Goal: Task Accomplishment & Management: Manage account settings

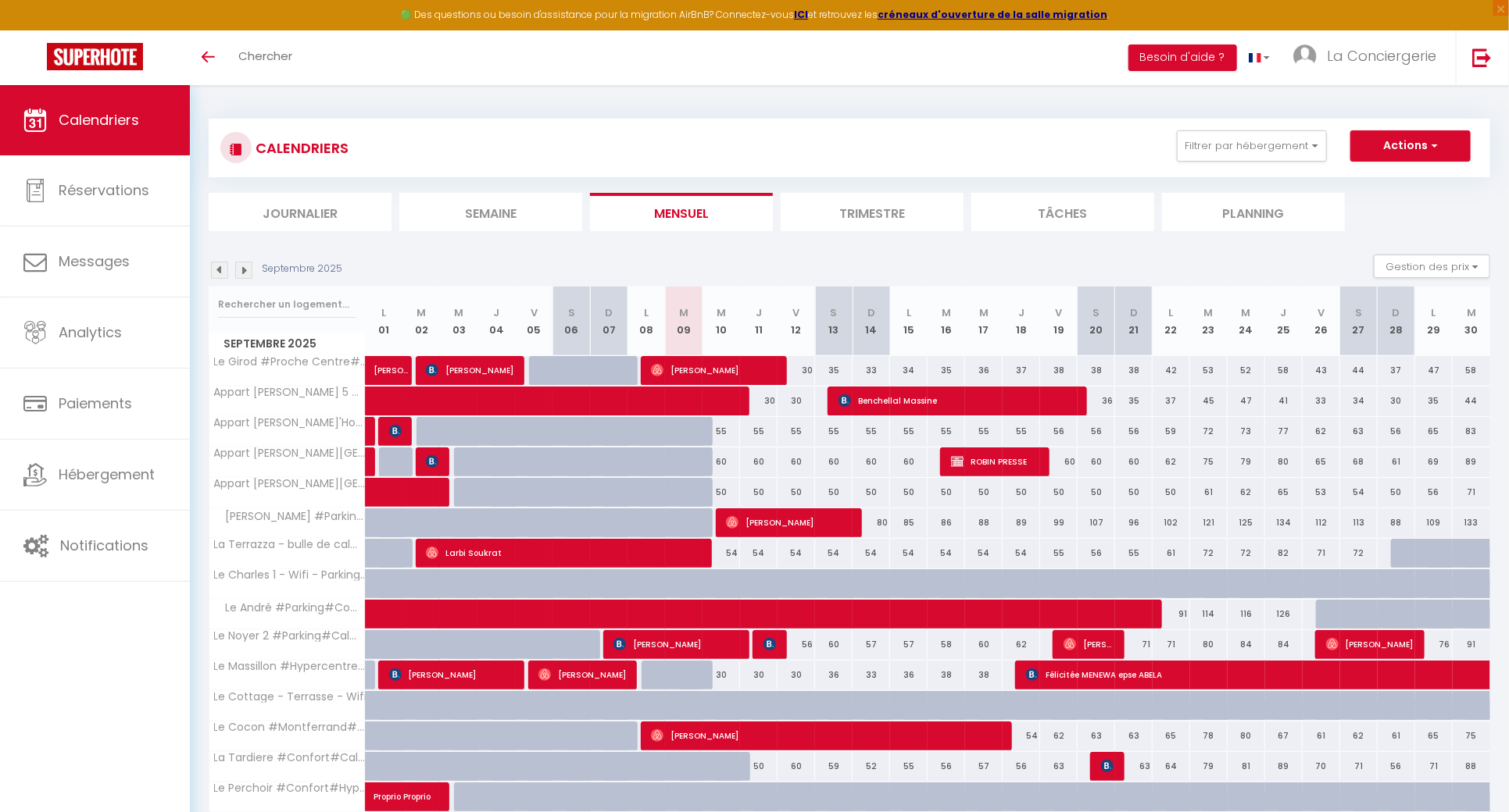
click at [1257, 162] on div "CALENDRIERS Filtrer par hébergement Tous Le Girod #Proche Centre#Confort Le The…" at bounding box center [850, 147] width 1259 height 36
click at [1255, 144] on button "Filtrer par hébergement" at bounding box center [1251, 146] width 150 height 31
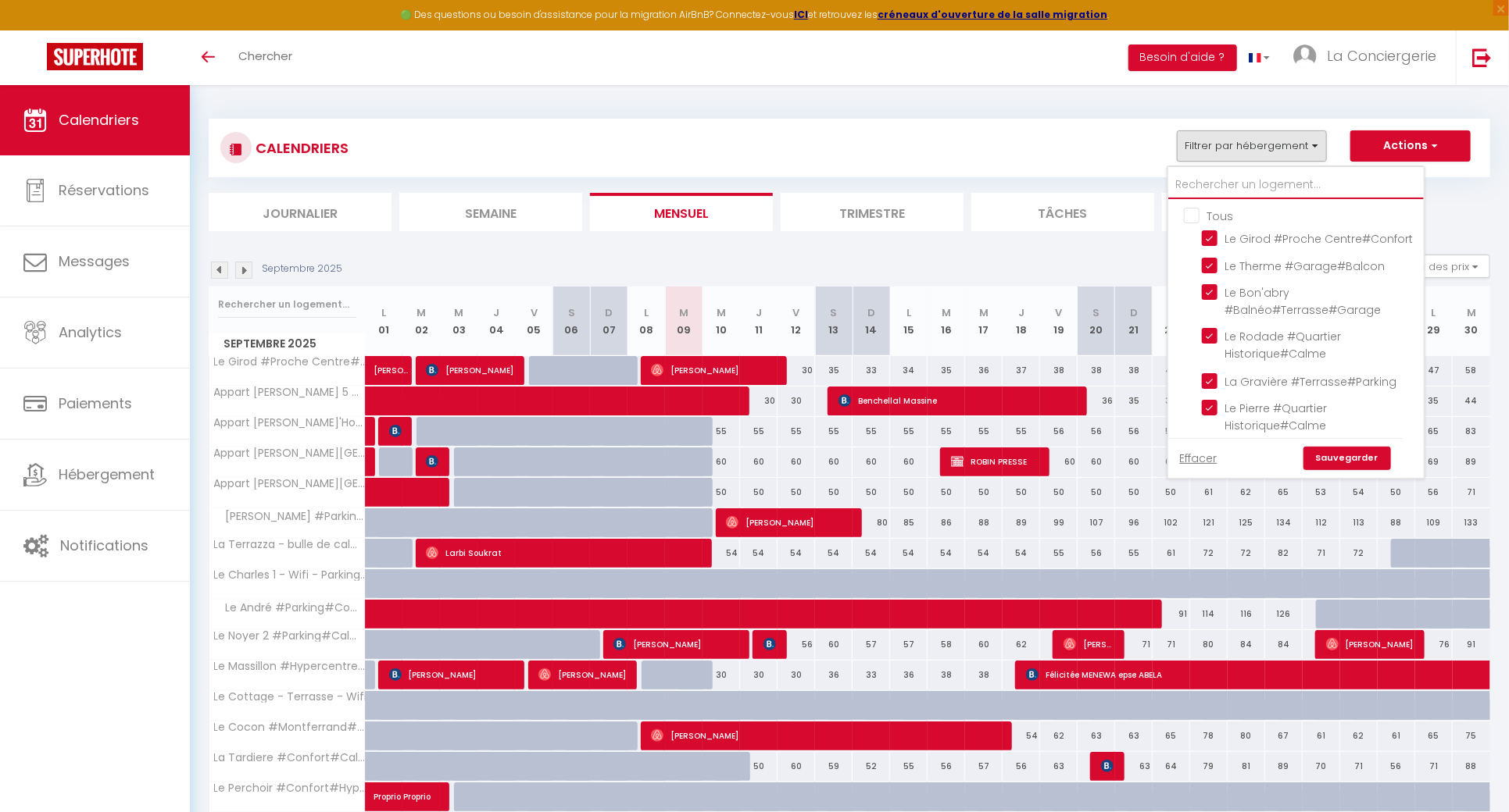
click at [1237, 184] on input "text" at bounding box center [1296, 185] width 256 height 28
click at [1195, 216] on input "Tous" at bounding box center [1311, 214] width 256 height 15
checkbox input "false"
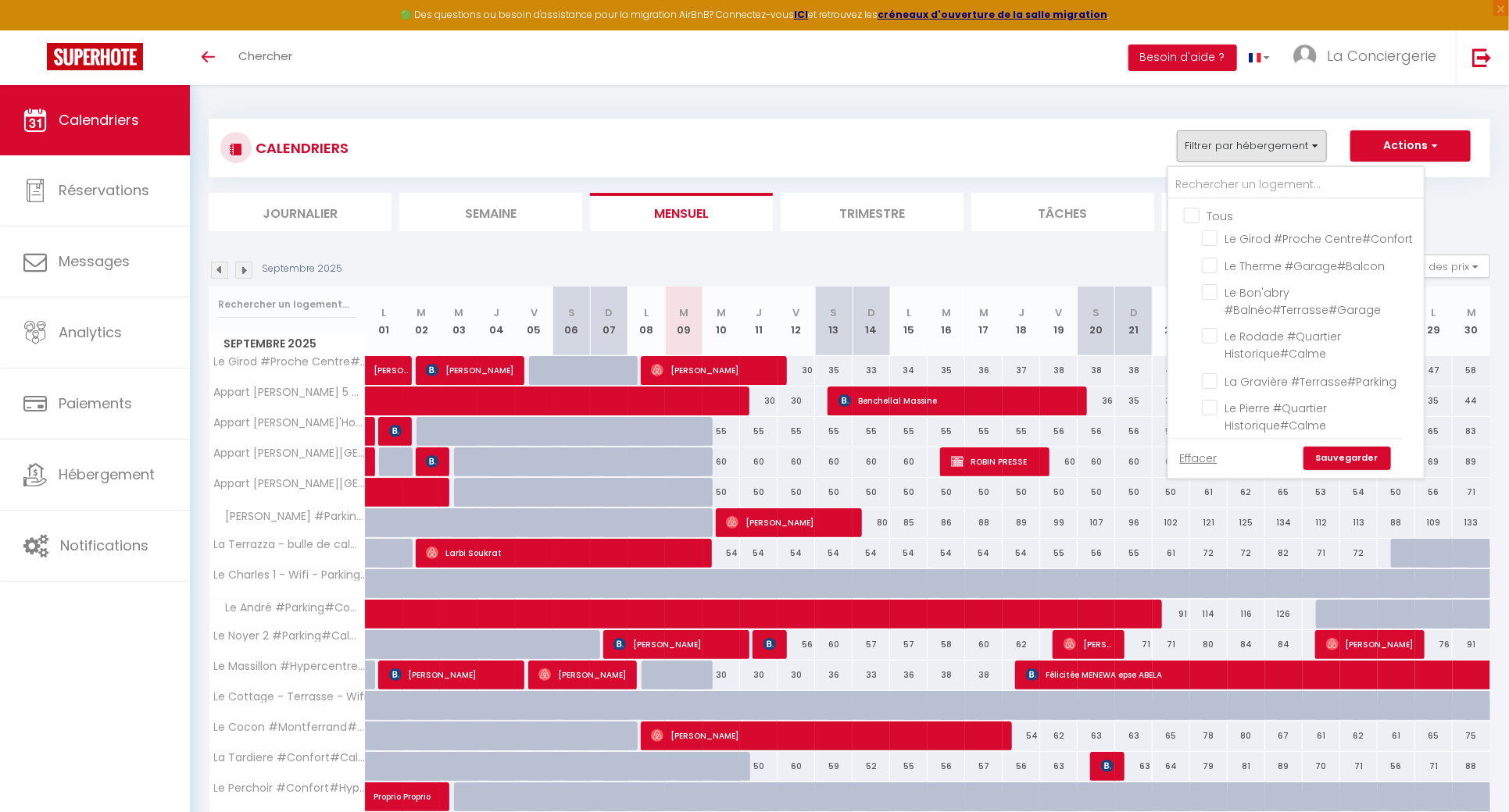
checkbox input "false"
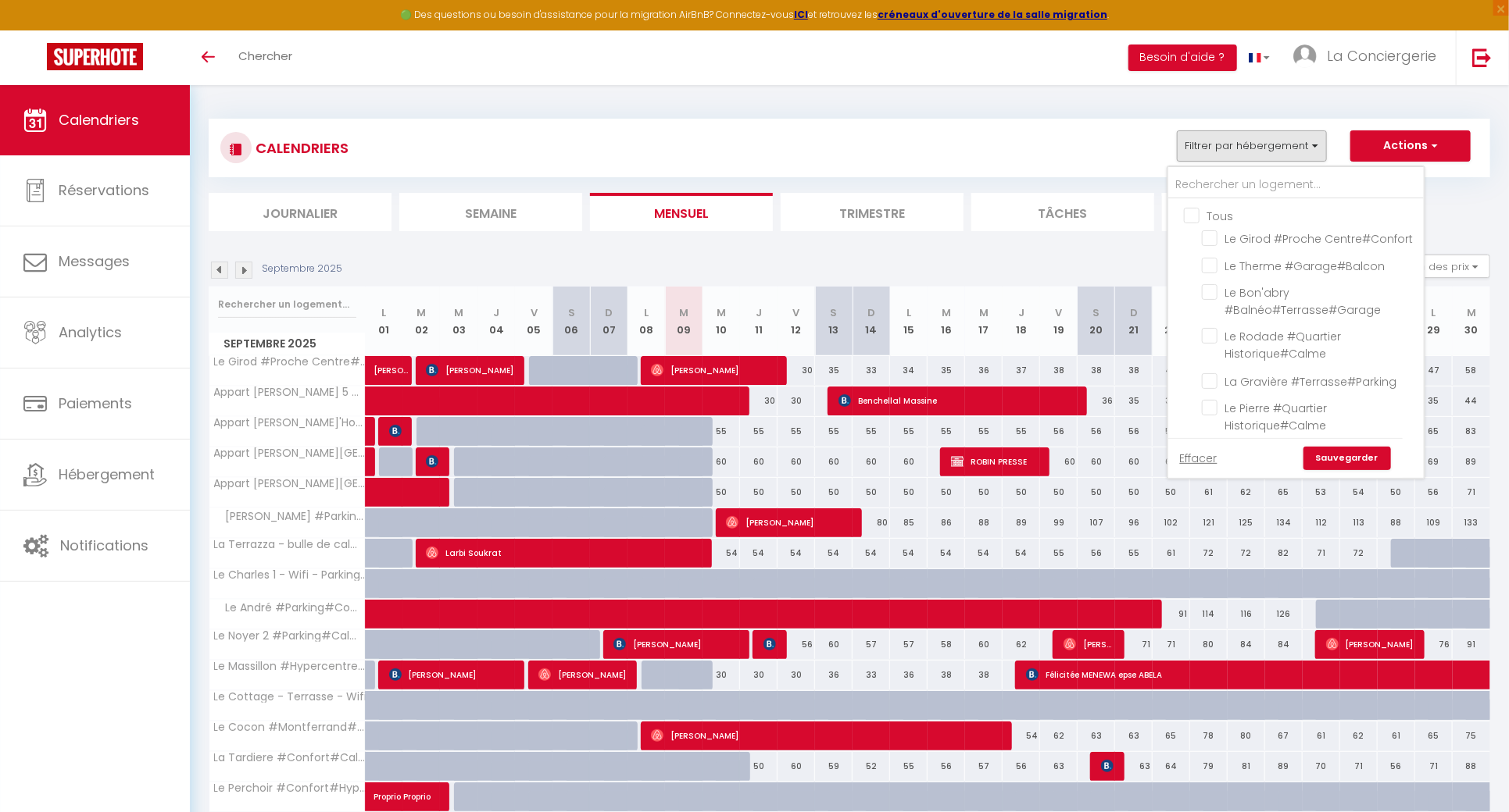
checkbox input "false"
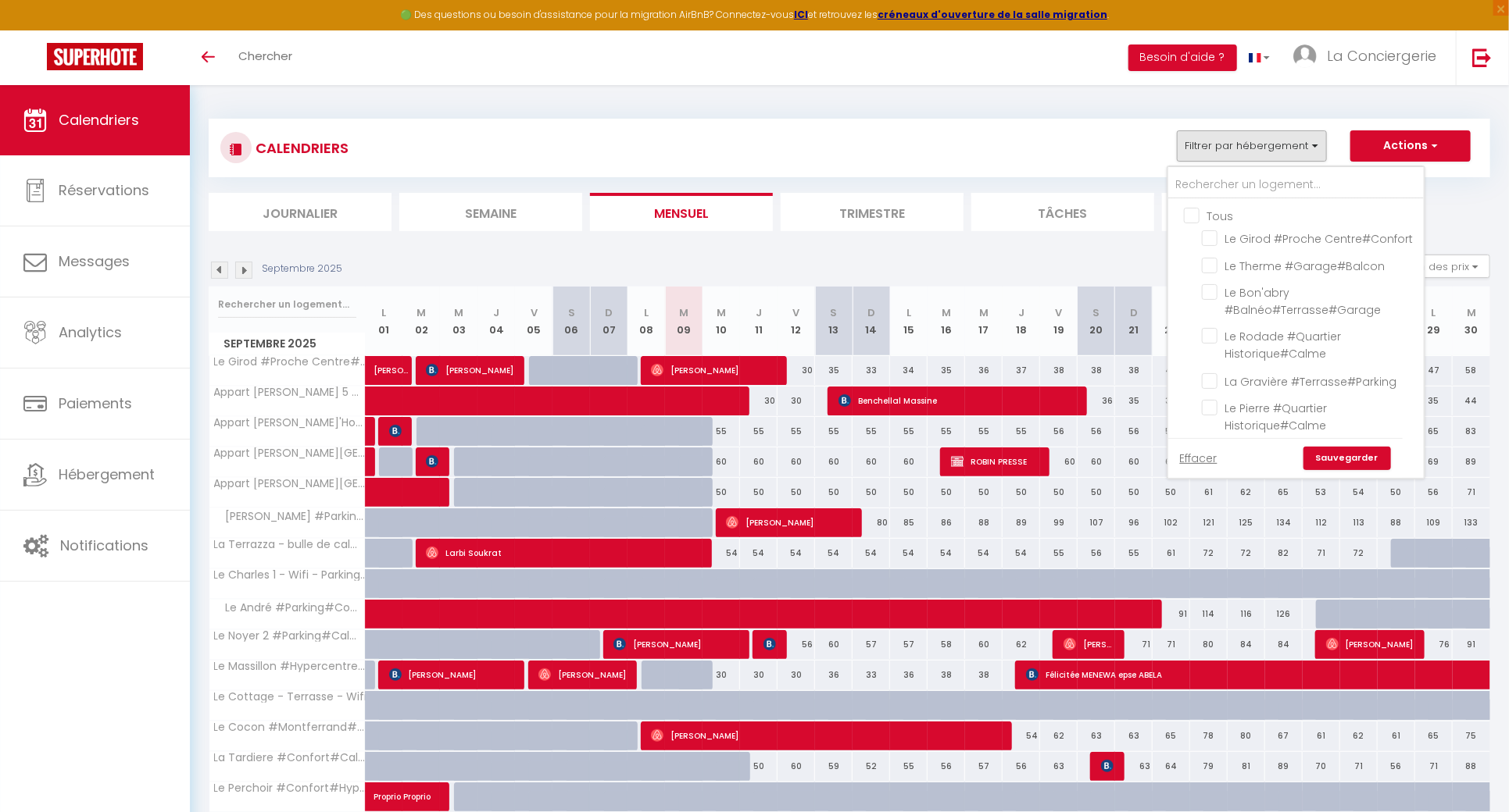
checkbox input "false"
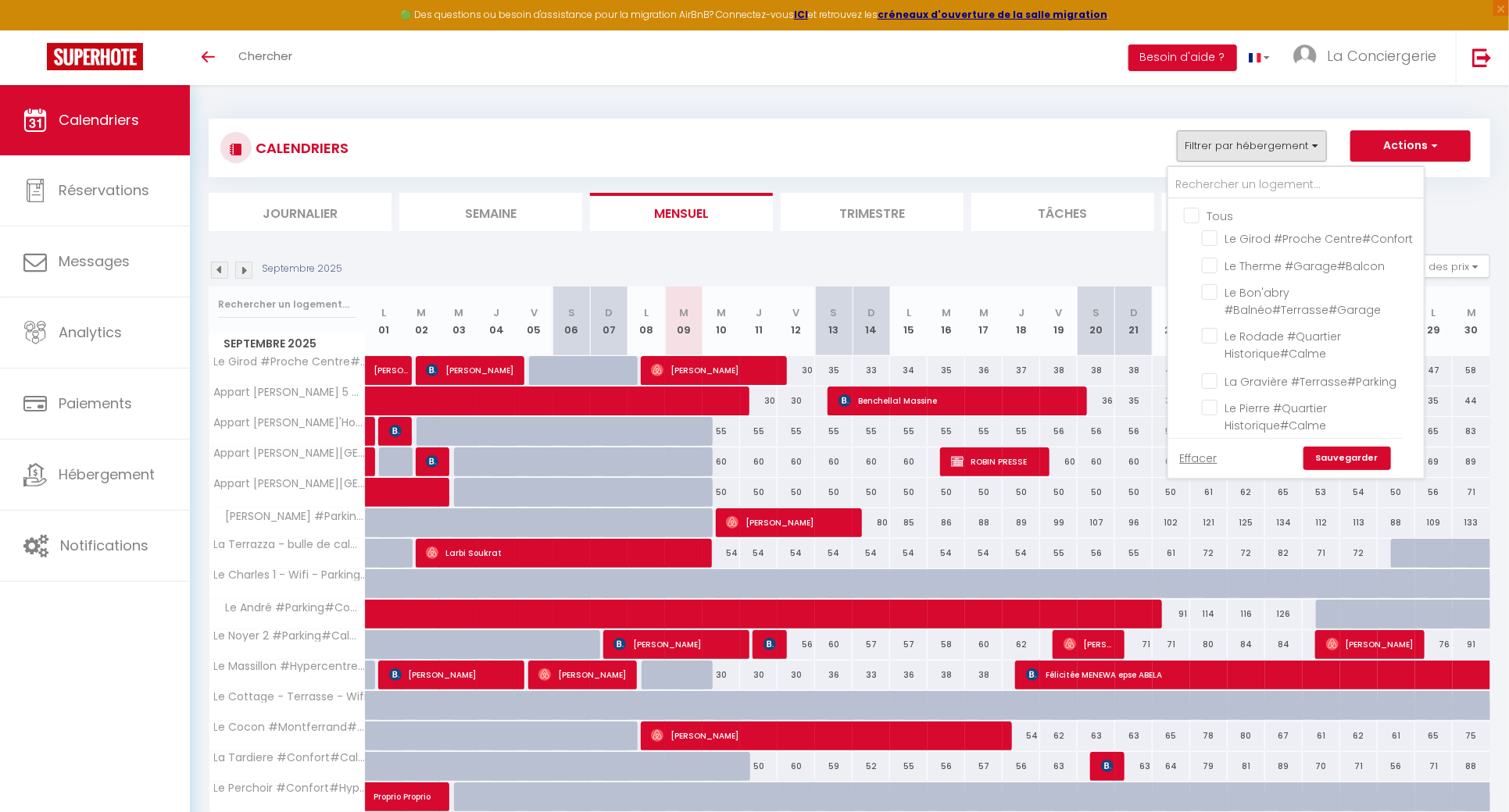
checkbox input "false"
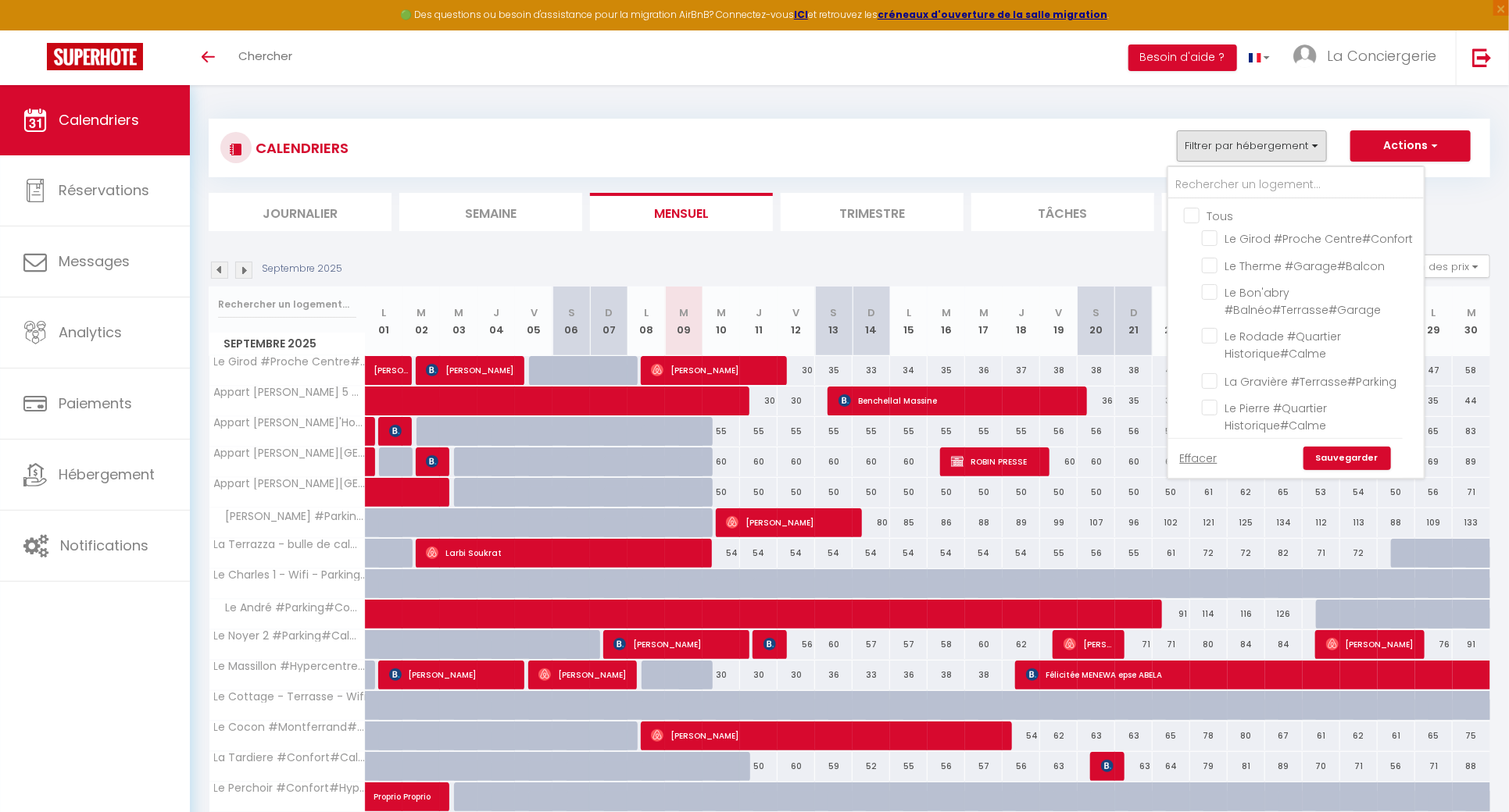
checkbox input "false"
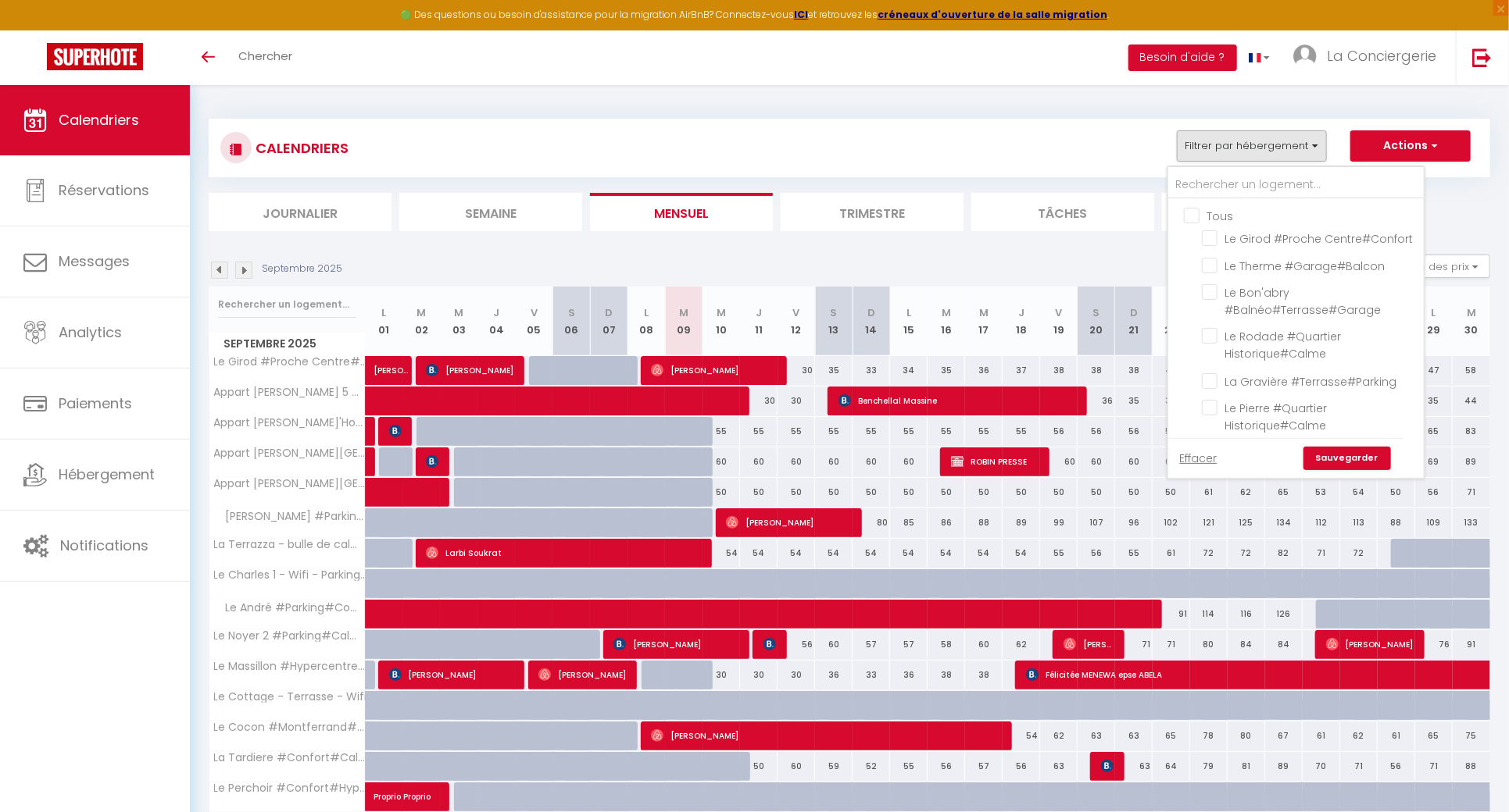
checkbox input "false"
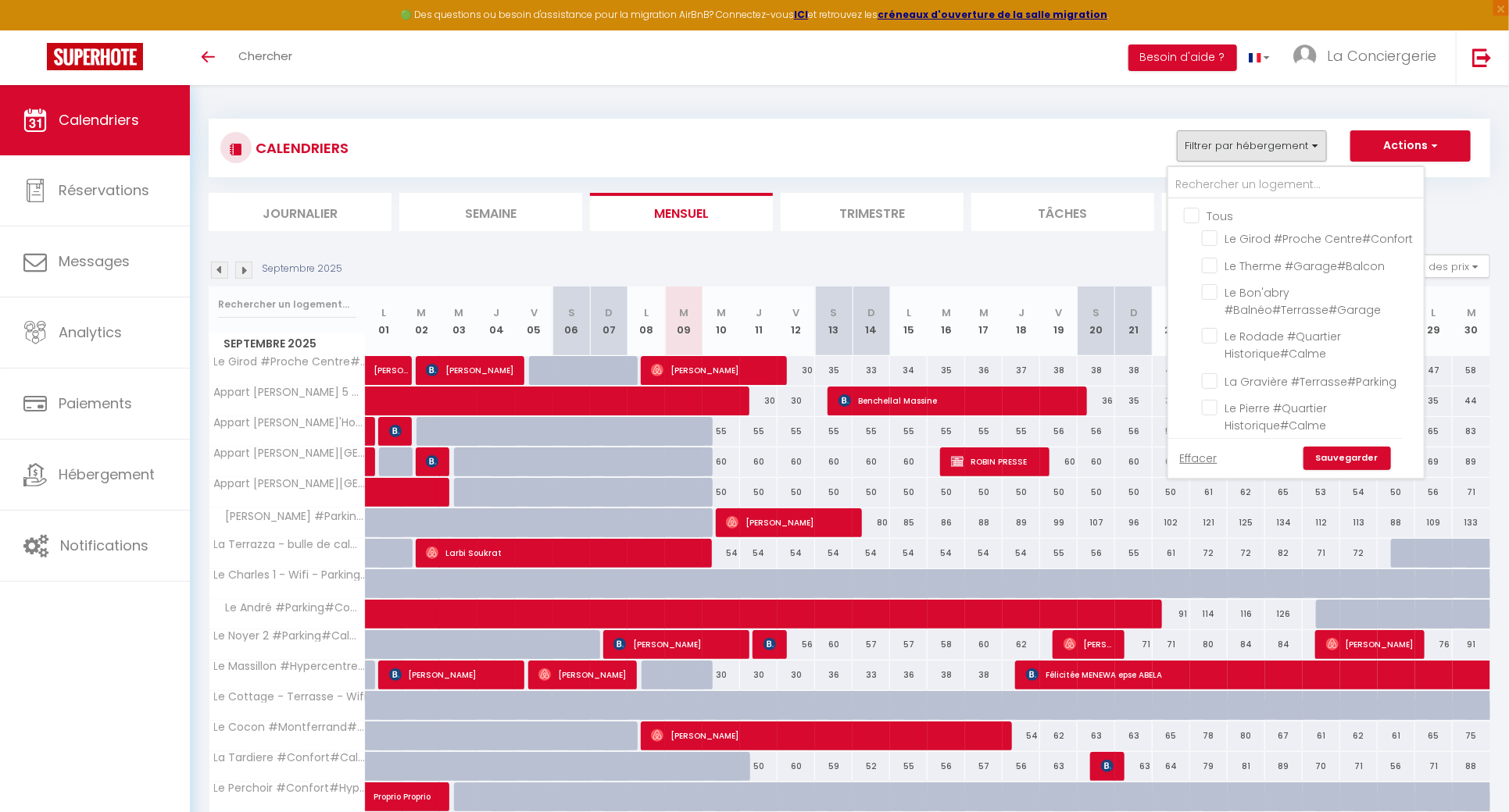
checkbox input "false"
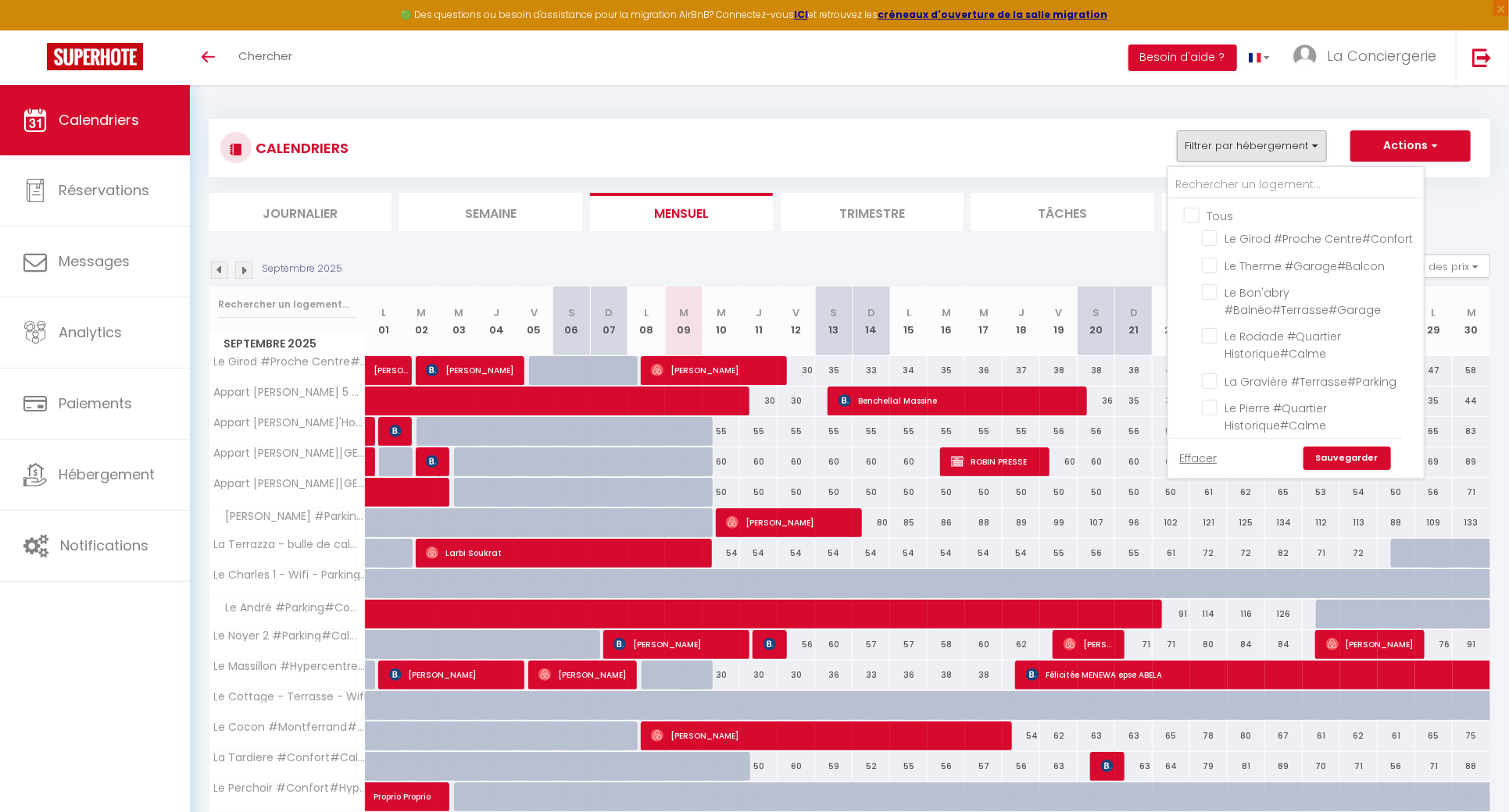
checkbox input "false"
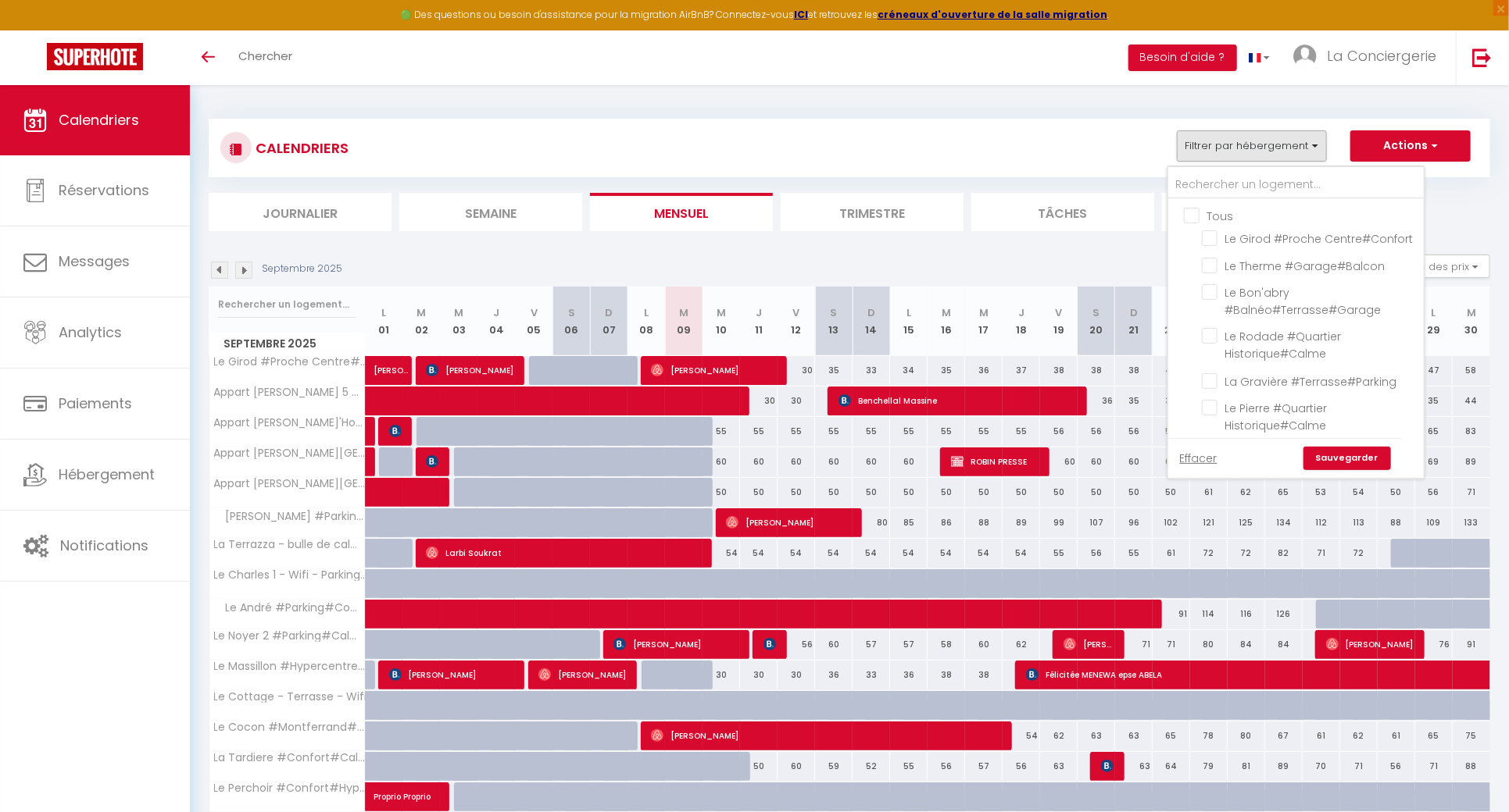
checkbox input "false"
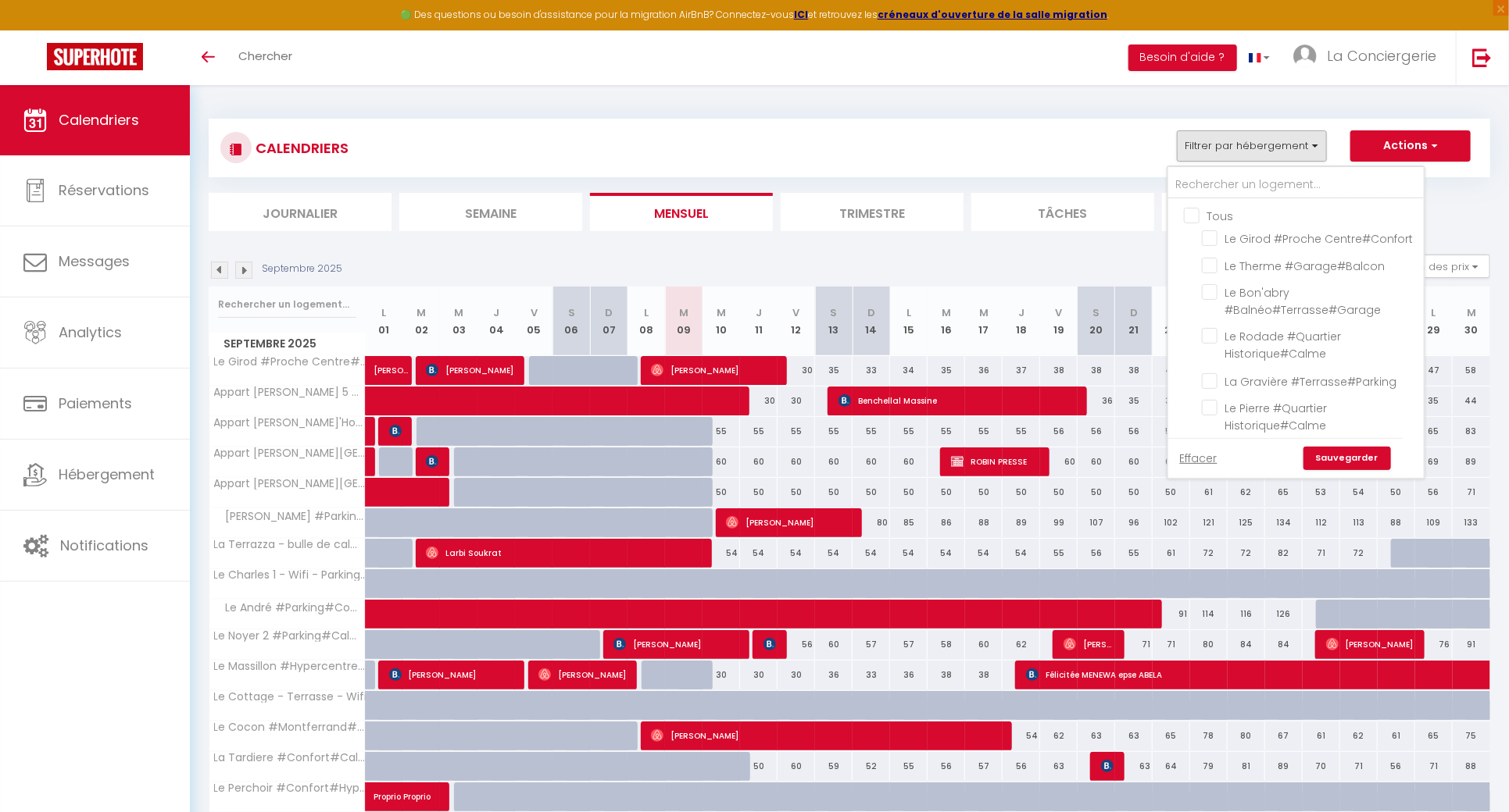
checkbox input "false"
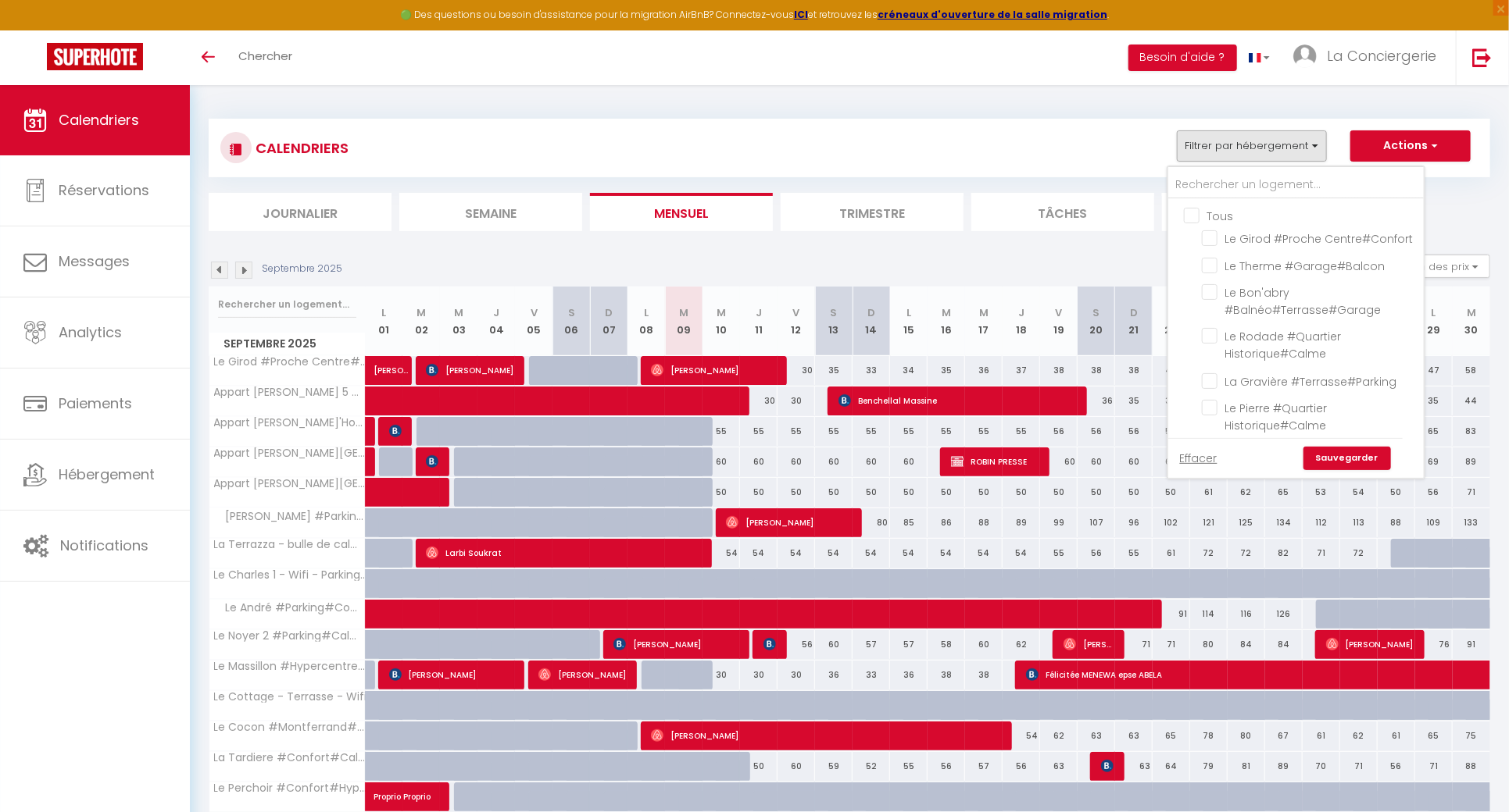
checkbox input "false"
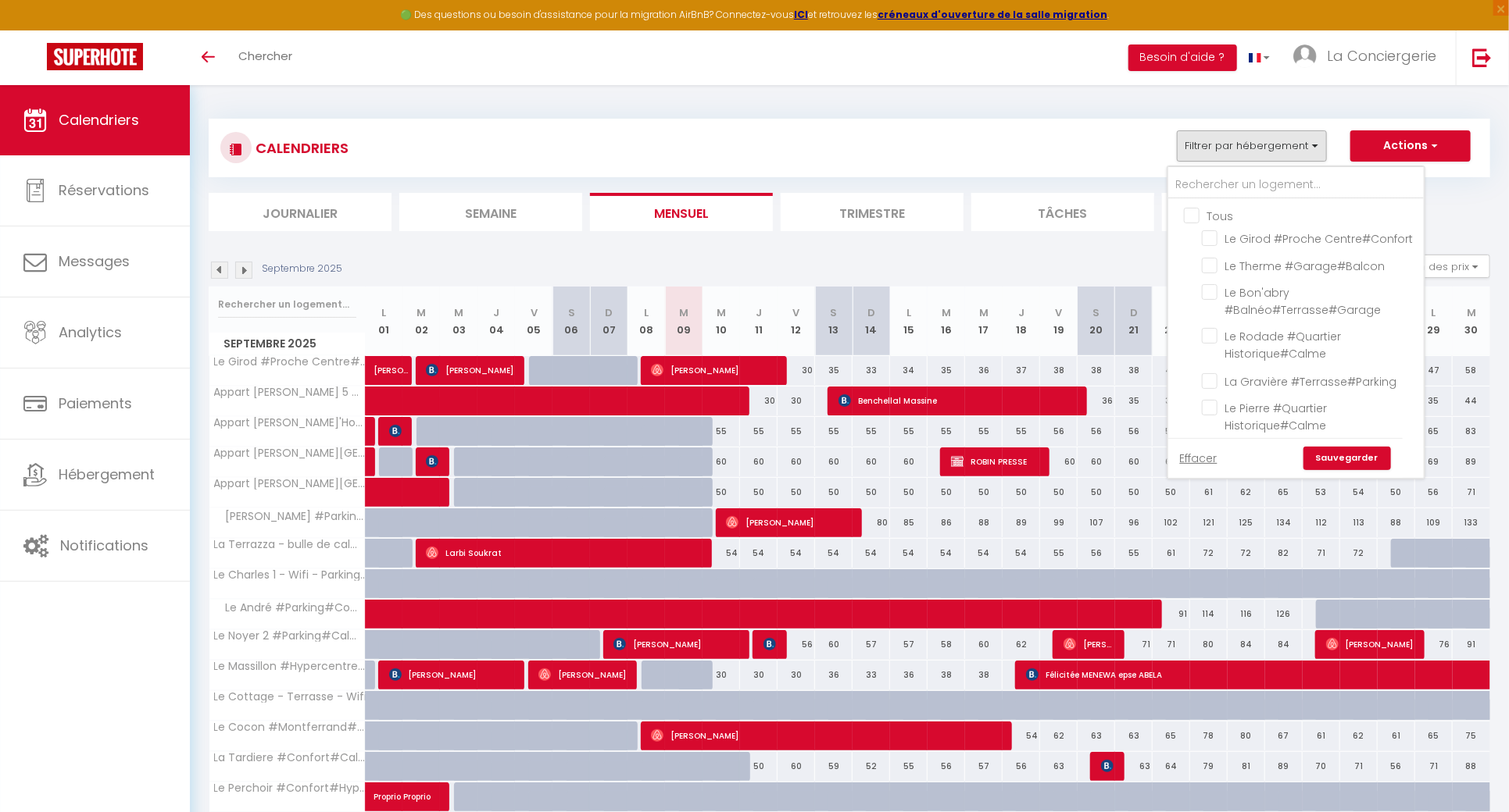
checkbox input "false"
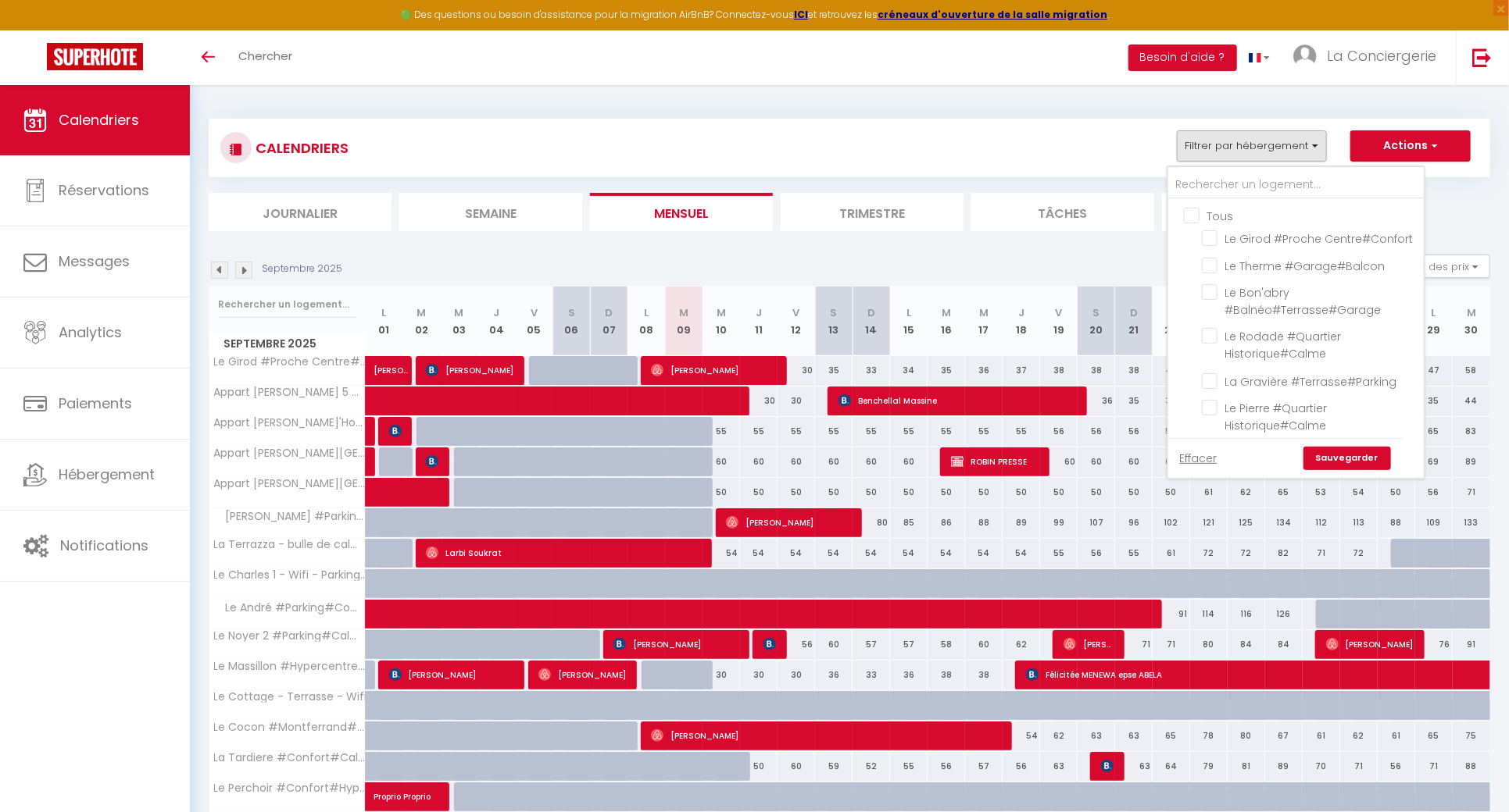
checkbox input "false"
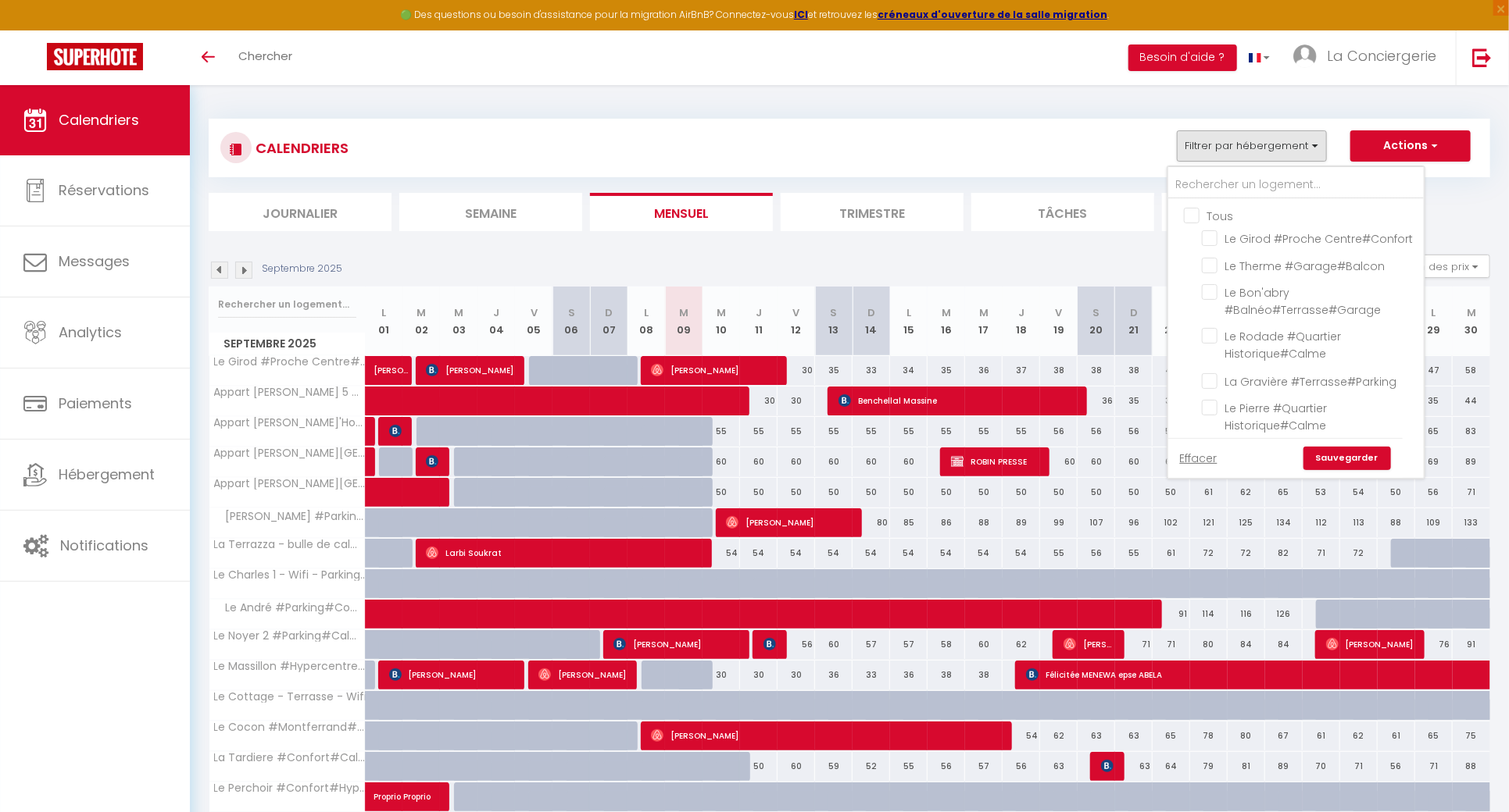
checkbox input "false"
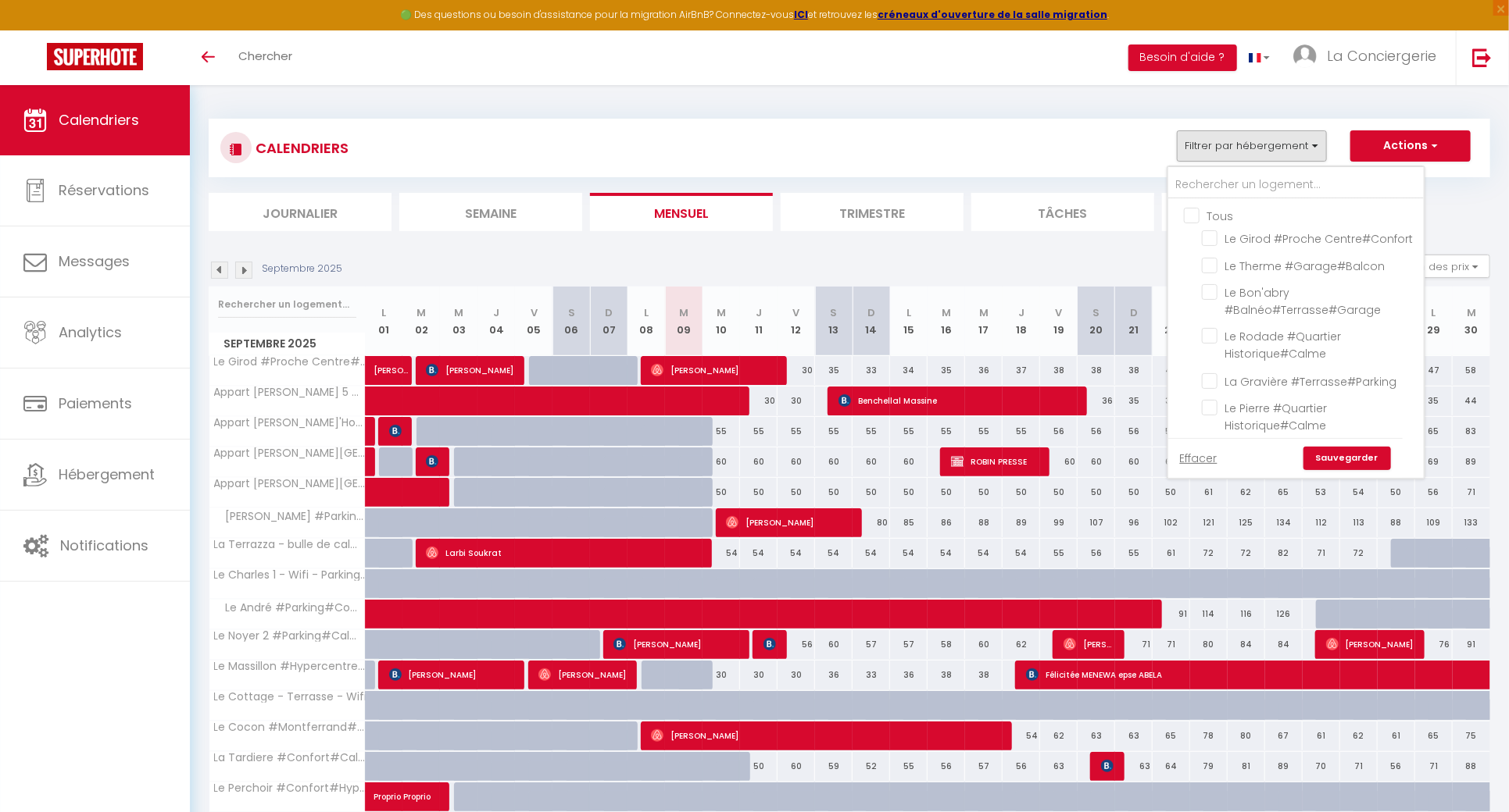
checkbox input "false"
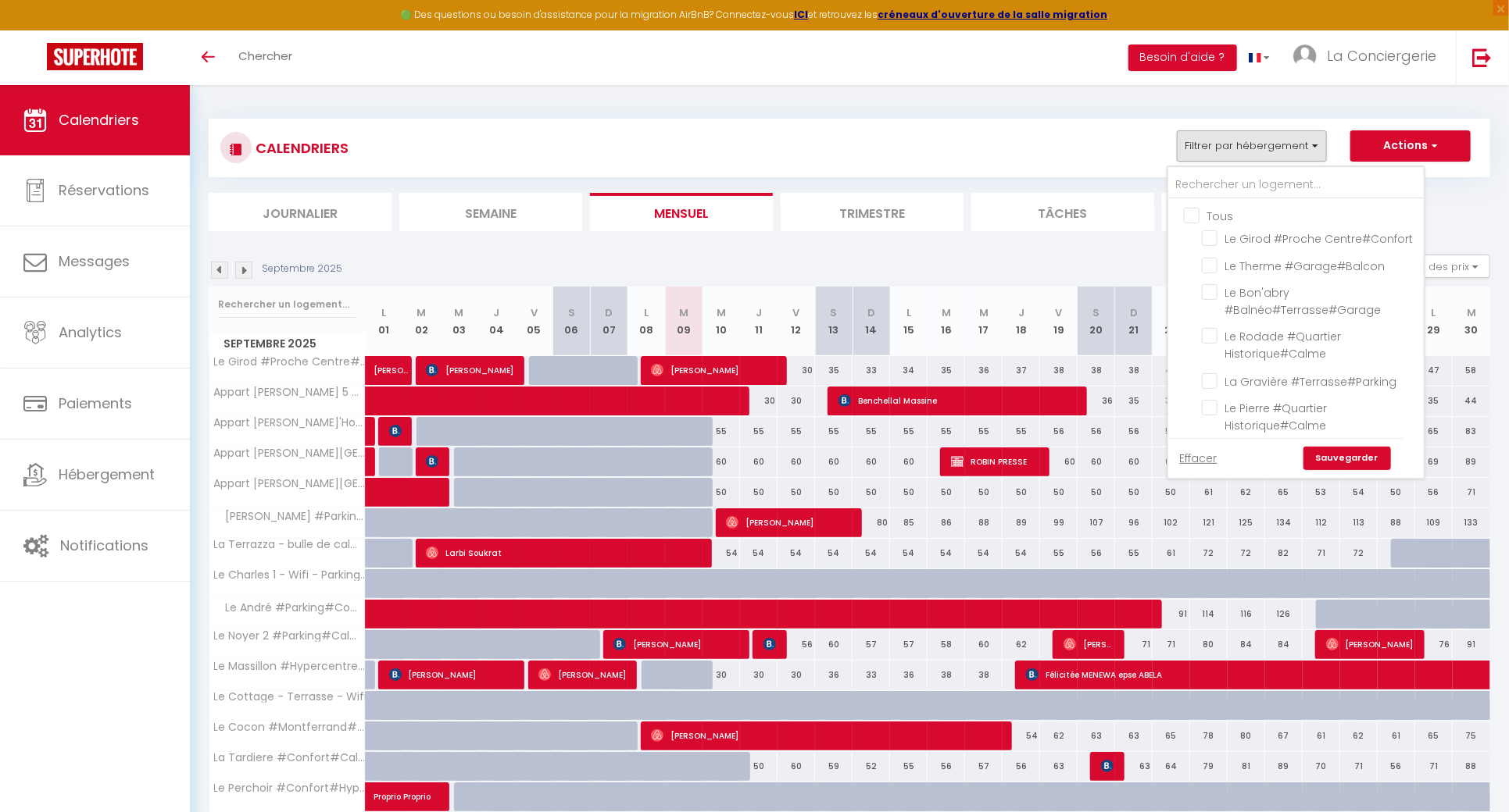
checkbox input "false"
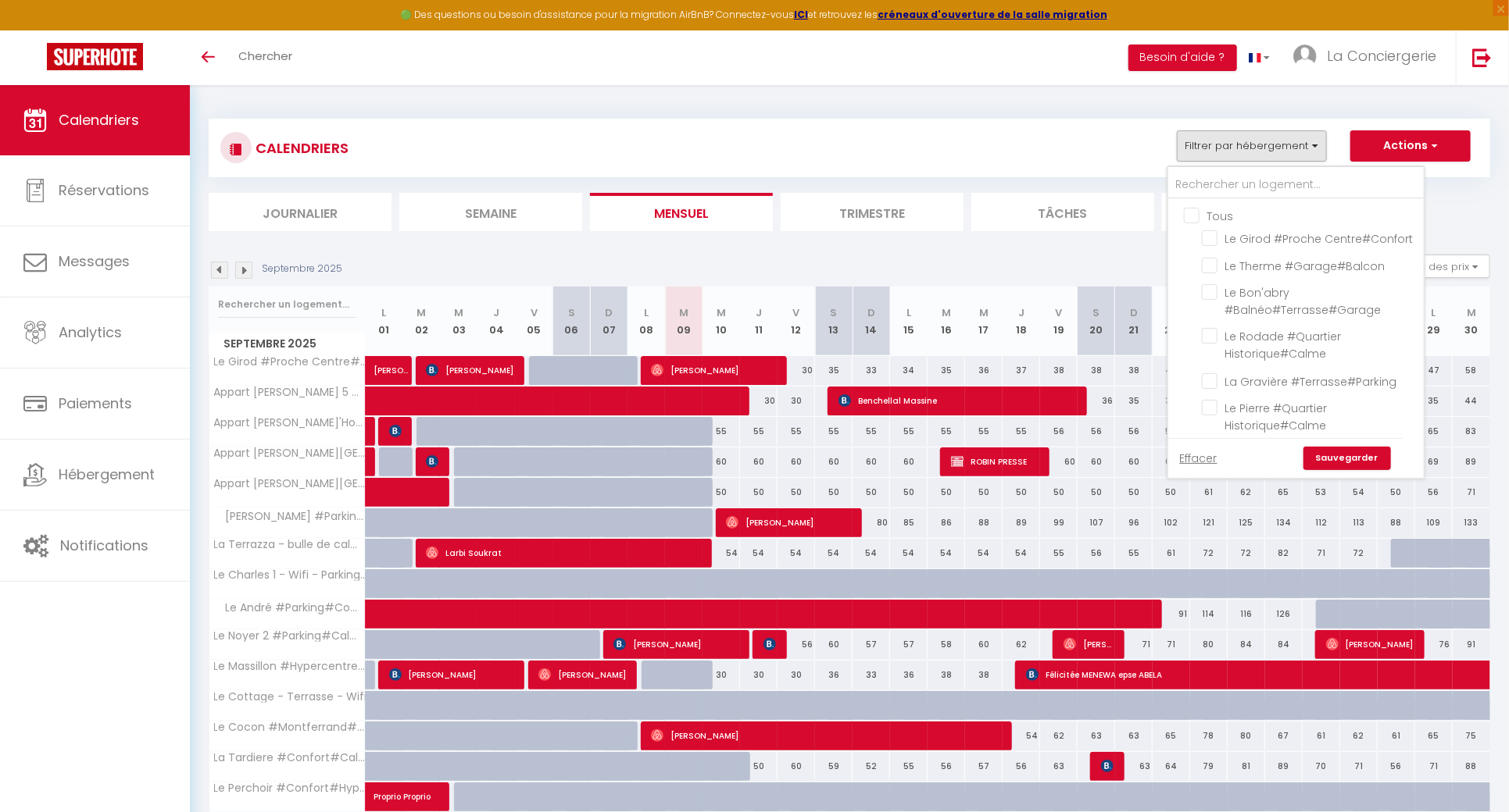
checkbox input "false"
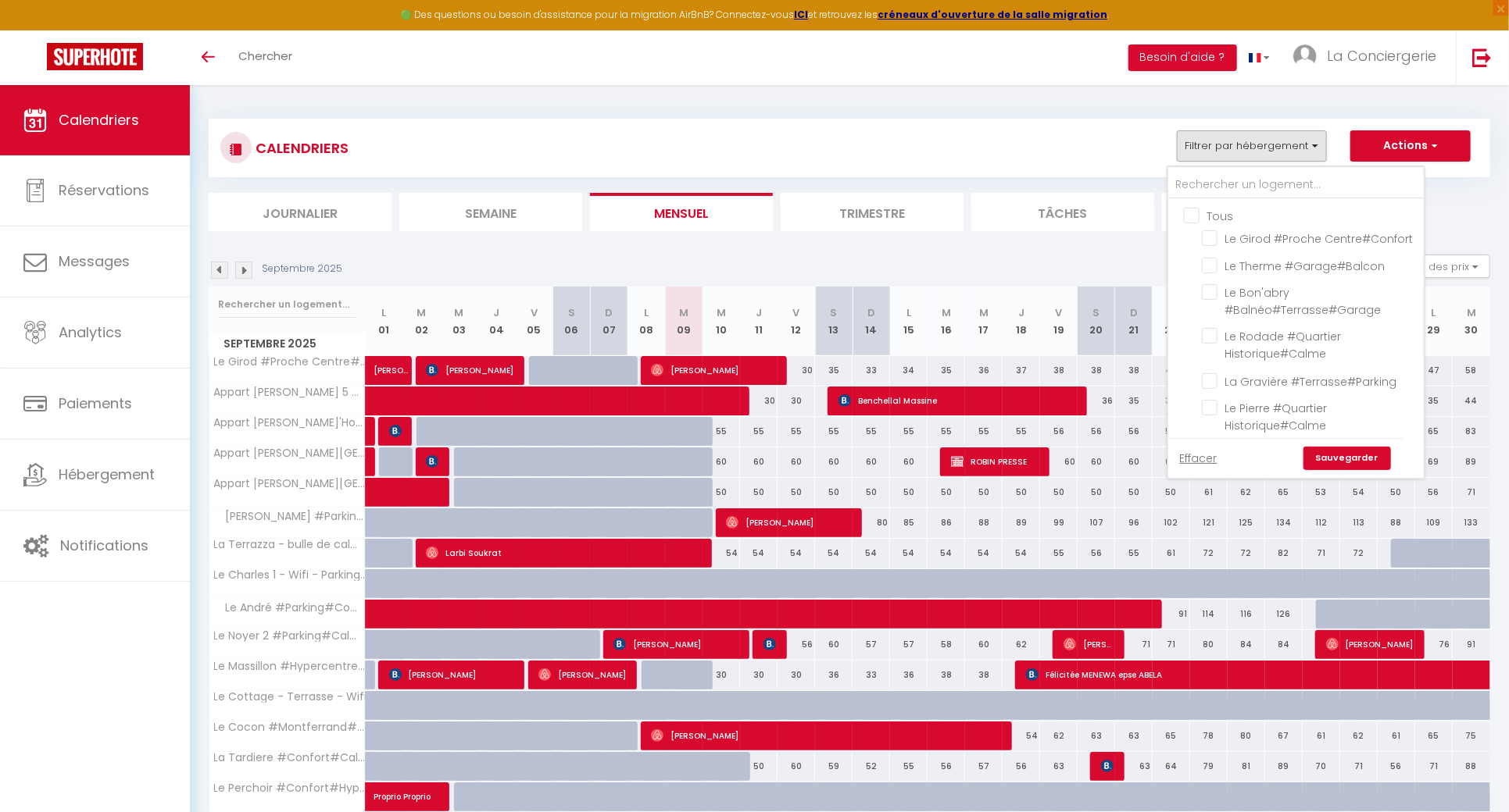
checkbox input "false"
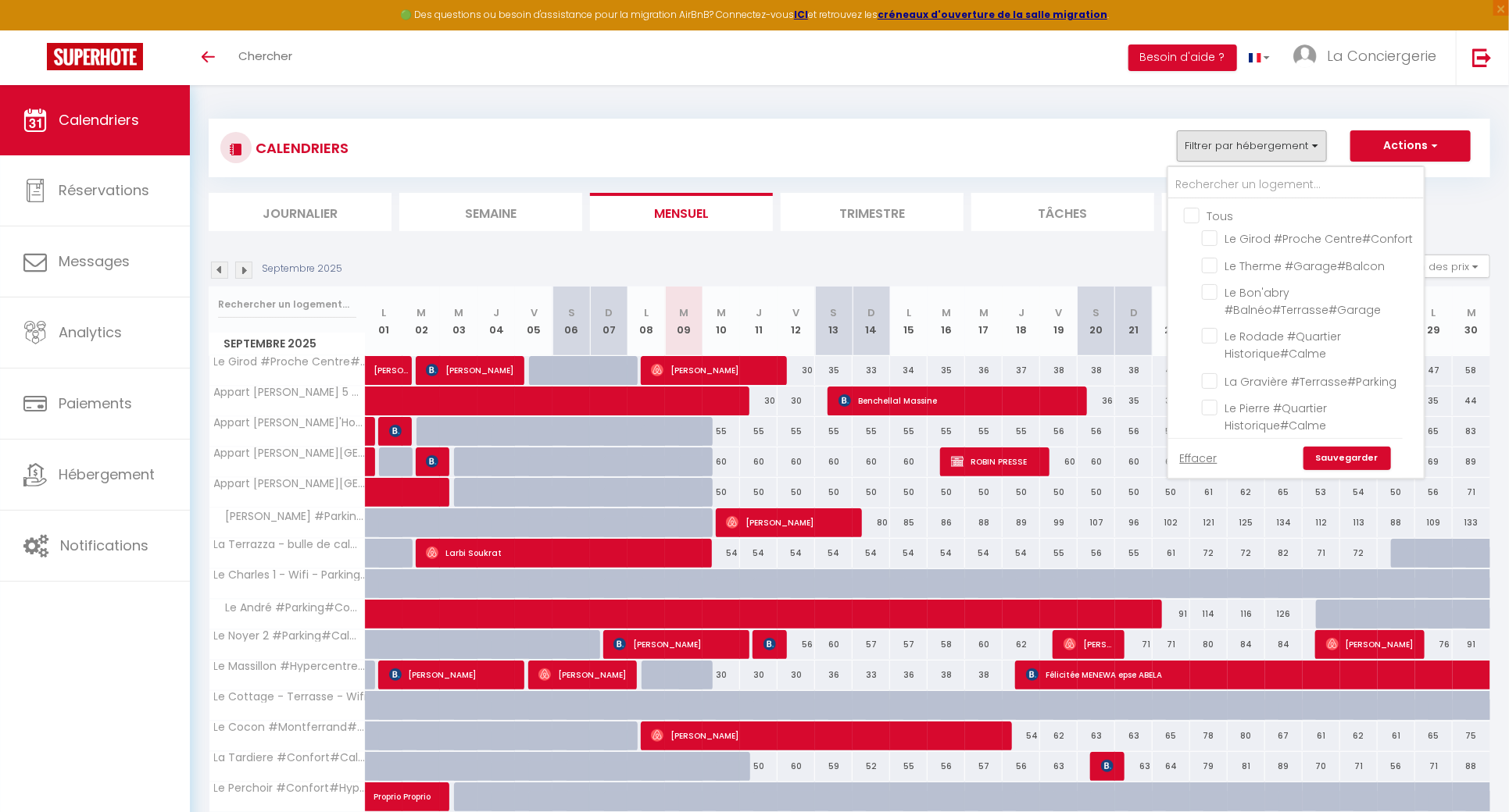
checkbox input "false"
click at [1372, 460] on link "Sauvegarder" at bounding box center [1347, 459] width 87 height 24
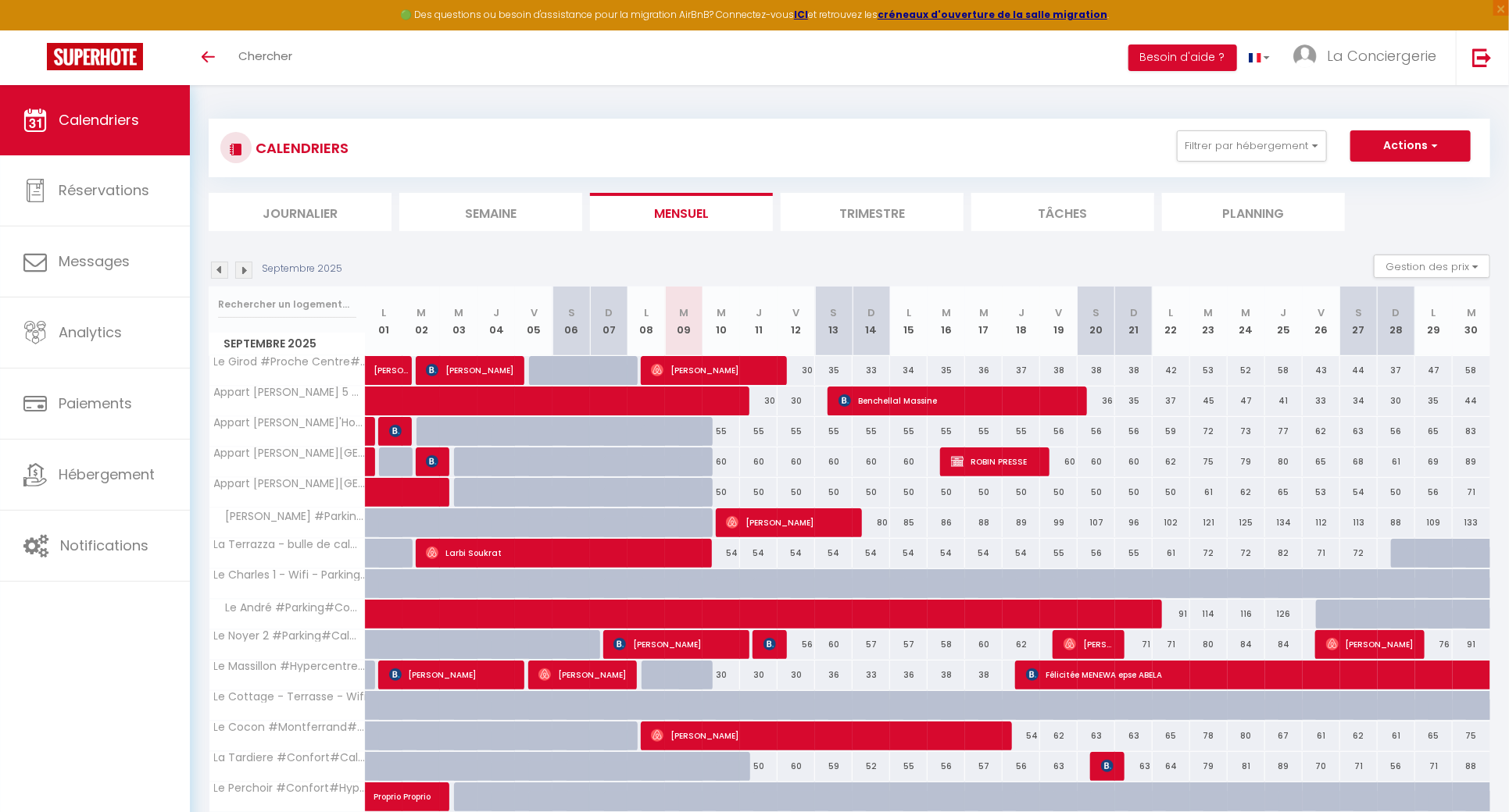
click at [1205, 115] on div "CALENDRIERS Filtrer par hébergement Tous Le Girod #Proche Centre#Confort Le The…" at bounding box center [849, 576] width 1281 height 946
click at [1201, 148] on button "Filtrer par hébergement" at bounding box center [1251, 146] width 150 height 31
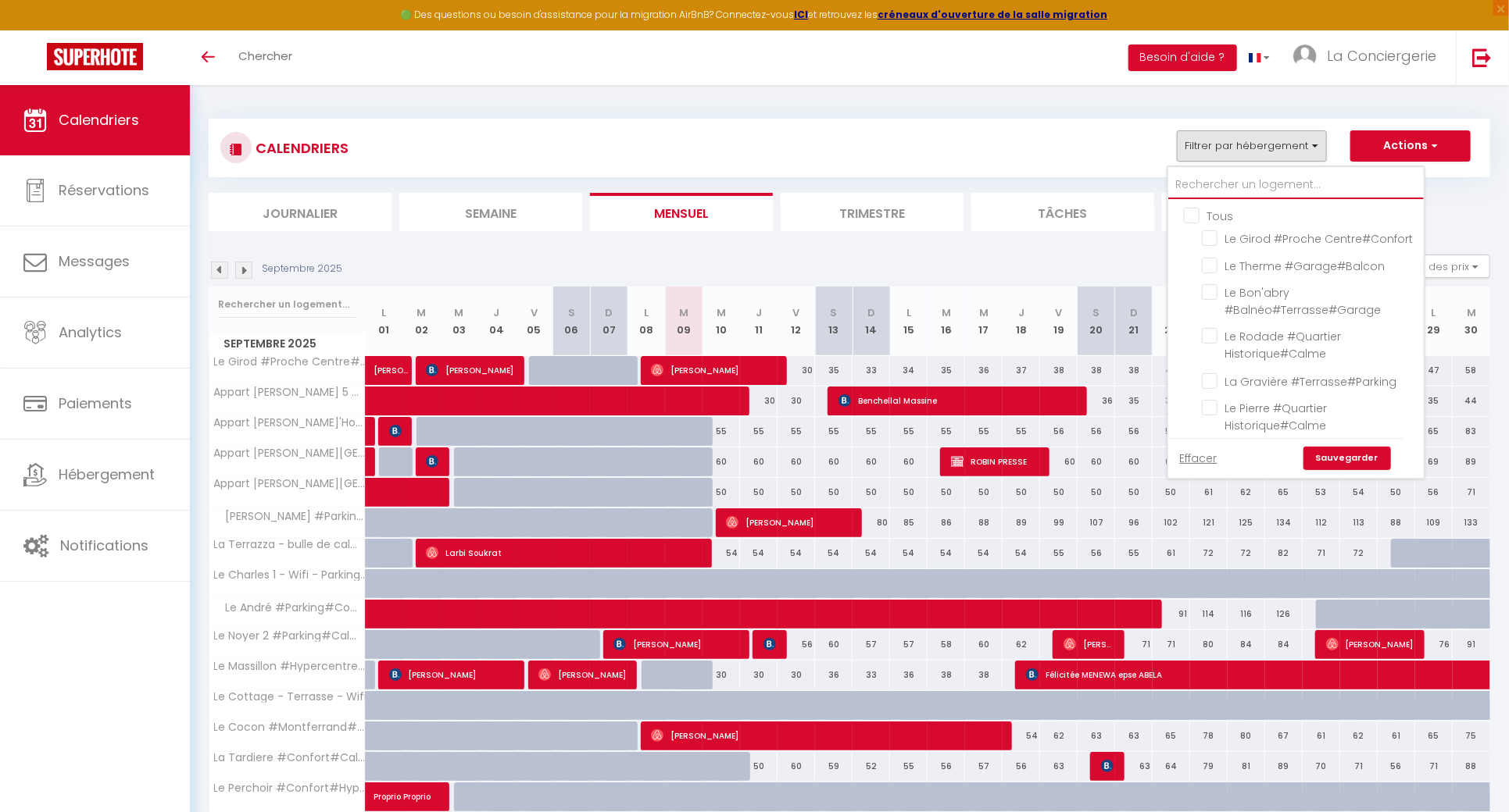
click at [1205, 189] on input "text" at bounding box center [1296, 185] width 256 height 28
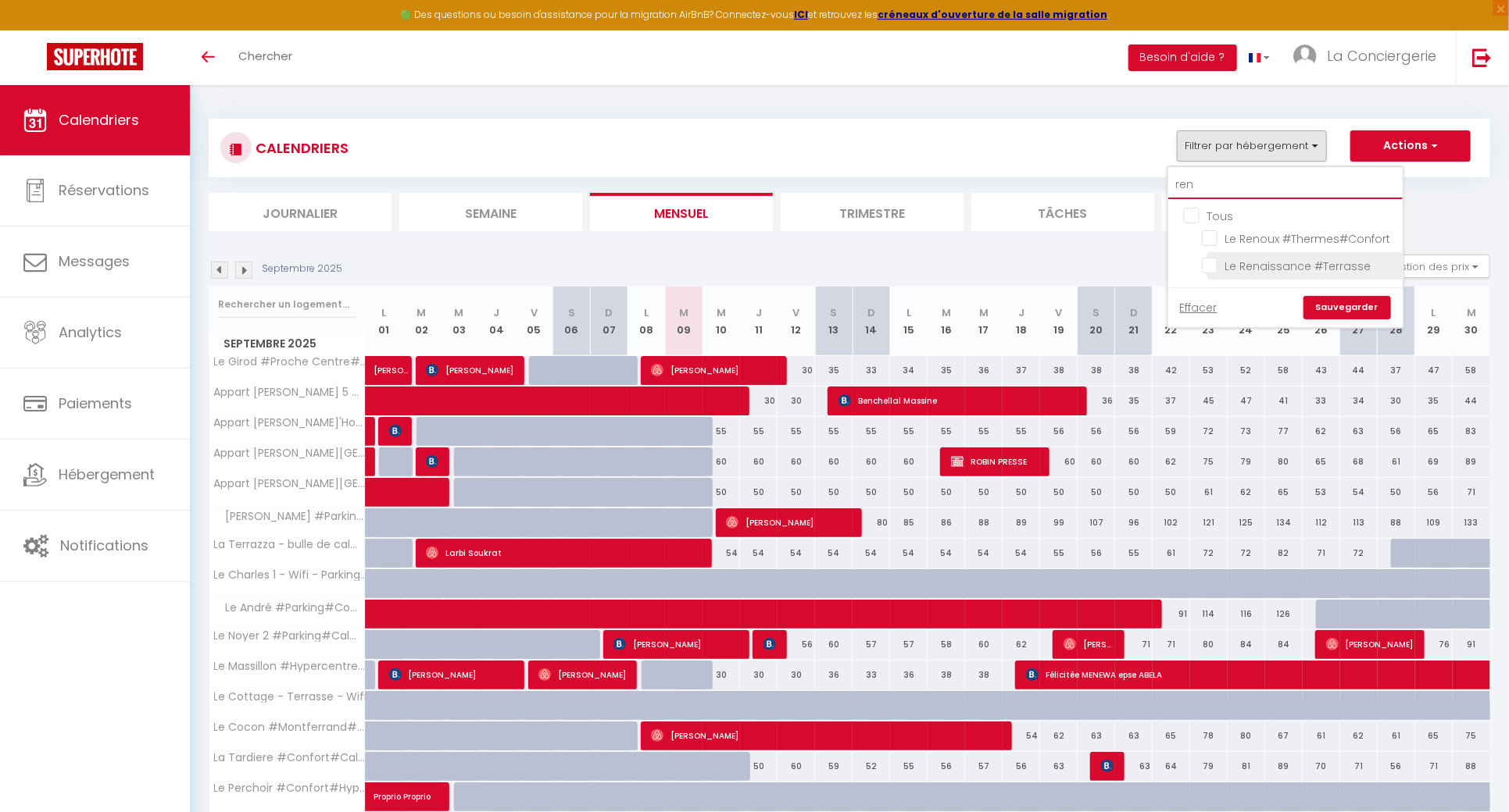
type input "ren"
click at [1217, 269] on input "Le Renaissance #Terrasse" at bounding box center [1300, 264] width 196 height 15
checkbox input "true"
click at [1331, 299] on link "Sauvegarder" at bounding box center [1347, 308] width 87 height 24
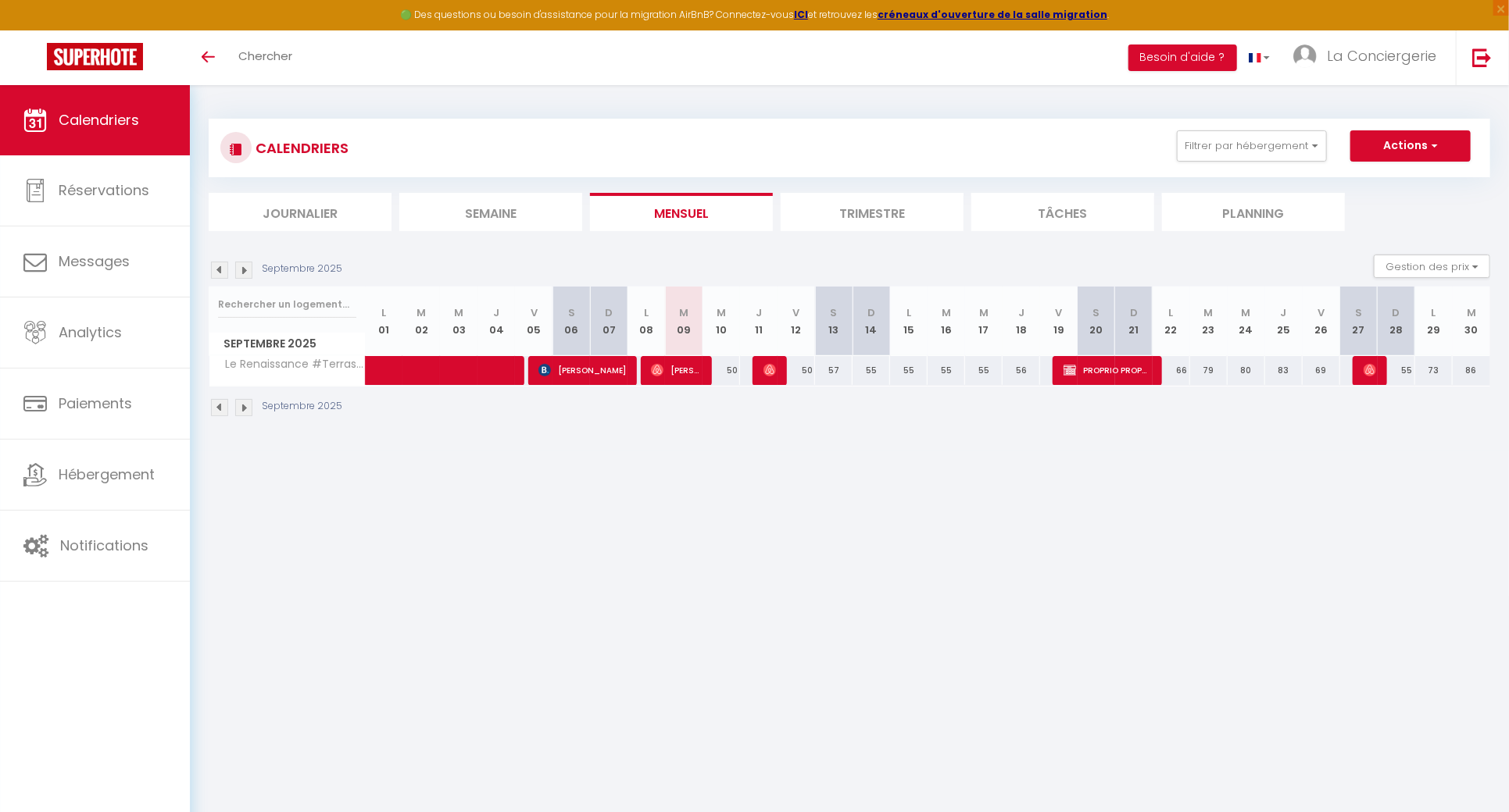
click at [216, 272] on img at bounding box center [219, 269] width 17 height 17
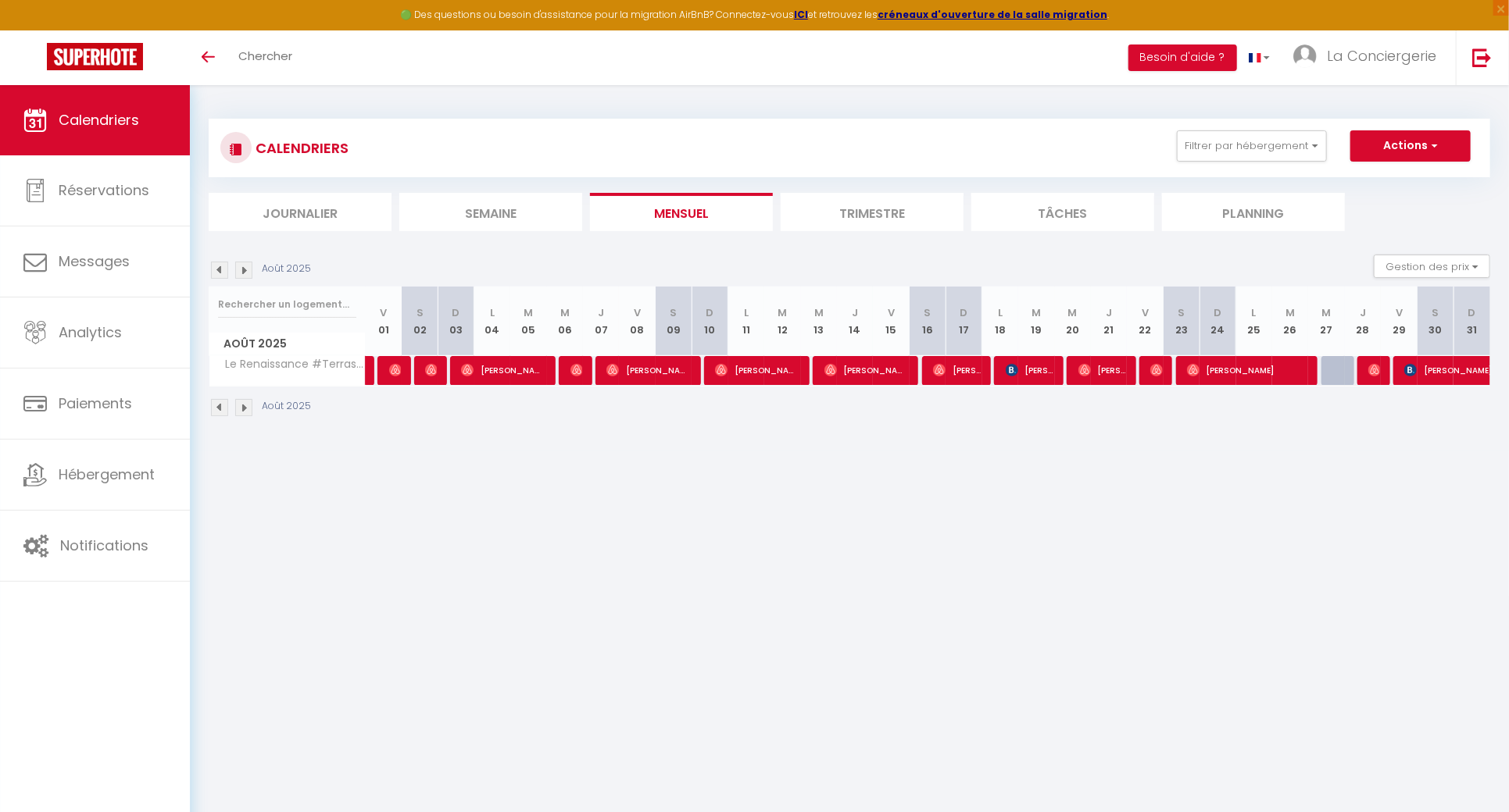
click at [216, 272] on img at bounding box center [219, 269] width 17 height 17
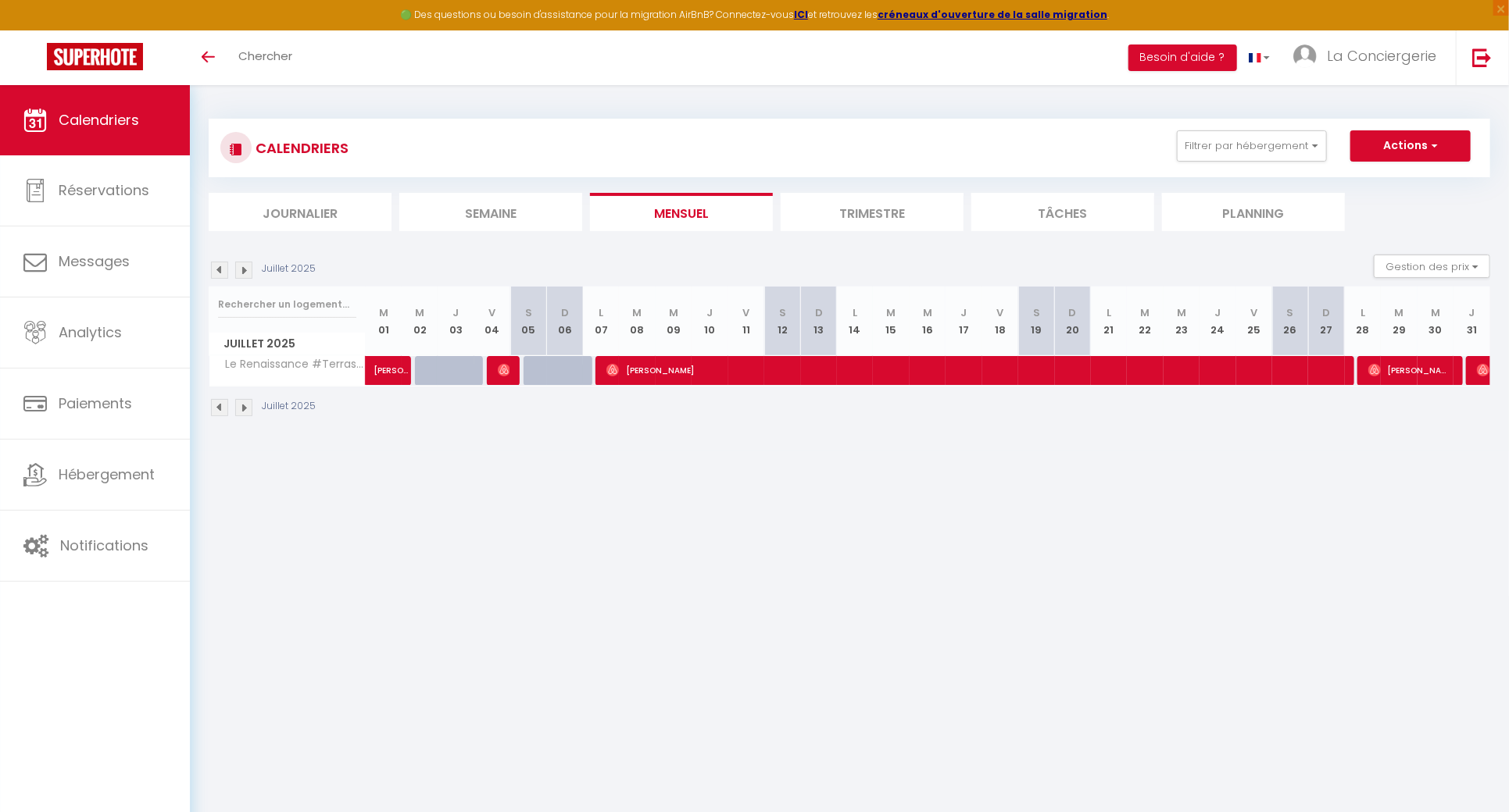
click at [216, 272] on img at bounding box center [219, 269] width 17 height 17
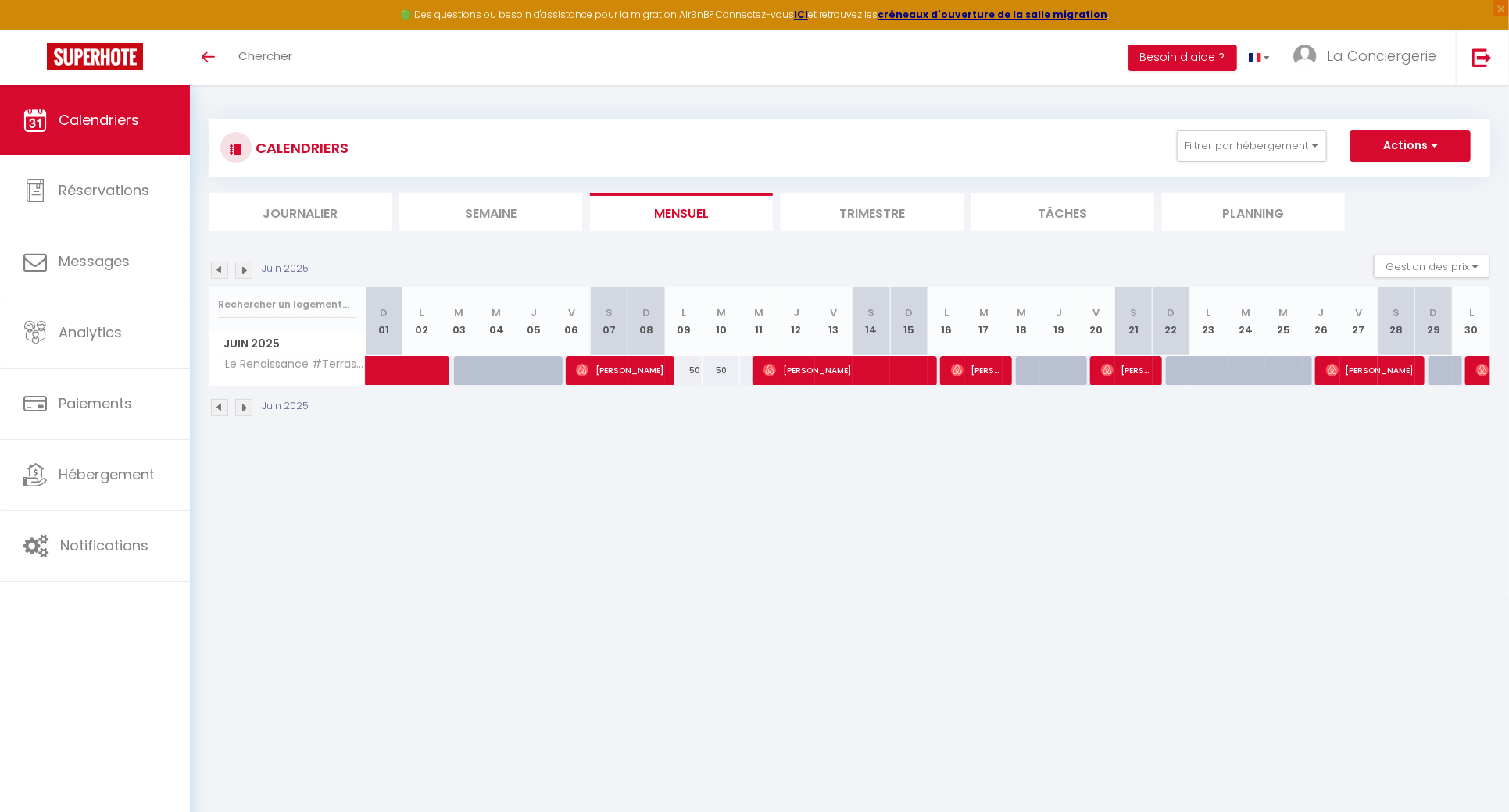
click at [216, 272] on img at bounding box center [219, 269] width 17 height 17
select select
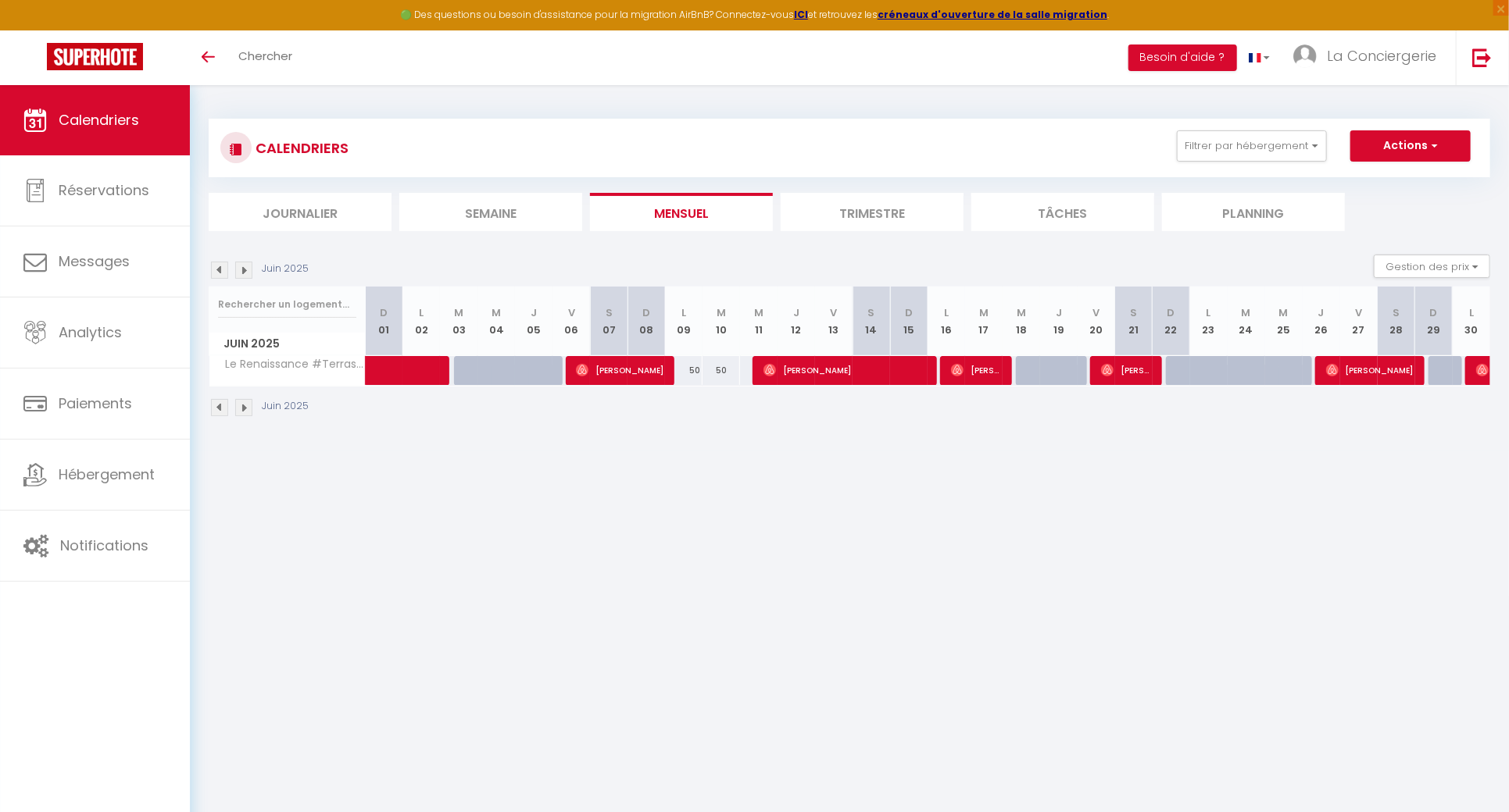
select select
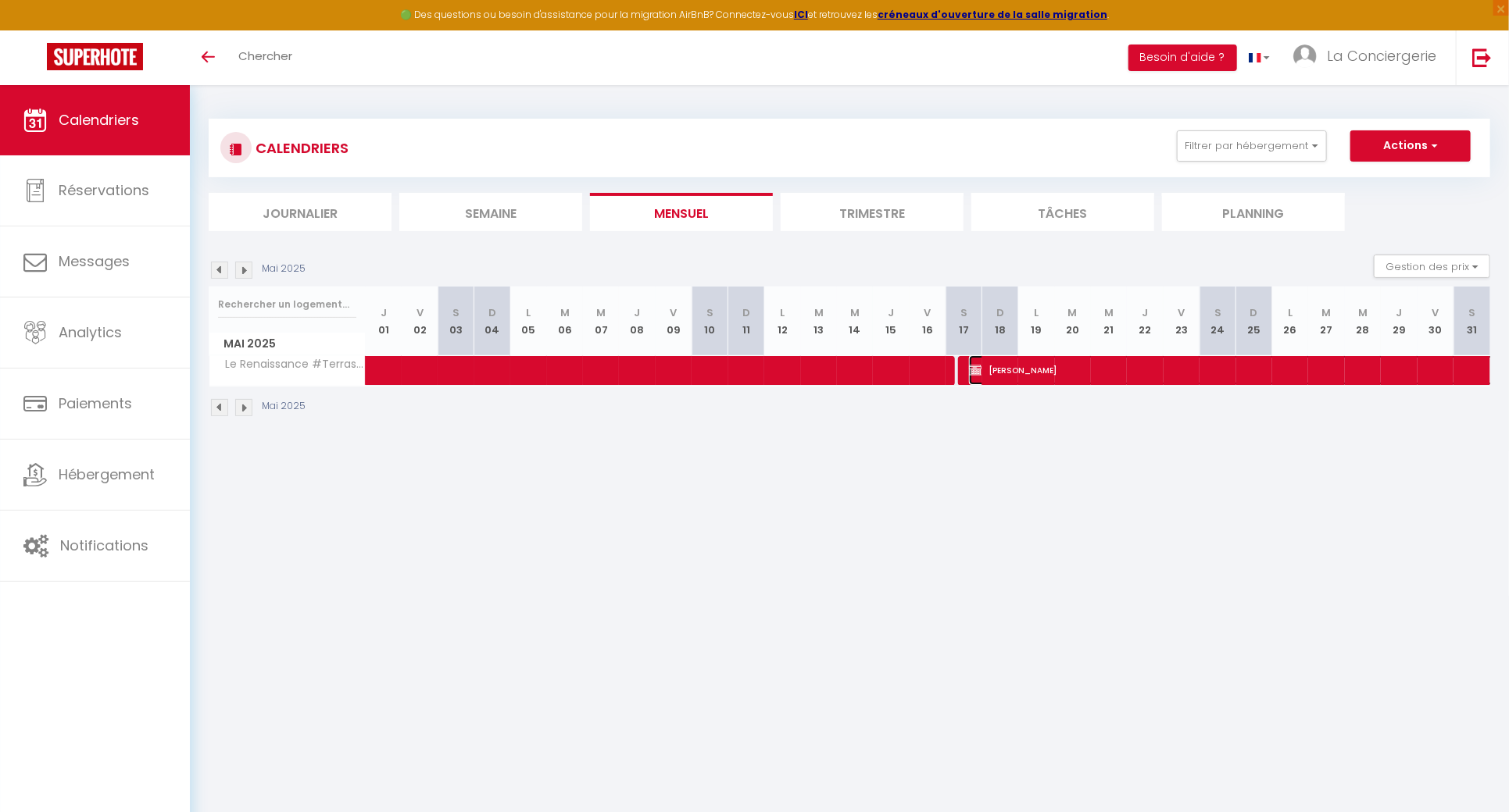
click at [1031, 384] on span "CLAUDE FIGUIER" at bounding box center [1274, 370] width 611 height 30
select select "OK"
select select "KO"
select select "0"
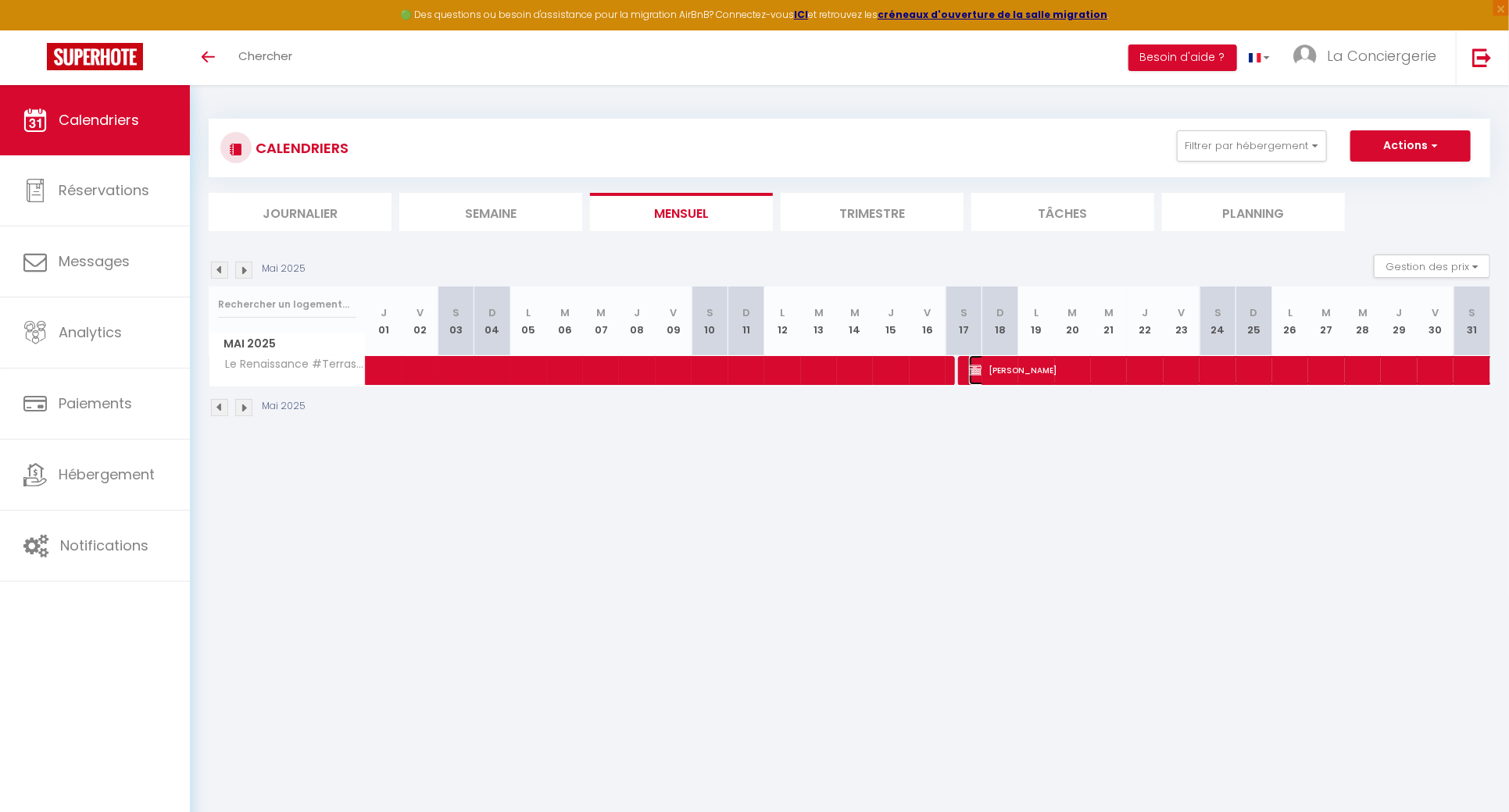
select select "1"
select select
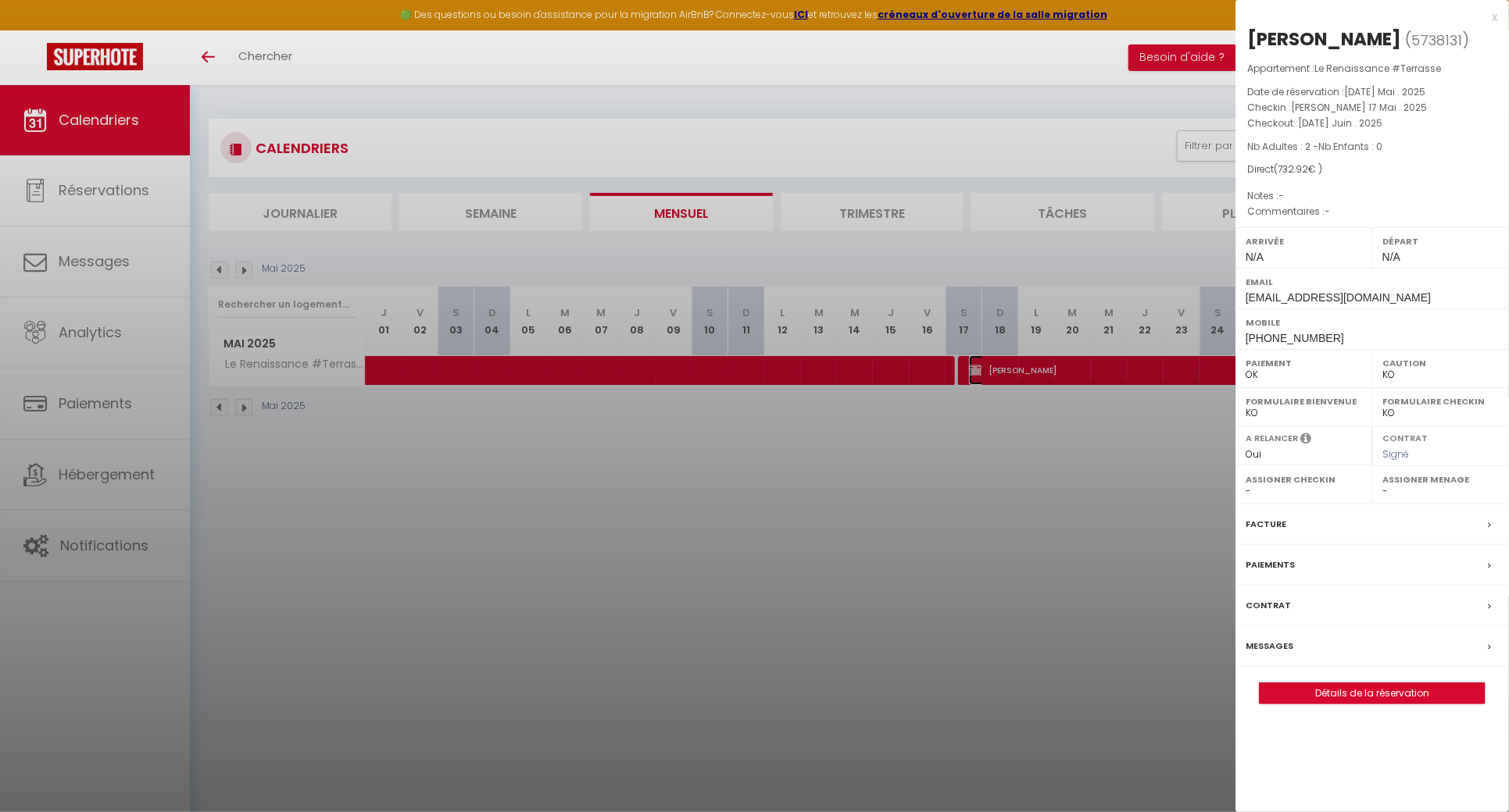
select select "20379"
click at [1348, 689] on link "Détails de la réservation" at bounding box center [1371, 694] width 225 height 20
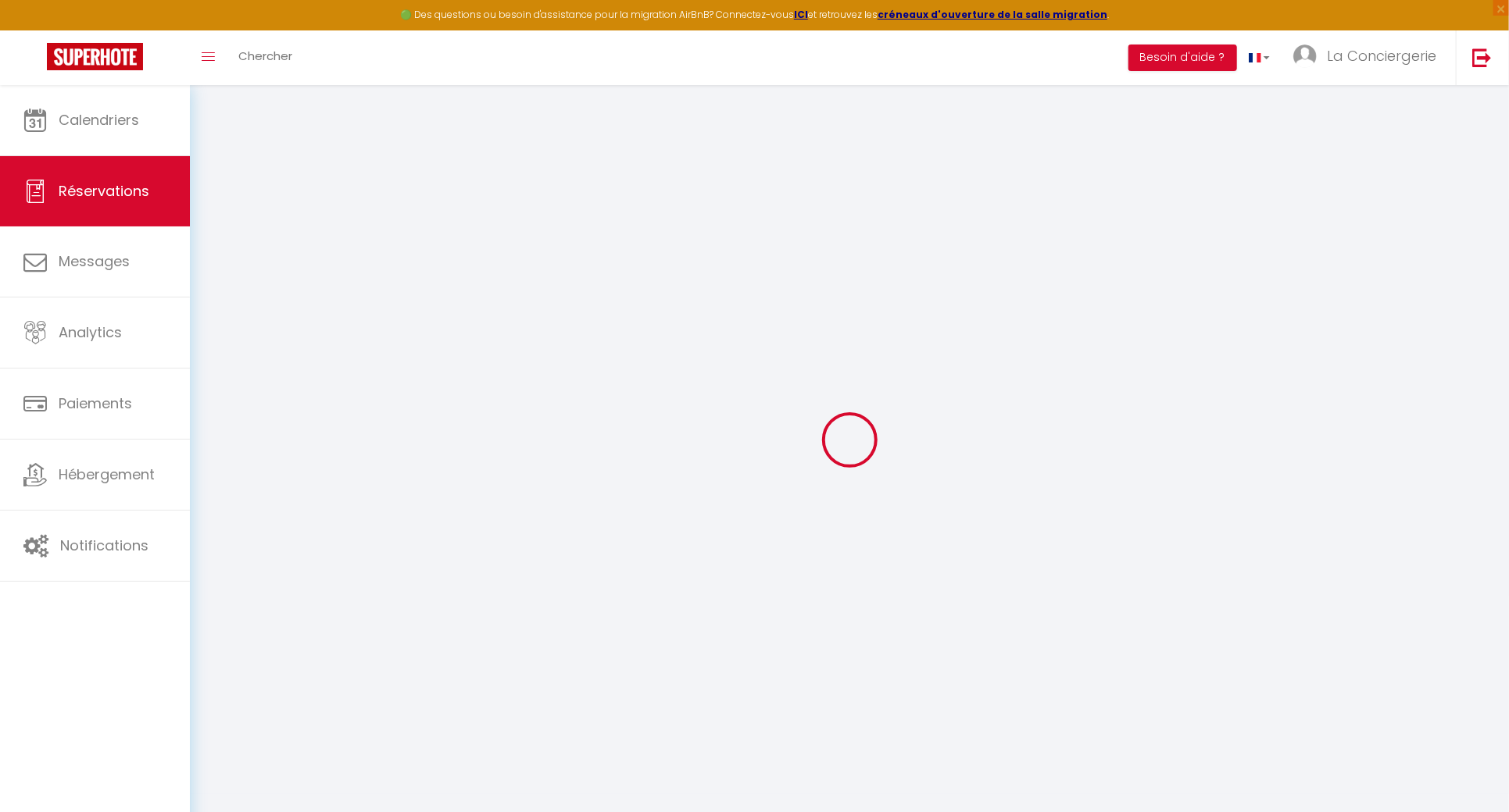
select select
checkbox input "false"
select select
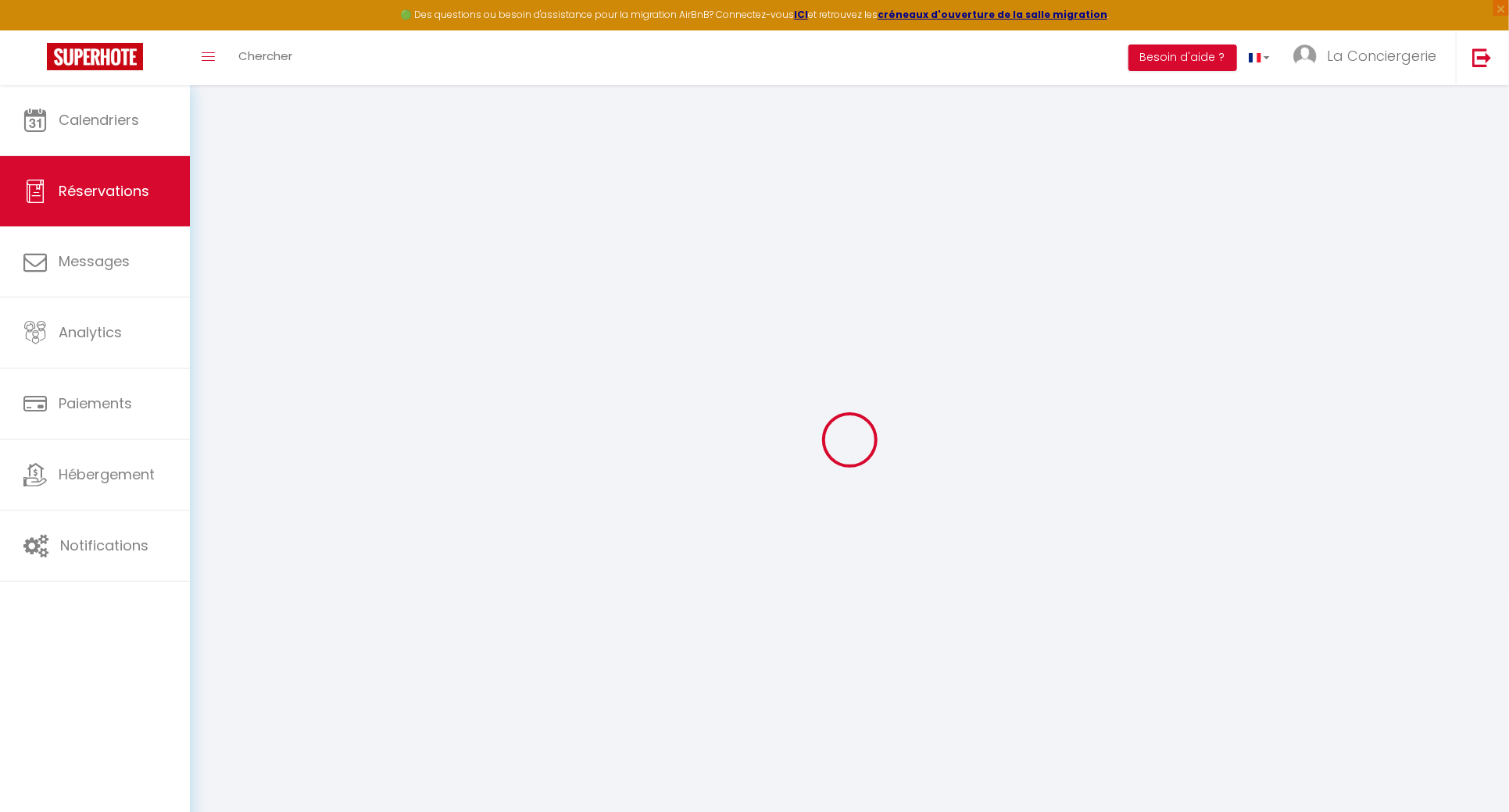
checkbox input "false"
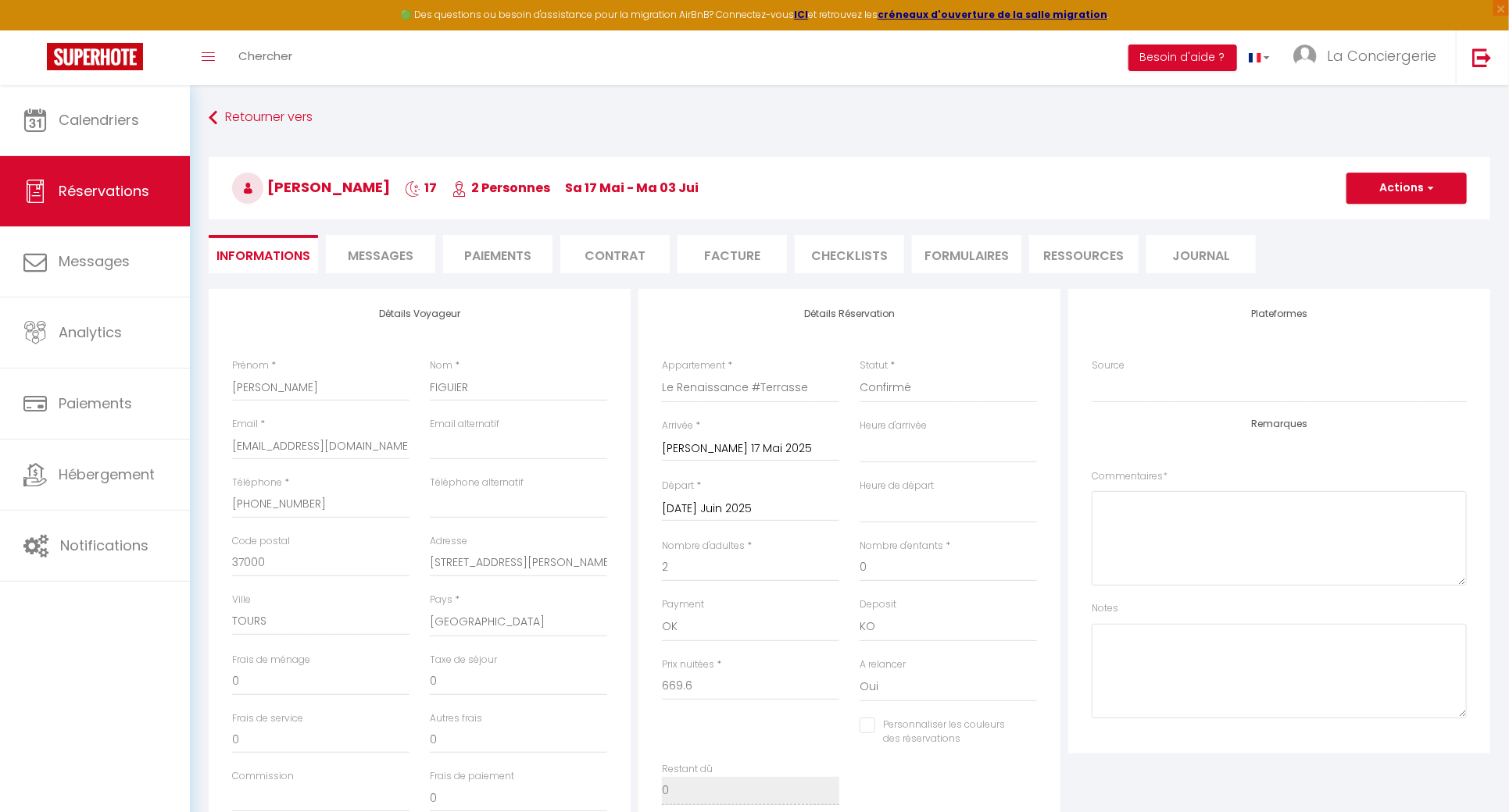
select select
checkbox input "false"
type input "30"
type input "33.32"
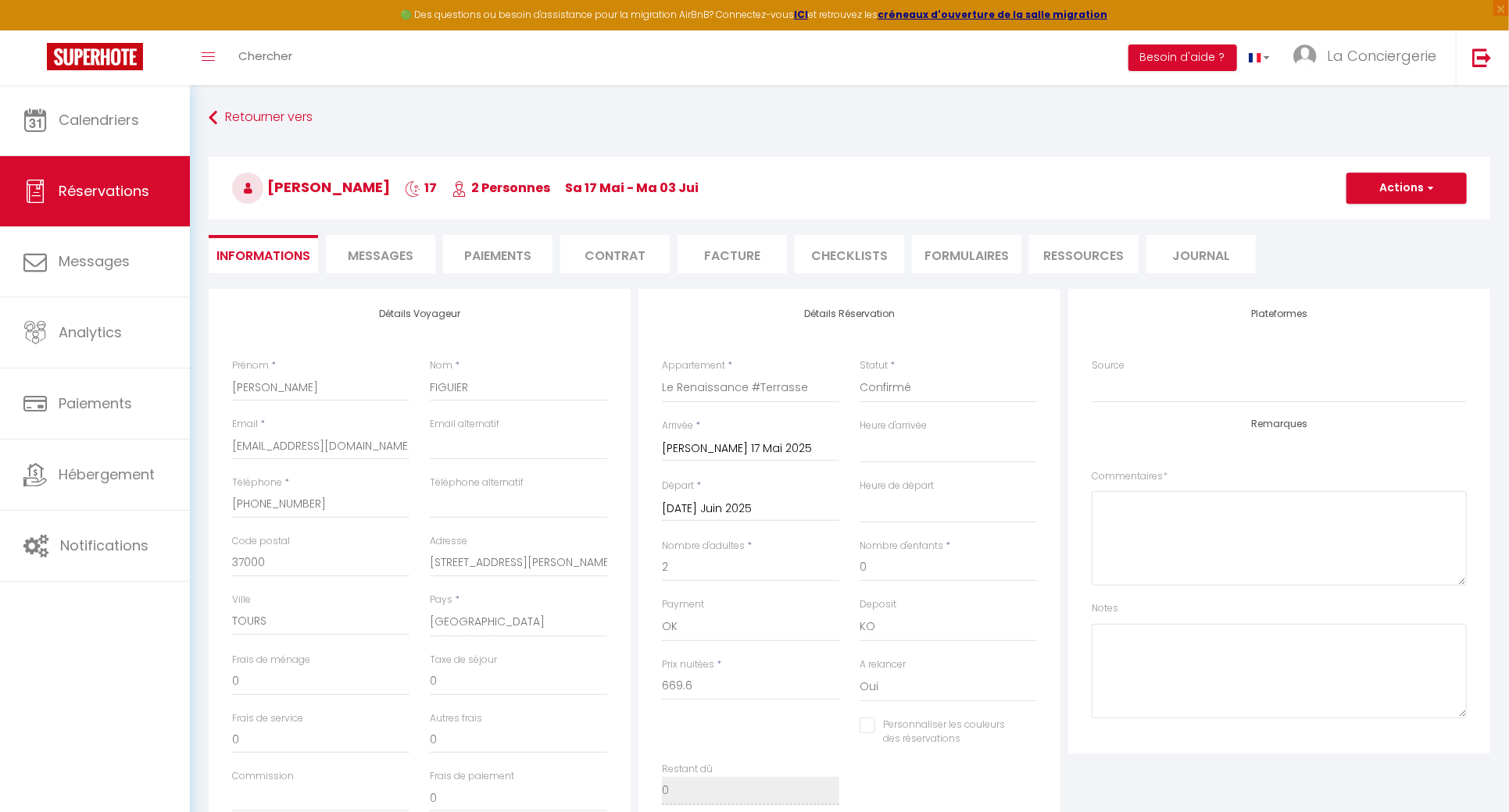
select select
checkbox input "false"
select select
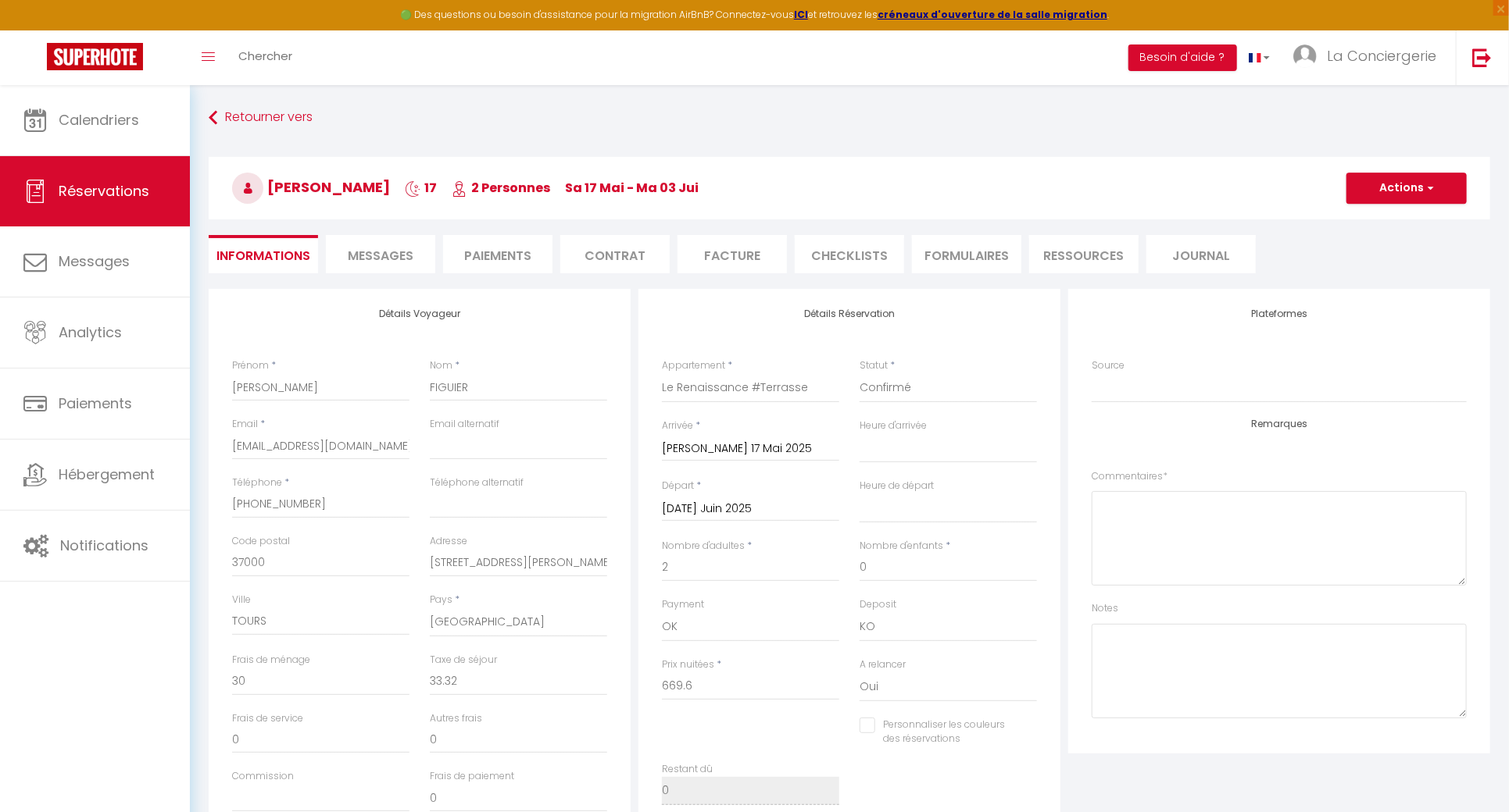
click at [514, 234] on div "Retourner vers CLAUDE FIGUIER 17 2 Personnes sa 17 Mai - ma 03 Jui Actions Enre…" at bounding box center [850, 196] width 1302 height 185
click at [509, 245] on li "Paiements" at bounding box center [498, 254] width 109 height 38
select select
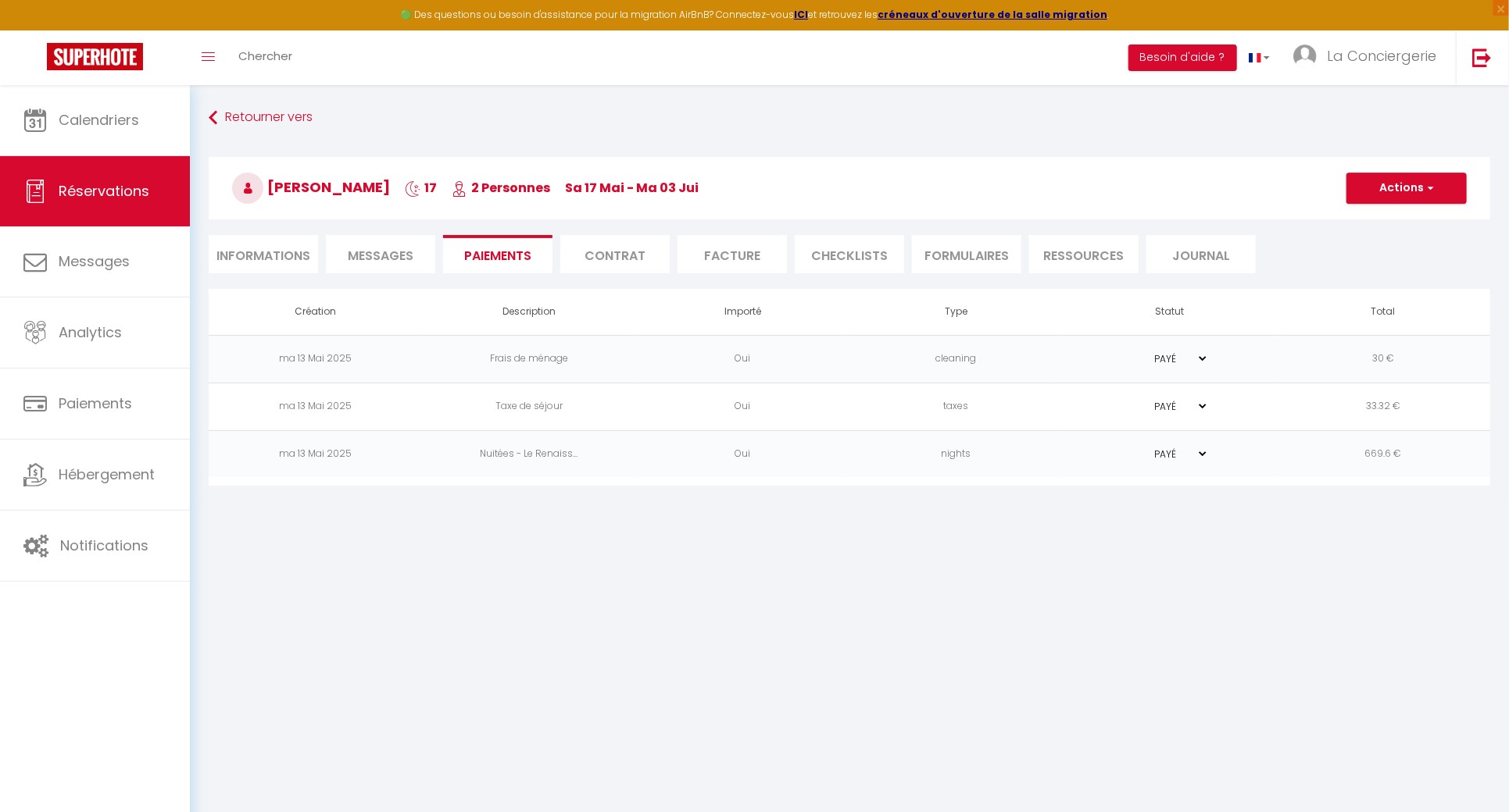
click at [263, 254] on li "Informations" at bounding box center [263, 254] width 109 height 38
select select
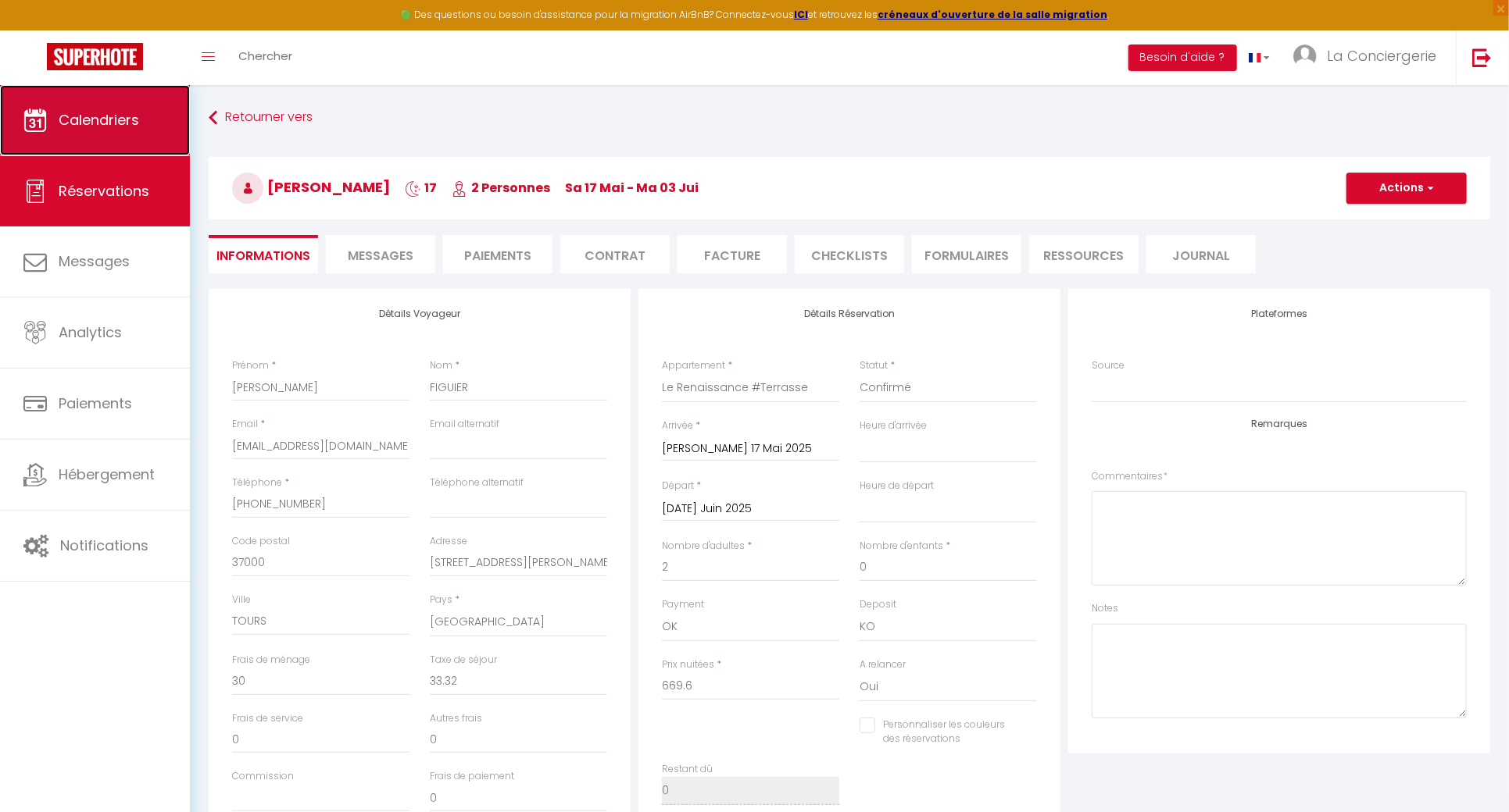
click at [81, 141] on link "Calendriers" at bounding box center [95, 120] width 190 height 70
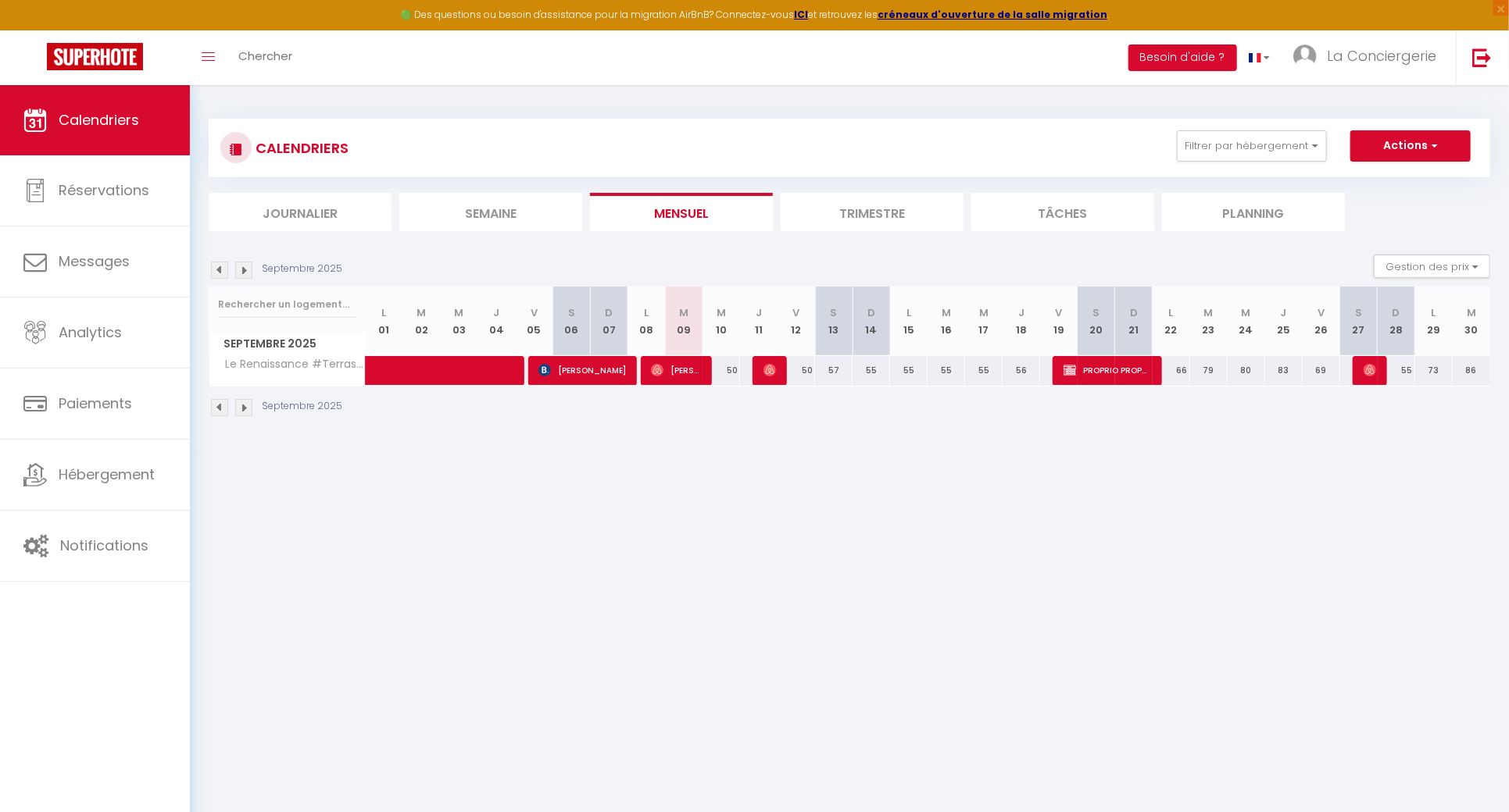
click at [213, 263] on img at bounding box center [219, 269] width 17 height 17
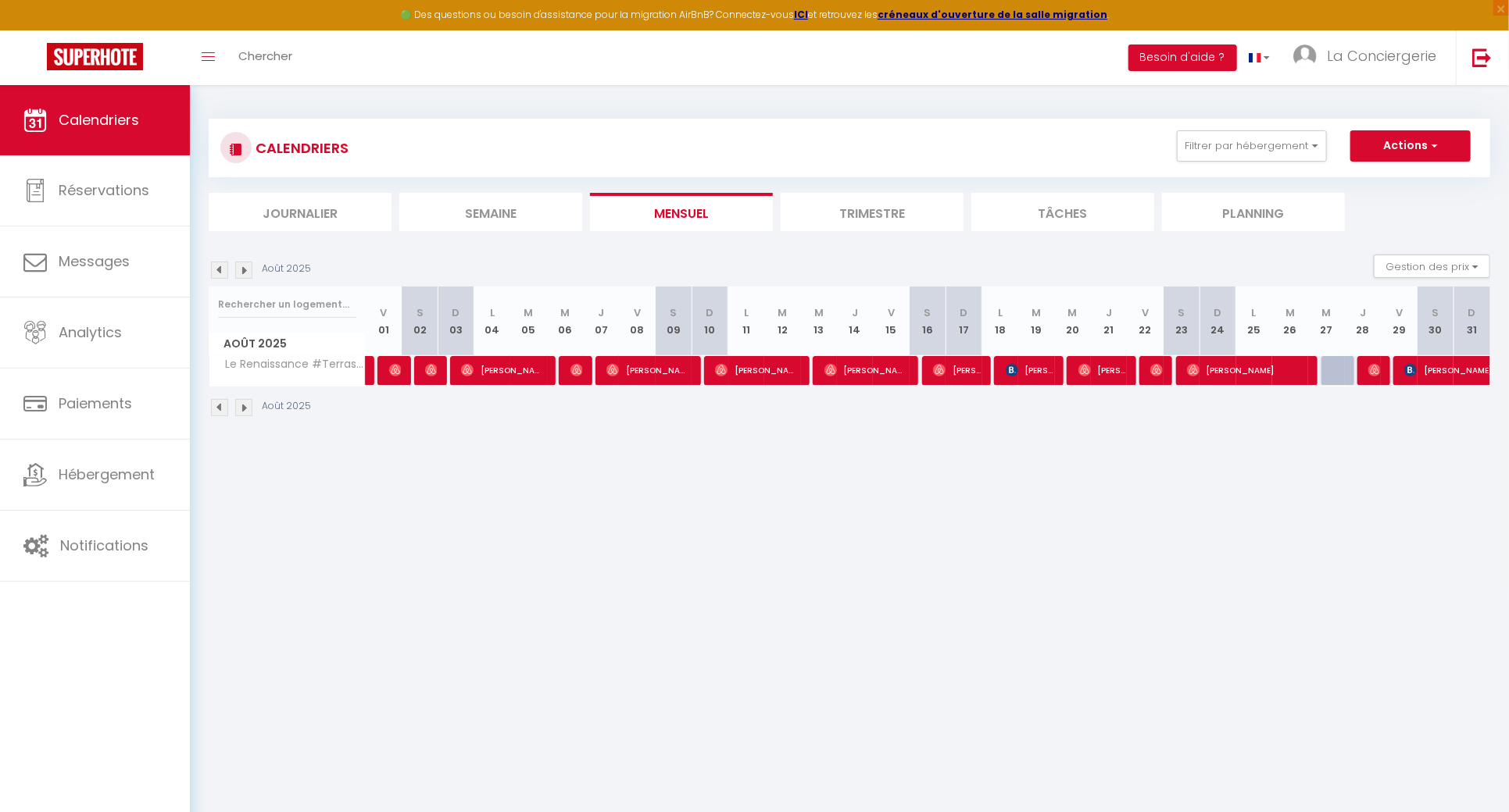
click at [213, 263] on img at bounding box center [219, 269] width 17 height 17
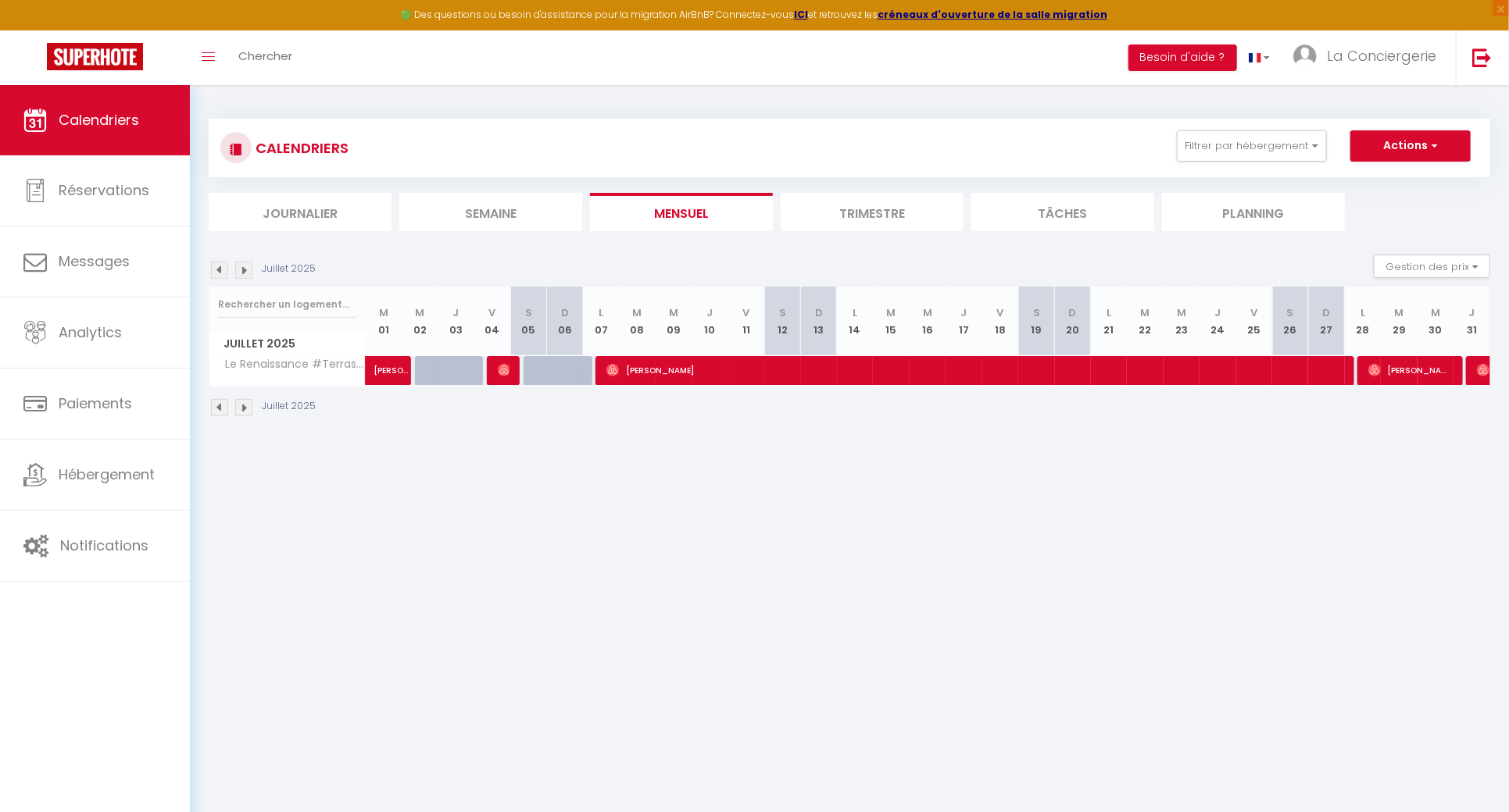
click at [213, 263] on img at bounding box center [219, 269] width 17 height 17
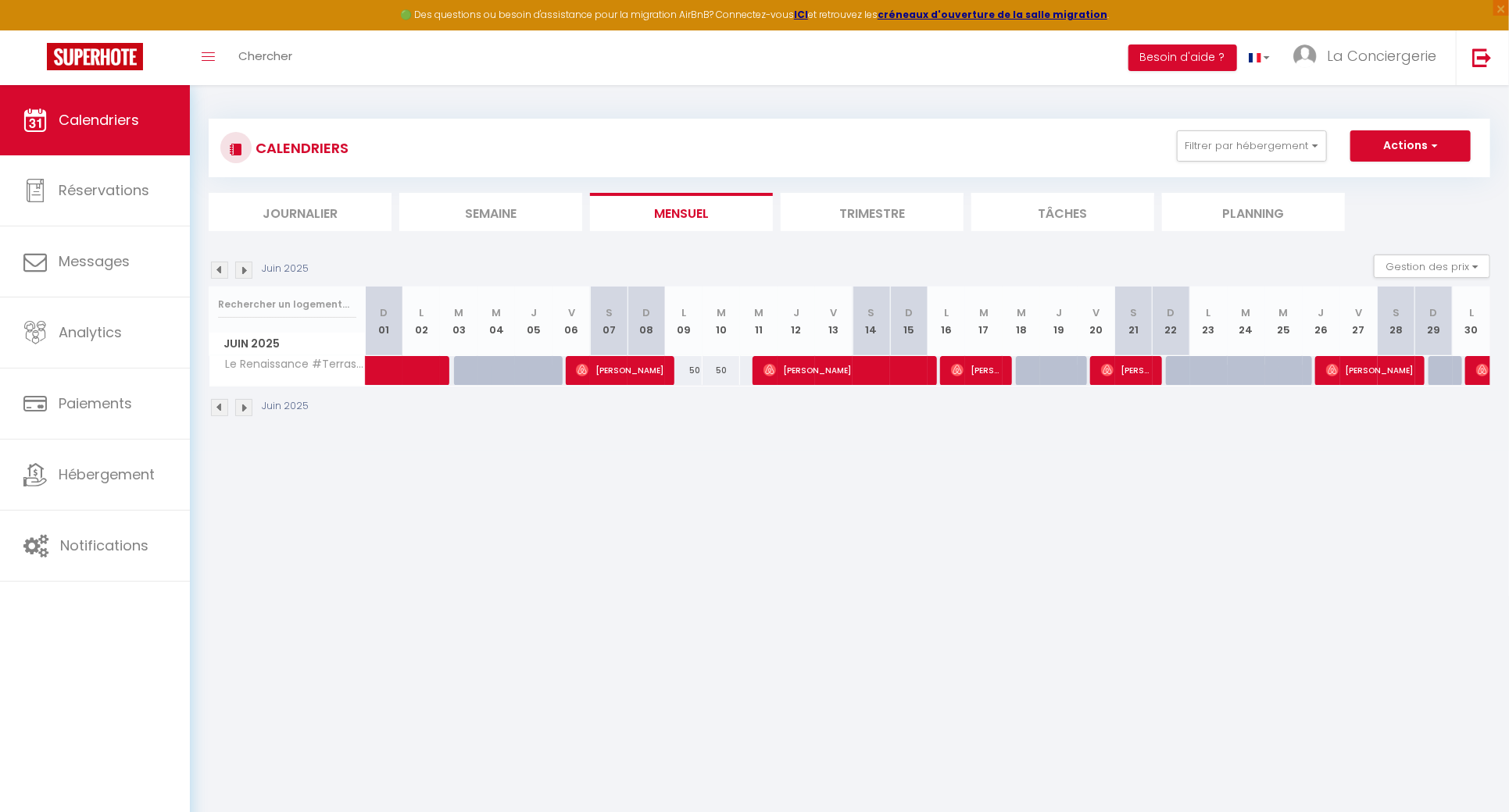
click at [213, 263] on img at bounding box center [219, 269] width 17 height 17
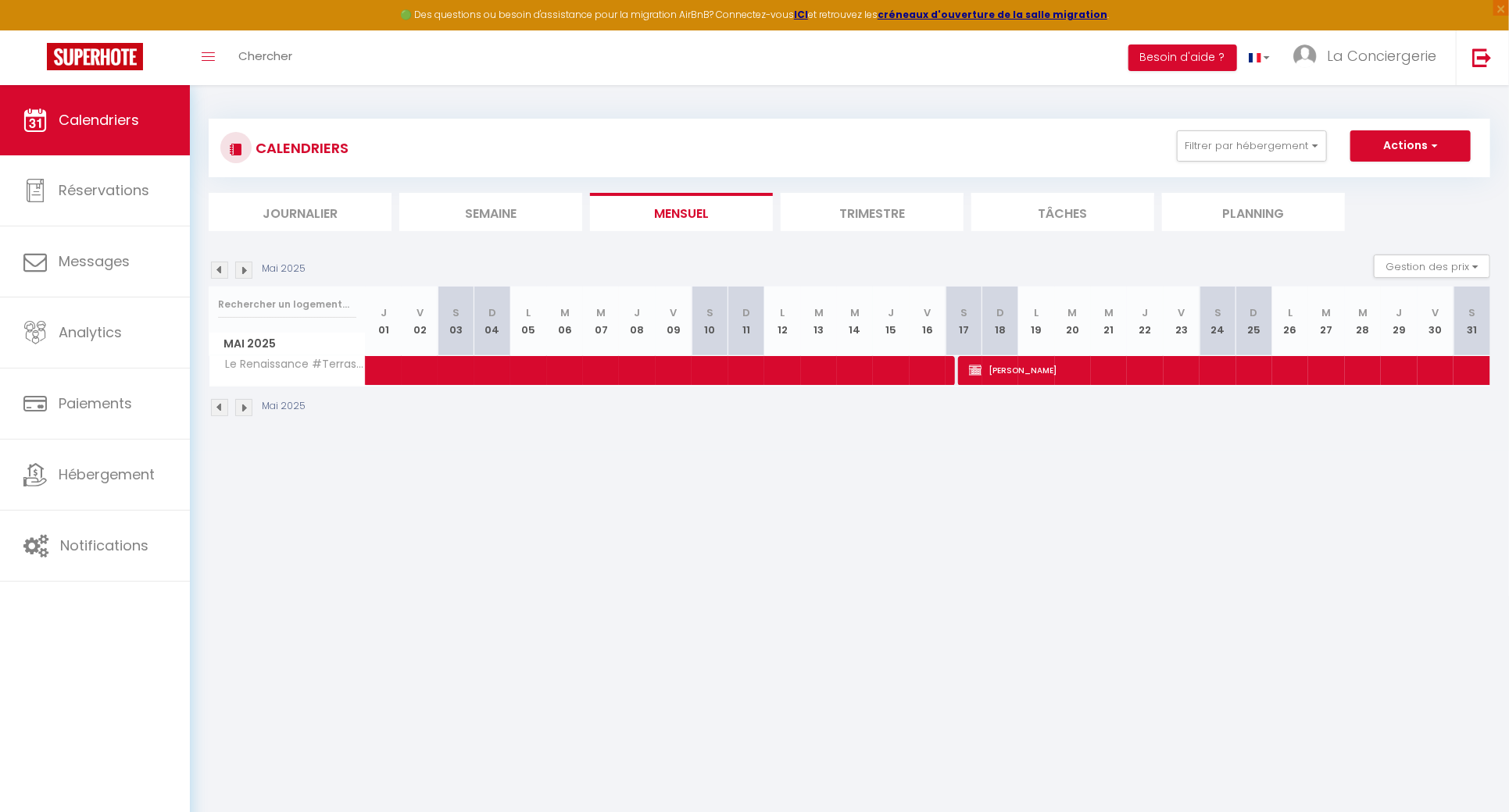
click at [213, 263] on img at bounding box center [219, 269] width 17 height 17
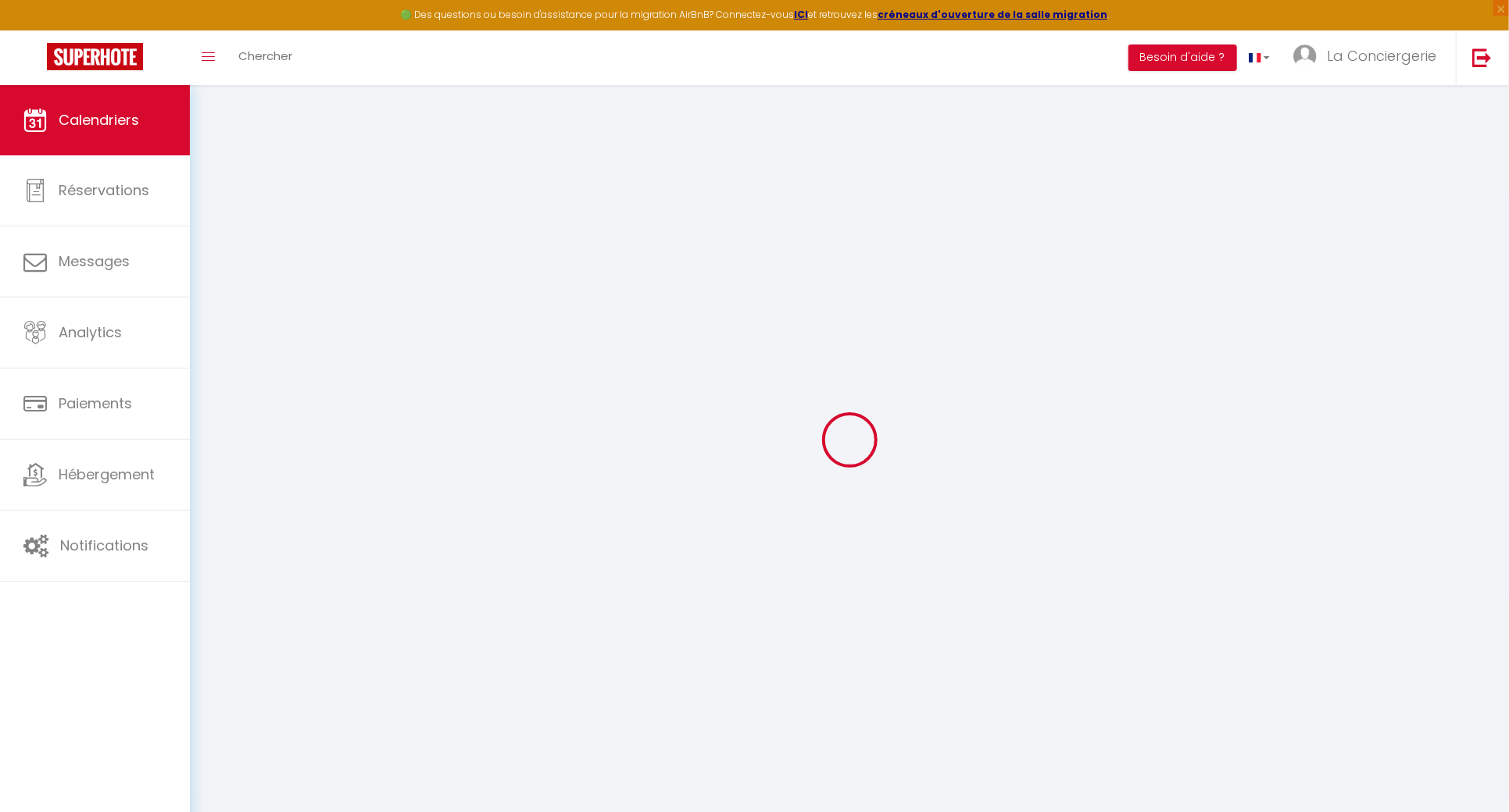
select select
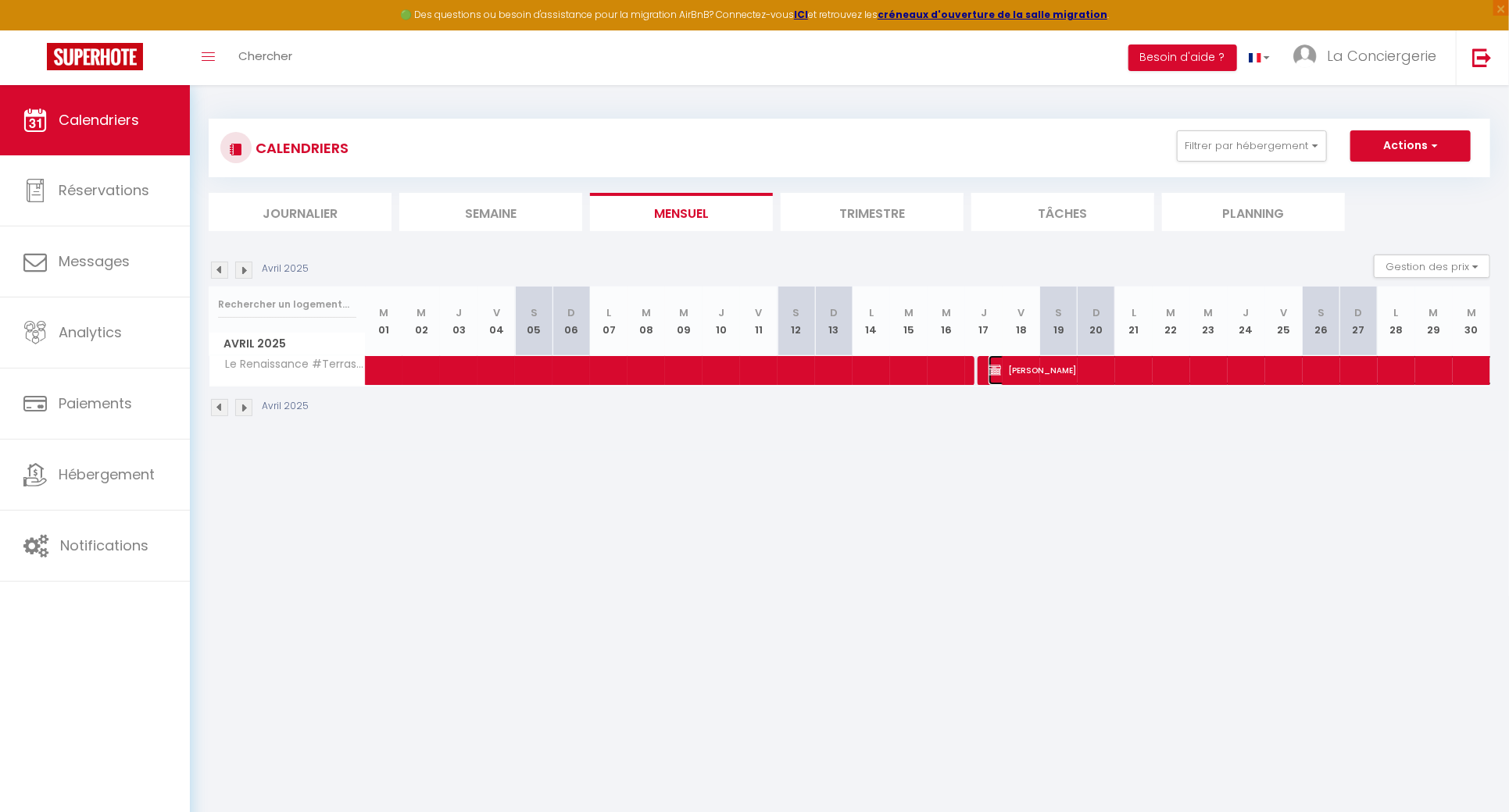
click at [1224, 368] on span "CLAUDE FIGUIER" at bounding box center [1528, 370] width 1078 height 30
select select "OK"
select select "KO"
select select "0"
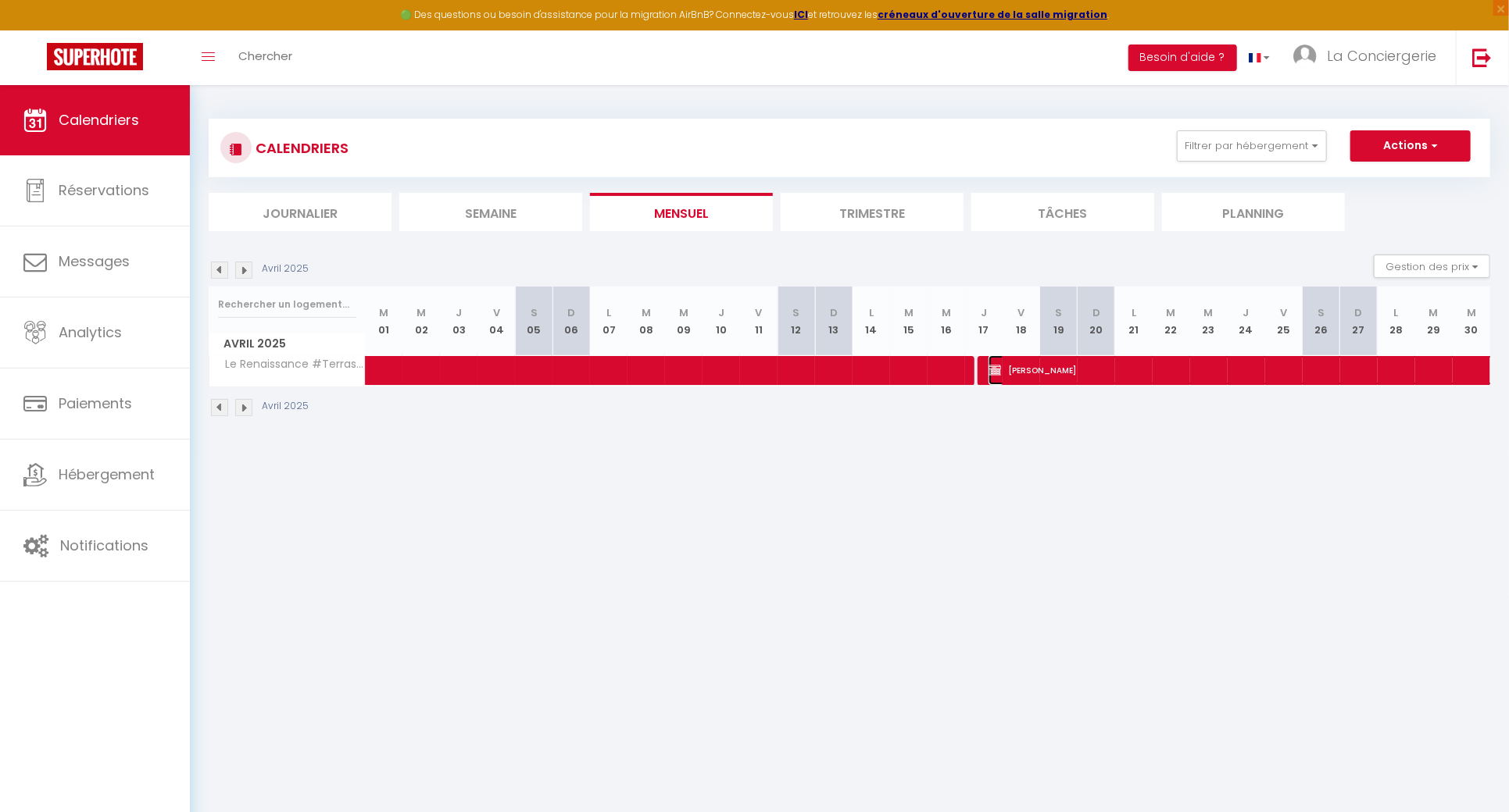
select select "1"
select select
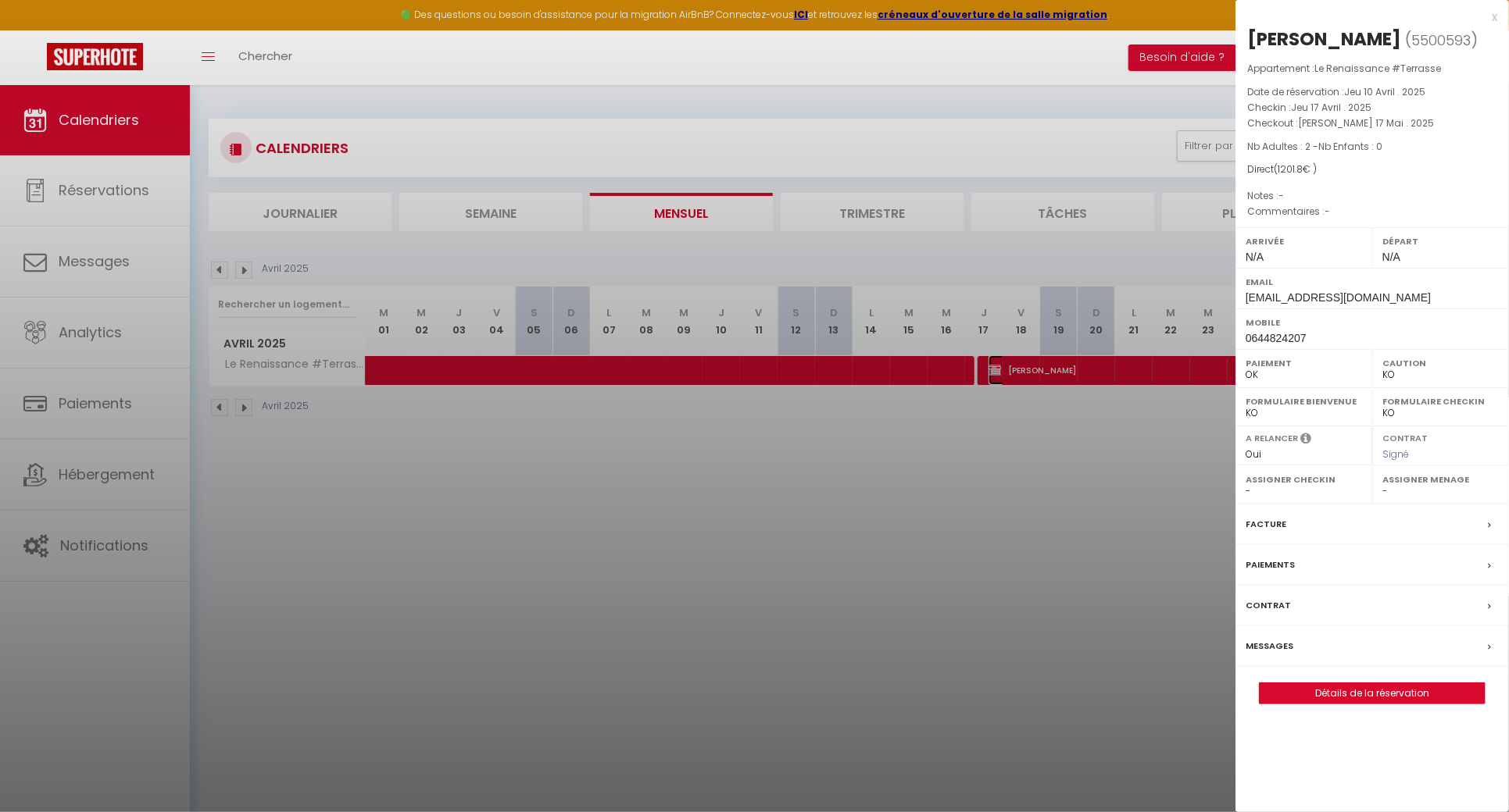
select select "20379"
click at [1393, 688] on link "Détails de la réservation" at bounding box center [1371, 694] width 225 height 20
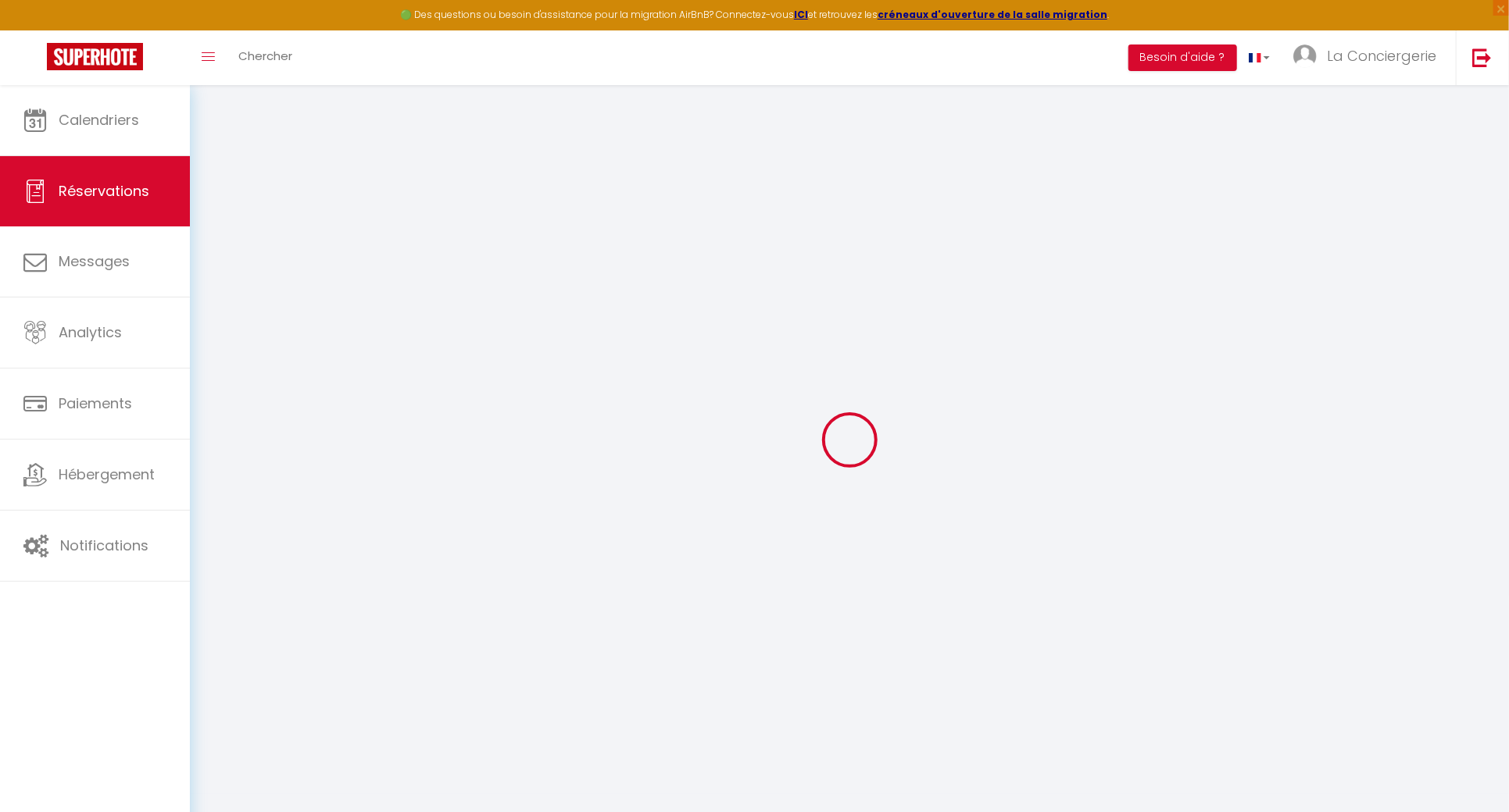
select select
checkbox input "false"
select select
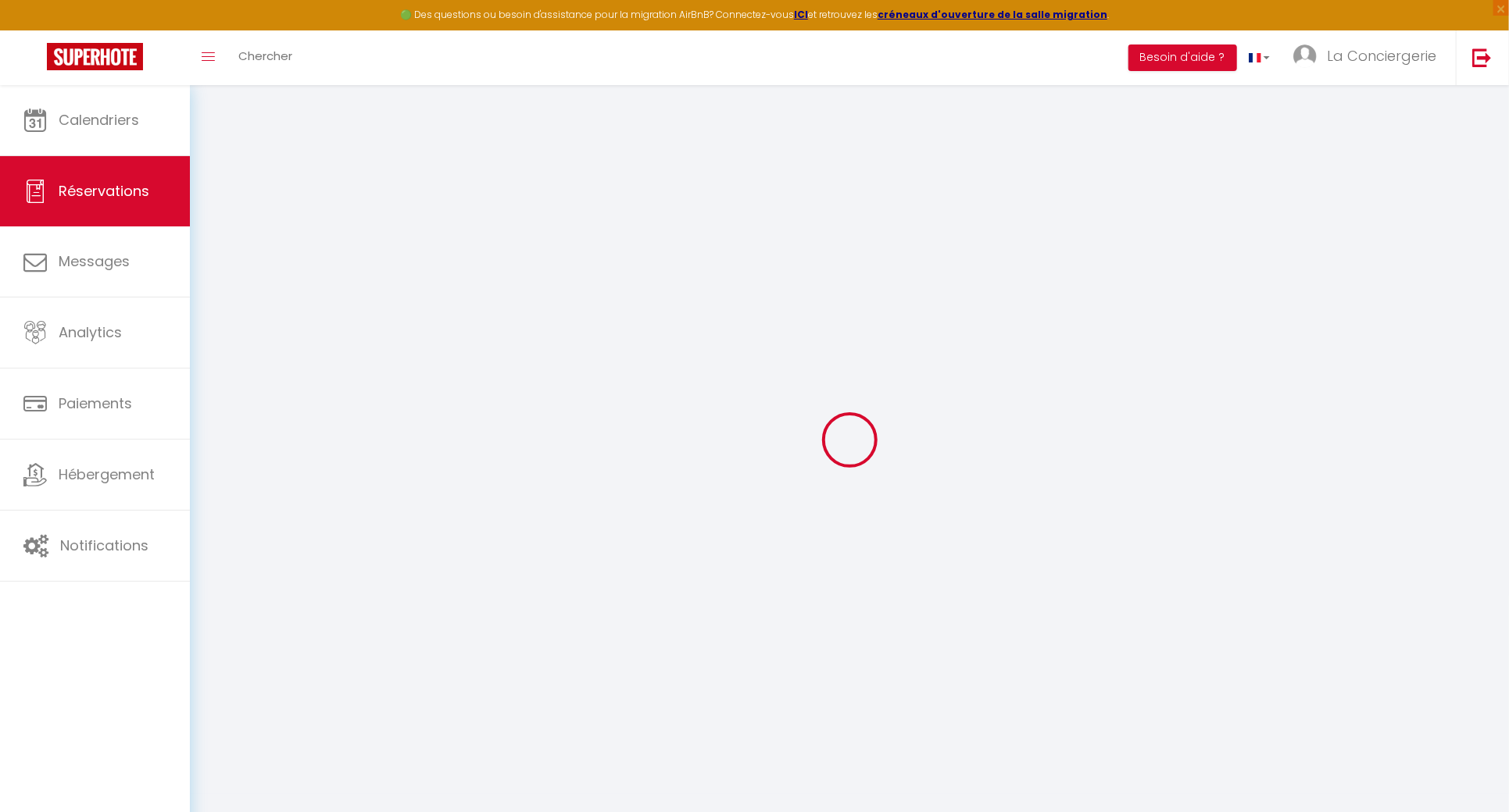
checkbox input "false"
select select
checkbox input "false"
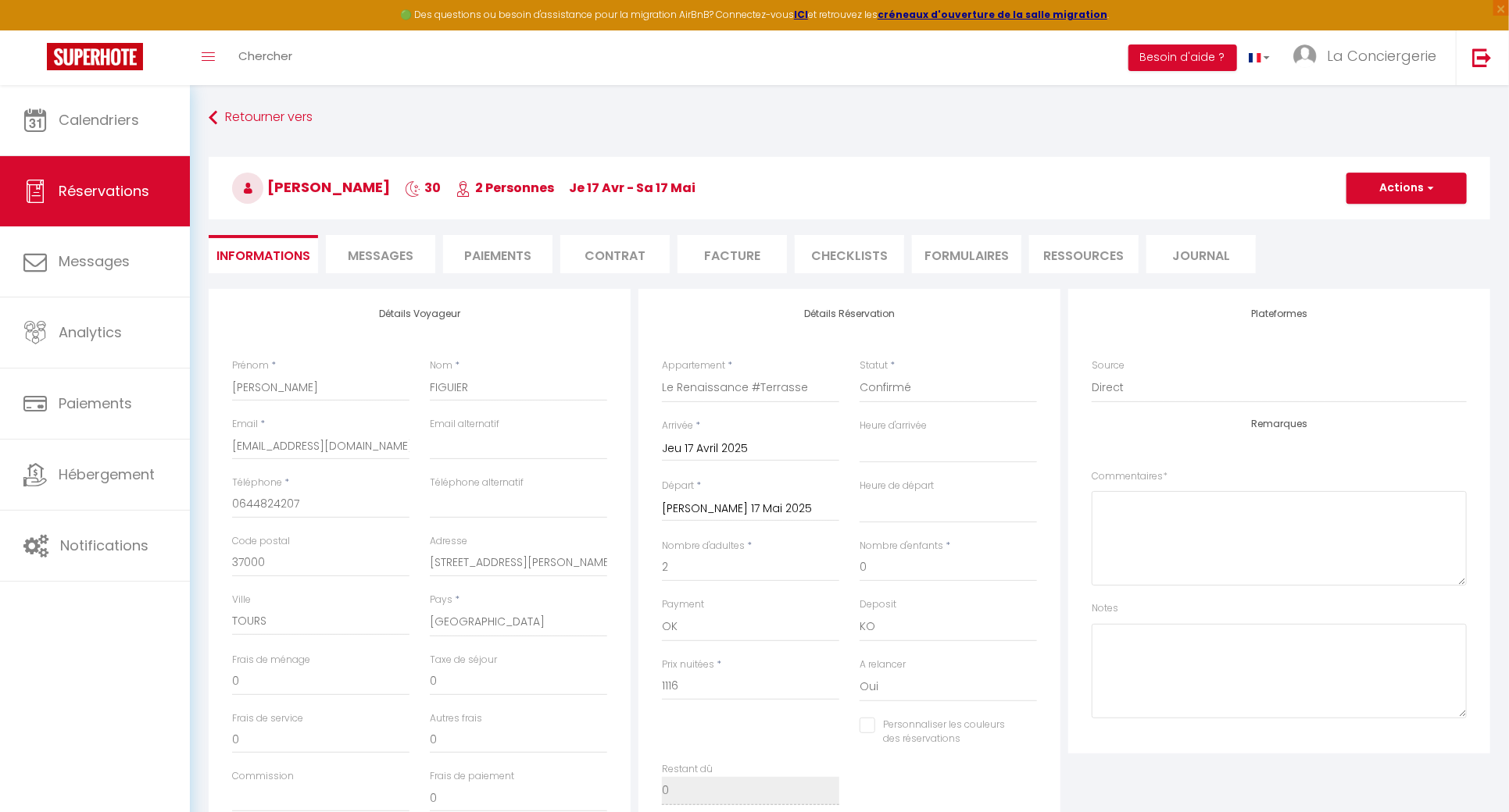
type input "30"
type input "55.8"
select select
checkbox input "false"
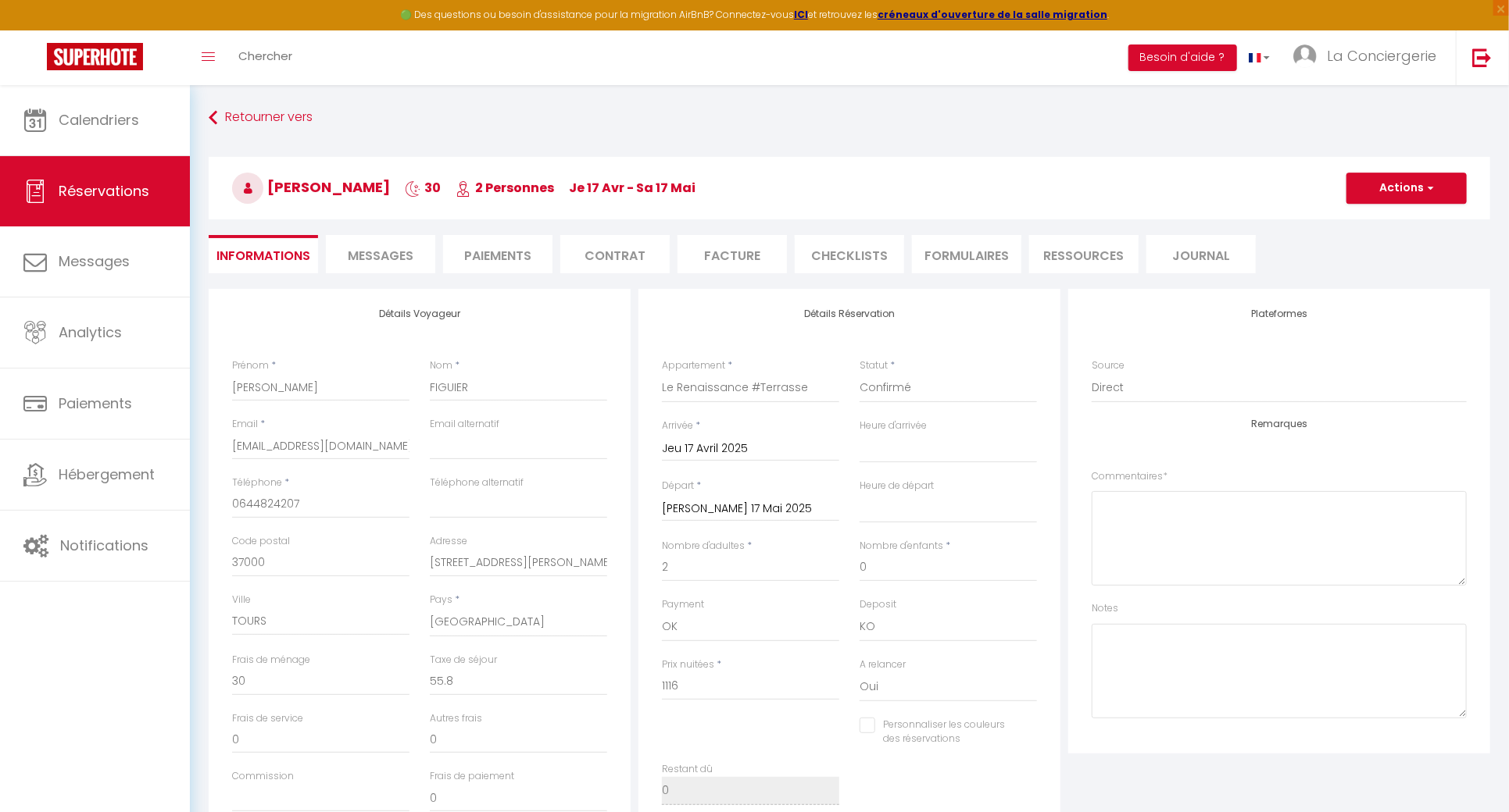
select select
click at [539, 247] on li "Paiements" at bounding box center [498, 254] width 109 height 38
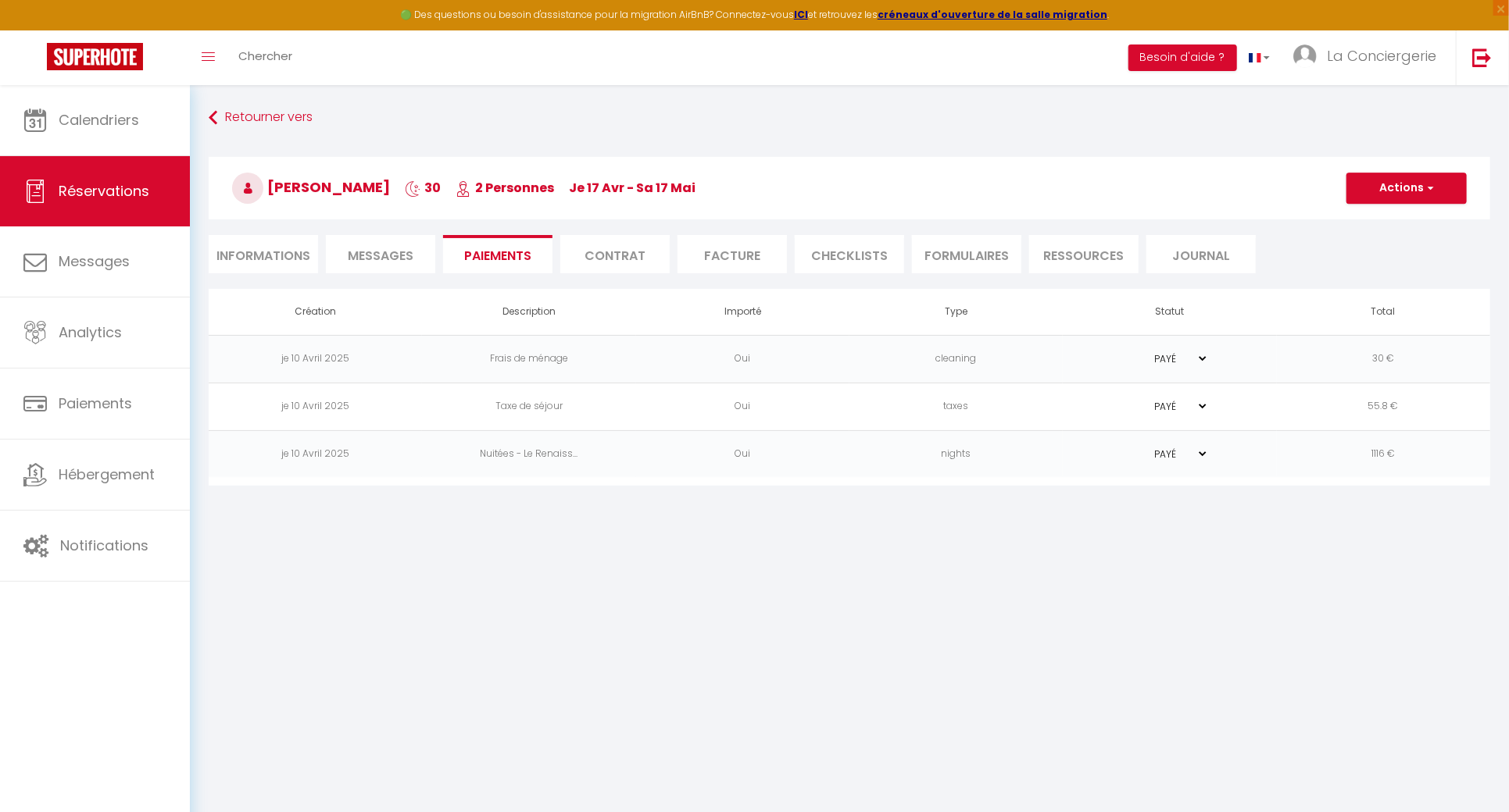
select select
click at [263, 244] on li "Informations" at bounding box center [263, 254] width 109 height 38
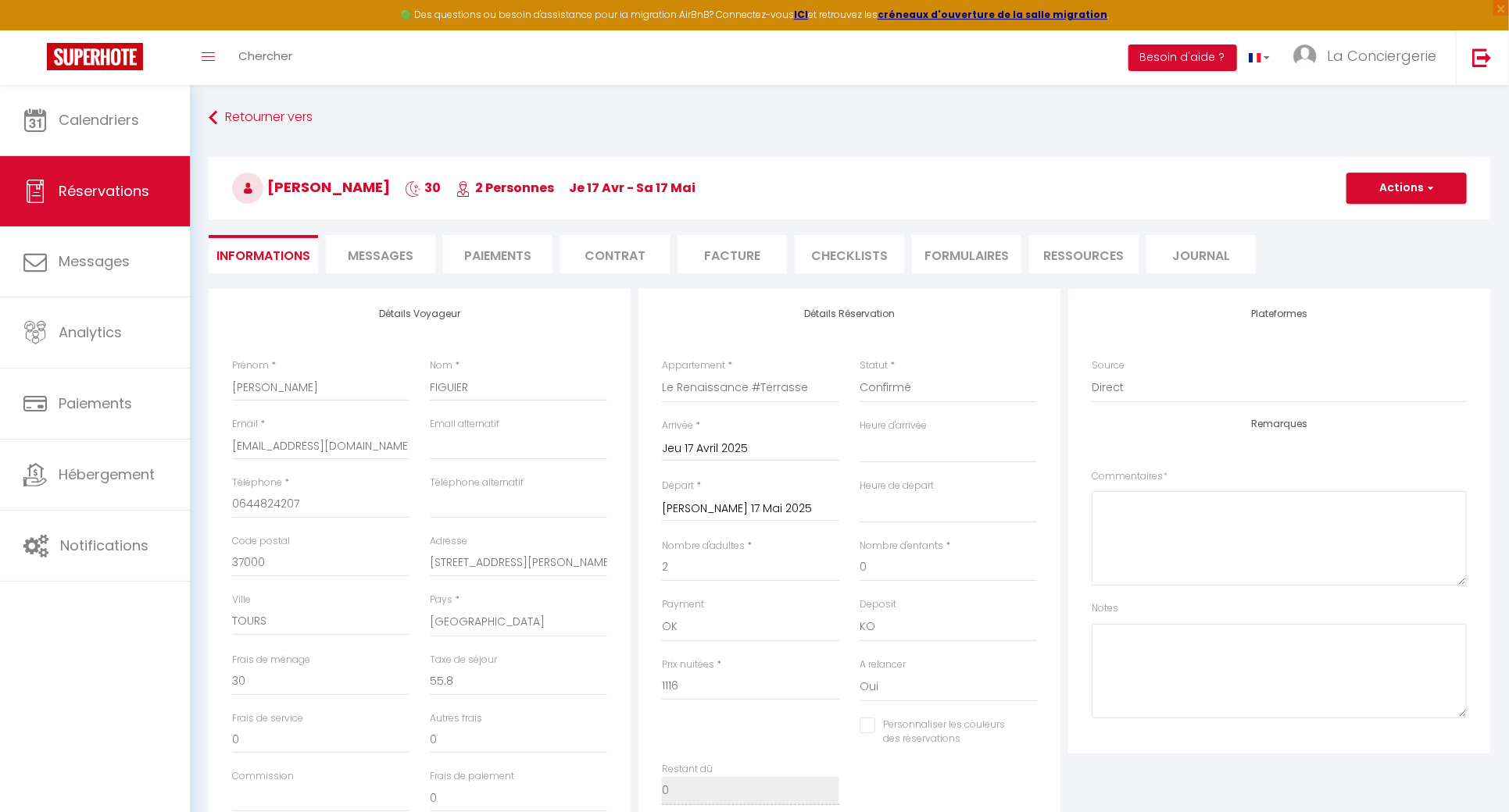
select select
click at [1460, 694] on textarea at bounding box center [1280, 672] width 375 height 95
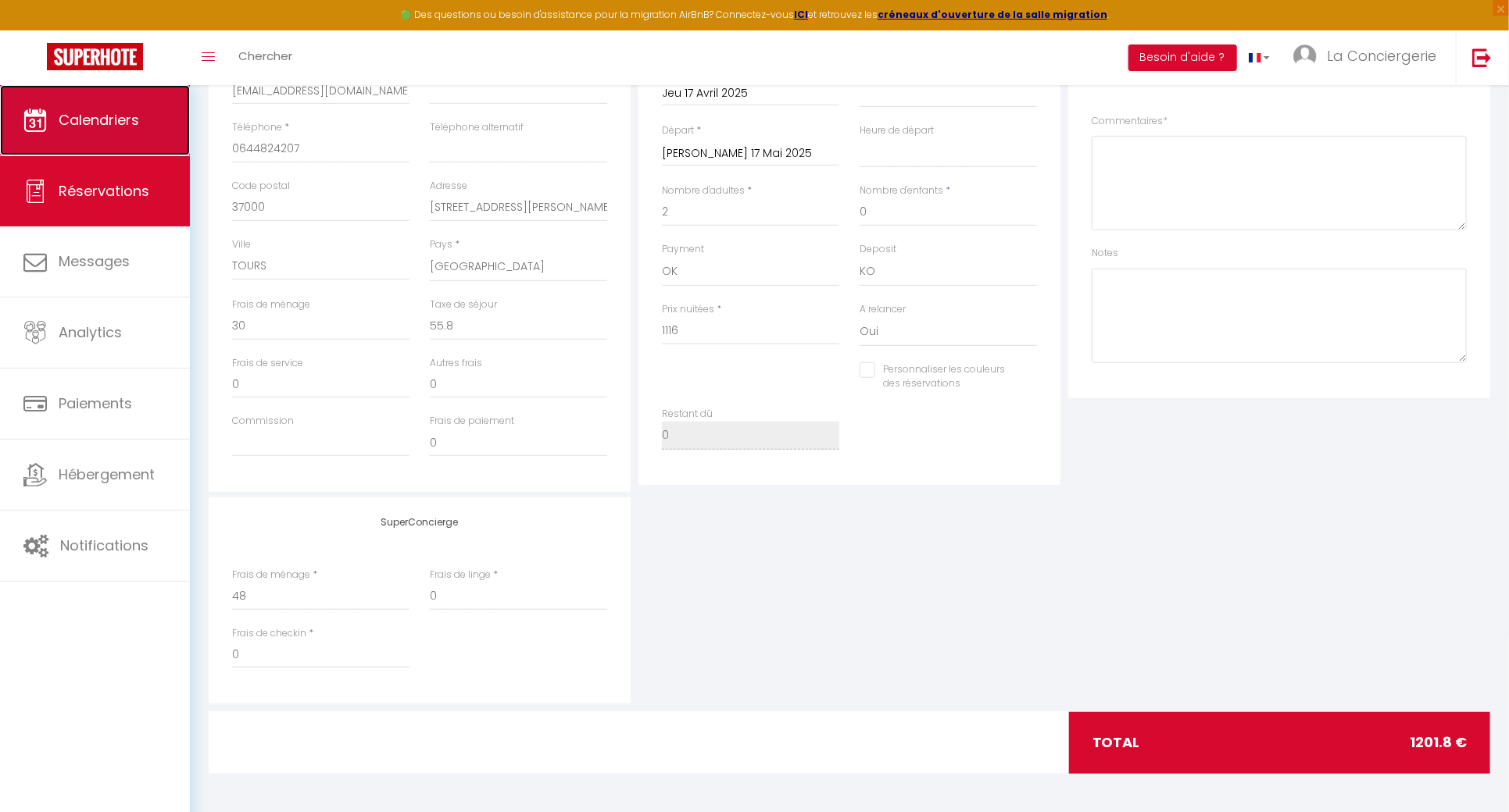
click at [28, 120] on icon at bounding box center [36, 120] width 24 height 24
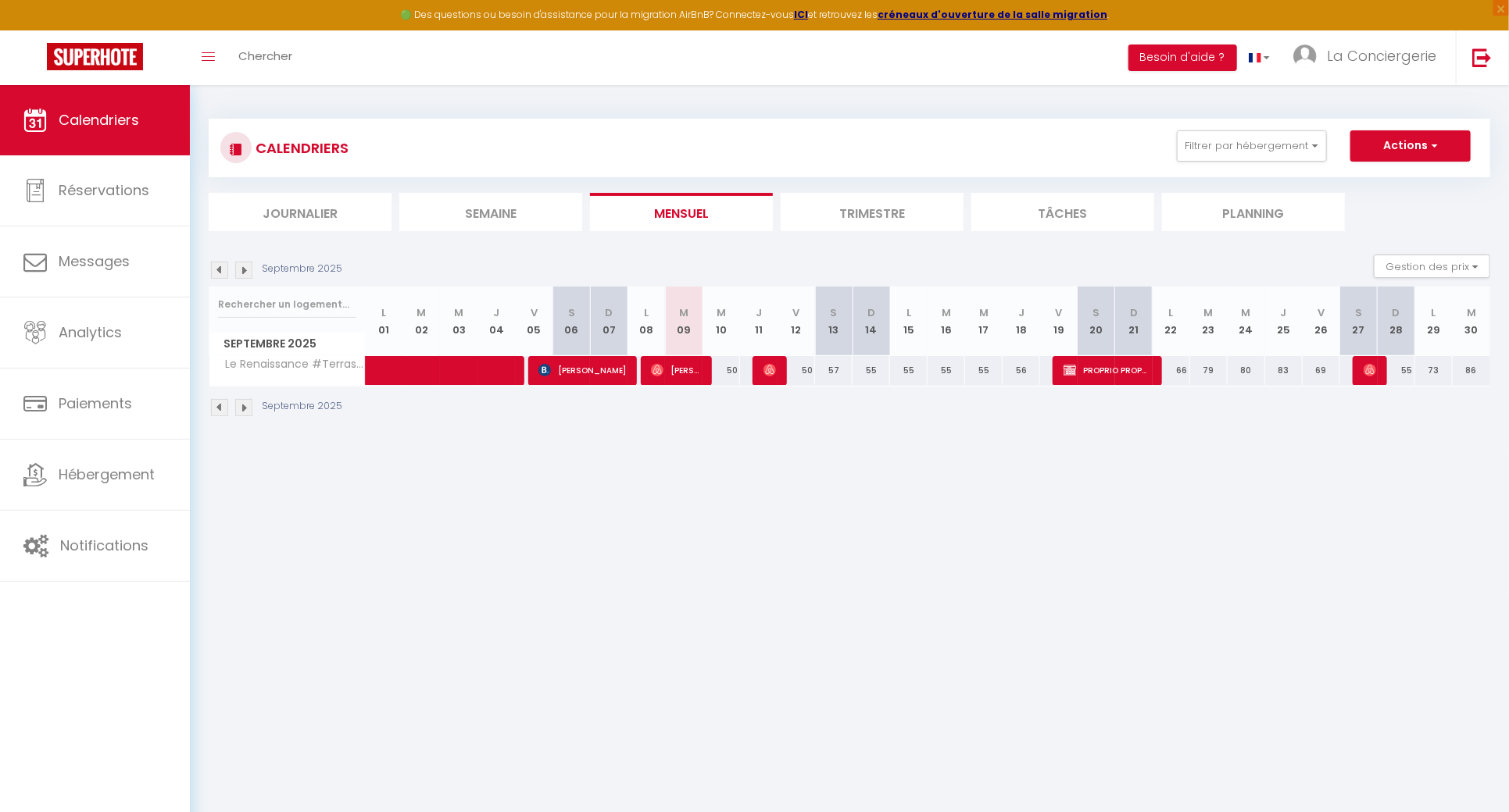
click at [244, 272] on img at bounding box center [243, 269] width 17 height 17
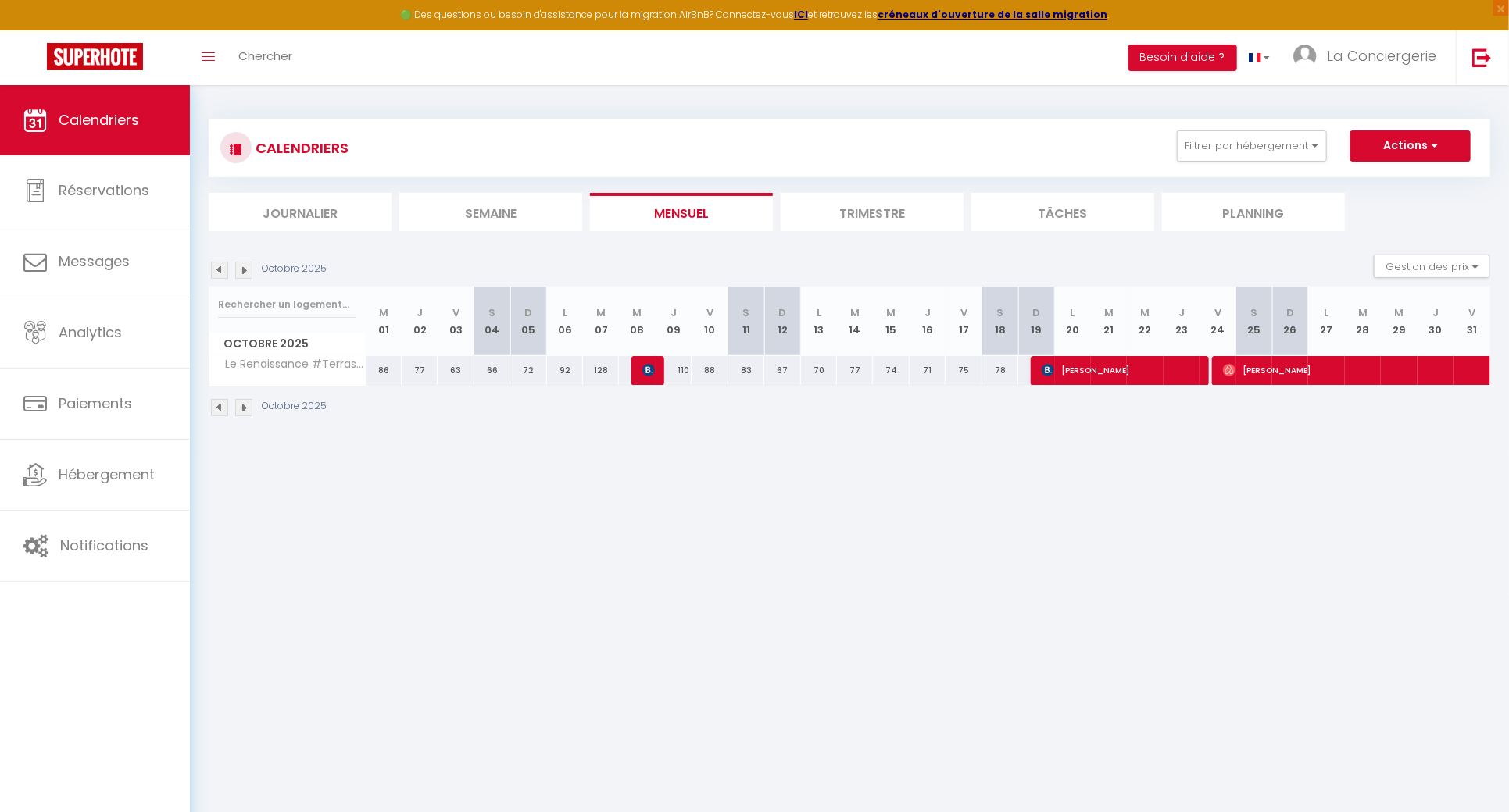
click at [244, 272] on img at bounding box center [243, 269] width 17 height 17
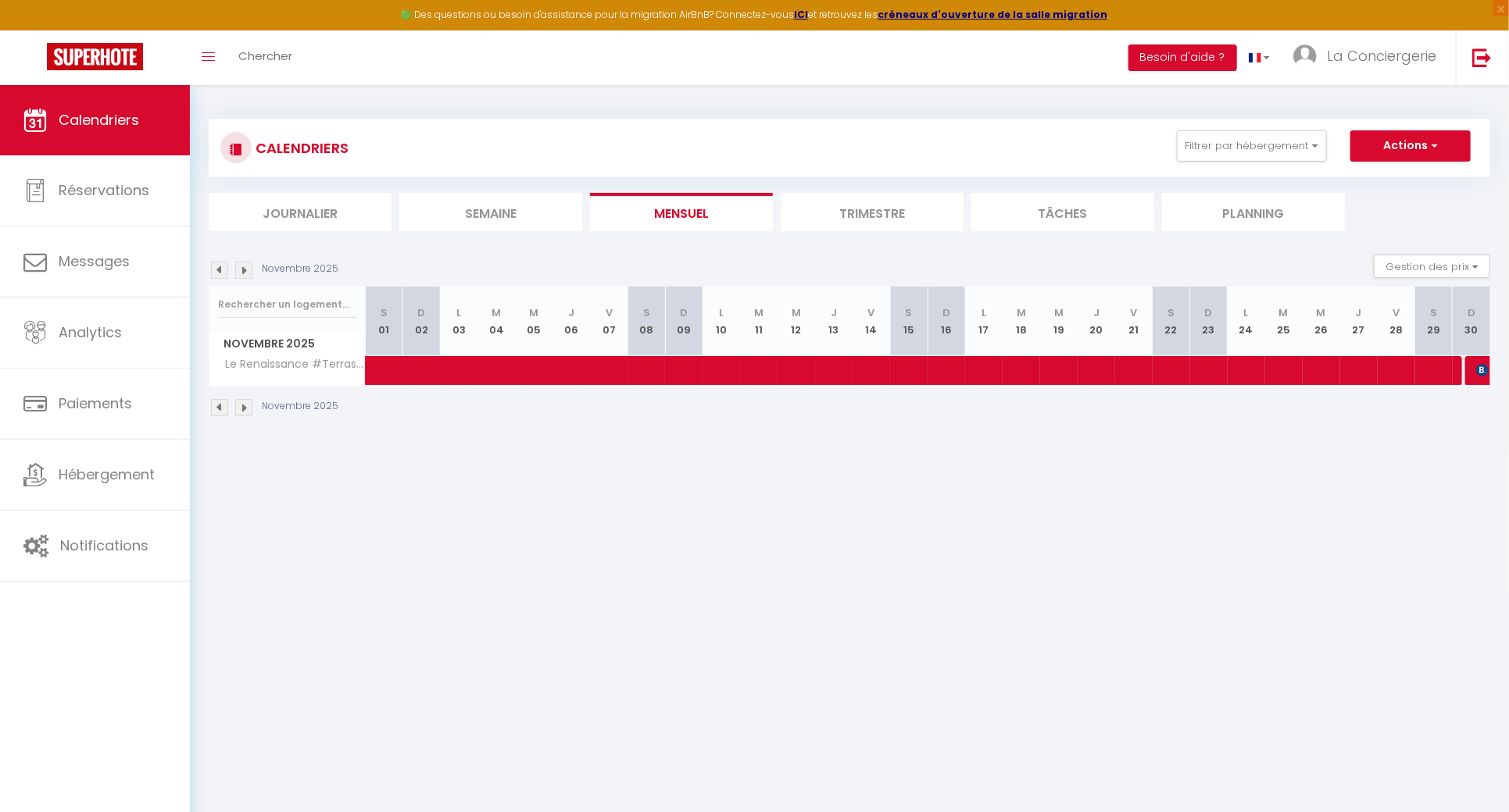
click at [244, 272] on img at bounding box center [243, 269] width 17 height 17
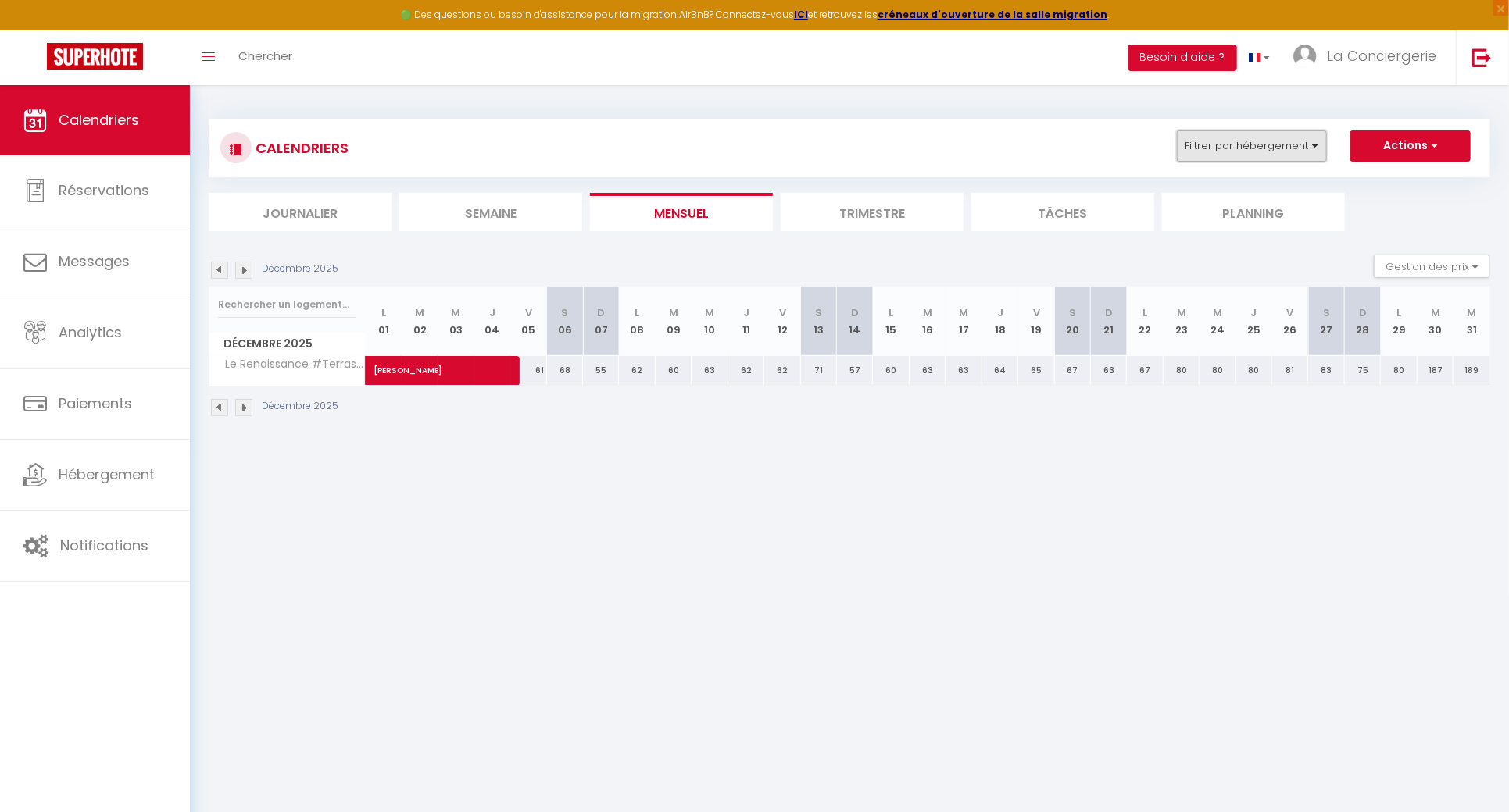
click at [1248, 147] on button "Filtrer par hébergement" at bounding box center [1251, 146] width 150 height 31
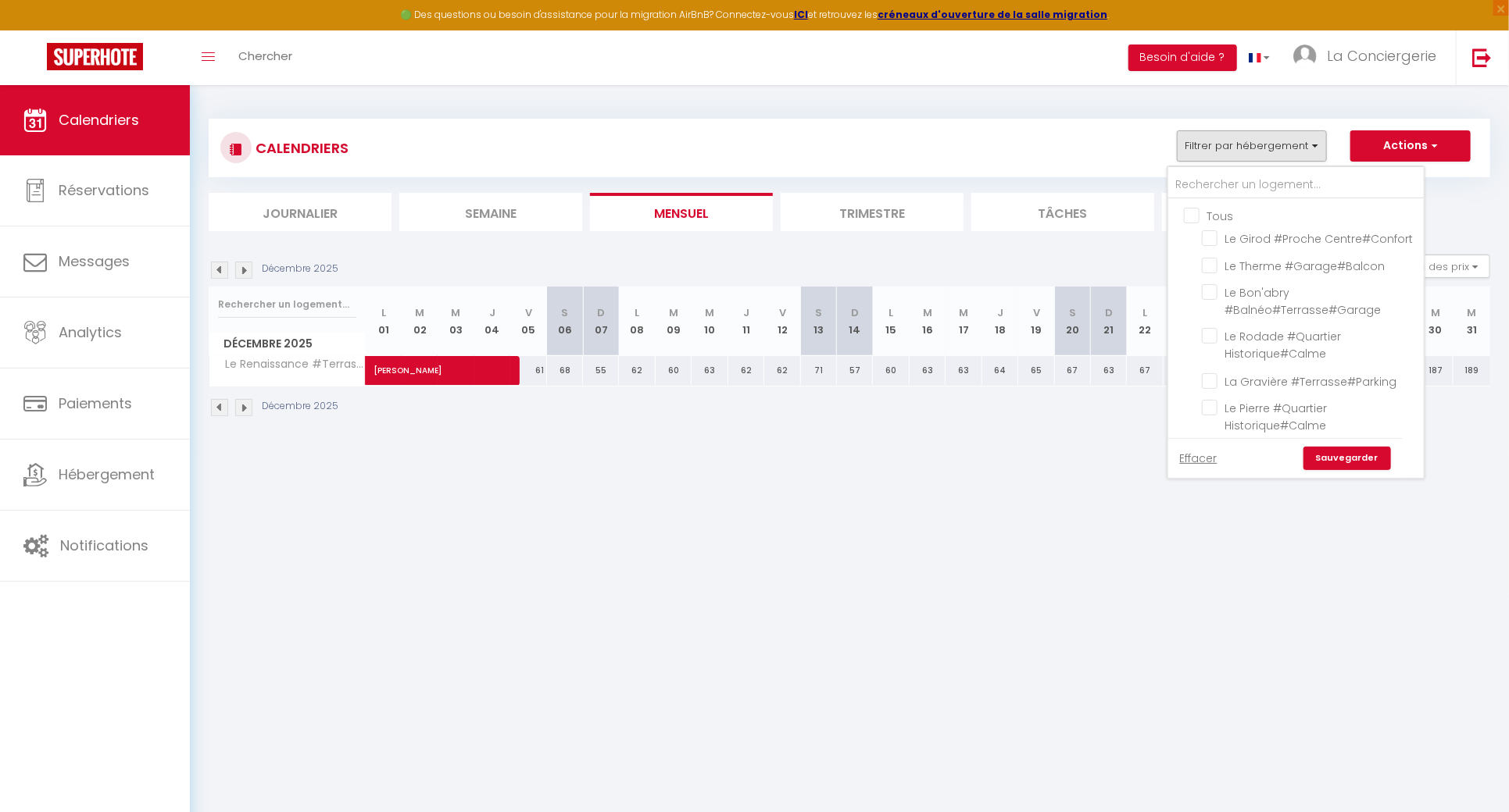
click at [1205, 209] on input "Tous" at bounding box center [1311, 214] width 256 height 15
checkbox input "true"
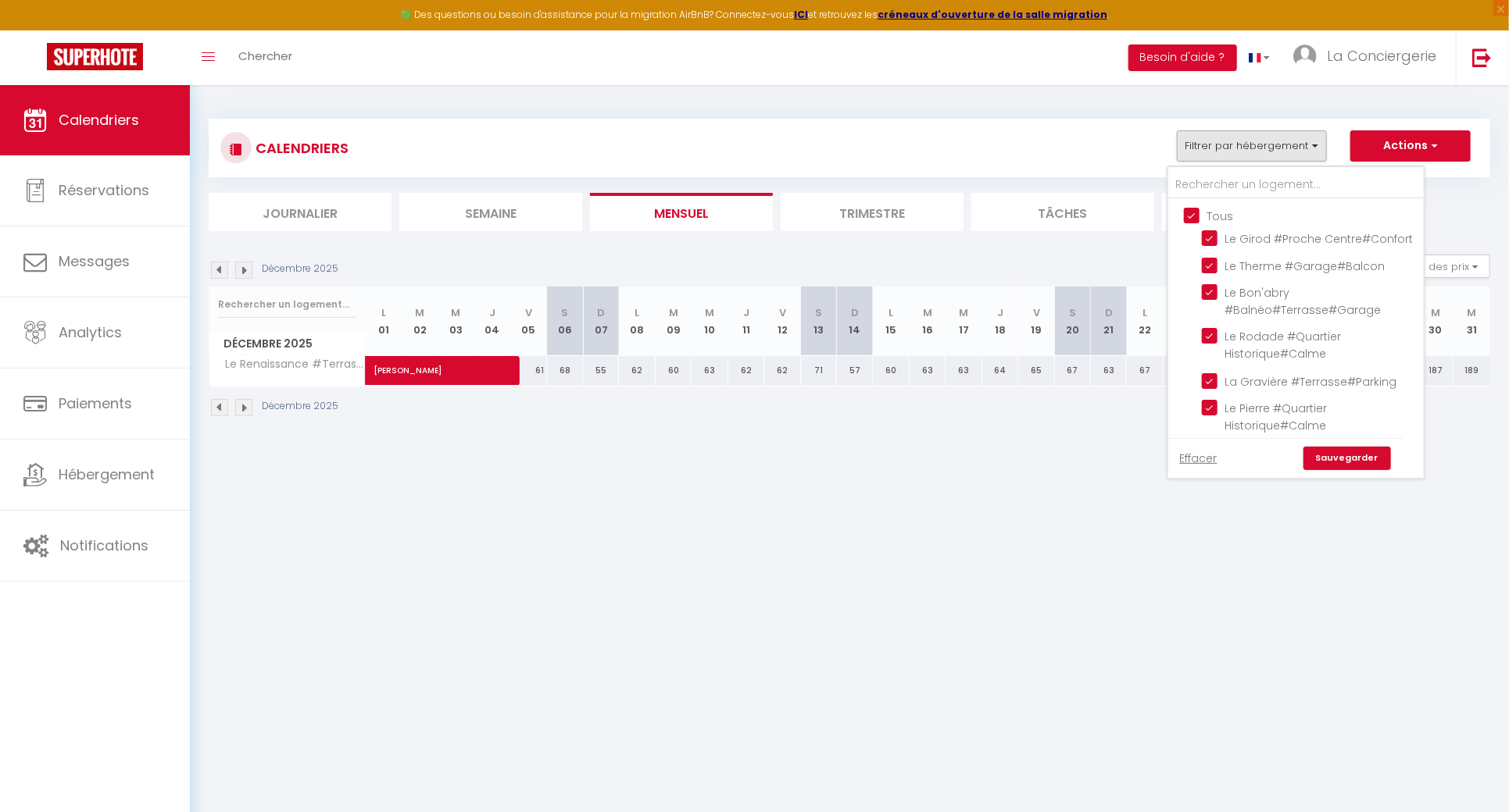
checkbox input "true"
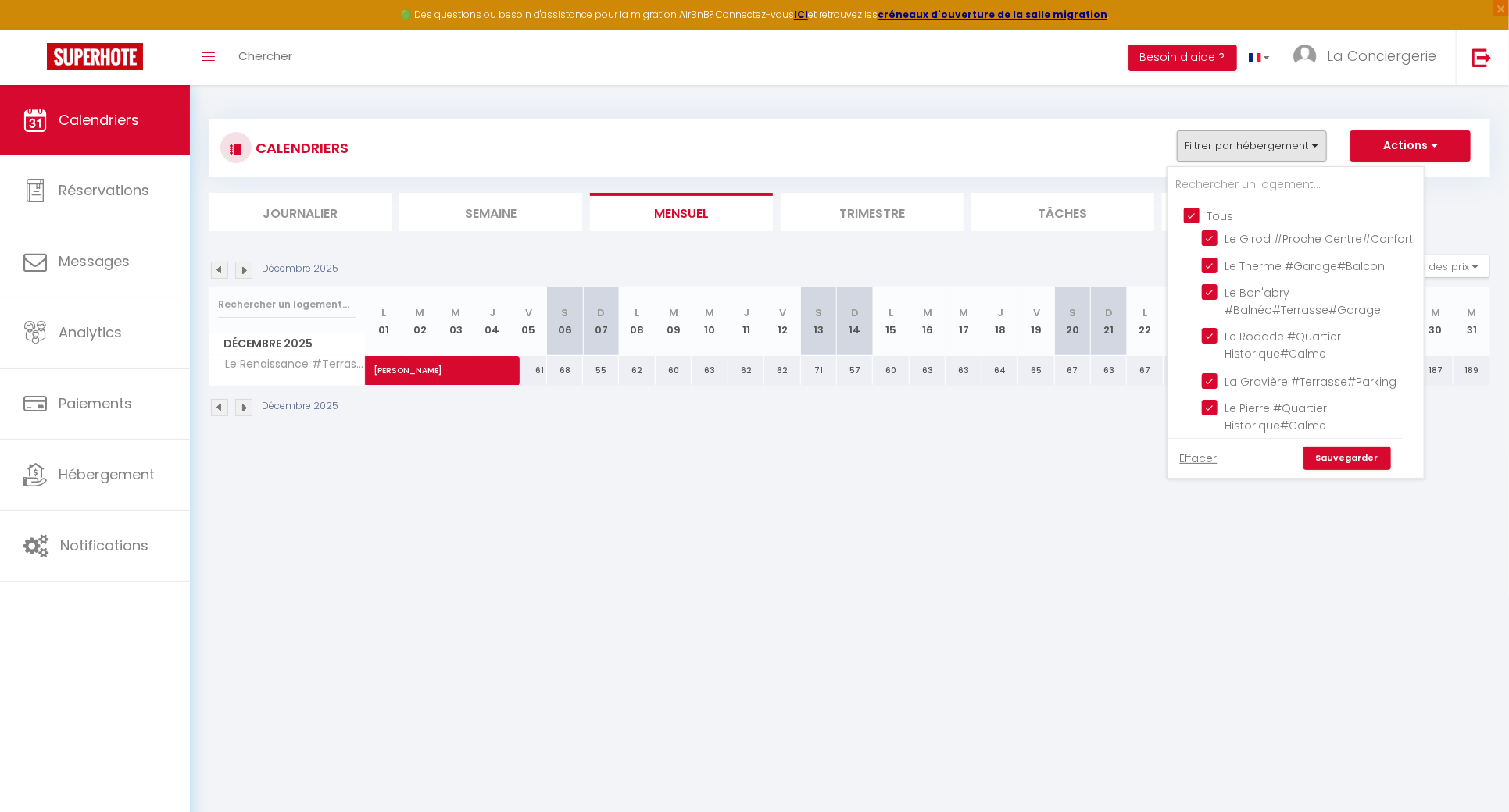
checkbox input "true"
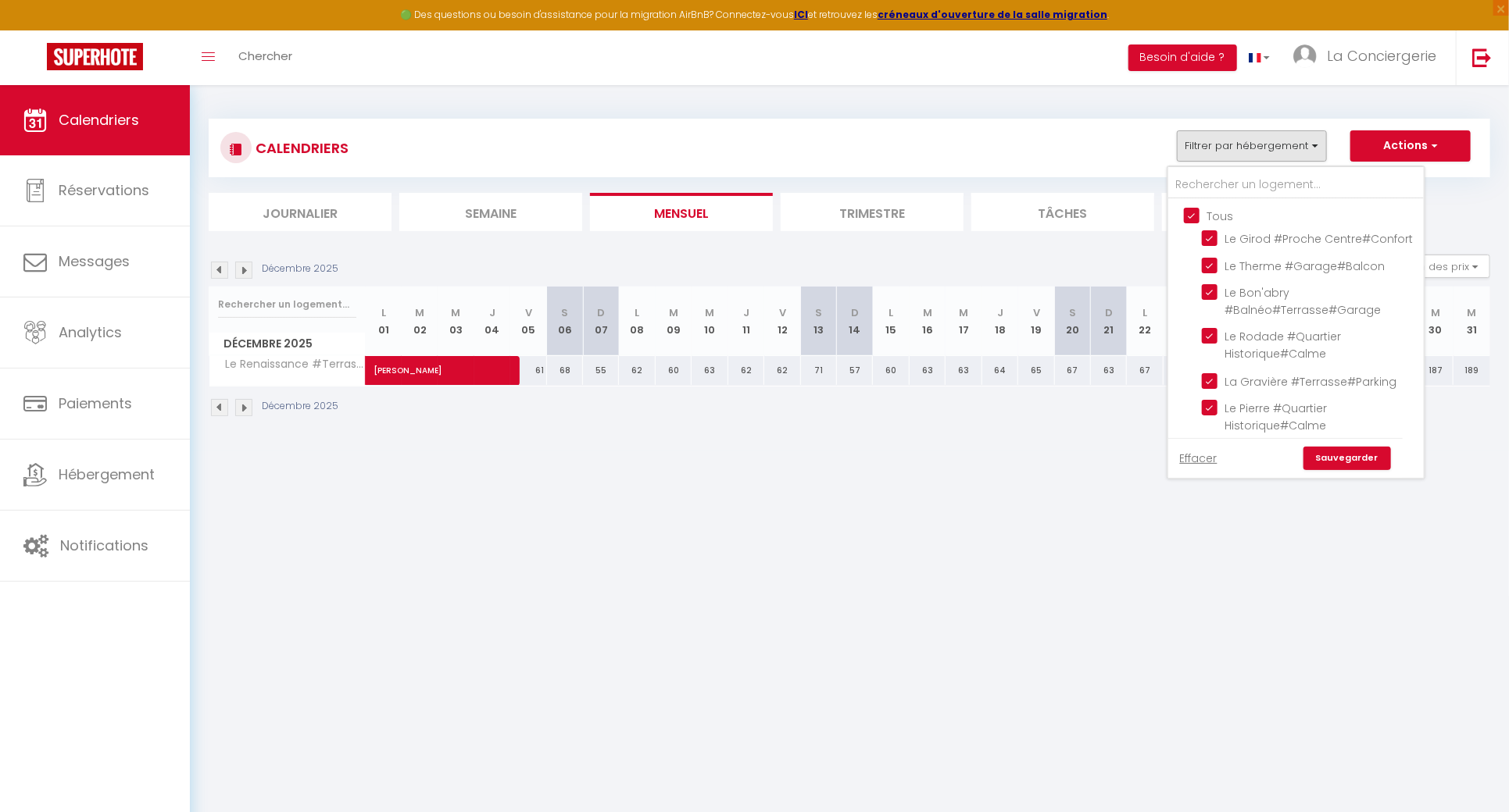
checkbox input "true"
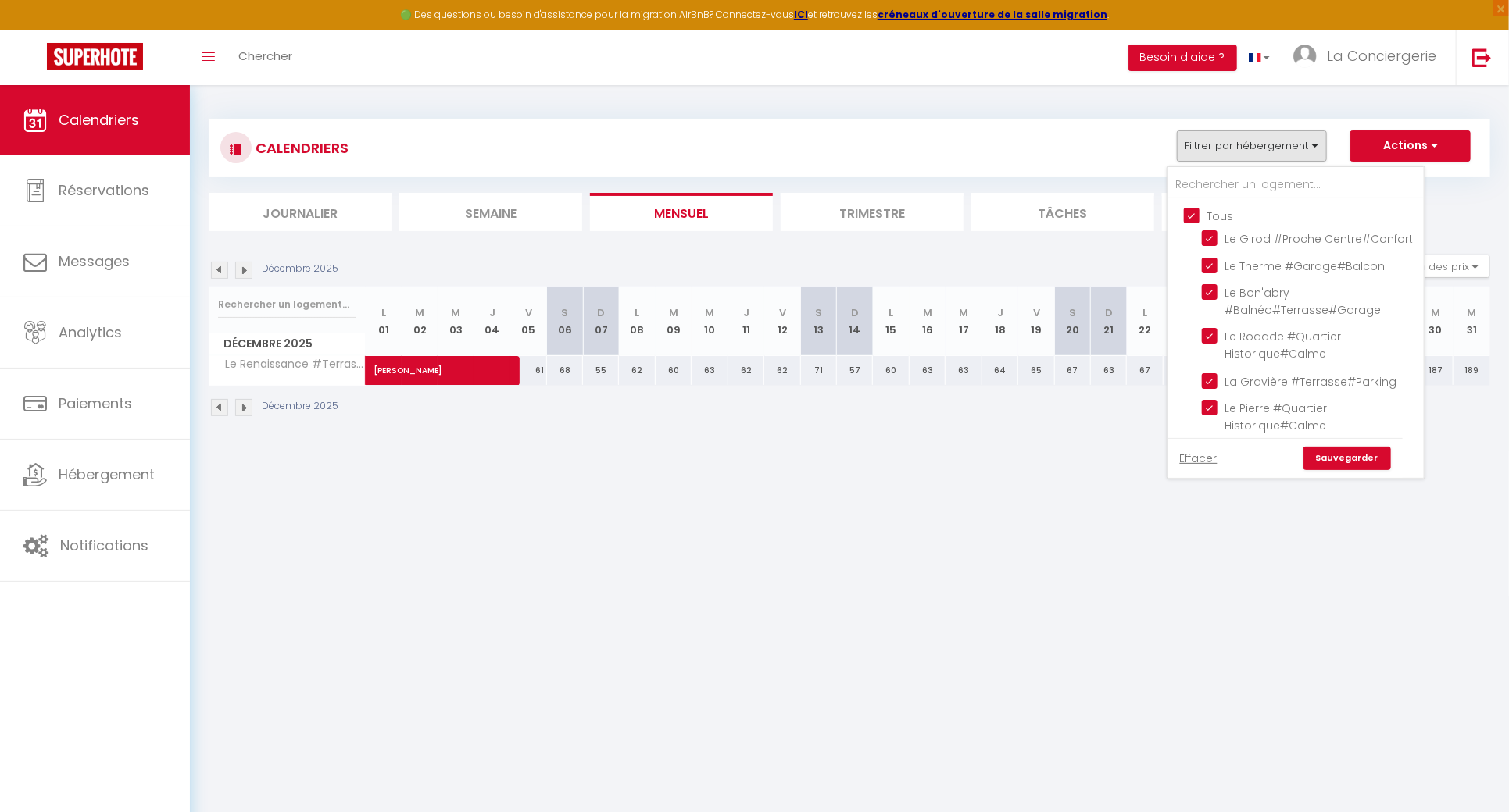
checkbox input "true"
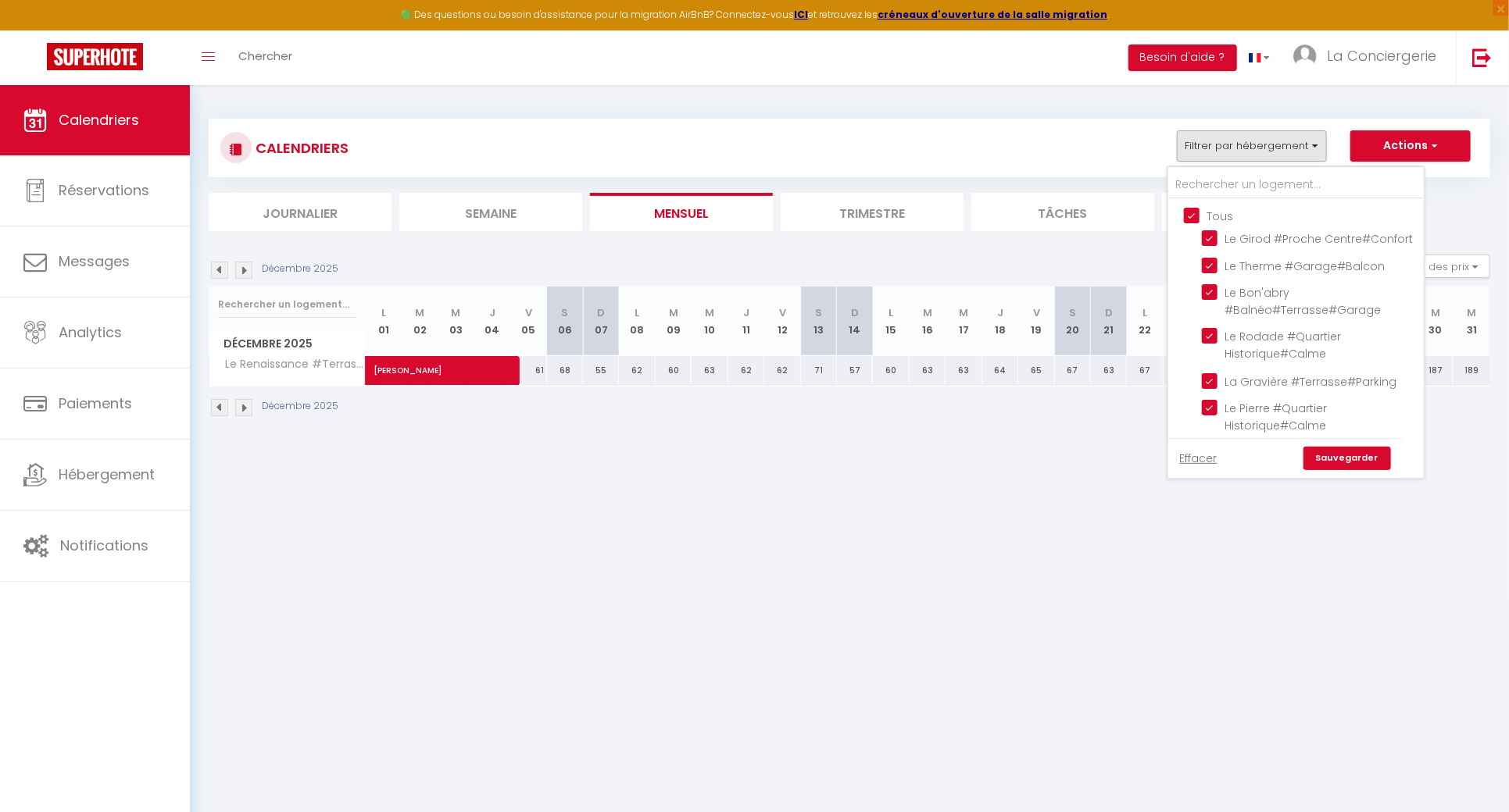
checkbox input "true"
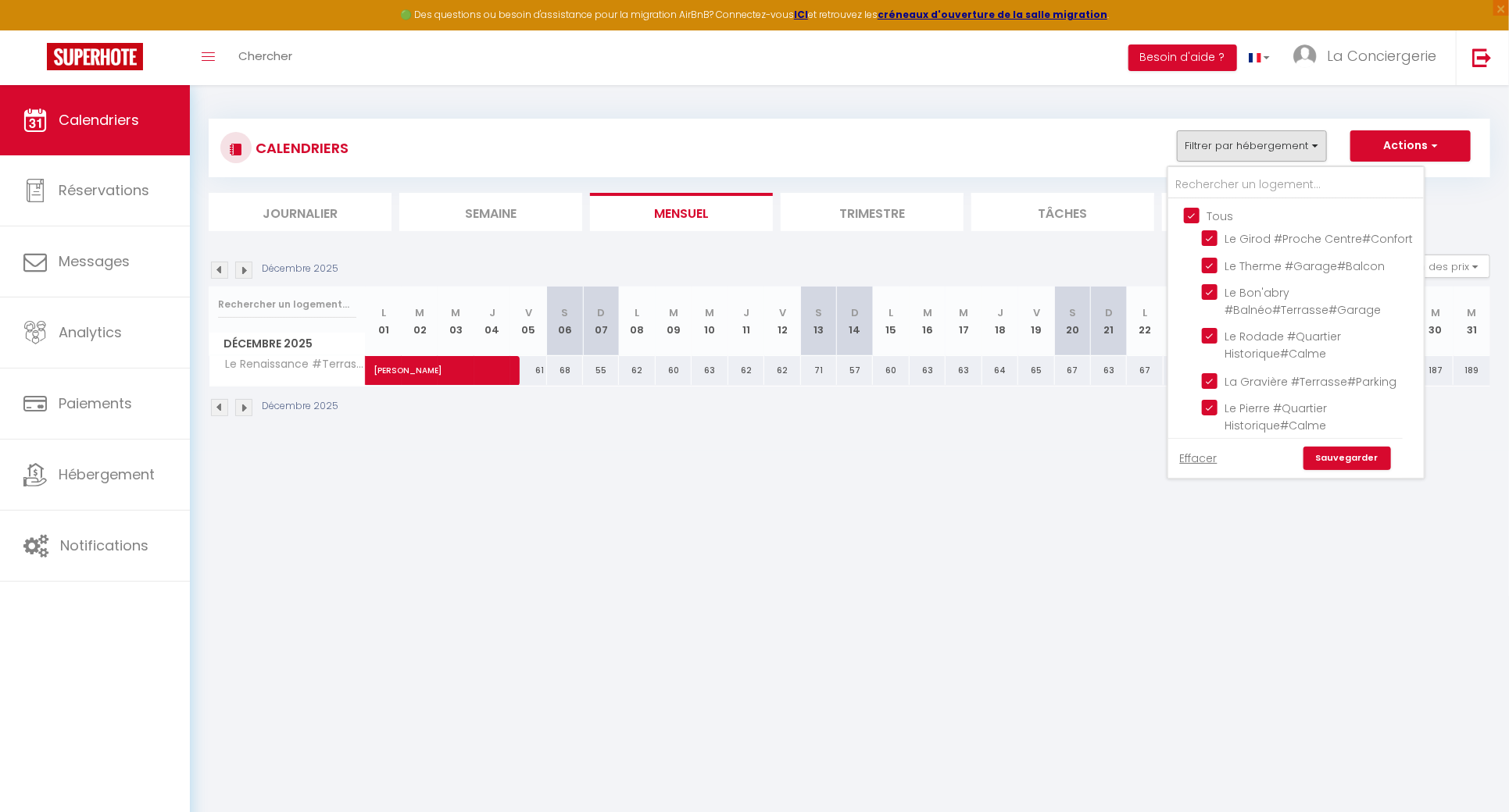
checkbox input "true"
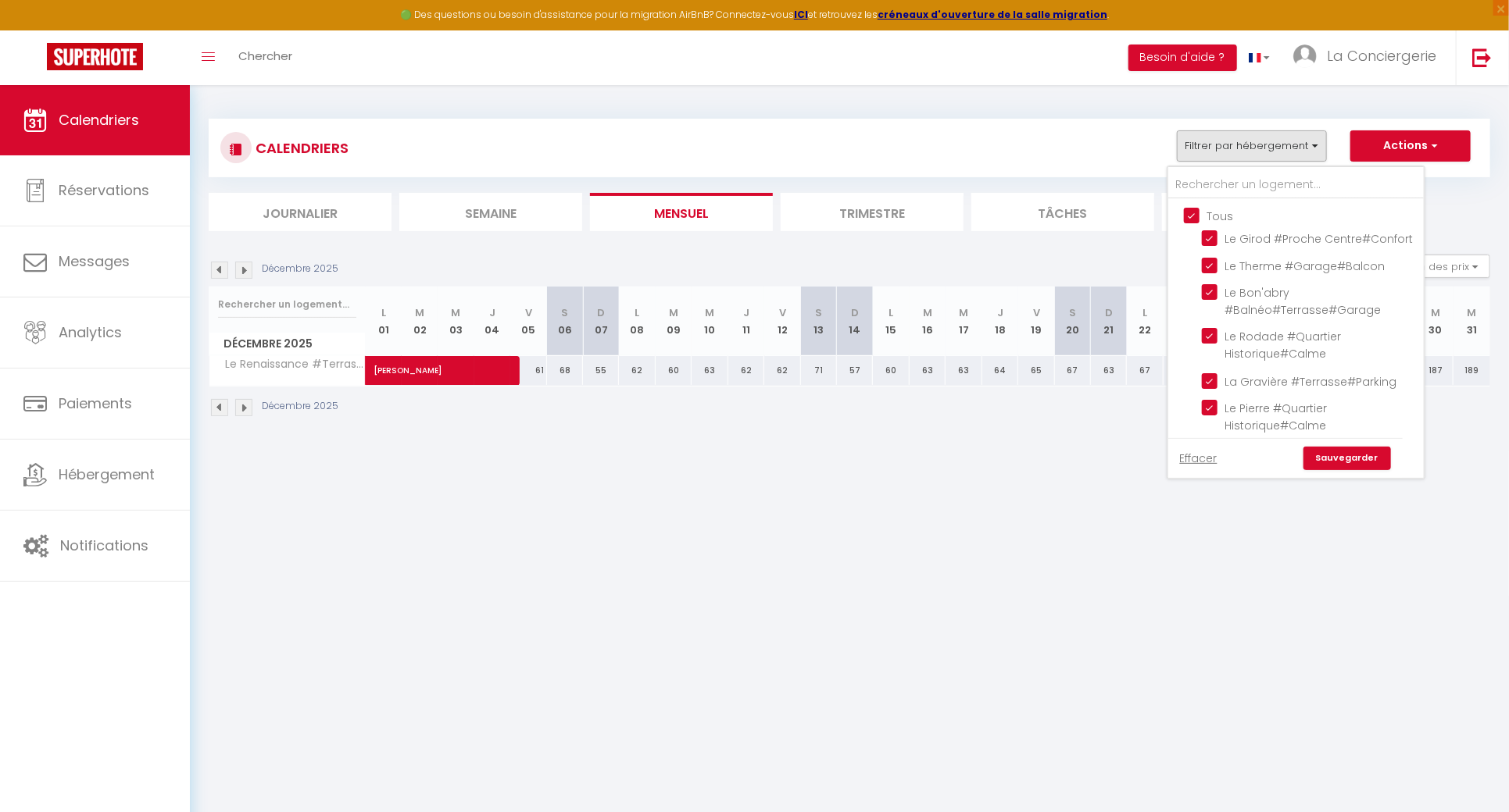
checkbox input "true"
click at [1358, 460] on link "Sauvegarder" at bounding box center [1347, 459] width 87 height 24
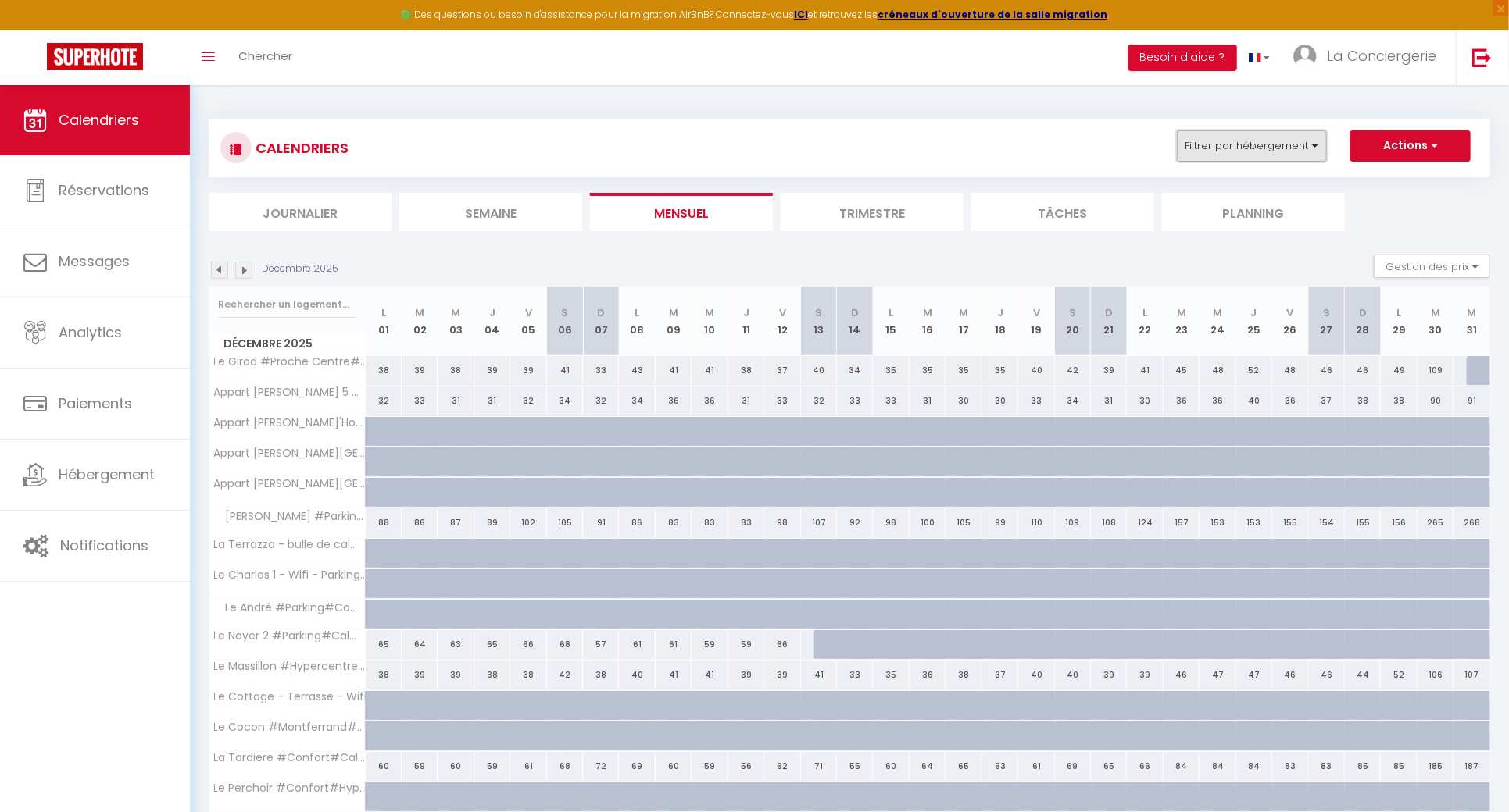
click at [1282, 149] on button "Filtrer par hébergement" at bounding box center [1251, 146] width 150 height 31
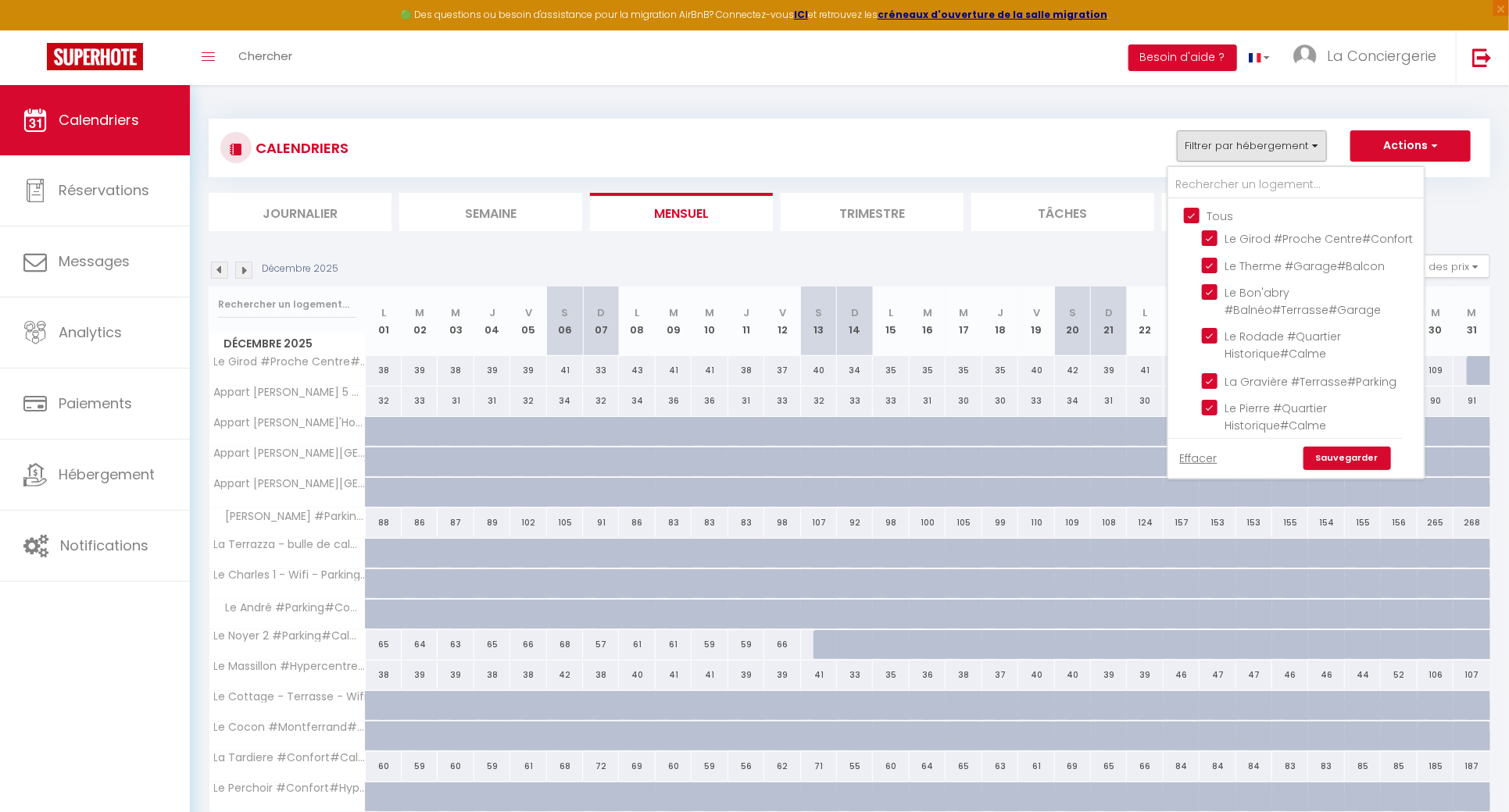
click at [1209, 212] on input "Tous" at bounding box center [1311, 214] width 256 height 15
click at [1225, 185] on input "text" at bounding box center [1296, 185] width 256 height 28
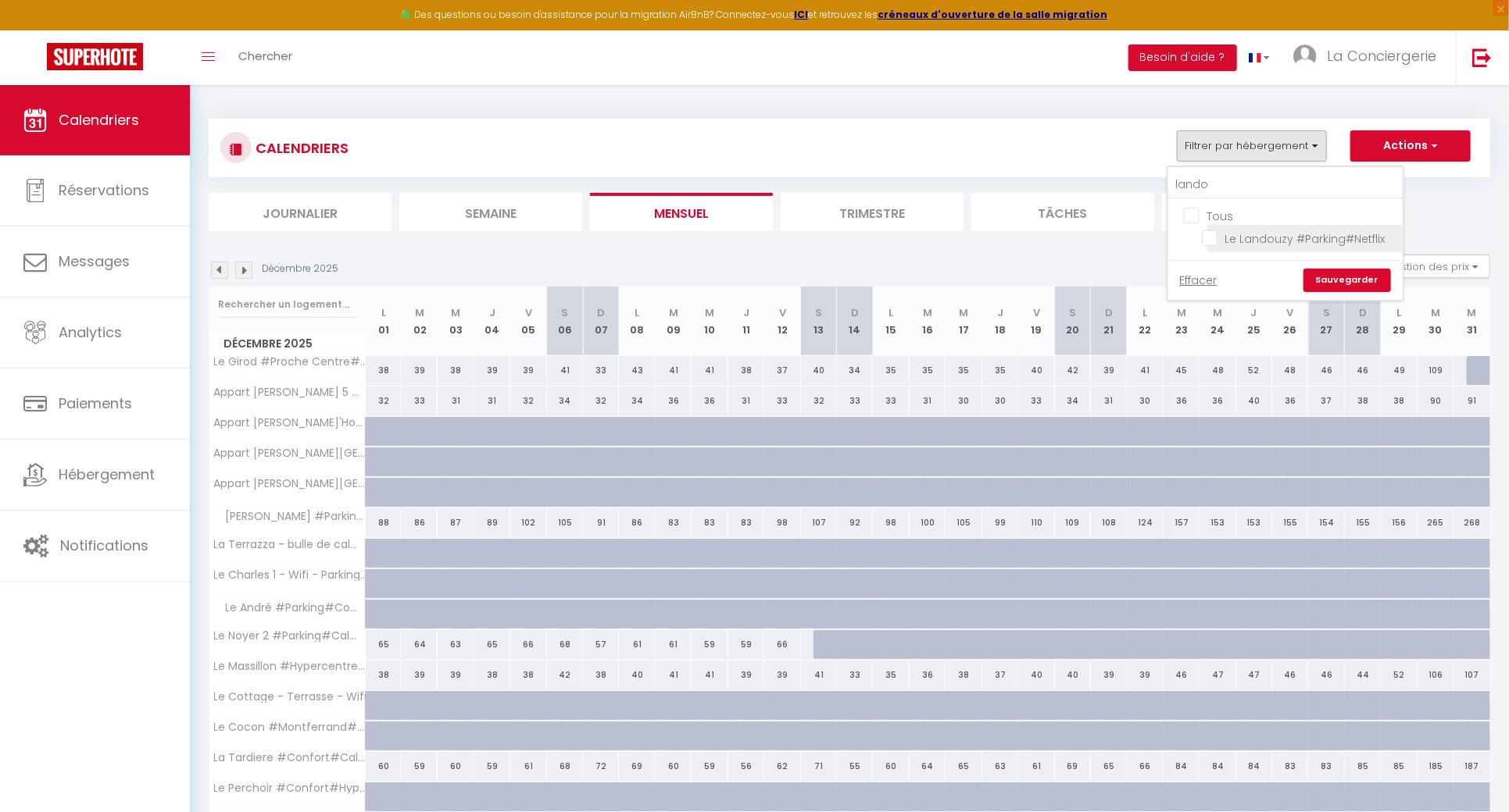
click at [1218, 235] on input "Le Landouzy #Parking#Netflix" at bounding box center [1300, 237] width 196 height 15
click at [1368, 269] on link "Sauvegarder" at bounding box center [1347, 280] width 87 height 24
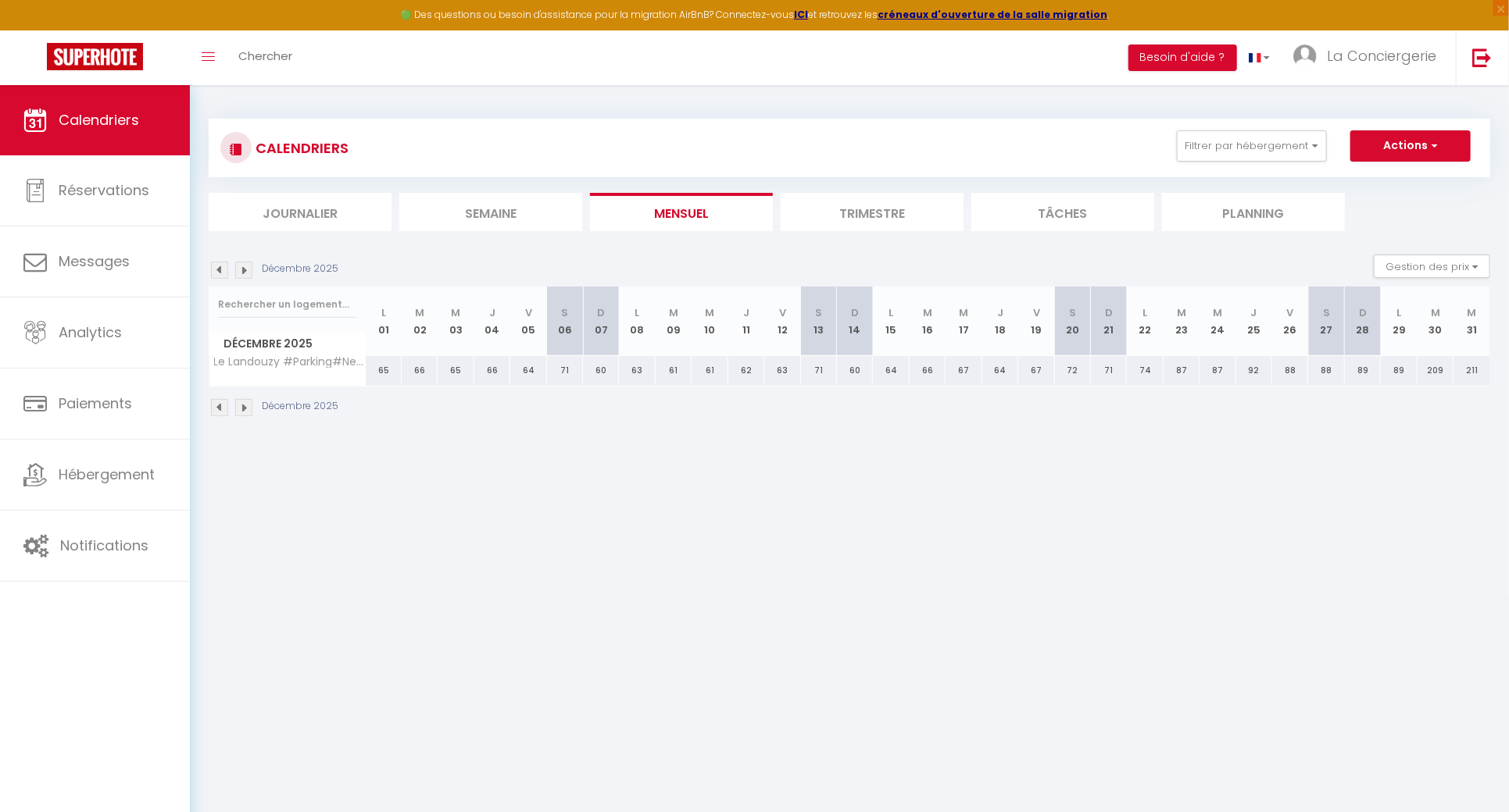
click at [226, 267] on img at bounding box center [219, 269] width 17 height 17
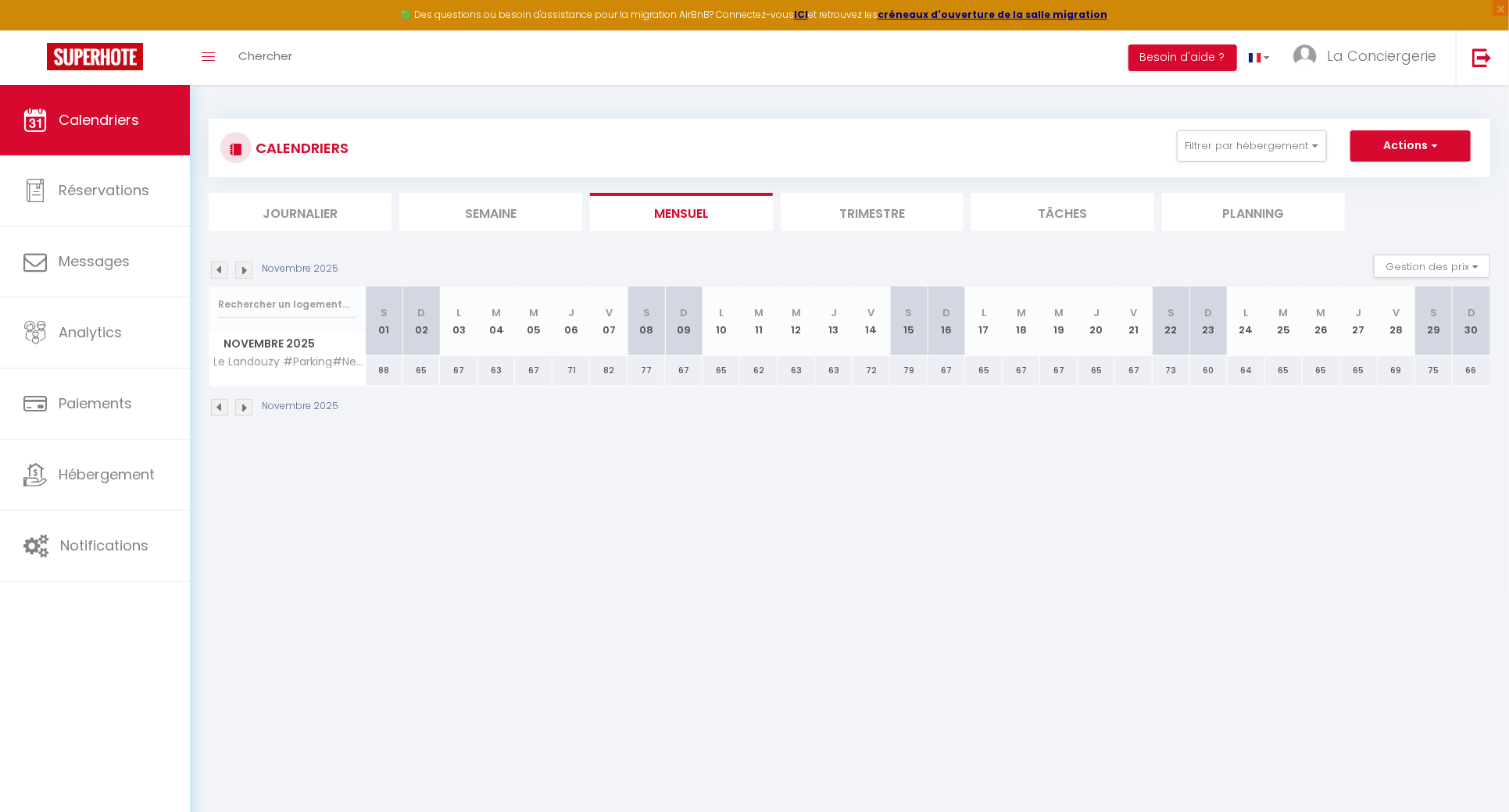
click at [226, 267] on img at bounding box center [219, 269] width 17 height 17
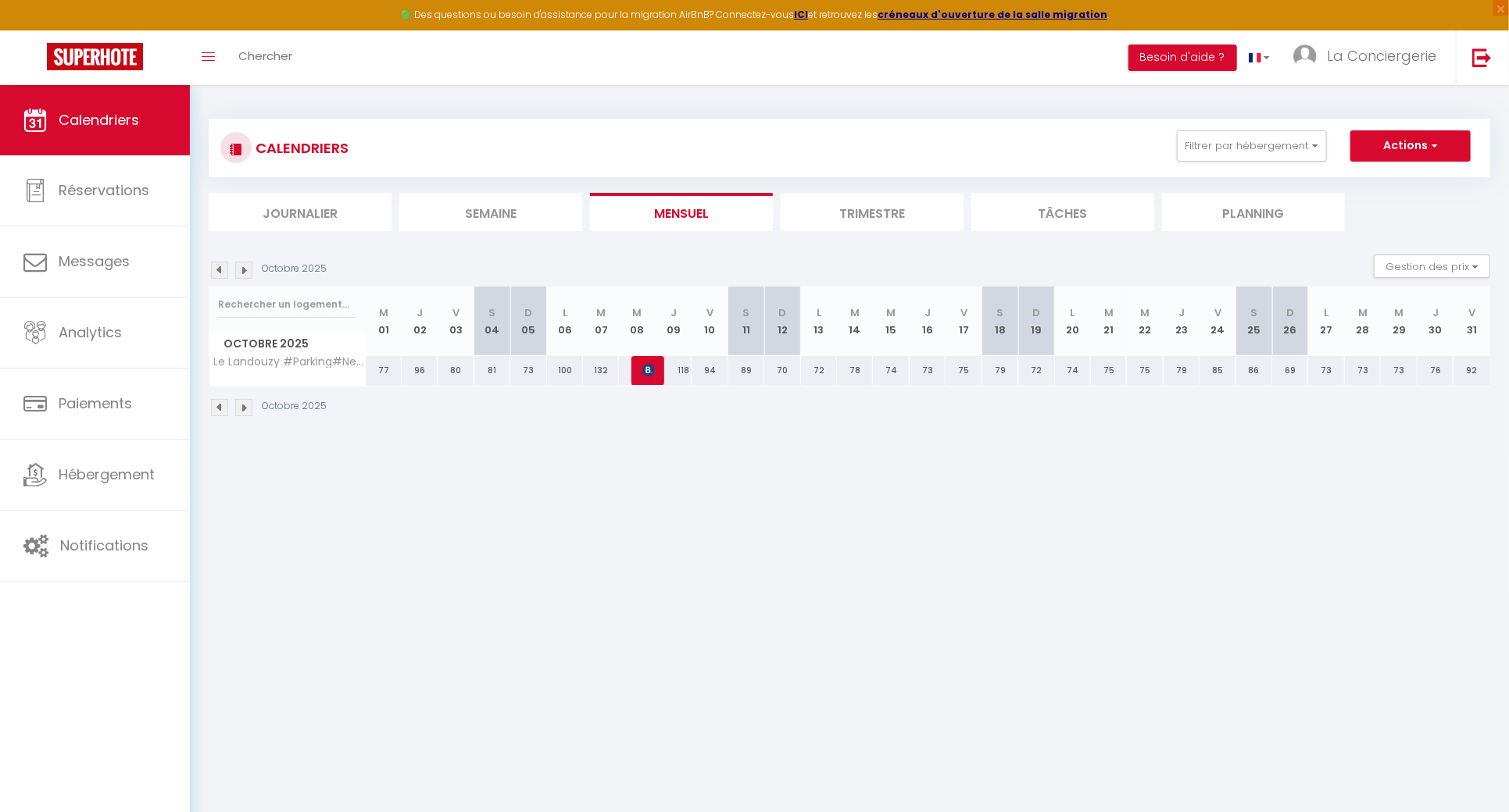
click at [251, 267] on img at bounding box center [243, 269] width 17 height 17
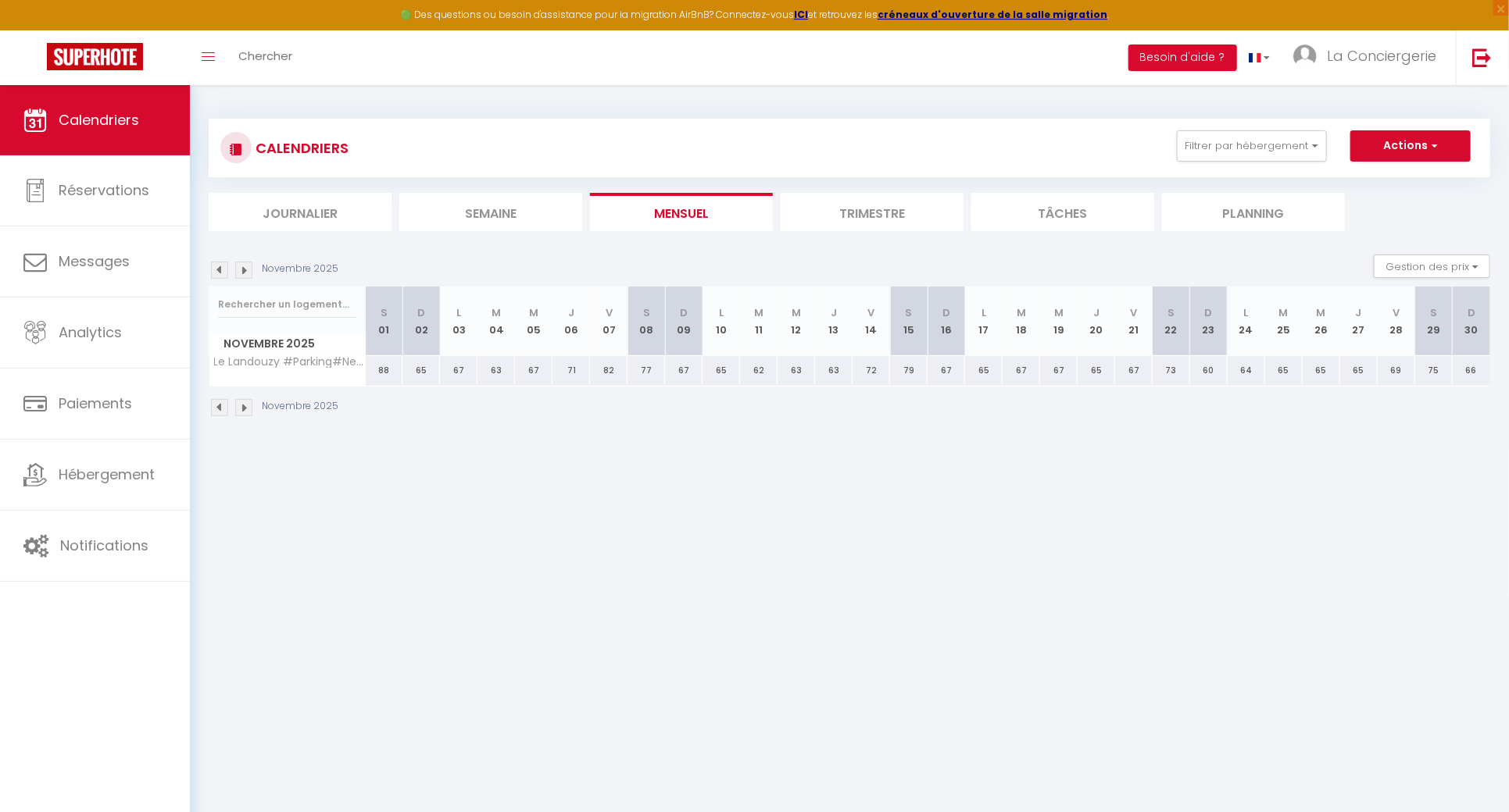
click at [251, 267] on img at bounding box center [243, 269] width 17 height 17
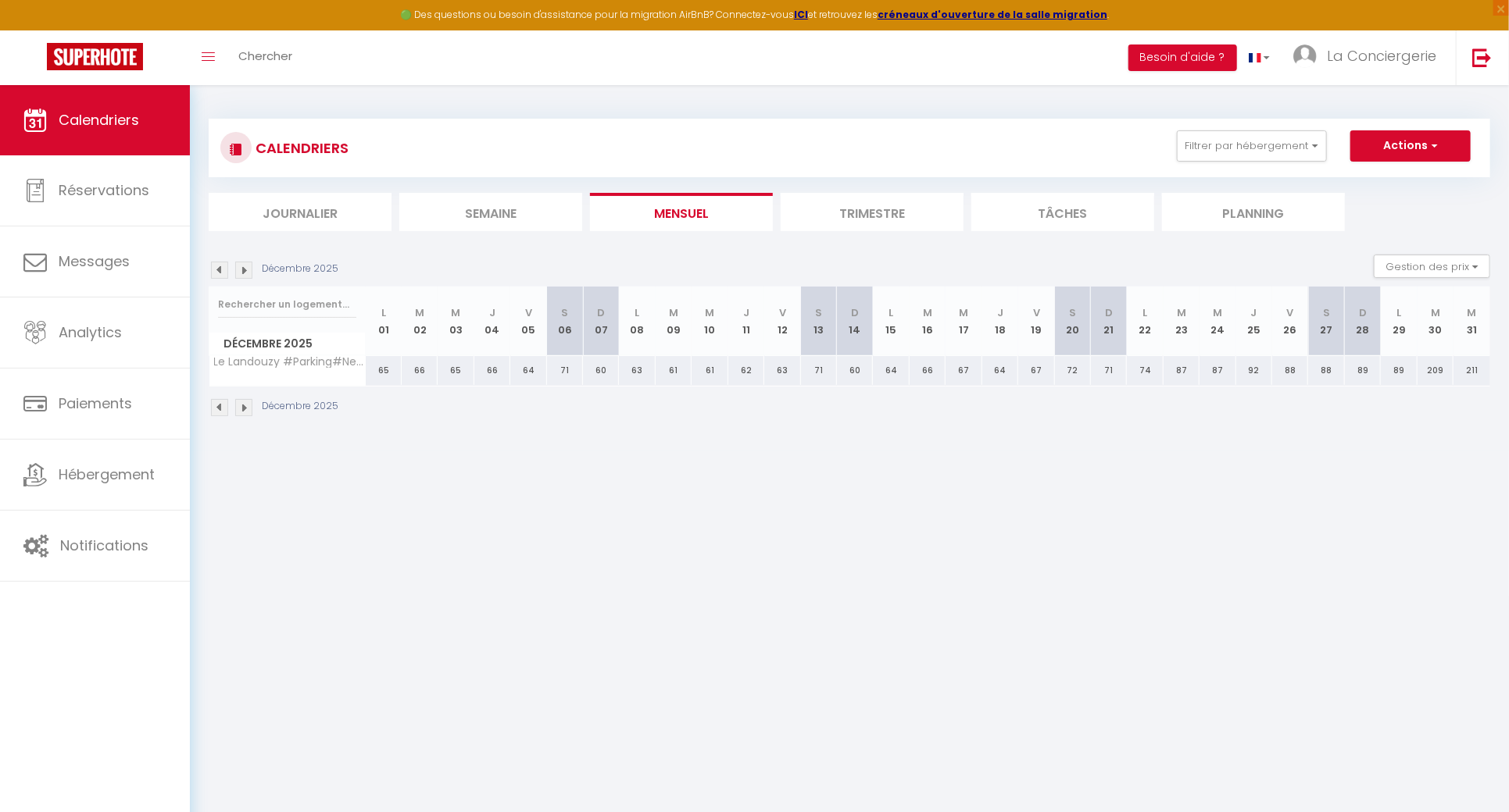
click at [251, 267] on img at bounding box center [243, 269] width 17 height 17
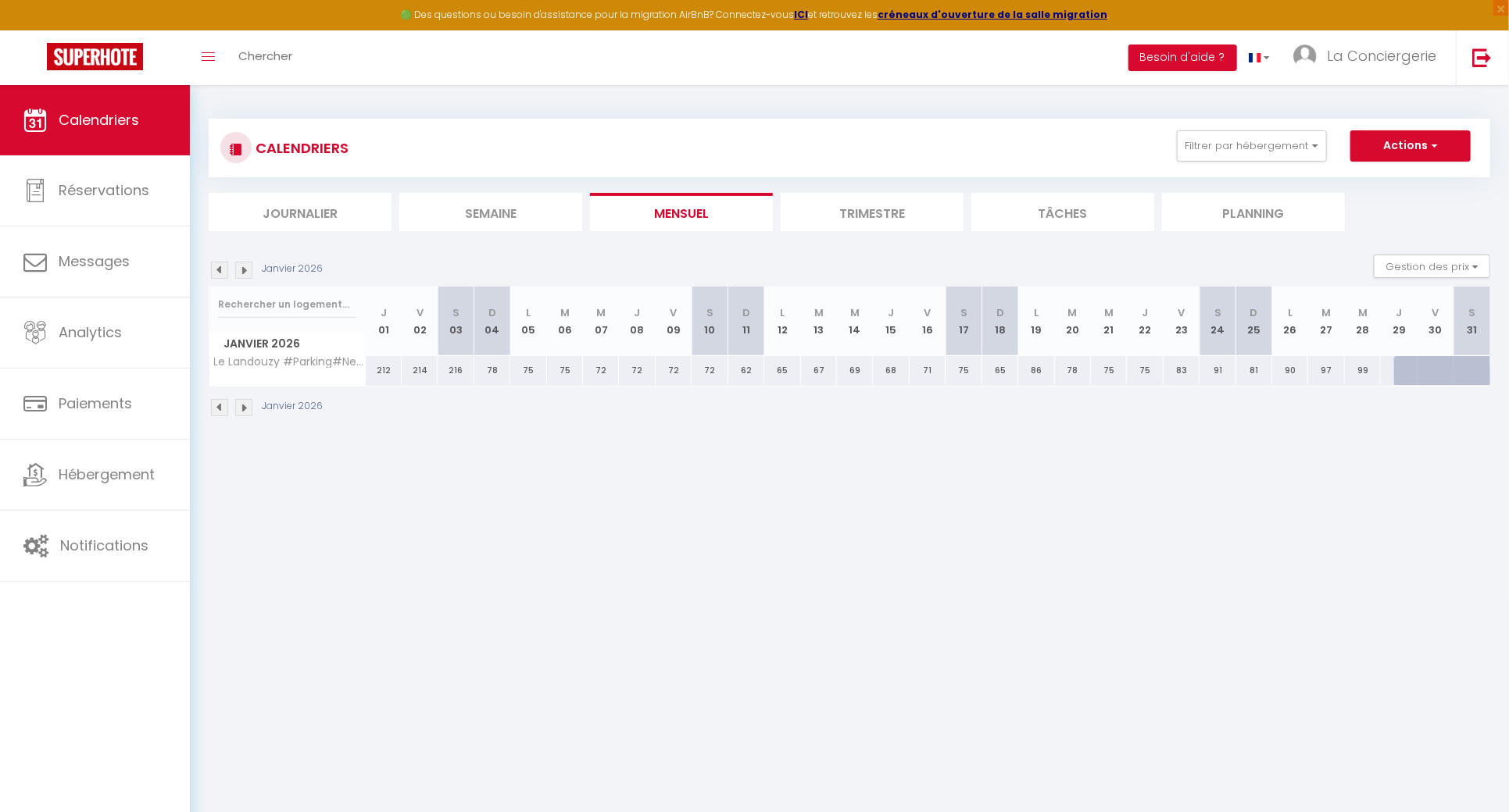
click at [251, 267] on img at bounding box center [243, 269] width 17 height 17
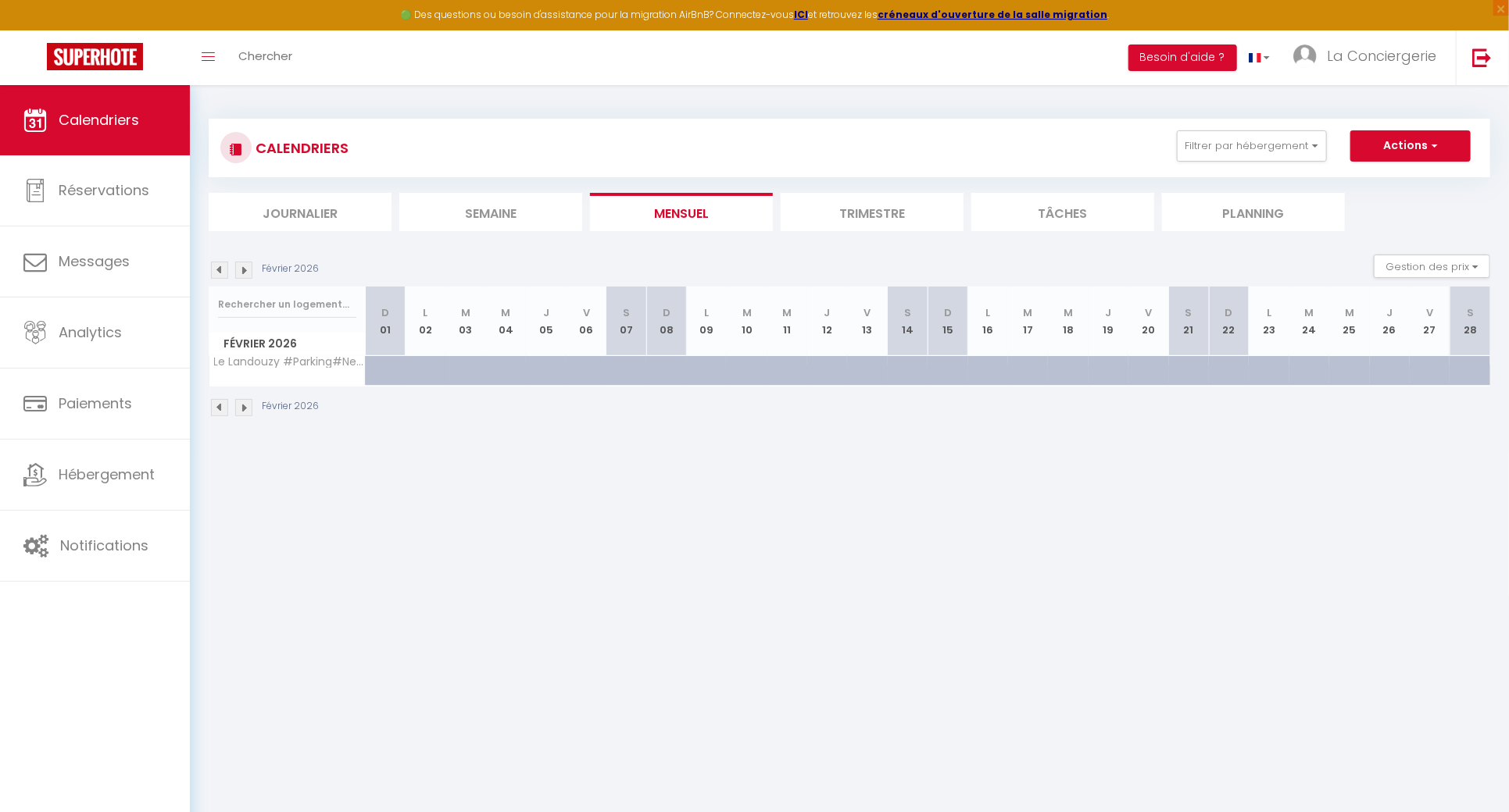
click at [219, 268] on img at bounding box center [219, 269] width 17 height 17
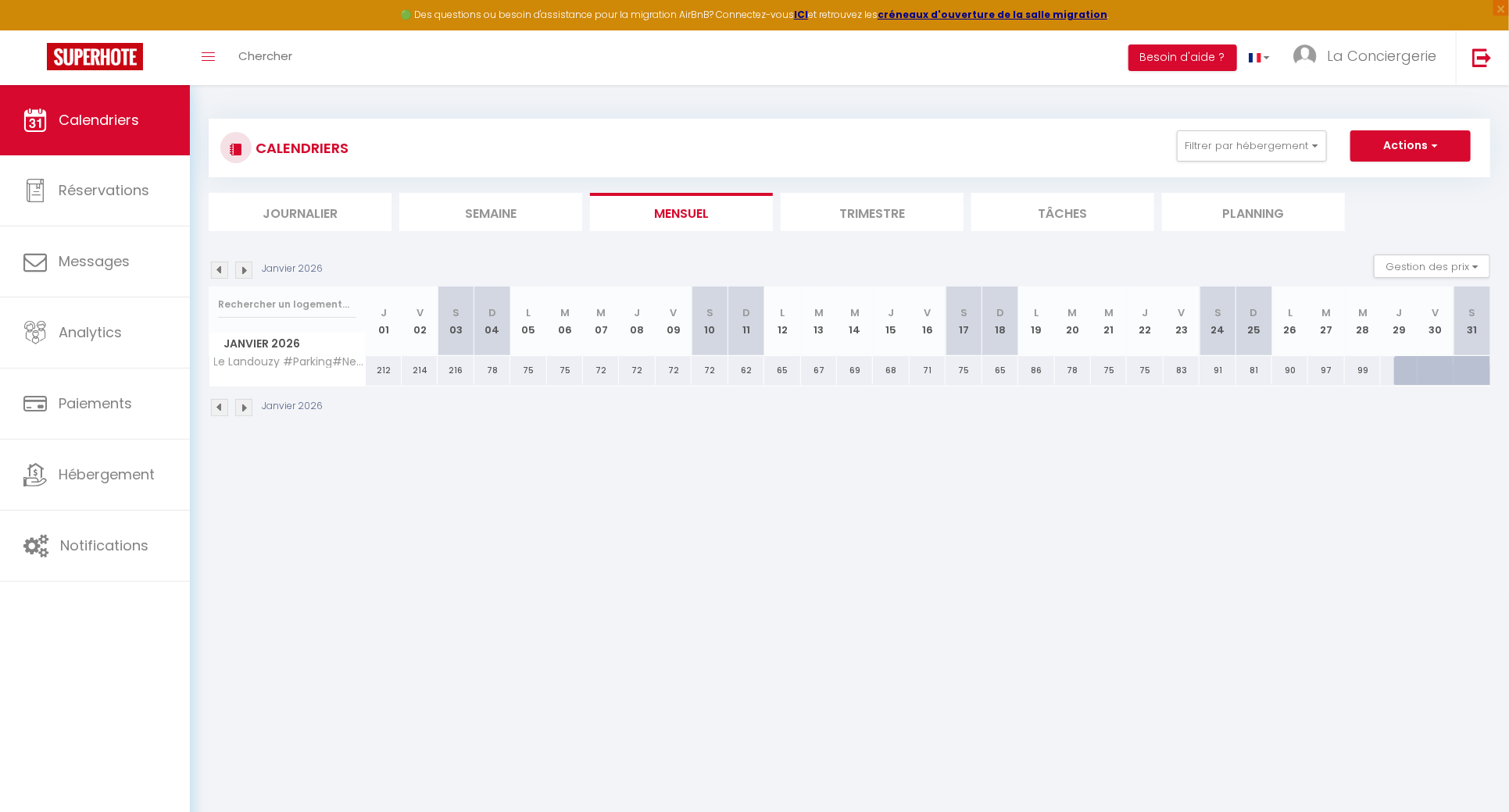
click at [219, 268] on img at bounding box center [219, 269] width 17 height 17
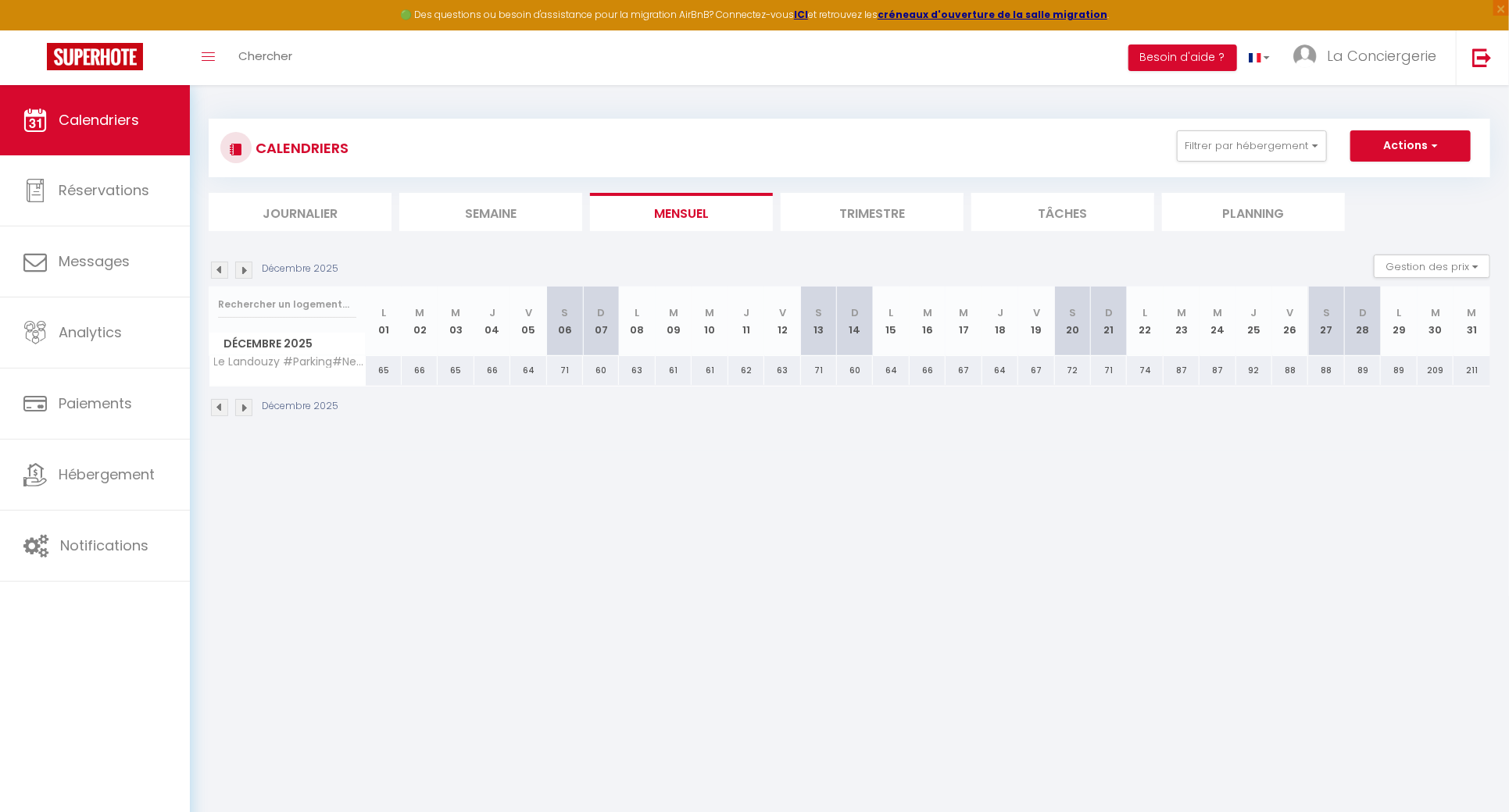
click at [259, 269] on div "Décembre 2025" at bounding box center [276, 269] width 135 height 17
click at [245, 269] on img at bounding box center [243, 269] width 17 height 17
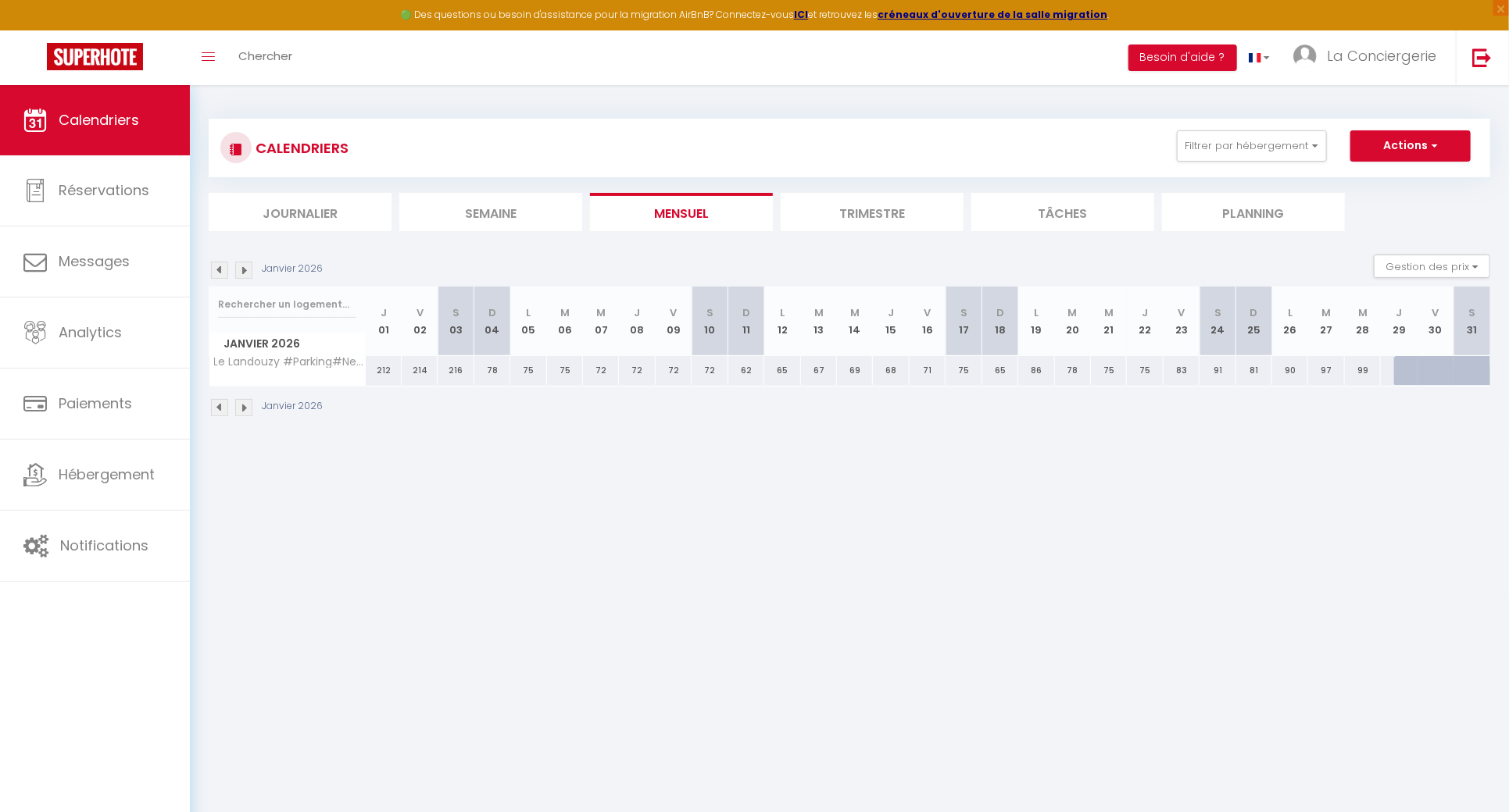
click at [245, 269] on img at bounding box center [243, 269] width 17 height 17
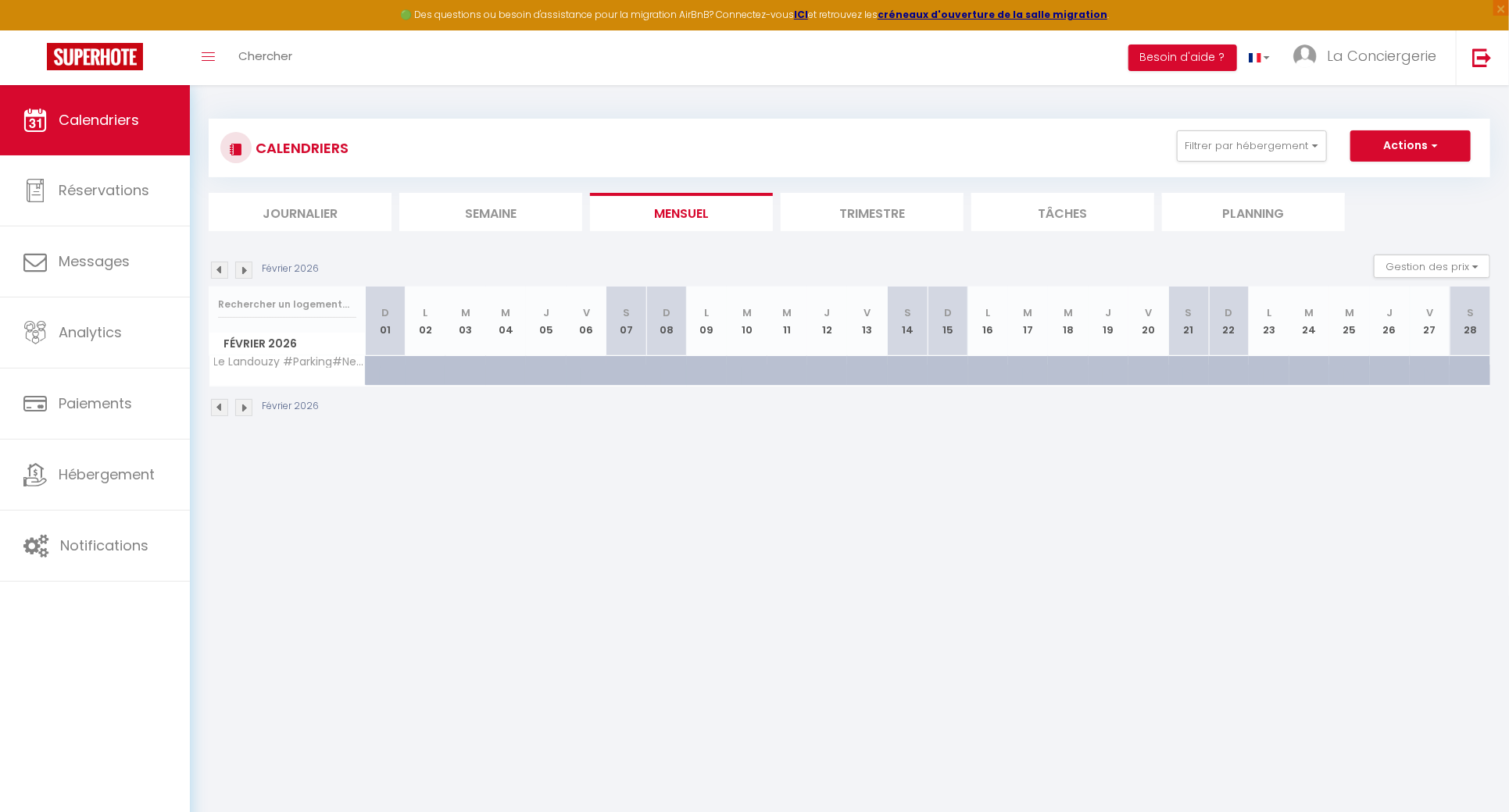
click at [245, 269] on img at bounding box center [243, 269] width 17 height 17
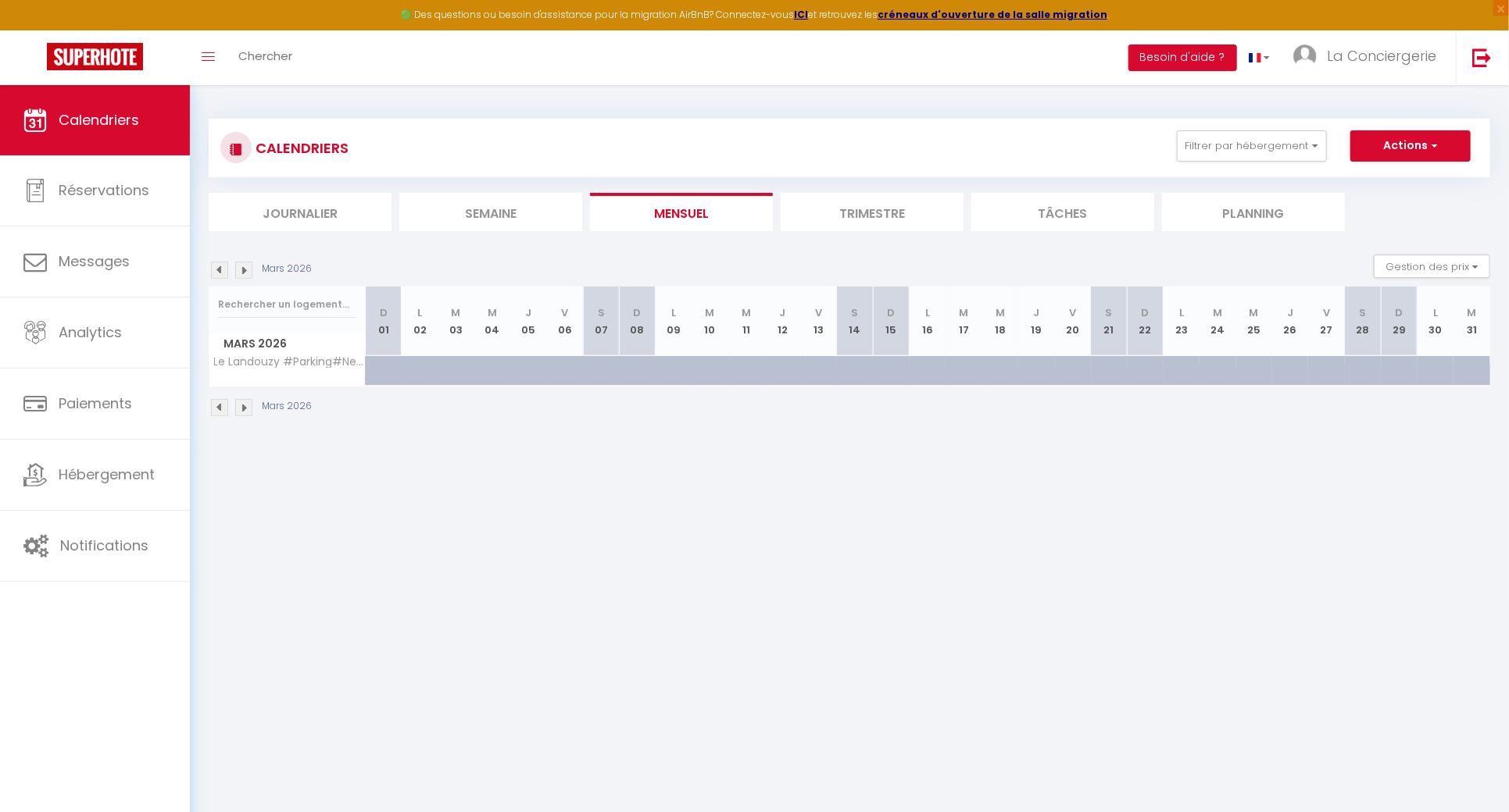
click at [245, 269] on img at bounding box center [243, 269] width 17 height 17
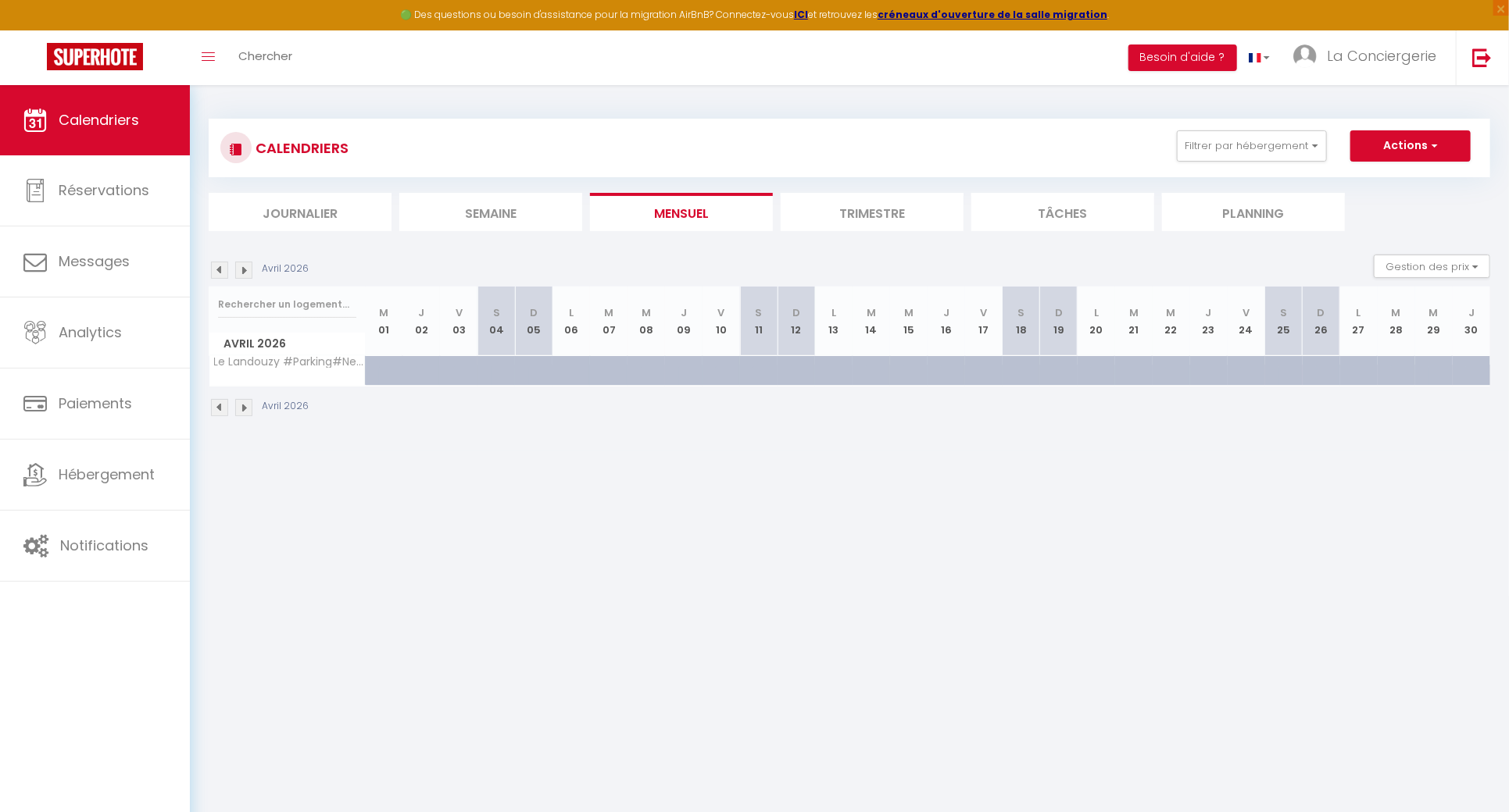
click at [245, 269] on img at bounding box center [243, 269] width 17 height 17
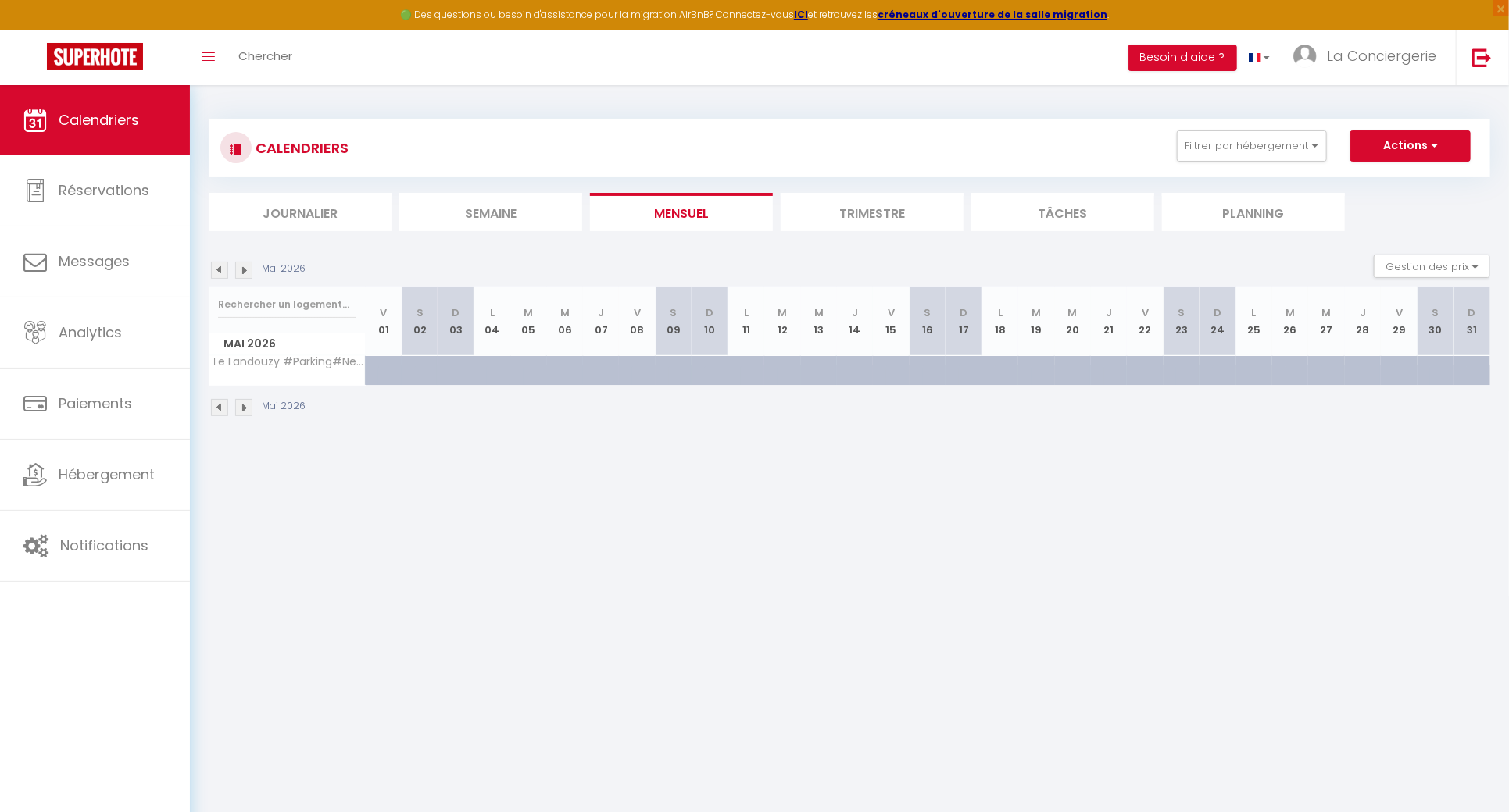
click at [222, 273] on img at bounding box center [219, 269] width 17 height 17
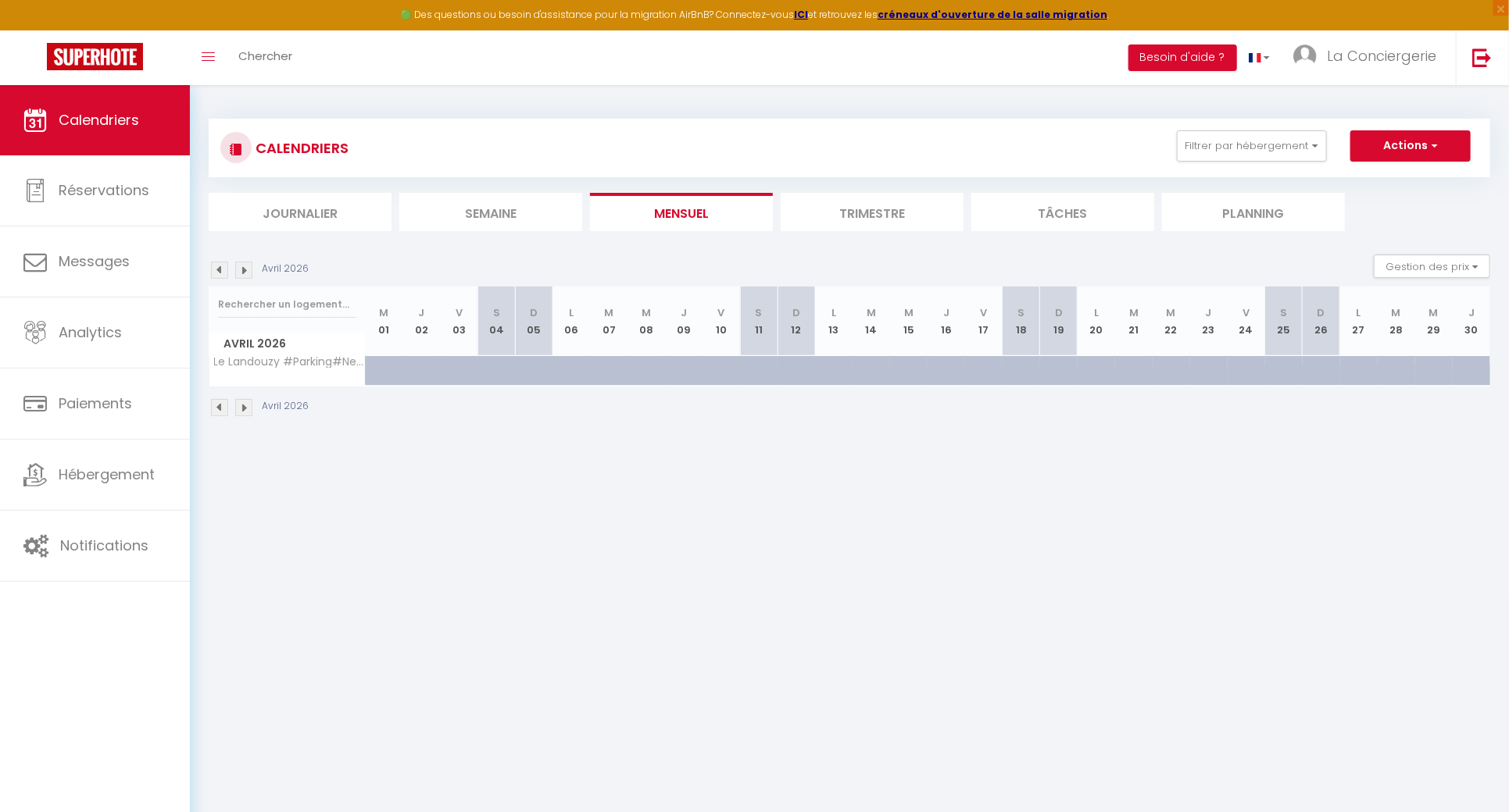
click at [222, 273] on img at bounding box center [219, 269] width 17 height 17
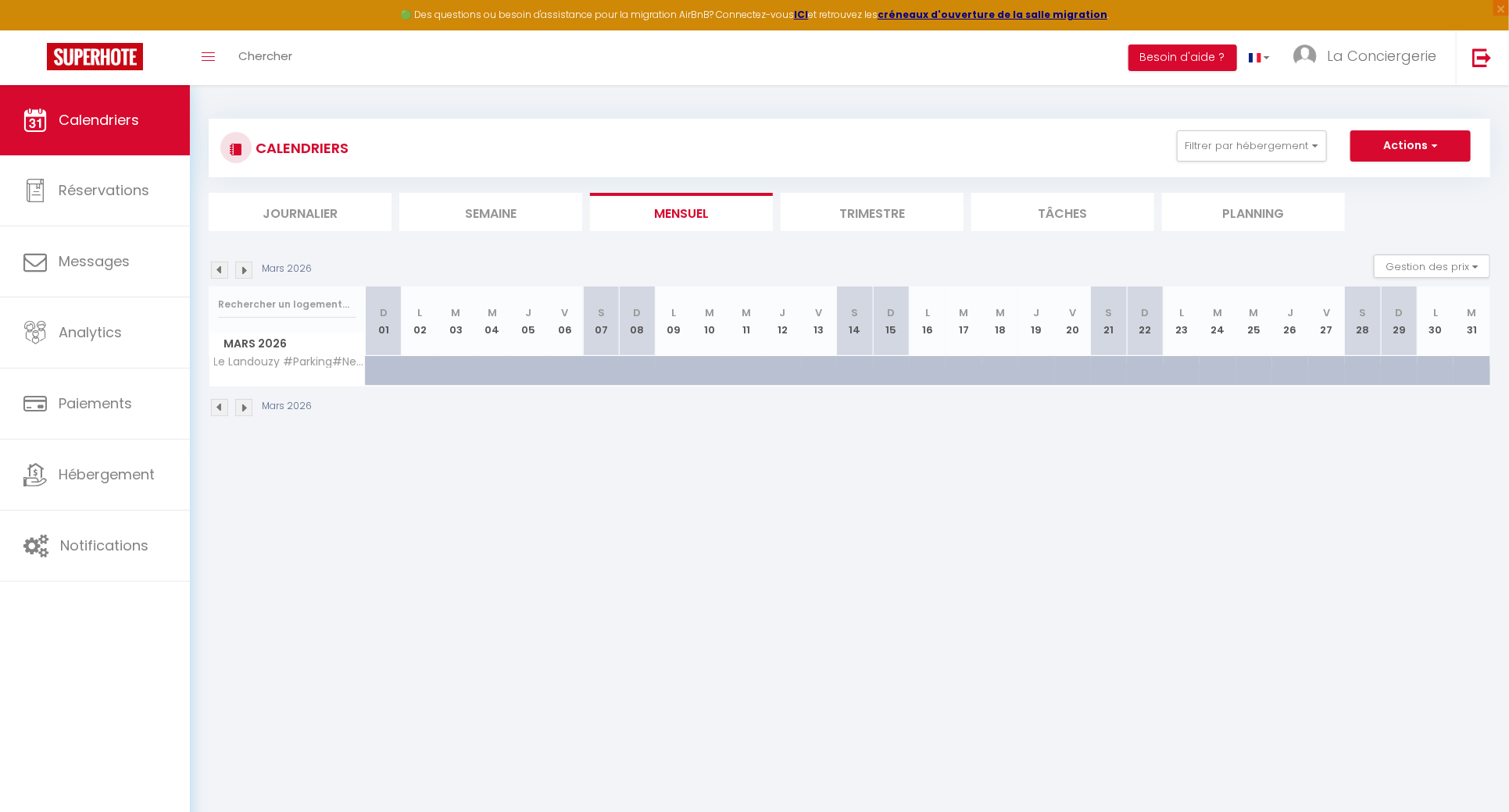
click at [222, 273] on img at bounding box center [219, 269] width 17 height 17
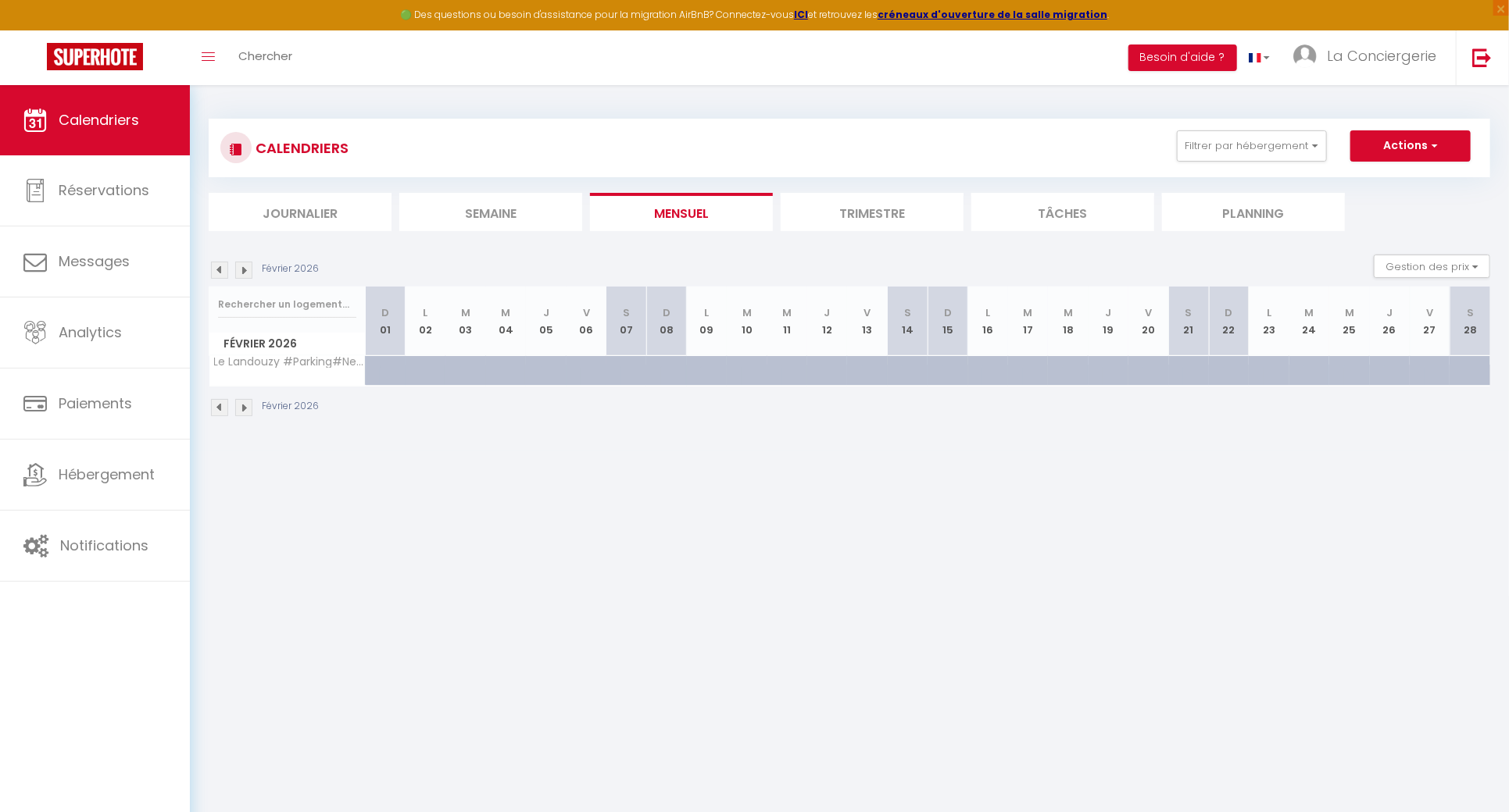
click at [222, 273] on img at bounding box center [219, 269] width 17 height 17
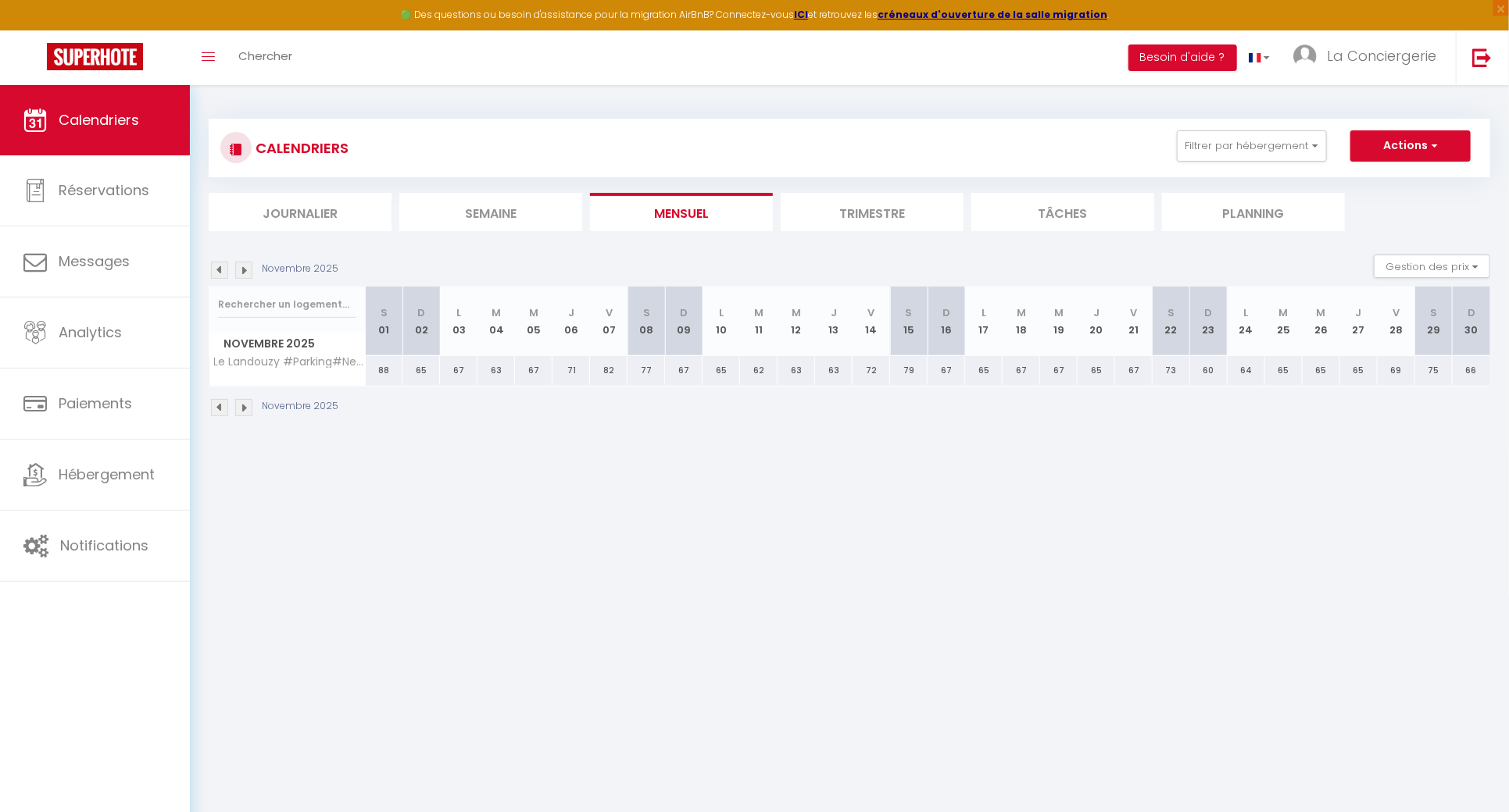
click at [222, 273] on img at bounding box center [219, 269] width 17 height 17
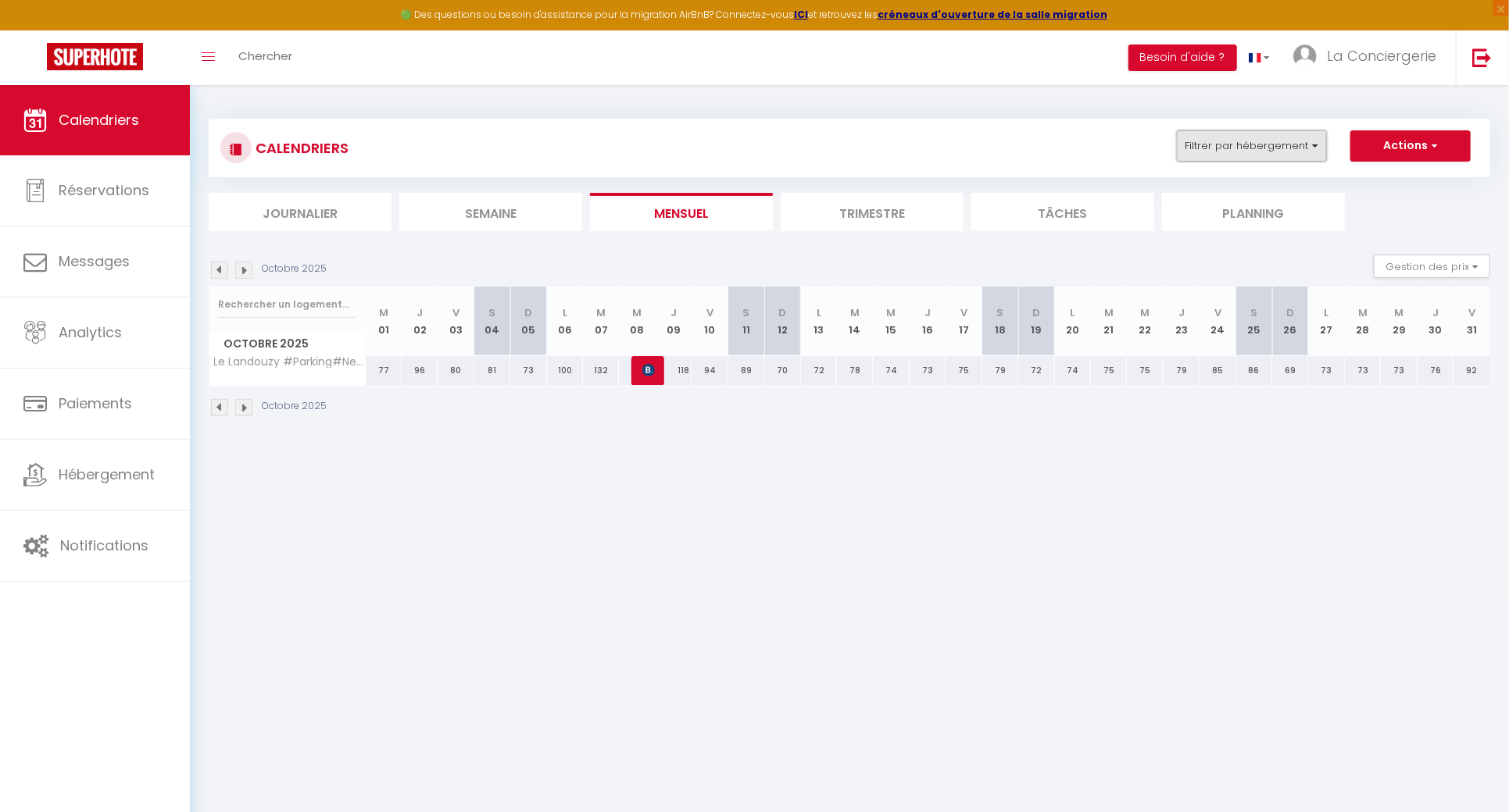
click at [1245, 151] on button "Filtrer par hébergement" at bounding box center [1251, 146] width 150 height 31
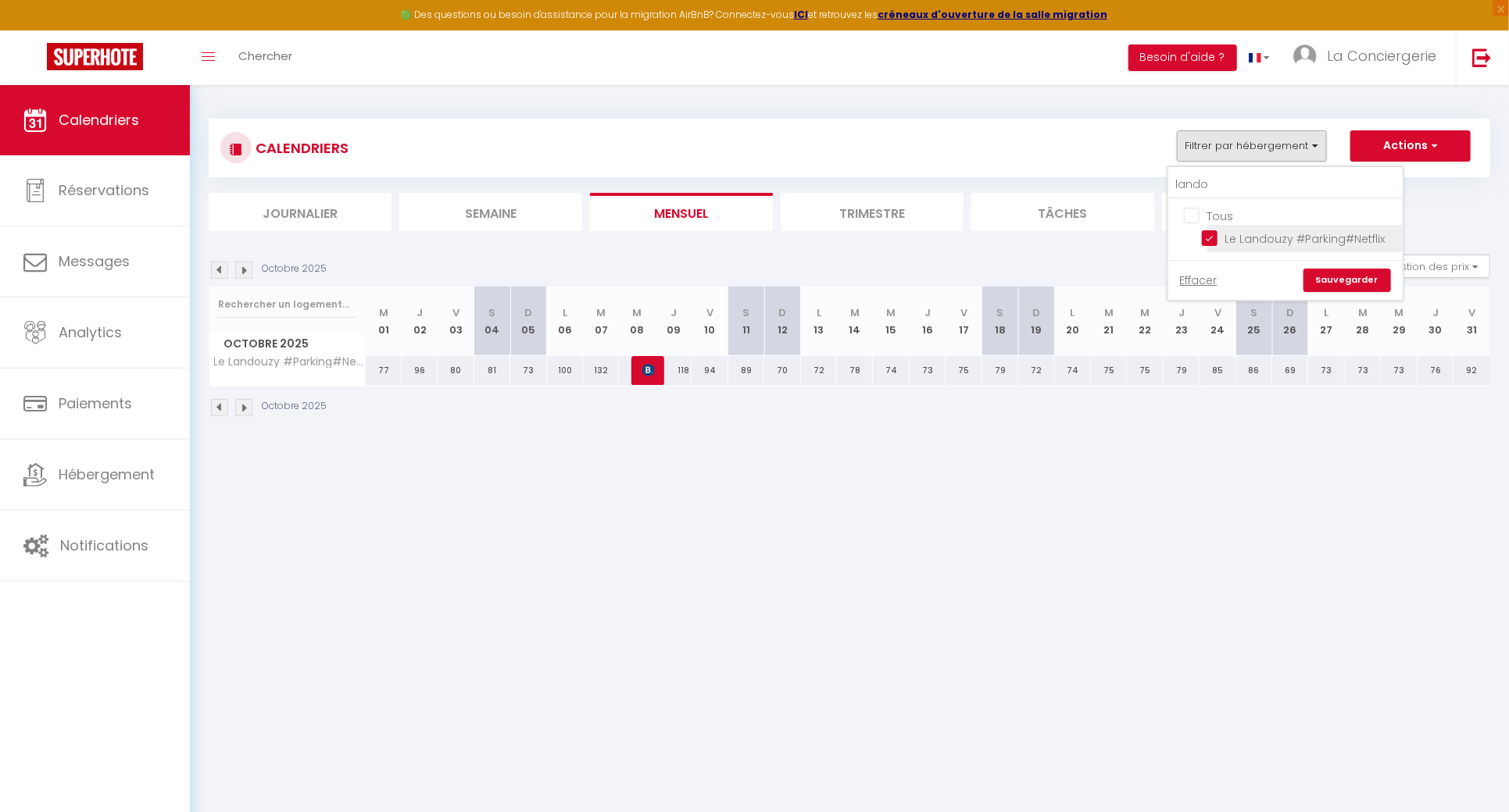
click at [1213, 239] on input "Le Landouzy #Parking#Netflix" at bounding box center [1300, 237] width 196 height 15
click at [1331, 279] on link "Sauvegarder" at bounding box center [1347, 280] width 87 height 24
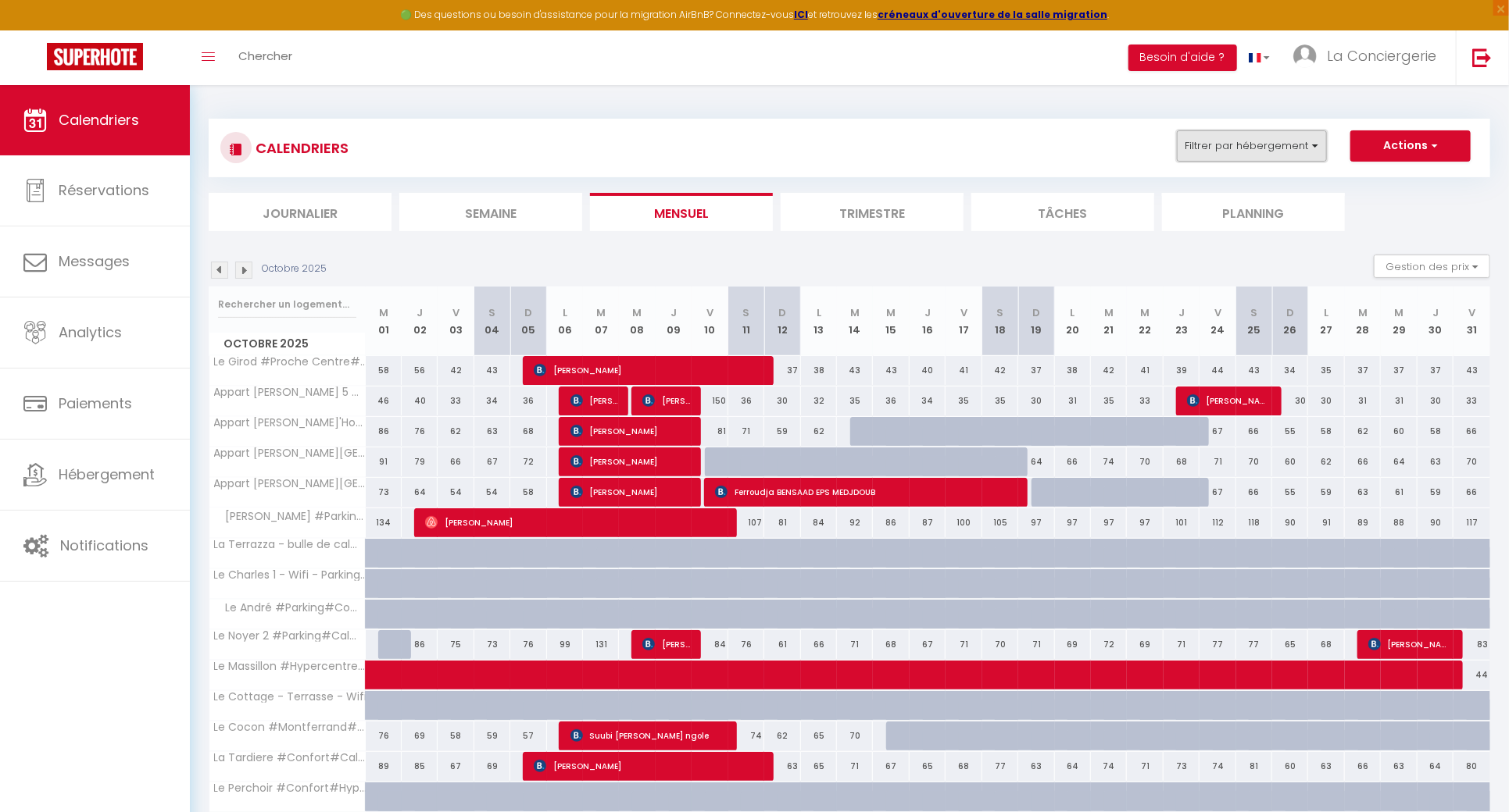
click at [1280, 147] on button "Filtrer par hébergement" at bounding box center [1251, 146] width 150 height 31
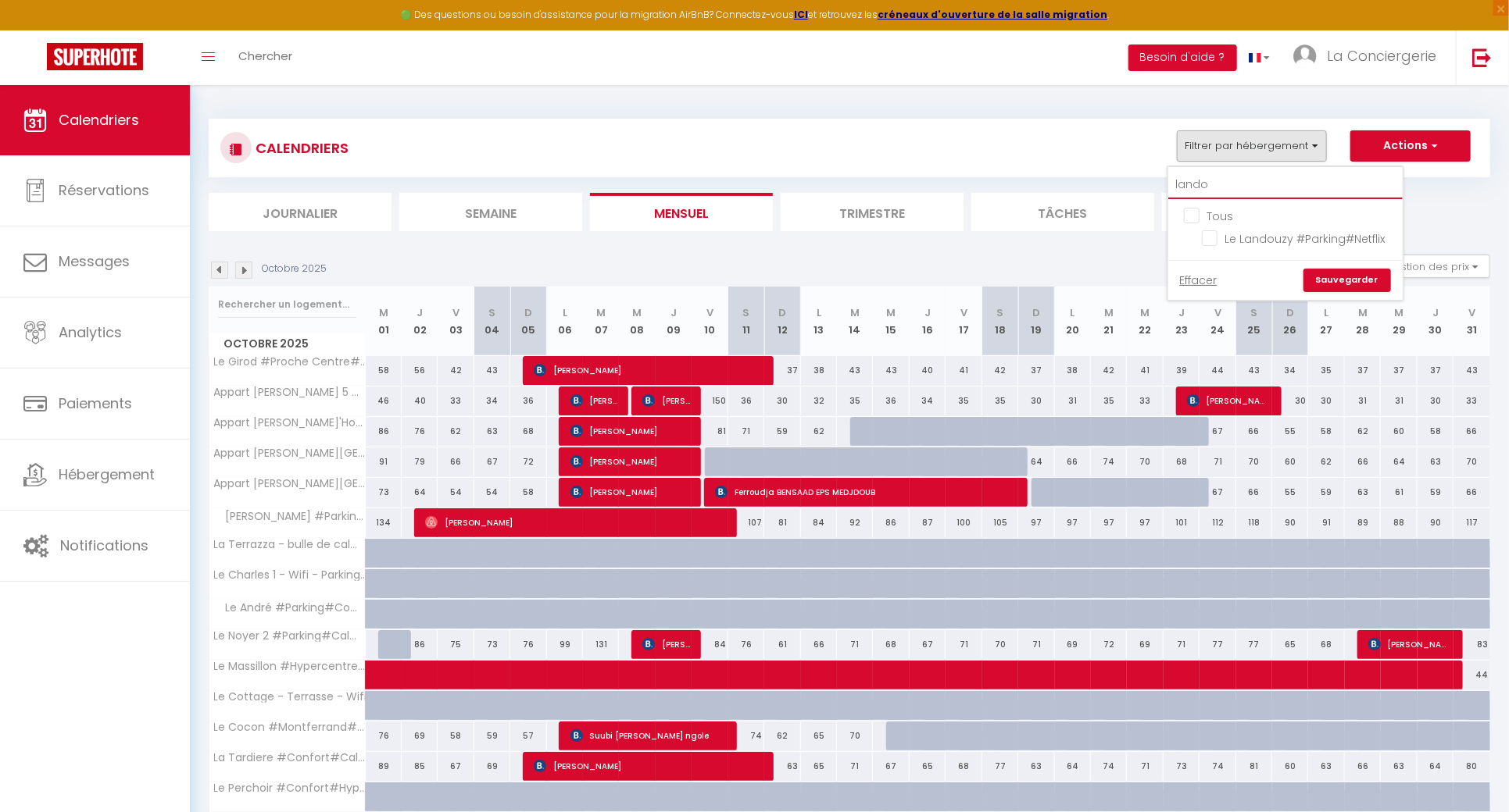
click at [1239, 187] on input "lando" at bounding box center [1285, 185] width 234 height 28
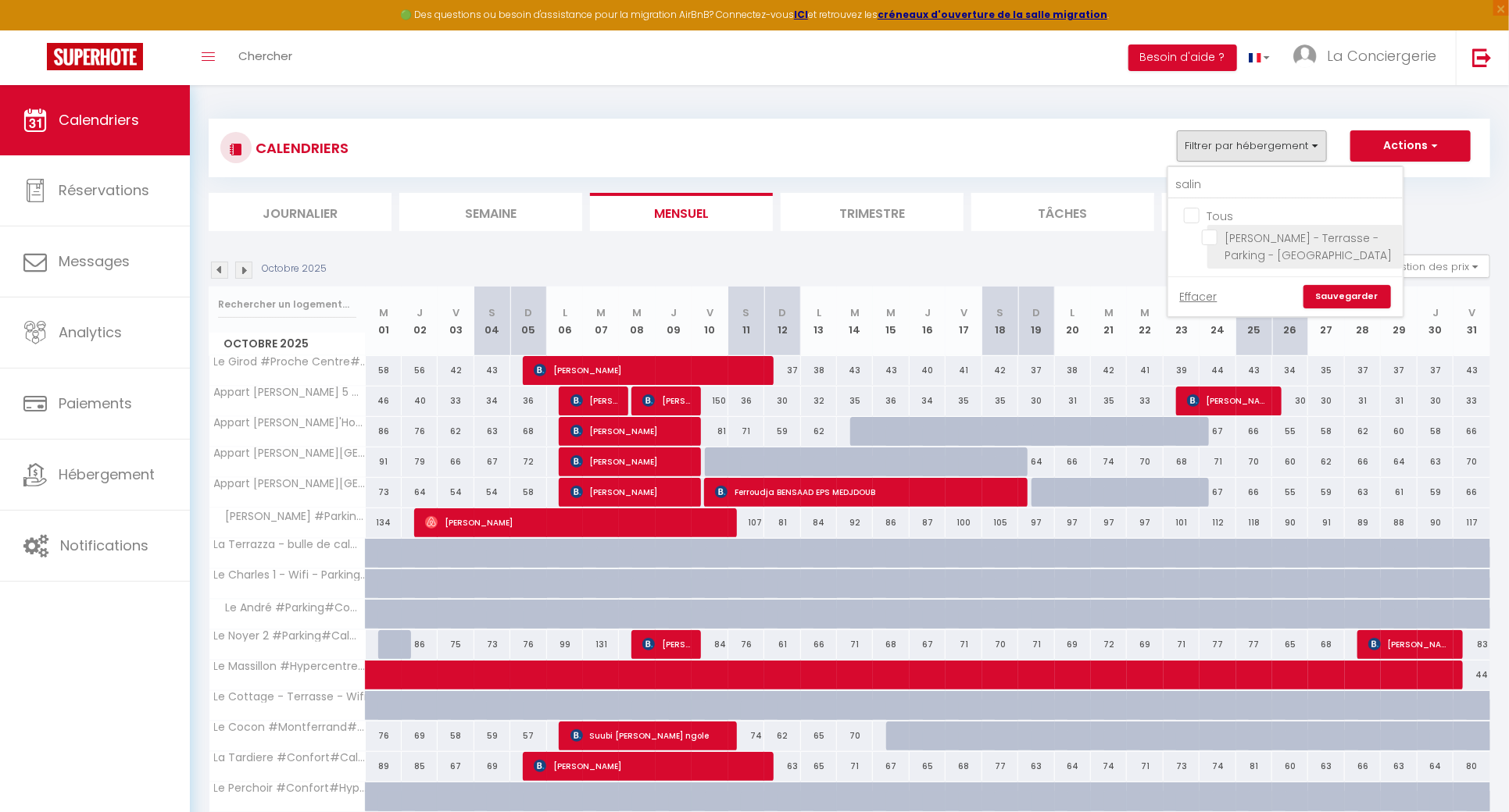
click at [1217, 239] on input "[PERSON_NAME] - Terrasse - Parking - [GEOGRAPHIC_DATA]" at bounding box center [1300, 237] width 196 height 15
click at [1331, 293] on link "Sauvegarder" at bounding box center [1347, 297] width 87 height 24
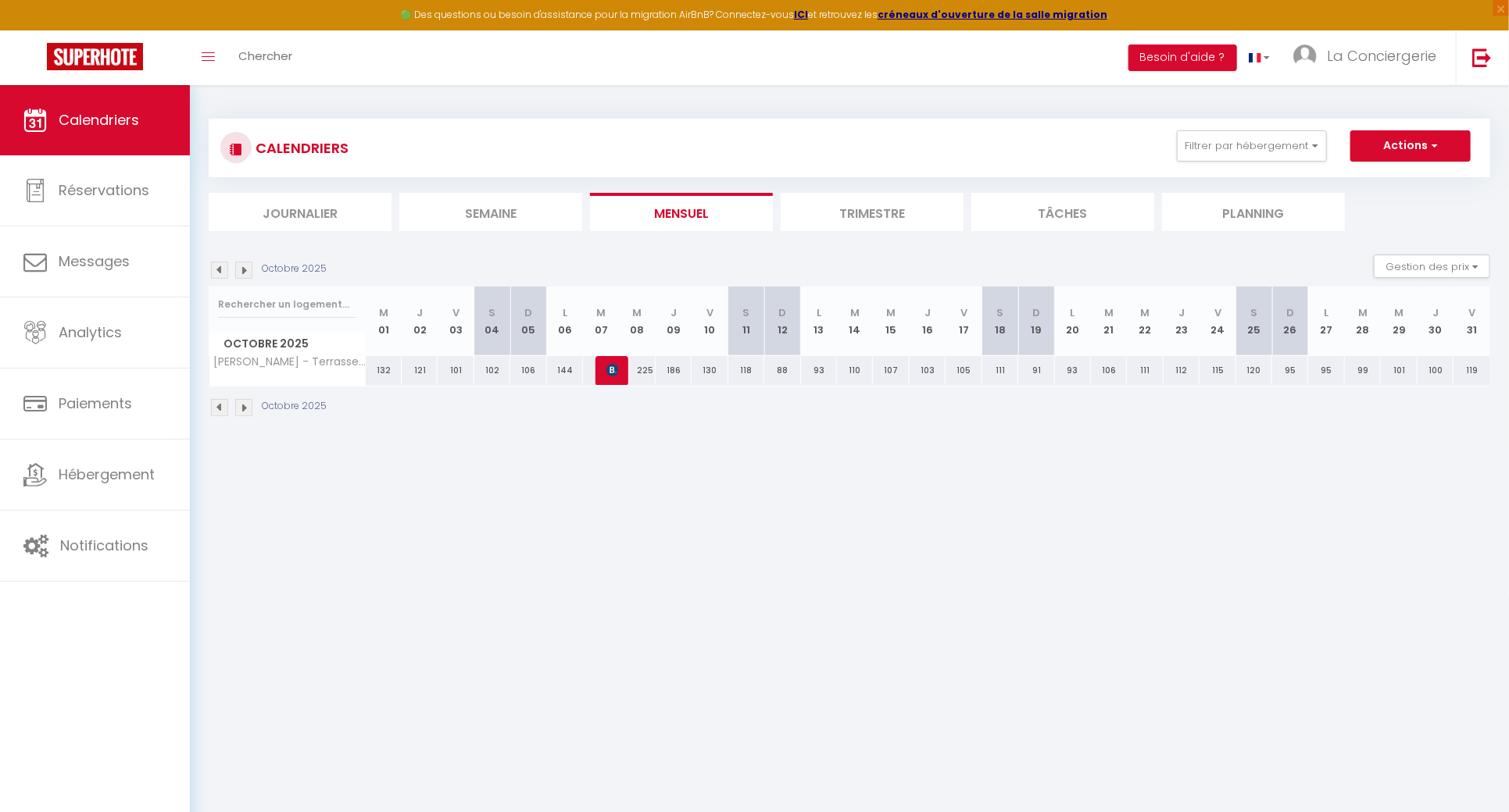
click at [218, 268] on img at bounding box center [219, 269] width 17 height 17
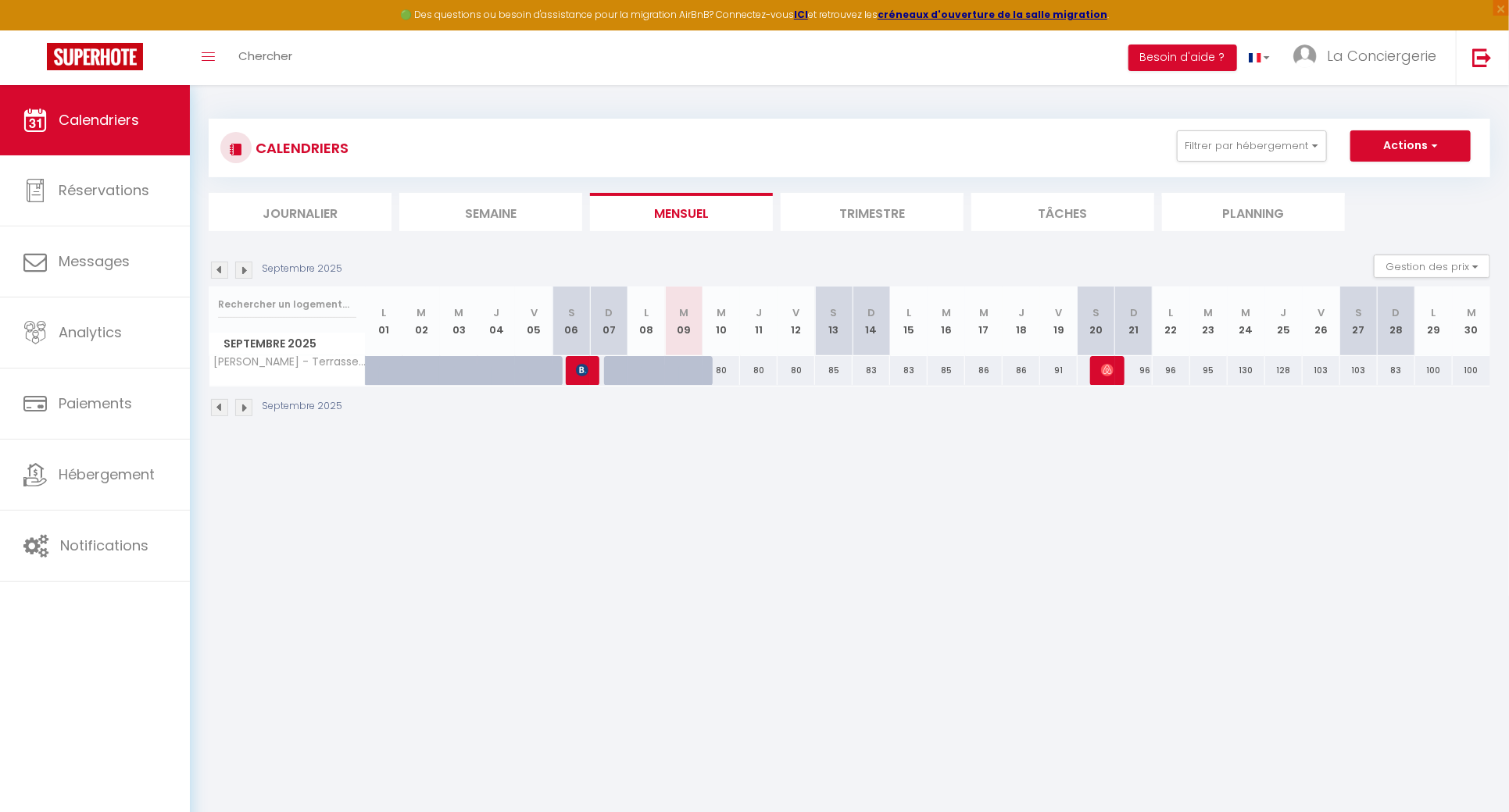
click at [218, 268] on img at bounding box center [219, 269] width 17 height 17
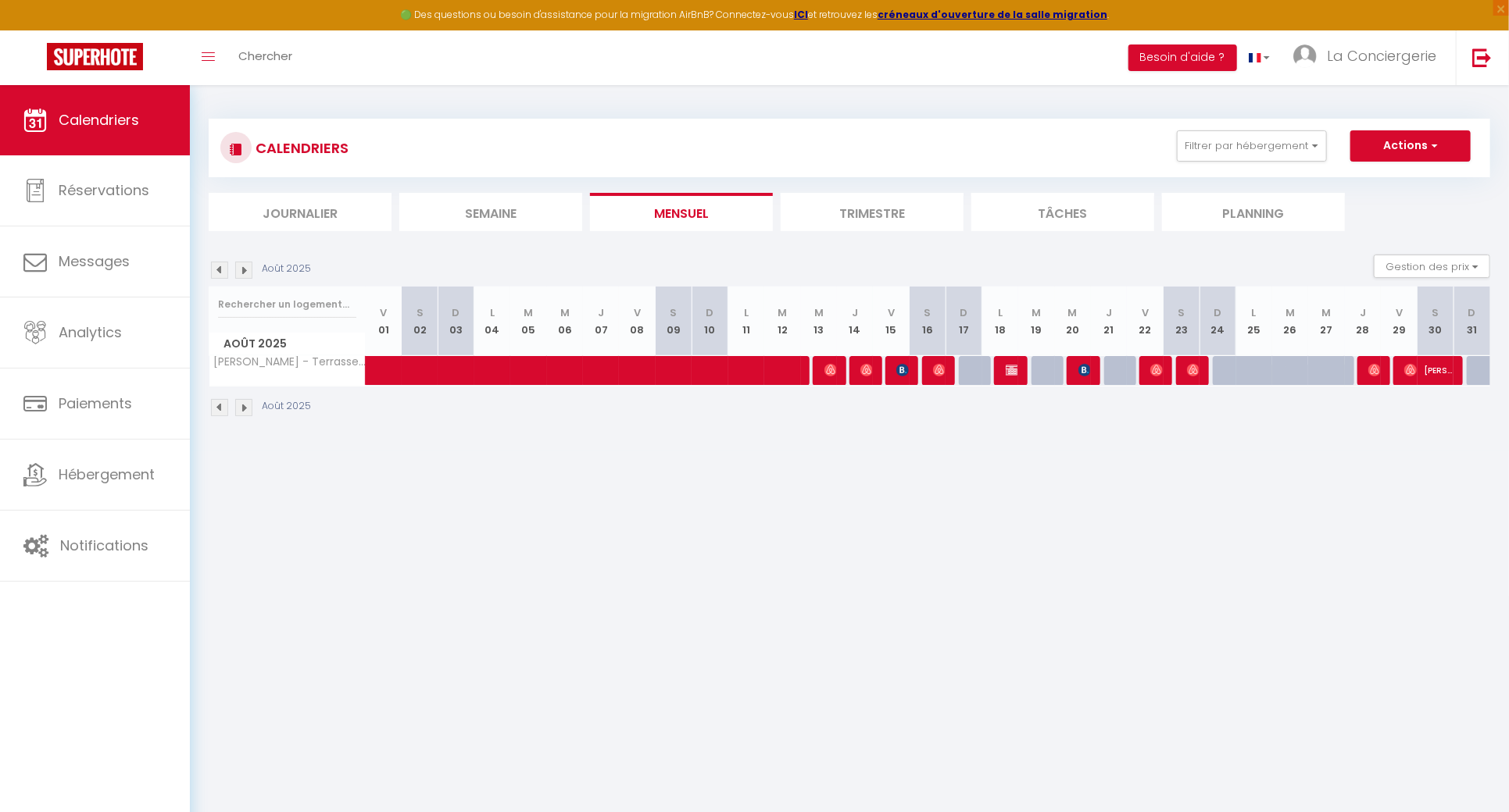
click at [218, 268] on img at bounding box center [219, 269] width 17 height 17
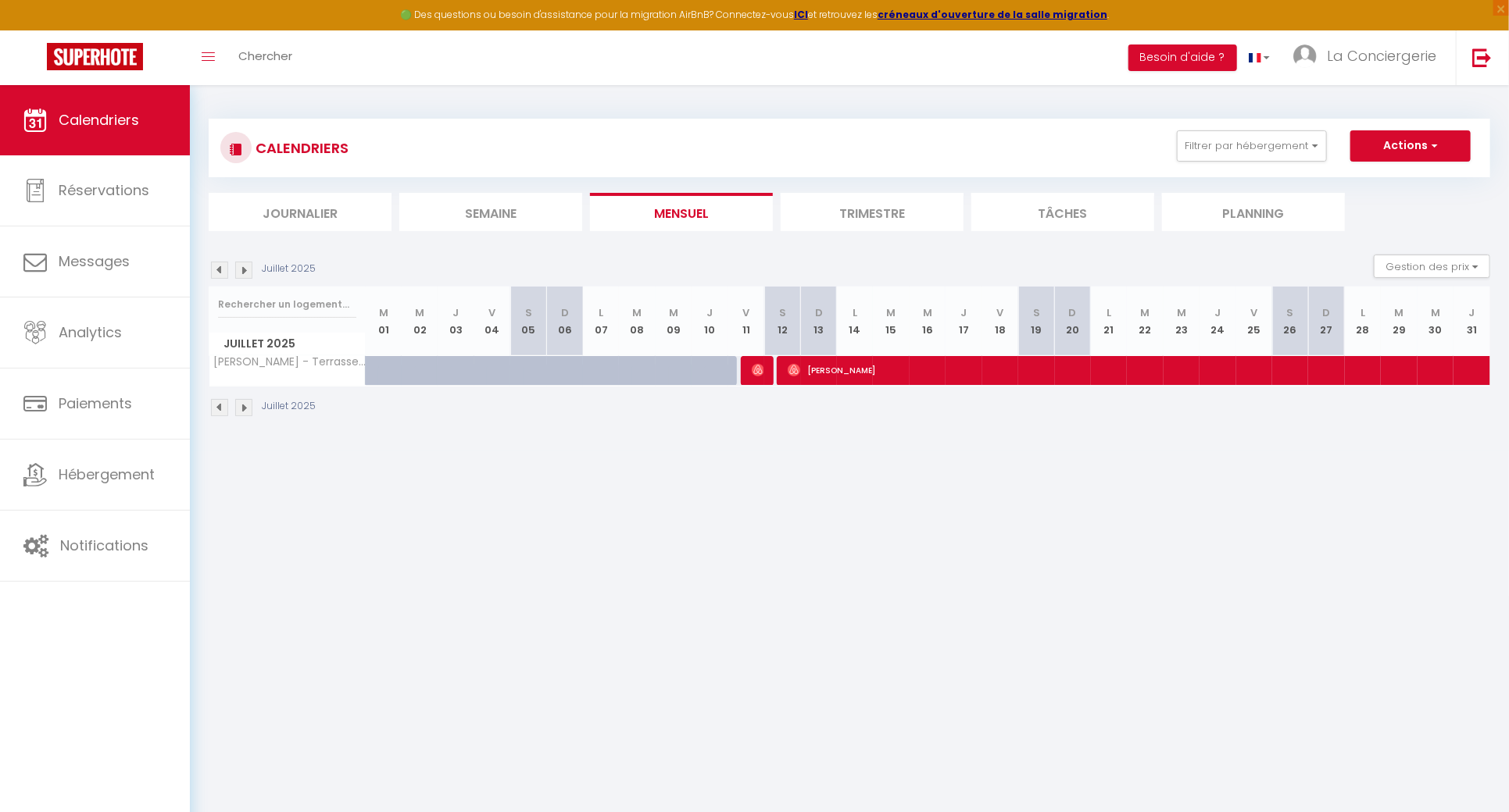
click at [218, 268] on img at bounding box center [219, 269] width 17 height 17
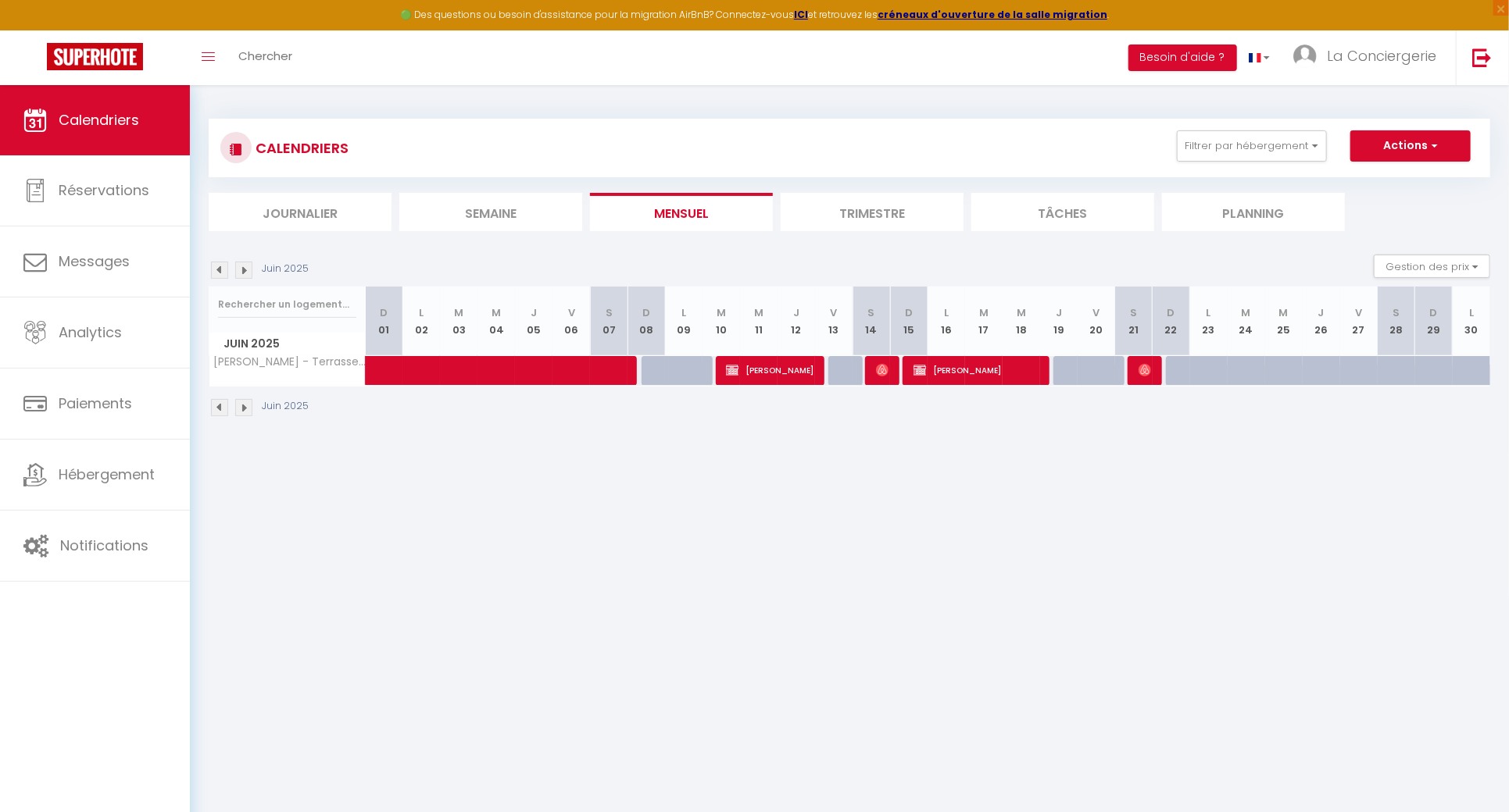
click at [218, 268] on img at bounding box center [219, 269] width 17 height 17
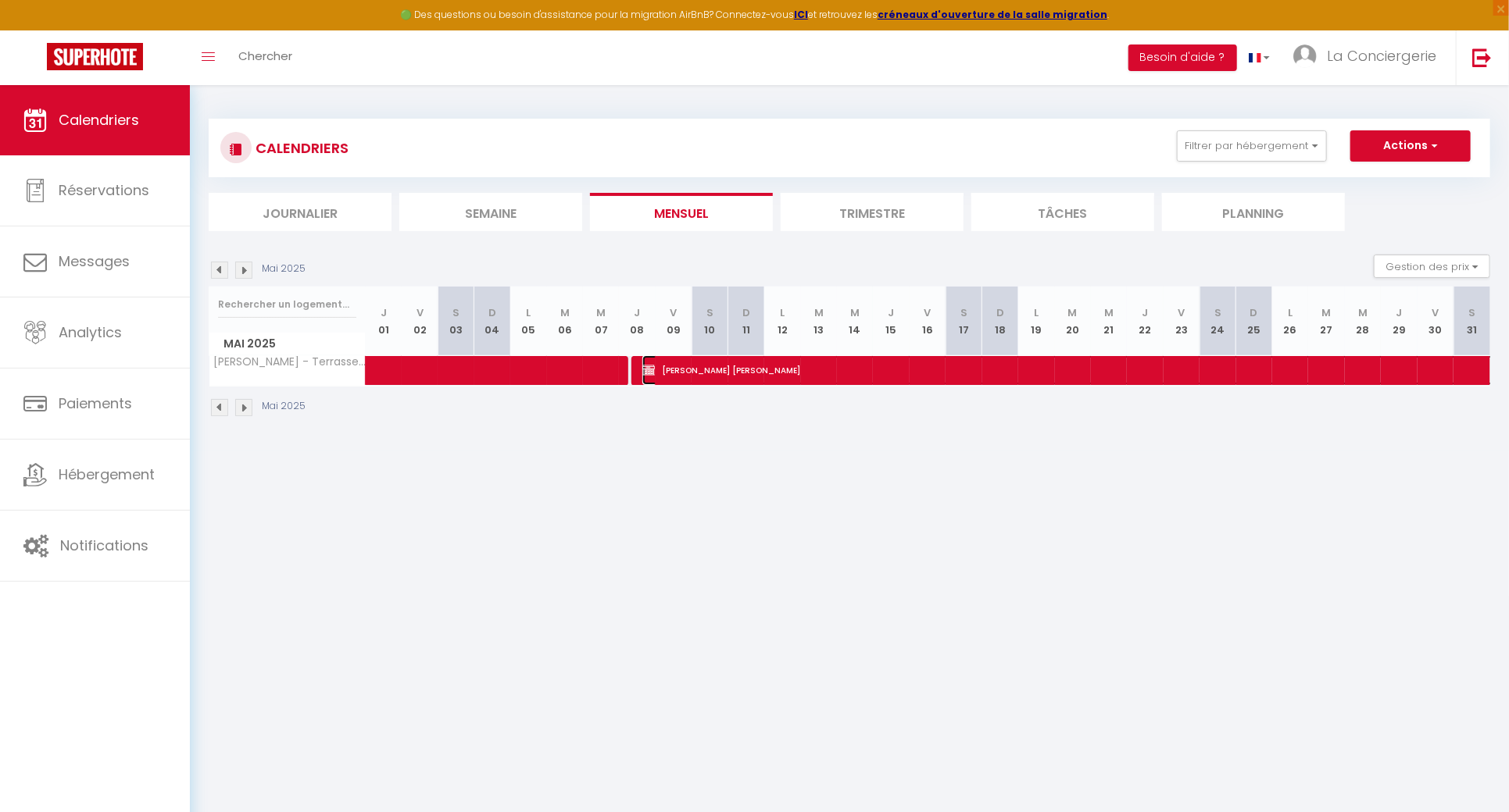
click at [748, 377] on span "Krishna Prasad Reddy Chaikam" at bounding box center [1199, 370] width 1115 height 30
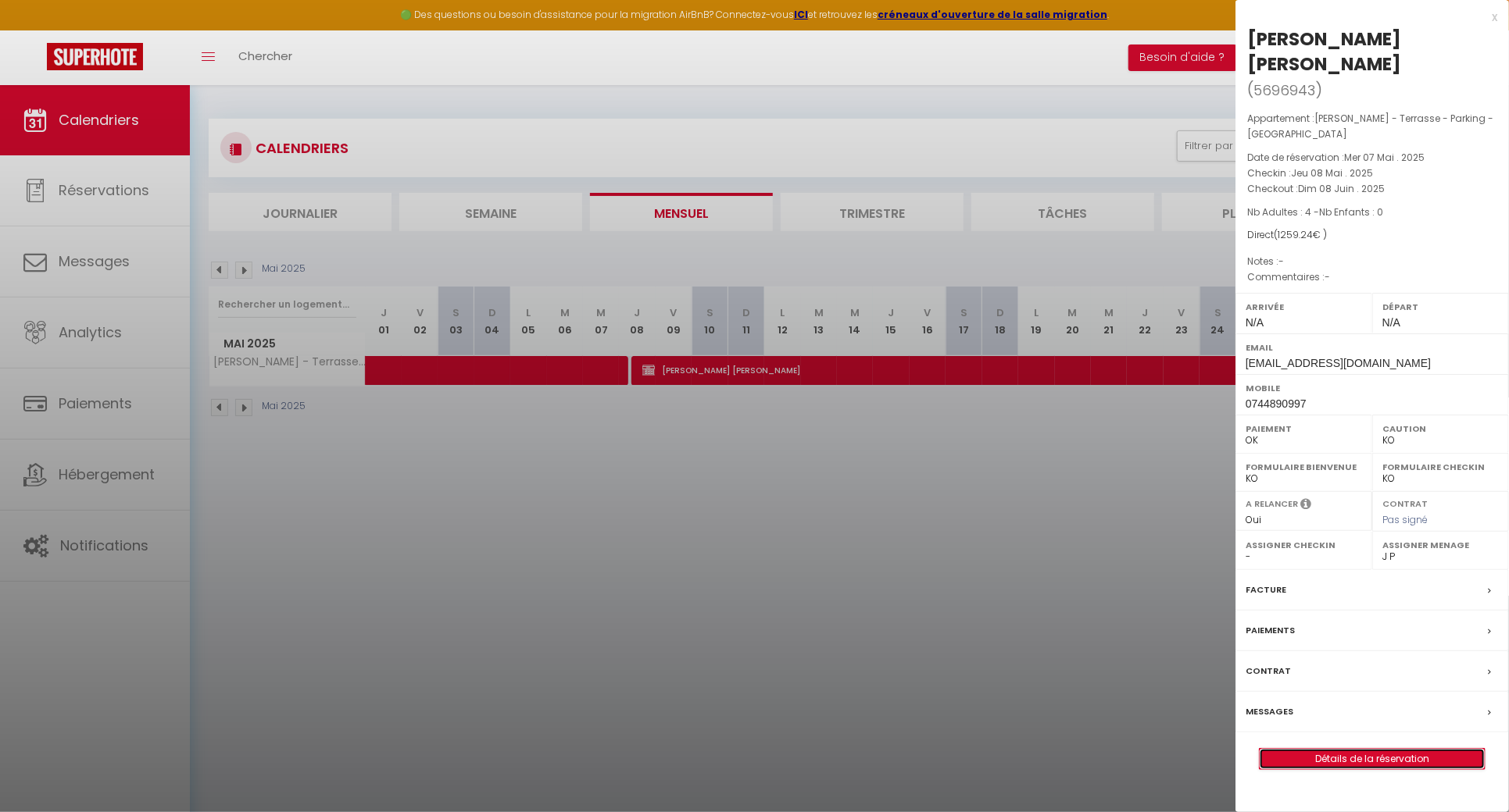
click at [1312, 749] on link "Détails de la réservation" at bounding box center [1371, 759] width 225 height 20
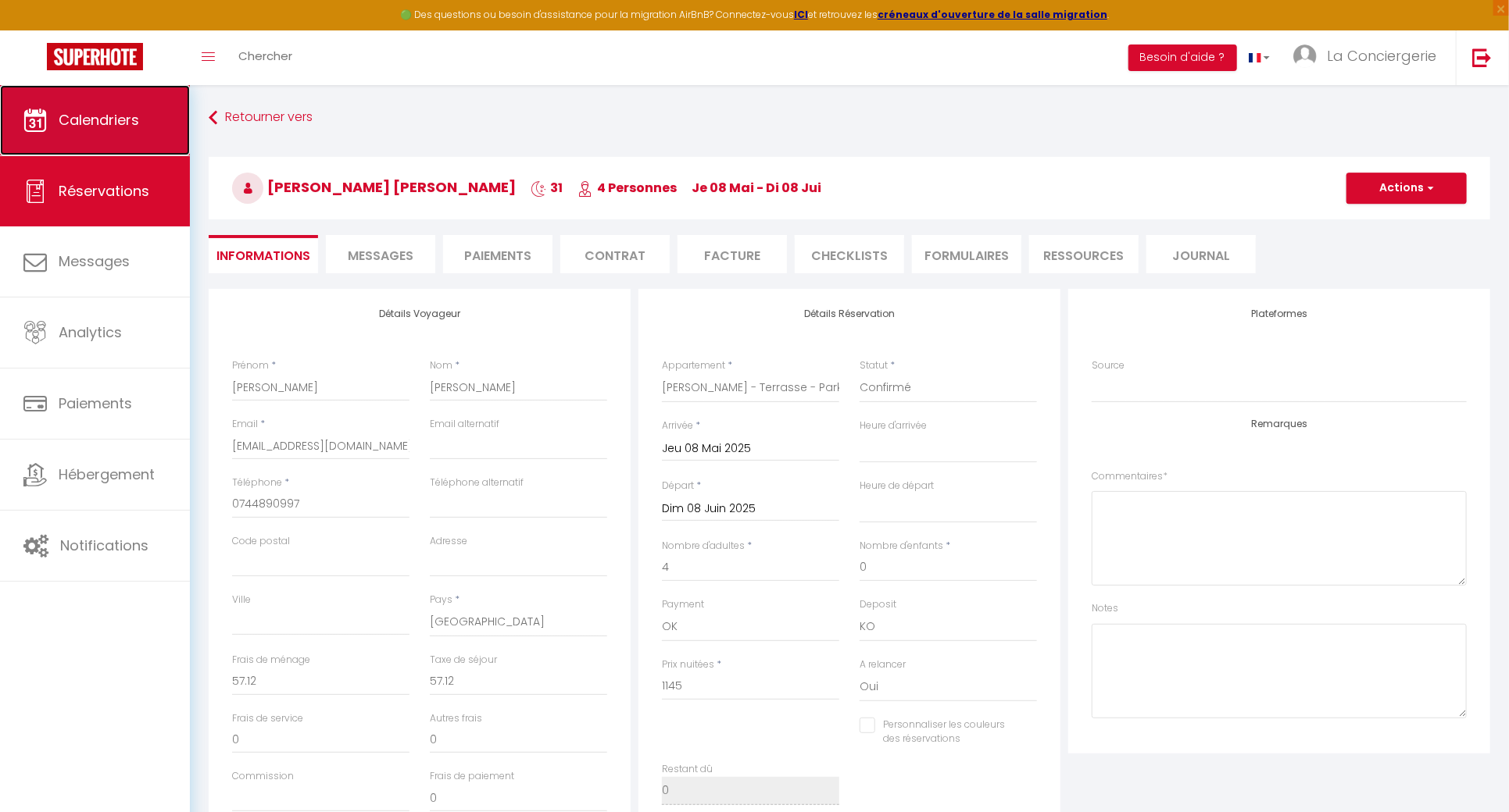
click at [140, 107] on link "Calendriers" at bounding box center [95, 120] width 190 height 70
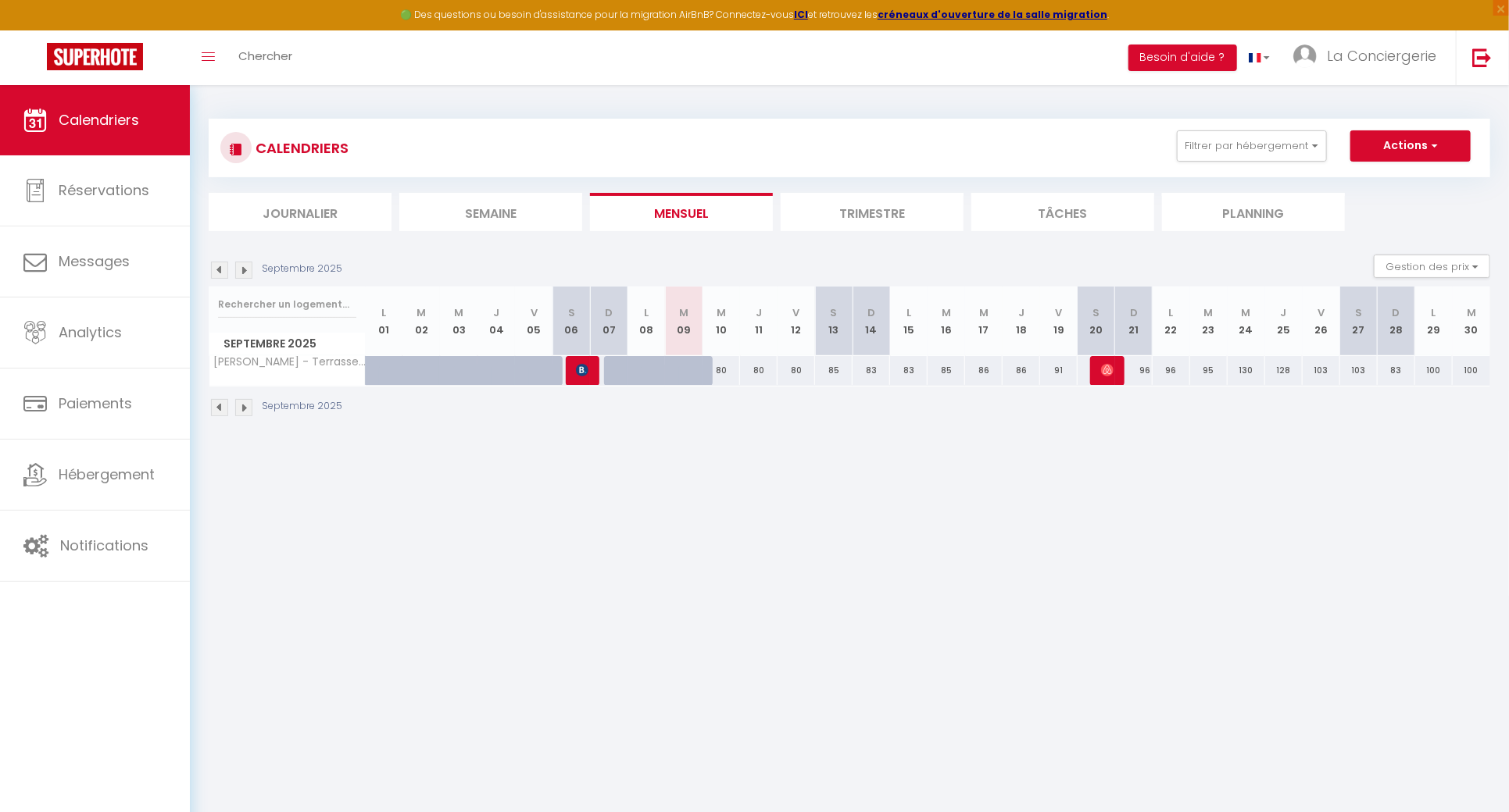
click at [247, 266] on img at bounding box center [243, 269] width 17 height 17
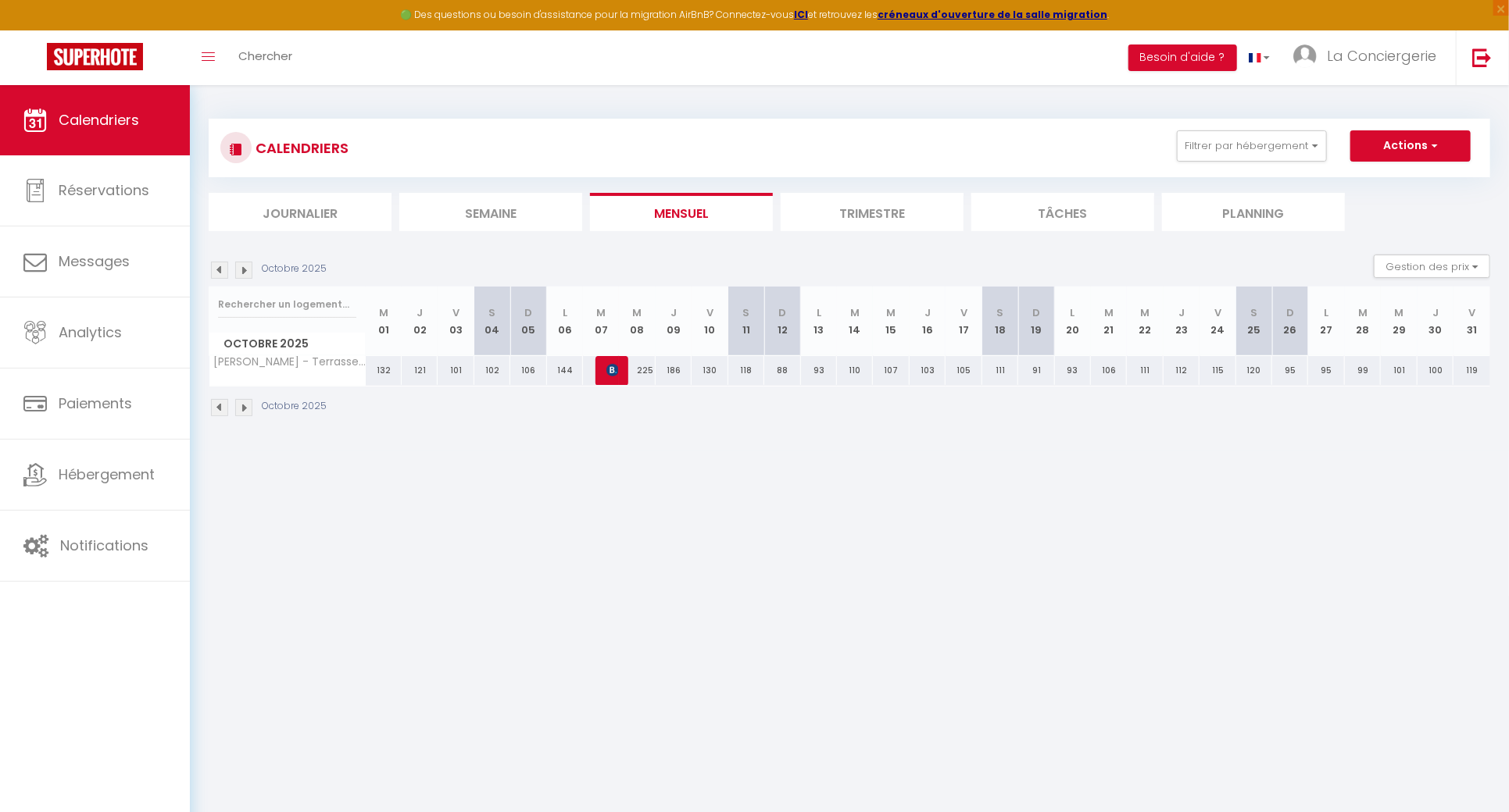
click at [247, 266] on img at bounding box center [243, 269] width 17 height 17
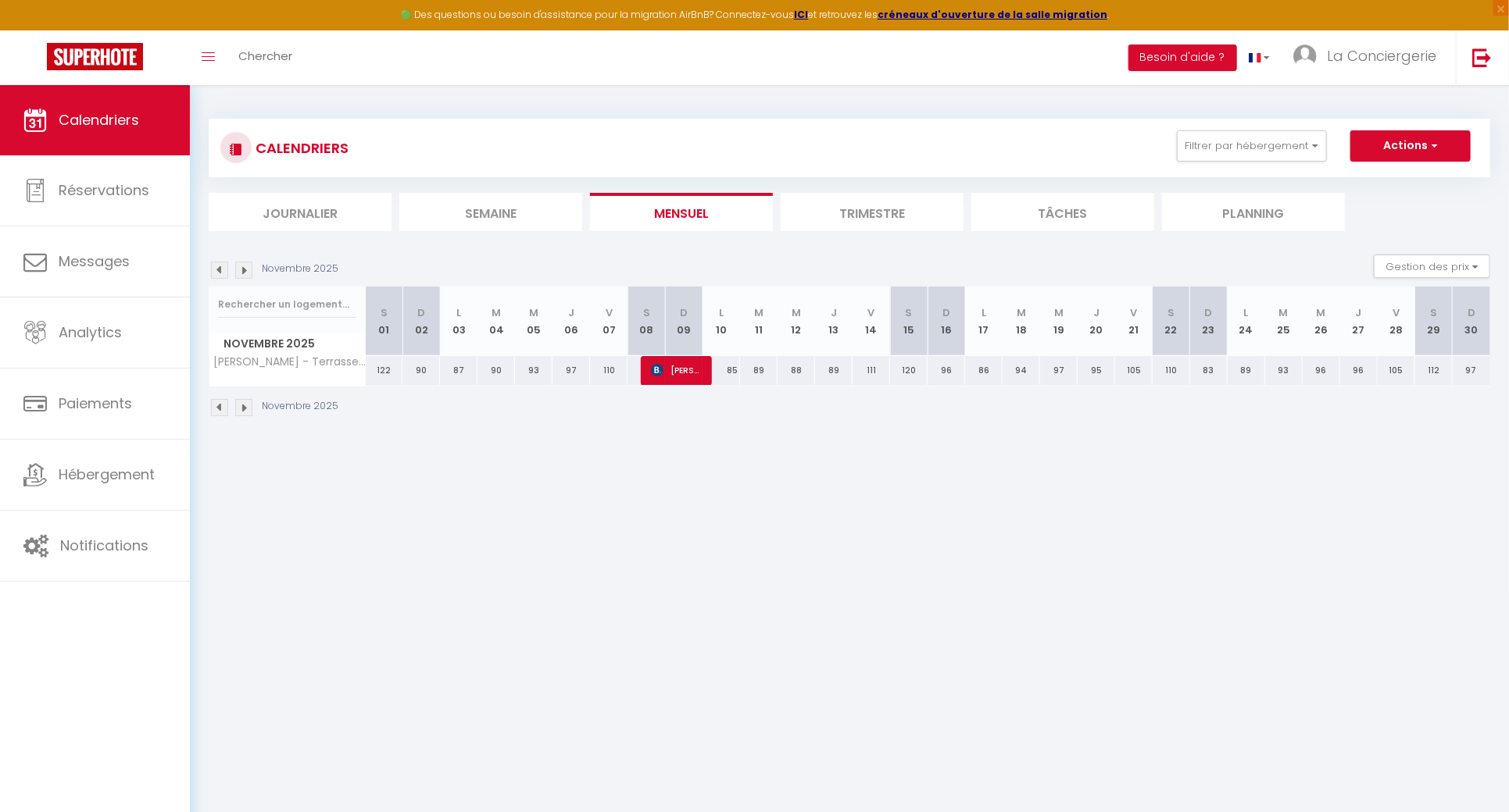
click at [247, 266] on img at bounding box center [243, 269] width 17 height 17
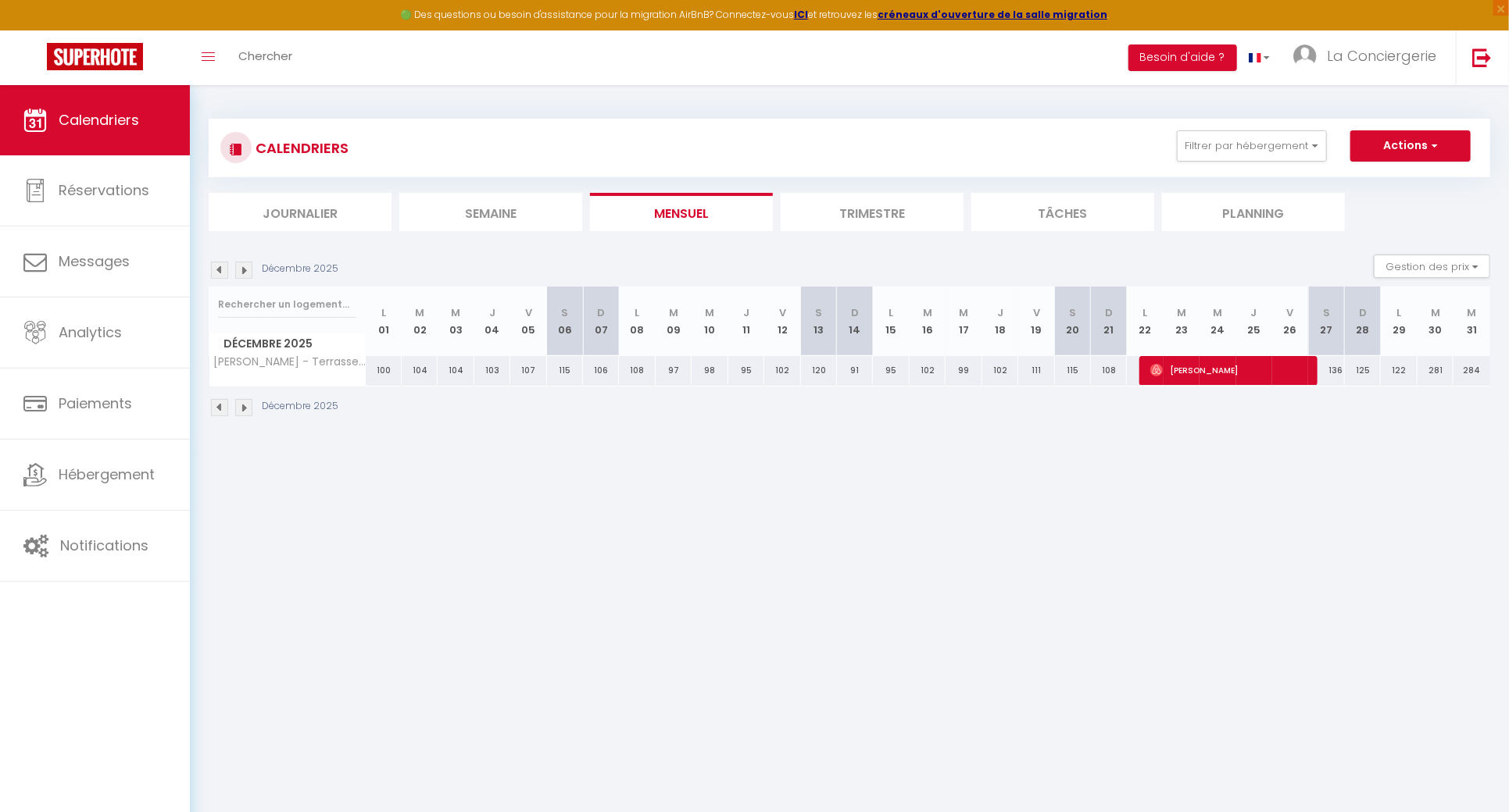
click at [222, 269] on img at bounding box center [219, 269] width 17 height 17
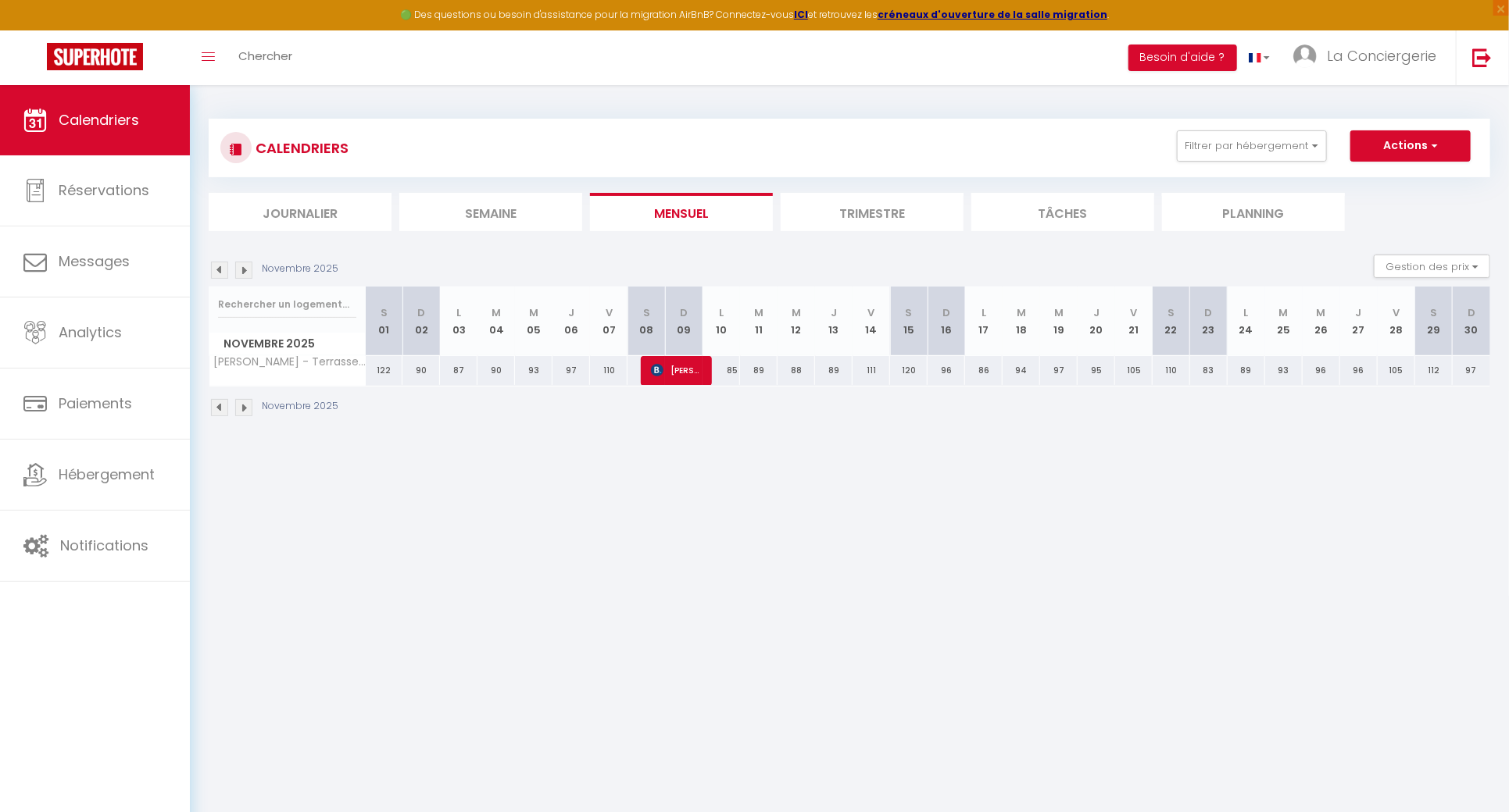
click at [222, 269] on img at bounding box center [219, 269] width 17 height 17
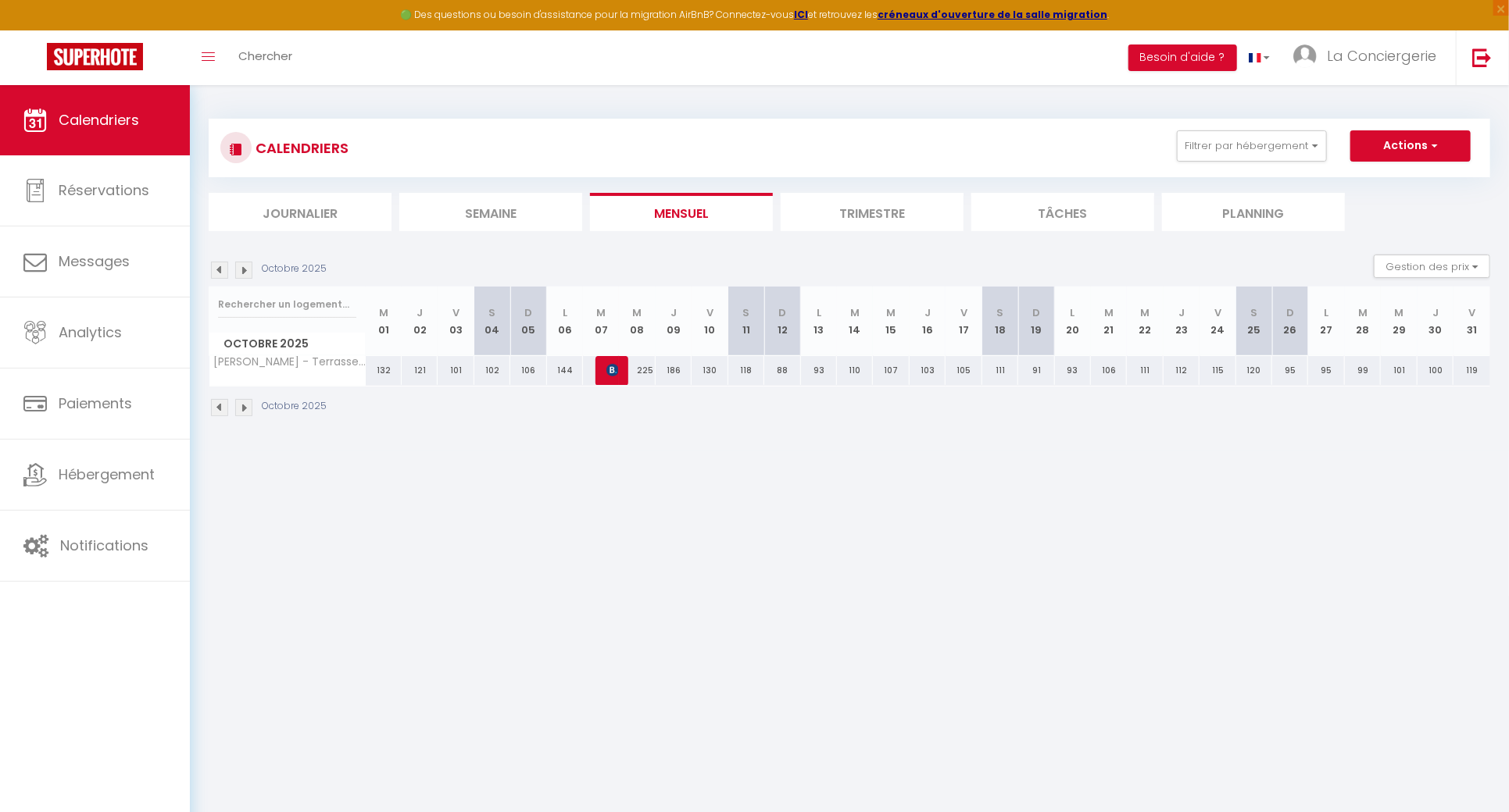
click at [222, 269] on img at bounding box center [219, 269] width 17 height 17
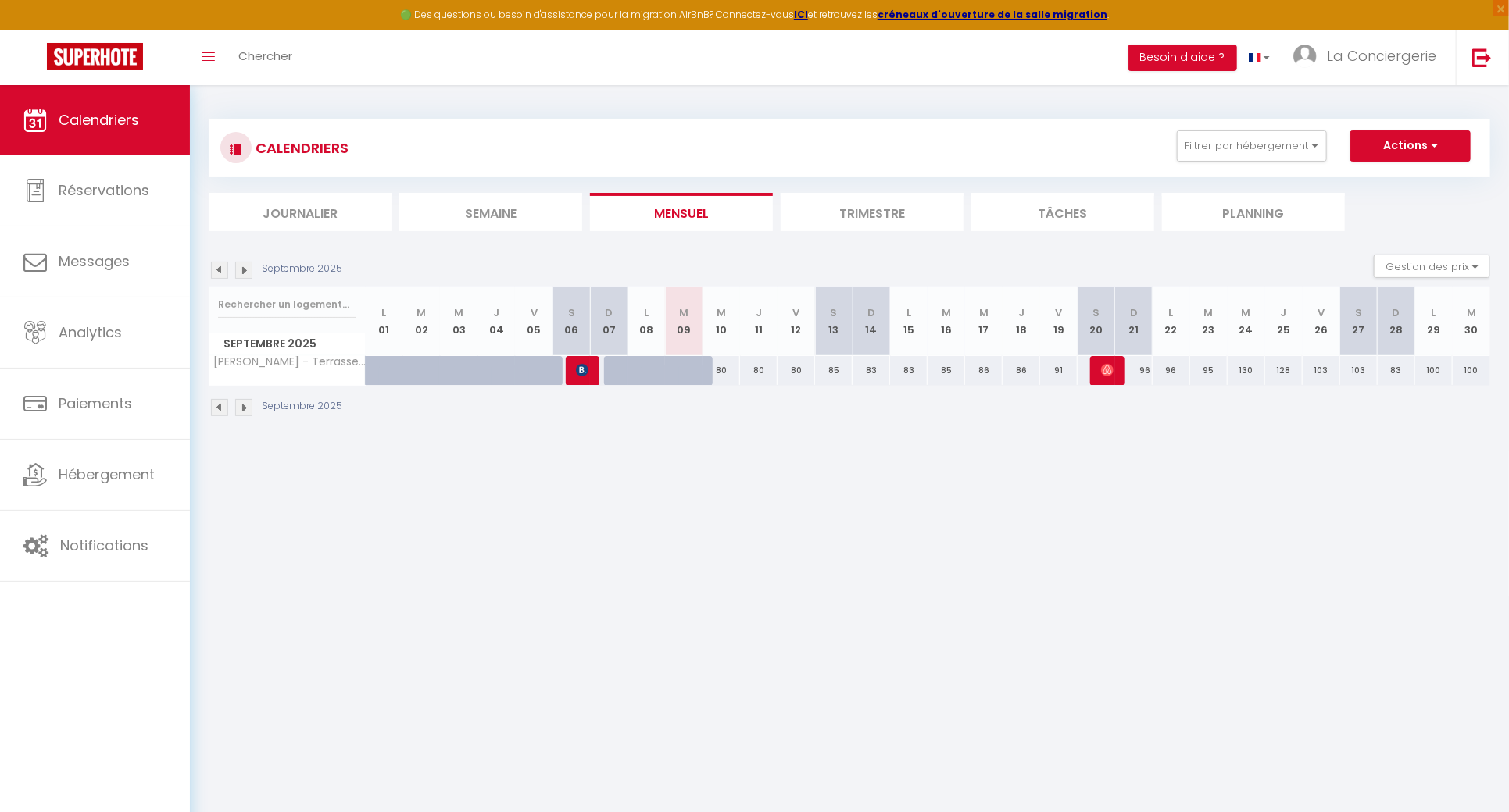
click at [222, 269] on img at bounding box center [219, 269] width 17 height 17
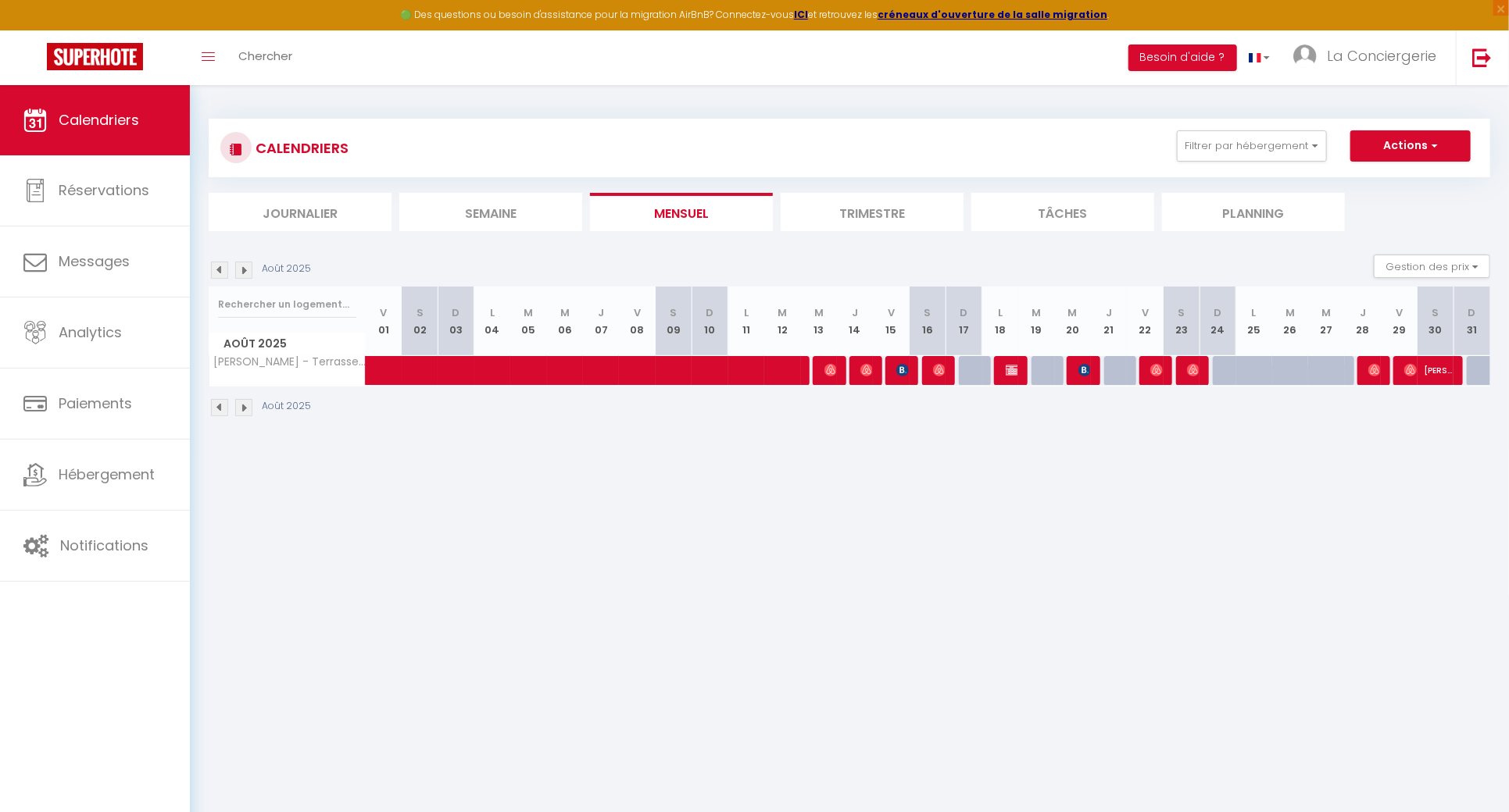
click at [247, 261] on img at bounding box center [243, 269] width 17 height 17
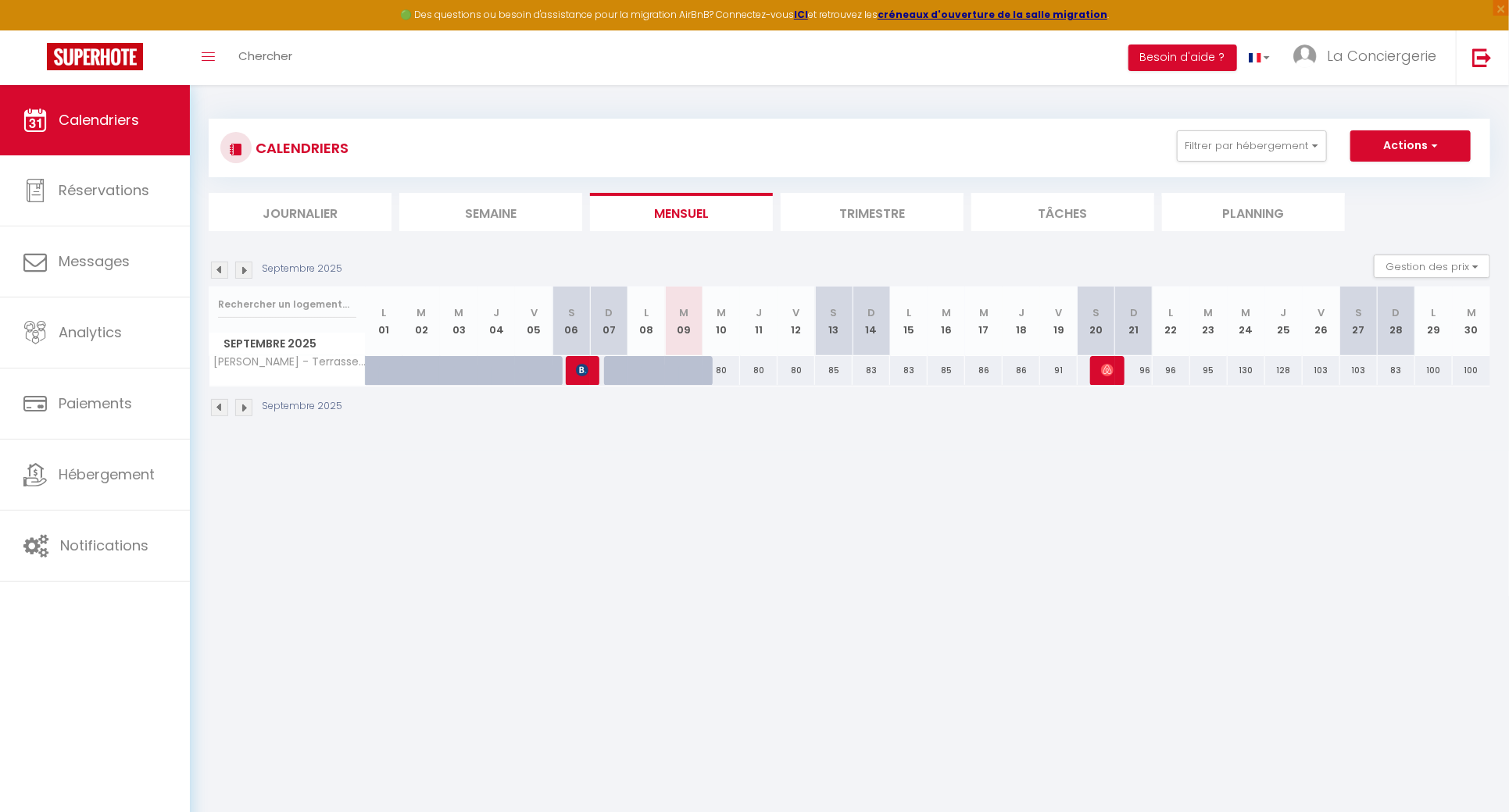
click at [247, 261] on img at bounding box center [243, 269] width 17 height 17
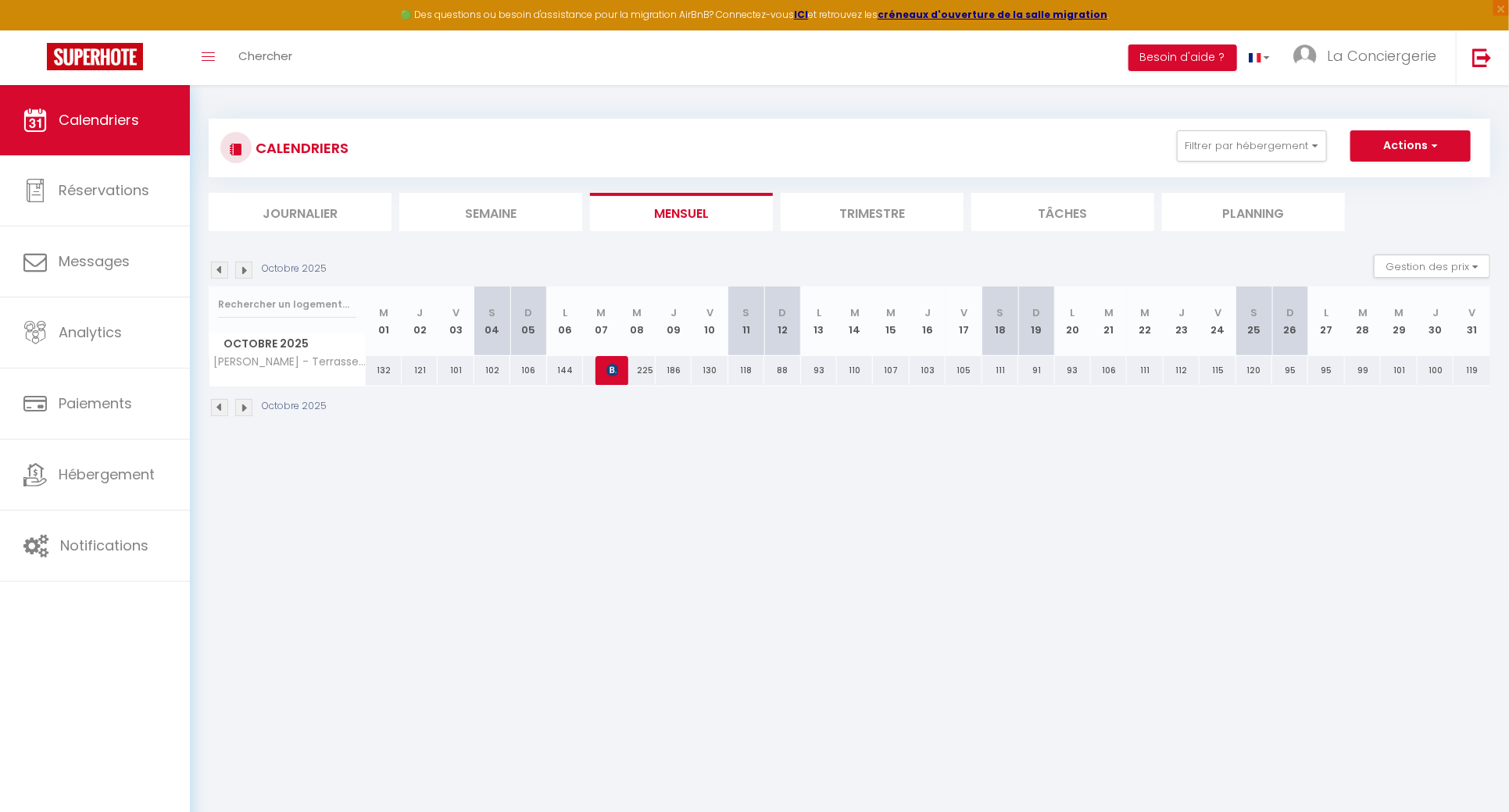
click at [247, 261] on img at bounding box center [243, 269] width 17 height 17
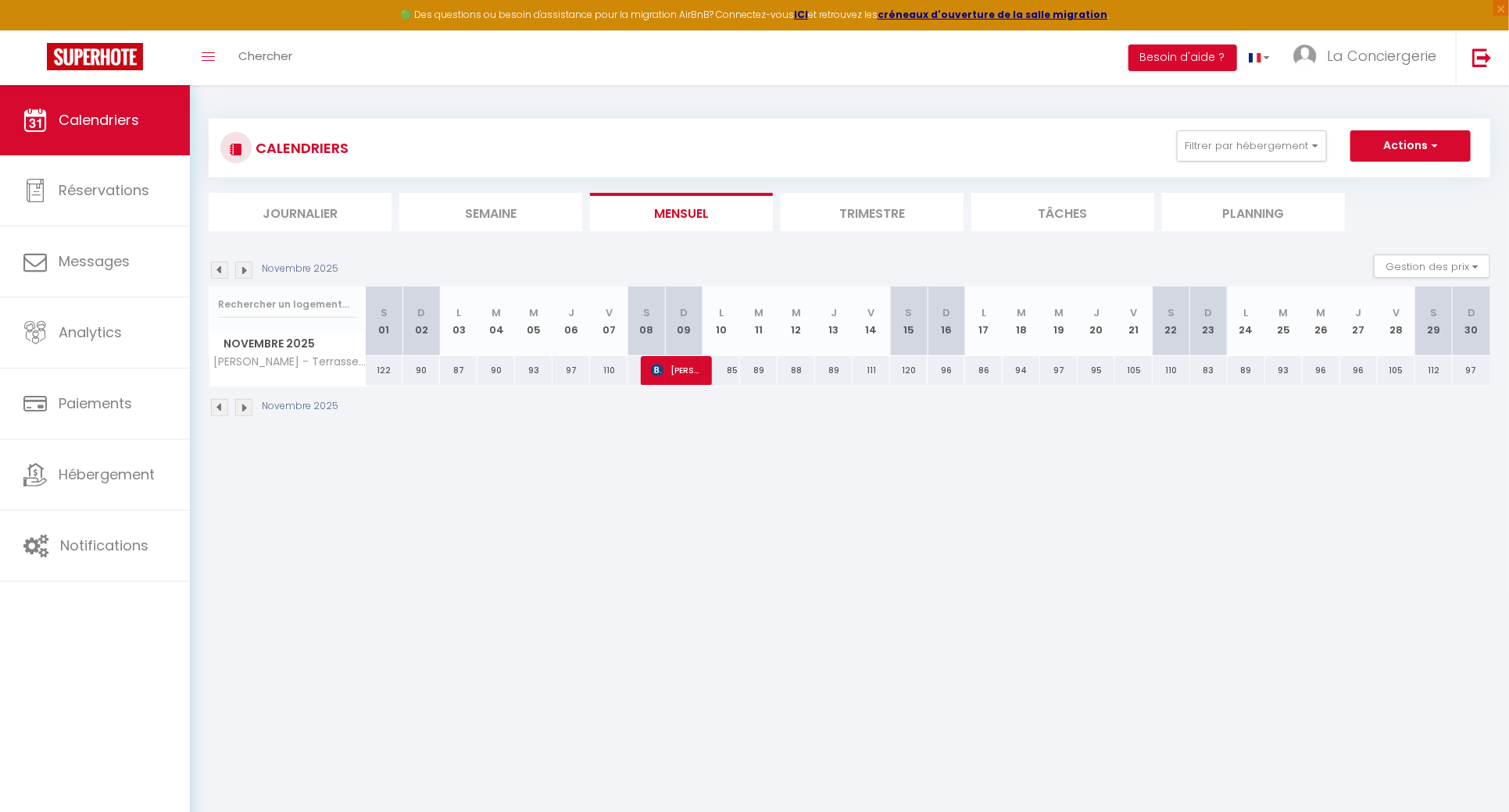
click at [247, 261] on img at bounding box center [243, 269] width 17 height 17
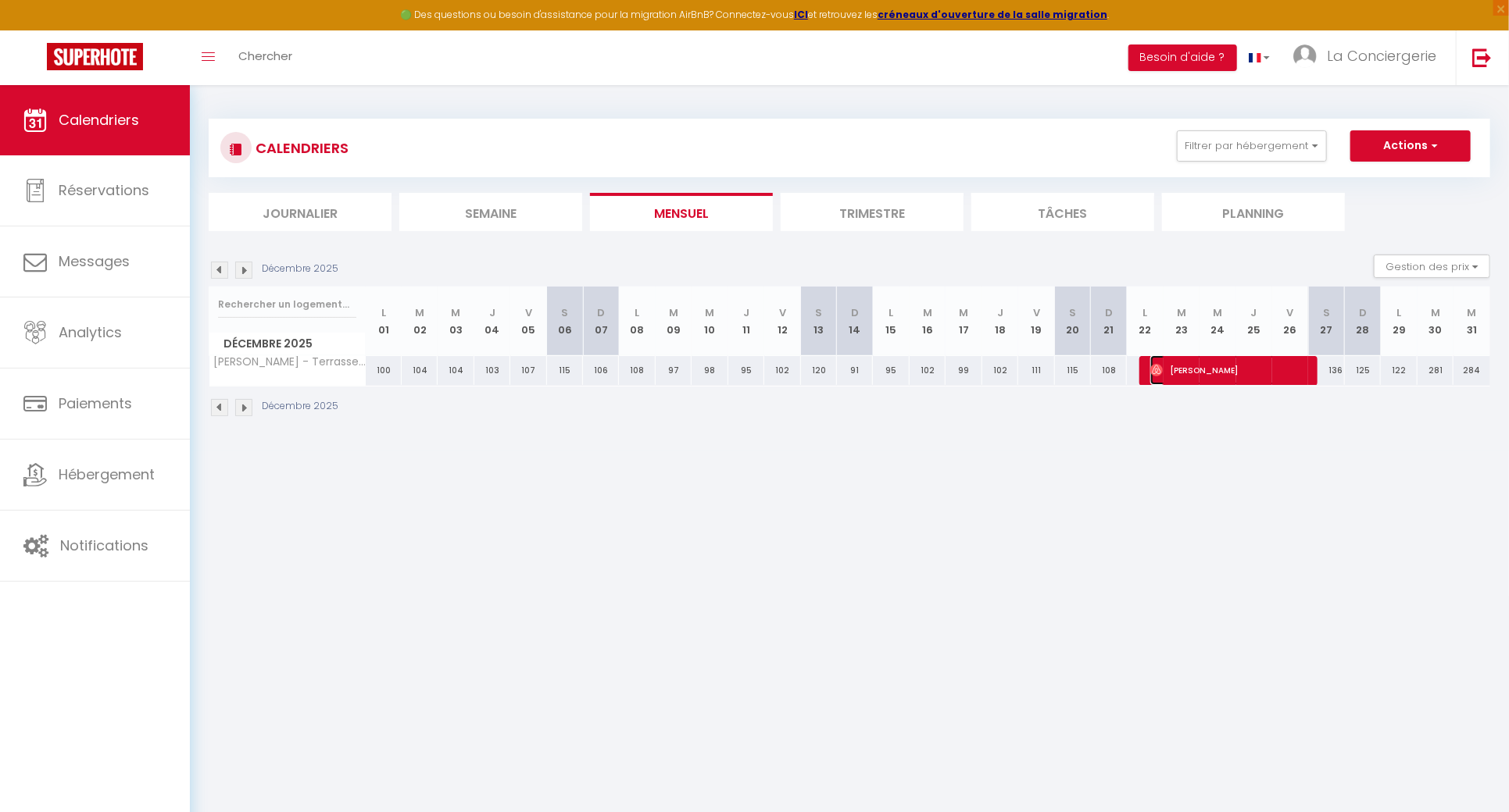
click at [1184, 356] on span "Antoine Bergami" at bounding box center [1228, 370] width 156 height 30
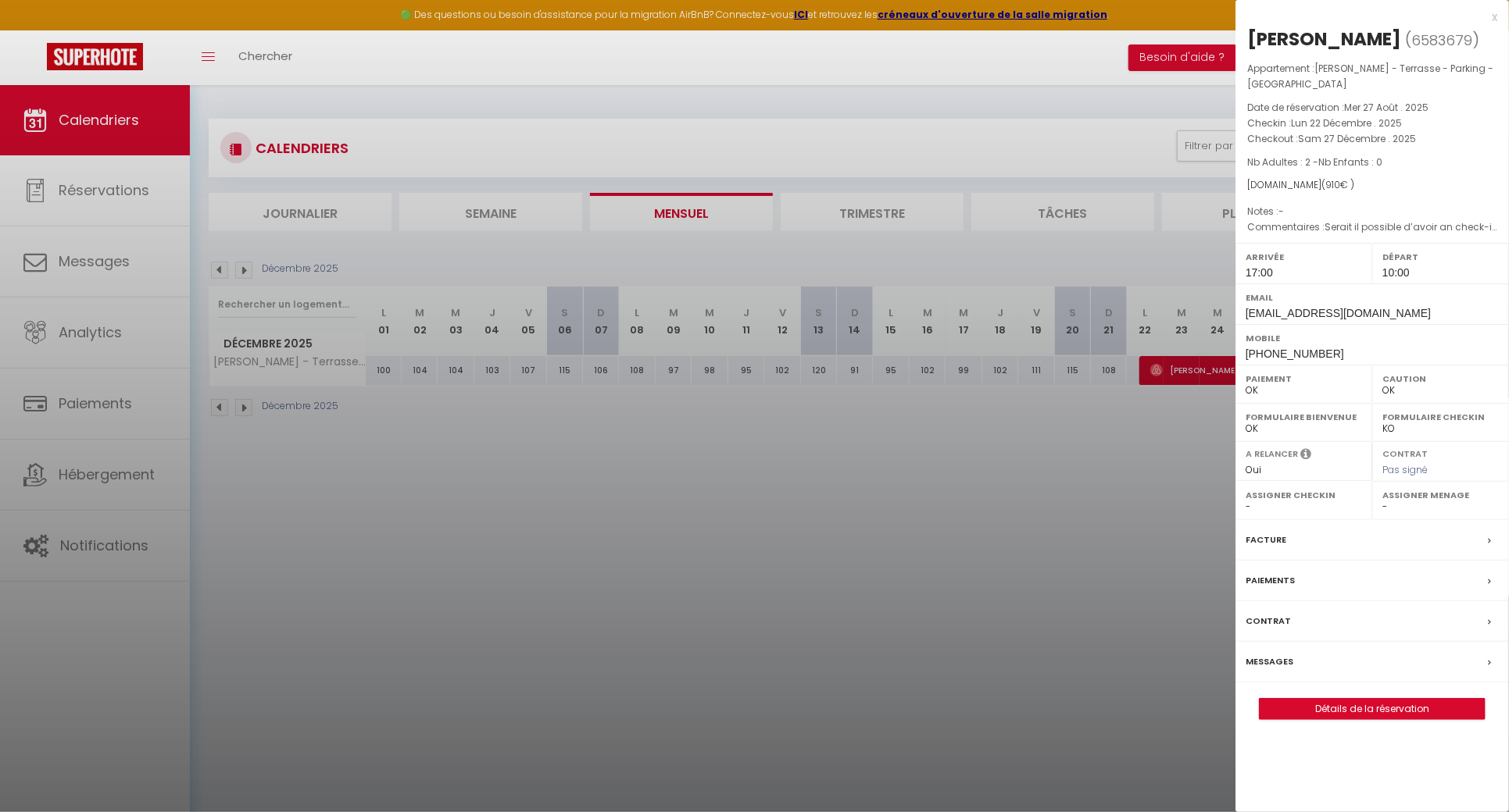
click at [1067, 463] on div at bounding box center [754, 406] width 1509 height 812
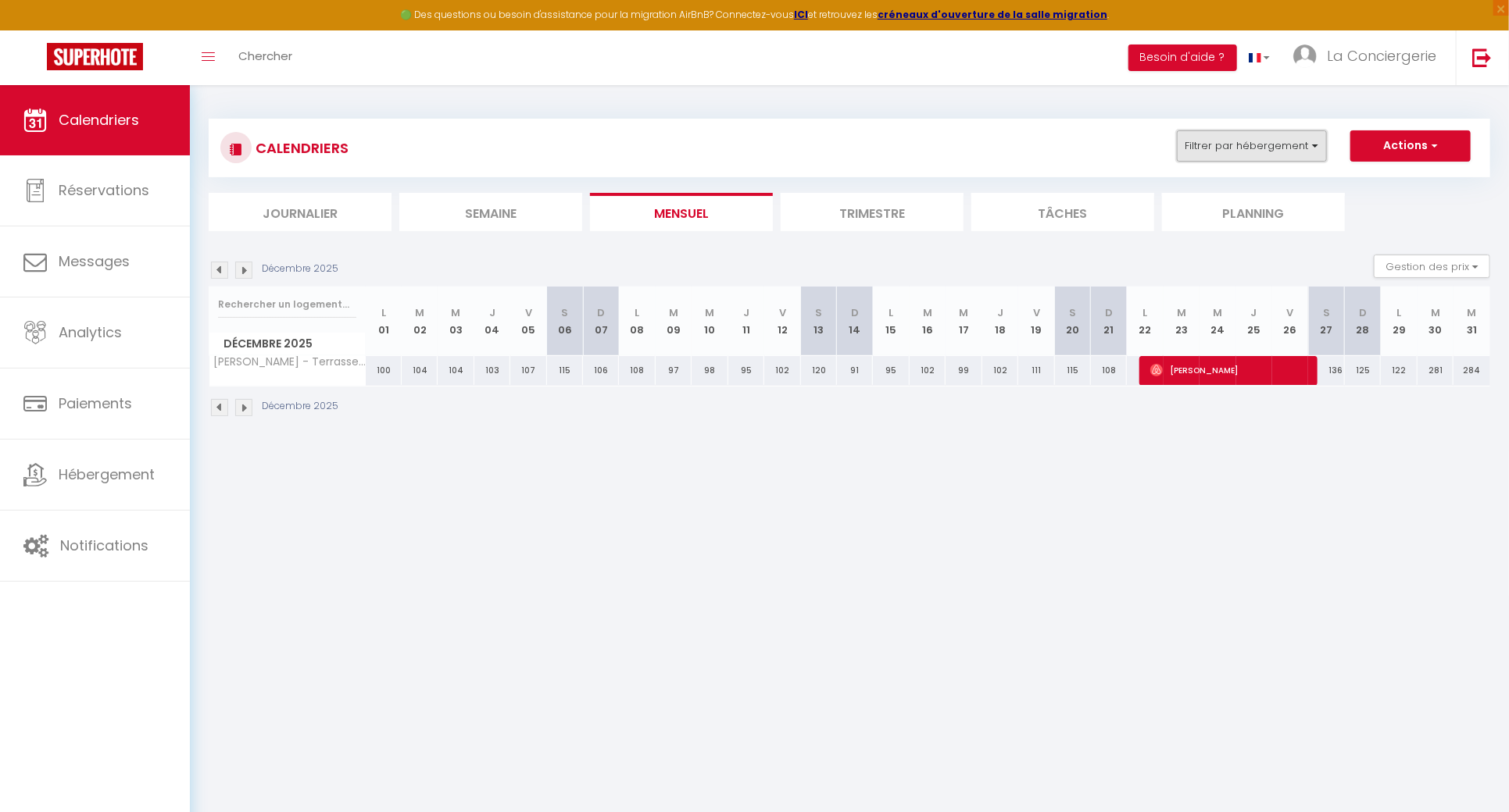
click at [1260, 159] on button "Filtrer par hébergement" at bounding box center [1251, 146] width 150 height 31
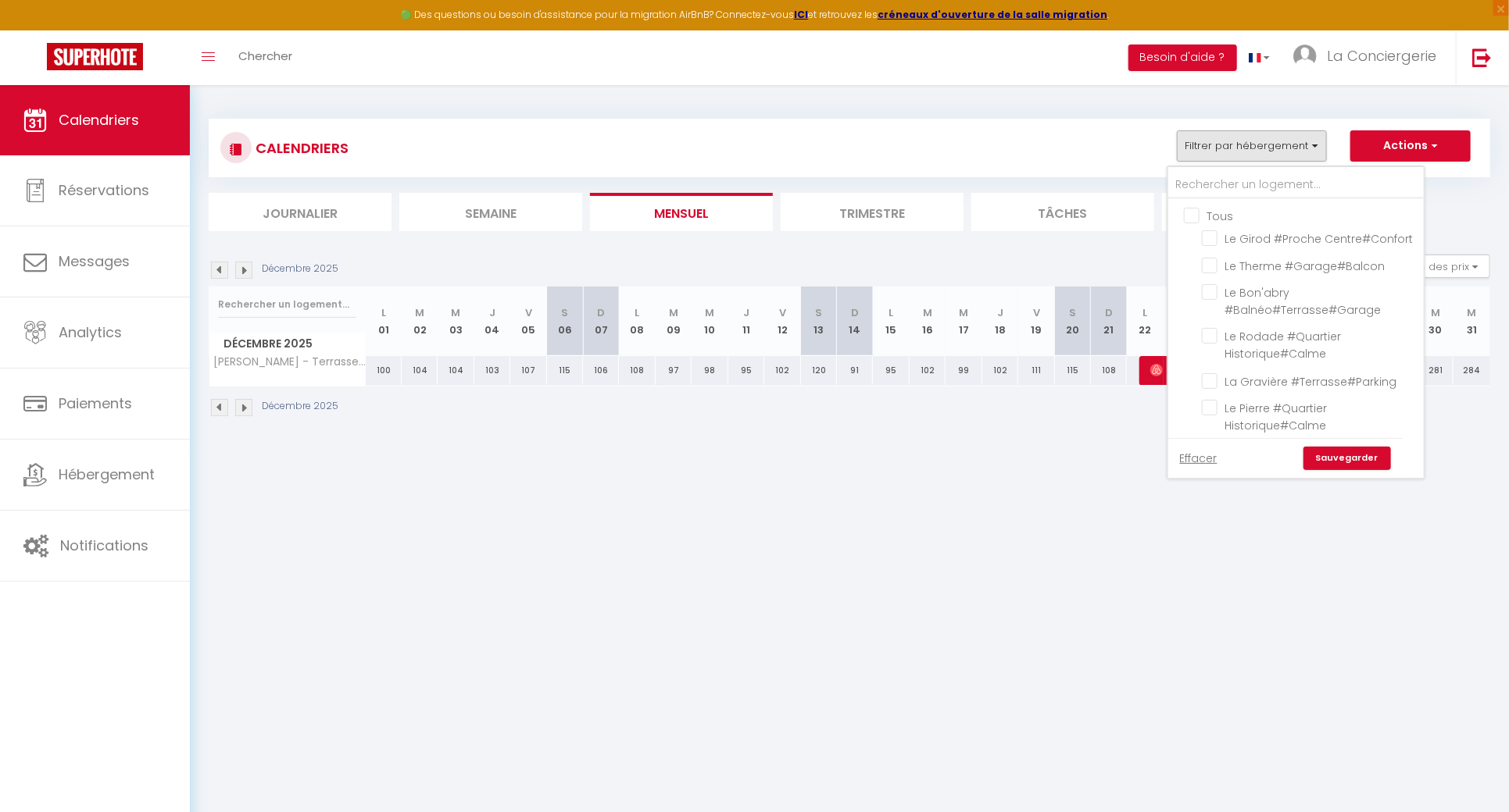
click at [1212, 209] on input "Tous" at bounding box center [1311, 214] width 256 height 15
click at [1366, 462] on link "Sauvegarder" at bounding box center [1347, 459] width 87 height 24
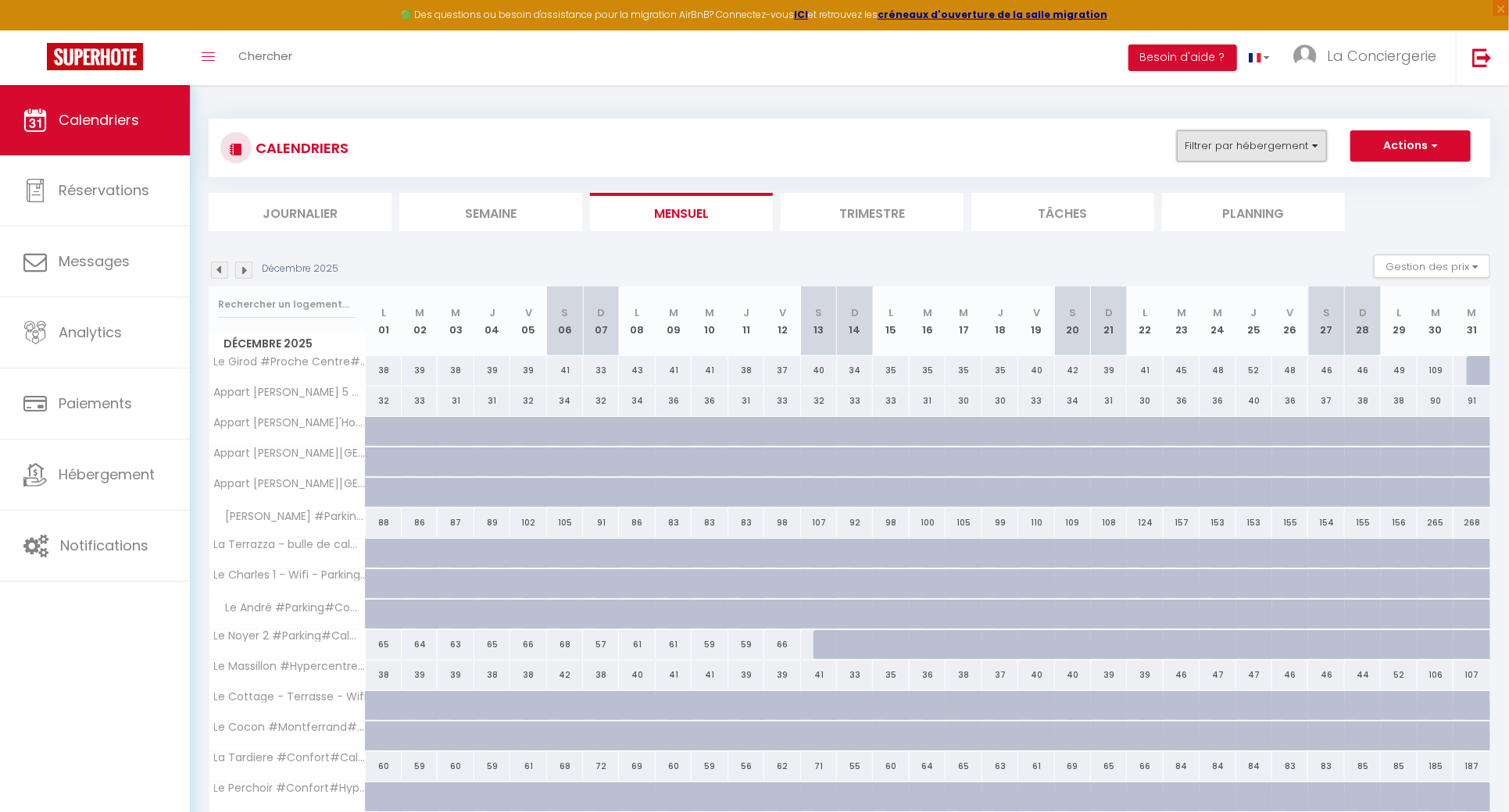
click at [1253, 136] on button "Filtrer par hébergement" at bounding box center [1251, 146] width 150 height 31
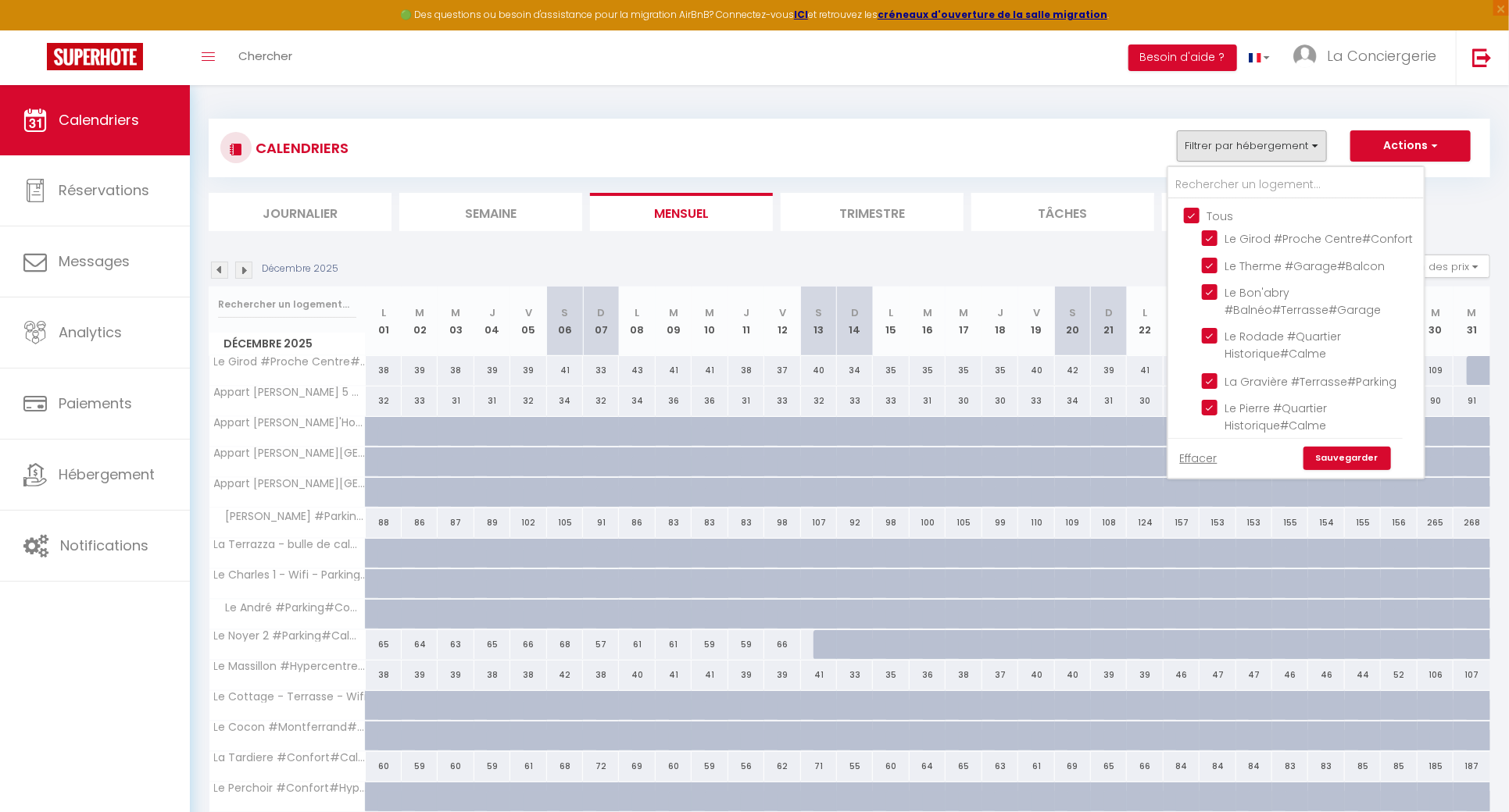
click at [1188, 214] on input "Tous" at bounding box center [1311, 214] width 256 height 15
click at [1198, 184] on input "text" at bounding box center [1296, 185] width 256 height 28
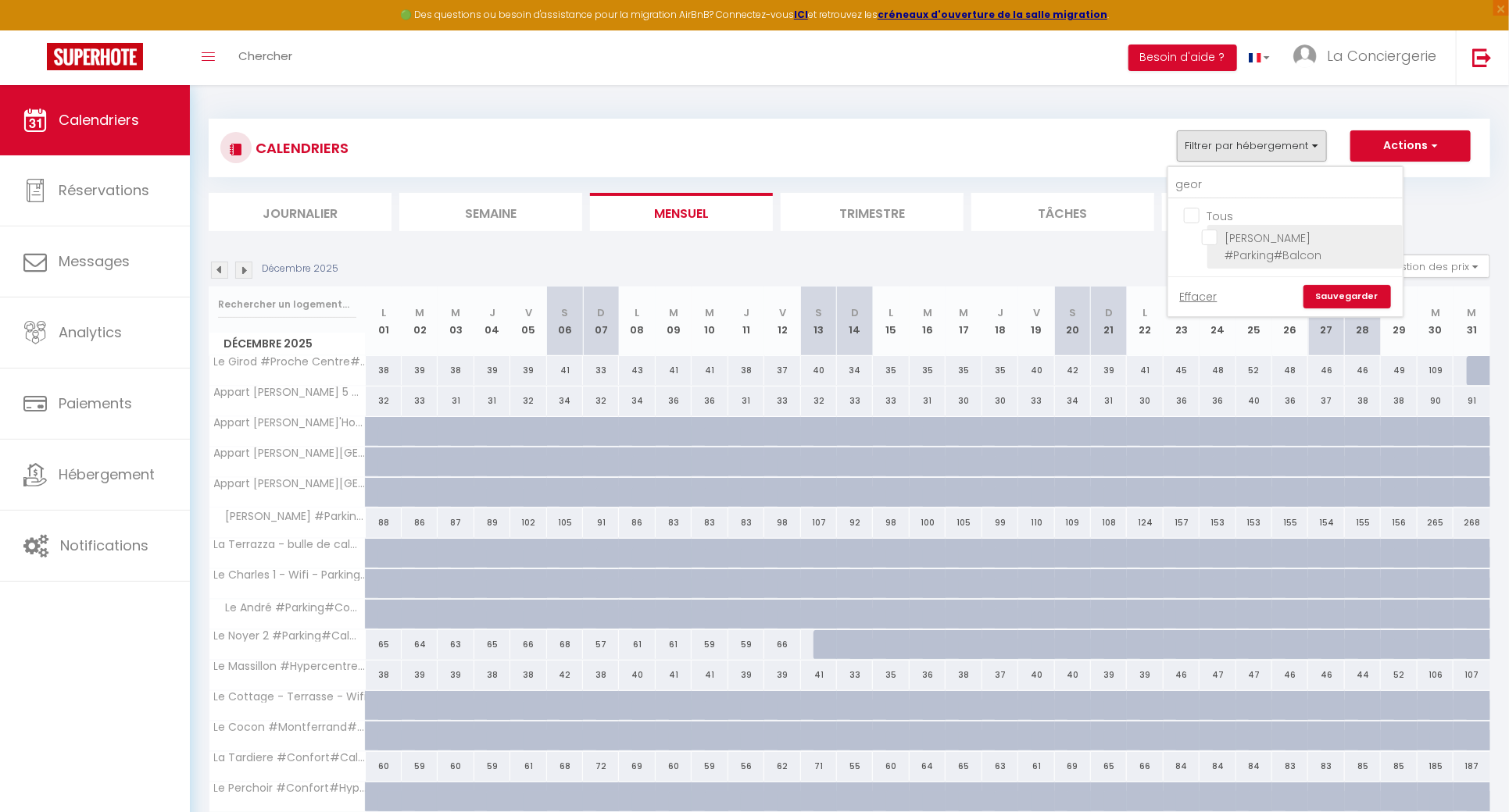
click at [1209, 235] on input "[PERSON_NAME] #Parking#Balcon" at bounding box center [1300, 237] width 196 height 15
click at [1354, 285] on link "Sauvegarder" at bounding box center [1347, 297] width 87 height 24
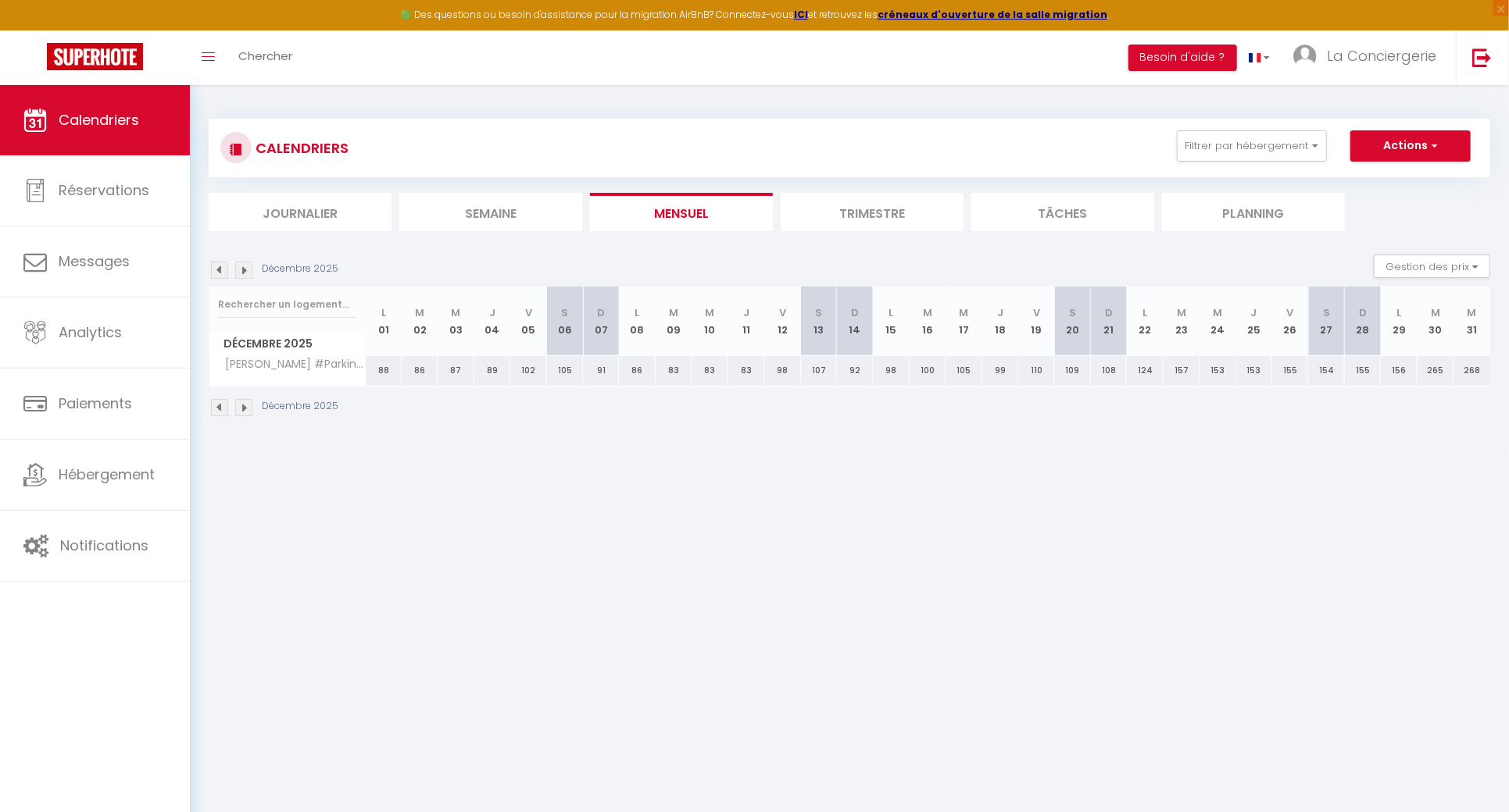
click at [215, 272] on img at bounding box center [219, 269] width 17 height 17
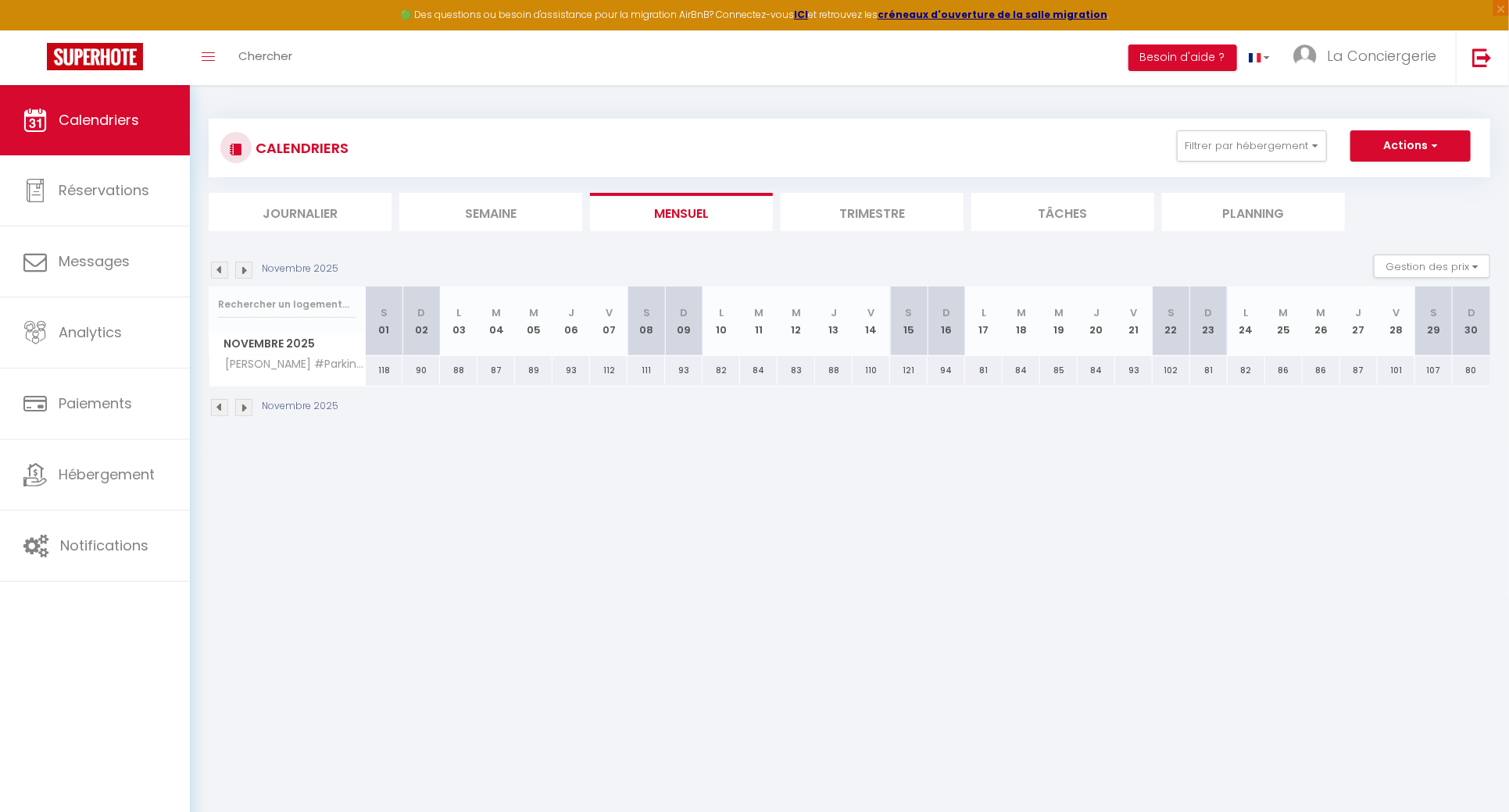
click at [215, 272] on img at bounding box center [219, 269] width 17 height 17
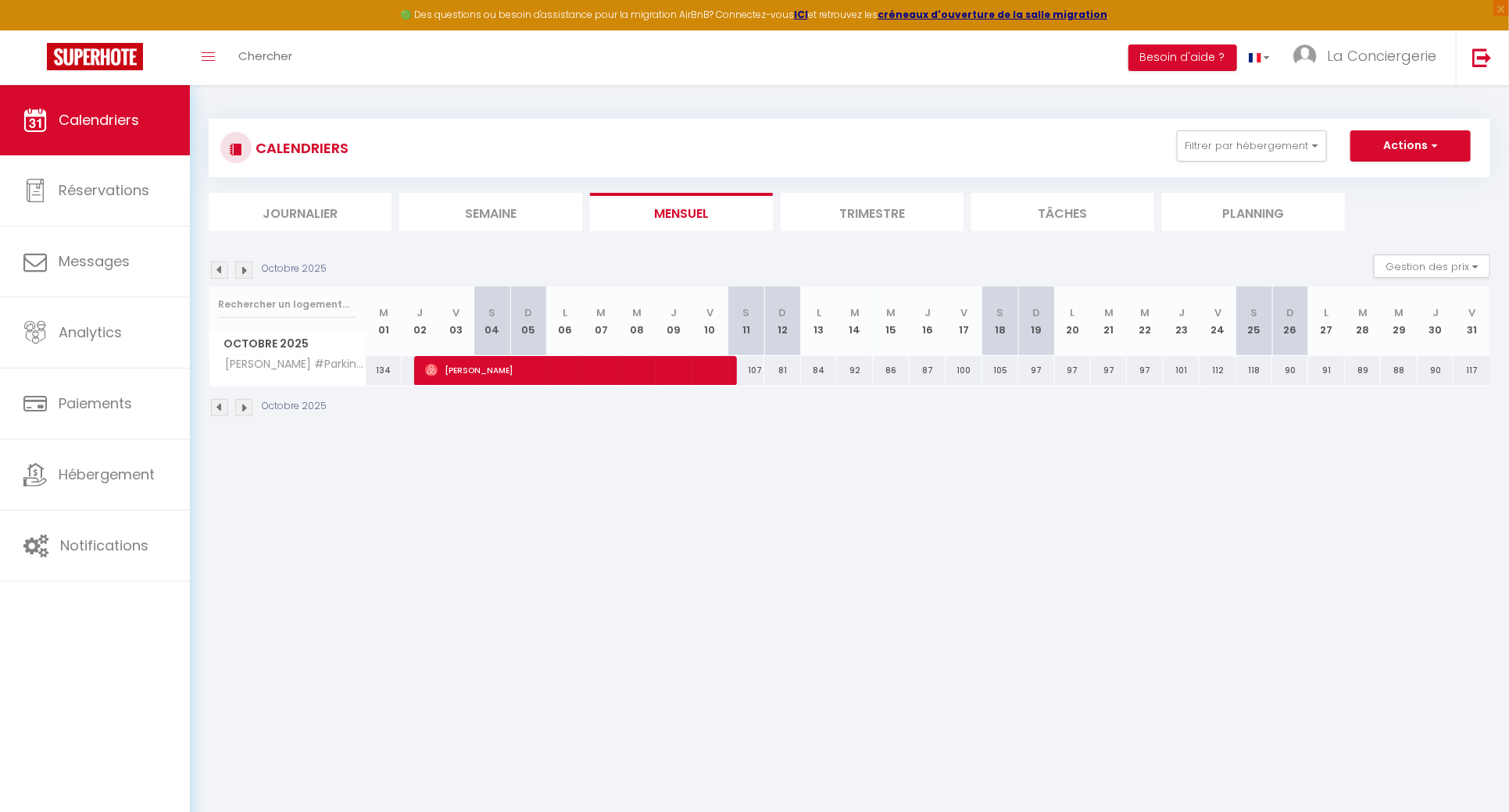
click at [215, 272] on img at bounding box center [219, 269] width 17 height 17
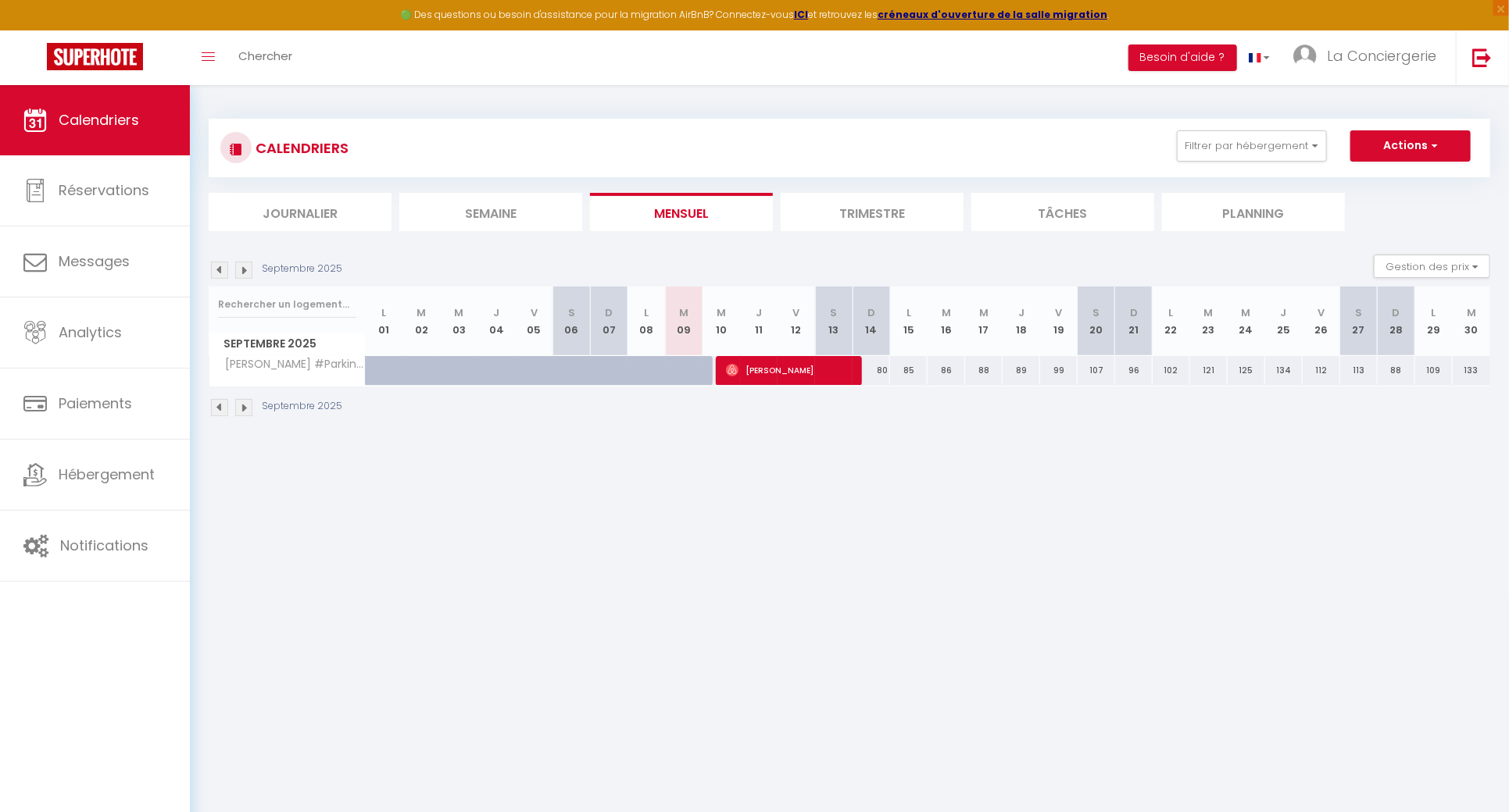
click at [242, 267] on img at bounding box center [243, 269] width 17 height 17
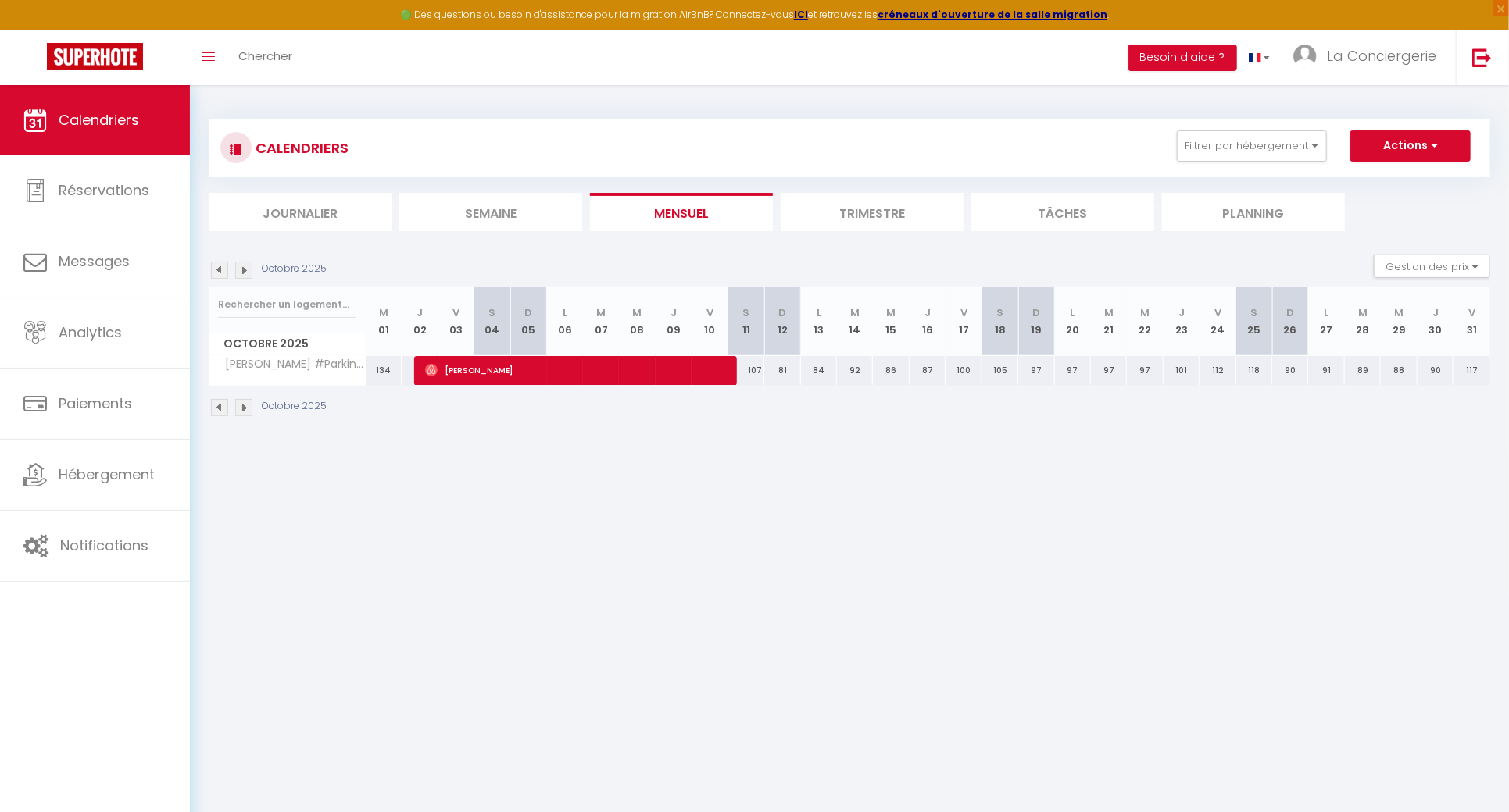
click at [242, 267] on img at bounding box center [243, 269] width 17 height 17
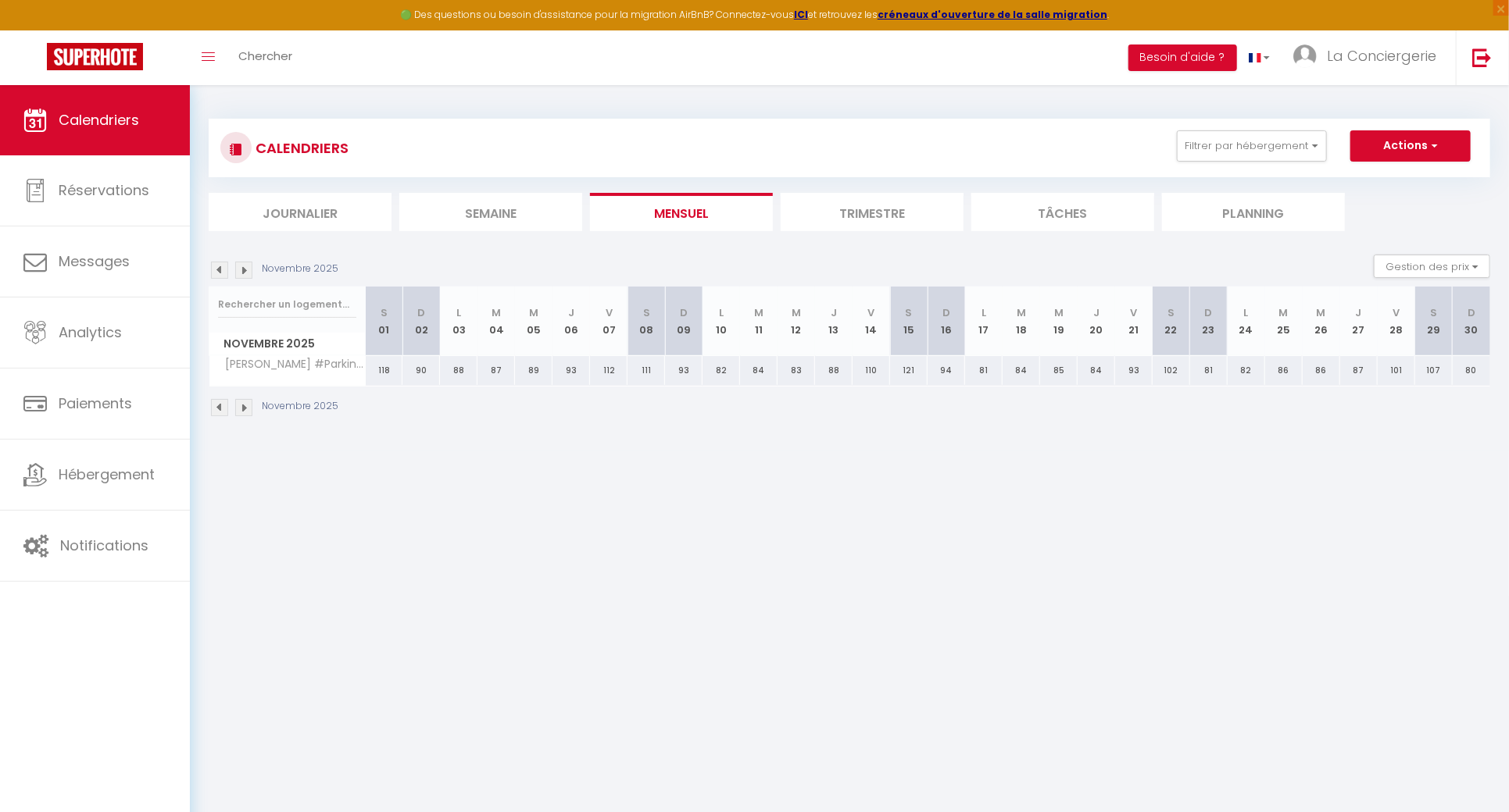
click at [242, 267] on img at bounding box center [243, 269] width 17 height 17
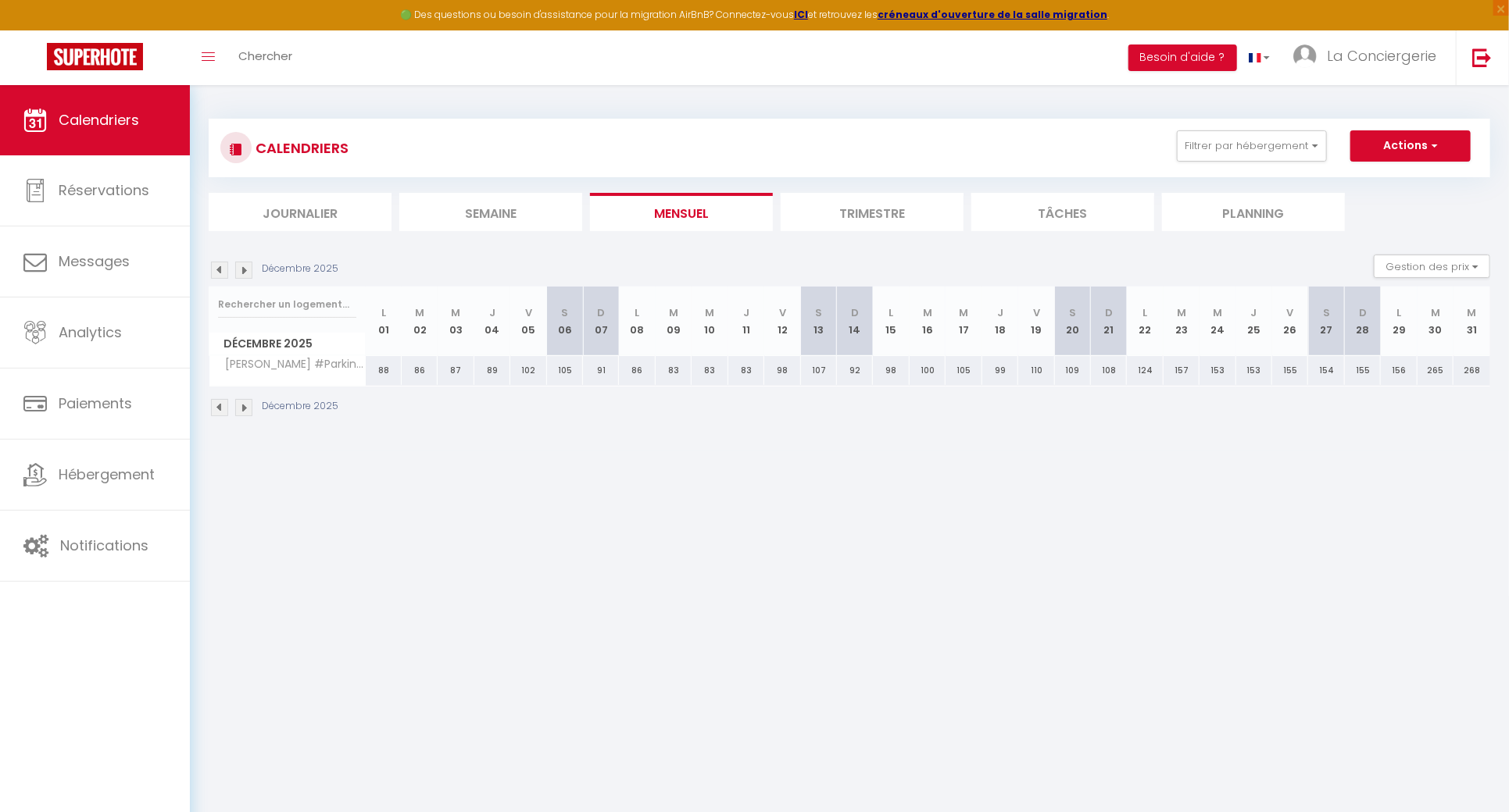
click at [242, 267] on img at bounding box center [243, 269] width 17 height 17
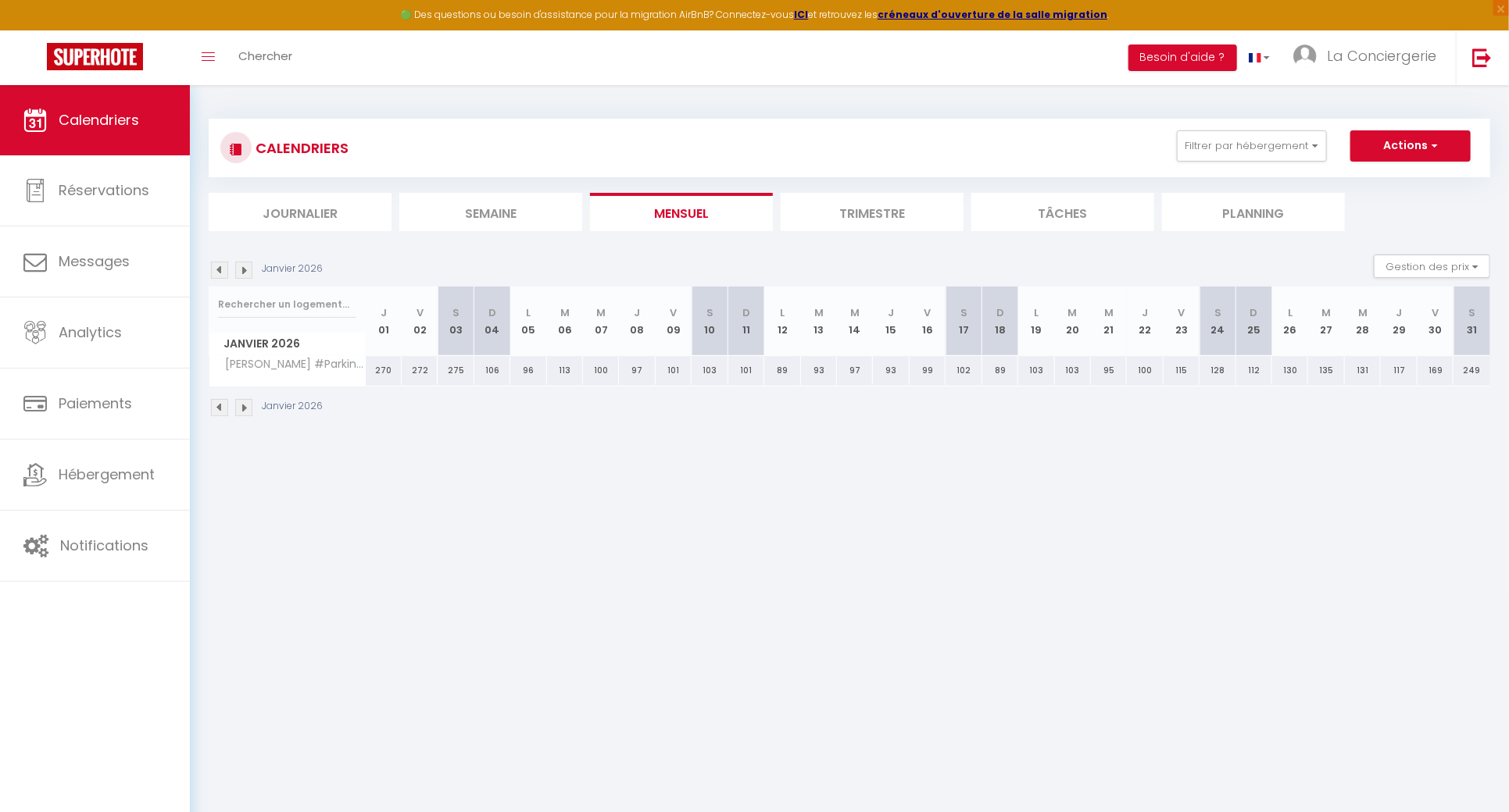
click at [242, 267] on img at bounding box center [243, 269] width 17 height 17
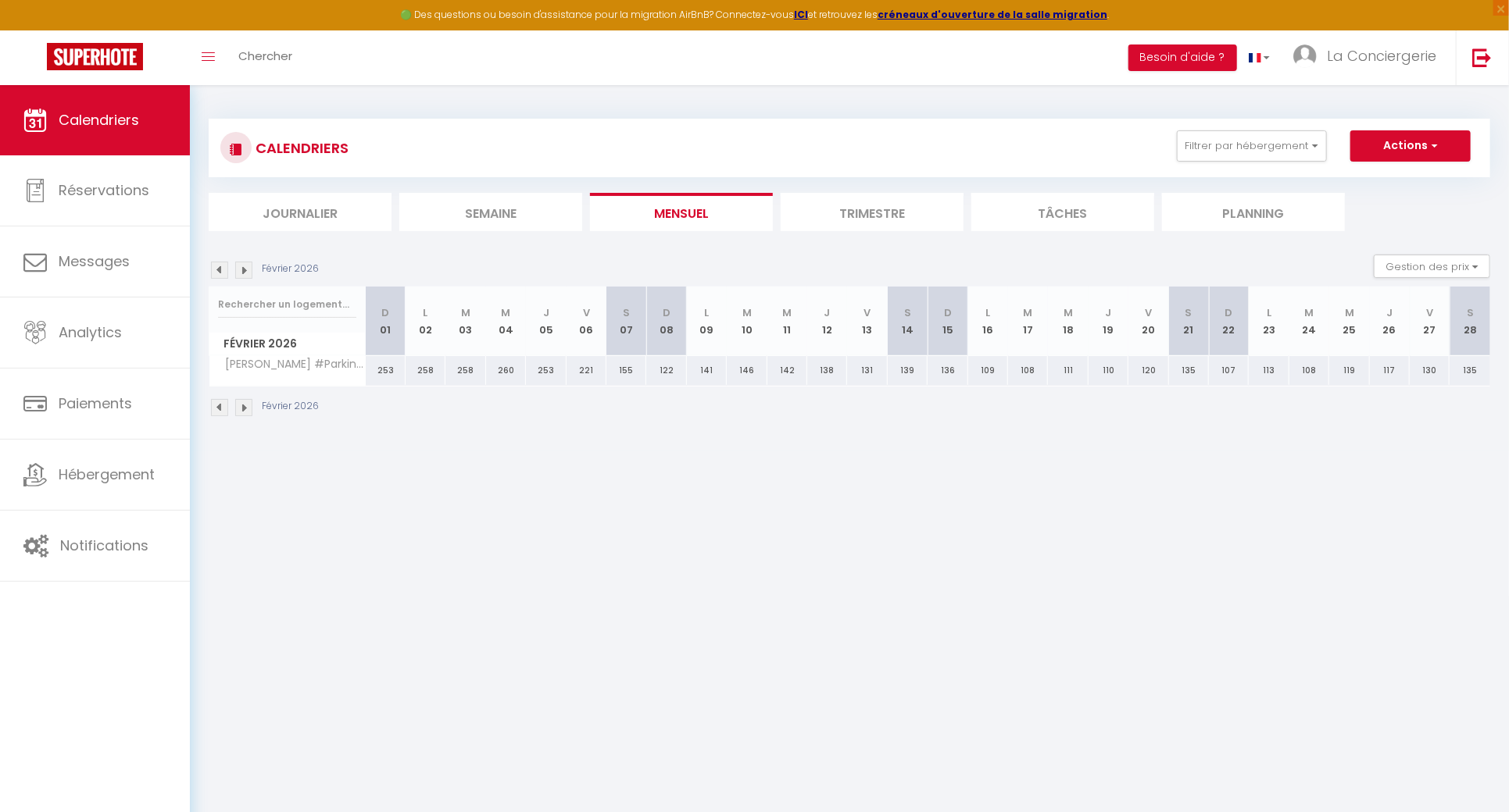
click at [242, 267] on img at bounding box center [243, 269] width 17 height 17
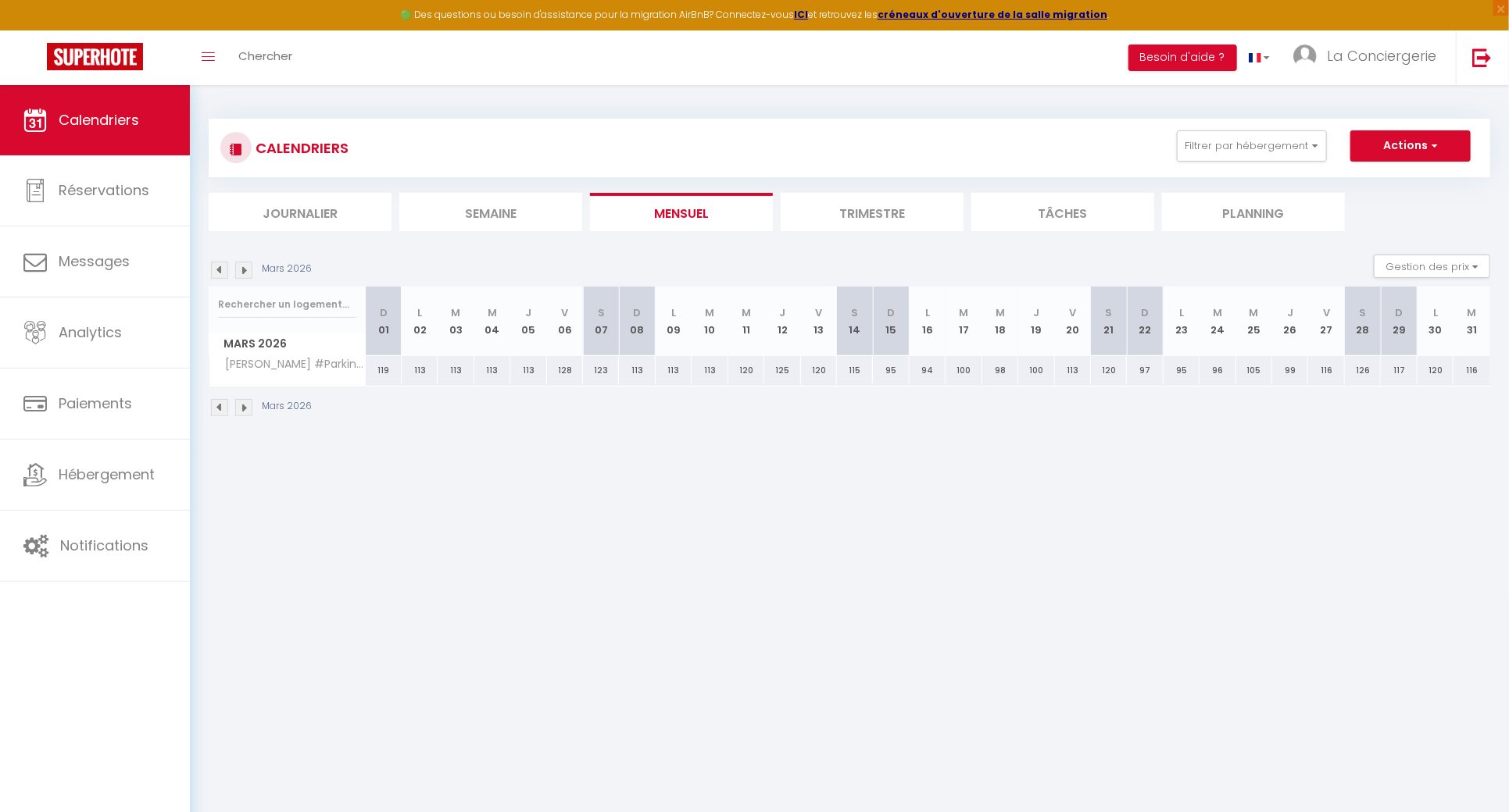
click at [242, 267] on img at bounding box center [243, 269] width 17 height 17
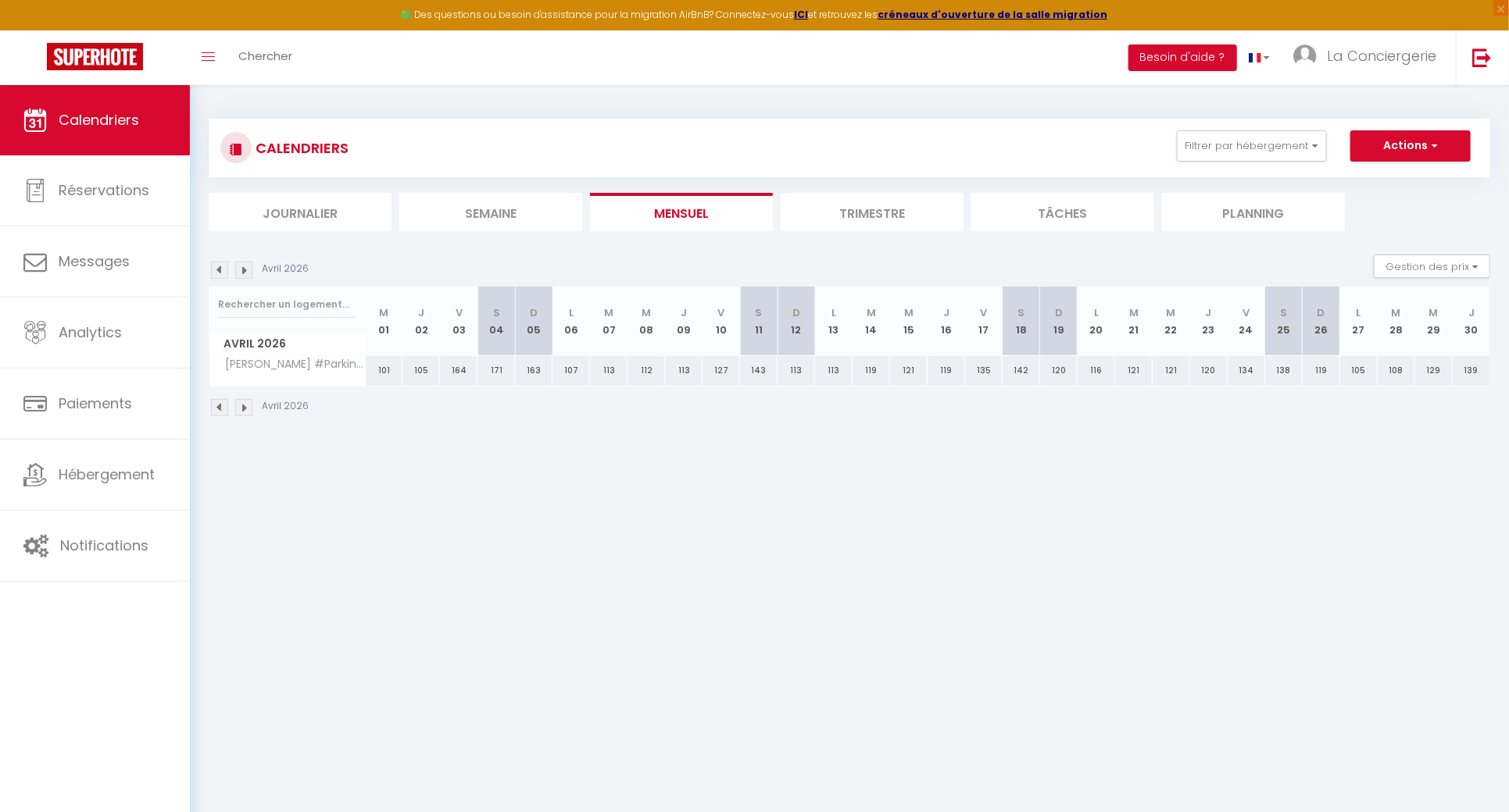
click at [221, 279] on div "Avril 2026 Gestion des prix Nb Nuits minimum Règles Disponibilité" at bounding box center [849, 270] width 1281 height 32
click at [221, 274] on img at bounding box center [219, 269] width 17 height 17
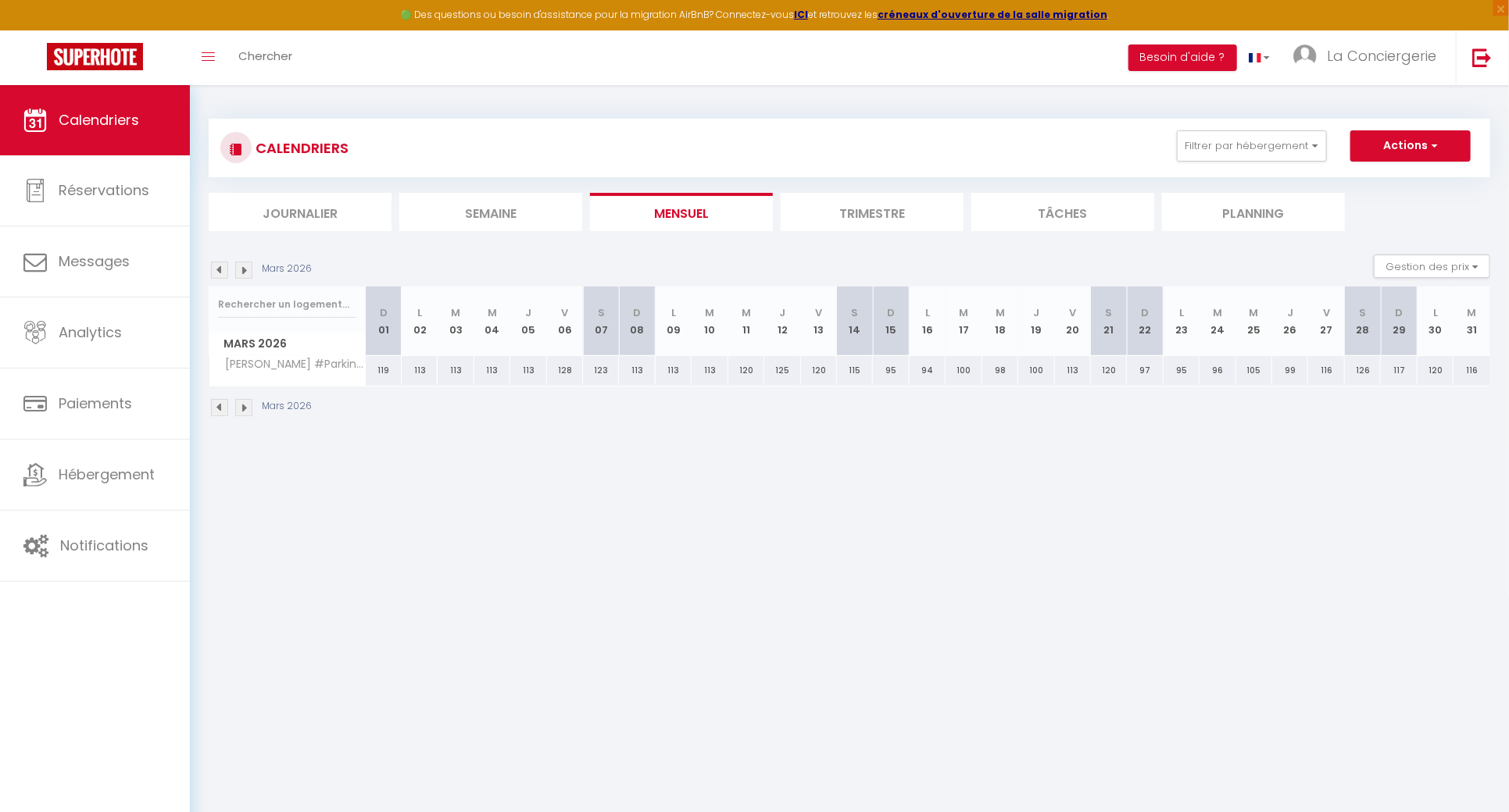
click at [221, 274] on img at bounding box center [219, 269] width 17 height 17
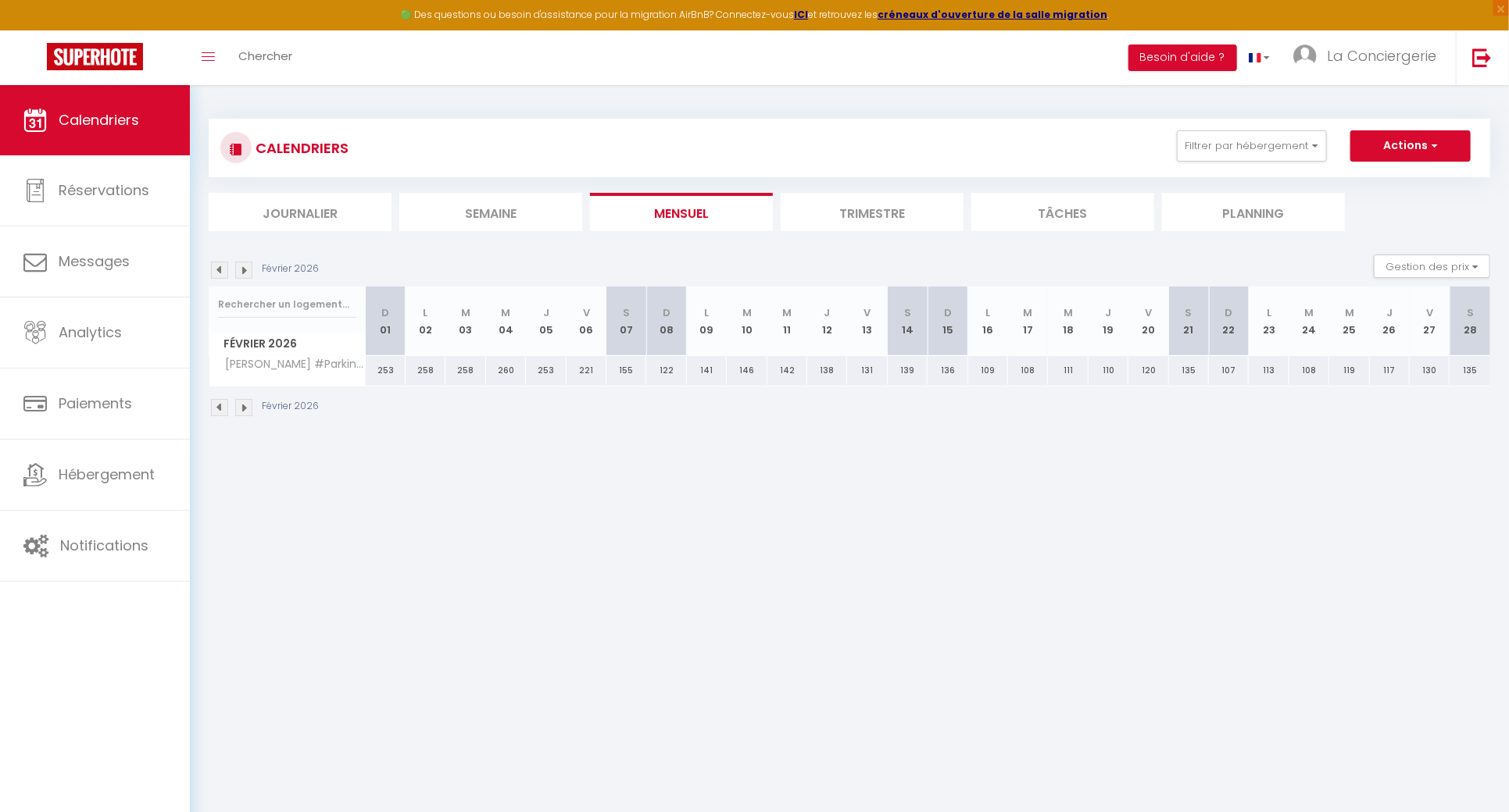
click at [221, 274] on img at bounding box center [219, 269] width 17 height 17
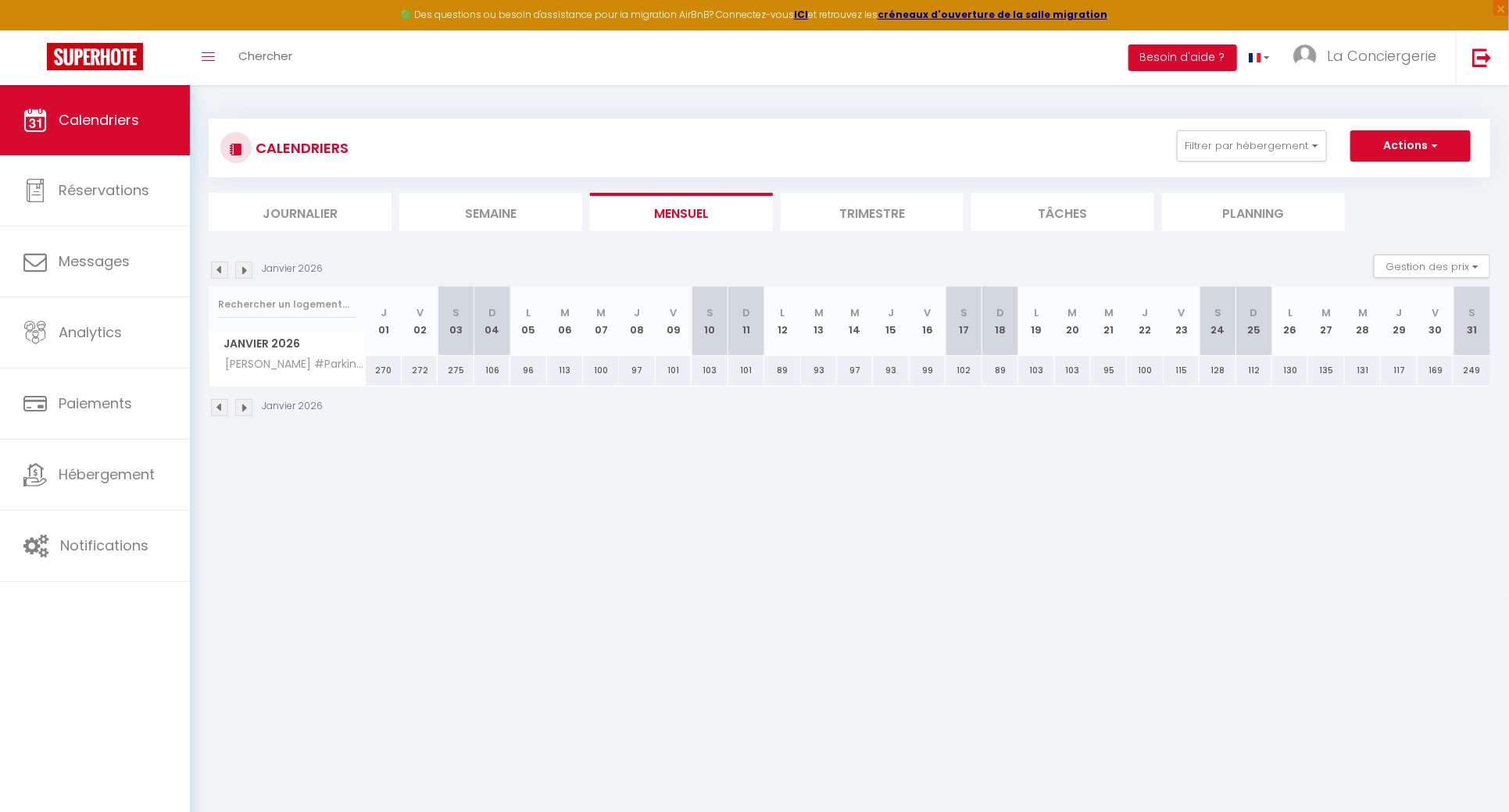
click at [221, 274] on img at bounding box center [219, 269] width 17 height 17
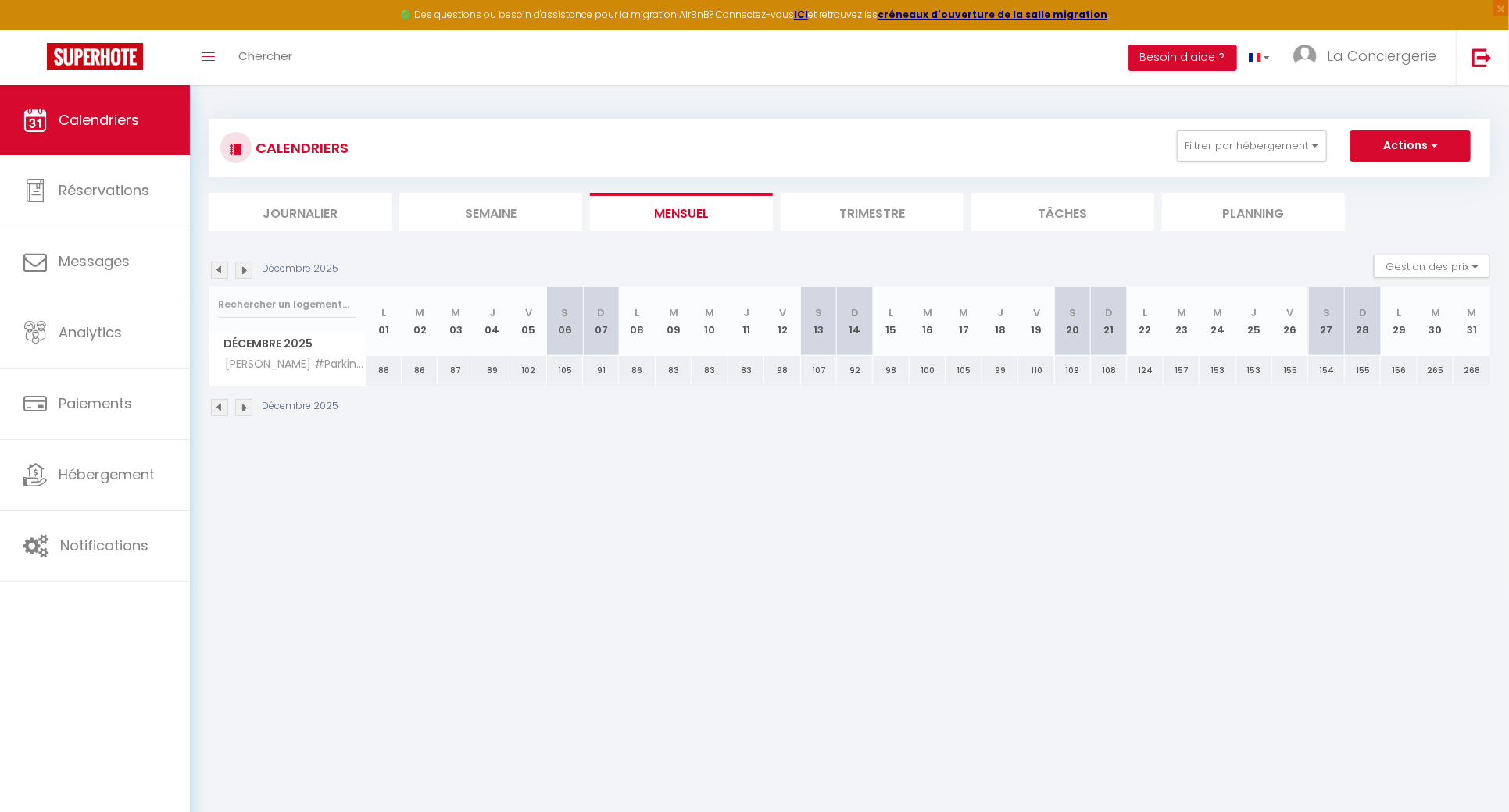
click at [221, 274] on img at bounding box center [219, 269] width 17 height 17
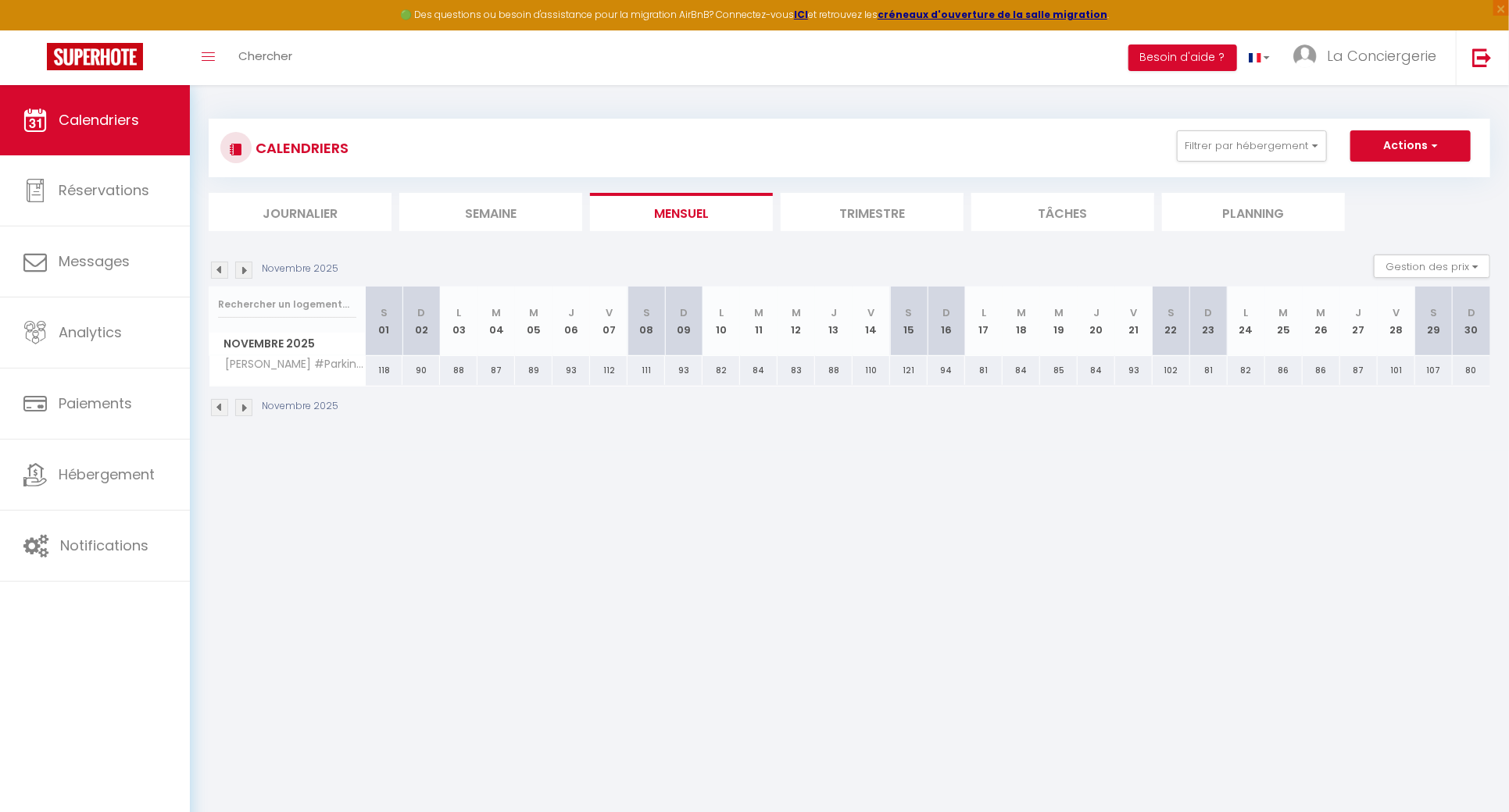
click at [221, 274] on img at bounding box center [219, 269] width 17 height 17
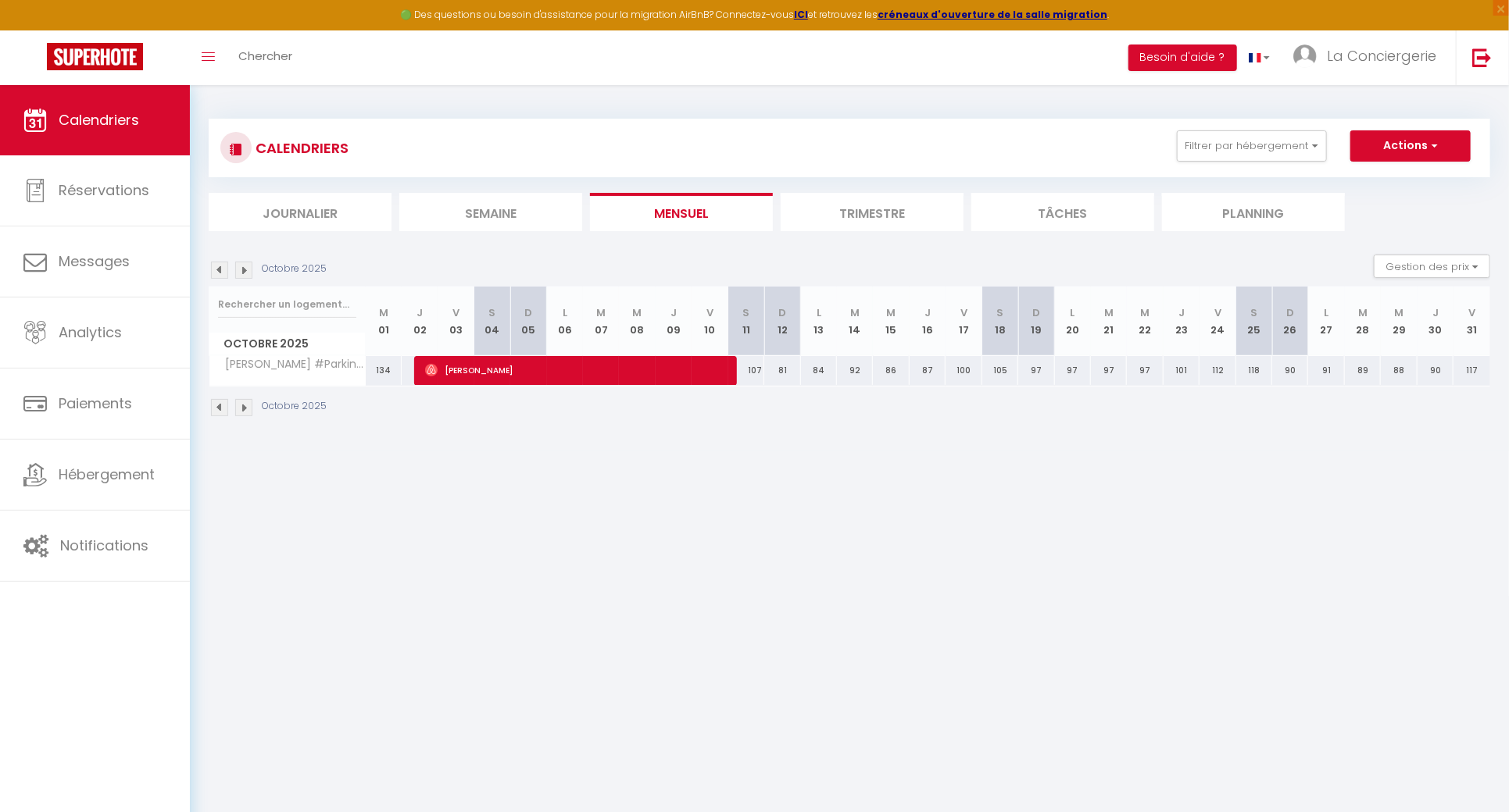
click at [221, 274] on img at bounding box center [219, 269] width 17 height 17
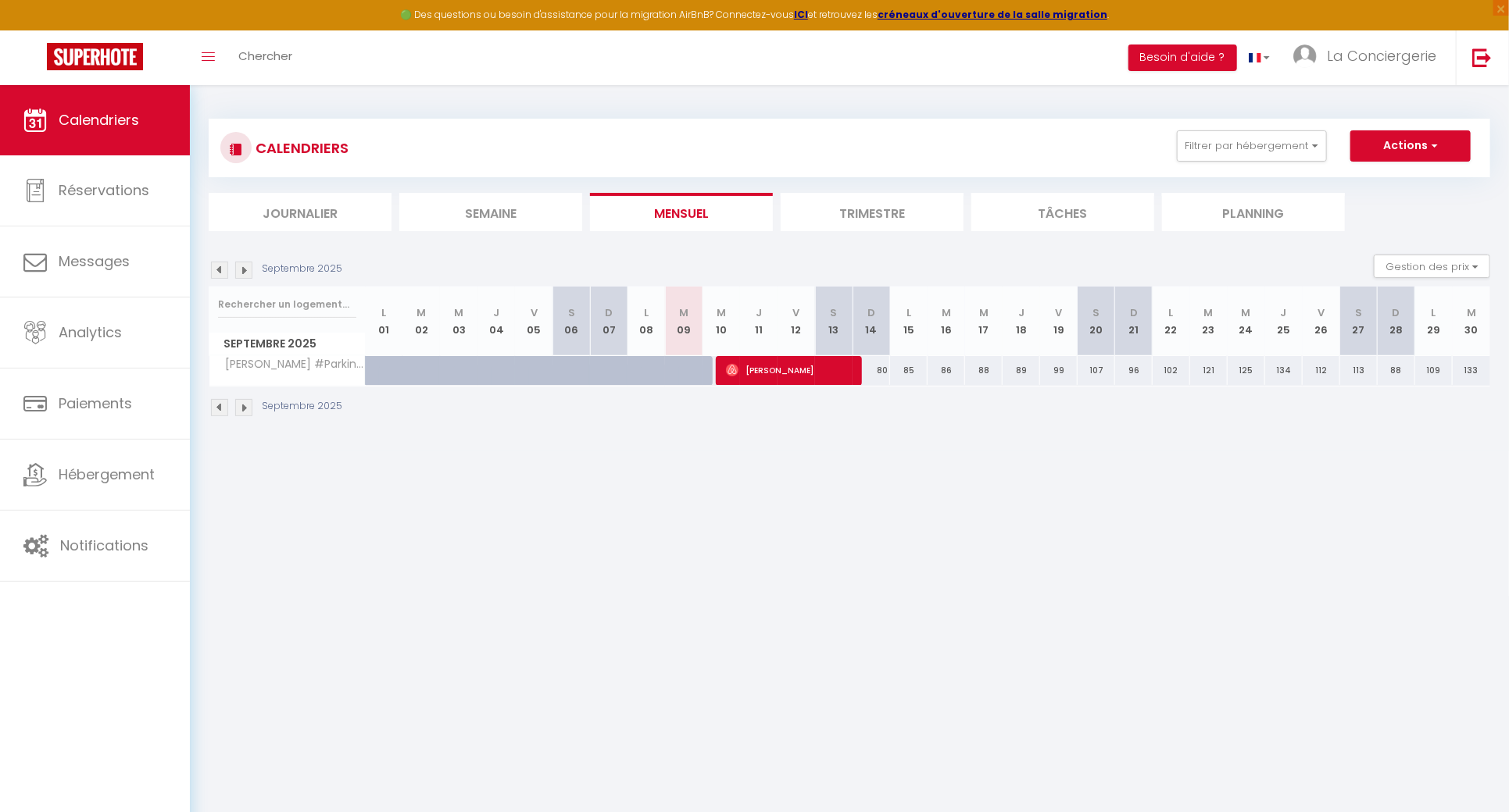
click at [218, 272] on img at bounding box center [219, 269] width 17 height 17
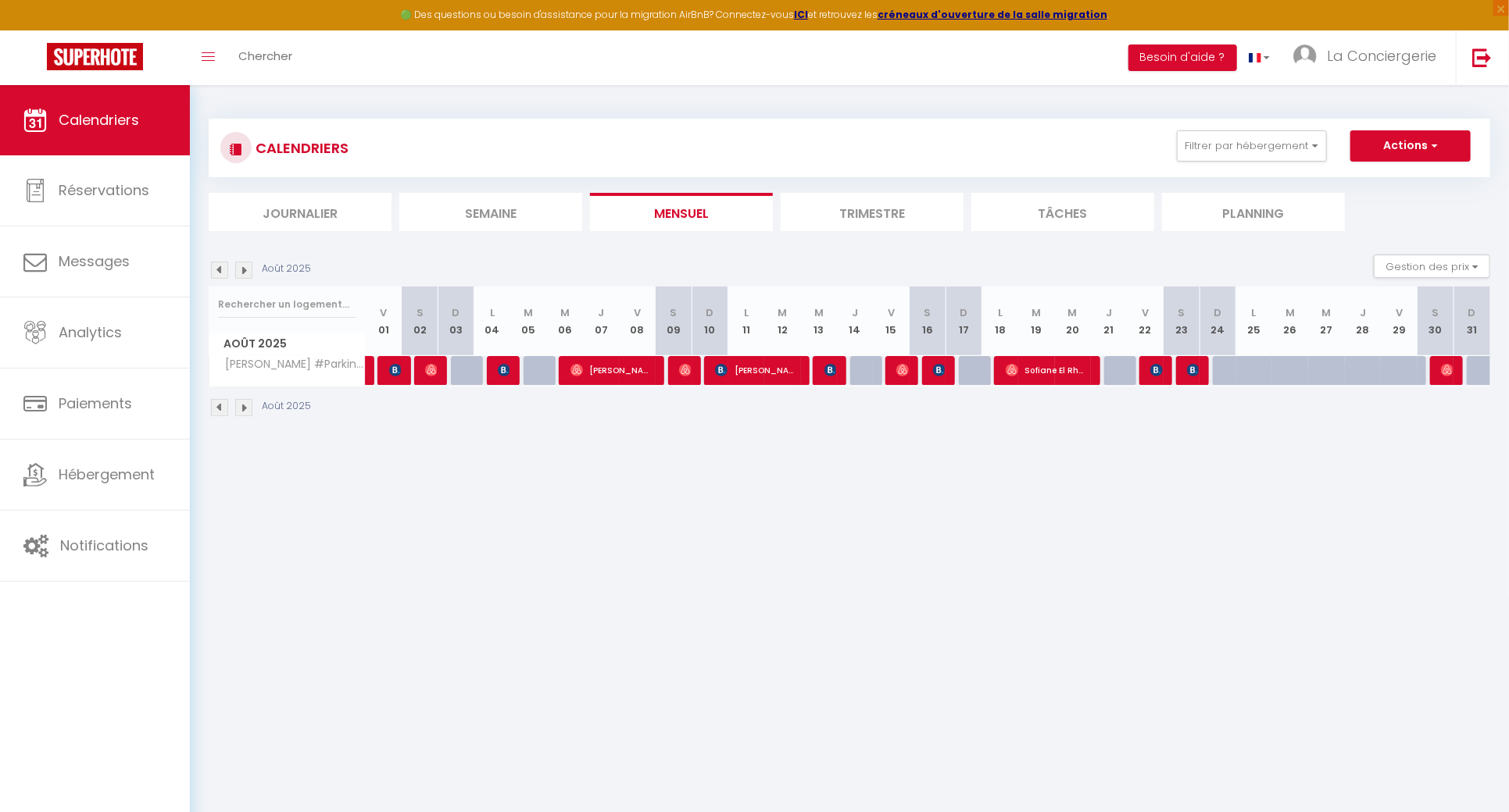
click at [218, 272] on img at bounding box center [219, 269] width 17 height 17
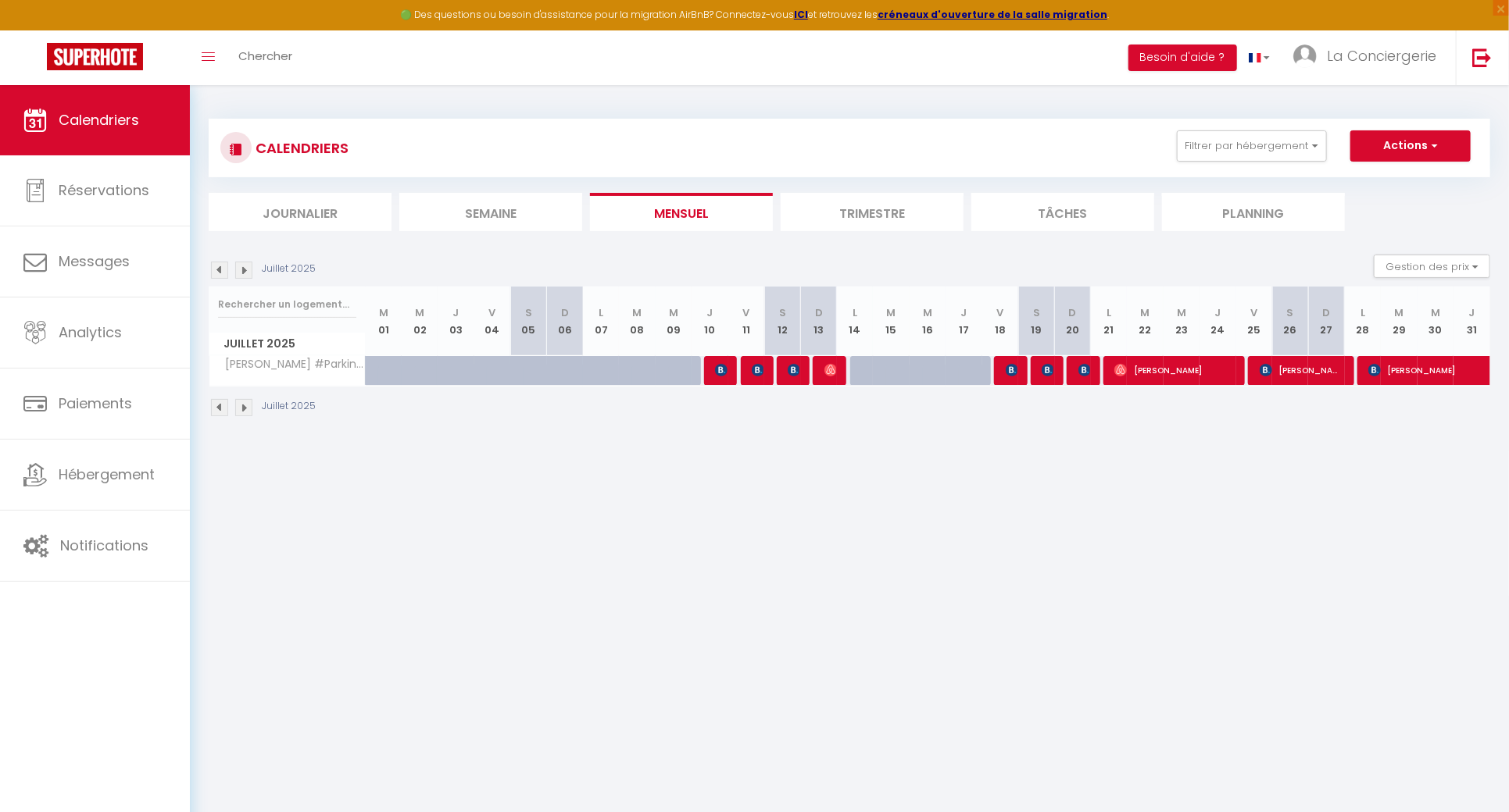
click at [218, 272] on img at bounding box center [219, 269] width 17 height 17
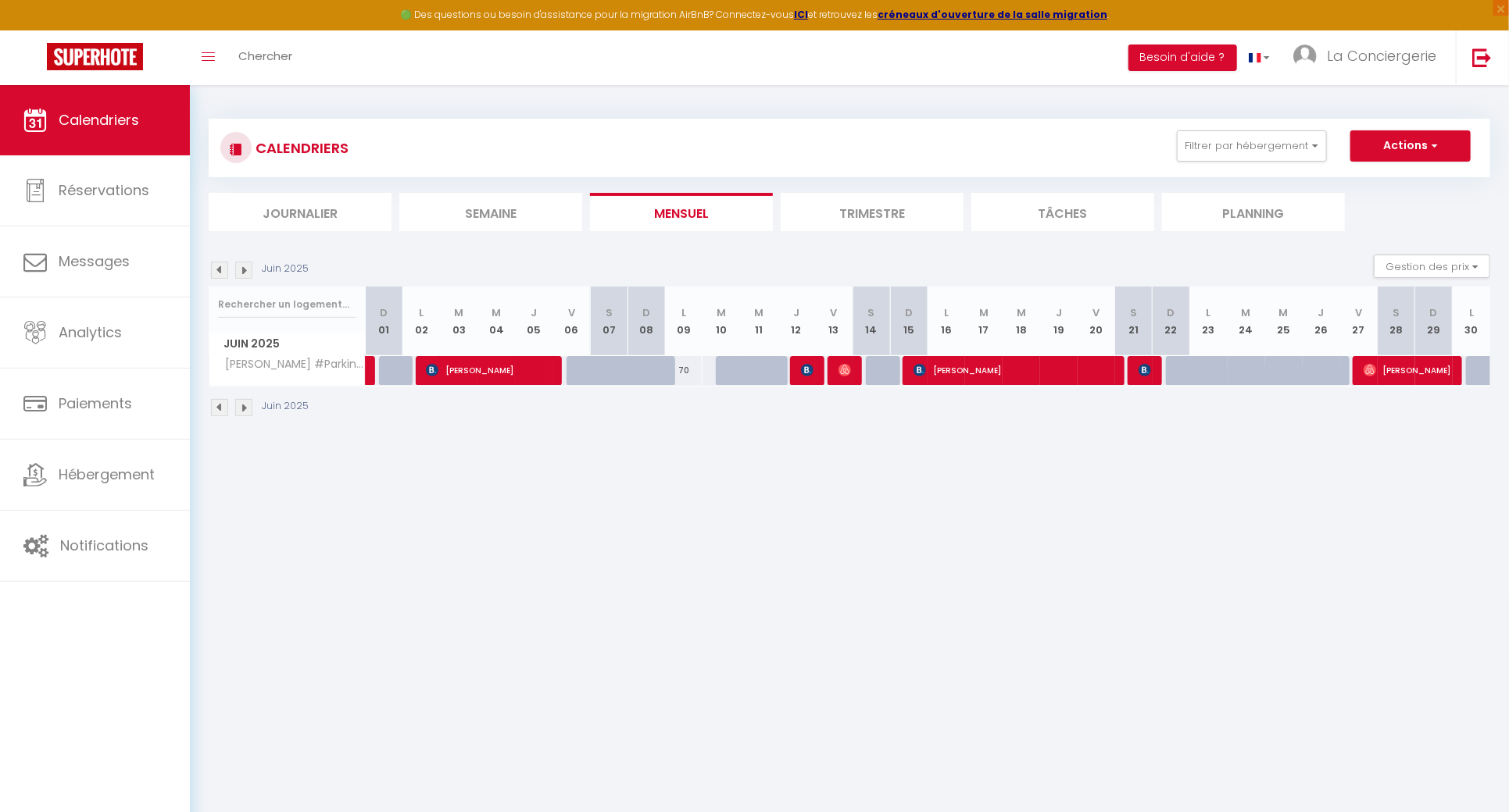
click at [218, 272] on img at bounding box center [219, 269] width 17 height 17
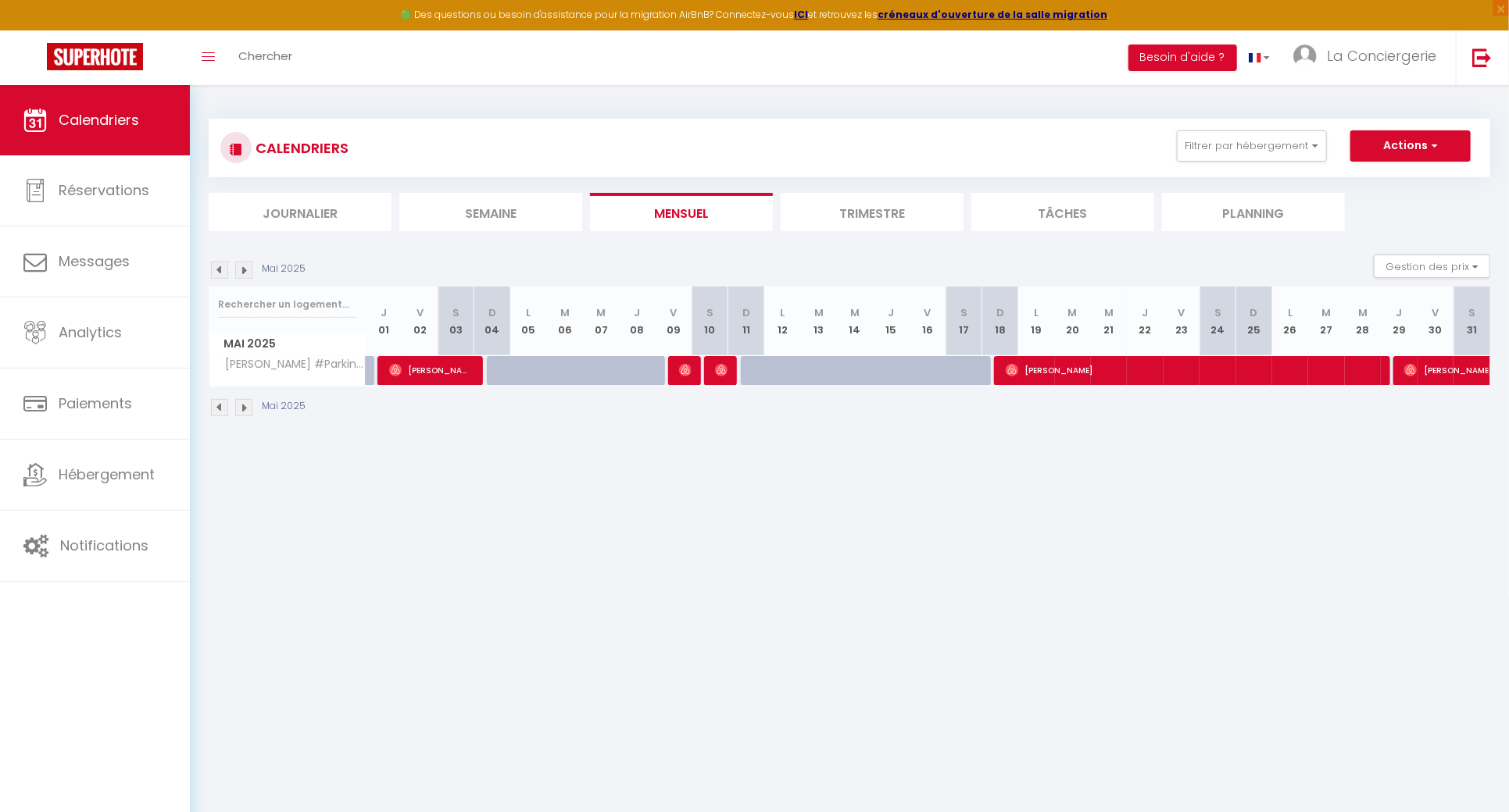
click at [218, 272] on img at bounding box center [219, 269] width 17 height 17
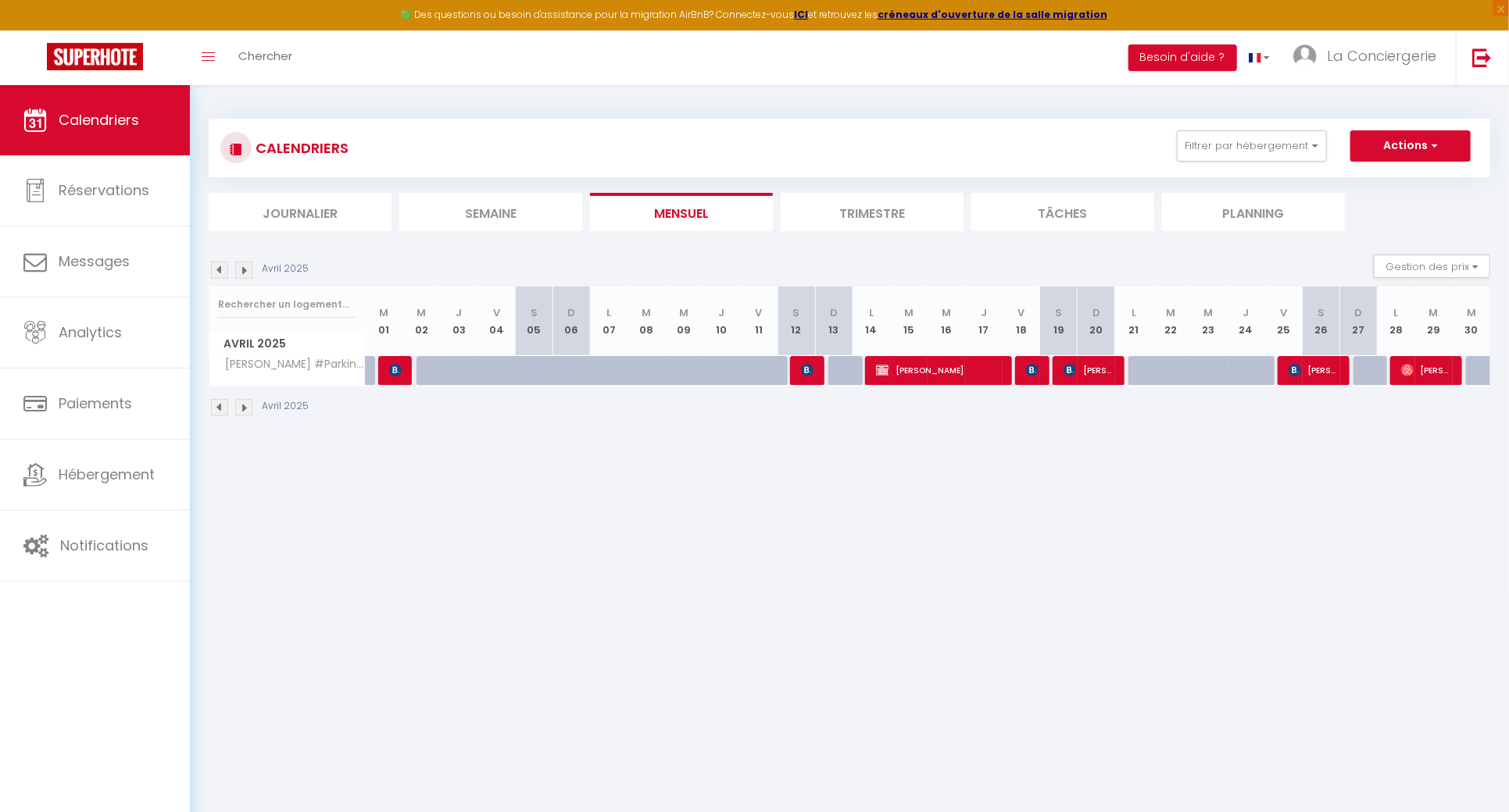
click at [218, 272] on img at bounding box center [219, 269] width 17 height 17
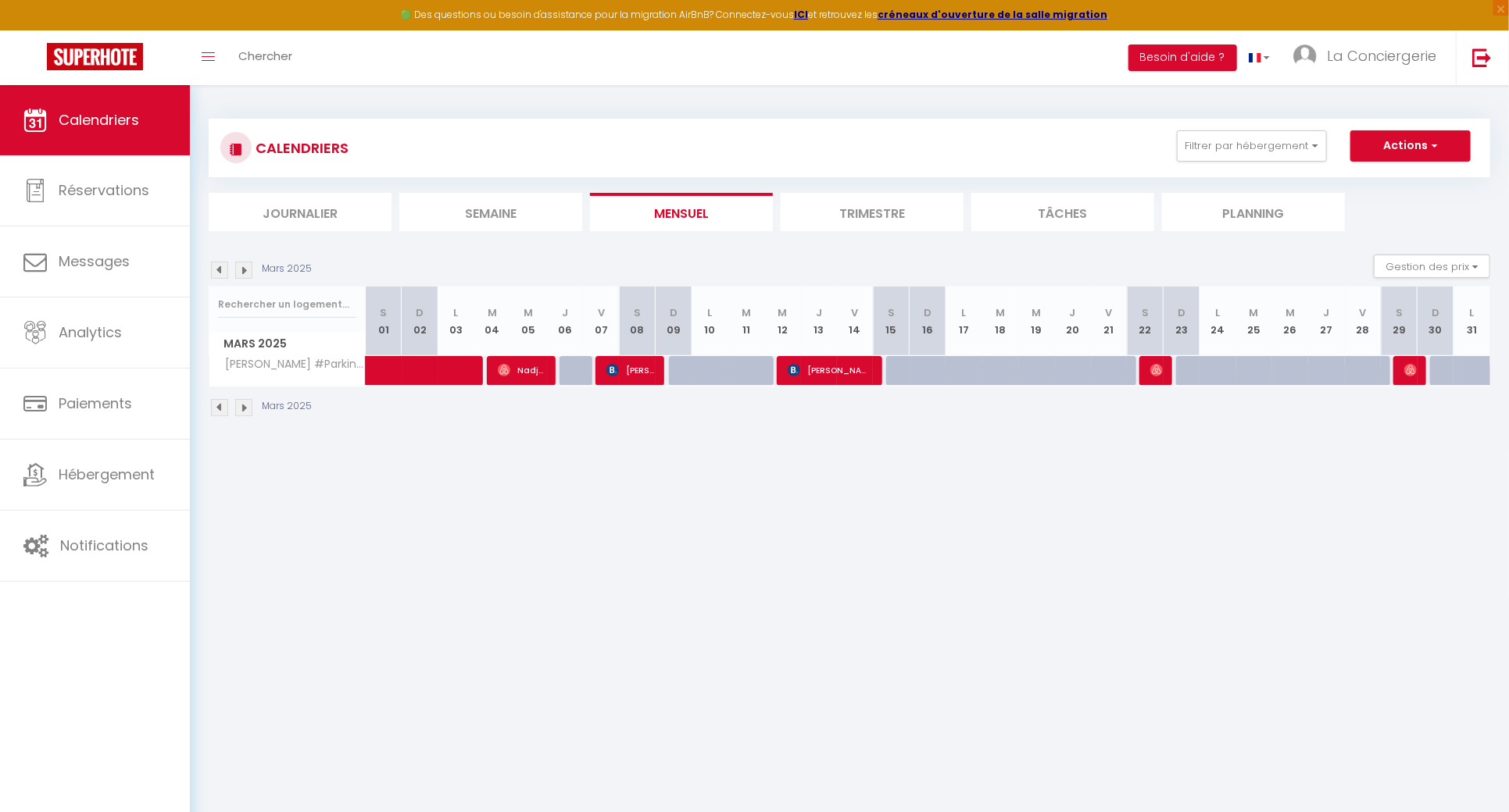
click at [218, 272] on img at bounding box center [219, 269] width 17 height 17
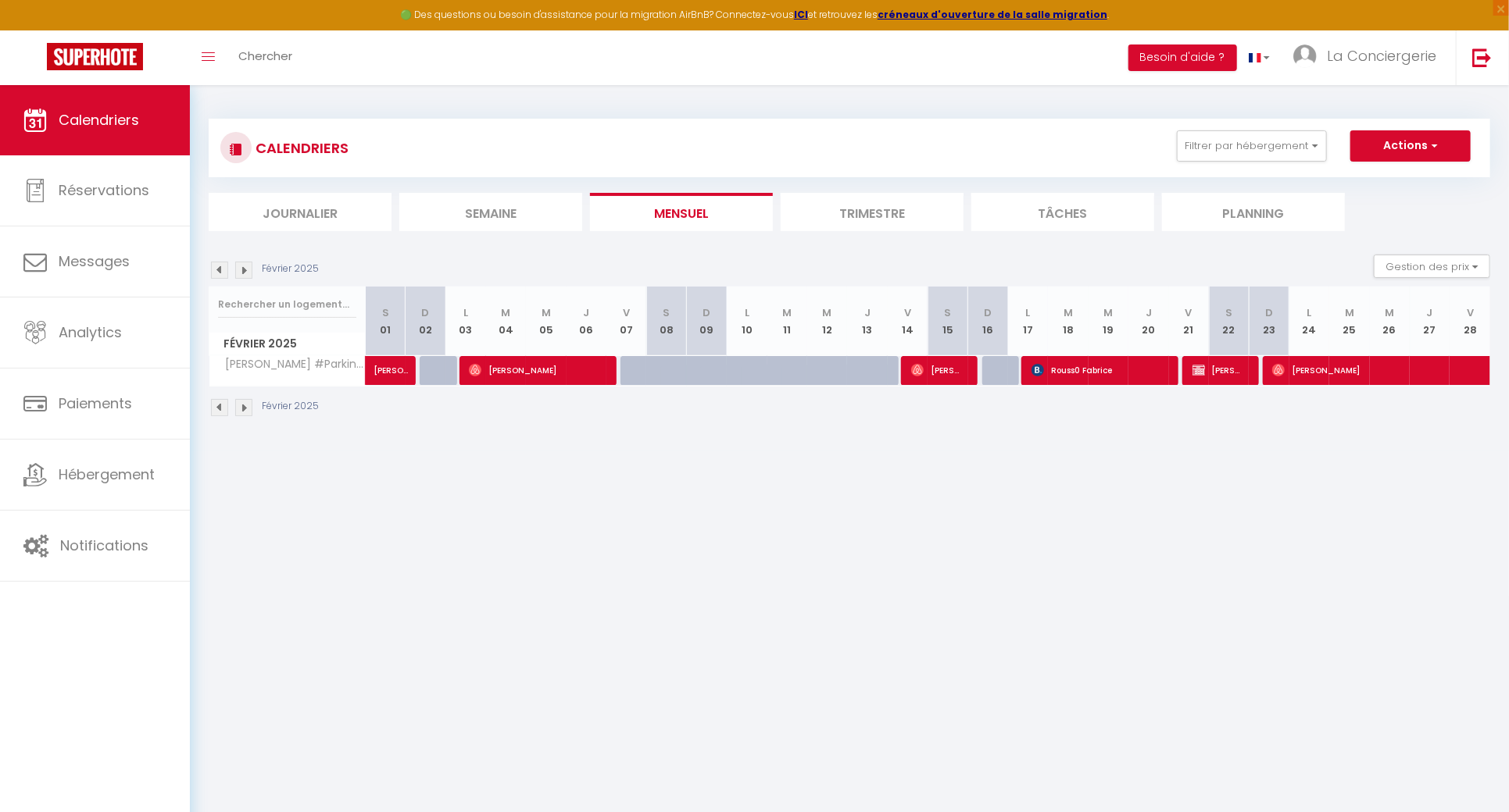
click at [218, 272] on img at bounding box center [219, 269] width 17 height 17
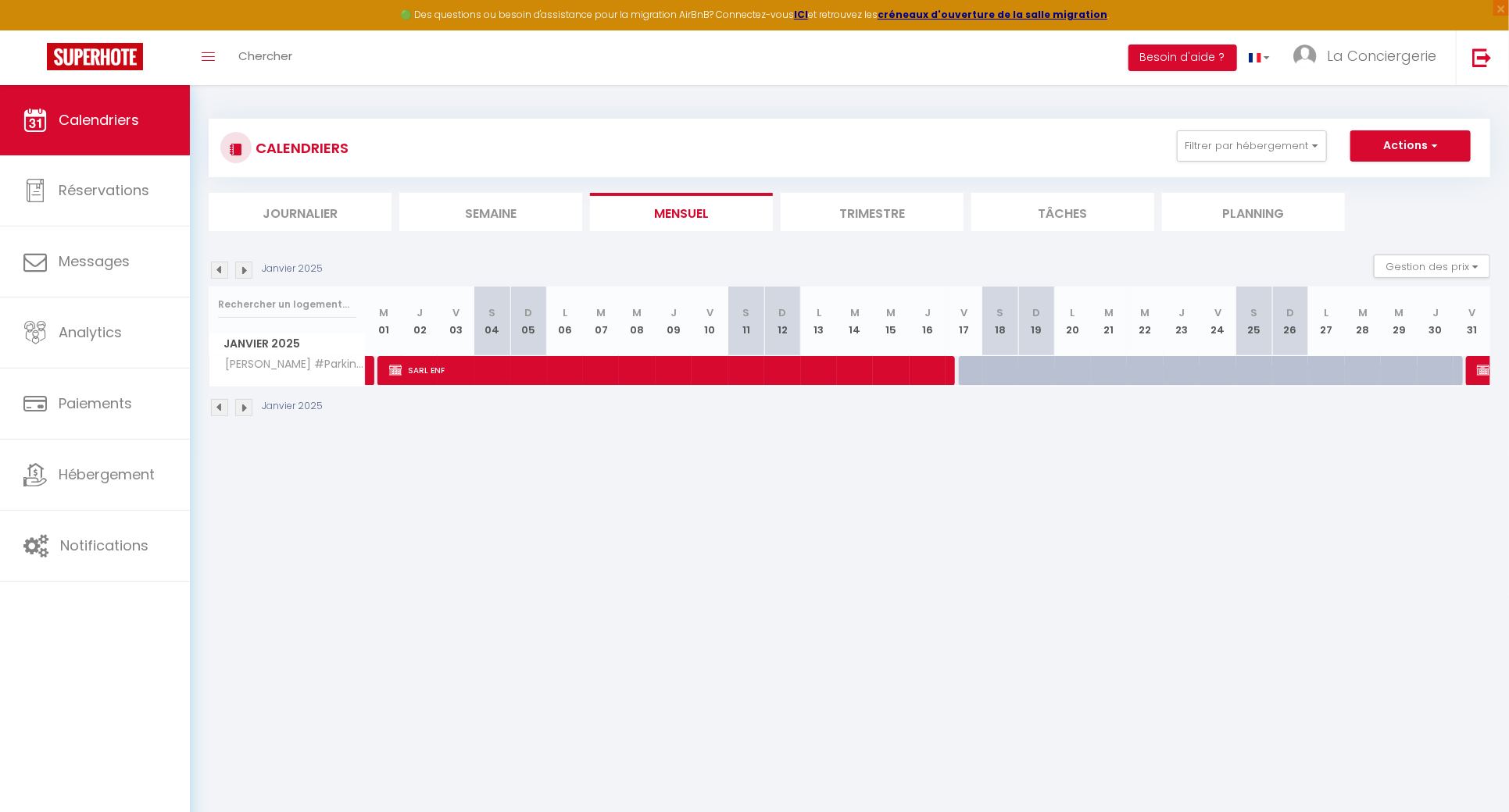
click at [218, 272] on img at bounding box center [219, 269] width 17 height 17
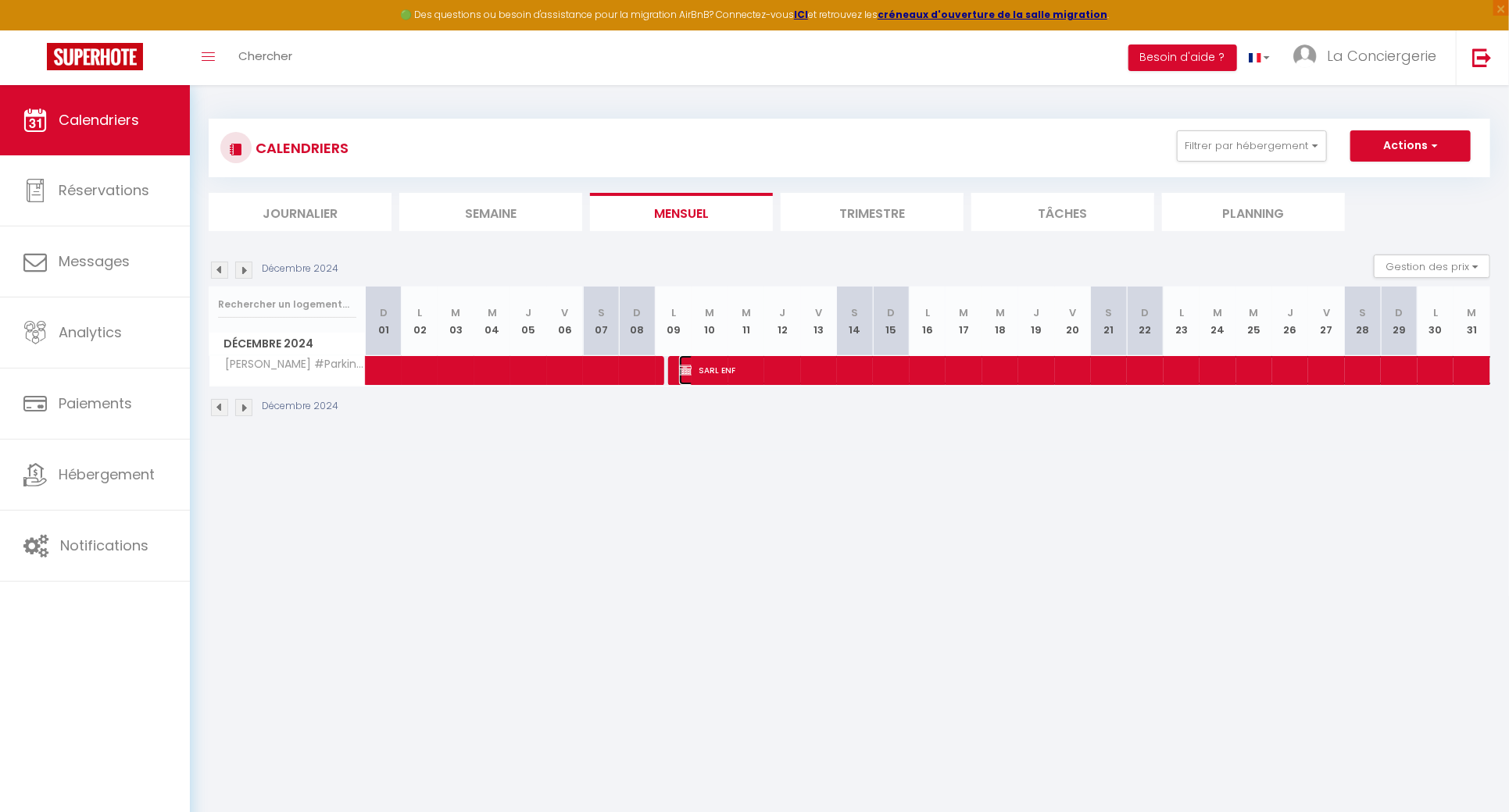
click at [972, 360] on span "SARL ENF" at bounding box center [1093, 370] width 827 height 30
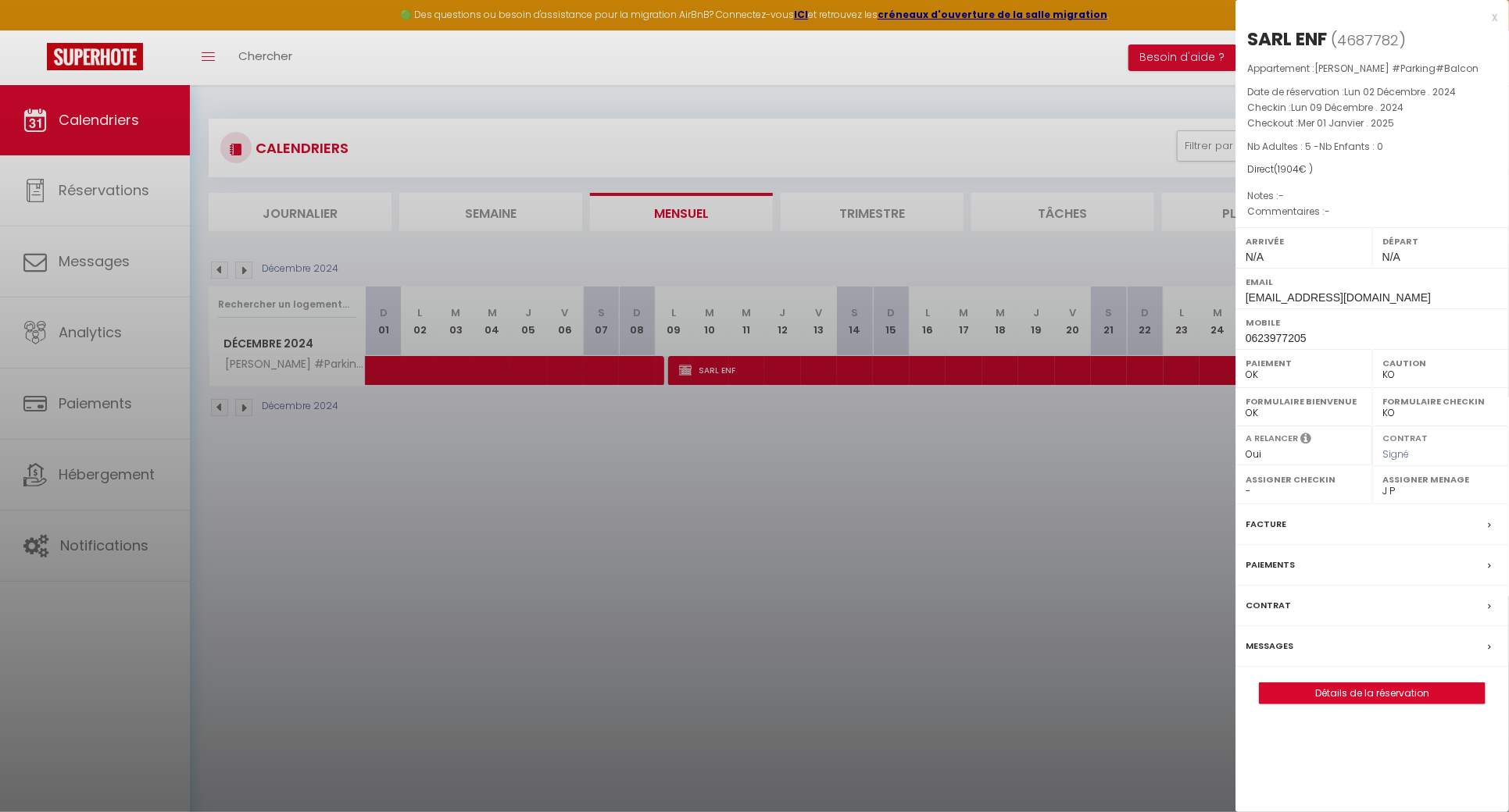
click at [869, 555] on div at bounding box center [754, 406] width 1509 height 812
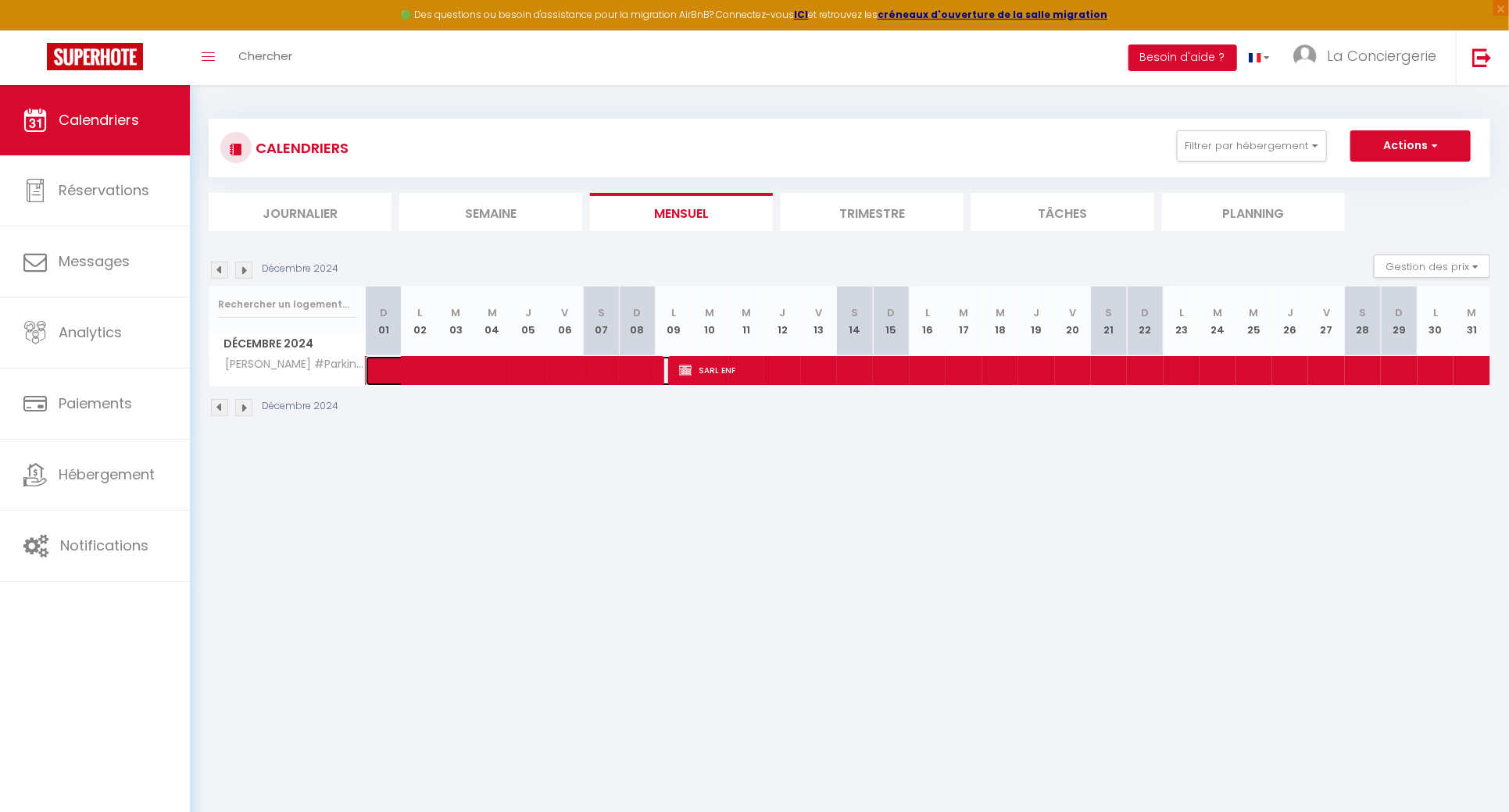
click at [608, 373] on span at bounding box center [533, 370] width 288 height 30
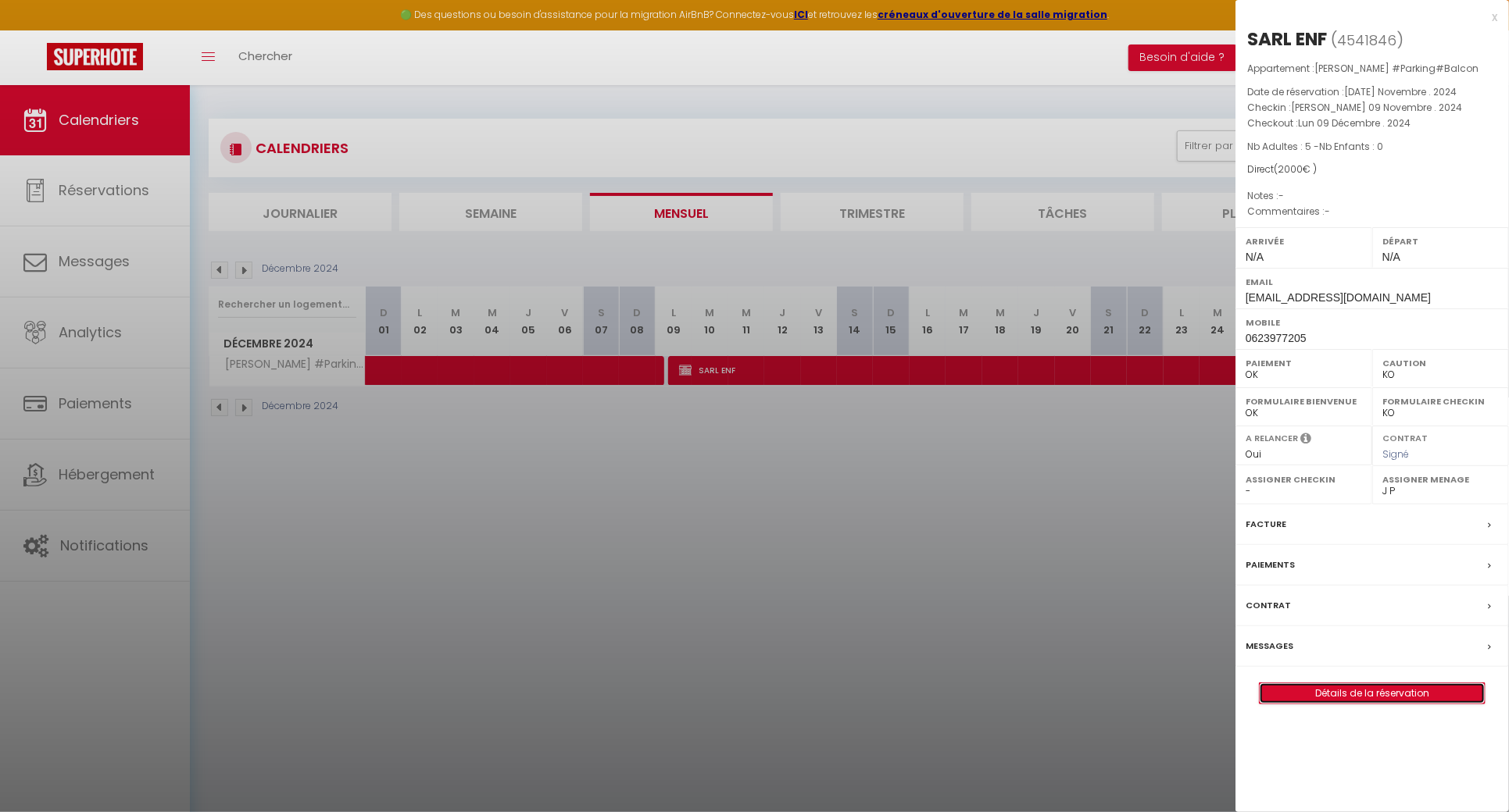
click at [1341, 700] on link "Détails de la réservation" at bounding box center [1371, 694] width 225 height 20
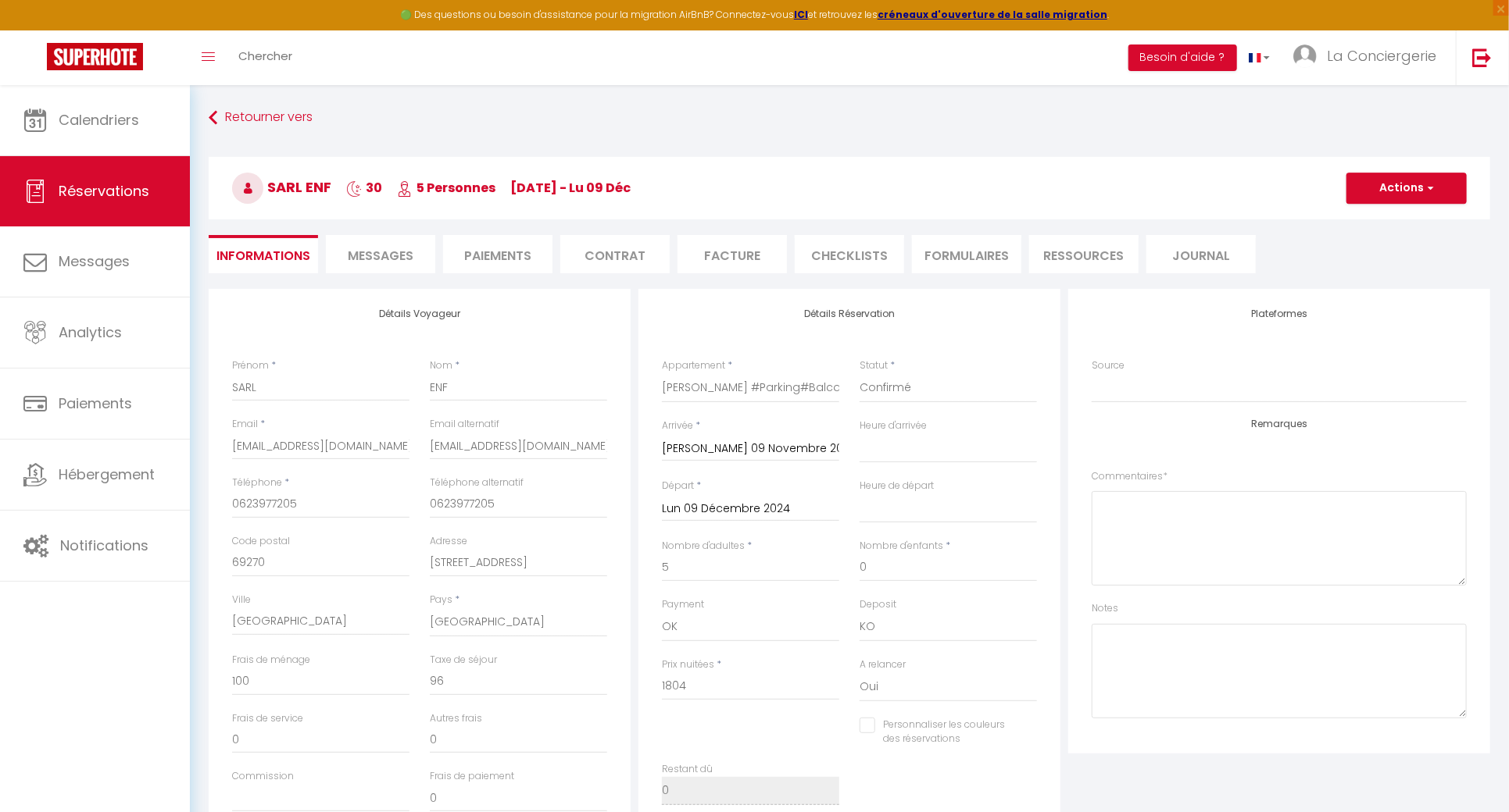
click at [513, 235] on li "Paiements" at bounding box center [498, 254] width 109 height 38
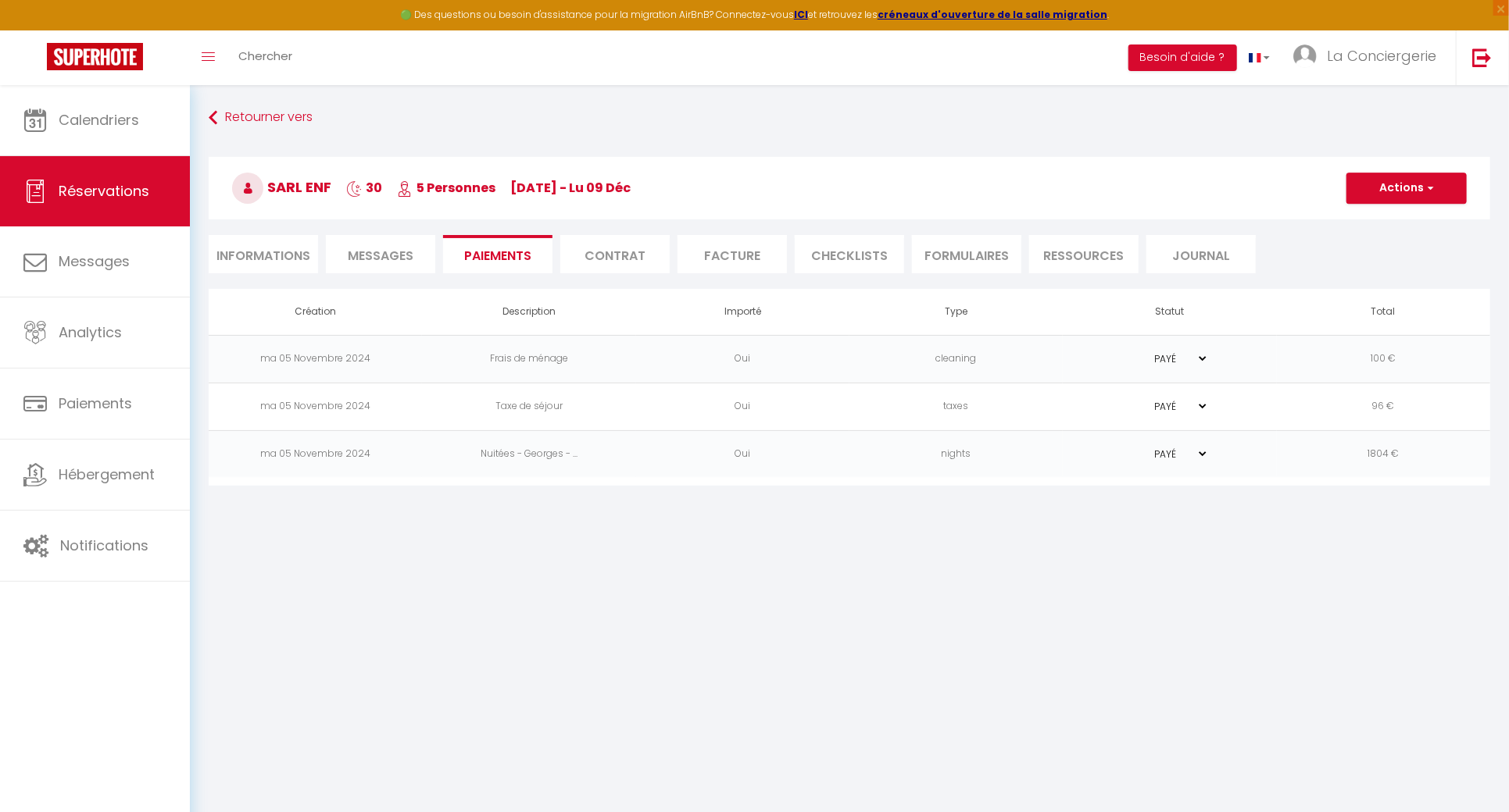
click at [250, 253] on li "Informations" at bounding box center [263, 254] width 109 height 38
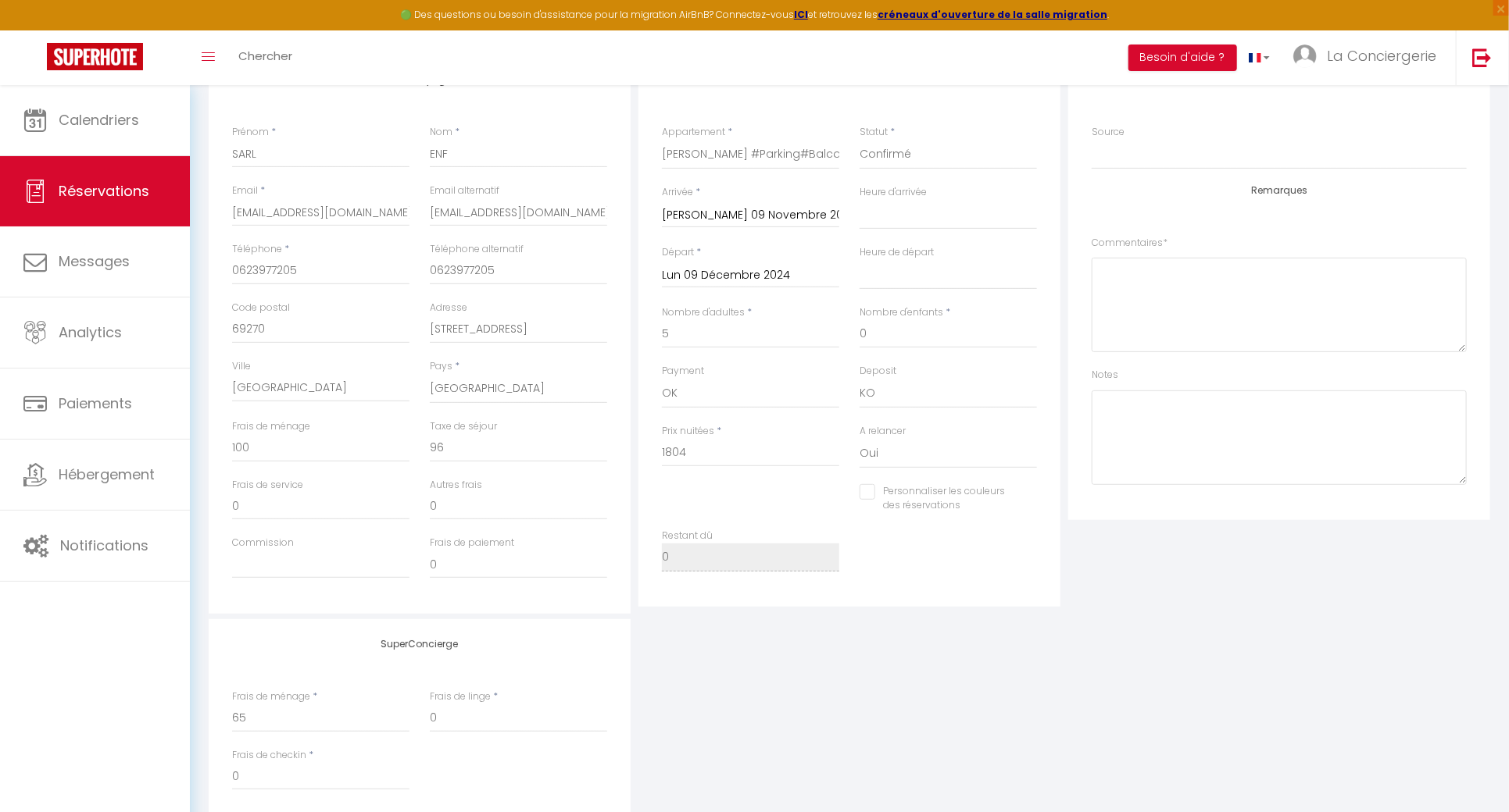
scroll to position [355, 0]
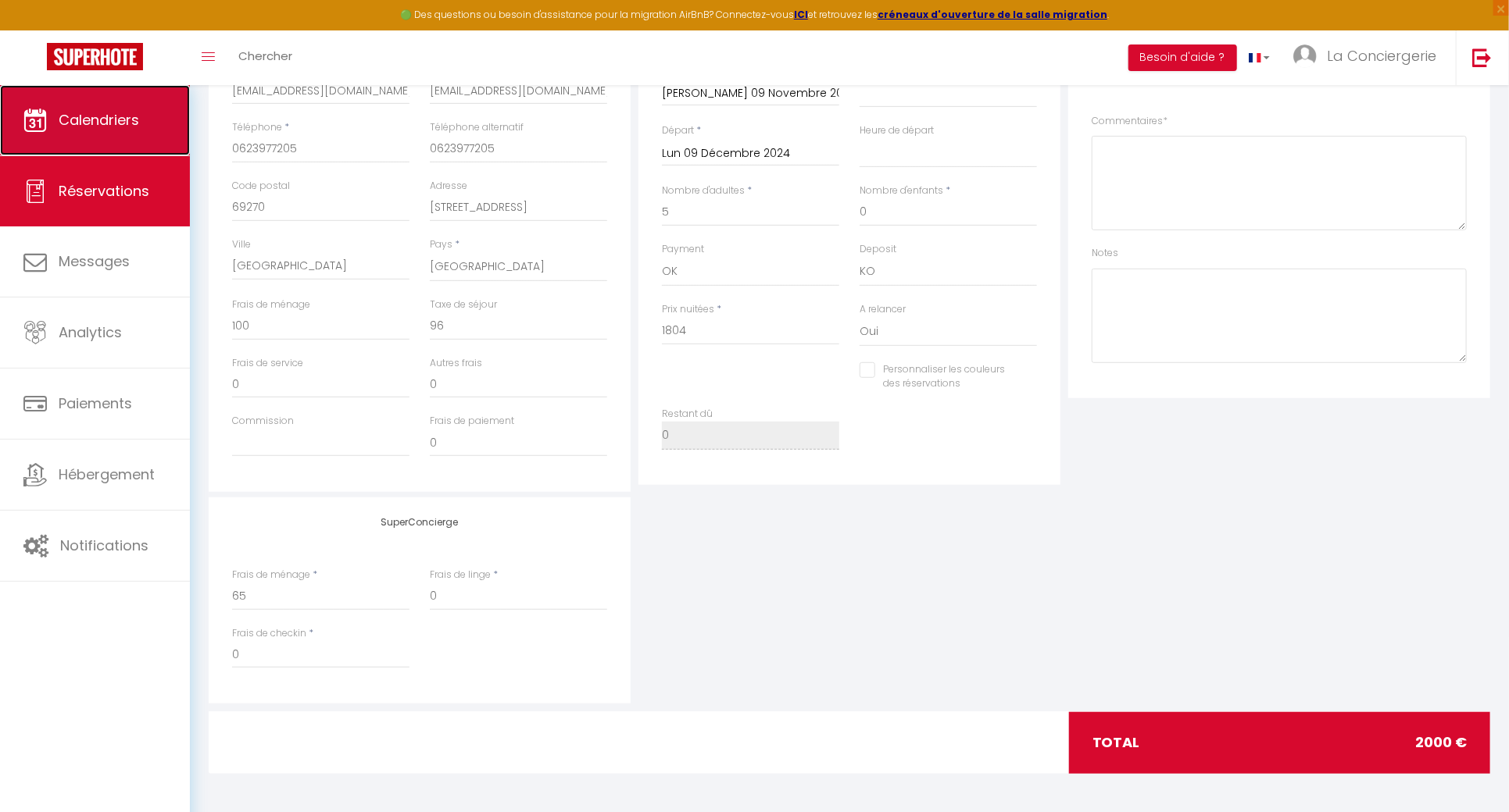
click at [25, 141] on link "Calendriers" at bounding box center [95, 120] width 190 height 70
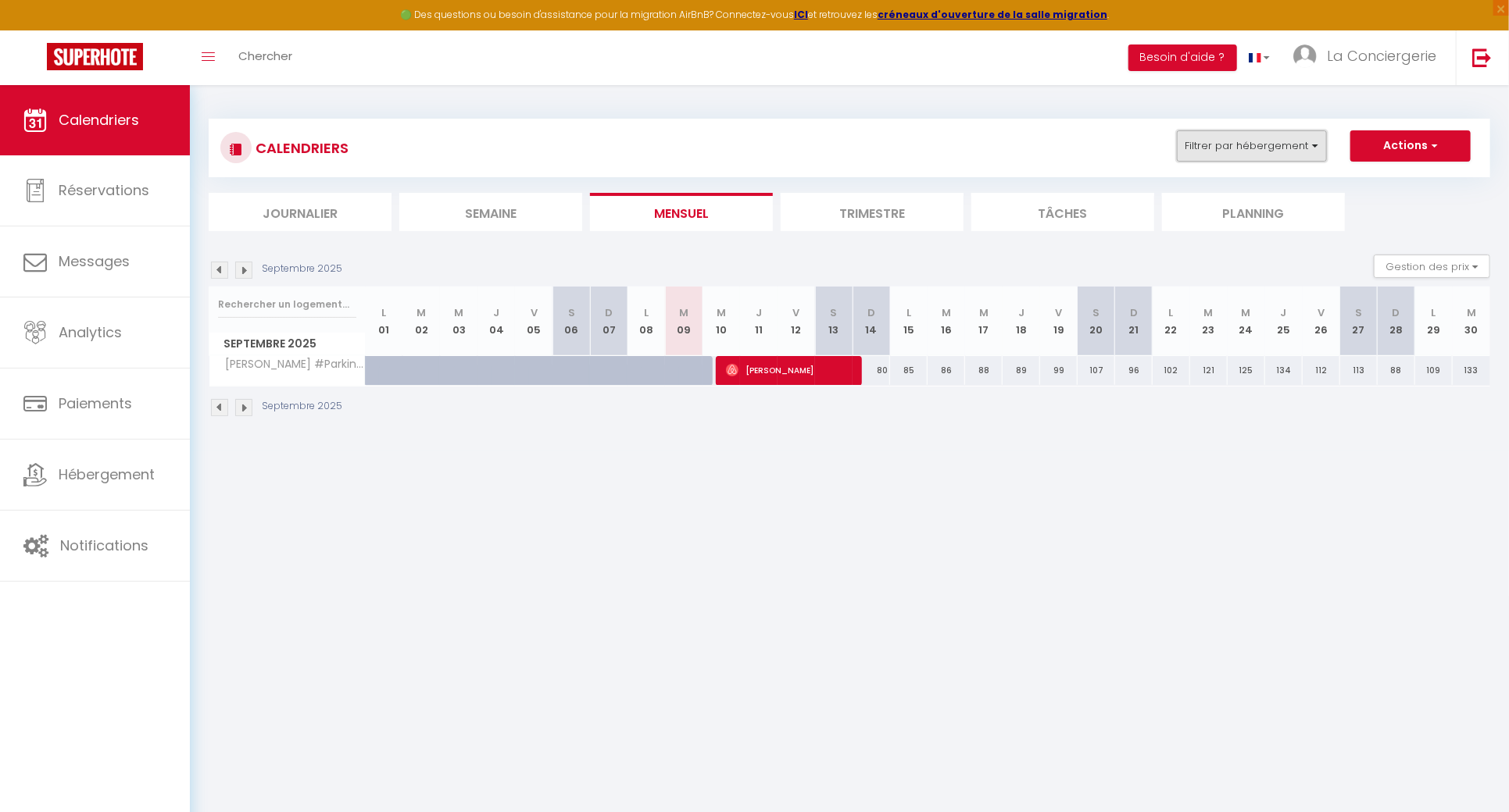
click at [1192, 140] on button "Filtrer par hébergement" at bounding box center [1251, 146] width 150 height 31
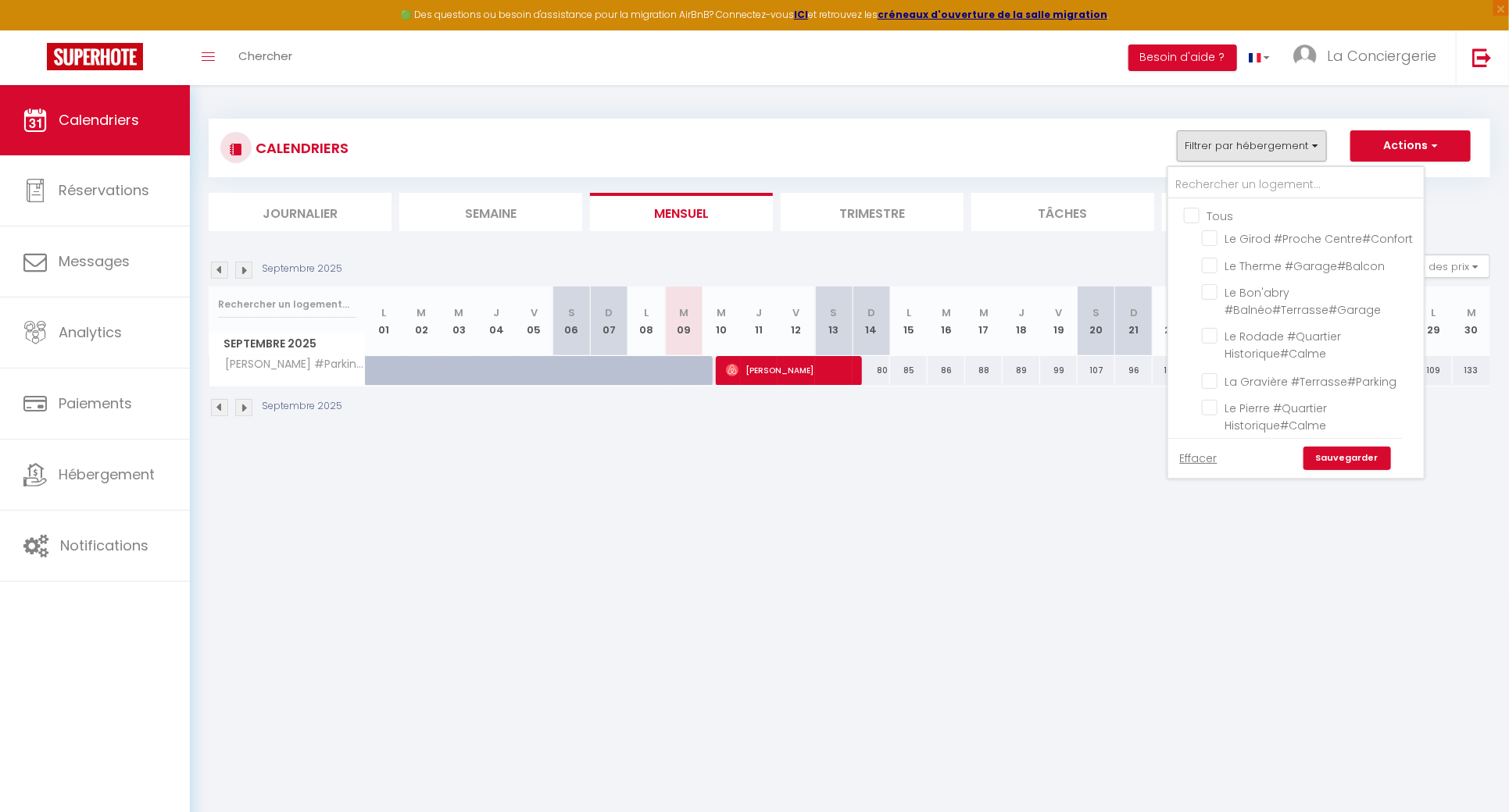
click at [1215, 207] on input "Tous" at bounding box center [1311, 214] width 256 height 15
click at [1341, 454] on link "Sauvegarder" at bounding box center [1347, 459] width 87 height 24
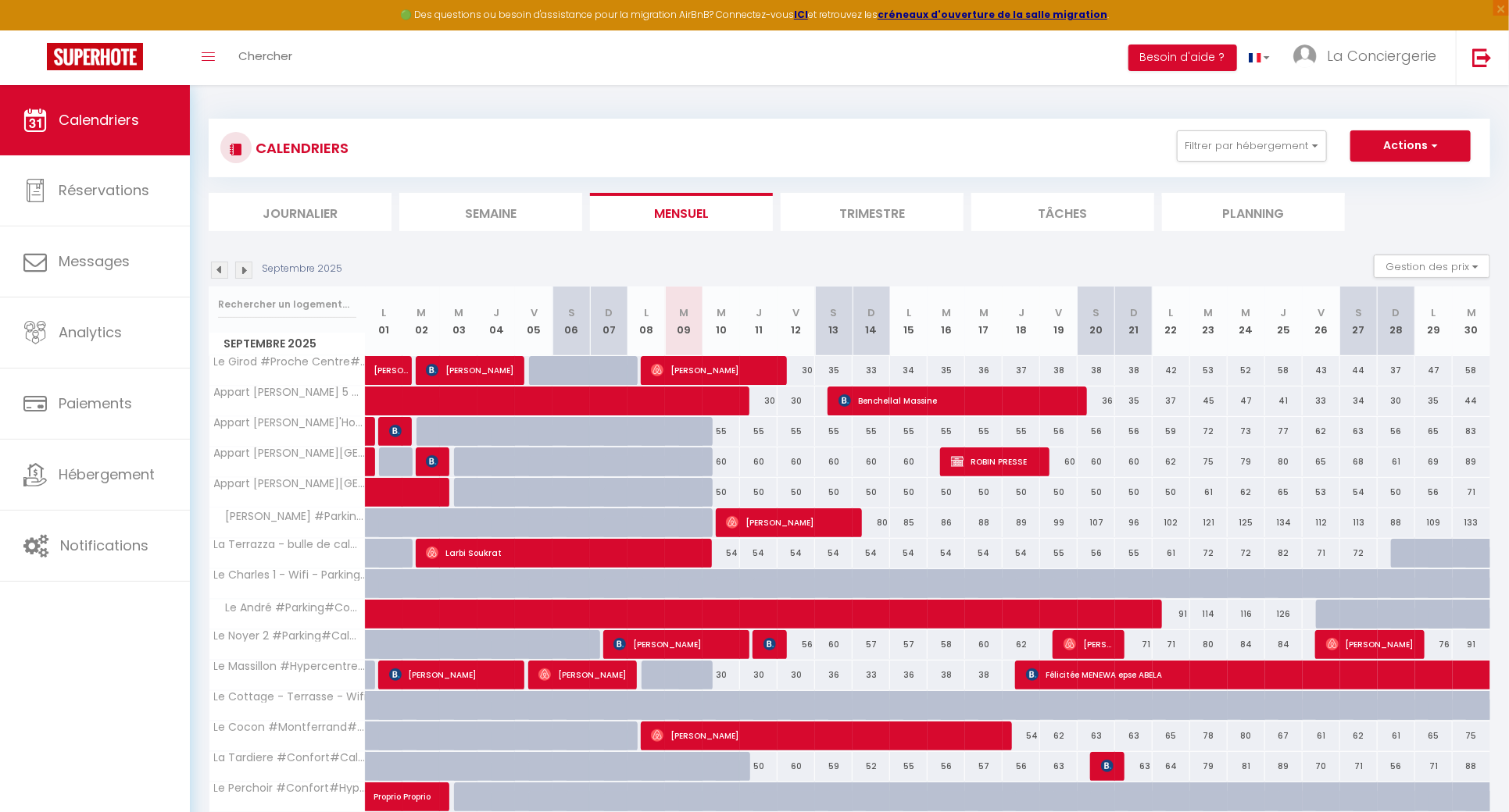
click at [1265, 162] on div "CALENDRIERS Filtrer par hébergement Tous Le Girod #Proche Centre#Confort Le The…" at bounding box center [850, 147] width 1259 height 36
click at [1265, 157] on button "Filtrer par hébergement" at bounding box center [1251, 146] width 150 height 31
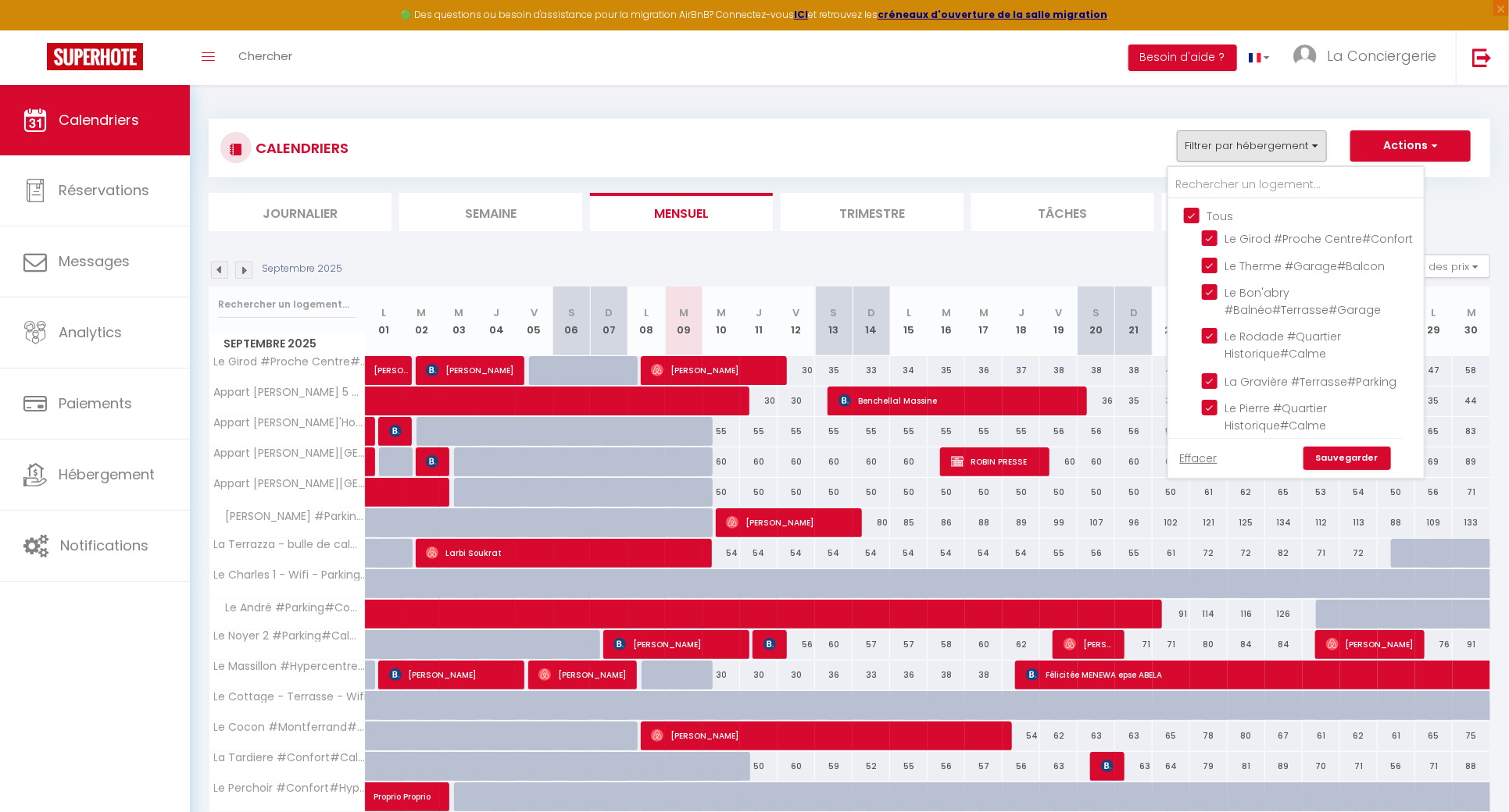
click at [1192, 216] on input "Tous" at bounding box center [1311, 214] width 256 height 15
click at [1202, 190] on input "text" at bounding box center [1296, 185] width 256 height 28
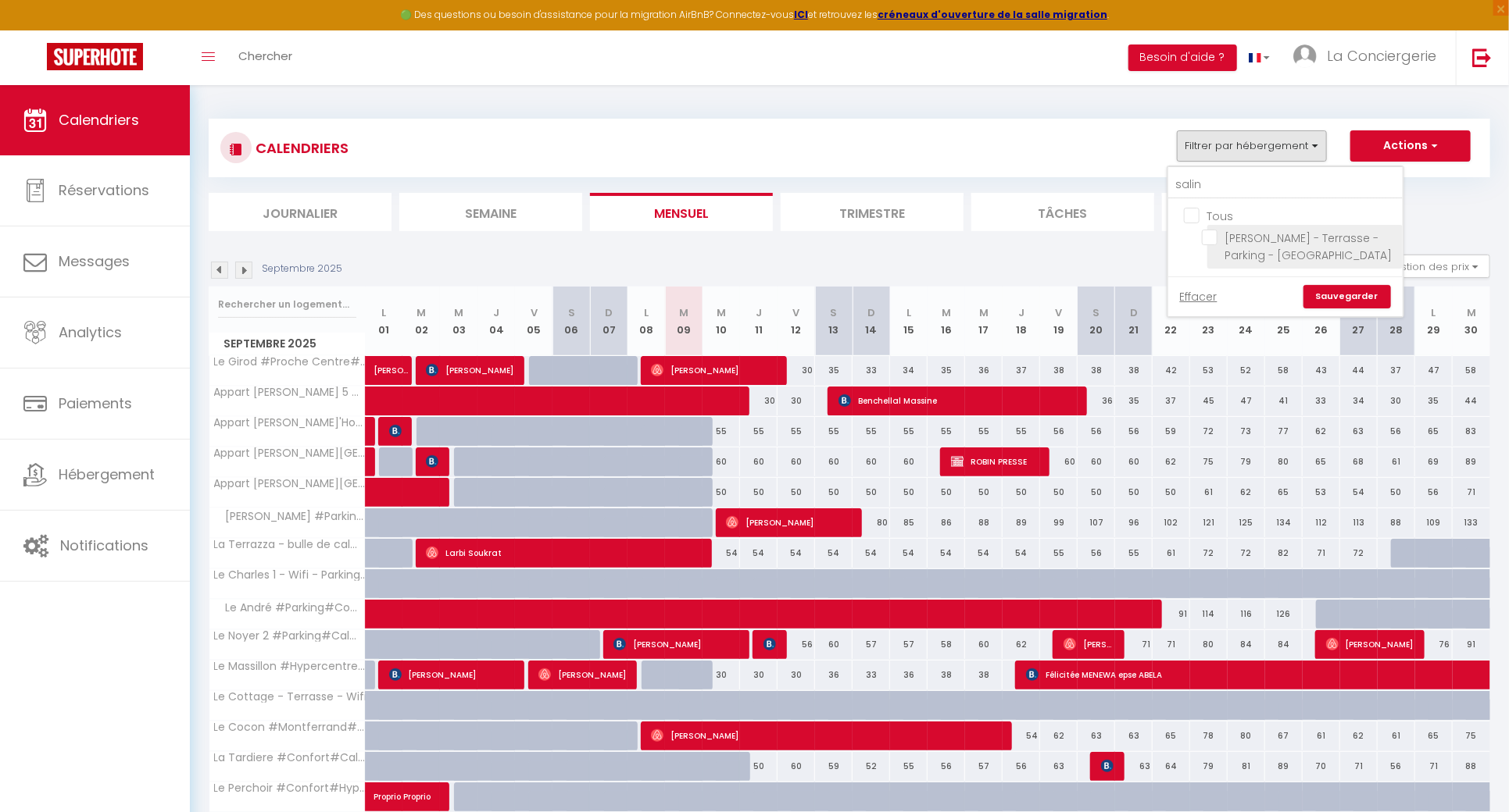
click at [1218, 249] on li "[PERSON_NAME] - Terrasse - Parking - [GEOGRAPHIC_DATA]" at bounding box center [1305, 247] width 196 height 44
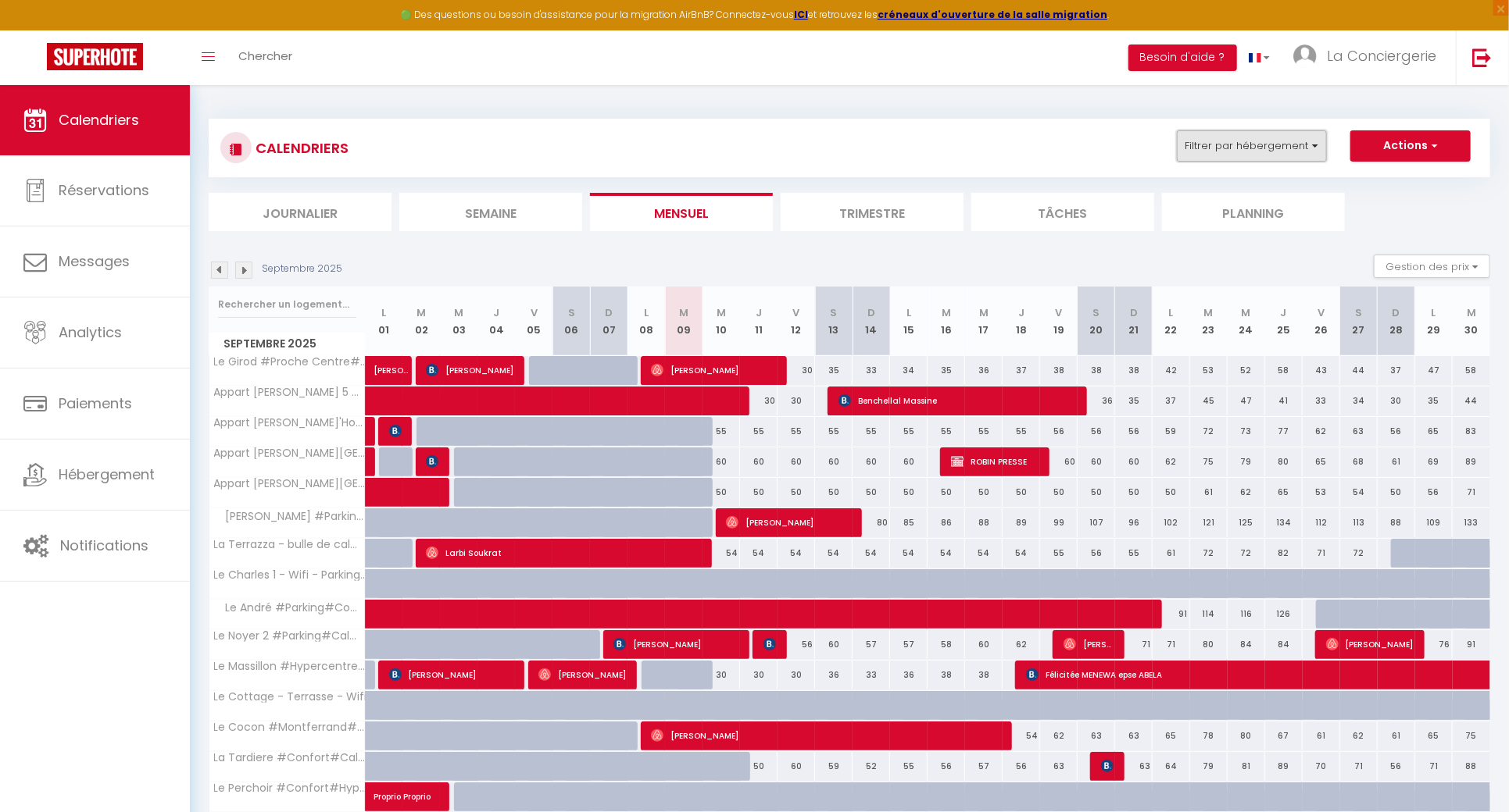
click at [1266, 139] on button "Filtrer par hébergement" at bounding box center [1251, 146] width 150 height 31
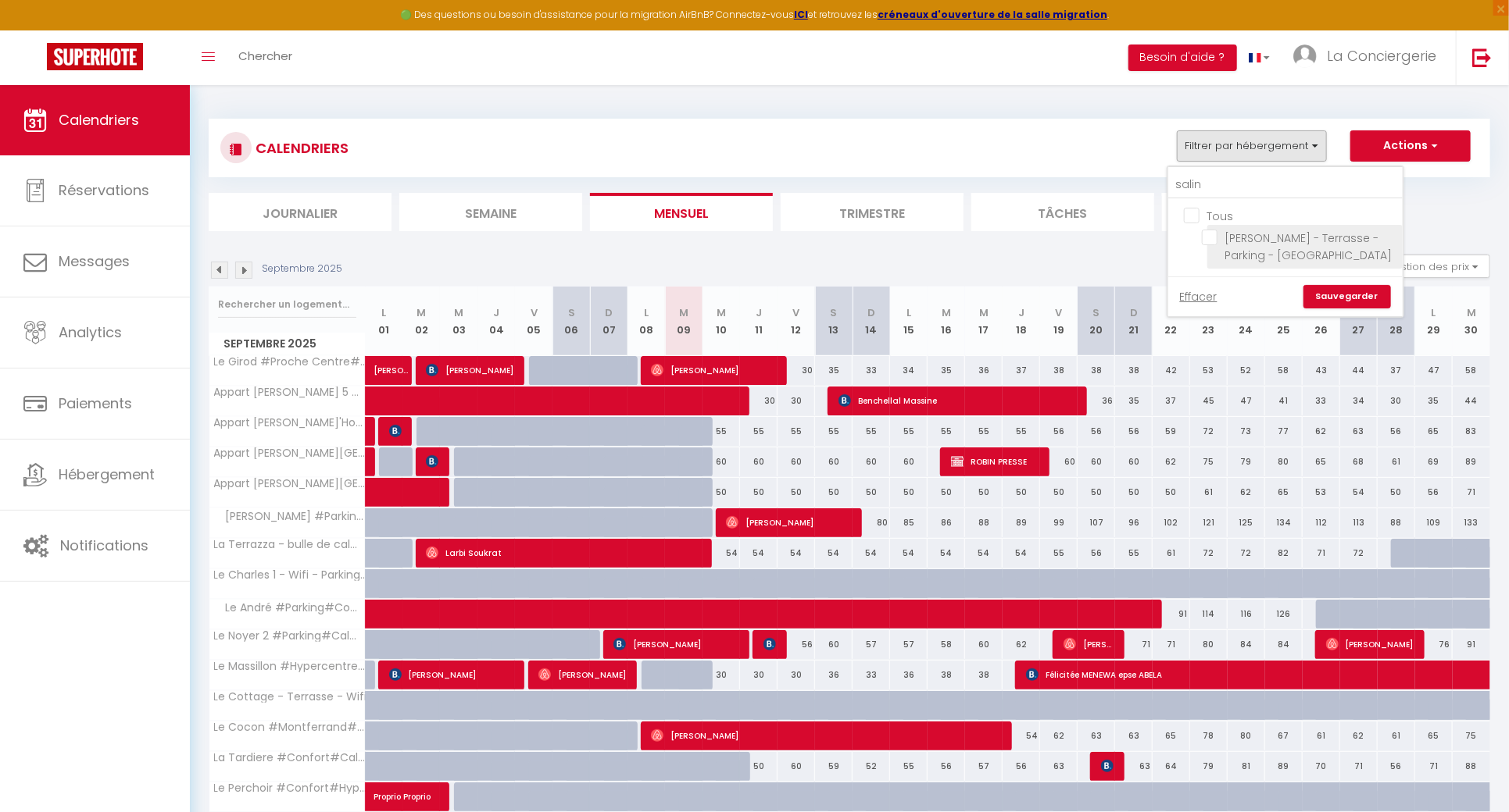
click at [1208, 234] on input "[PERSON_NAME] - Terrasse - Parking - [GEOGRAPHIC_DATA]" at bounding box center [1300, 237] width 196 height 15
click at [1364, 289] on link "Sauvegarder" at bounding box center [1347, 297] width 87 height 24
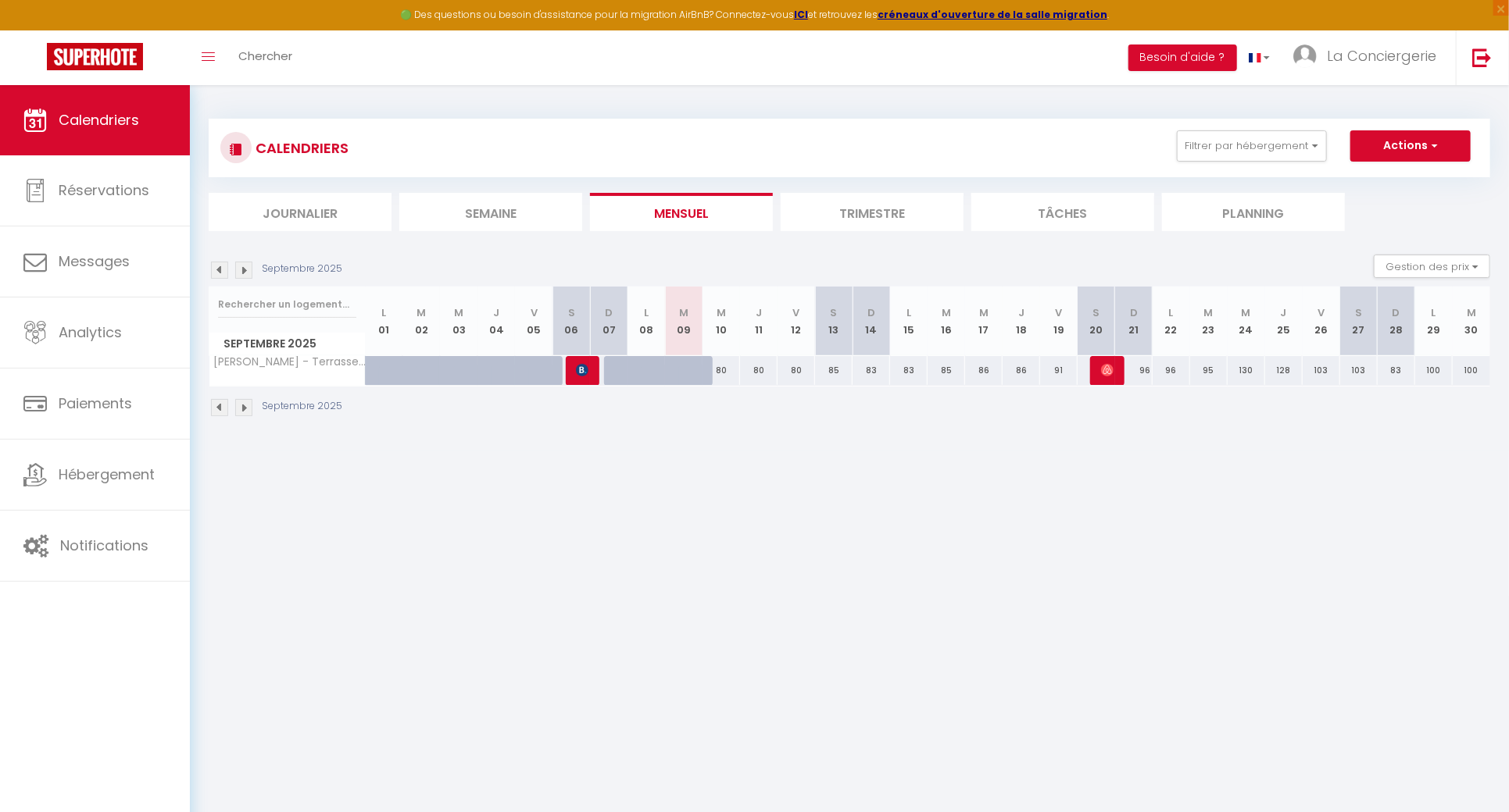
click at [243, 274] on img at bounding box center [243, 269] width 17 height 17
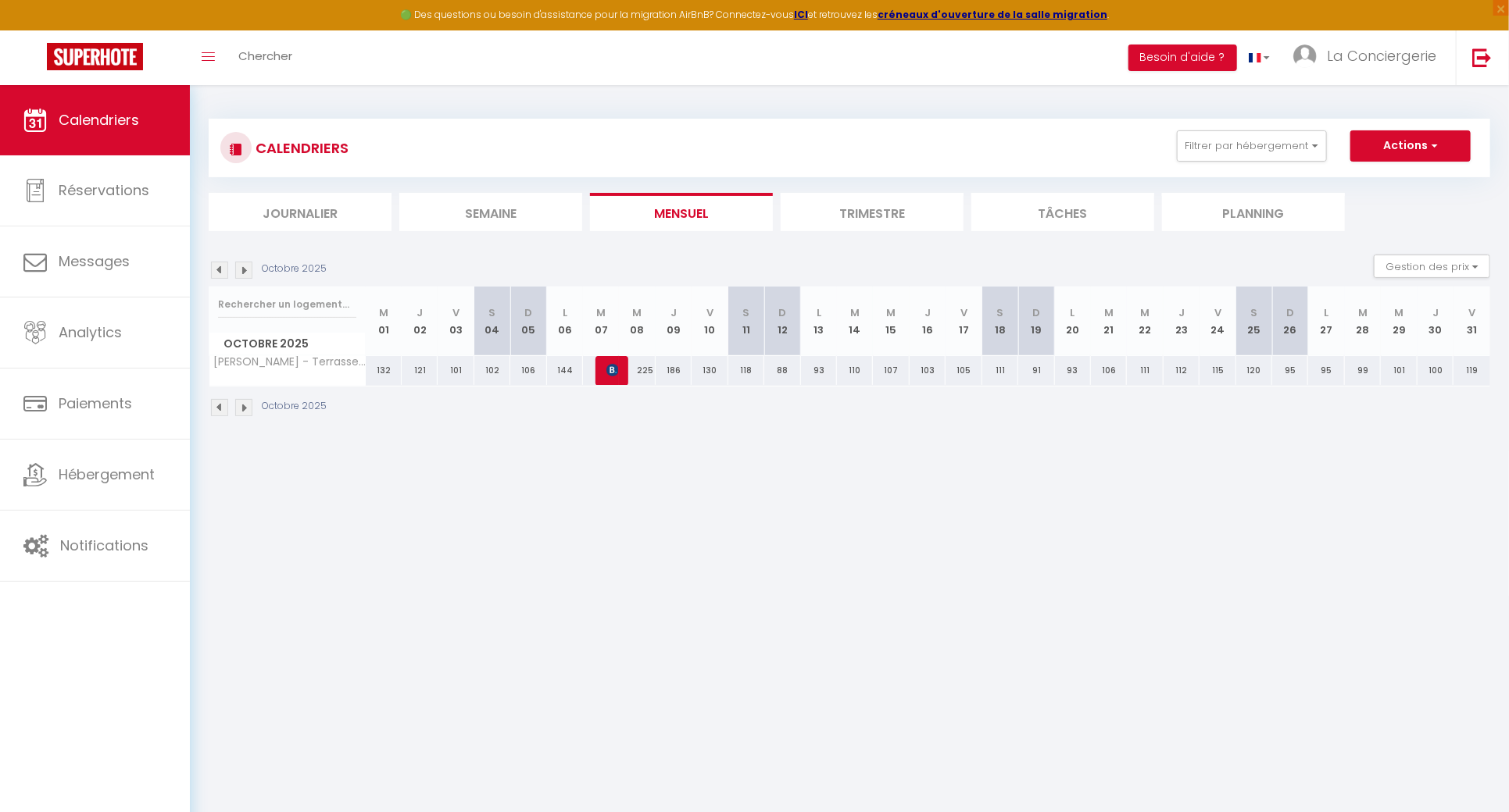
click at [243, 274] on img at bounding box center [243, 269] width 17 height 17
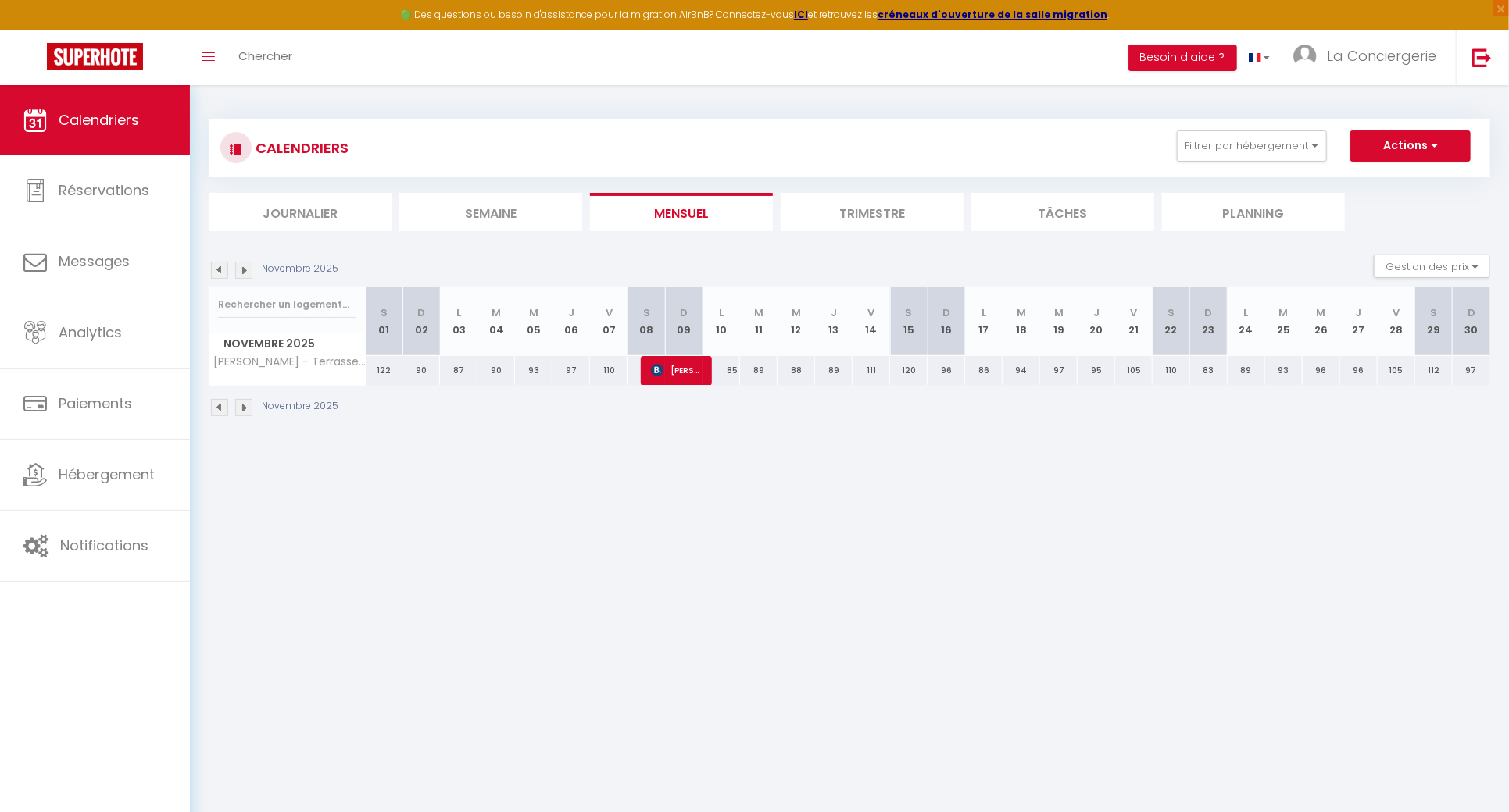
click at [243, 274] on img at bounding box center [243, 269] width 17 height 17
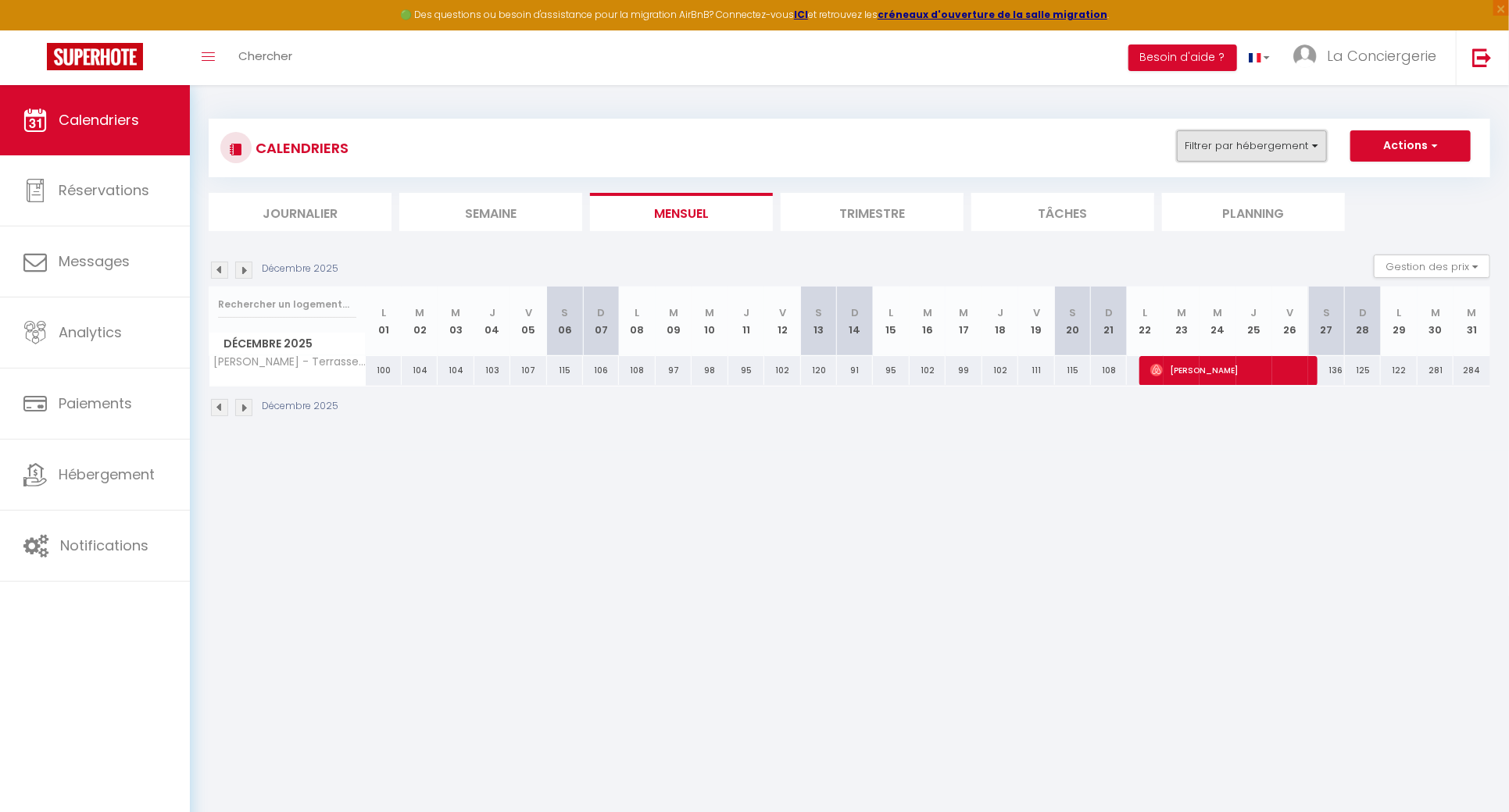
click at [1240, 135] on button "Filtrer par hébergement" at bounding box center [1251, 146] width 150 height 31
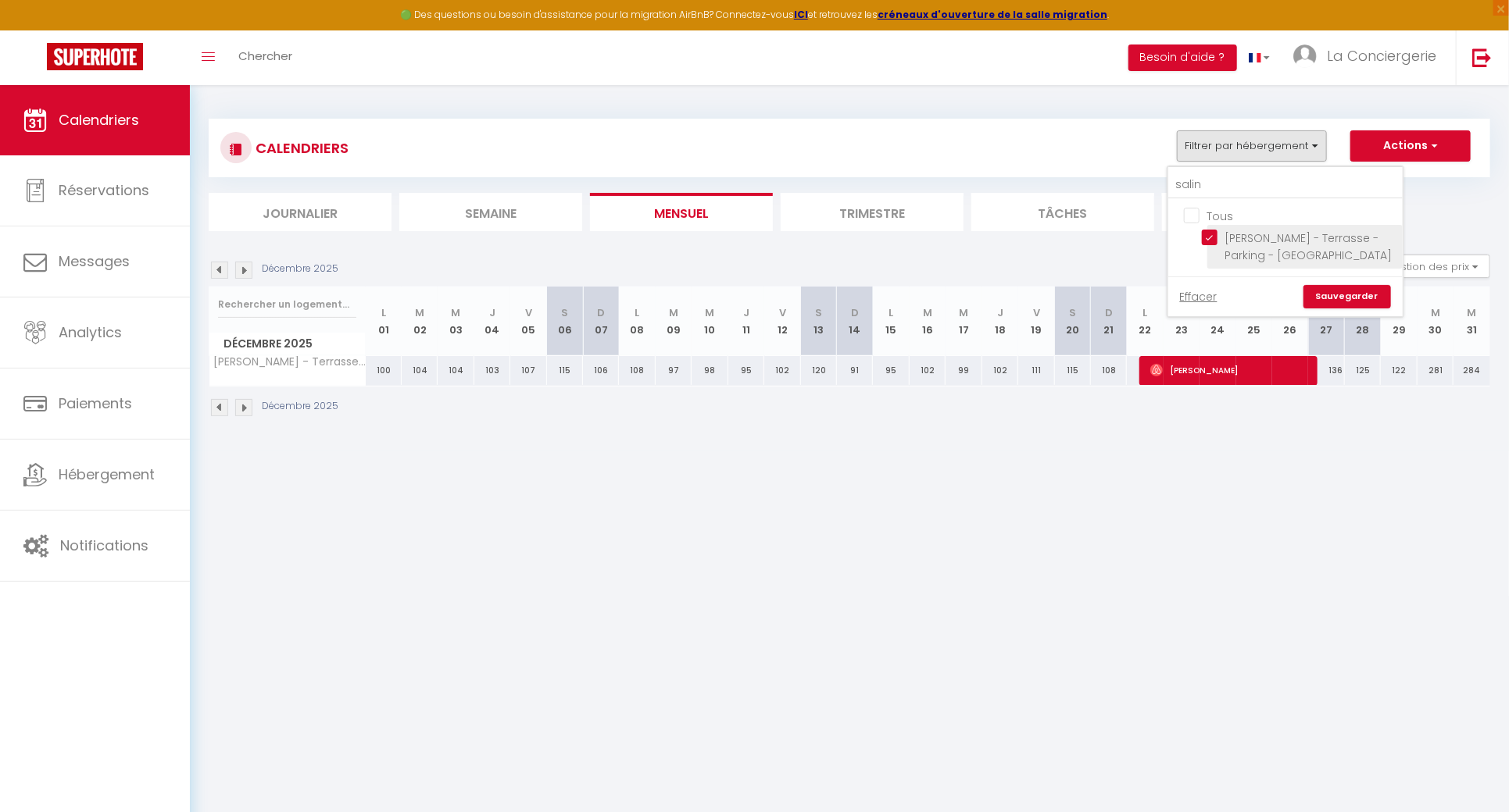
click at [1206, 231] on input "[PERSON_NAME] - Terrasse - Parking - [GEOGRAPHIC_DATA]" at bounding box center [1300, 237] width 196 height 15
click at [1212, 190] on input "salin" at bounding box center [1285, 185] width 234 height 28
click at [1218, 238] on input "Lana #Clim#Terrasse" at bounding box center [1300, 237] width 196 height 15
click at [1359, 285] on link "Sauvegarder" at bounding box center [1347, 280] width 87 height 24
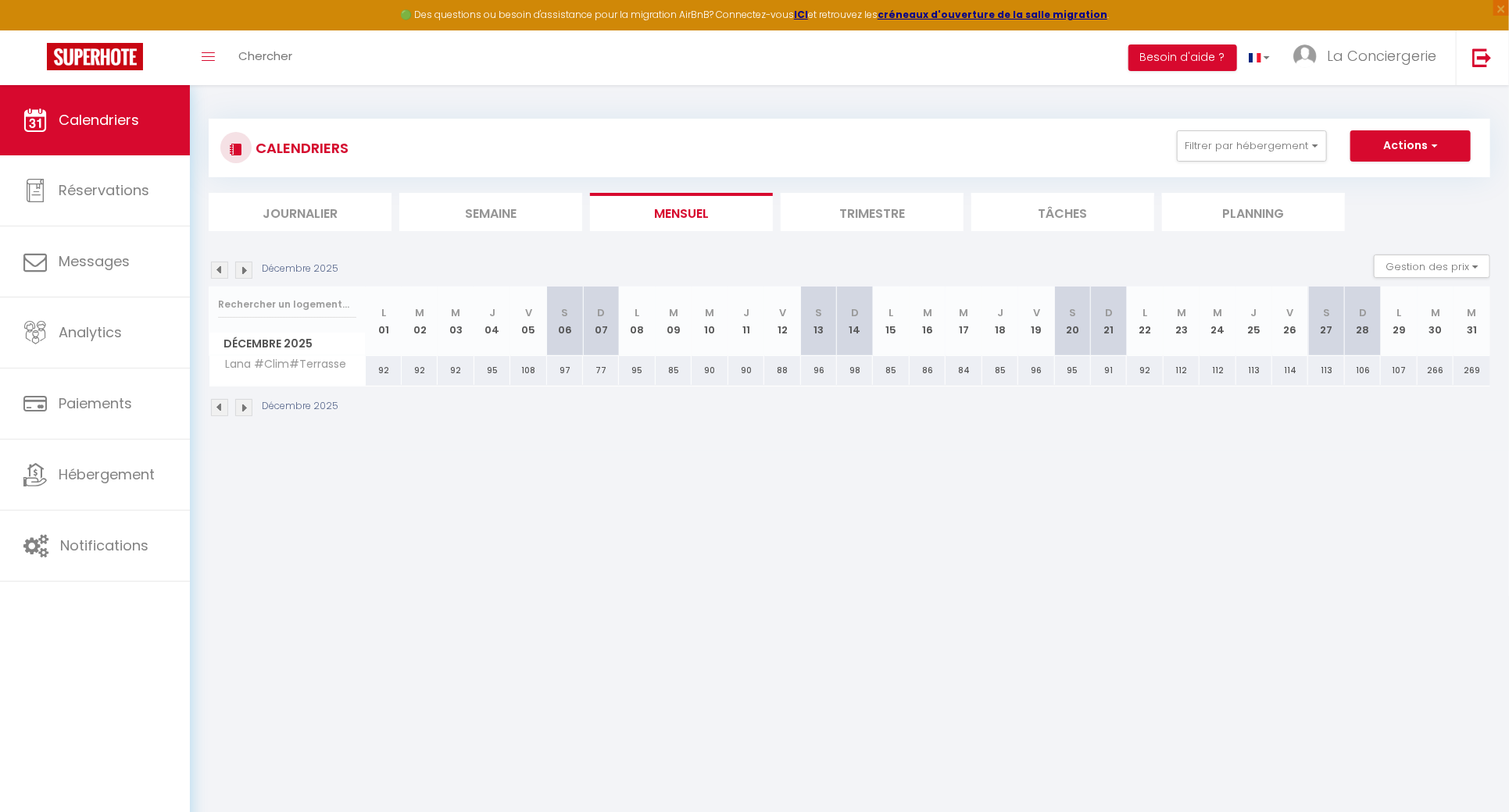
click at [217, 264] on img at bounding box center [219, 269] width 17 height 17
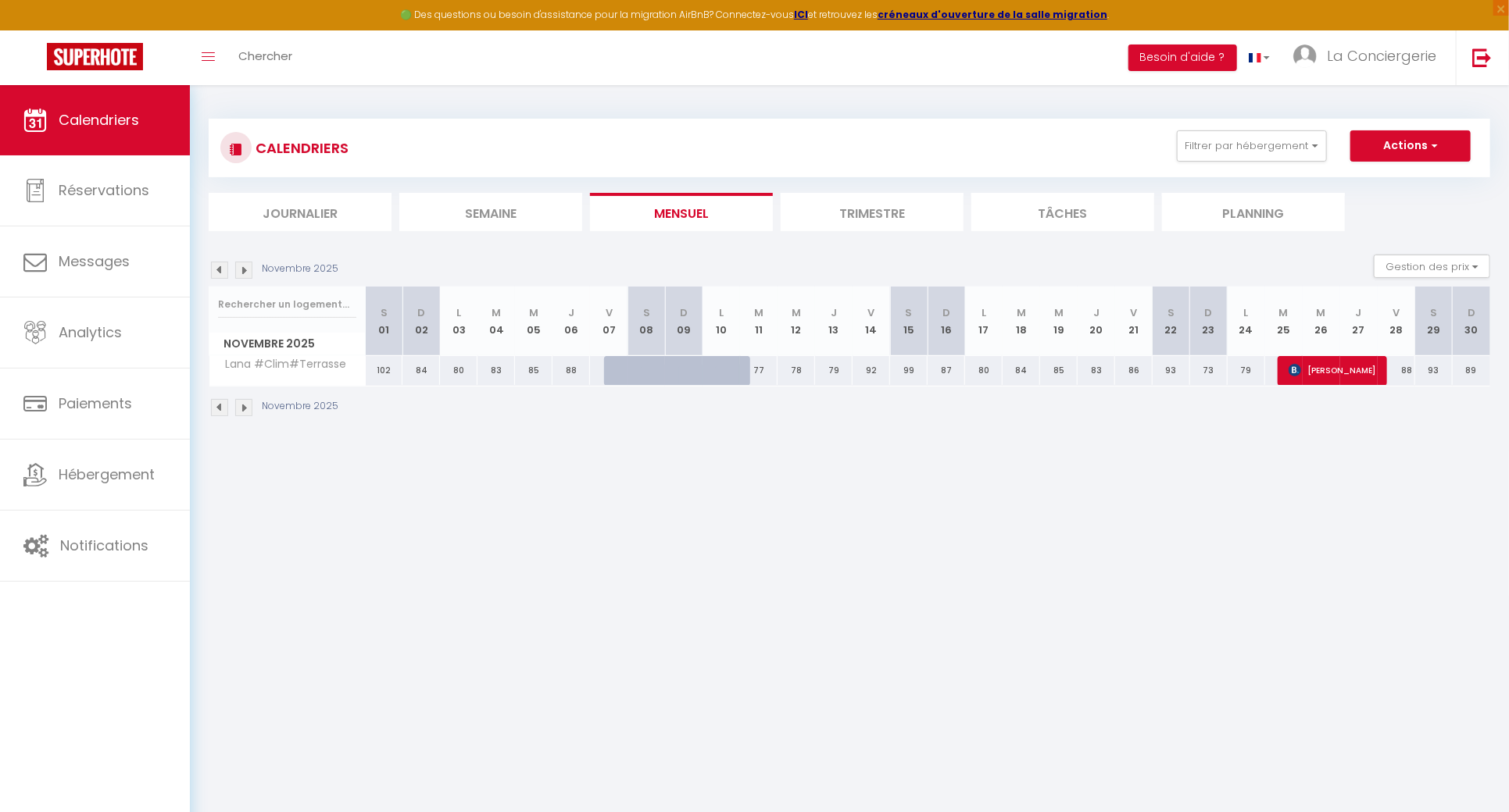
click at [217, 264] on img at bounding box center [219, 269] width 17 height 17
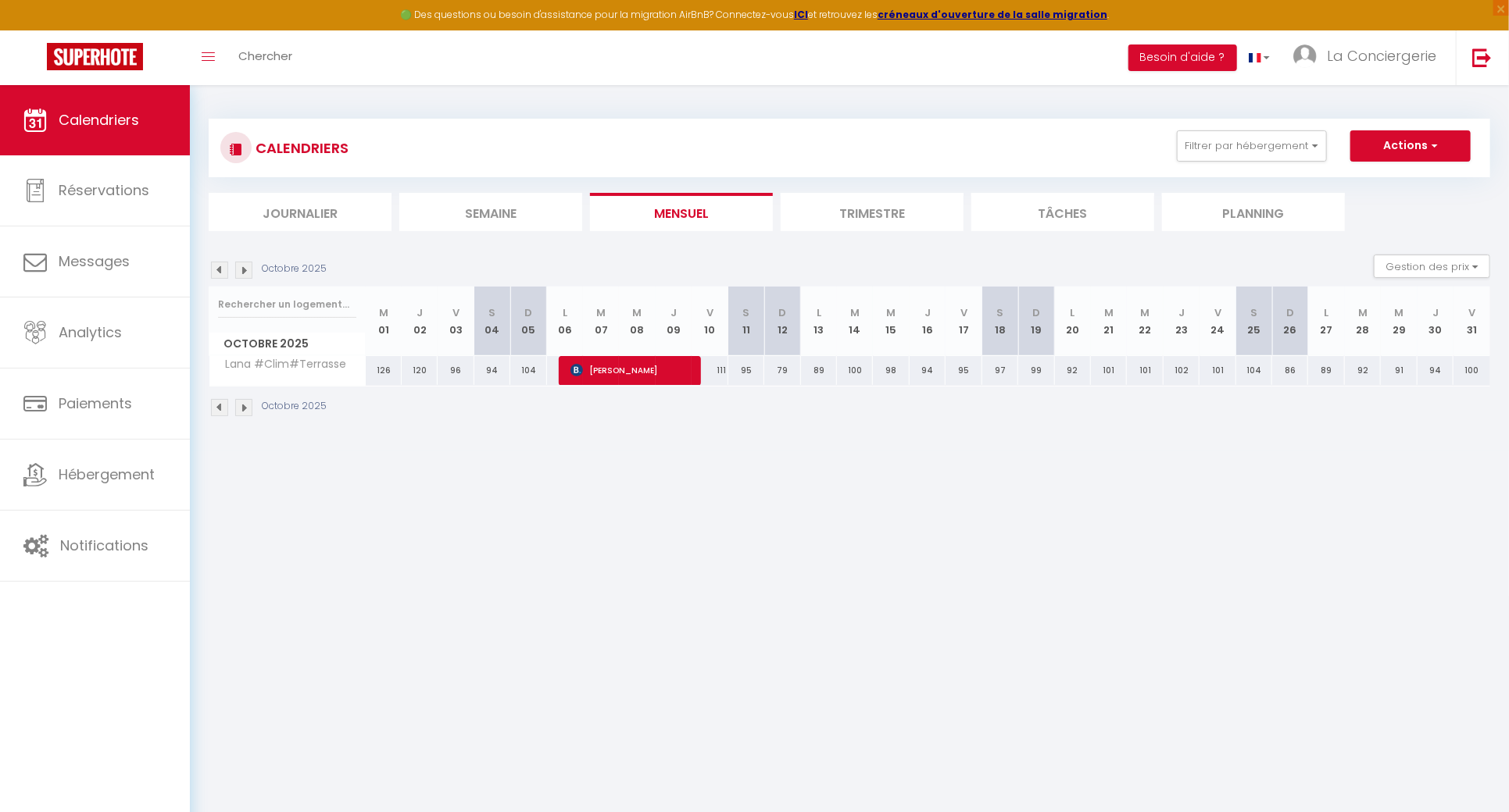
click at [239, 264] on img at bounding box center [243, 269] width 17 height 17
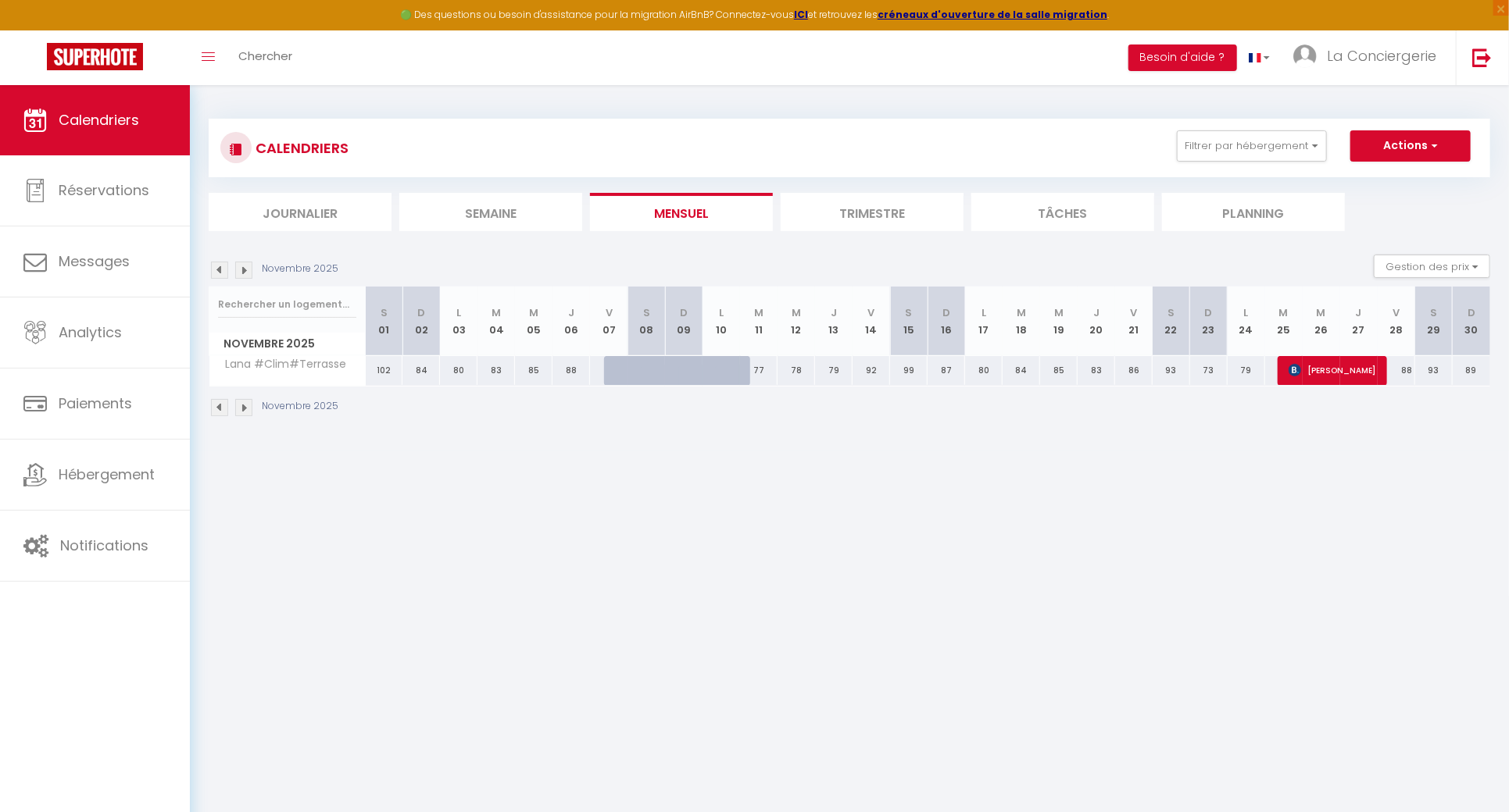
click at [239, 264] on img at bounding box center [243, 269] width 17 height 17
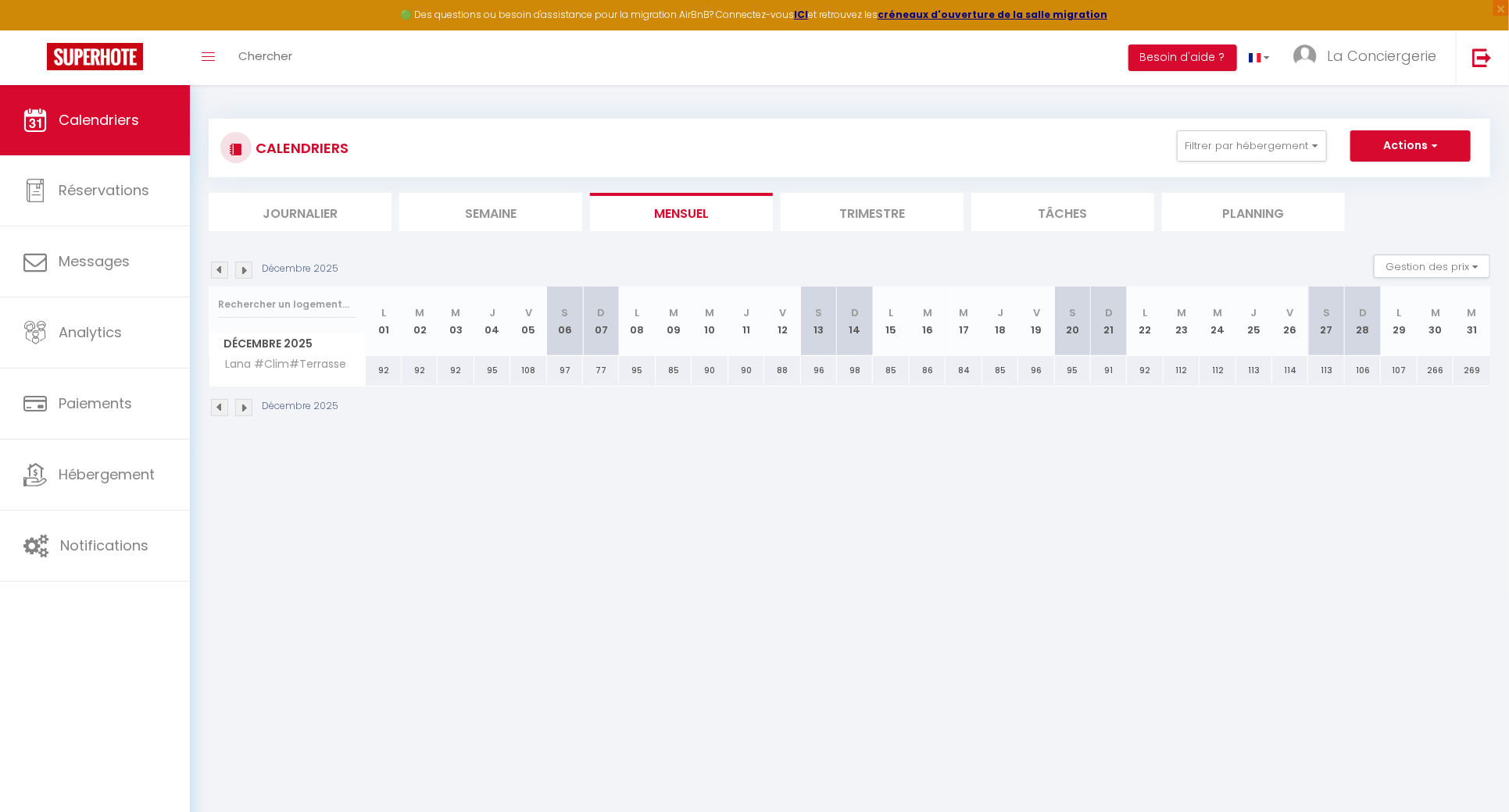
click at [239, 264] on img at bounding box center [243, 269] width 17 height 17
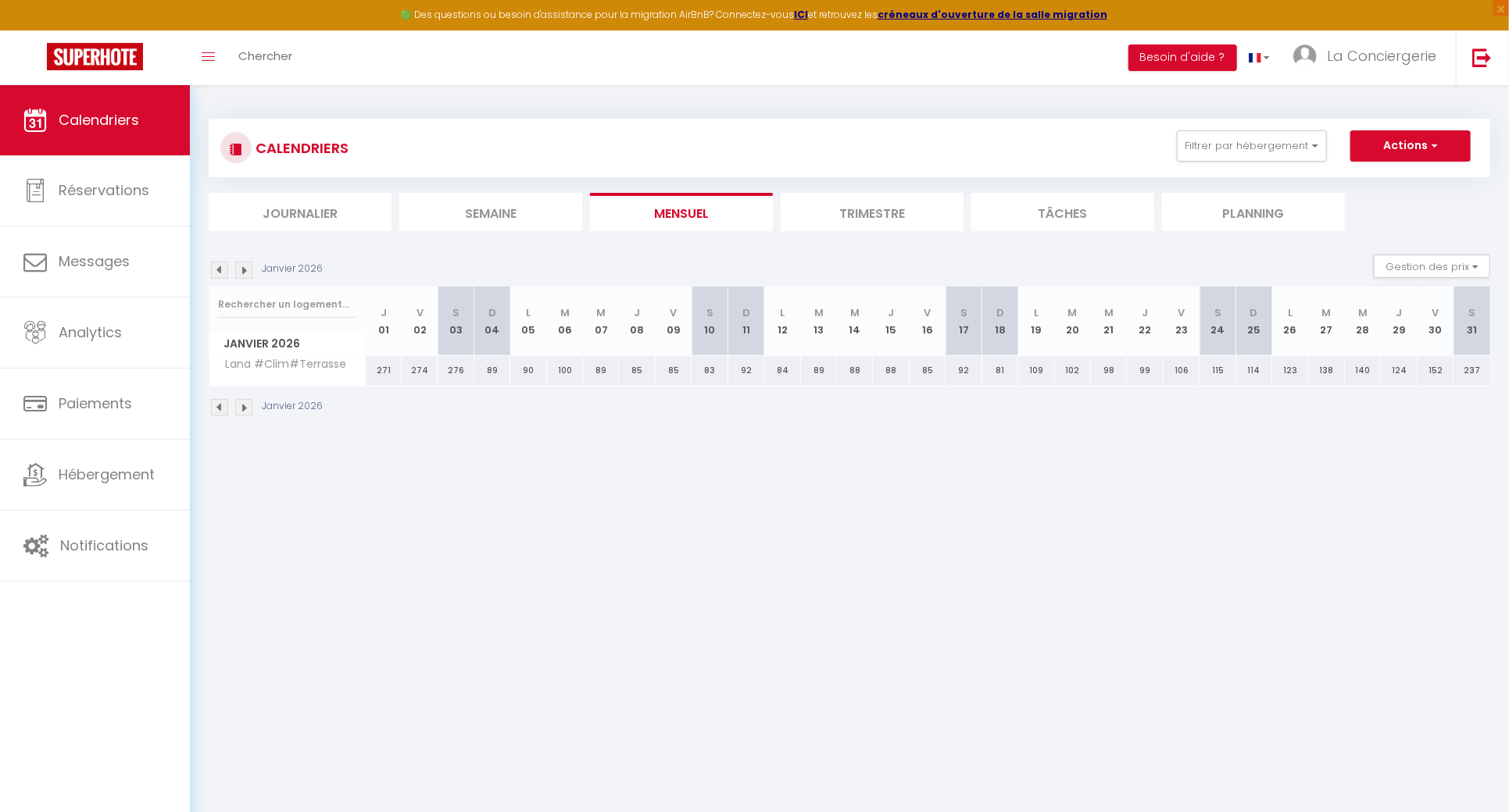
click at [239, 264] on img at bounding box center [243, 269] width 17 height 17
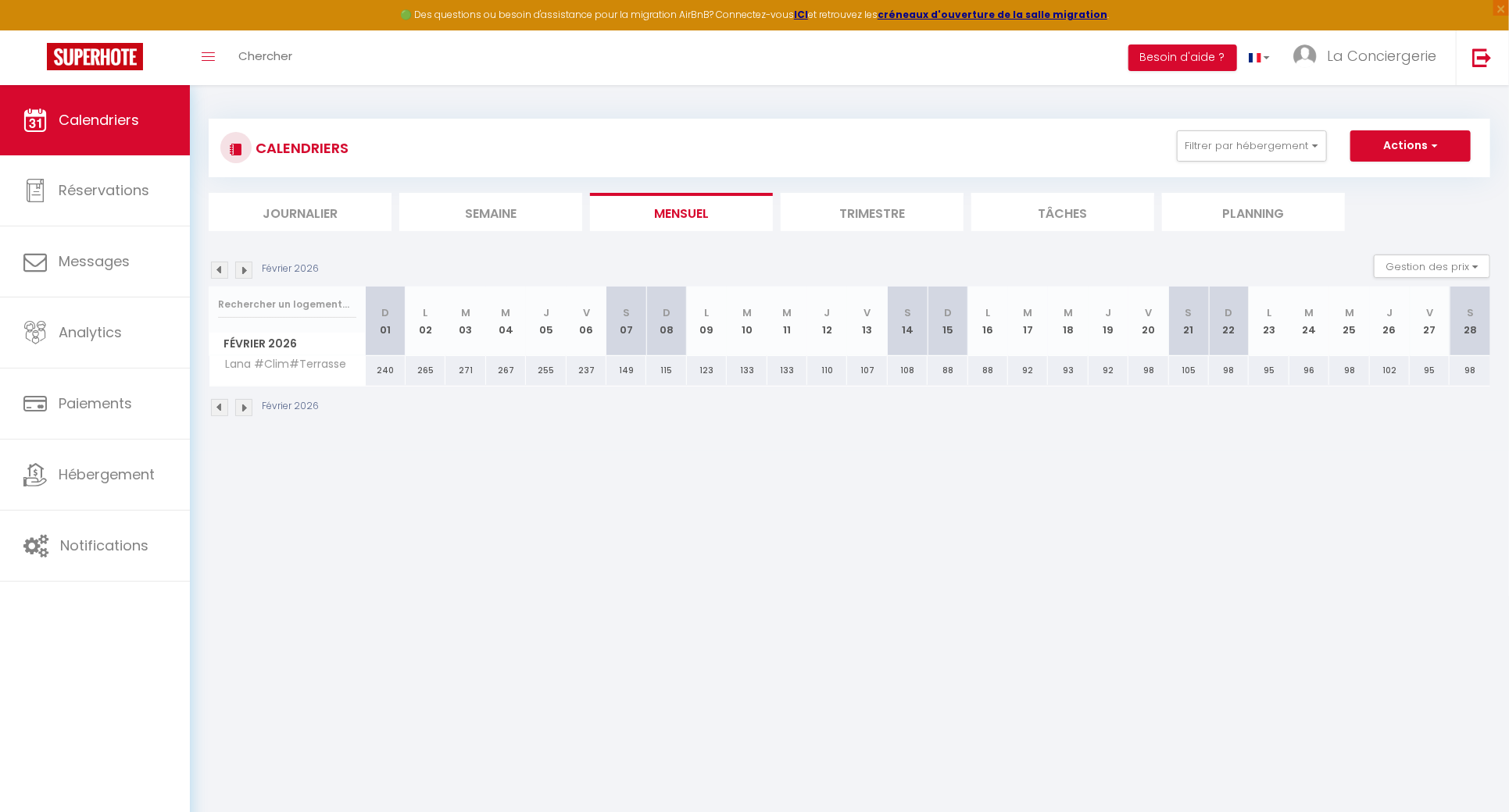
click at [239, 264] on img at bounding box center [243, 269] width 17 height 17
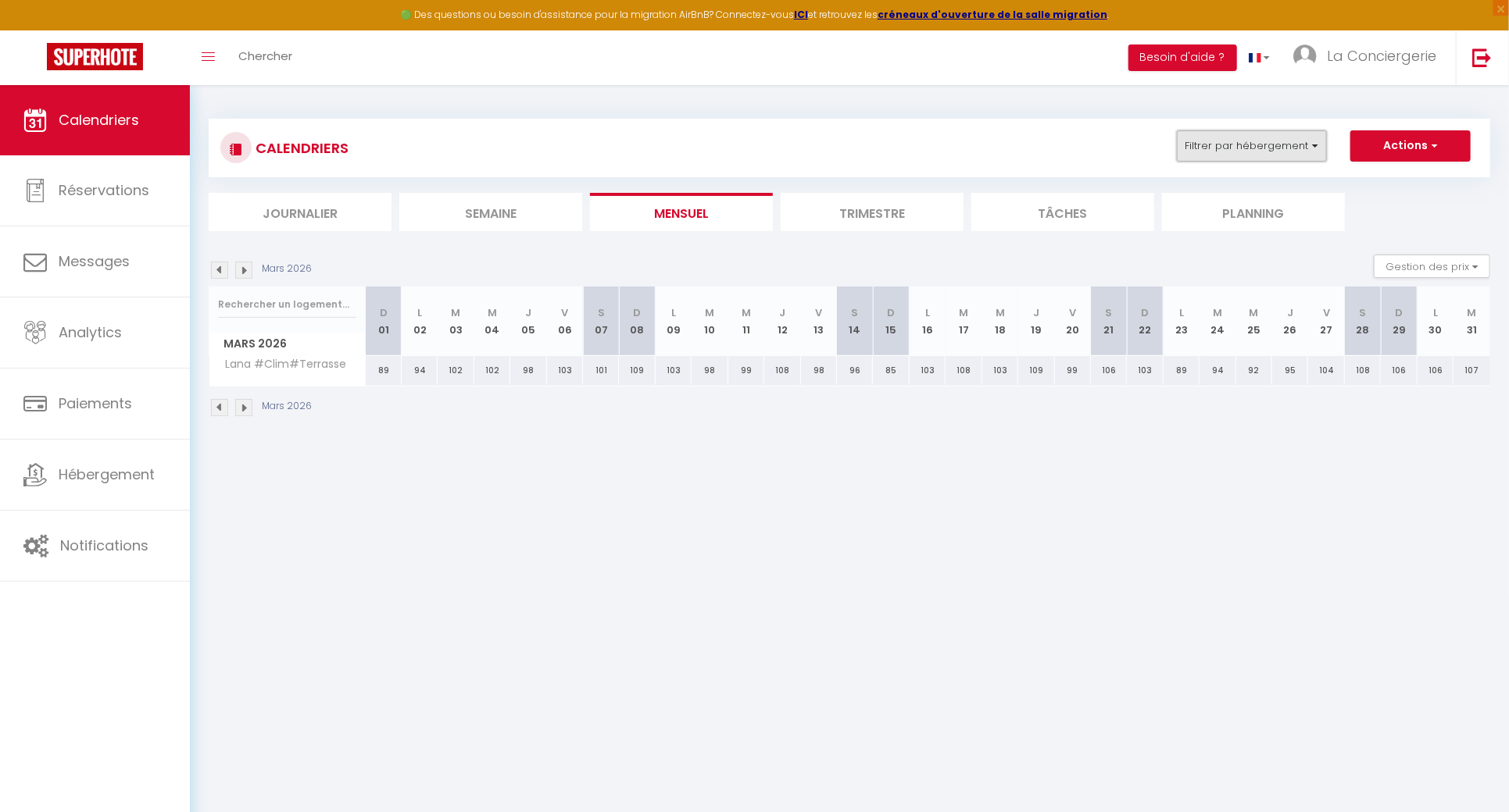
click at [1264, 137] on button "Filtrer par hébergement" at bounding box center [1251, 146] width 150 height 31
click at [1218, 231] on input "Lana #Clim#Terrasse" at bounding box center [1300, 237] width 196 height 15
click at [1342, 276] on link "Sauvegarder" at bounding box center [1347, 280] width 87 height 24
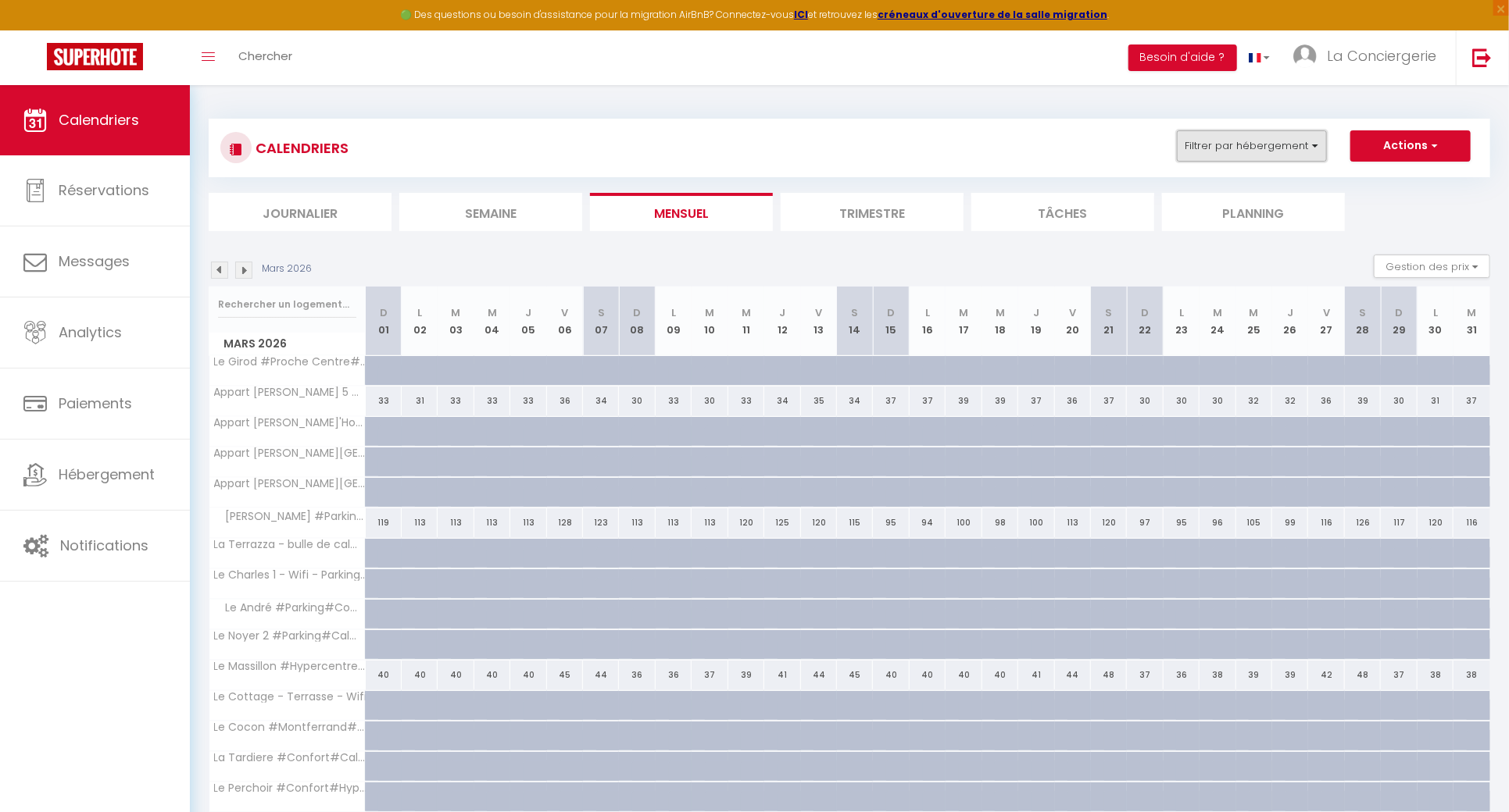
click at [1232, 151] on button "Filtrer par hébergement" at bounding box center [1251, 146] width 150 height 31
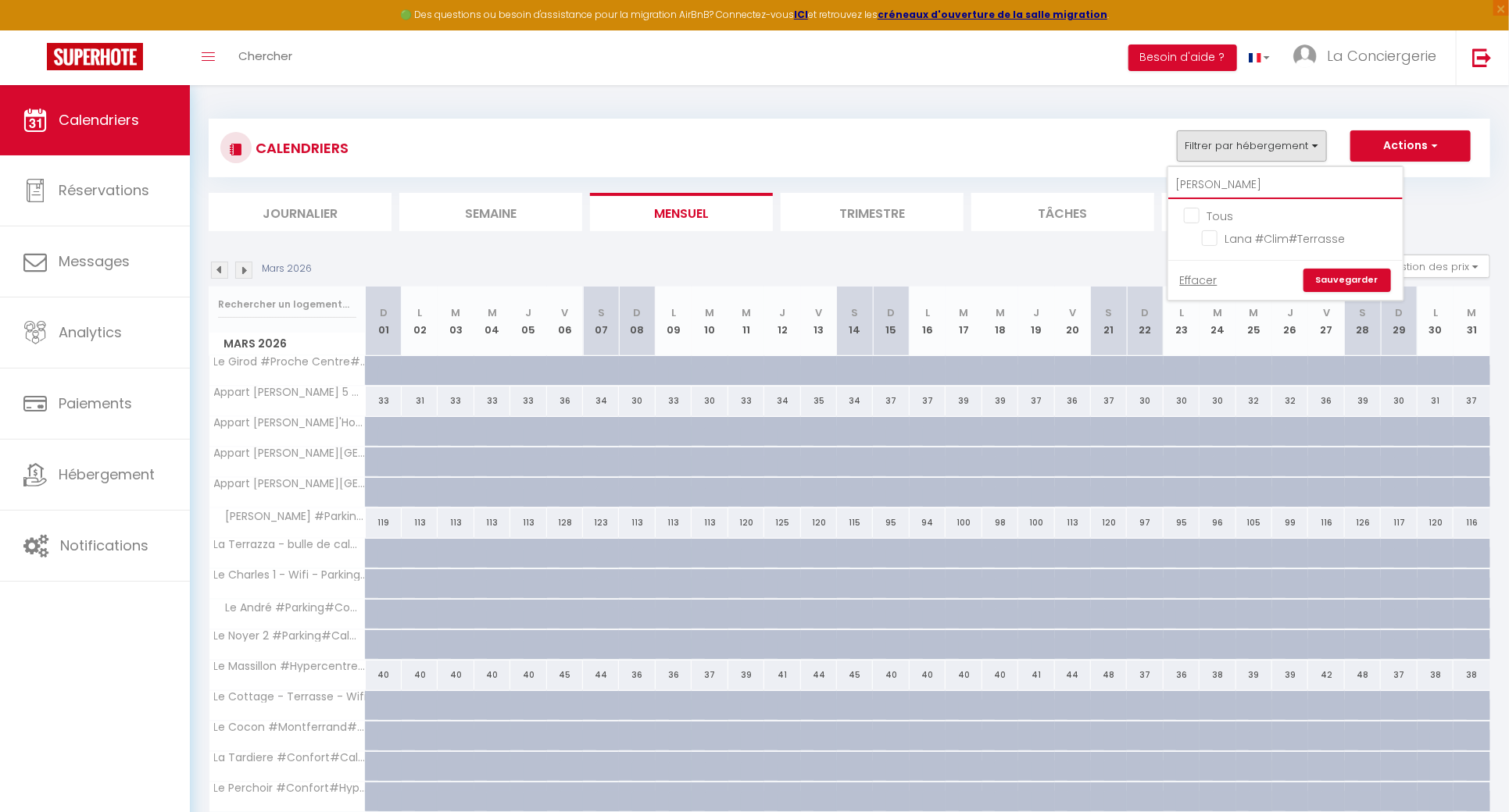
click at [1227, 174] on input "lana" at bounding box center [1285, 185] width 234 height 28
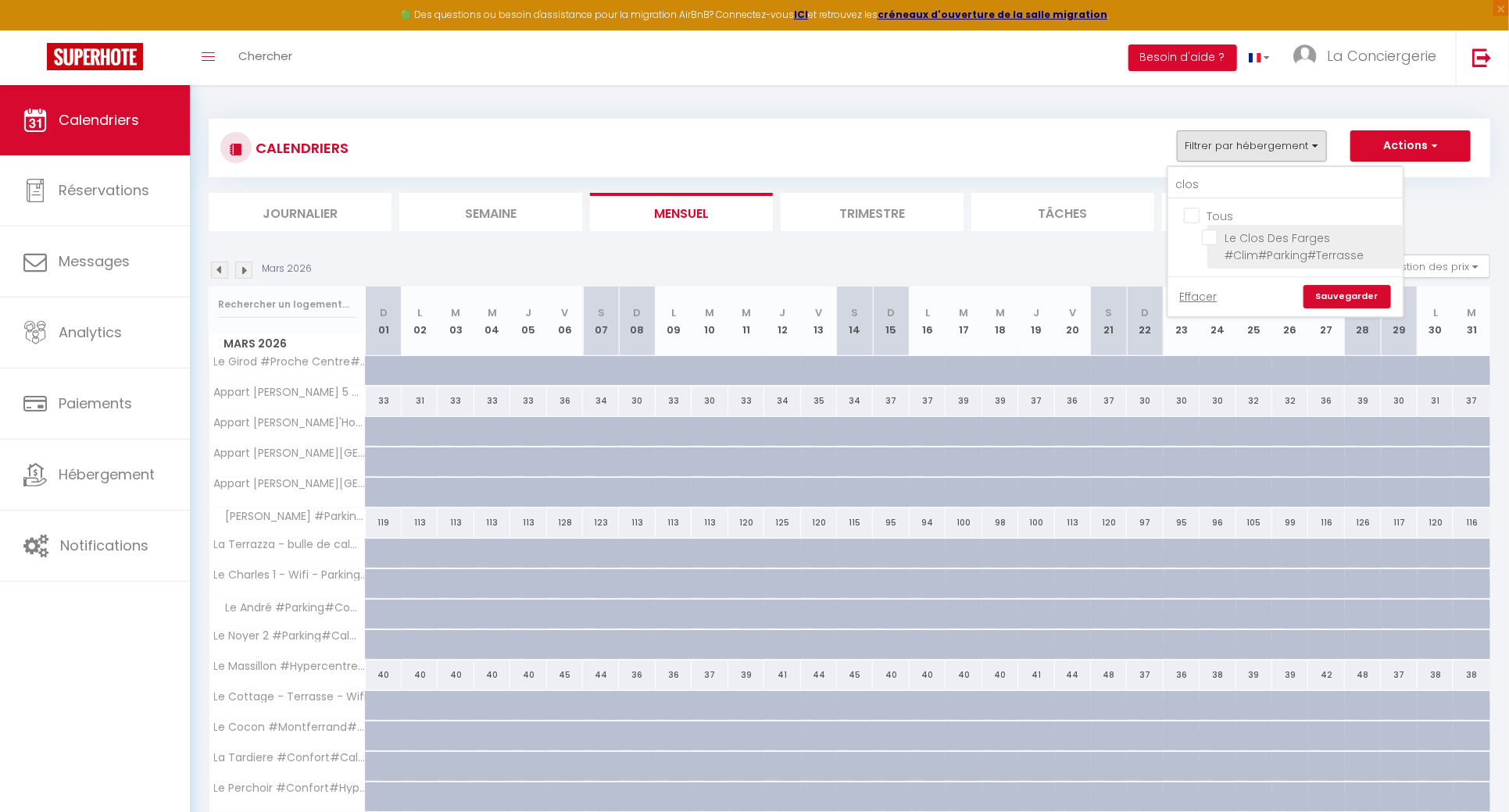
click at [1216, 232] on input "Le Clos Des Farges #Clim#Parking#Terrasse" at bounding box center [1300, 237] width 196 height 15
click at [1221, 187] on input "clos" at bounding box center [1285, 185] width 234 height 28
click at [1215, 244] on input "Le Lisbonne #Climatisation#Terrasse#Parking" at bounding box center [1310, 237] width 217 height 15
click at [1340, 289] on link "Sauvegarder" at bounding box center [1347, 297] width 87 height 24
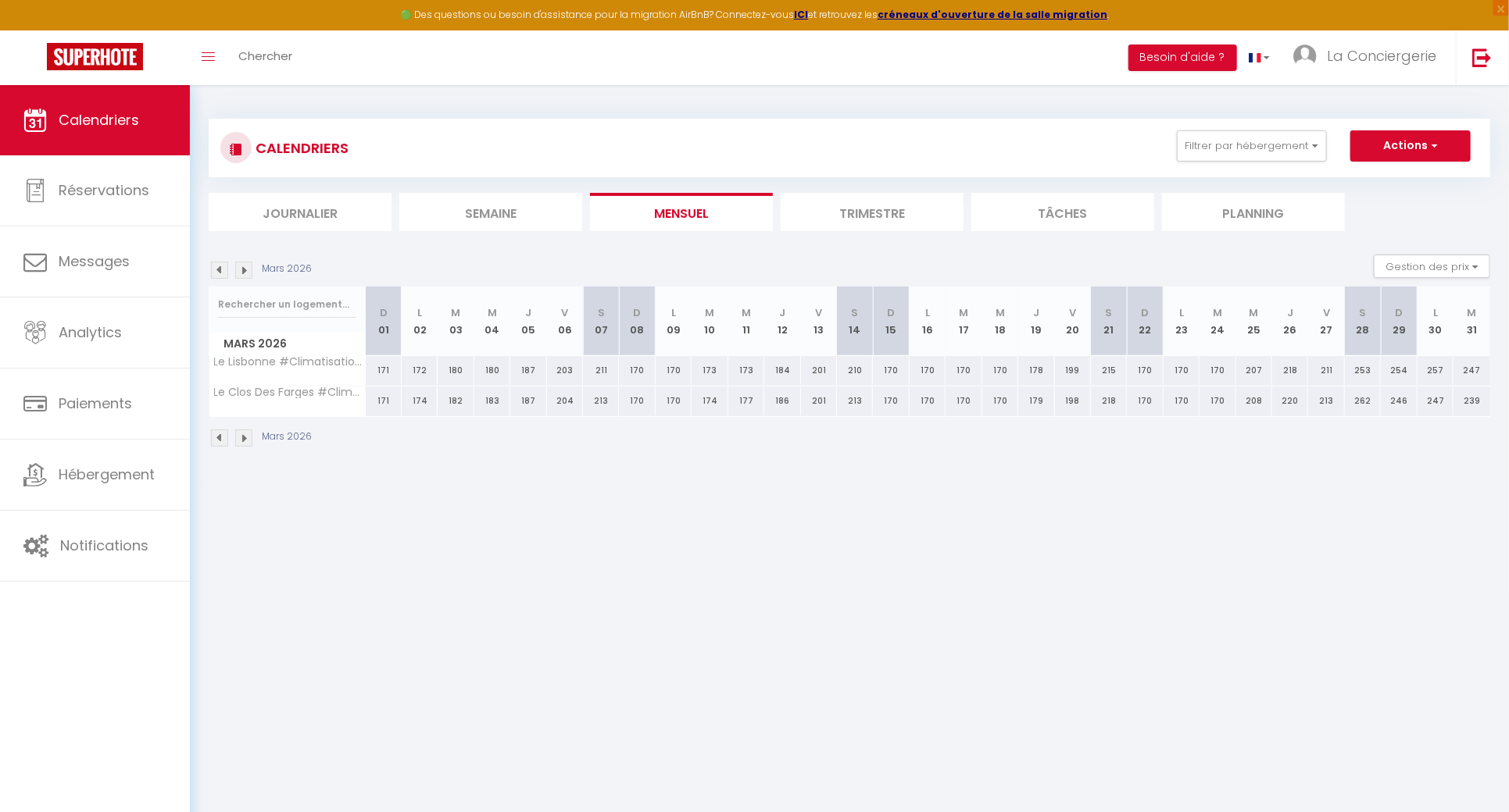
click at [247, 270] on img at bounding box center [243, 269] width 17 height 17
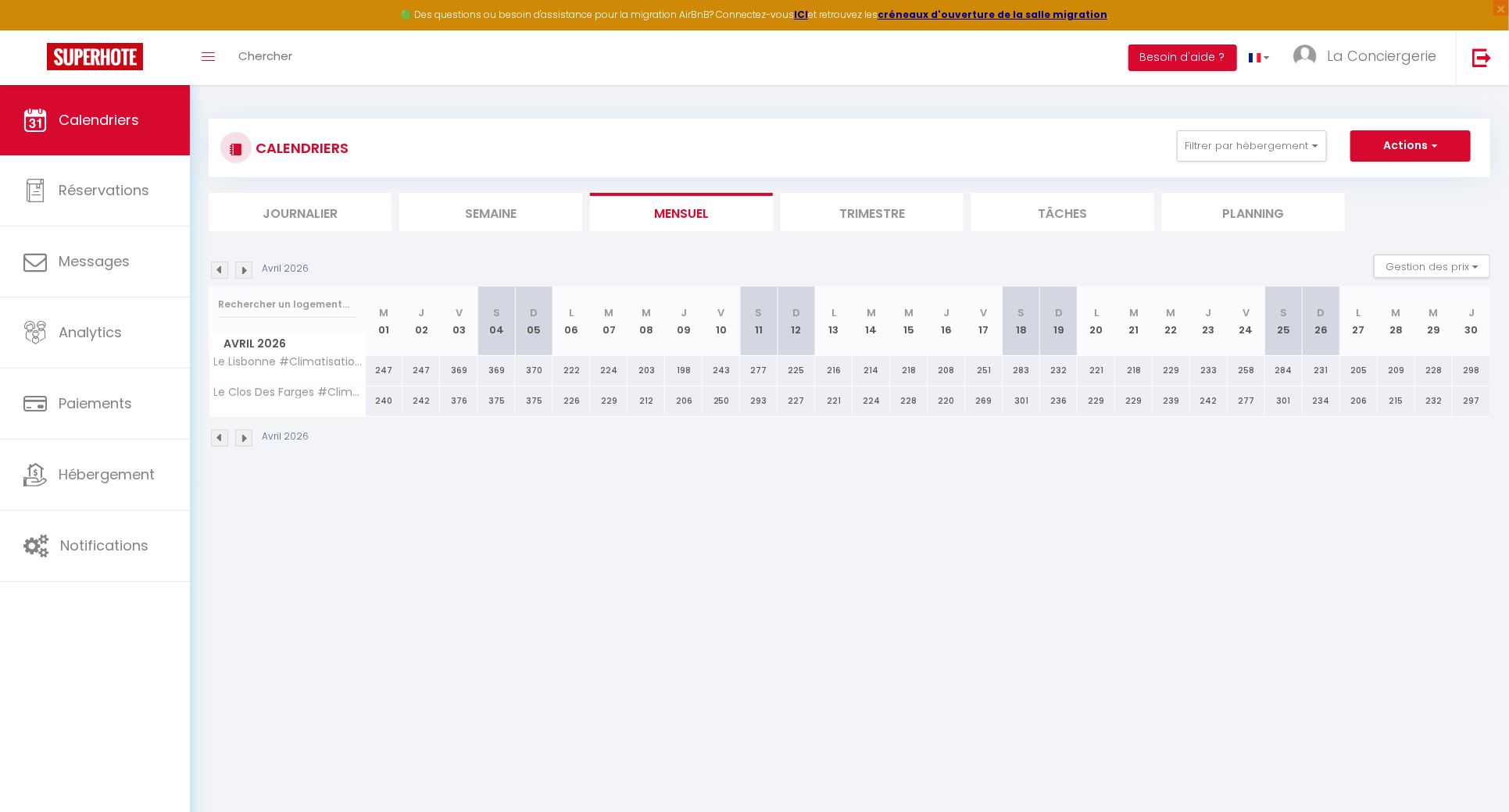
click at [224, 266] on img at bounding box center [219, 269] width 17 height 17
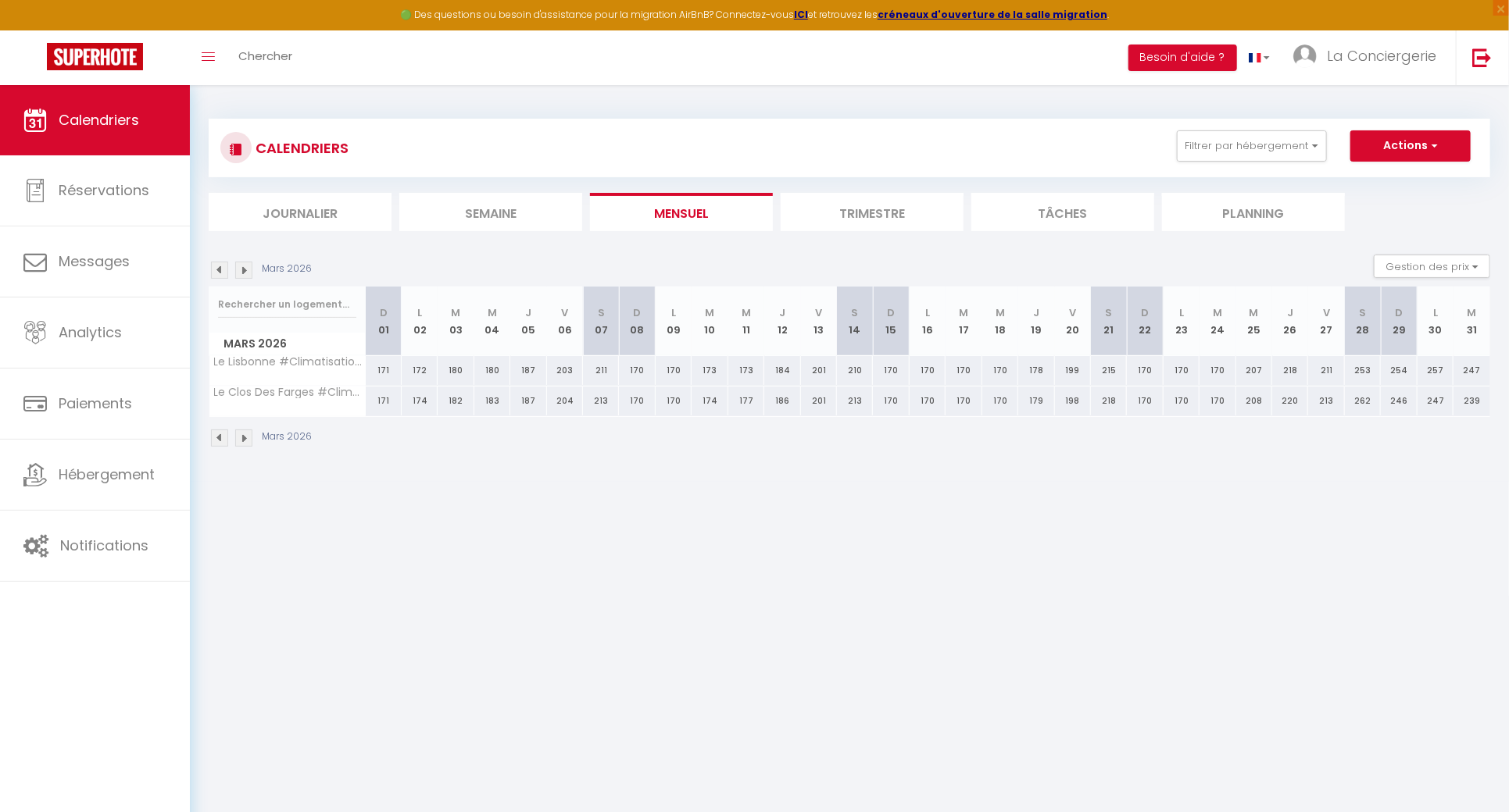
click at [224, 266] on img at bounding box center [219, 269] width 17 height 17
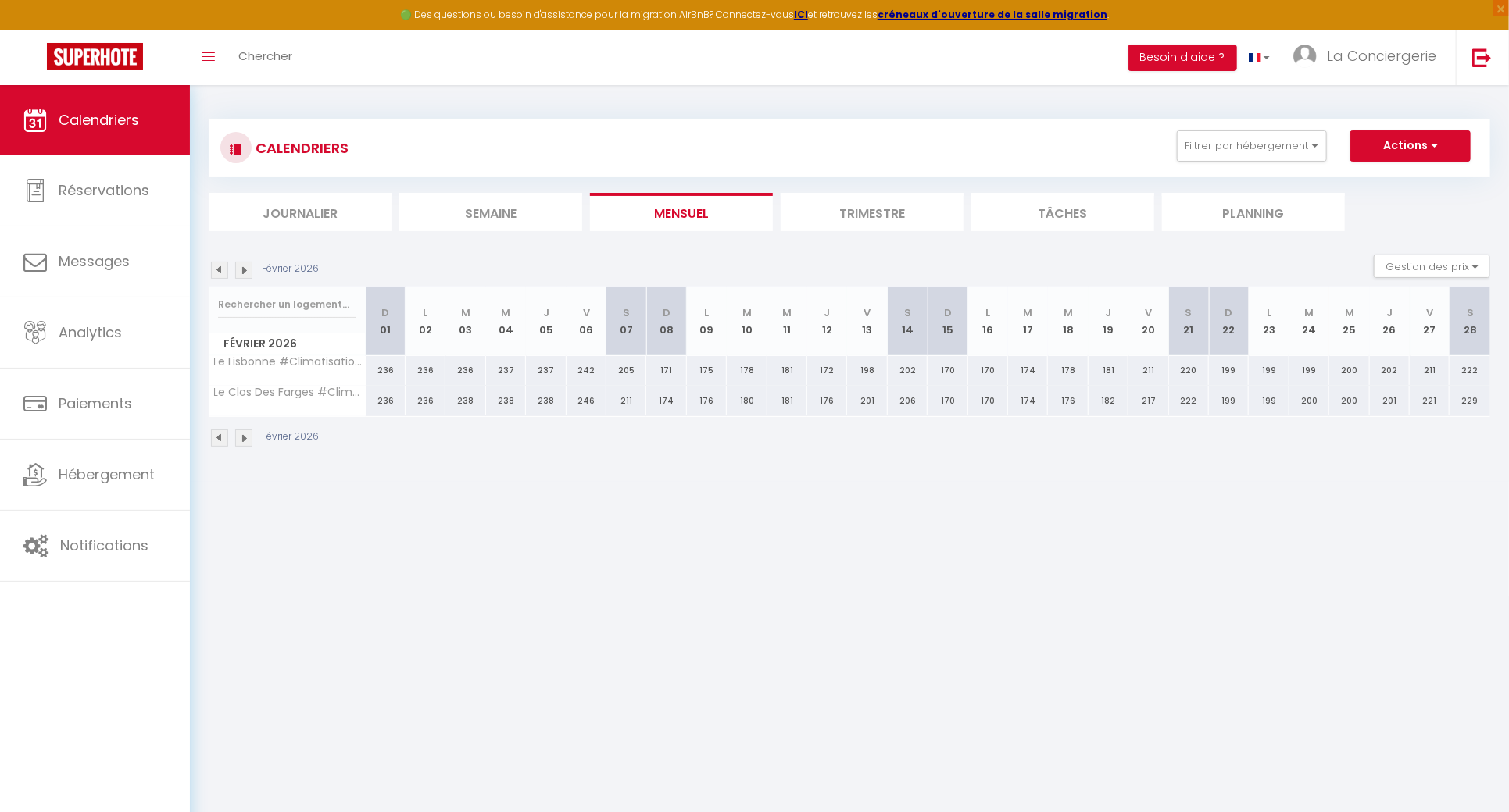
click at [224, 266] on img at bounding box center [219, 269] width 17 height 17
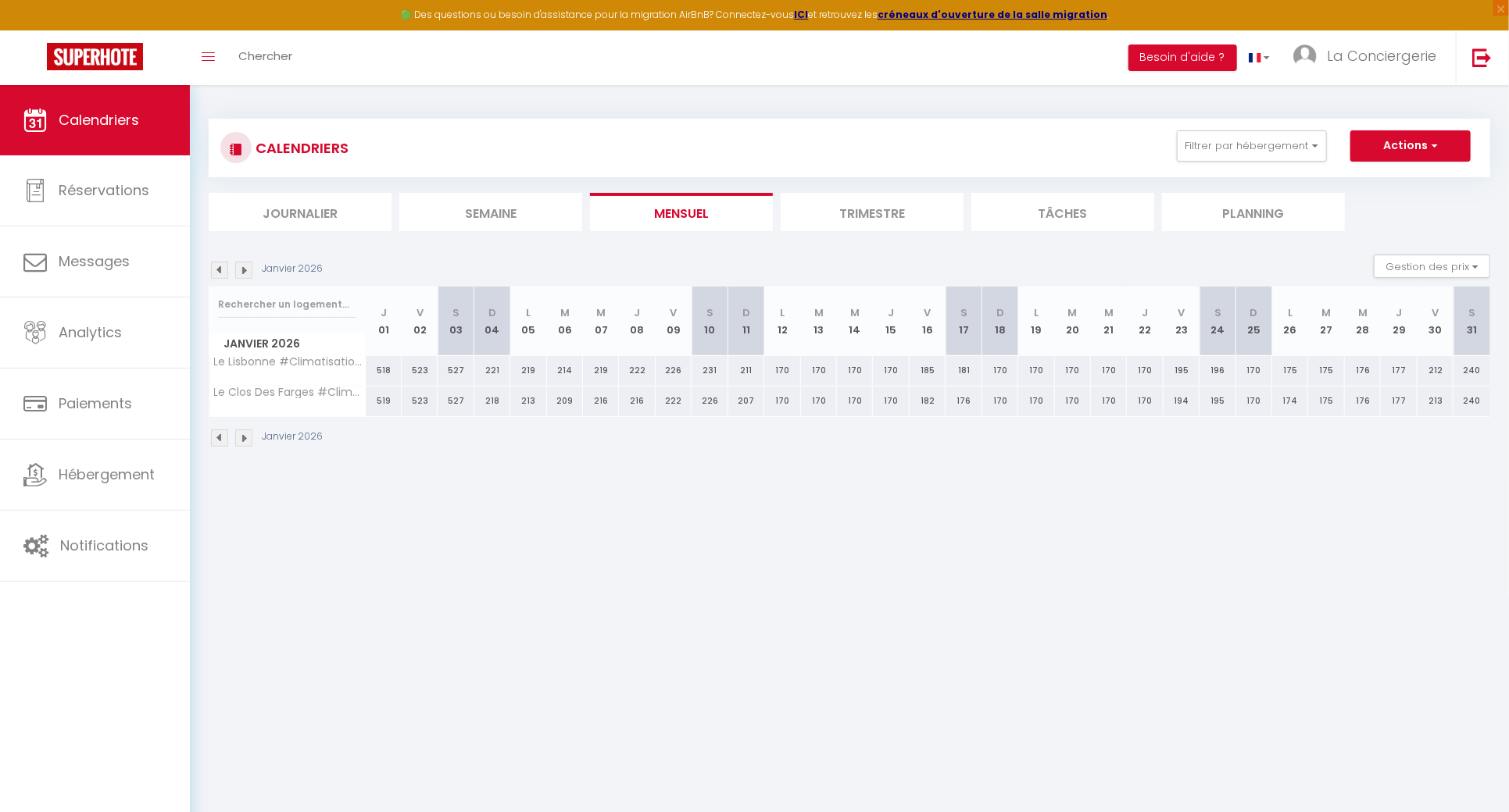
click at [224, 266] on img at bounding box center [219, 269] width 17 height 17
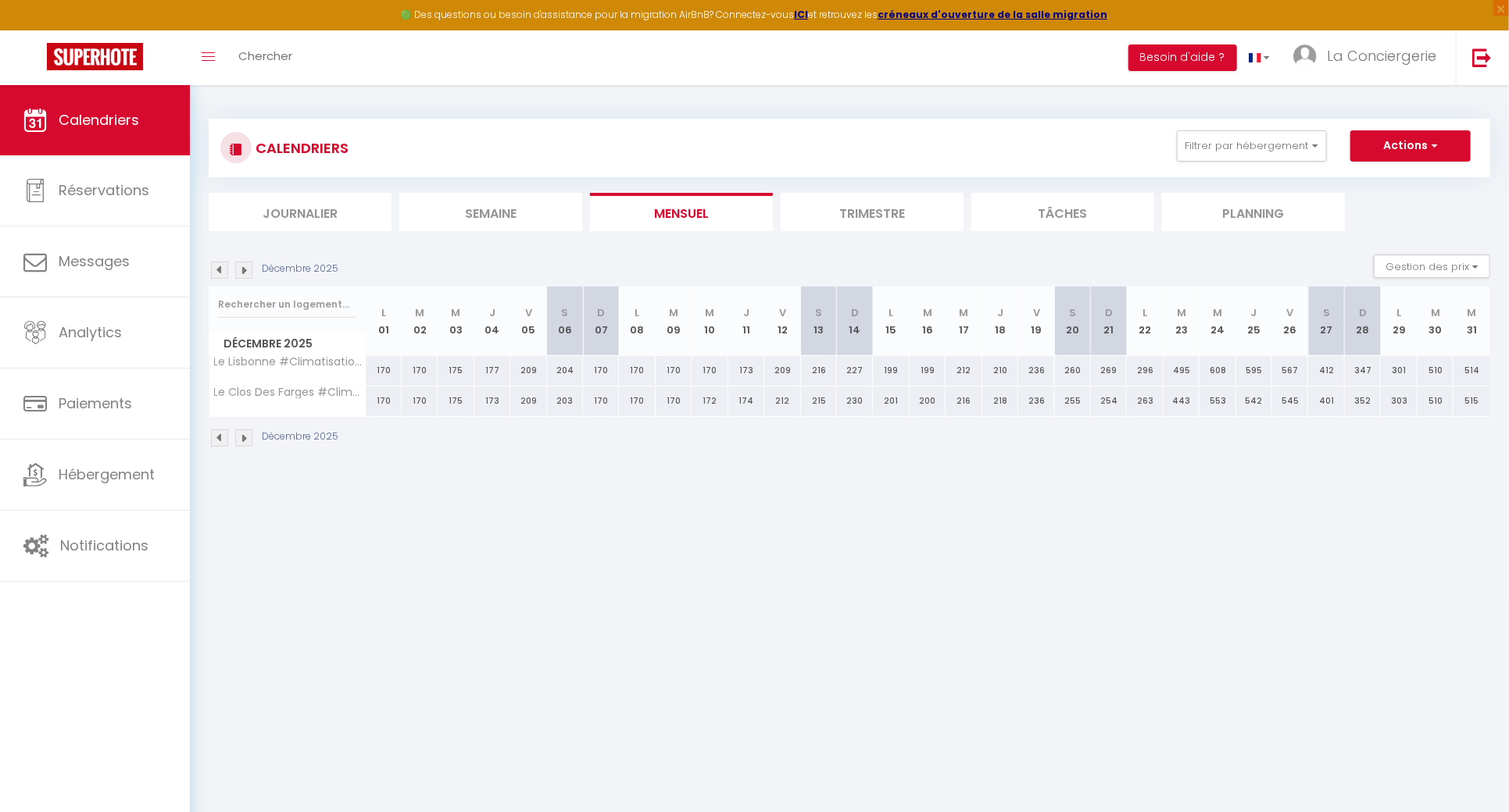
click at [224, 266] on img at bounding box center [219, 269] width 17 height 17
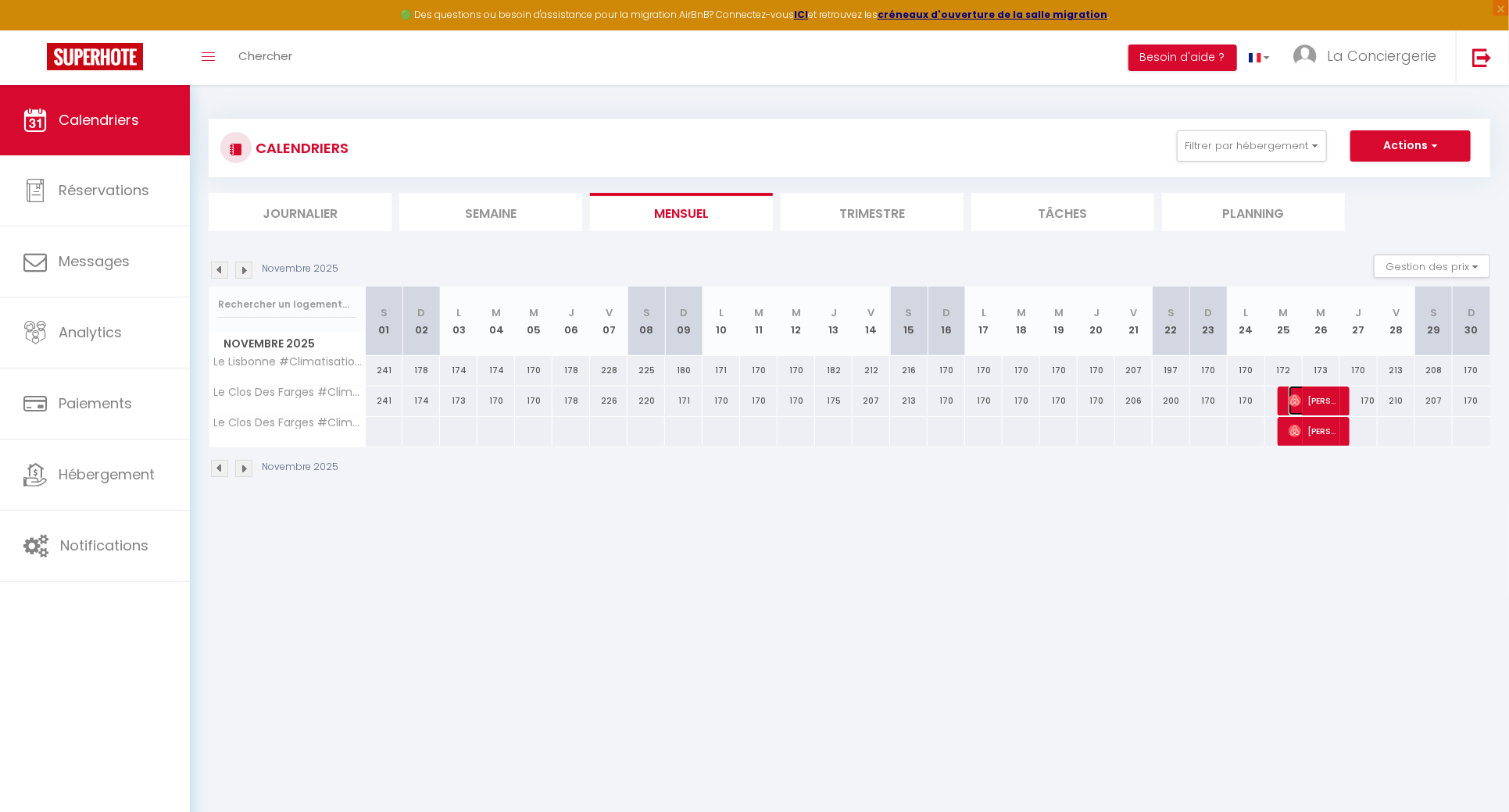
click at [1320, 405] on span "Paul" at bounding box center [1313, 401] width 50 height 30
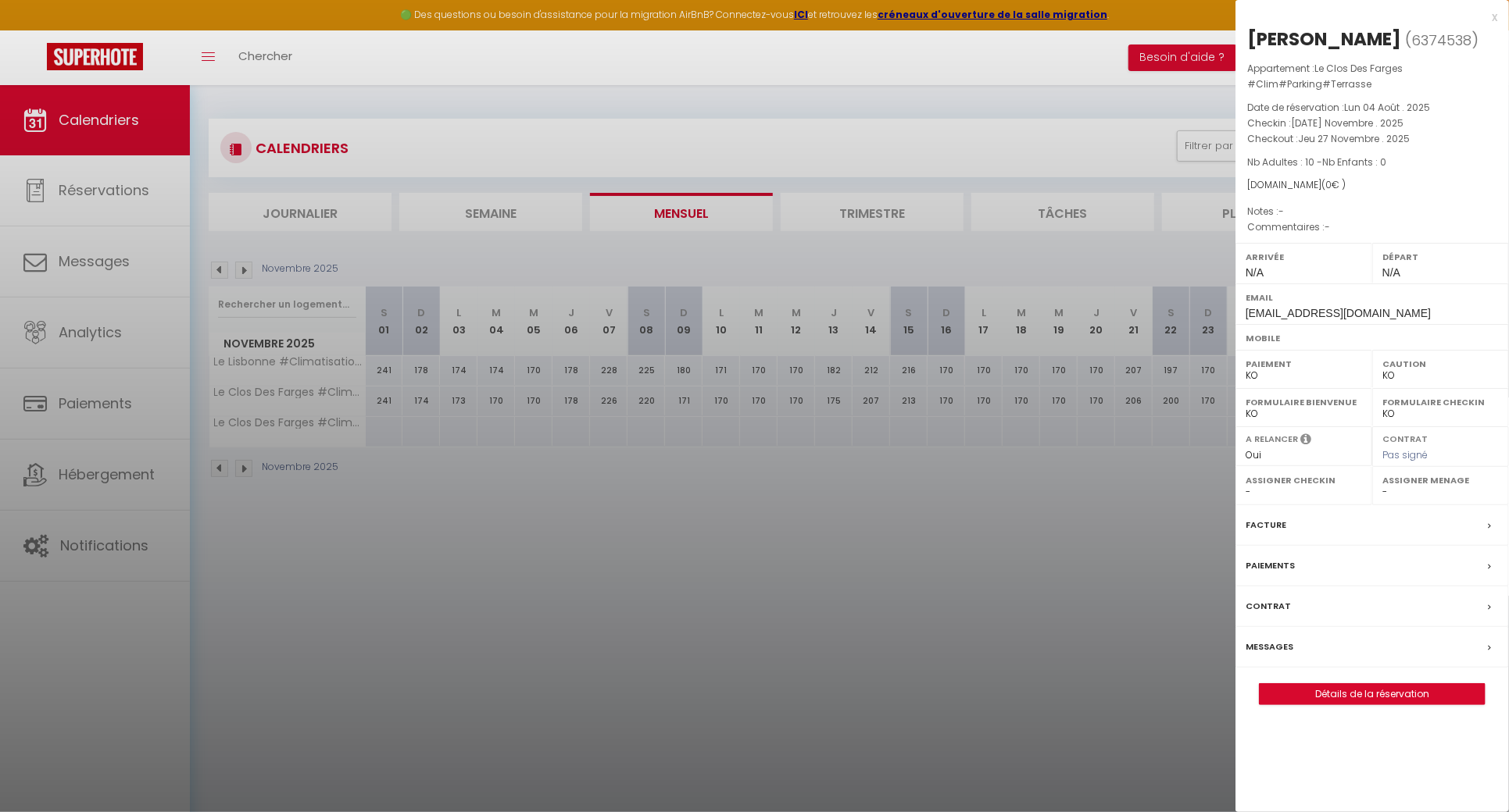
click at [1186, 502] on div at bounding box center [754, 406] width 1509 height 812
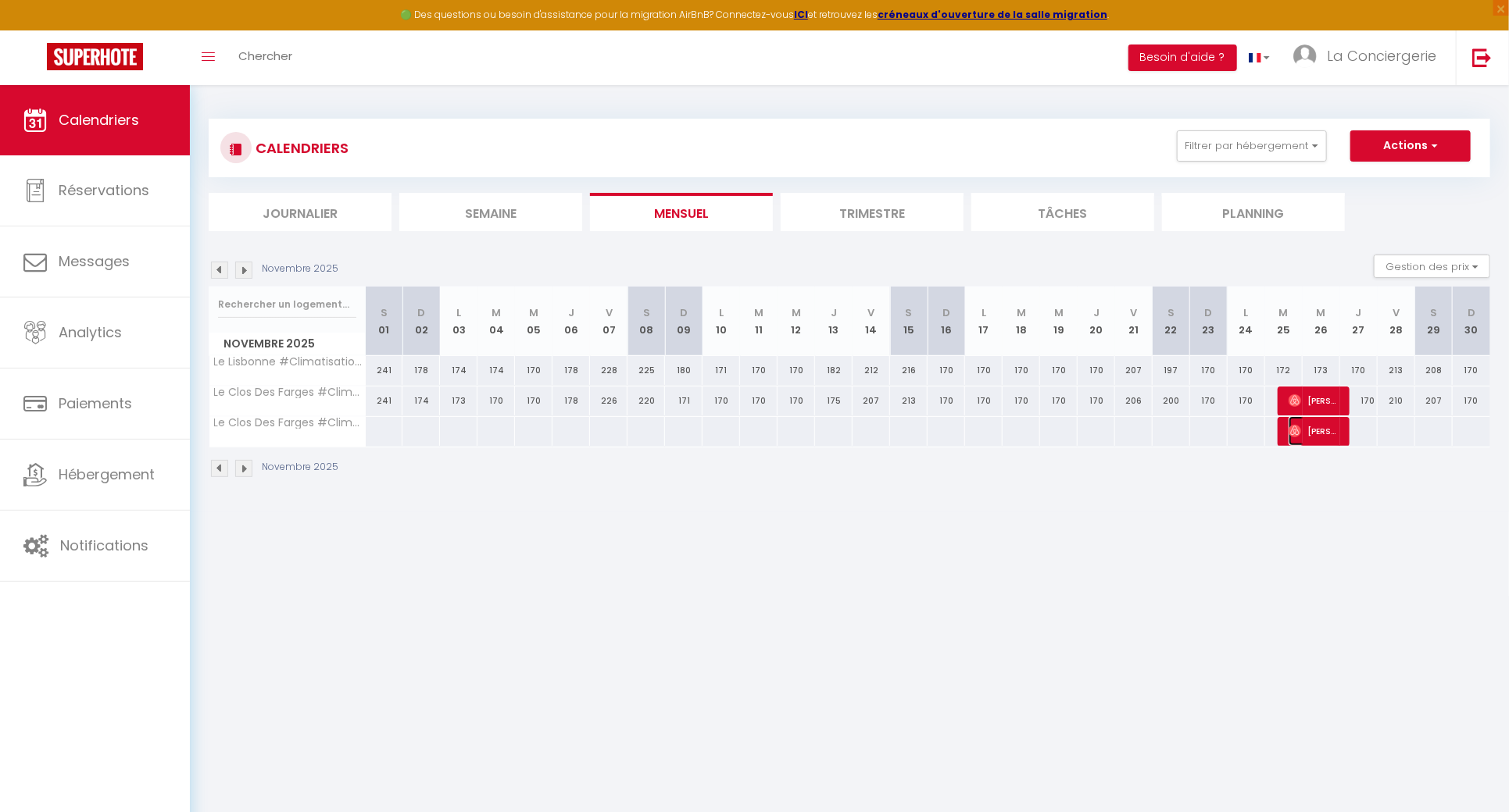
click at [1302, 431] on span "Paul Greloux" at bounding box center [1313, 431] width 50 height 30
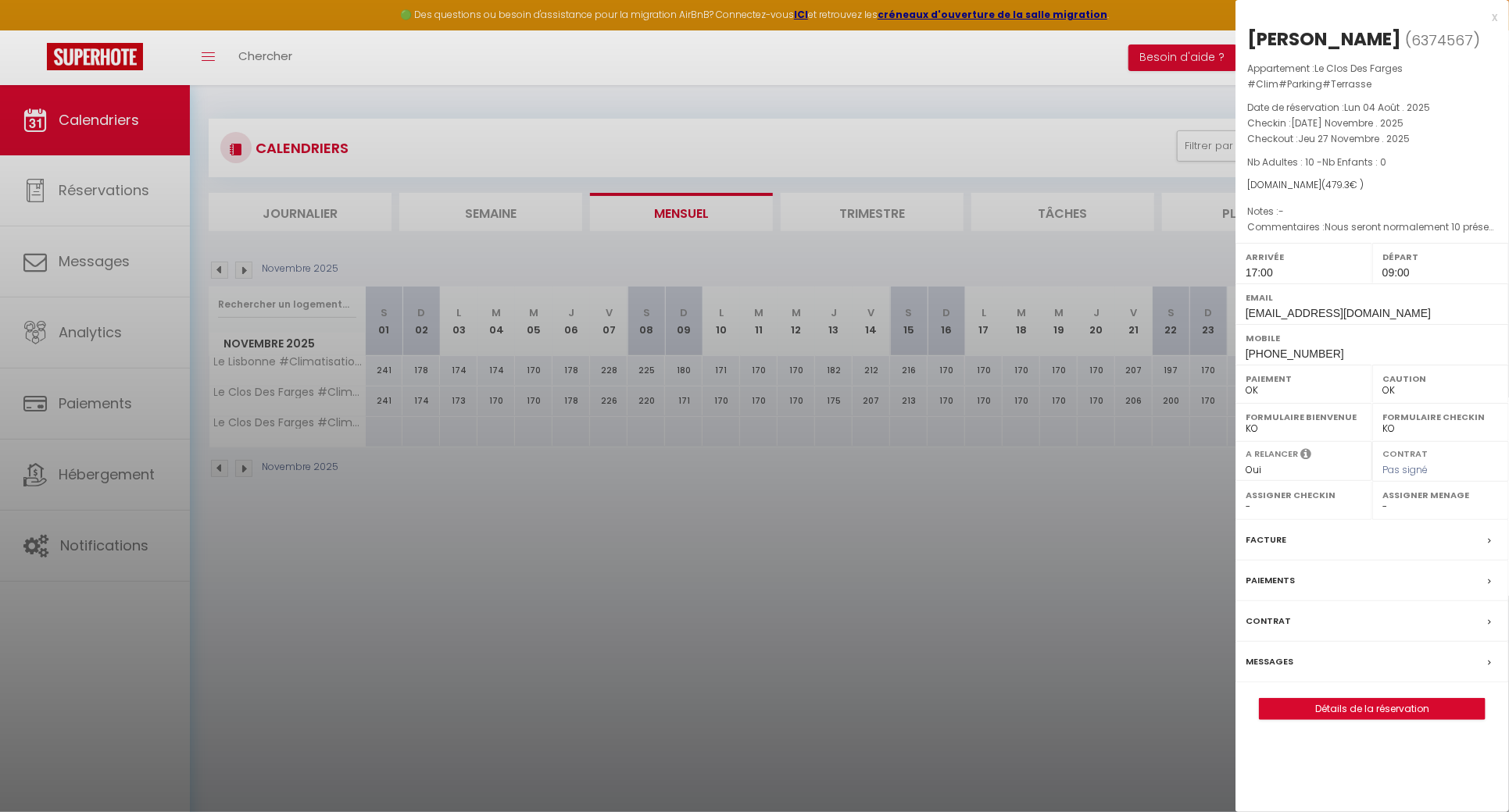
click at [1006, 524] on div at bounding box center [754, 406] width 1509 height 812
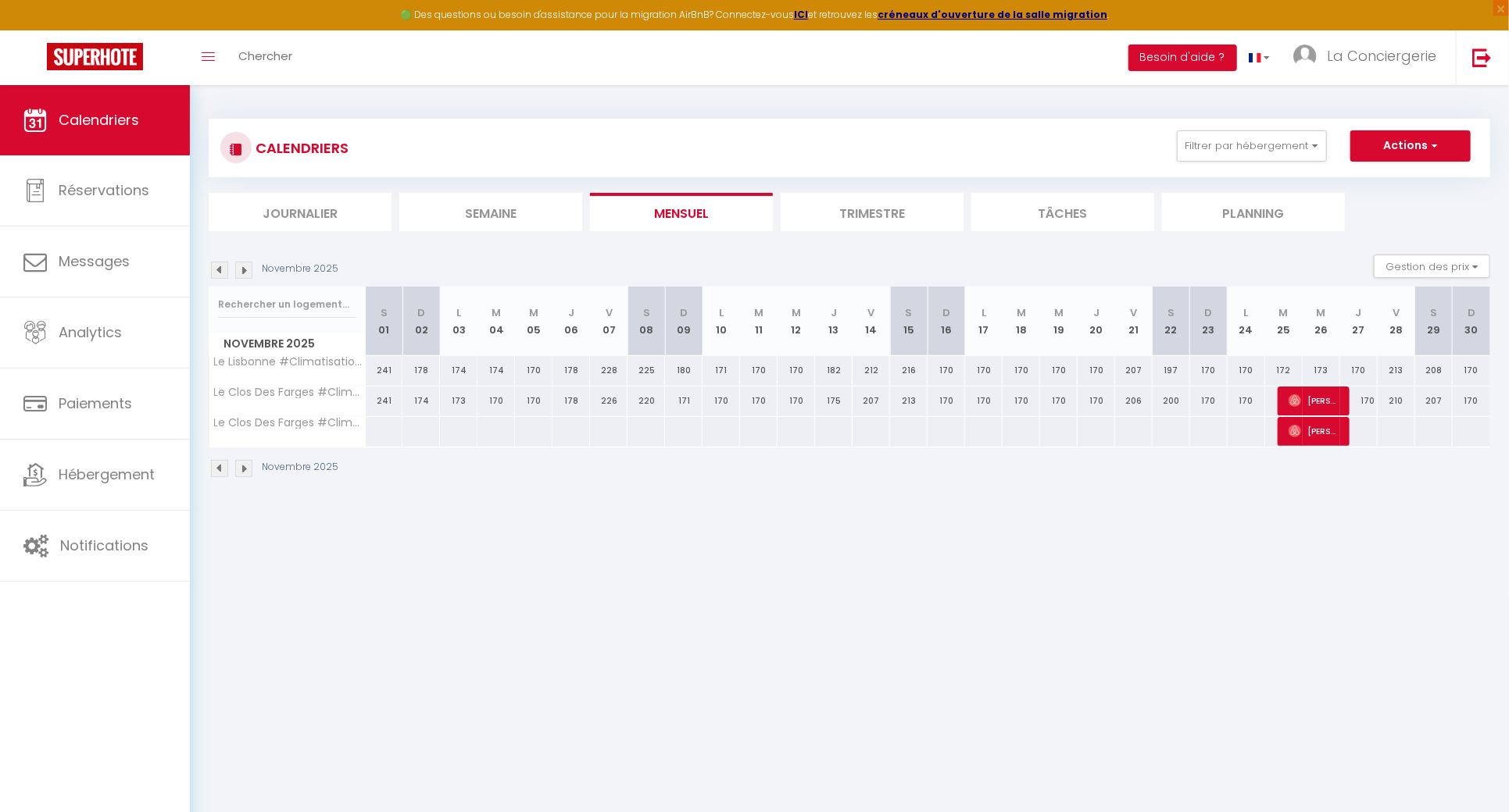
click at [243, 261] on img at bounding box center [243, 269] width 17 height 17
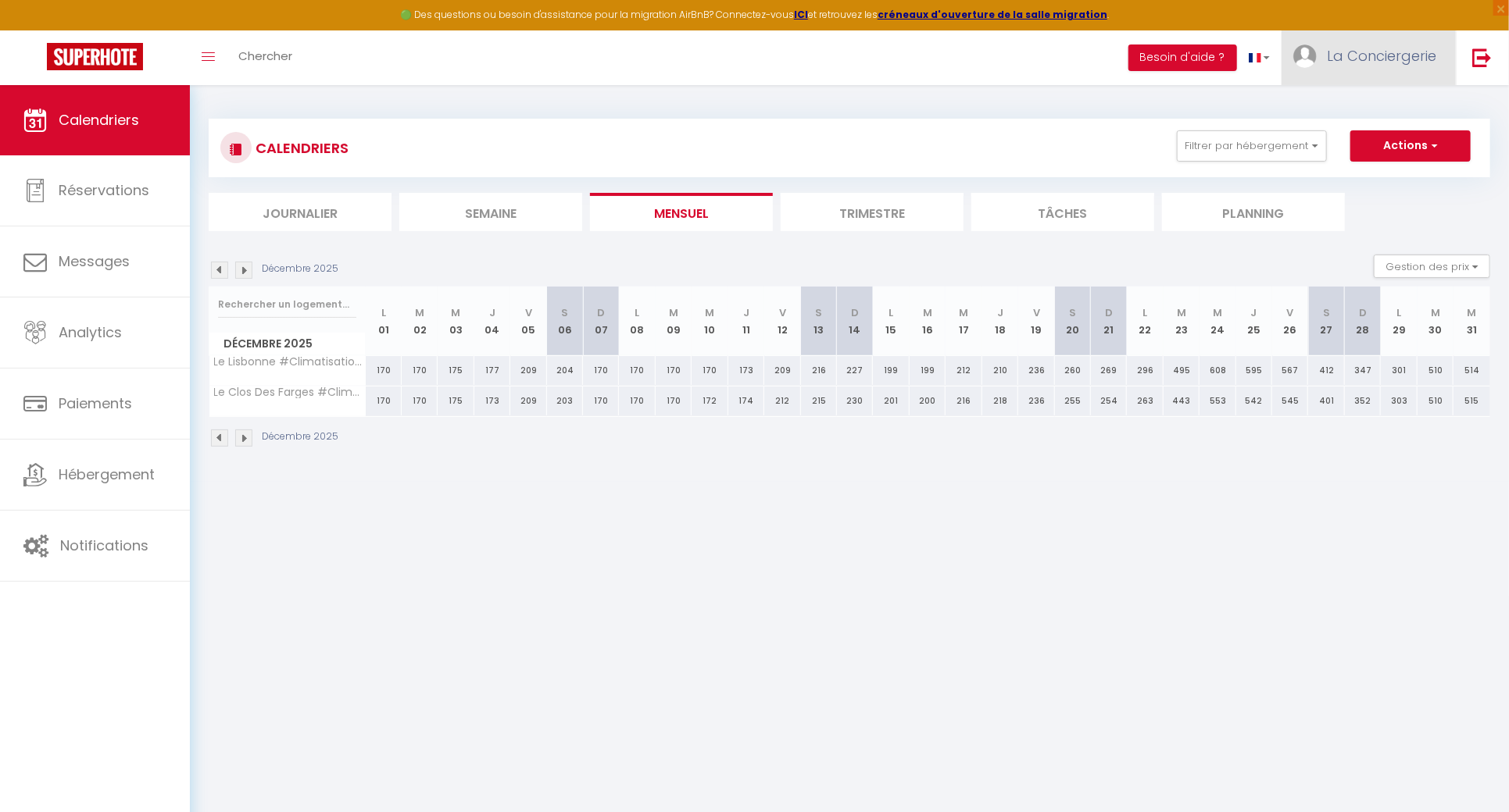
click at [1351, 40] on link "La Conciergerie" at bounding box center [1368, 57] width 174 height 55
click at [1370, 130] on link "Équipe" at bounding box center [1393, 137] width 116 height 26
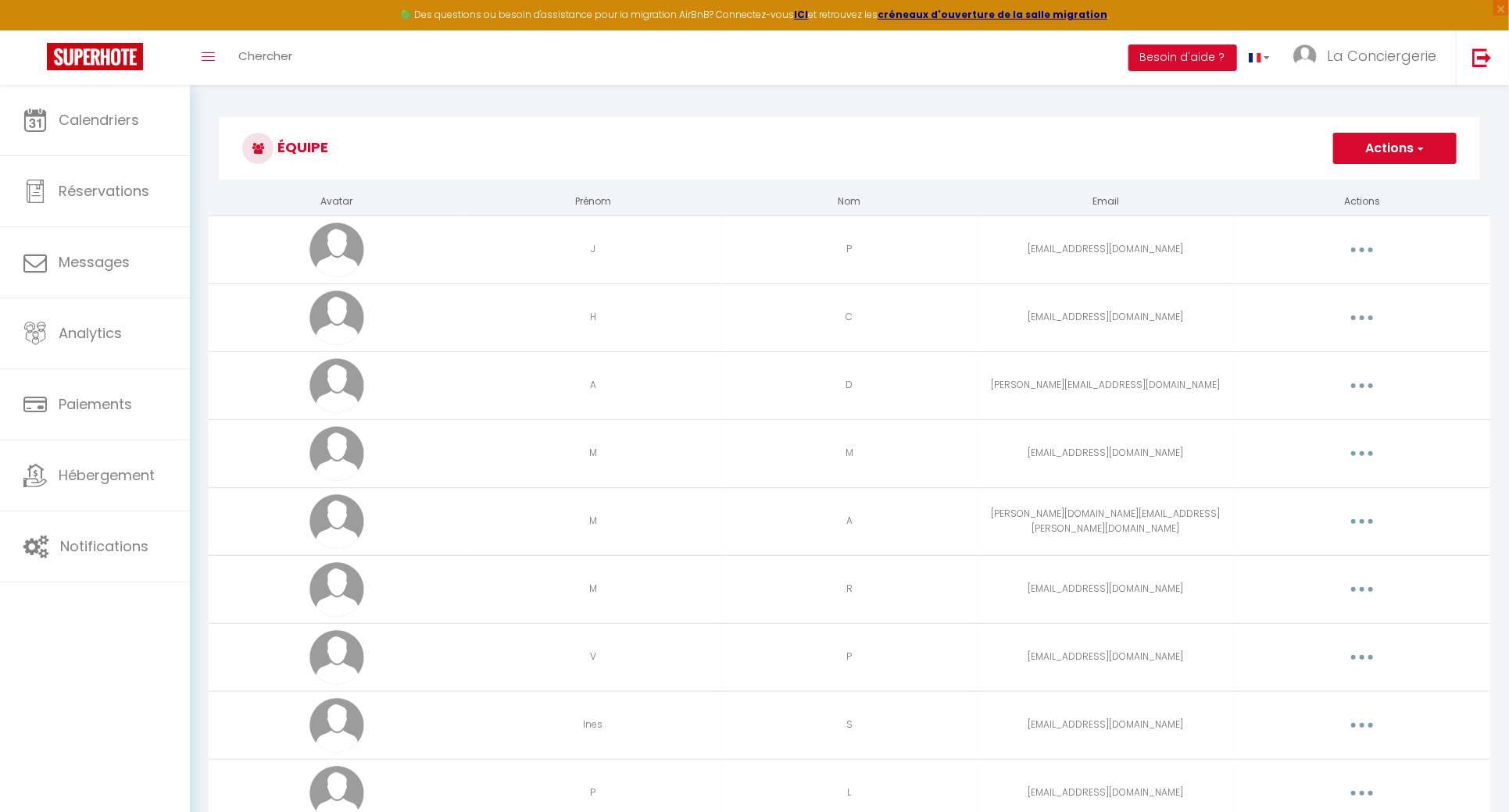
click at [1368, 138] on button "Actions" at bounding box center [1395, 148] width 124 height 31
click at [1367, 177] on link "Ajouter un nouvel utilisateur" at bounding box center [1363, 183] width 185 height 20
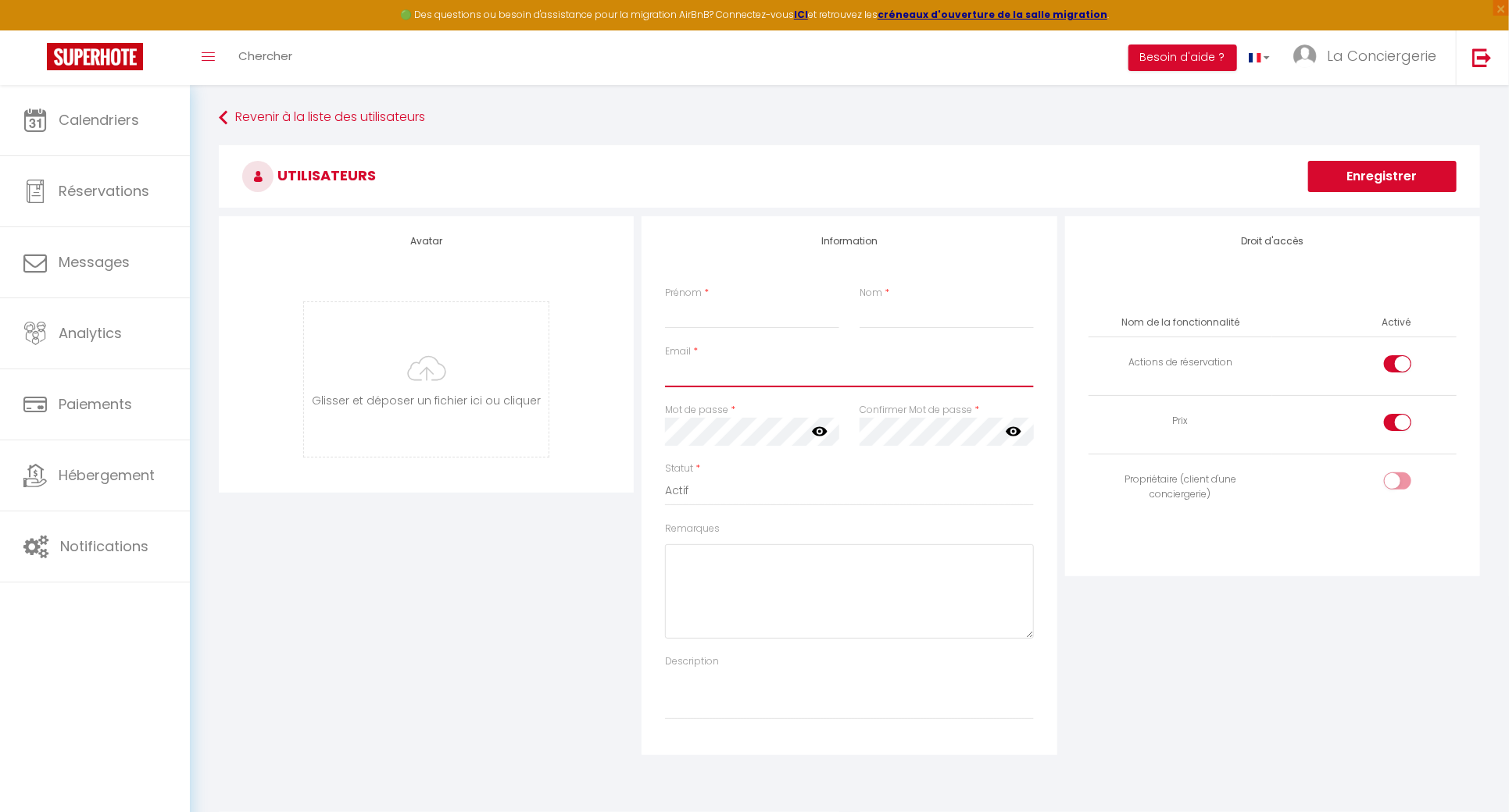
click at [752, 377] on input "Email" at bounding box center [849, 373] width 368 height 28
paste input "hajjistarone@gmail.com"
click at [747, 301] on input "Prénom" at bounding box center [751, 314] width 174 height 28
paste input "MOHAMMED"
click at [821, 431] on icon at bounding box center [820, 431] width 15 height 15
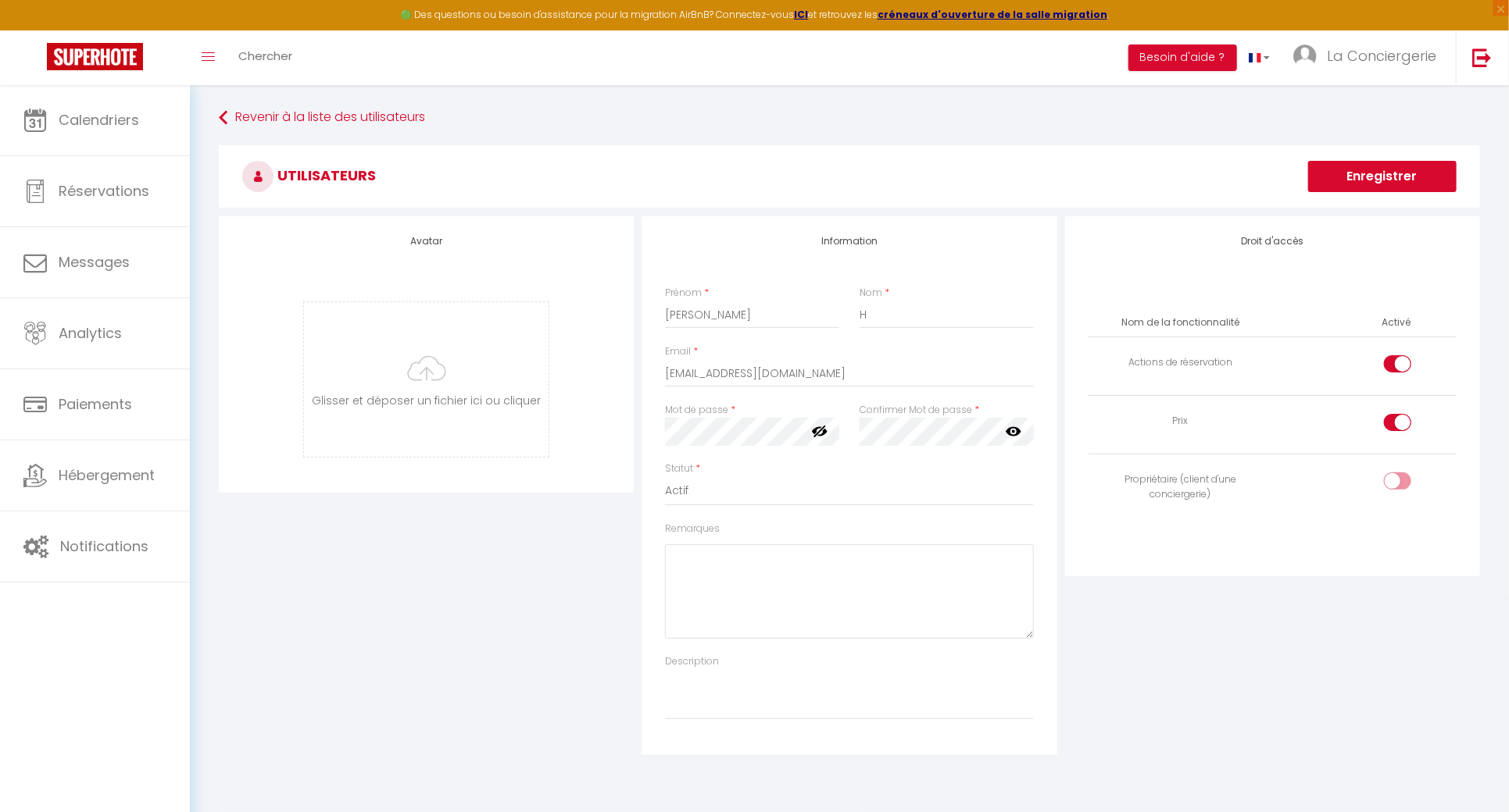
click at [603, 452] on div "Avatar Glisser et déposer un fichier ici ou cliquer Ooops, something wrong happ…" at bounding box center [850, 486] width 1269 height 539
click at [1245, 636] on div "Droit d'accès Nom de la fonctionnalité Activé Actions de réservation Prix Propr…" at bounding box center [1272, 486] width 423 height 539
click at [1402, 416] on input "checkbox" at bounding box center [1411, 426] width 27 height 24
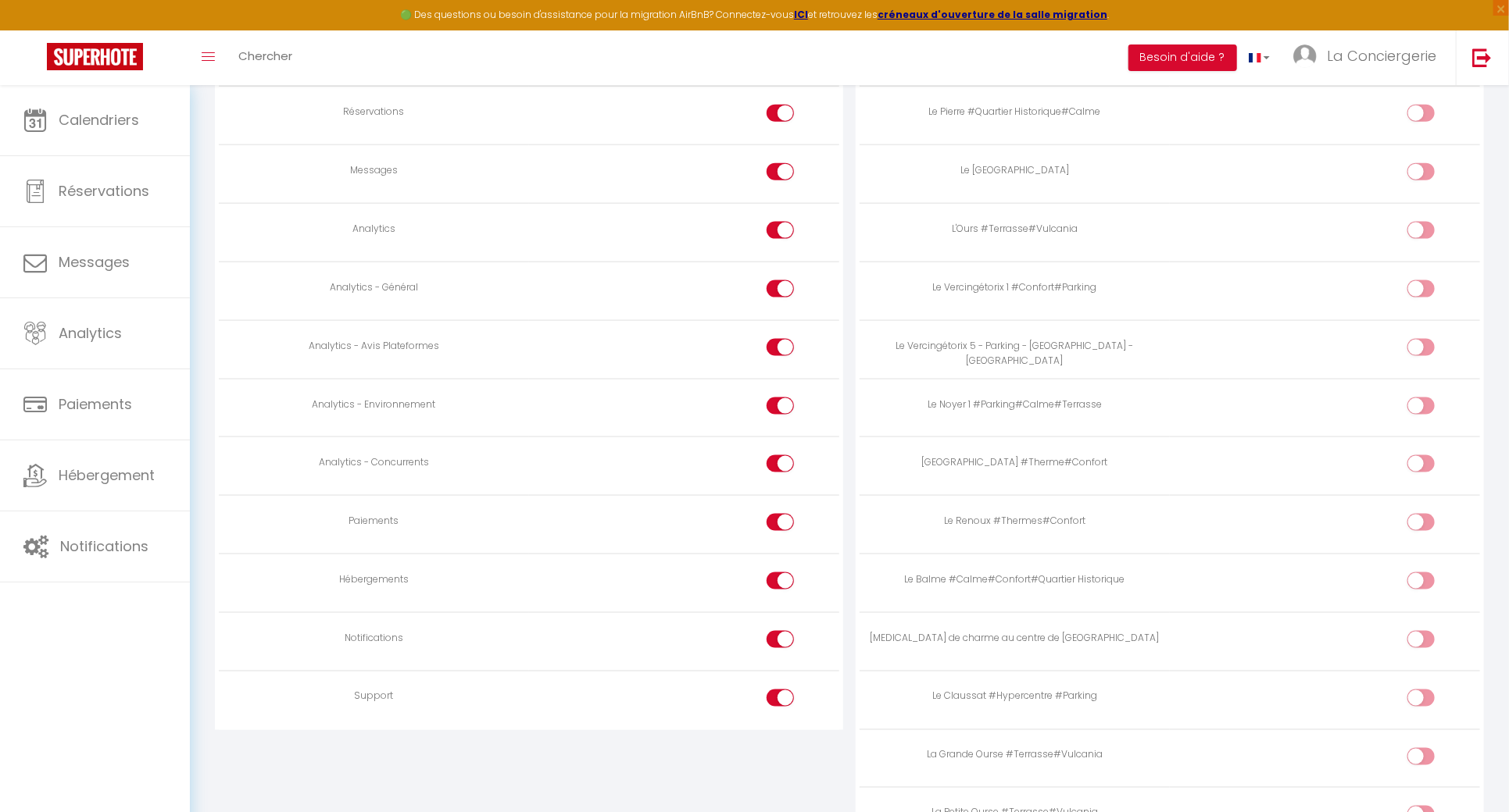
scroll to position [1162, 0]
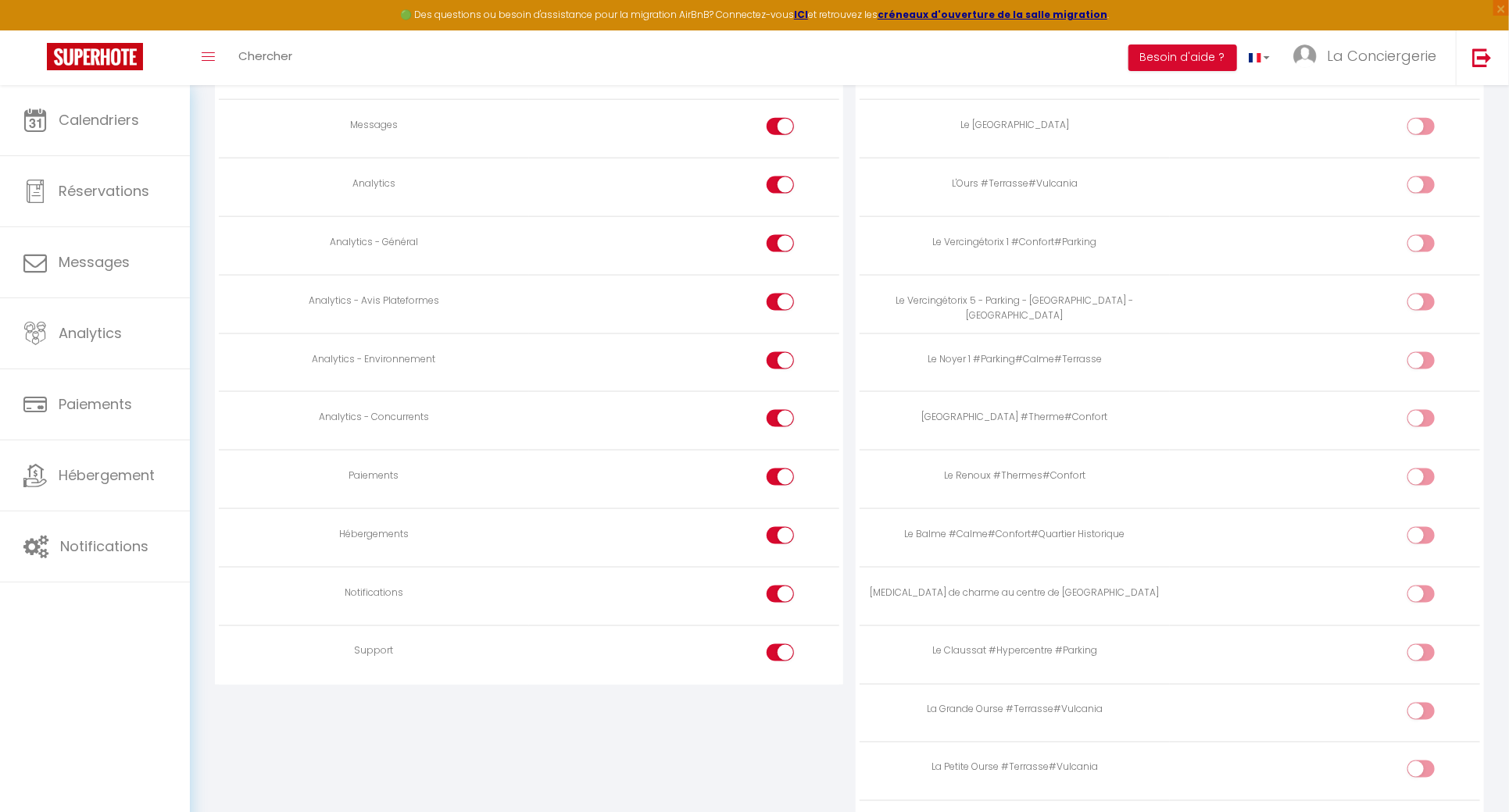
click at [782, 120] on input "checkbox" at bounding box center [793, 130] width 27 height 24
click at [776, 177] on div at bounding box center [780, 185] width 27 height 17
click at [780, 177] on input "checkbox" at bounding box center [793, 188] width 27 height 24
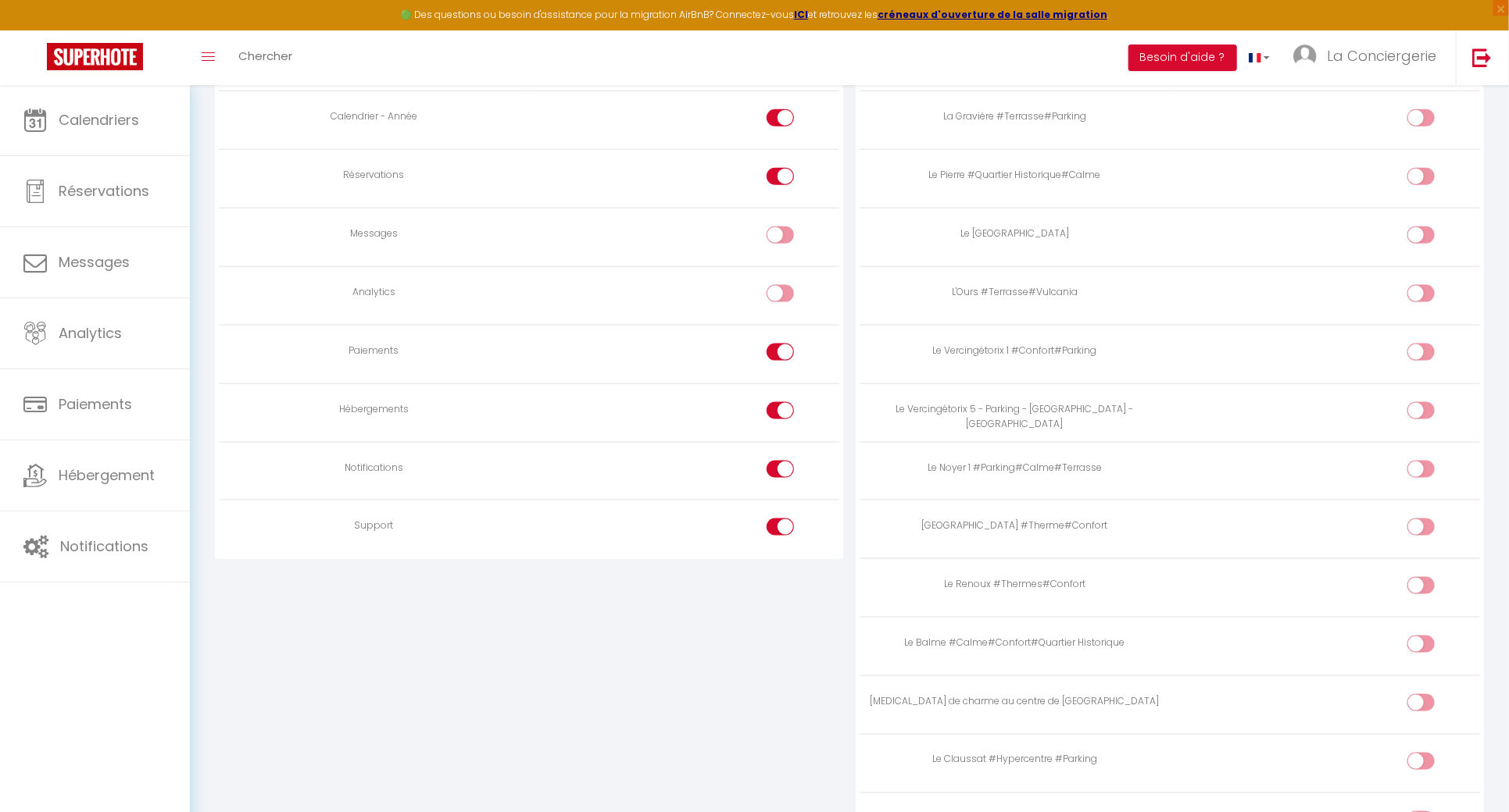
scroll to position [1043, 0]
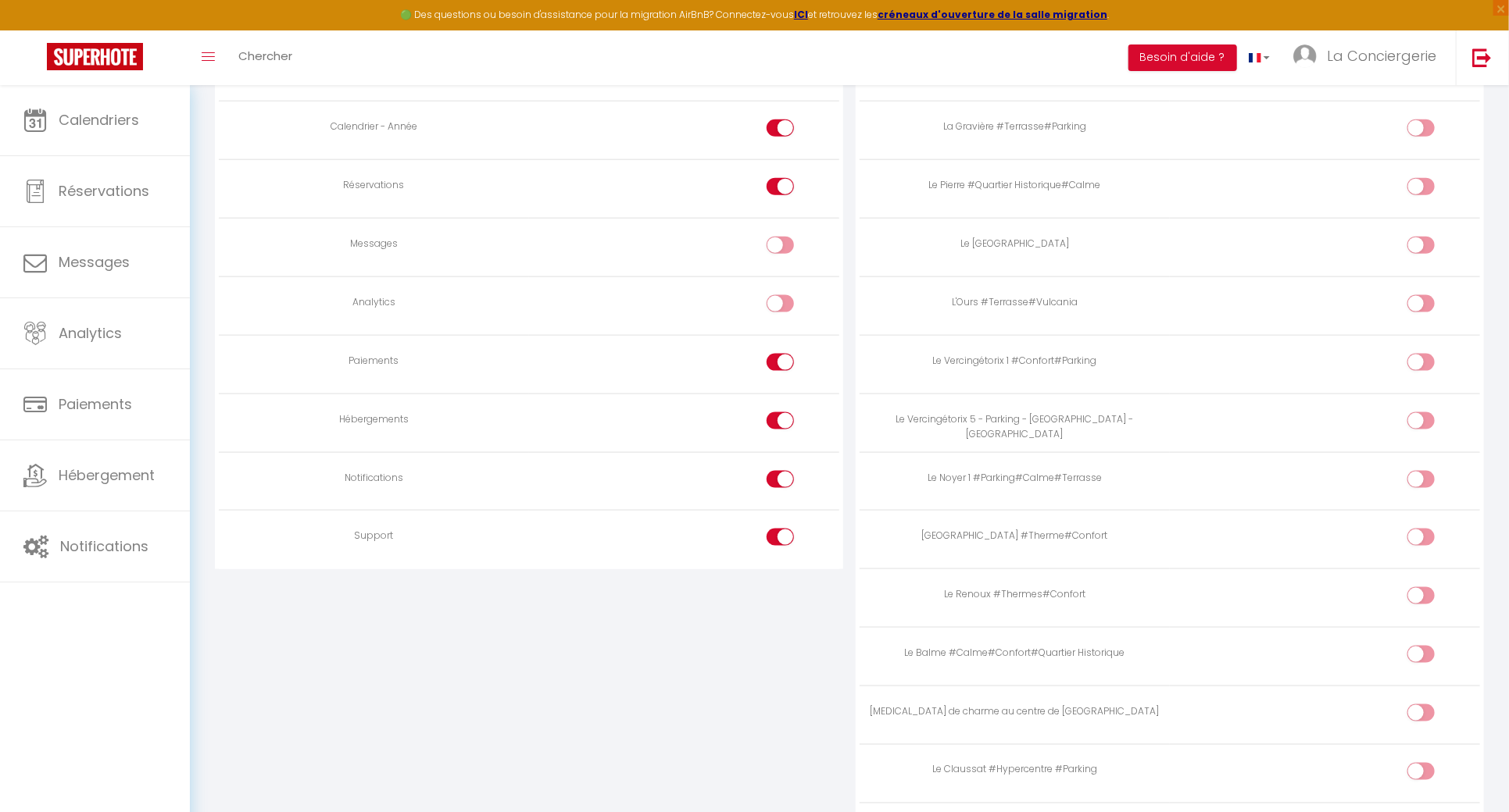
click at [775, 359] on div at bounding box center [780, 362] width 27 height 17
click at [780, 359] on input "checkbox" at bounding box center [793, 366] width 27 height 24
click at [780, 533] on input "checkbox" at bounding box center [793, 541] width 27 height 24
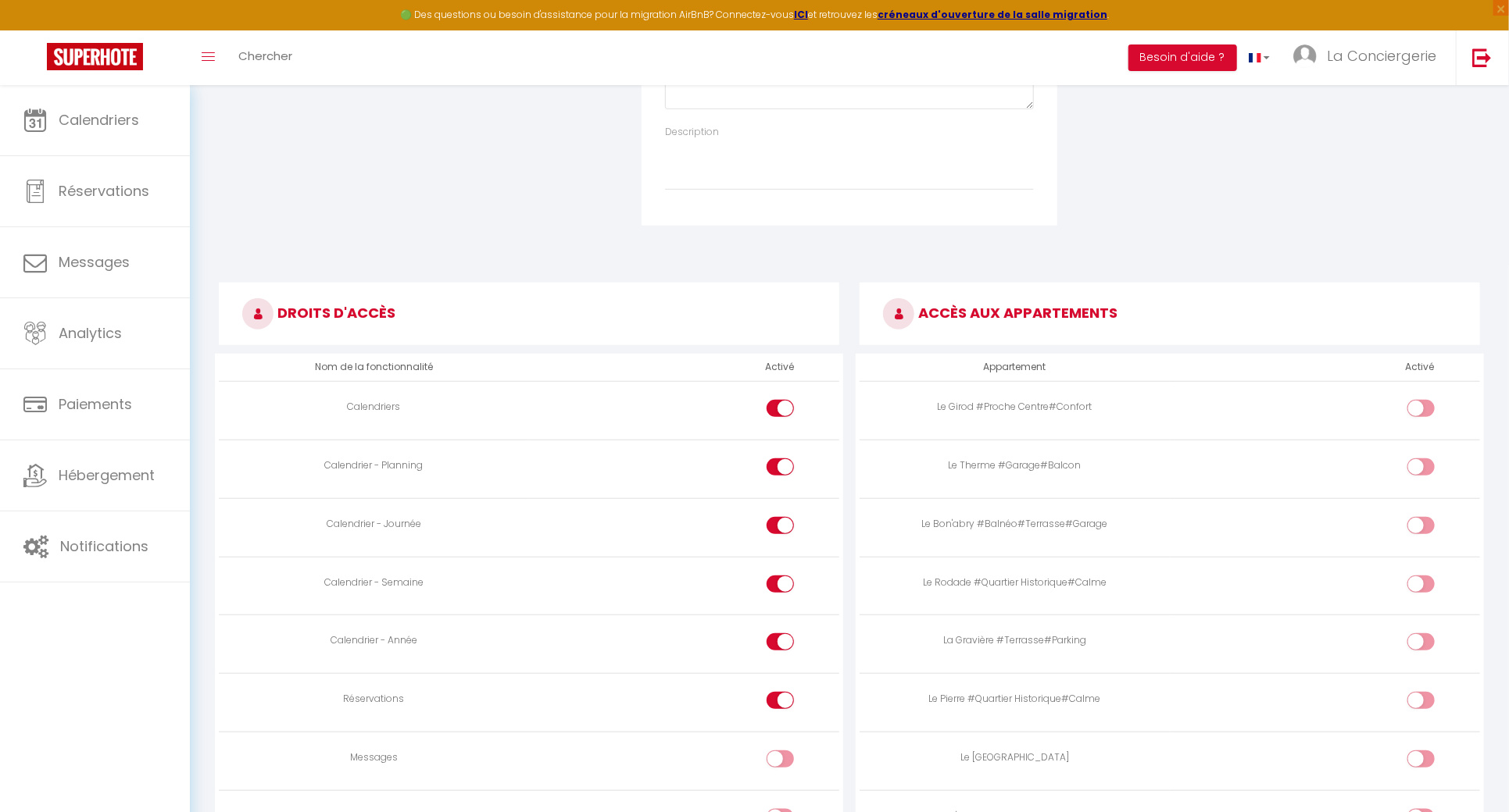
click at [1427, 401] on input "checkbox" at bounding box center [1434, 411] width 27 height 24
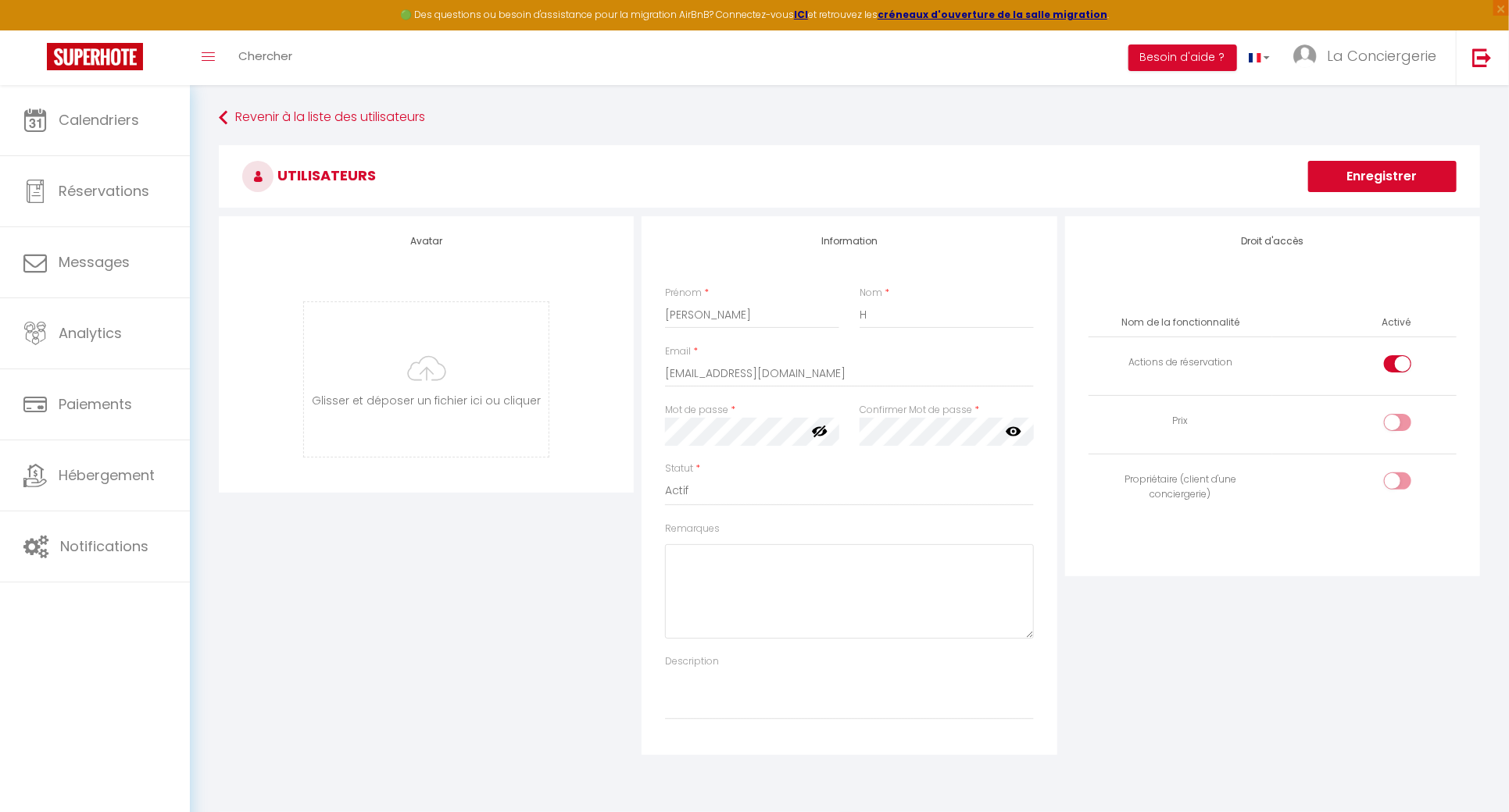
click at [1430, 180] on button "Enregistrer" at bounding box center [1382, 177] width 148 height 31
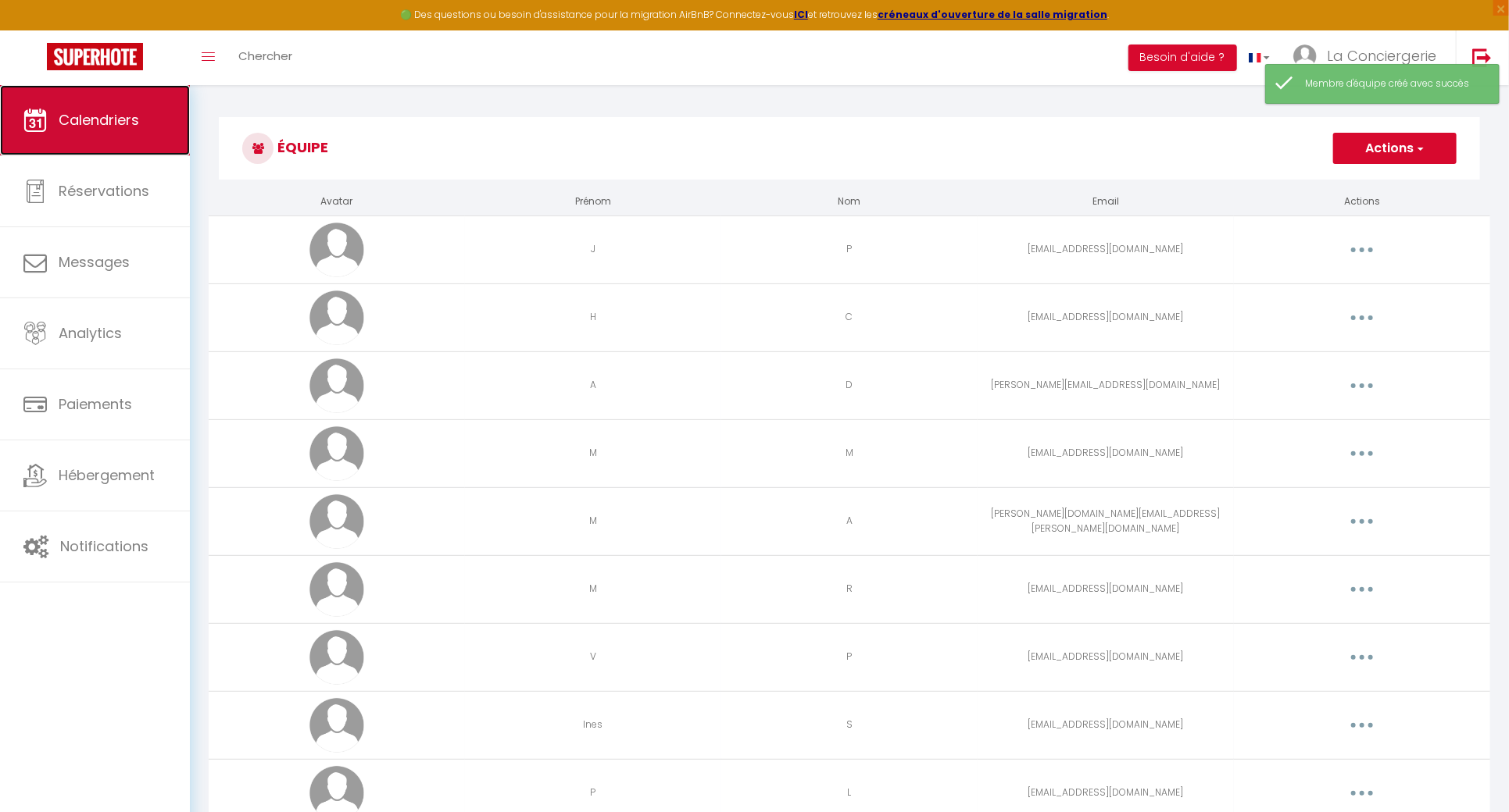
click at [57, 124] on link "Calendriers" at bounding box center [95, 120] width 190 height 70
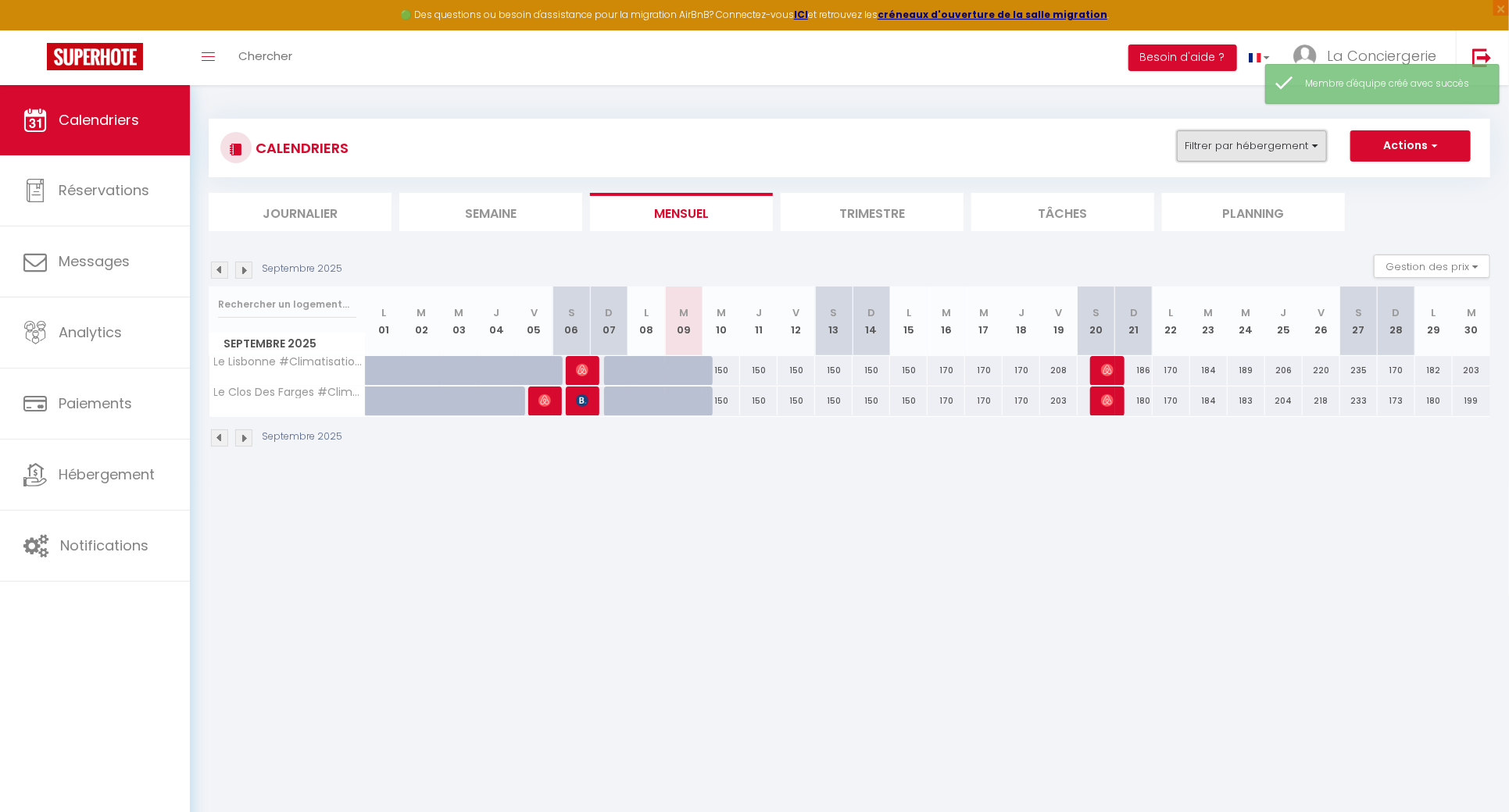
click at [1270, 157] on button "Filtrer par hébergement" at bounding box center [1251, 146] width 150 height 31
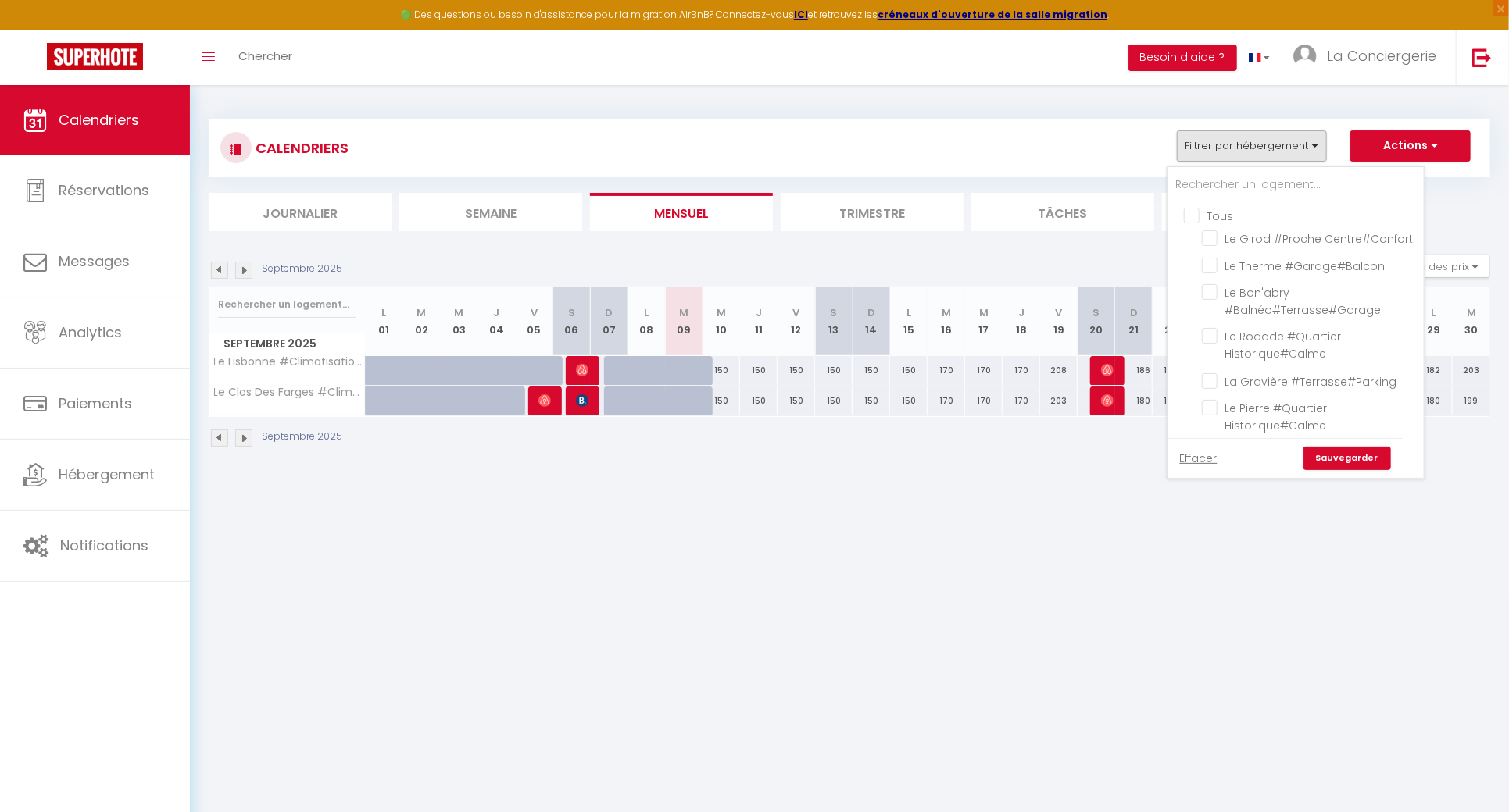
click at [1220, 208] on input "Tous" at bounding box center [1311, 214] width 256 height 15
click at [1354, 453] on link "Sauvegarder" at bounding box center [1347, 459] width 87 height 24
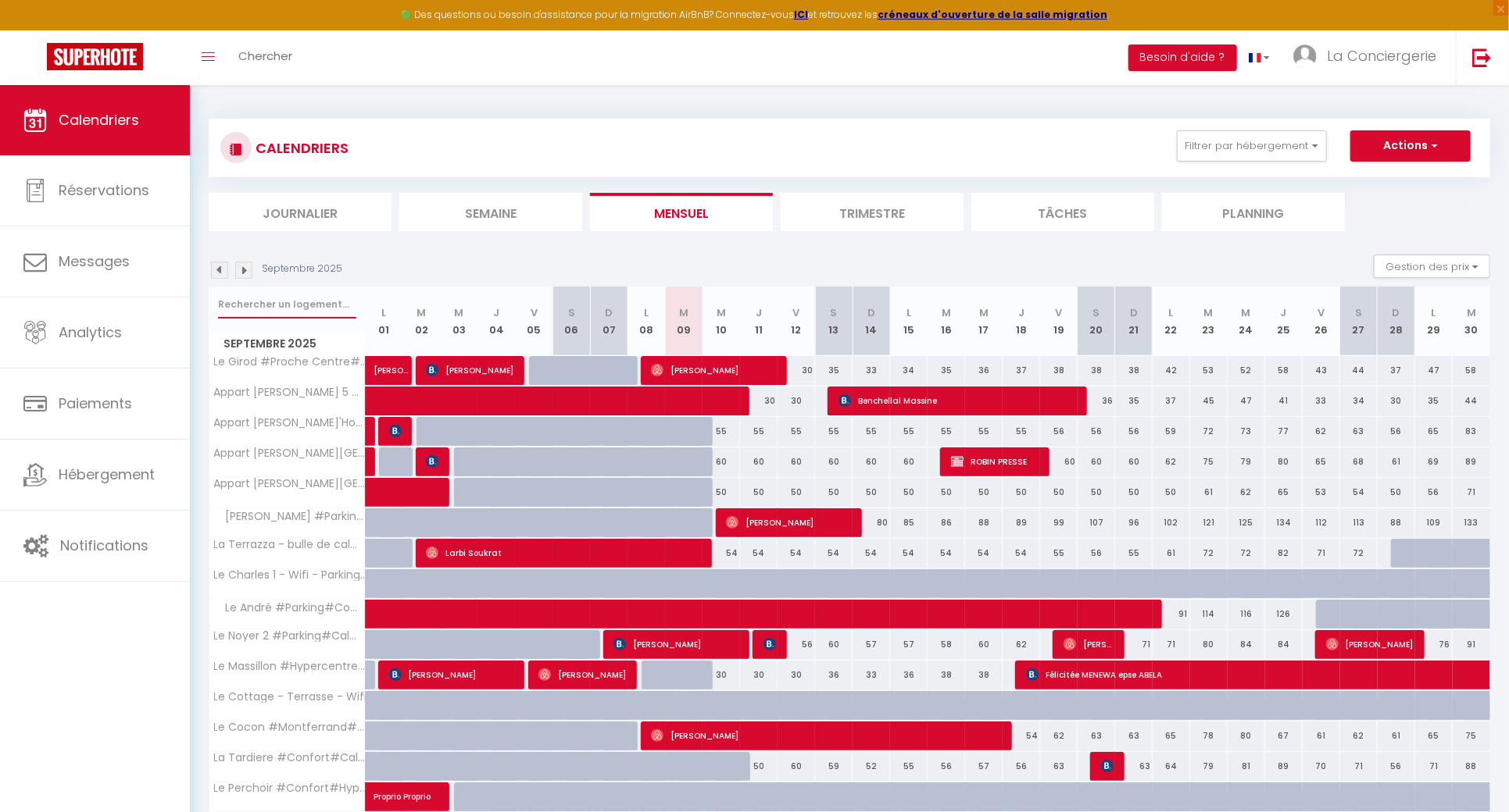
click at [295, 297] on input "text" at bounding box center [287, 304] width 138 height 28
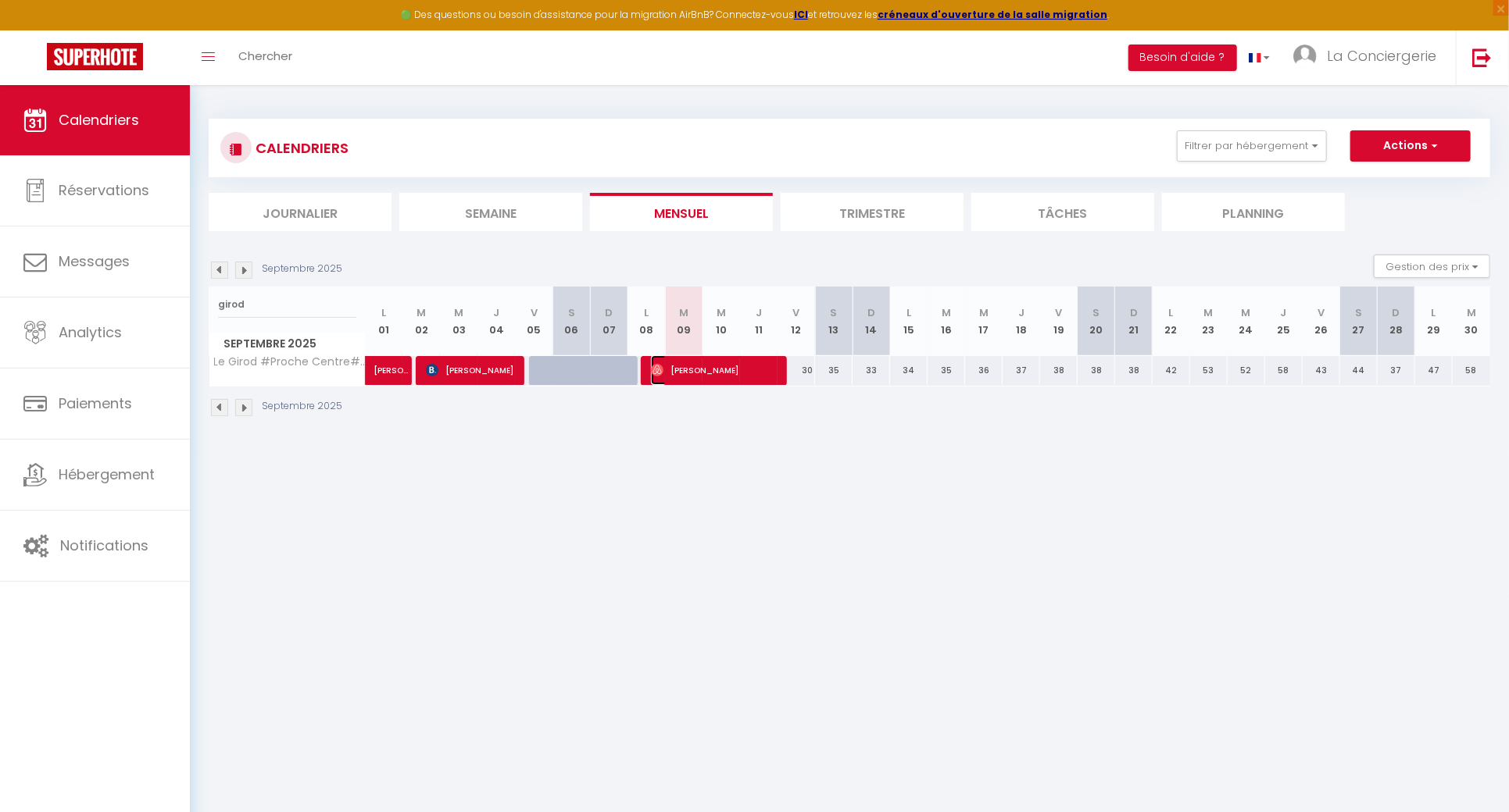
click at [765, 369] on span "Aurélie Peyrat" at bounding box center [713, 370] width 125 height 30
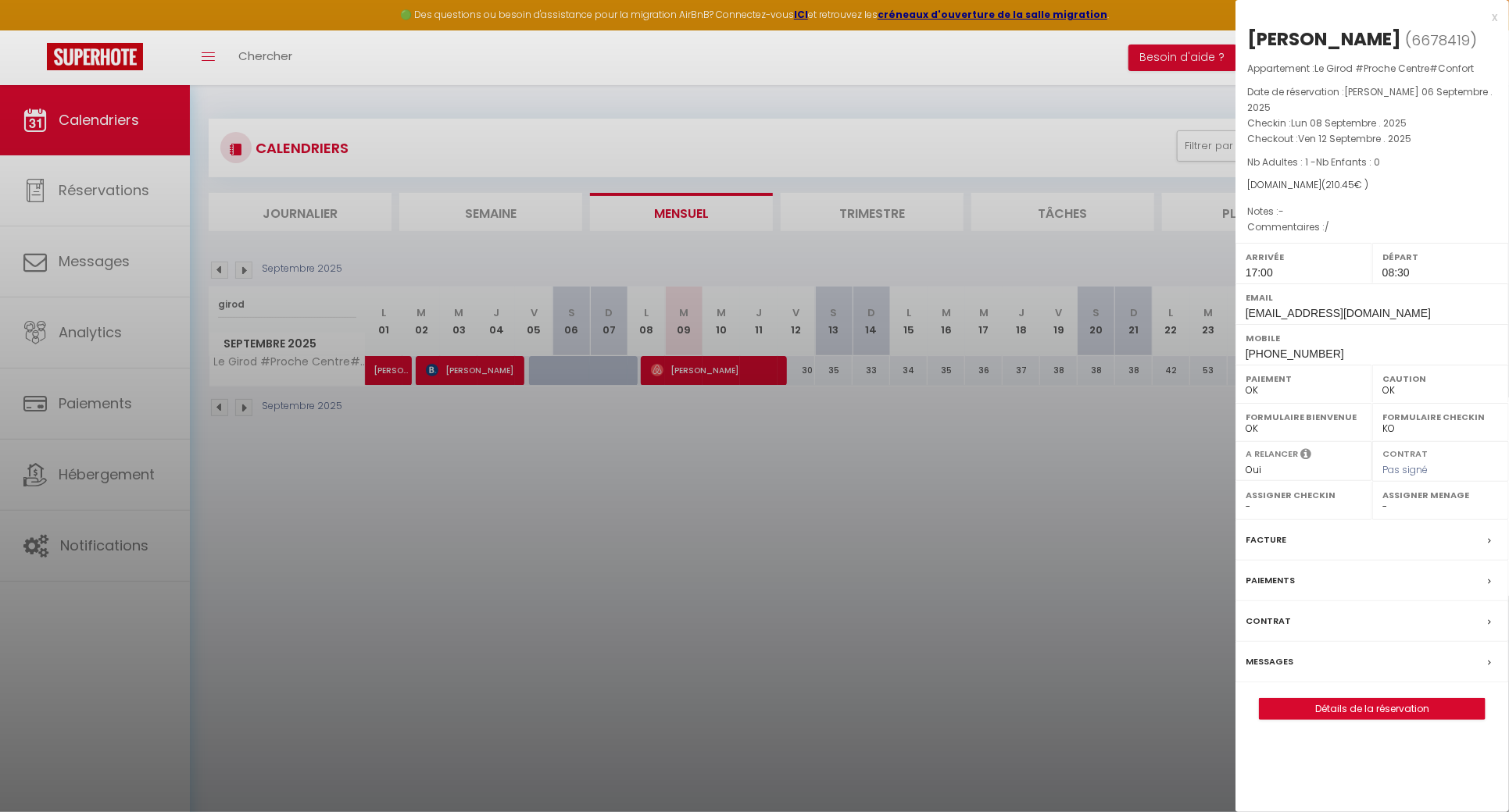
click at [1399, 500] on select "- J P H C A D M M M A M R V P Ines S P L L D J G P G SAS SAS L P S C M C J A S F" at bounding box center [1441, 506] width 117 height 14
click at [1382, 500] on select "- J P H C A D M M M A M R V P Ines S P L L D J G P G SAS SAS L P S C M C J A S F" at bounding box center [1441, 506] width 117 height 14
click at [1000, 621] on div at bounding box center [754, 406] width 1509 height 812
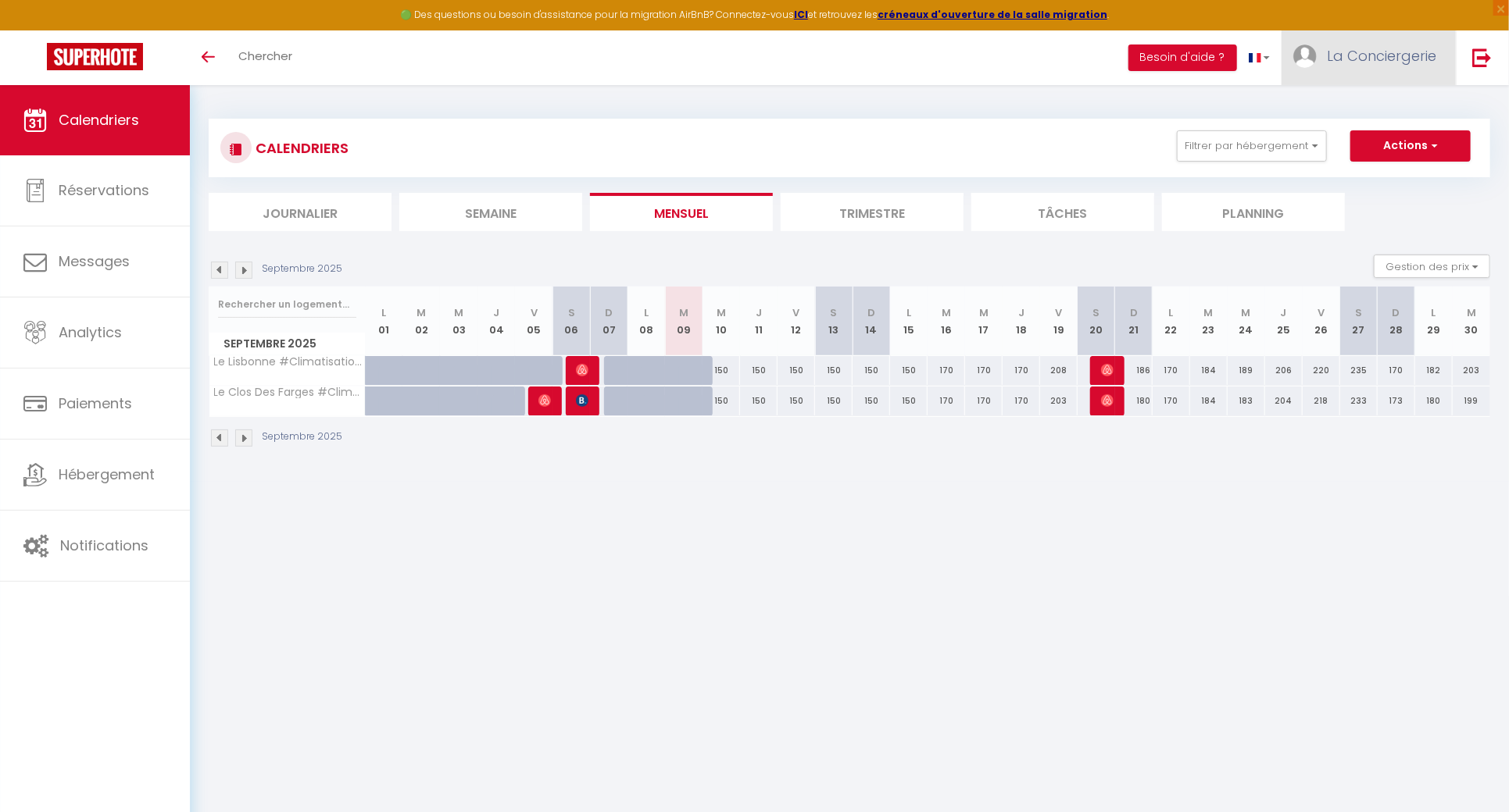
click at [1351, 66] on link "La Conciergerie" at bounding box center [1368, 57] width 174 height 55
click at [1363, 109] on link "Paramètres" at bounding box center [1393, 108] width 116 height 26
select select "fr"
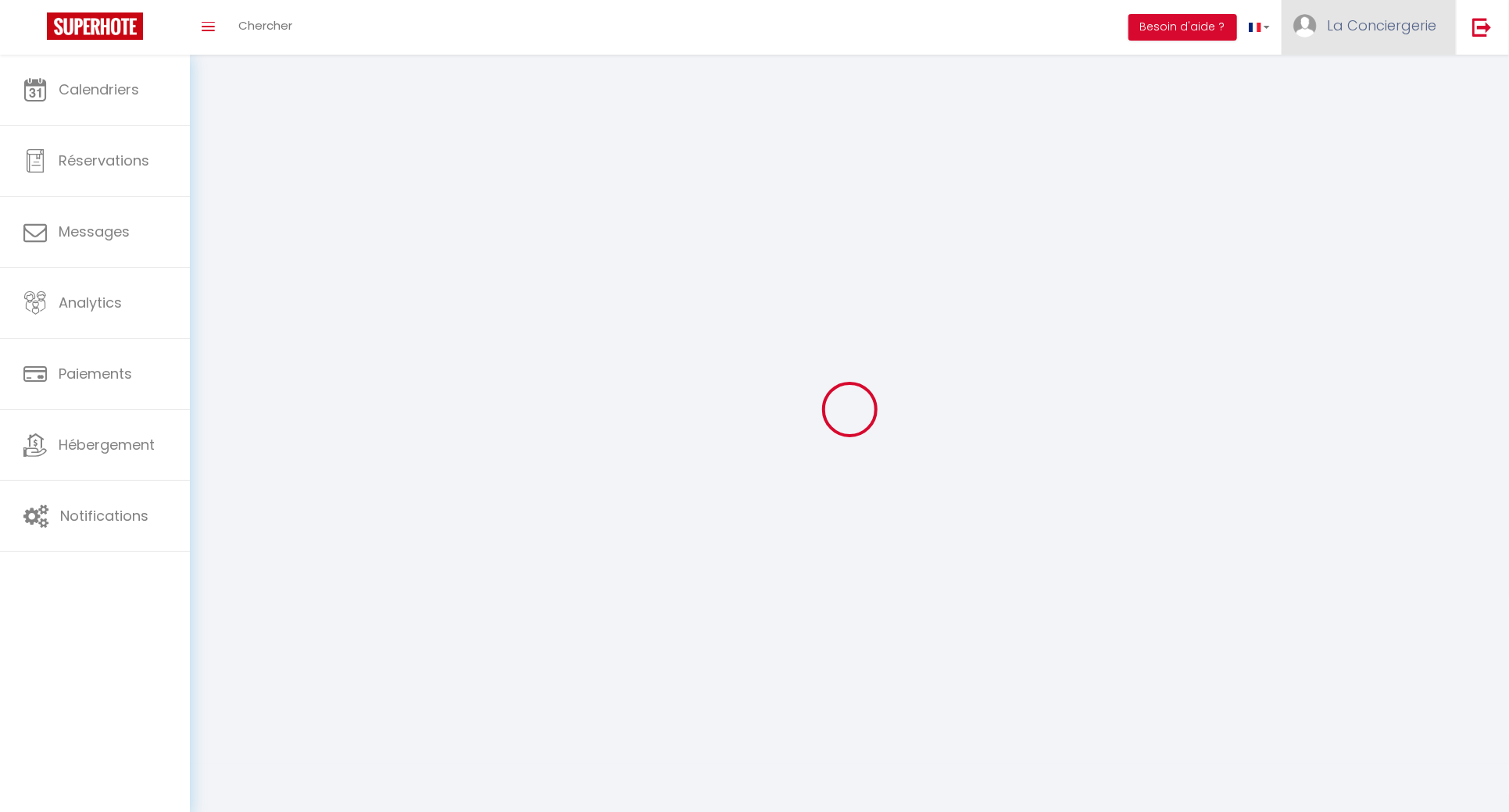
type input "La Conciergerie"
type input "d'Inès"
type input "0744890997"
type input "[STREET_ADDRESS]"
type input "63000"
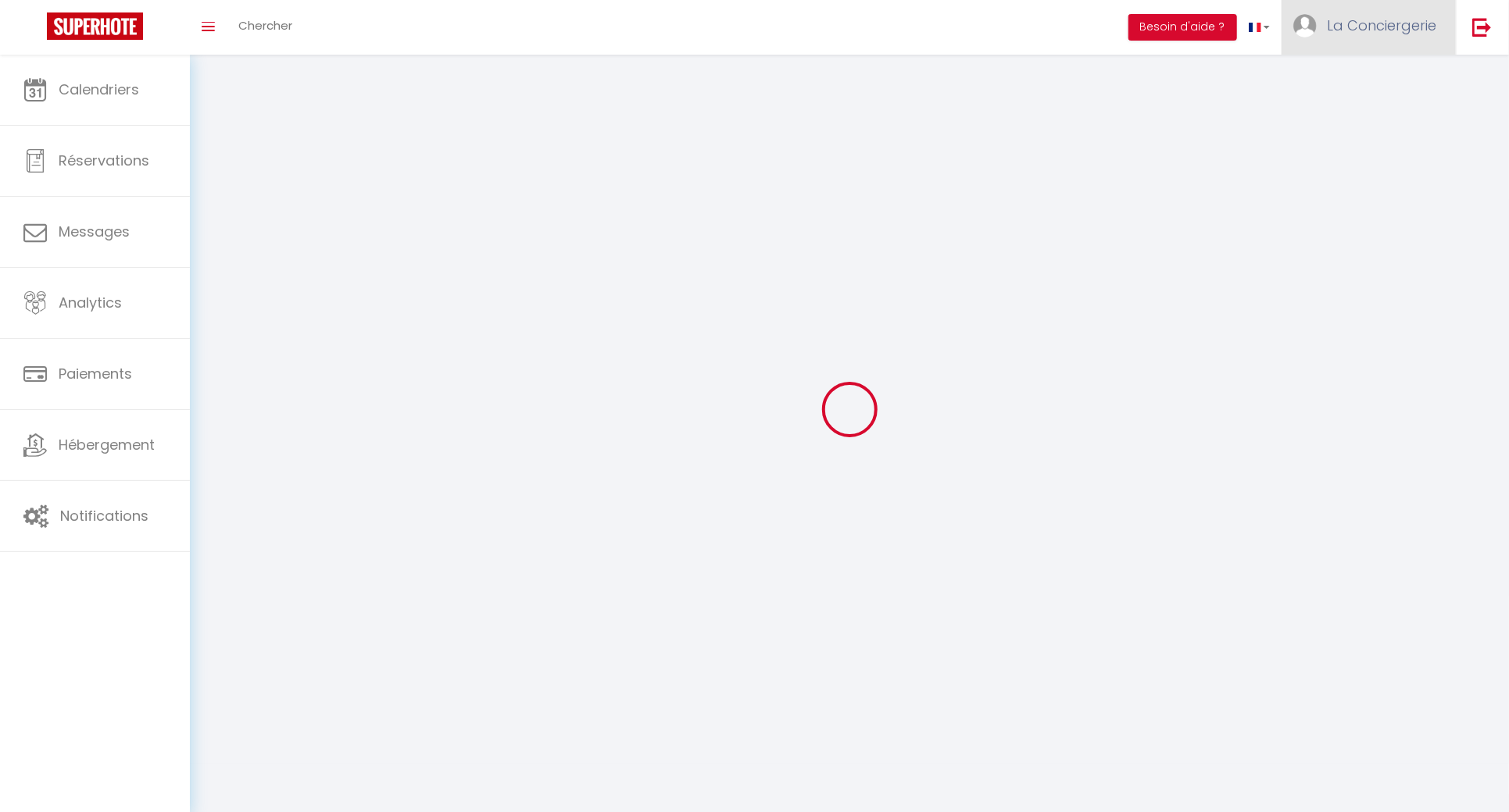
type input "[GEOGRAPHIC_DATA]"
type input "IZFOIqDG1ScFmALziykkKbZXO"
type input "vKlaMZoIDDHAEIFQYiCZYhyDY"
type input "[URL][DOMAIN_NAME]"
select select "28"
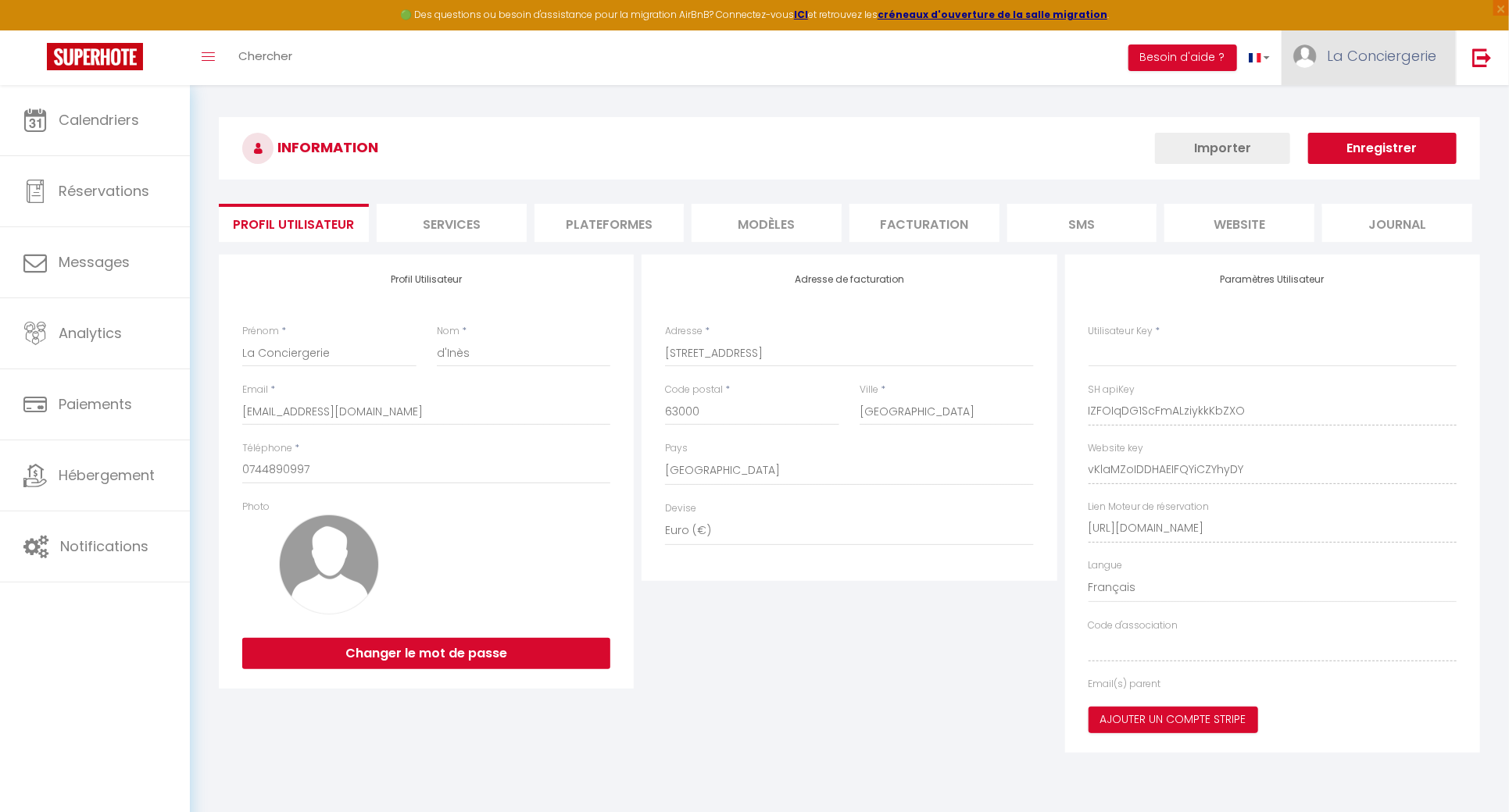
click at [1373, 46] on span "La Conciergerie" at bounding box center [1382, 56] width 109 height 19
type input "IZFOIqDG1ScFmALziykkKbZXO"
type input "vKlaMZoIDDHAEIFQYiCZYhyDY"
type input "[URL][DOMAIN_NAME]"
select select "fr"
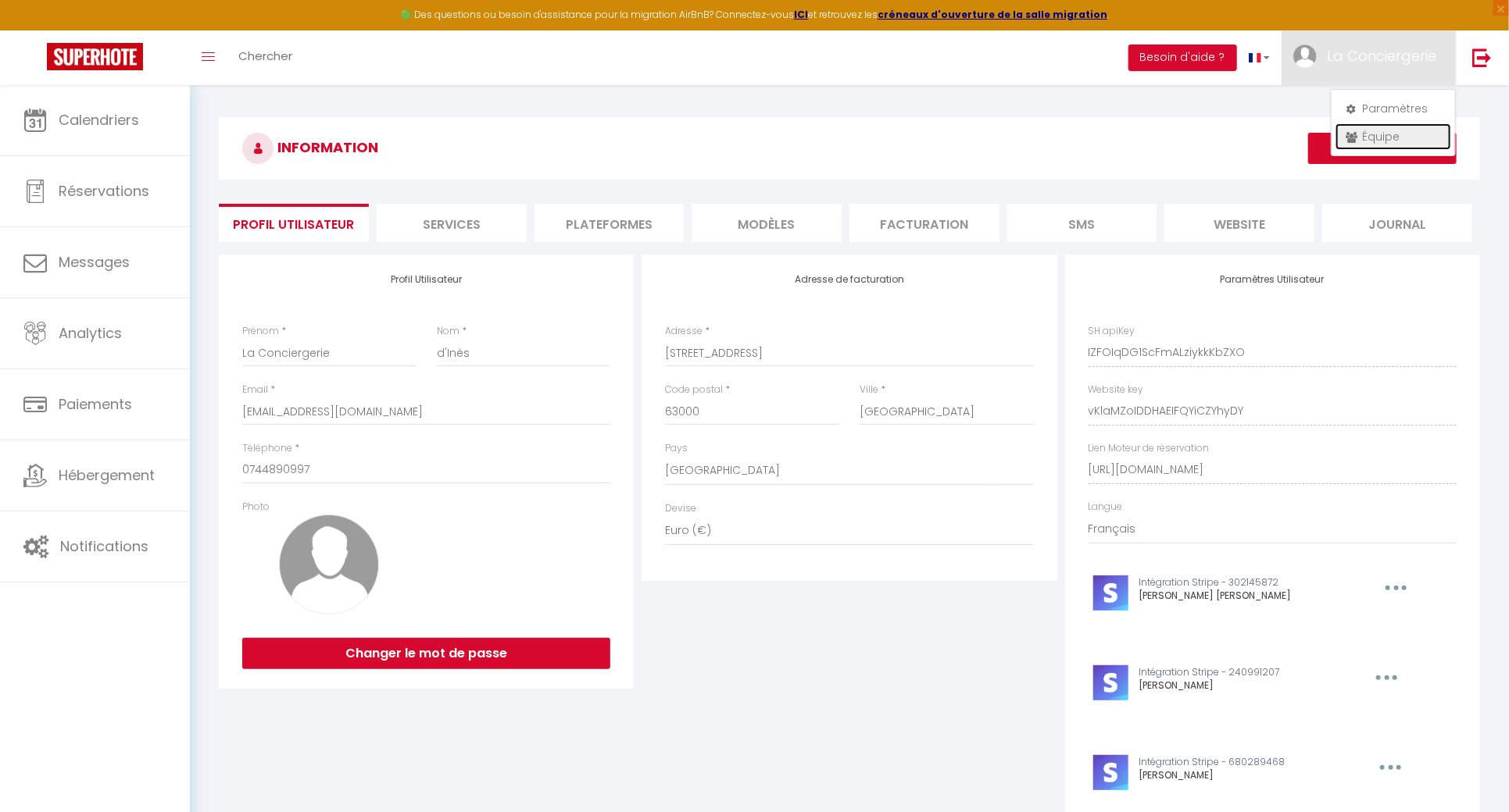
click at [1378, 141] on link "Équipe" at bounding box center [1393, 137] width 116 height 26
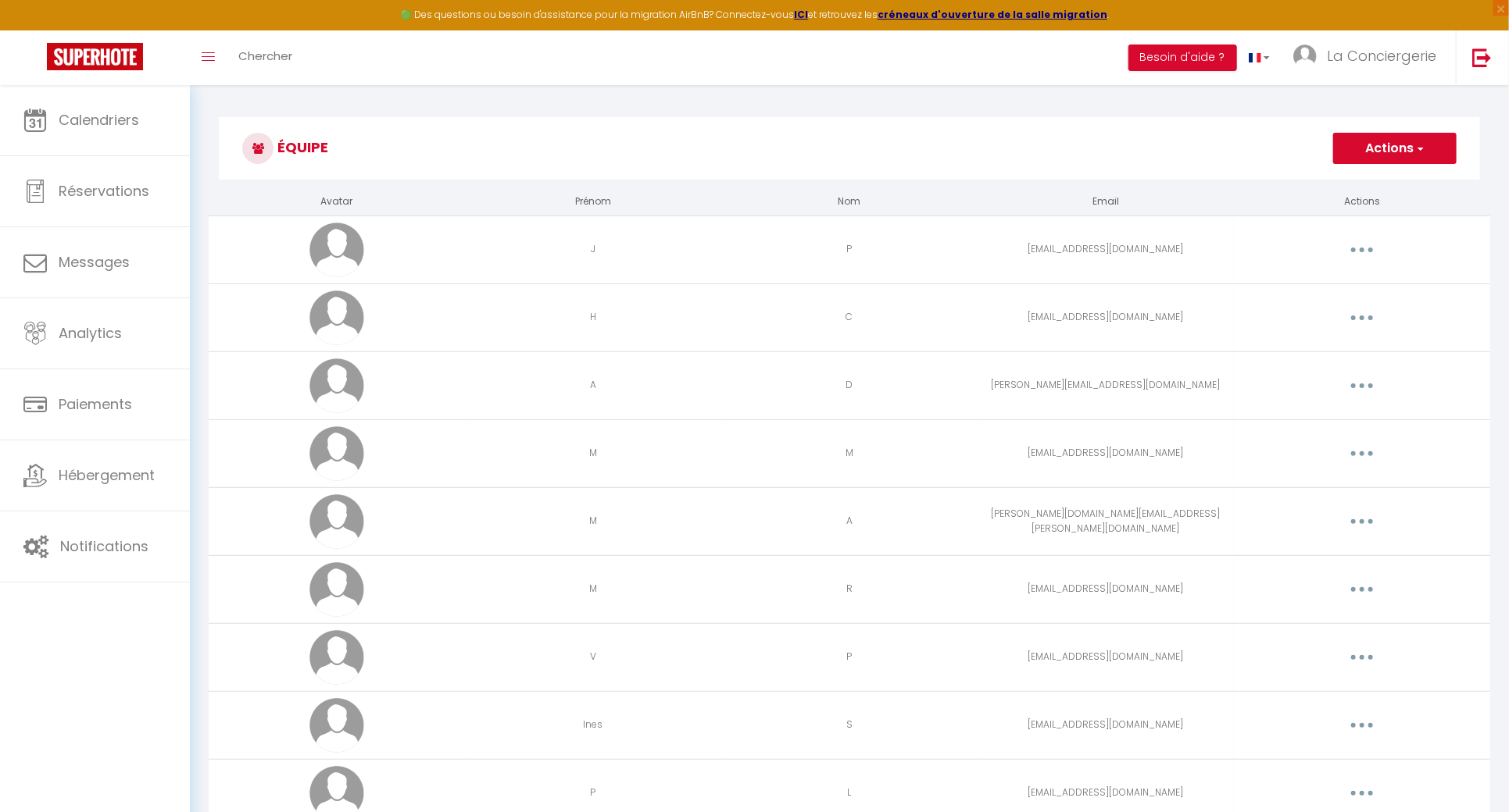
click at [1372, 597] on button "button" at bounding box center [1362, 589] width 44 height 25
click at [1341, 620] on link "Editer" at bounding box center [1321, 625] width 116 height 26
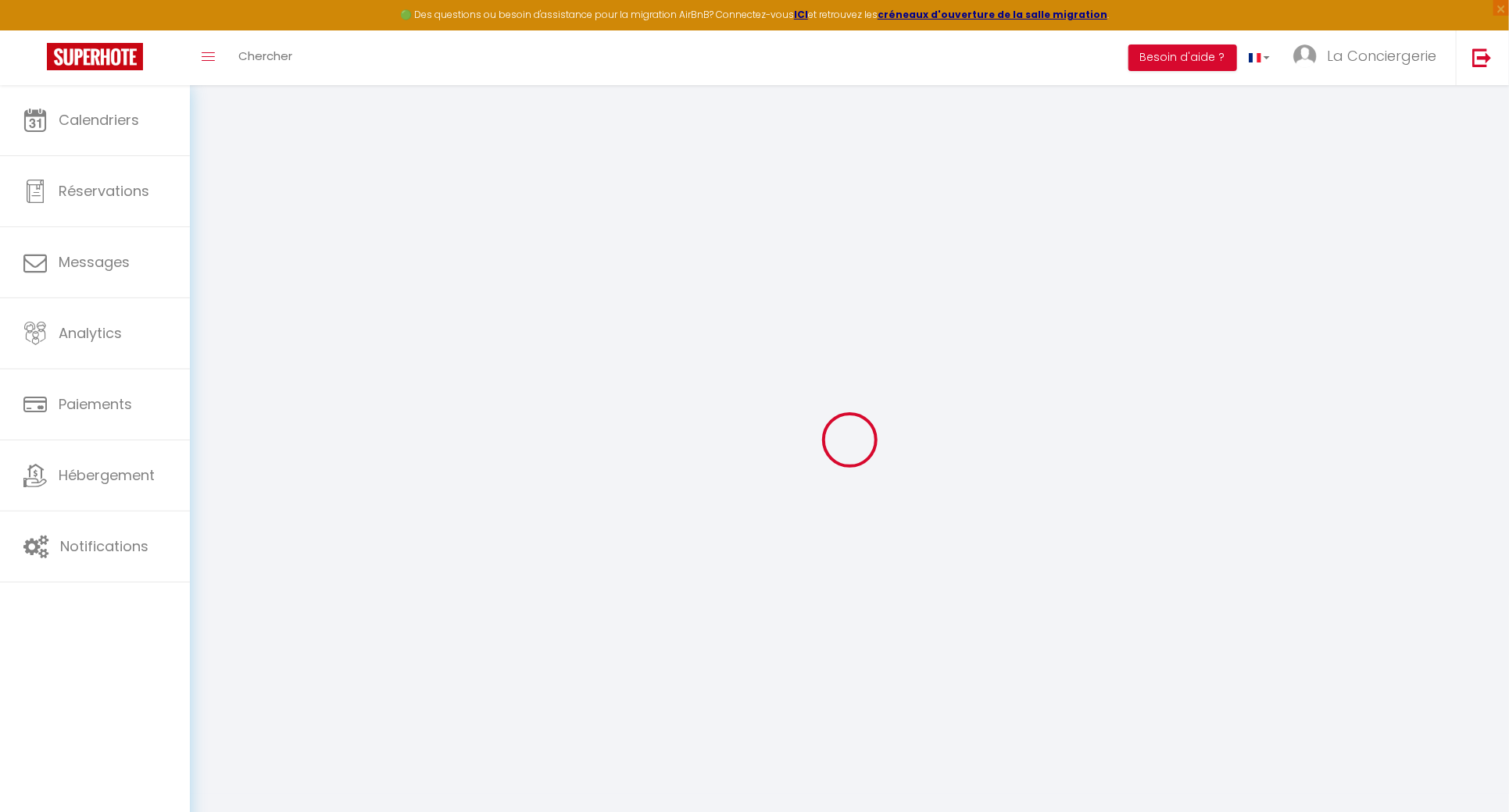
type input "M"
type input "R"
type input "[EMAIL_ADDRESS][DOMAIN_NAME]"
type textarea "[URL][DOMAIN_NAME]"
checkbox input "true"
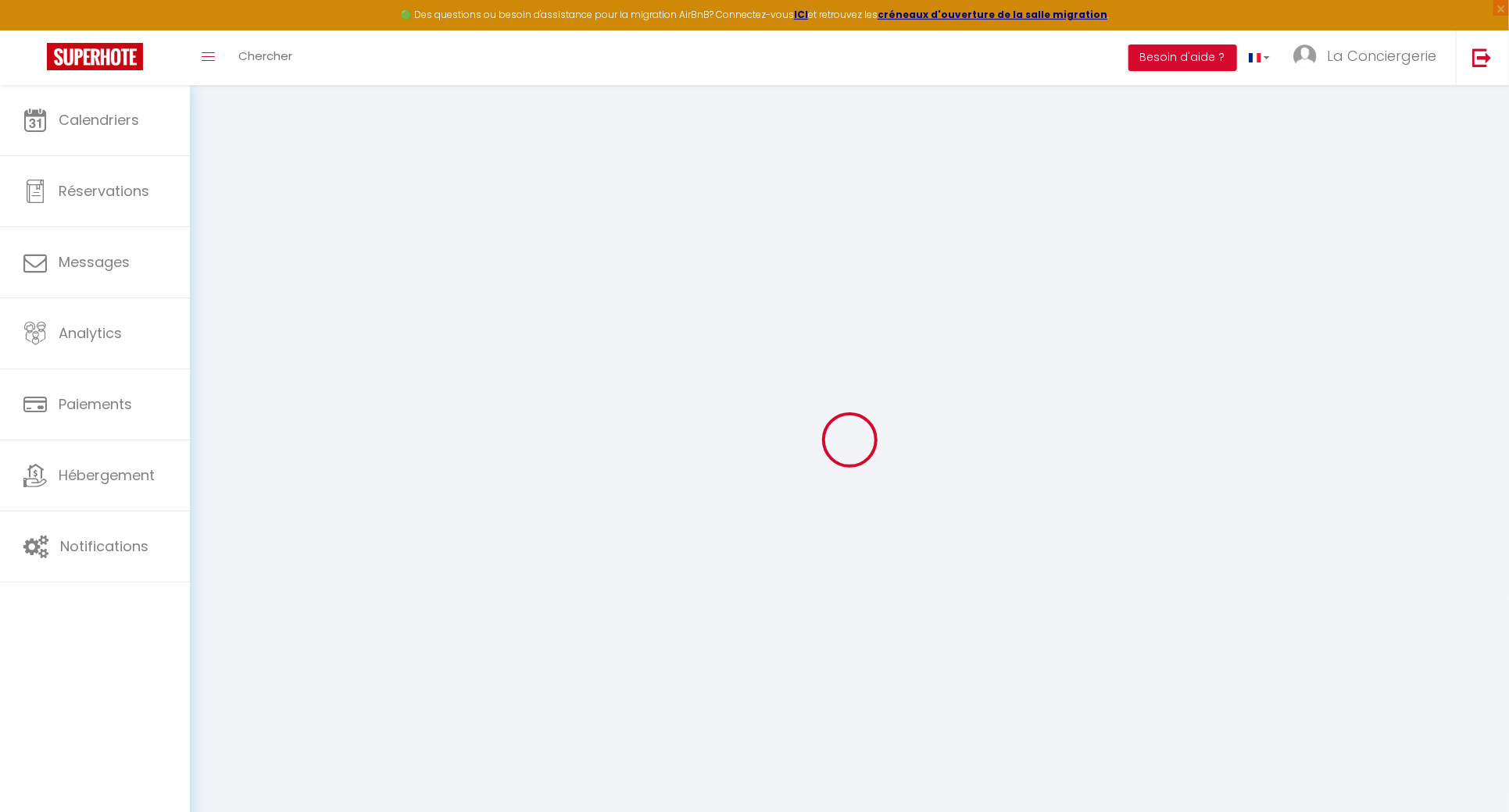
checkbox input "false"
checkbox input "true"
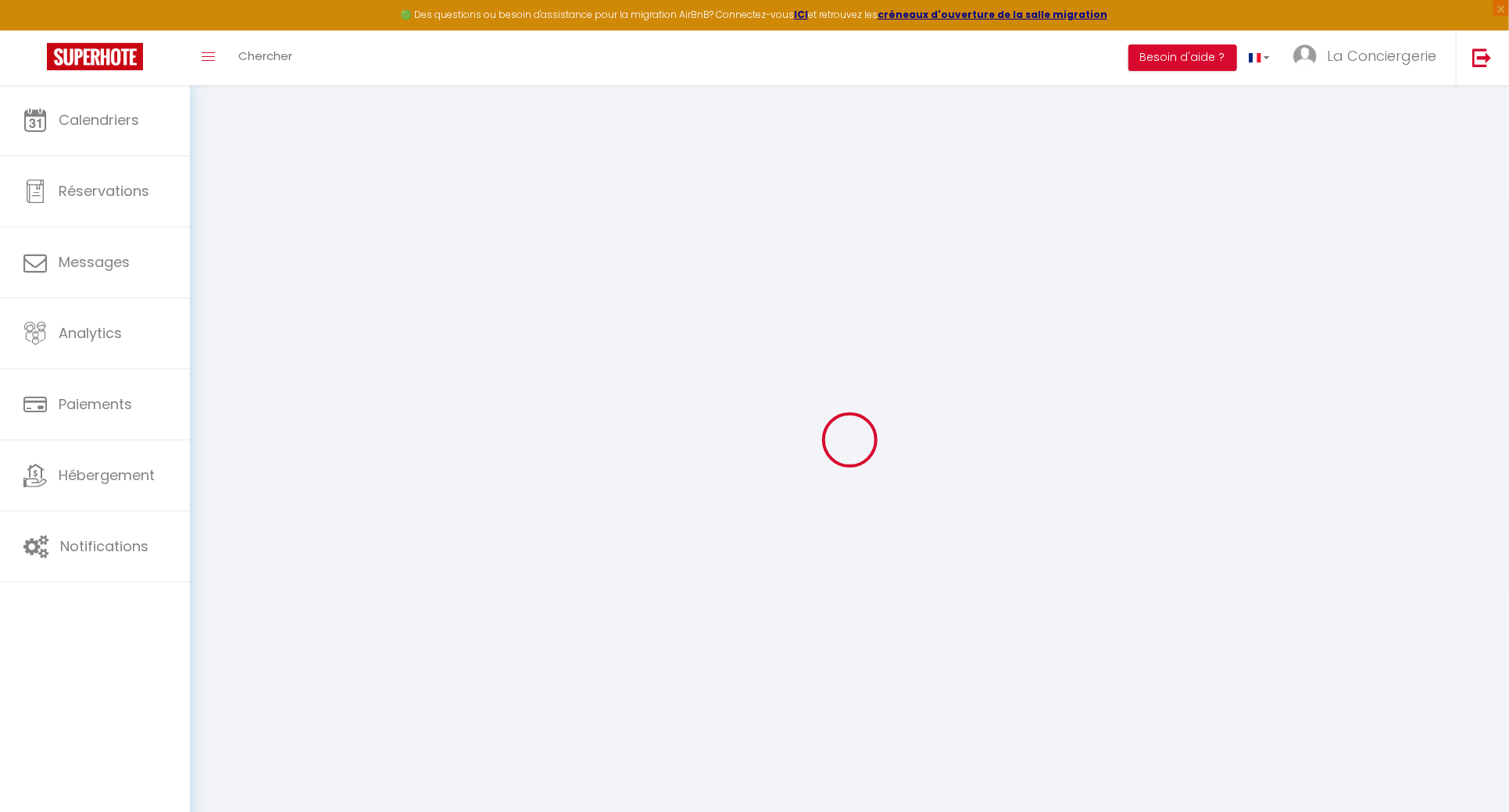
checkbox input "true"
checkbox input "false"
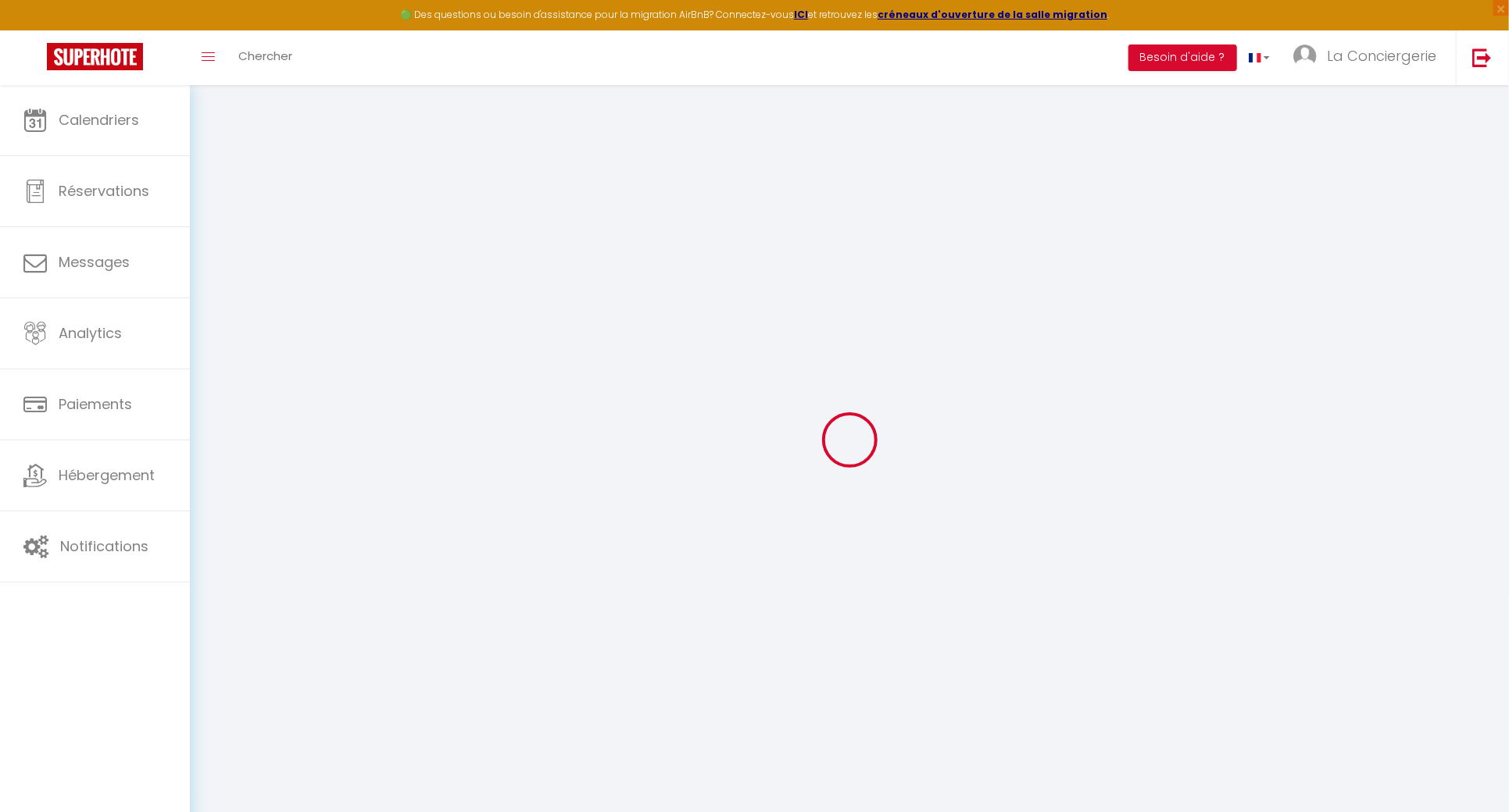
checkbox input "false"
checkbox input "true"
checkbox input "false"
select select
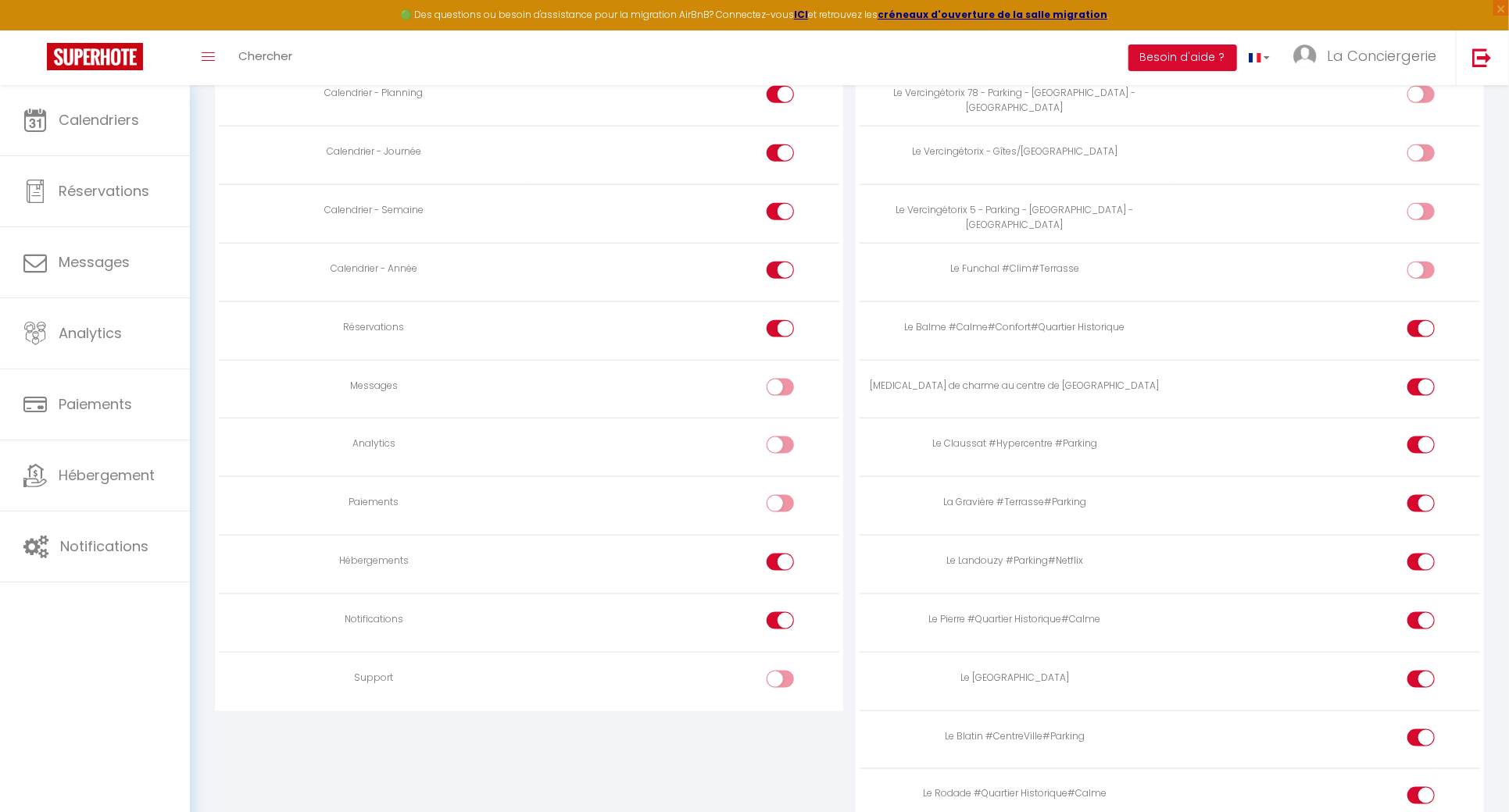
scroll to position [1002, 0]
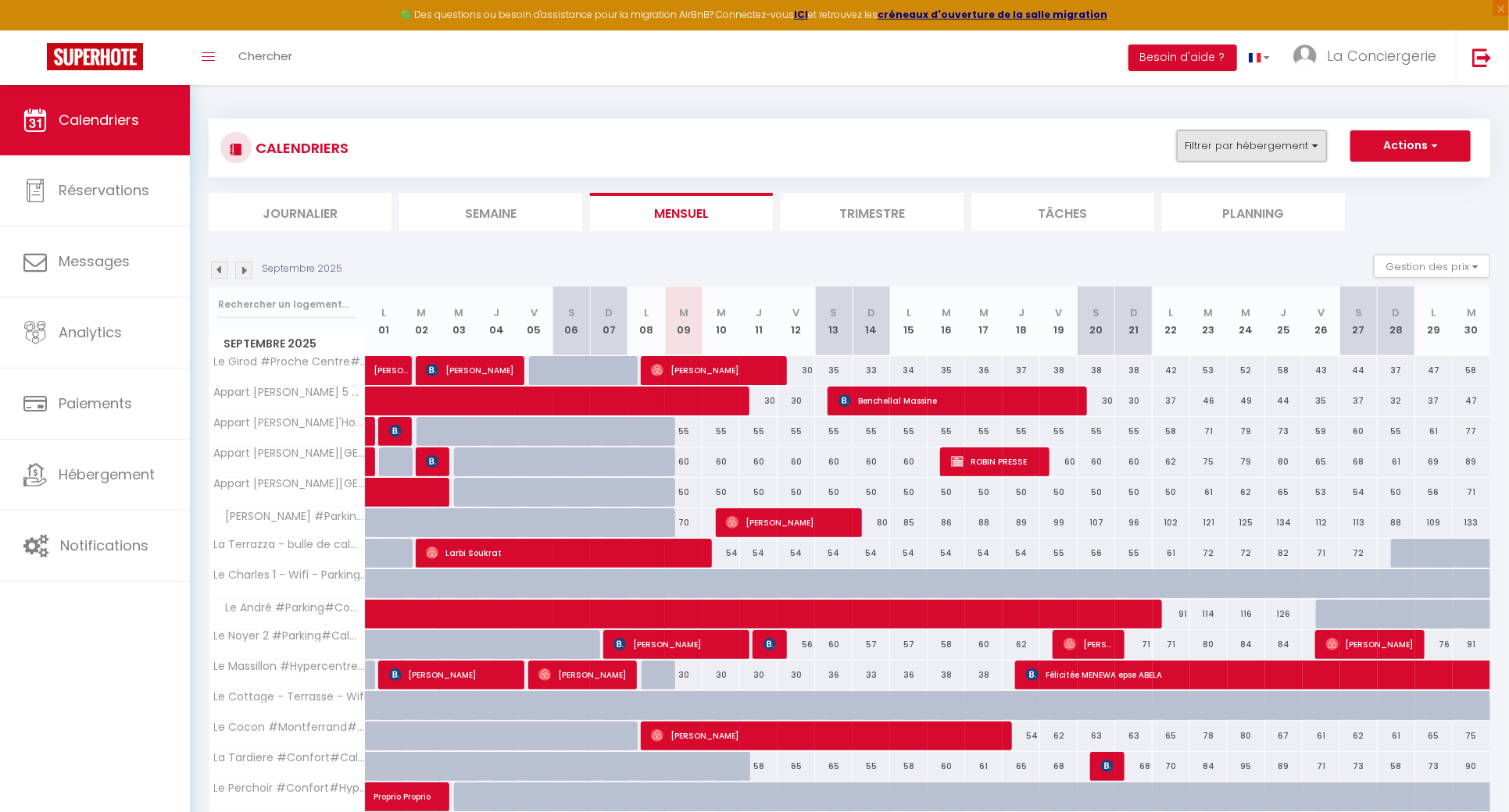
click at [1256, 140] on button "Filtrer par hébergement" at bounding box center [1251, 146] width 150 height 31
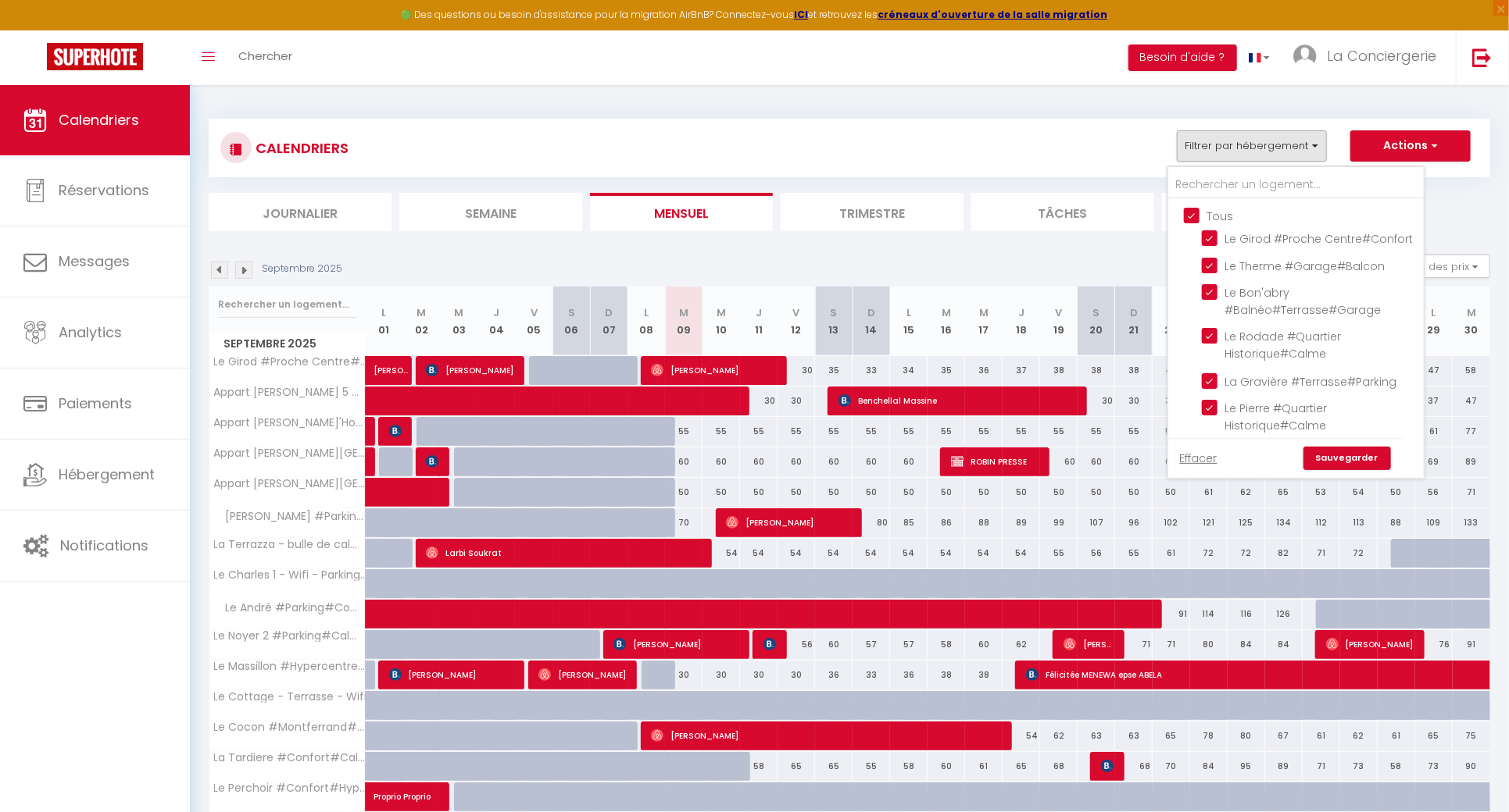
click at [1197, 209] on input "Tous" at bounding box center [1311, 214] width 256 height 15
checkbox input "false"
click at [1206, 179] on input "text" at bounding box center [1296, 185] width 256 height 28
checkbox input "false"
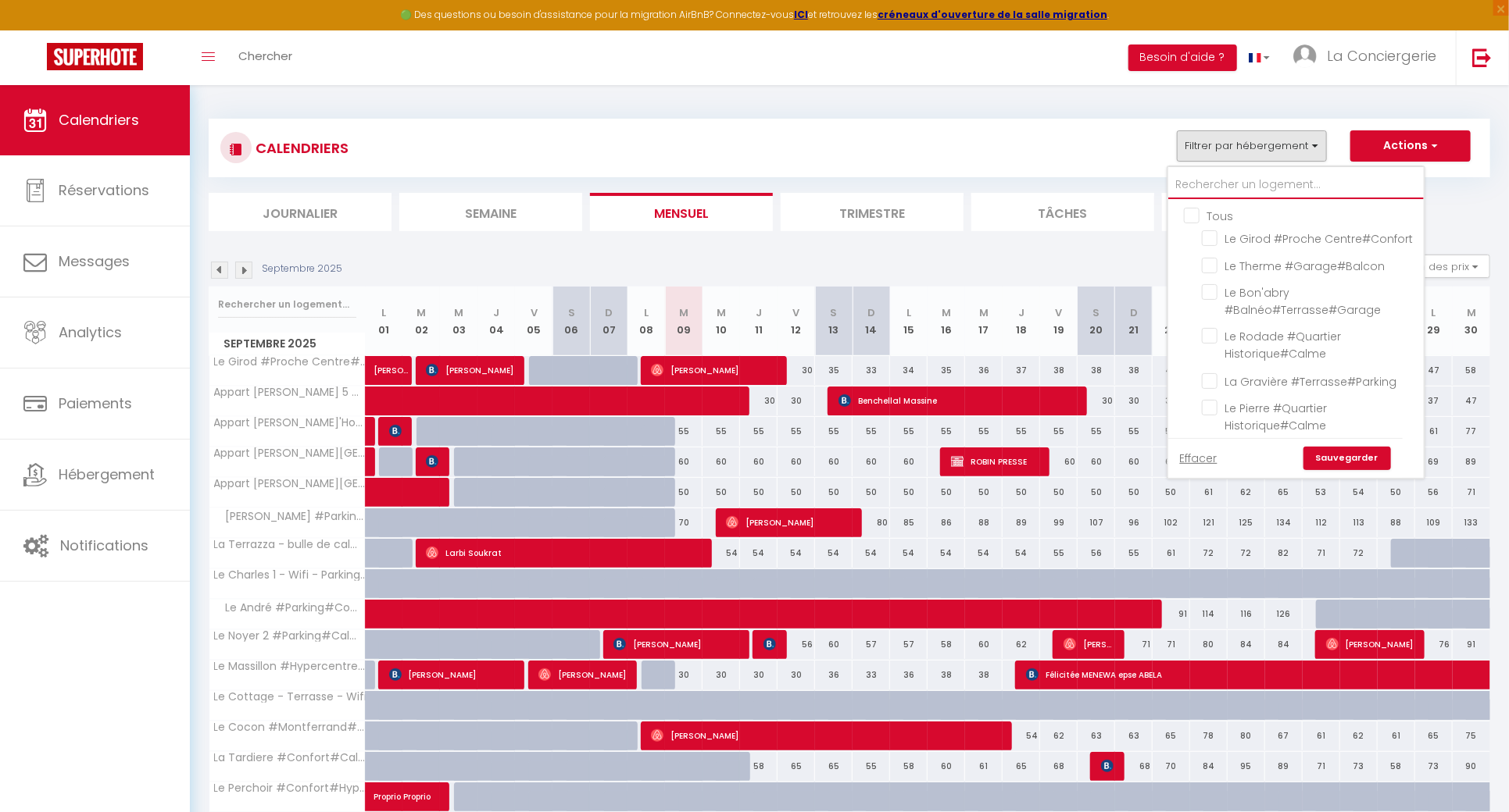
checkbox input "false"
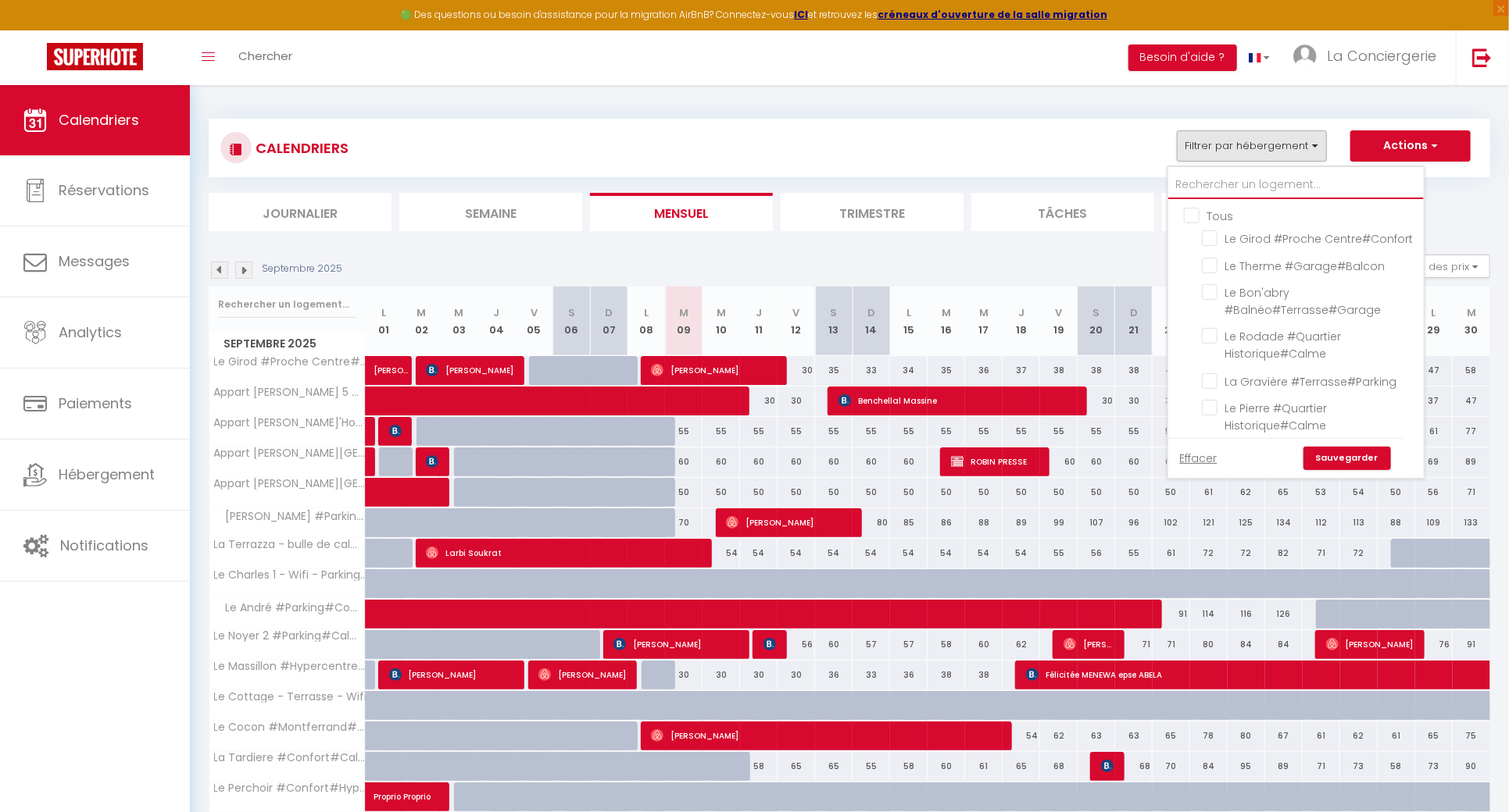
checkbox input "false"
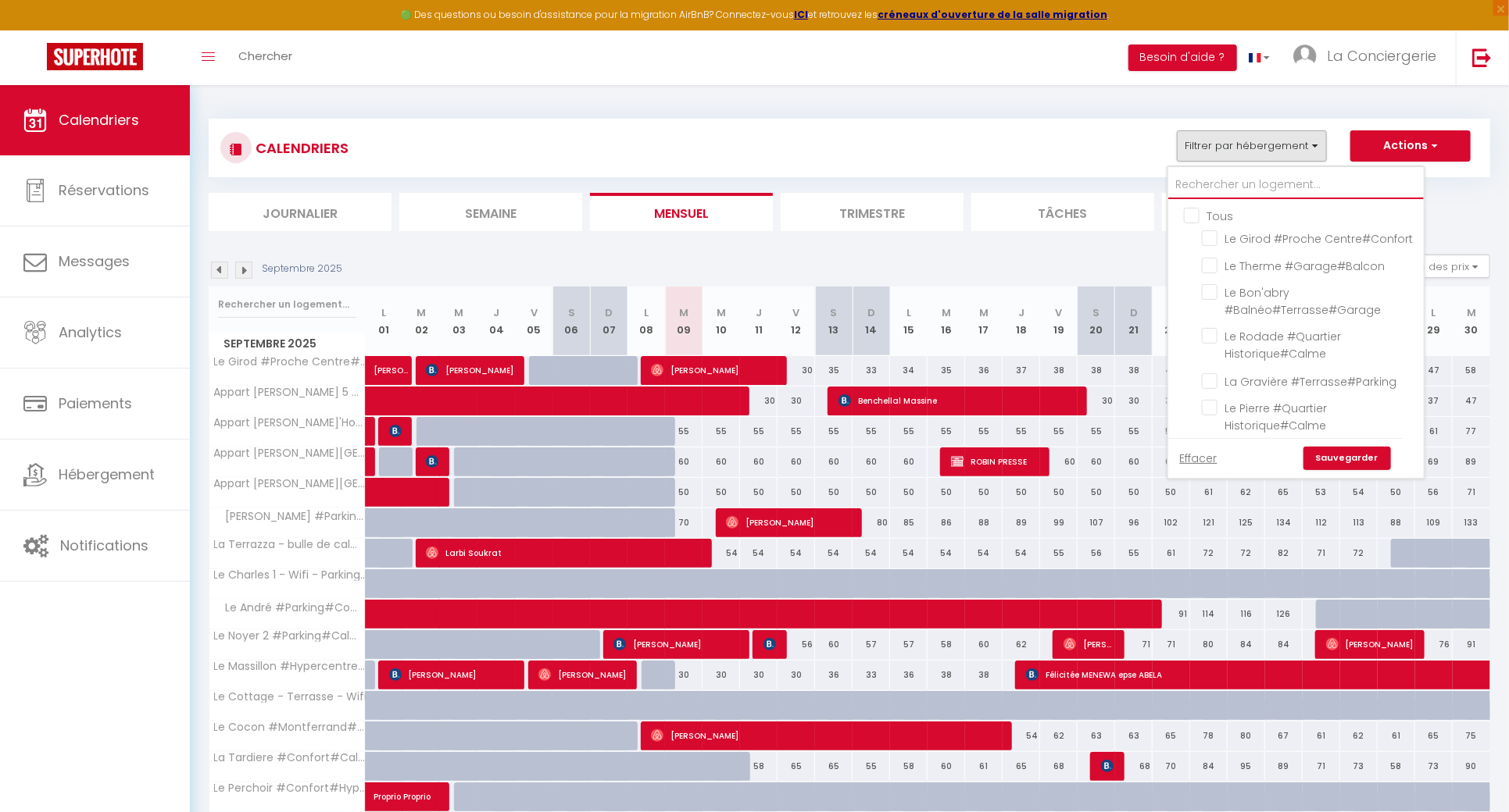
checkbox input "false"
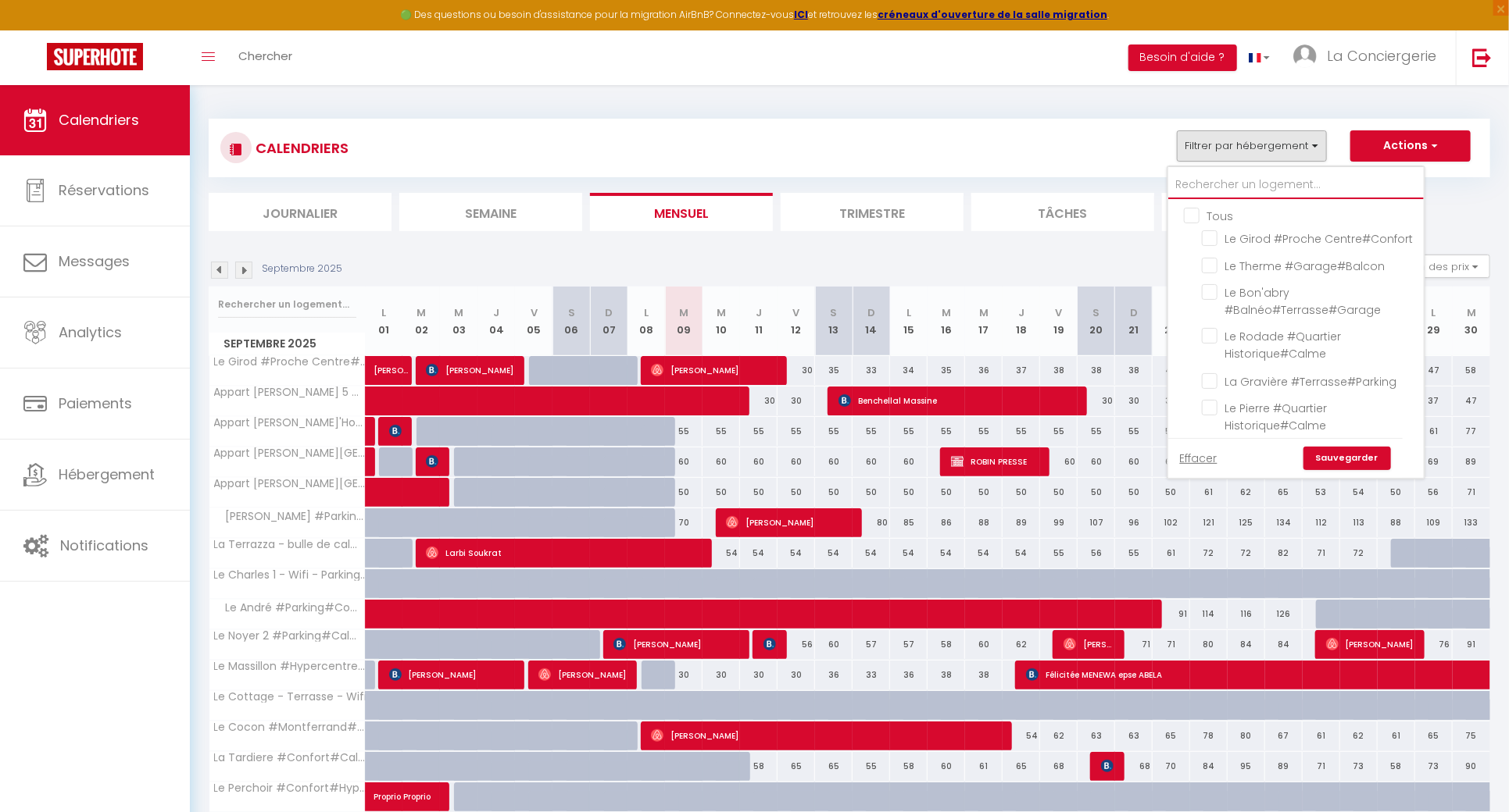
checkbox input "false"
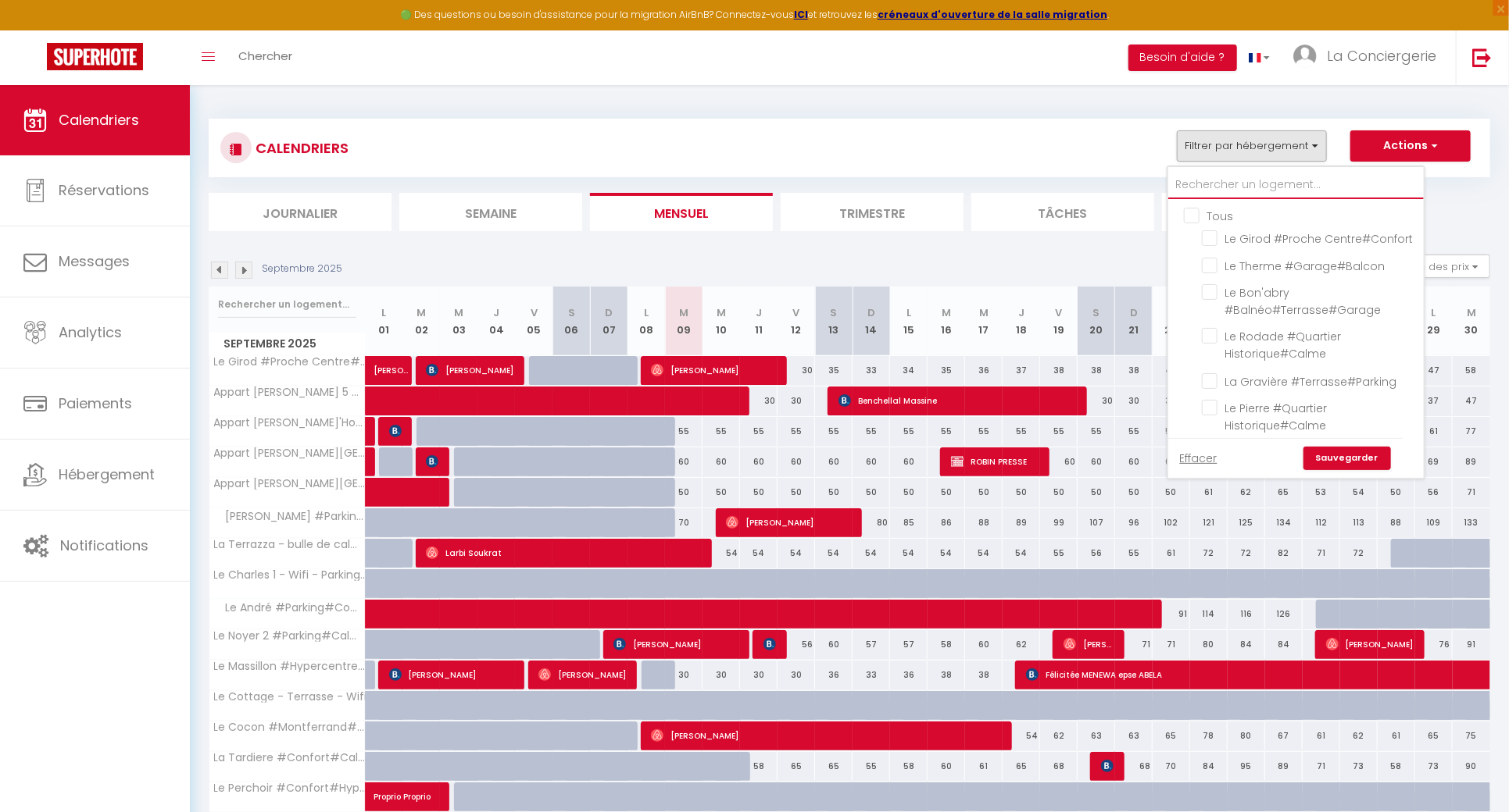
checkbox input "false"
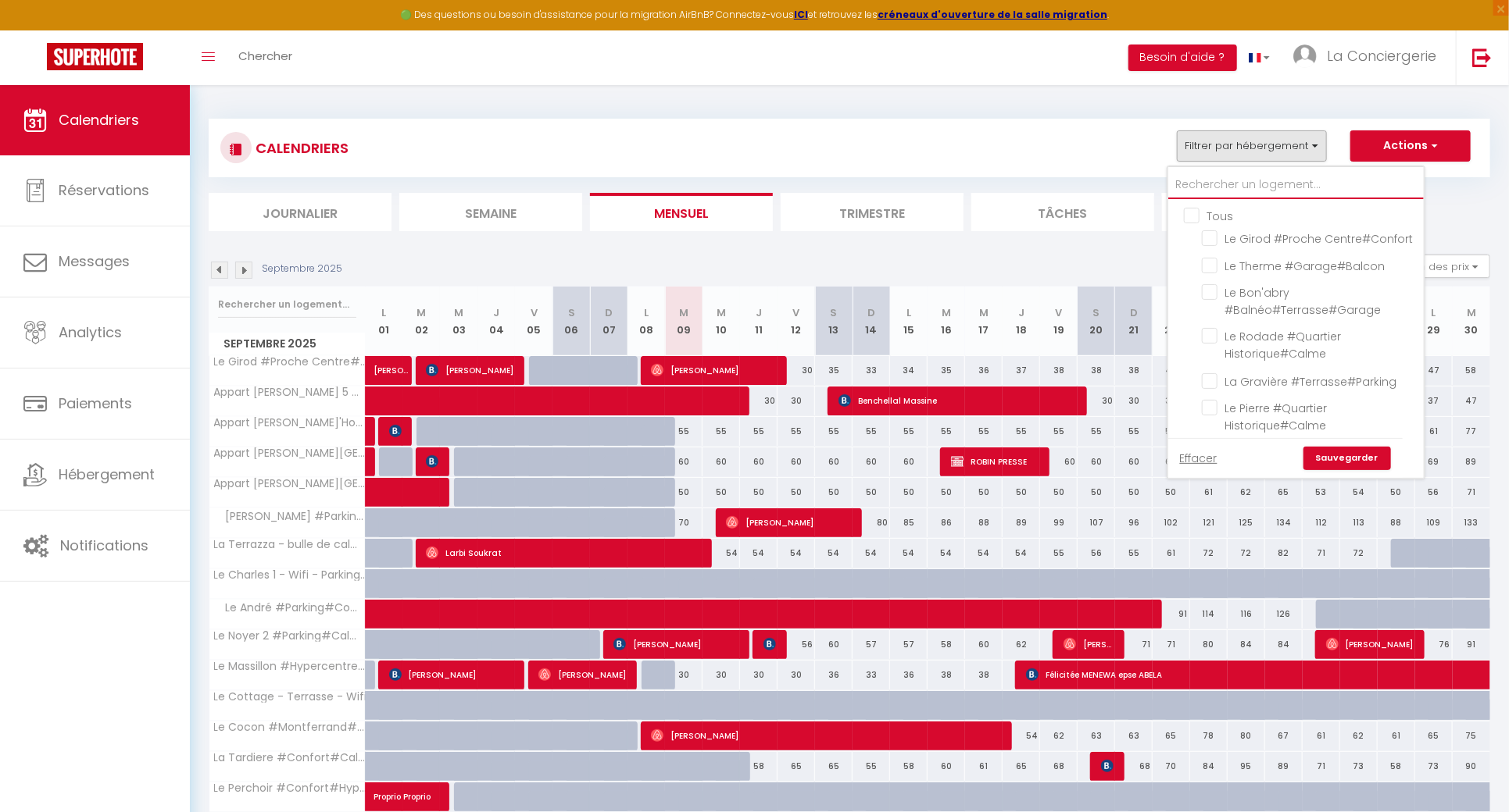
checkbox input "false"
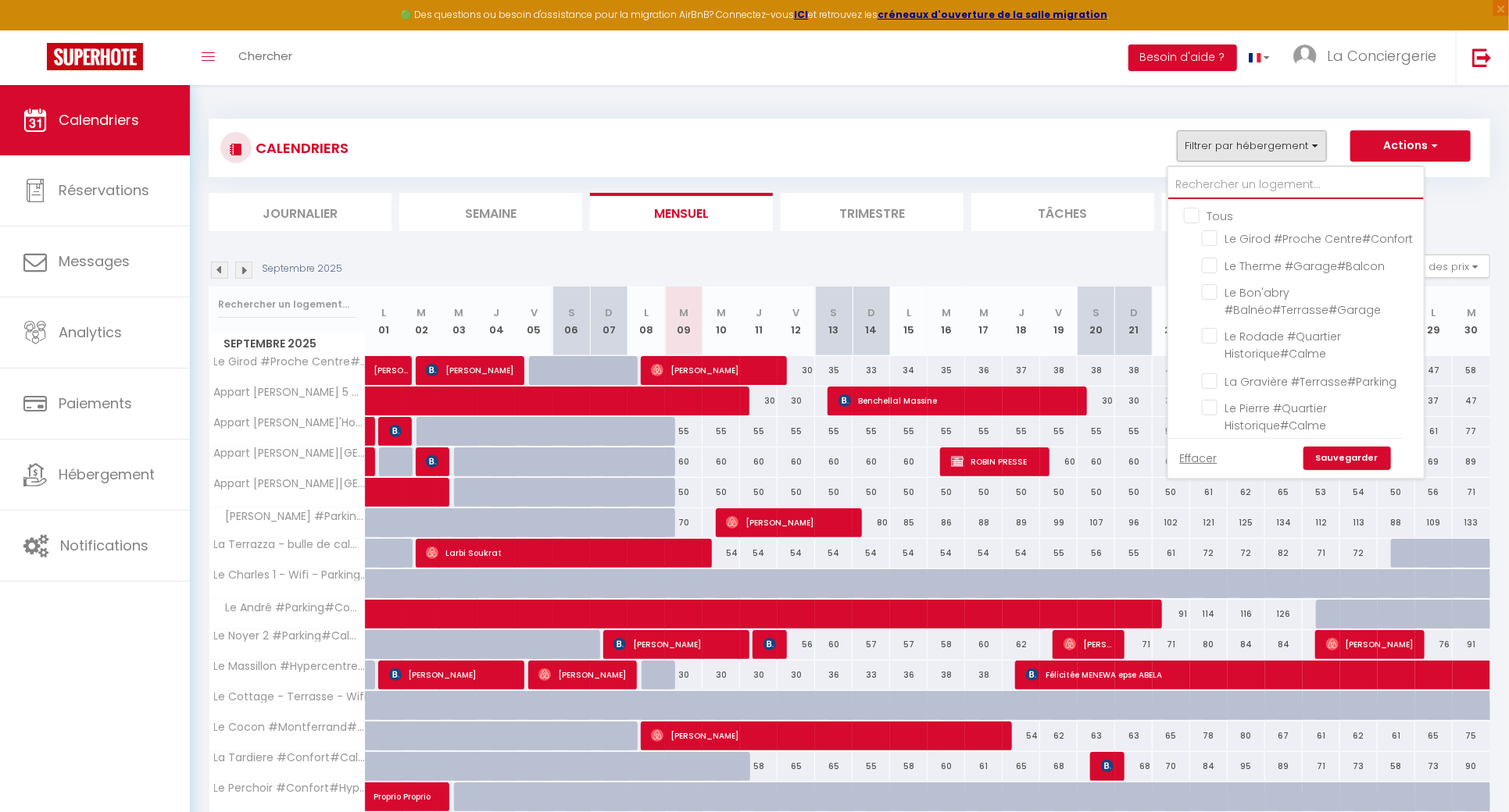
checkbox input "false"
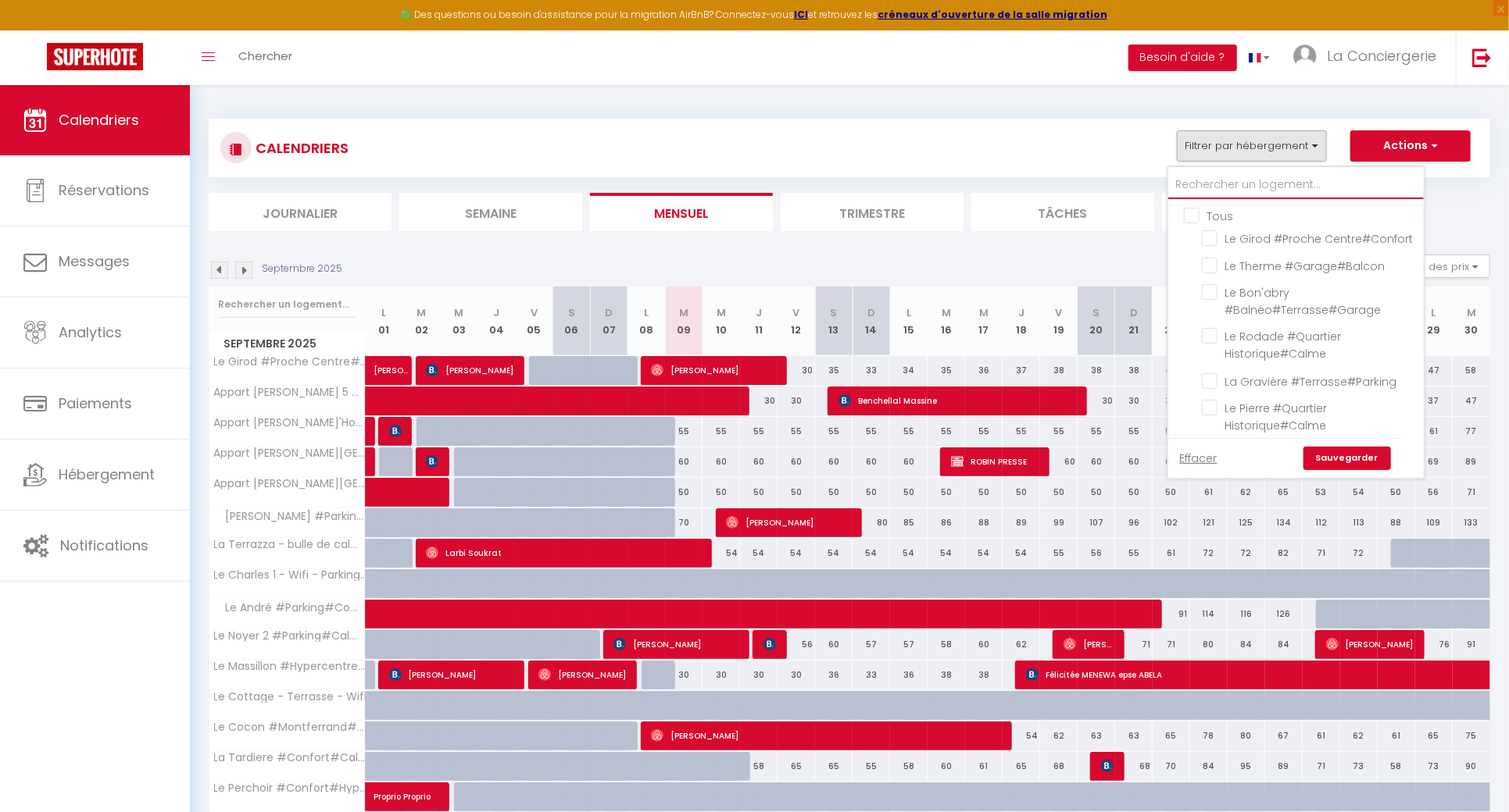
checkbox input "false"
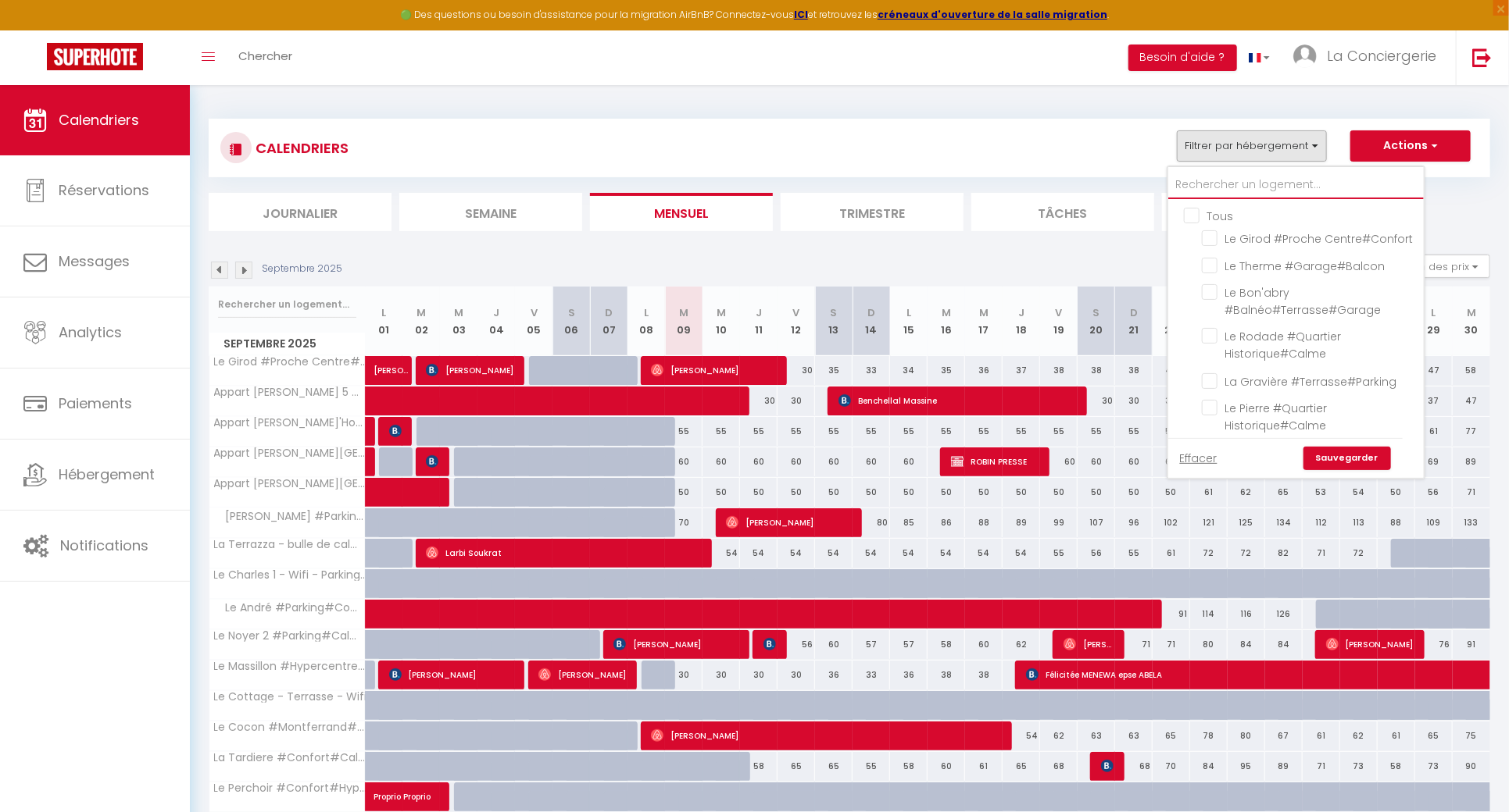
checkbox input "false"
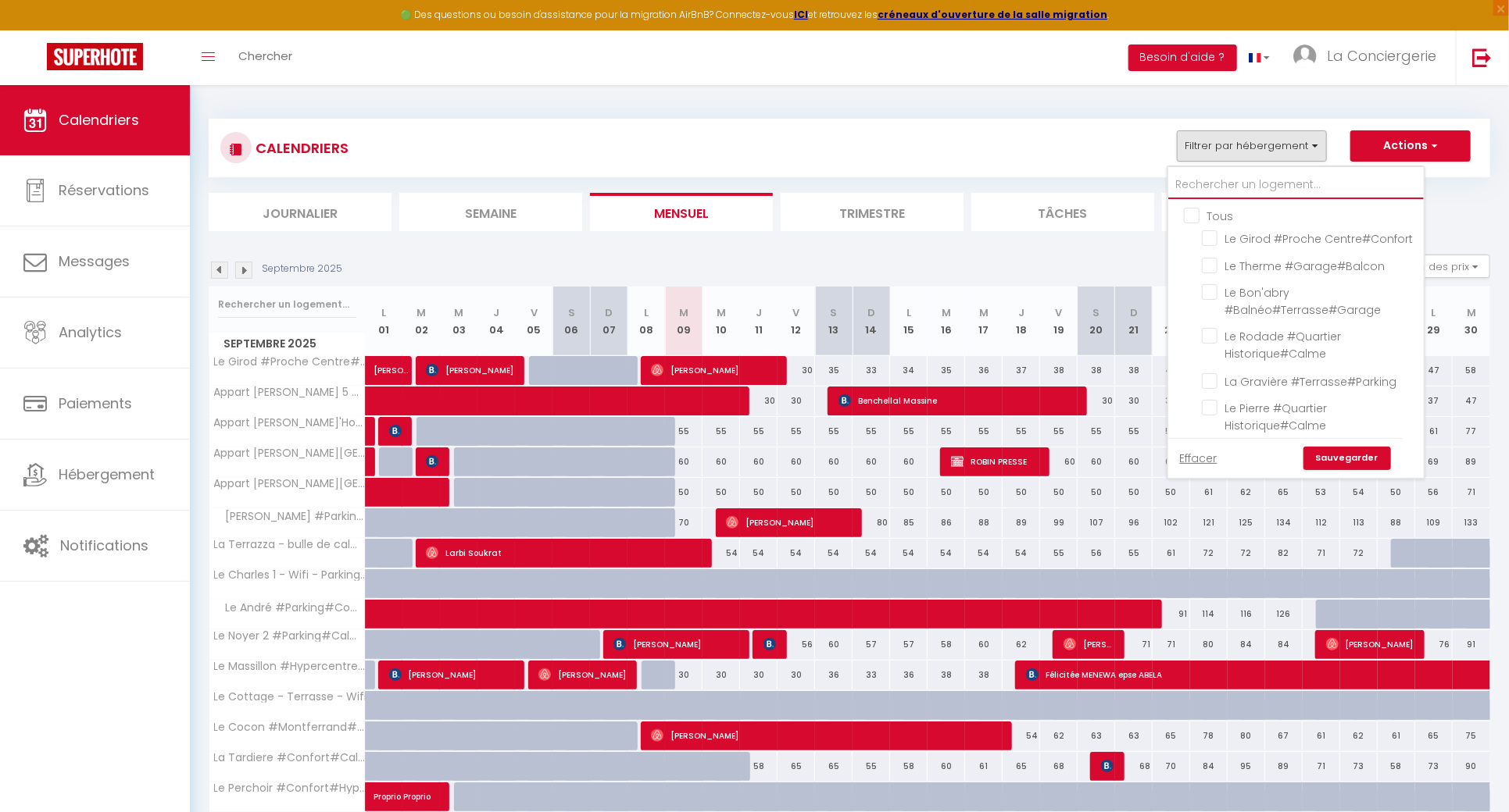
checkbox input "false"
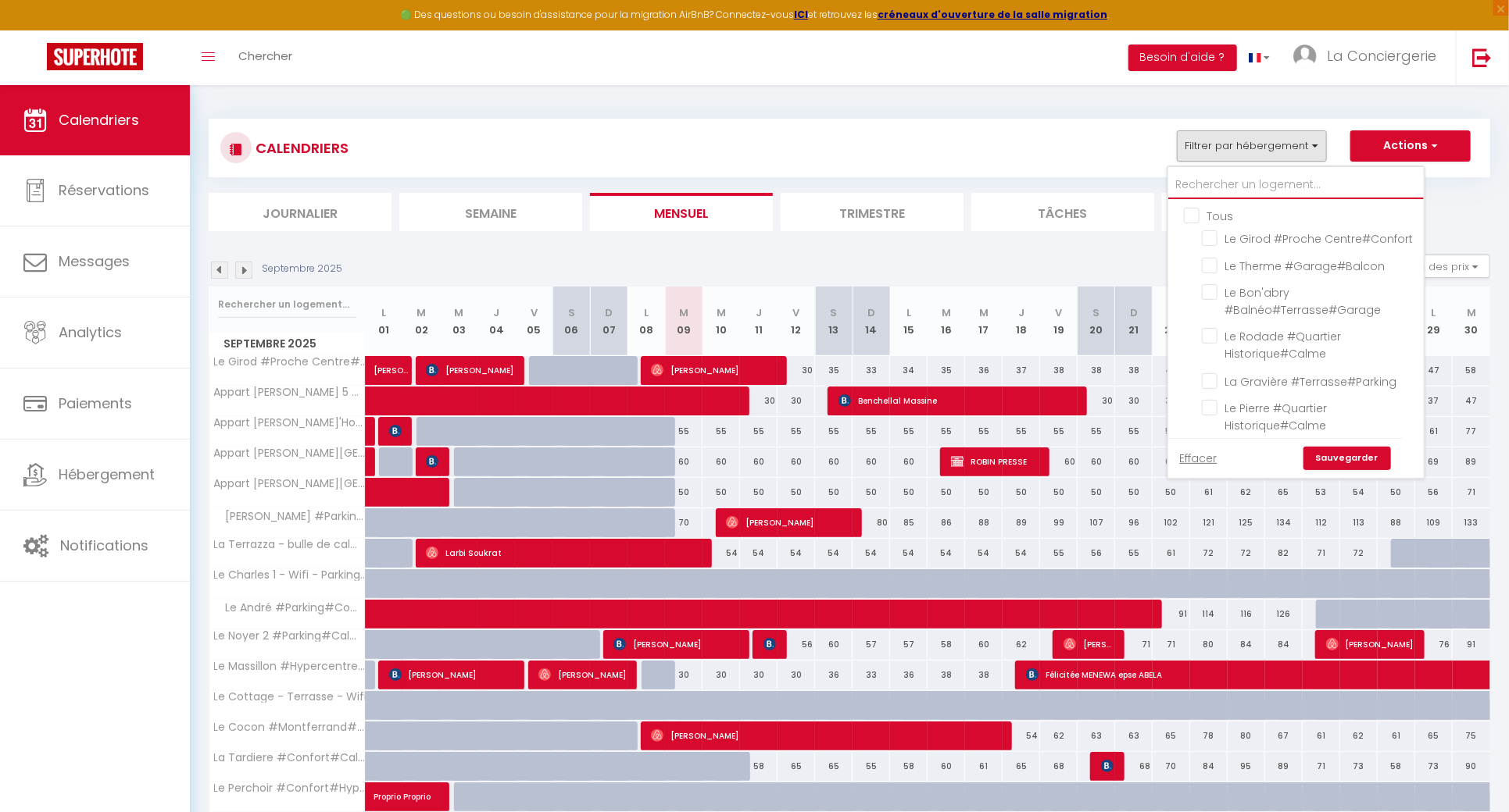
checkbox input "false"
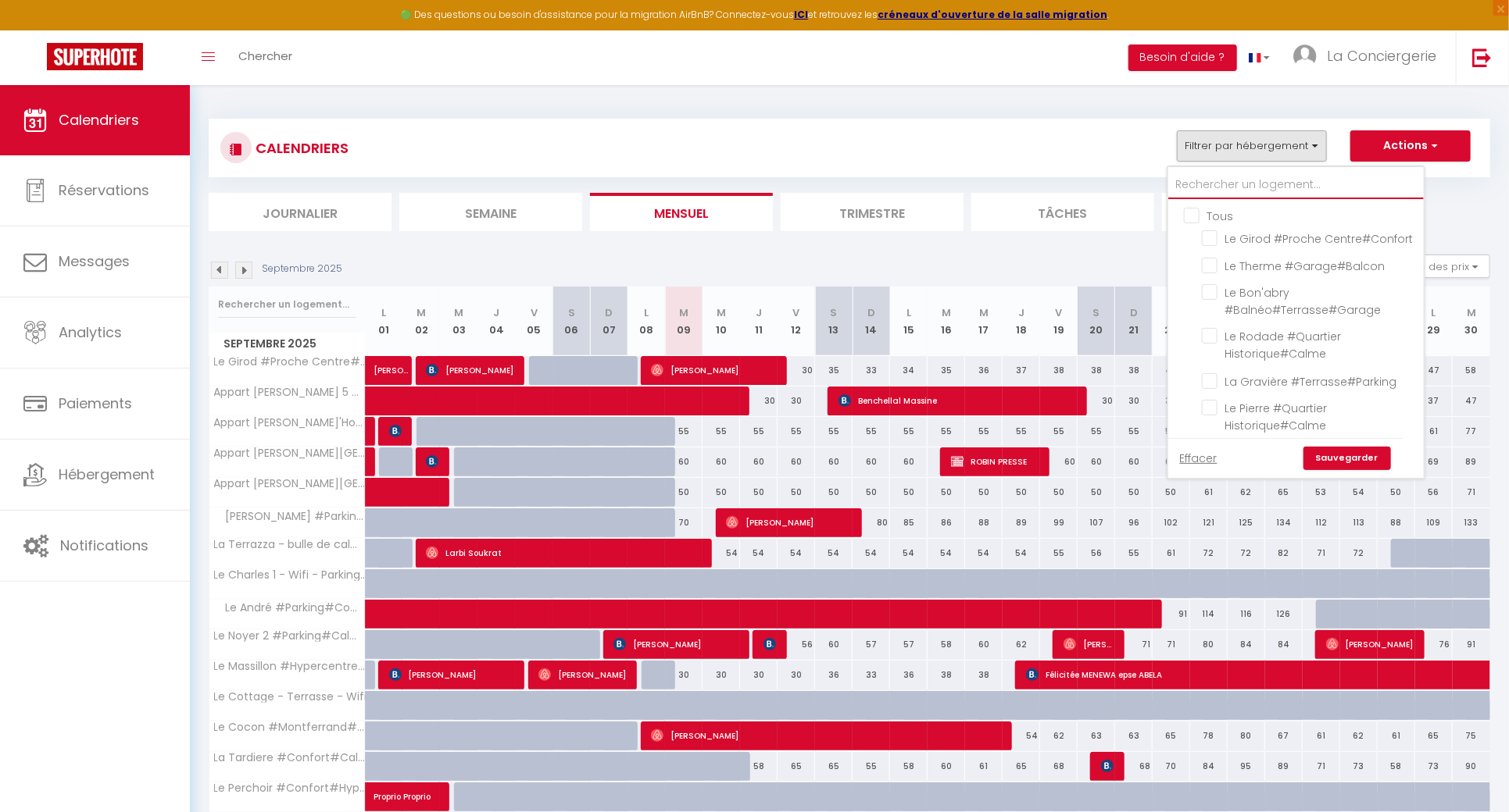
checkbox input "false"
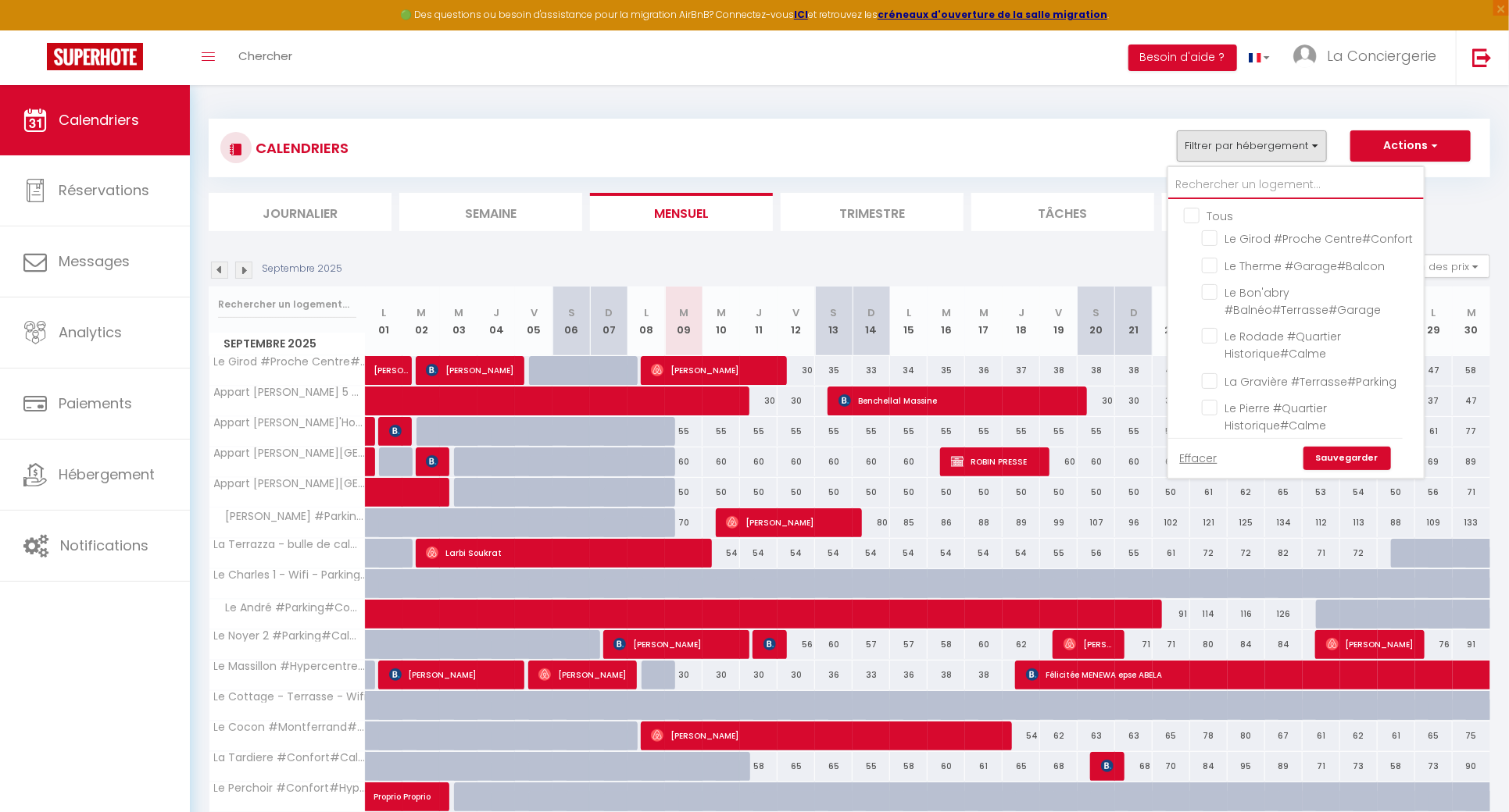
checkbox input "false"
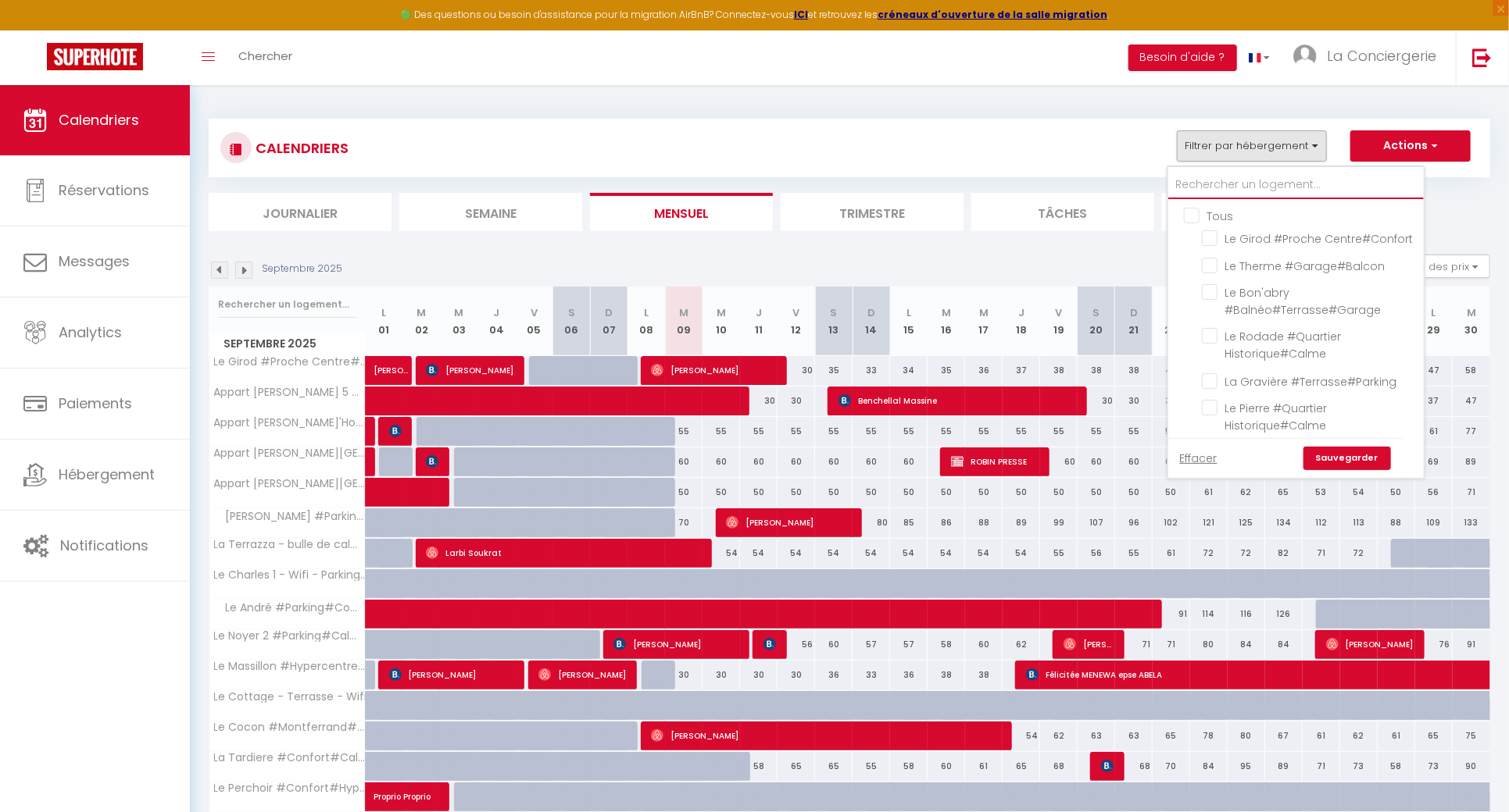
checkbox input "false"
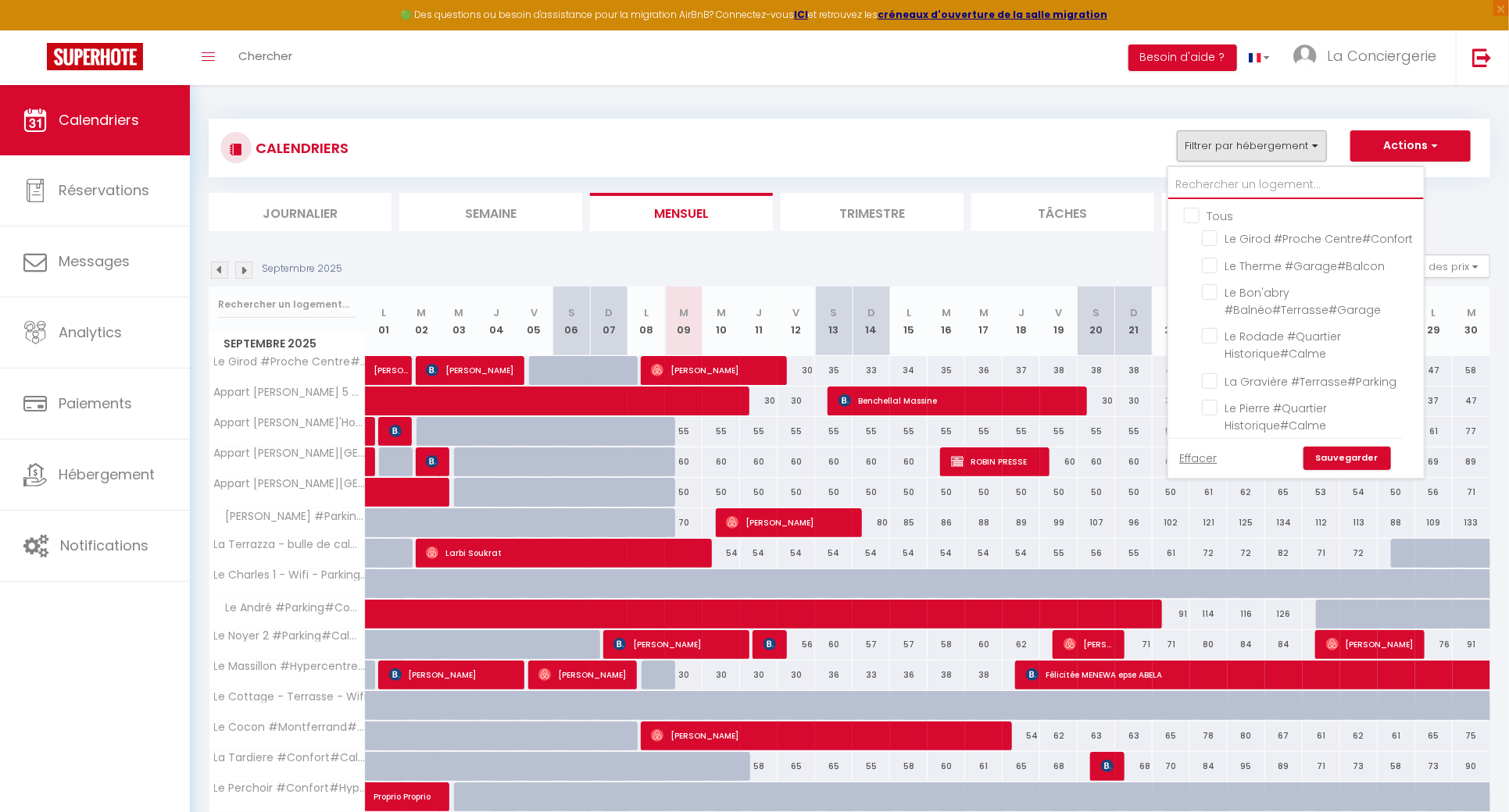
checkbox input "false"
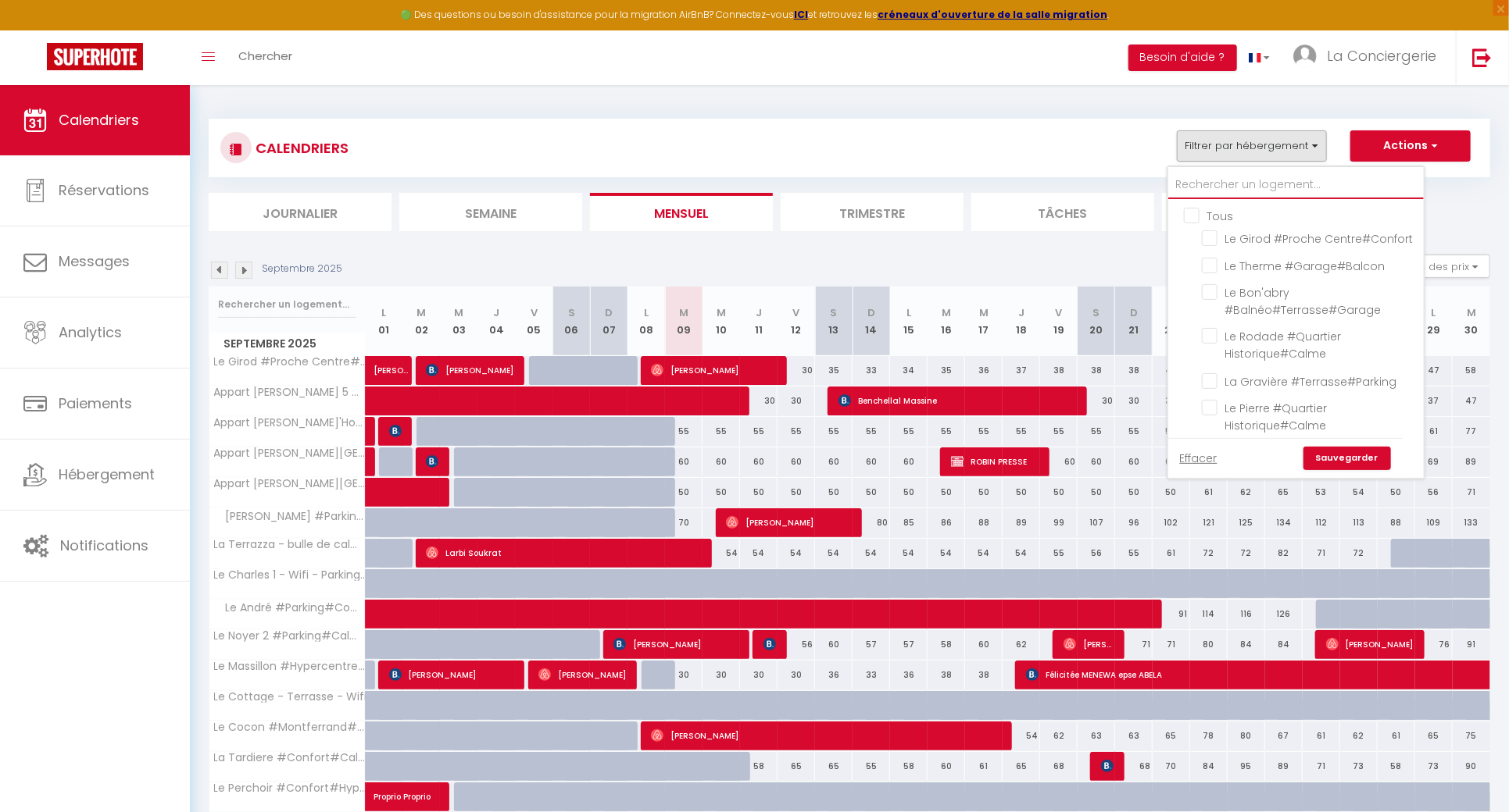
checkbox input "false"
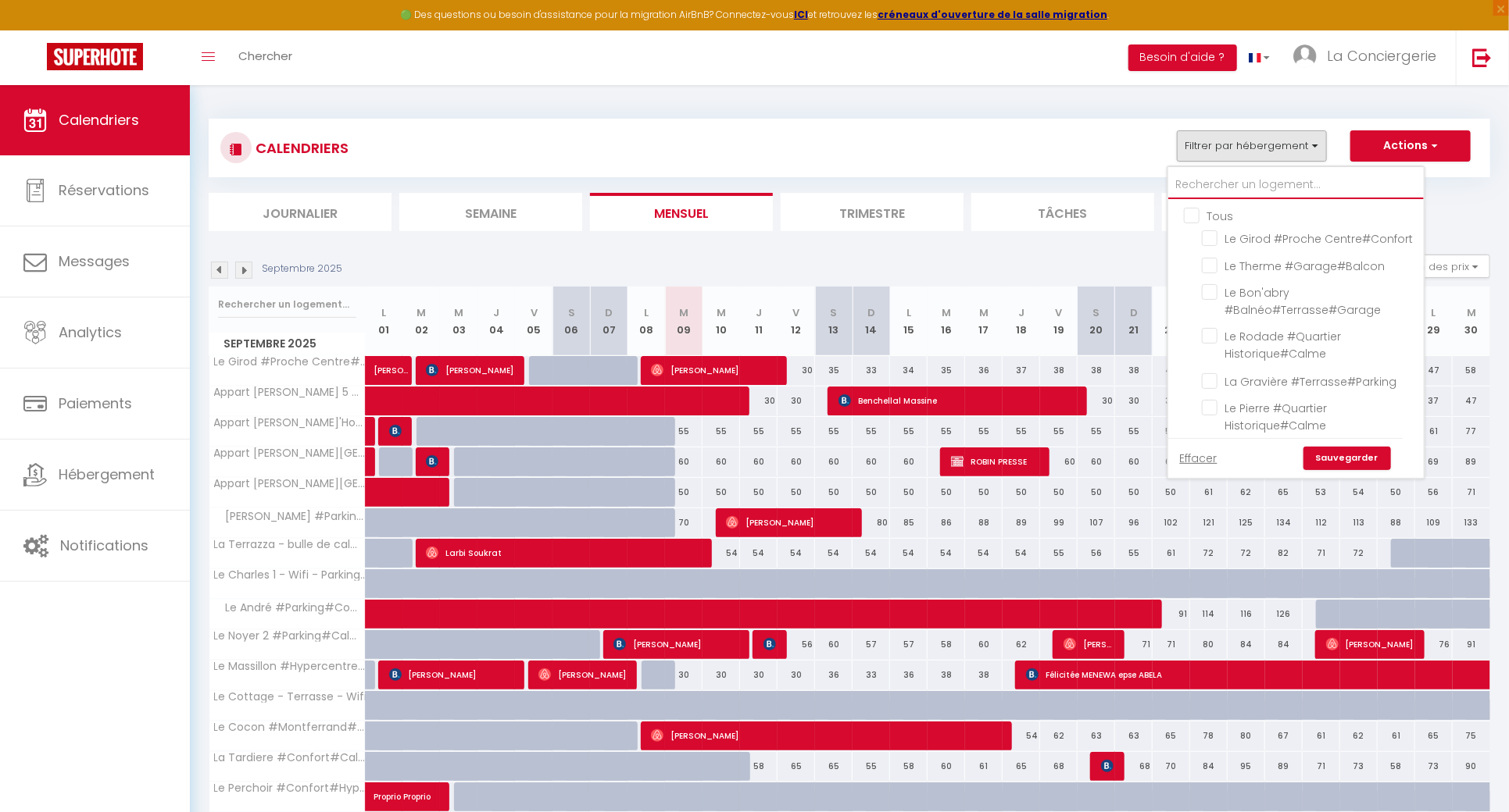
checkbox input "false"
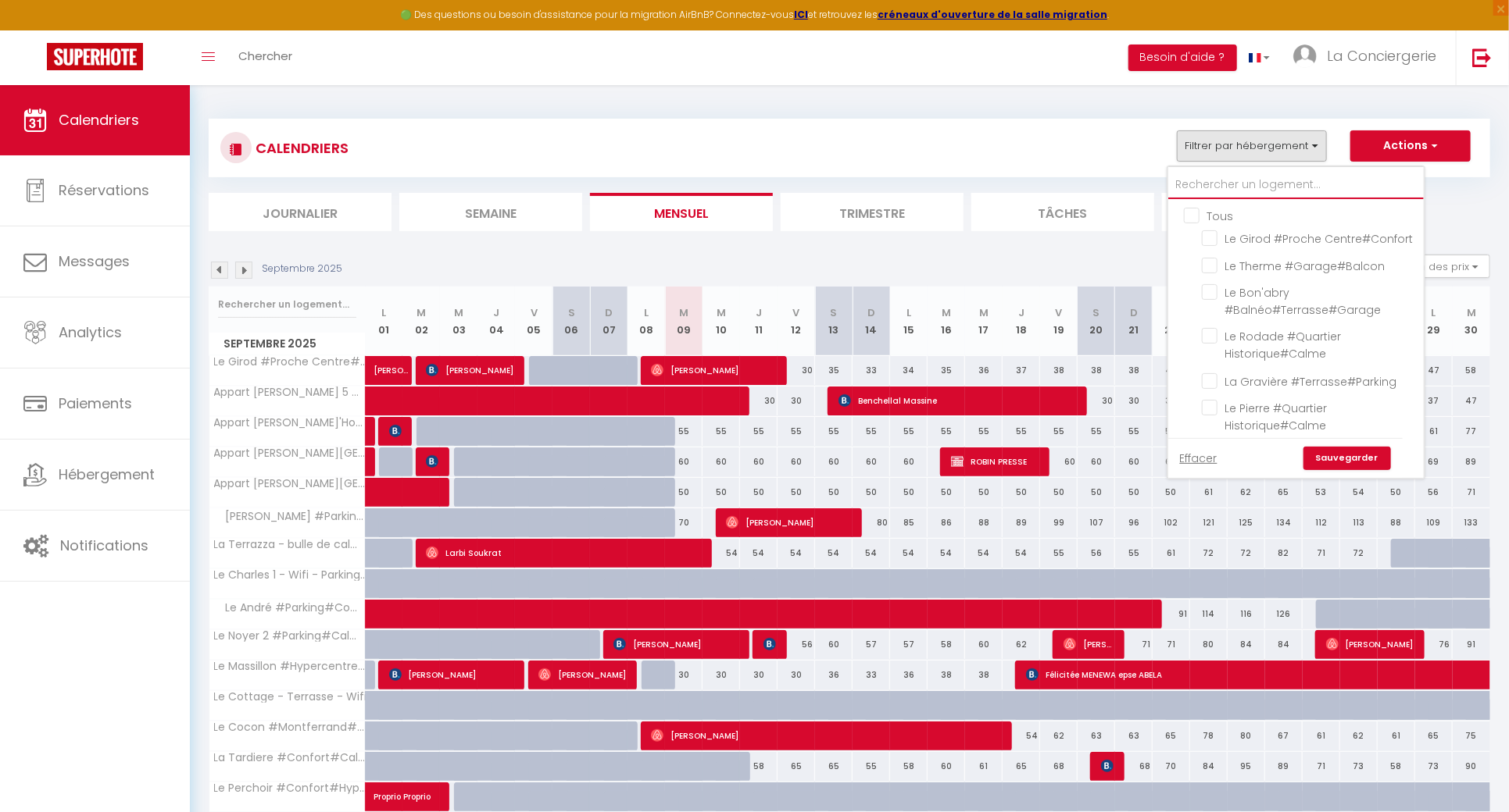
checkbox input "false"
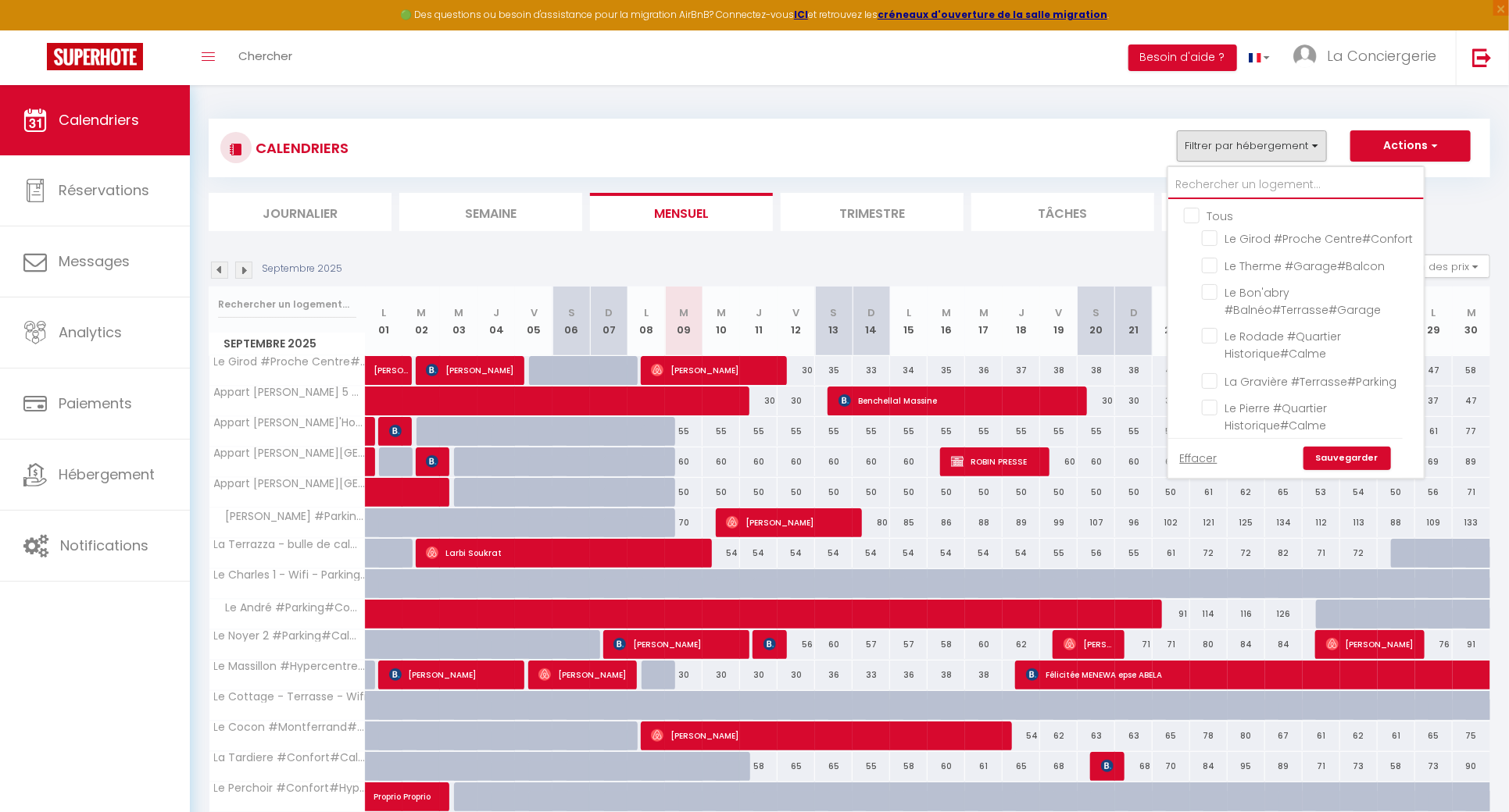
checkbox input "false"
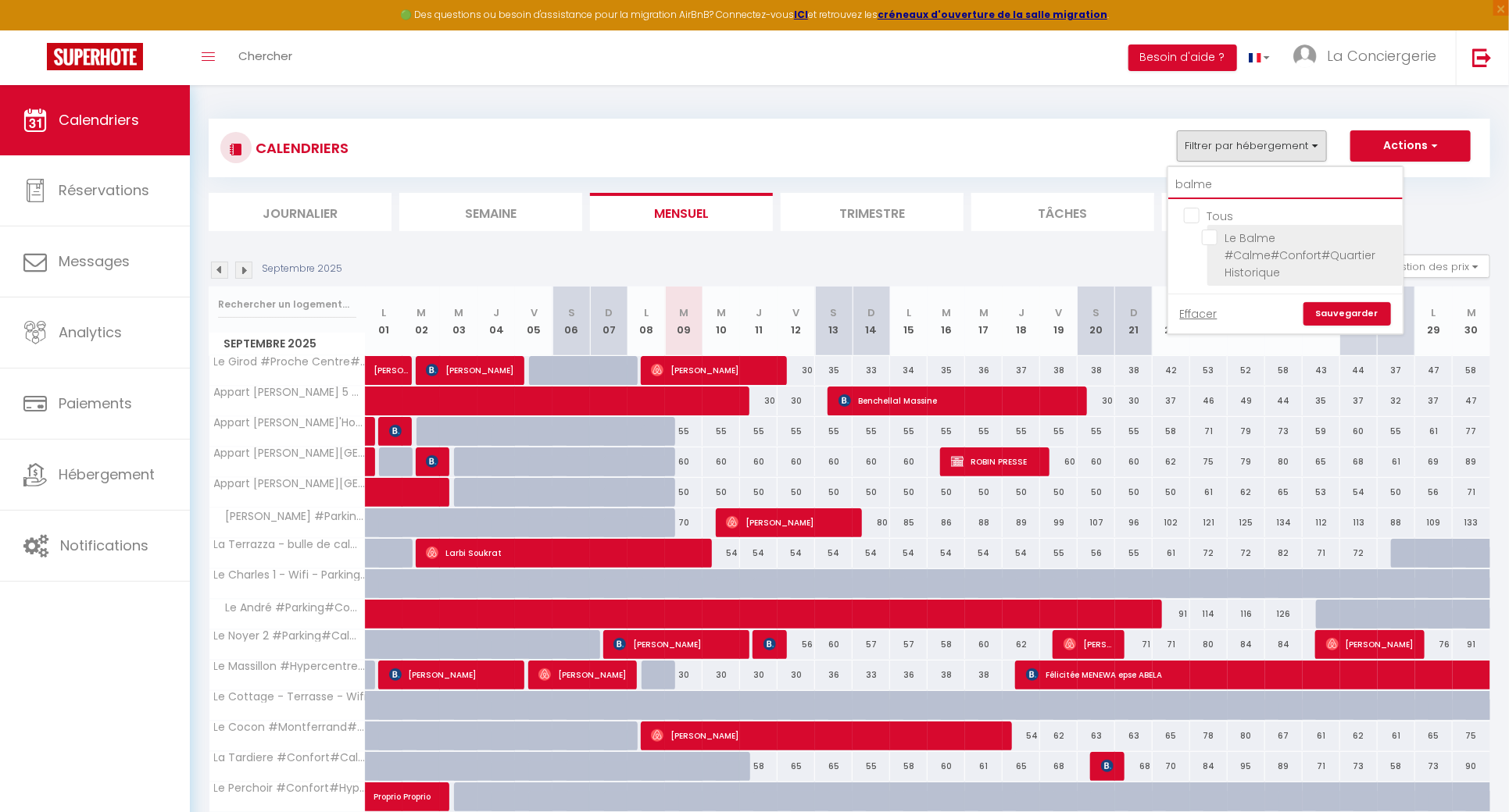
type input "balme"
click at [1213, 241] on input "Le Balme #Calme#Confort#Quartier Historique" at bounding box center [1300, 237] width 196 height 15
checkbox input "true"
click at [1328, 318] on link "Sauvegarder" at bounding box center [1347, 314] width 87 height 24
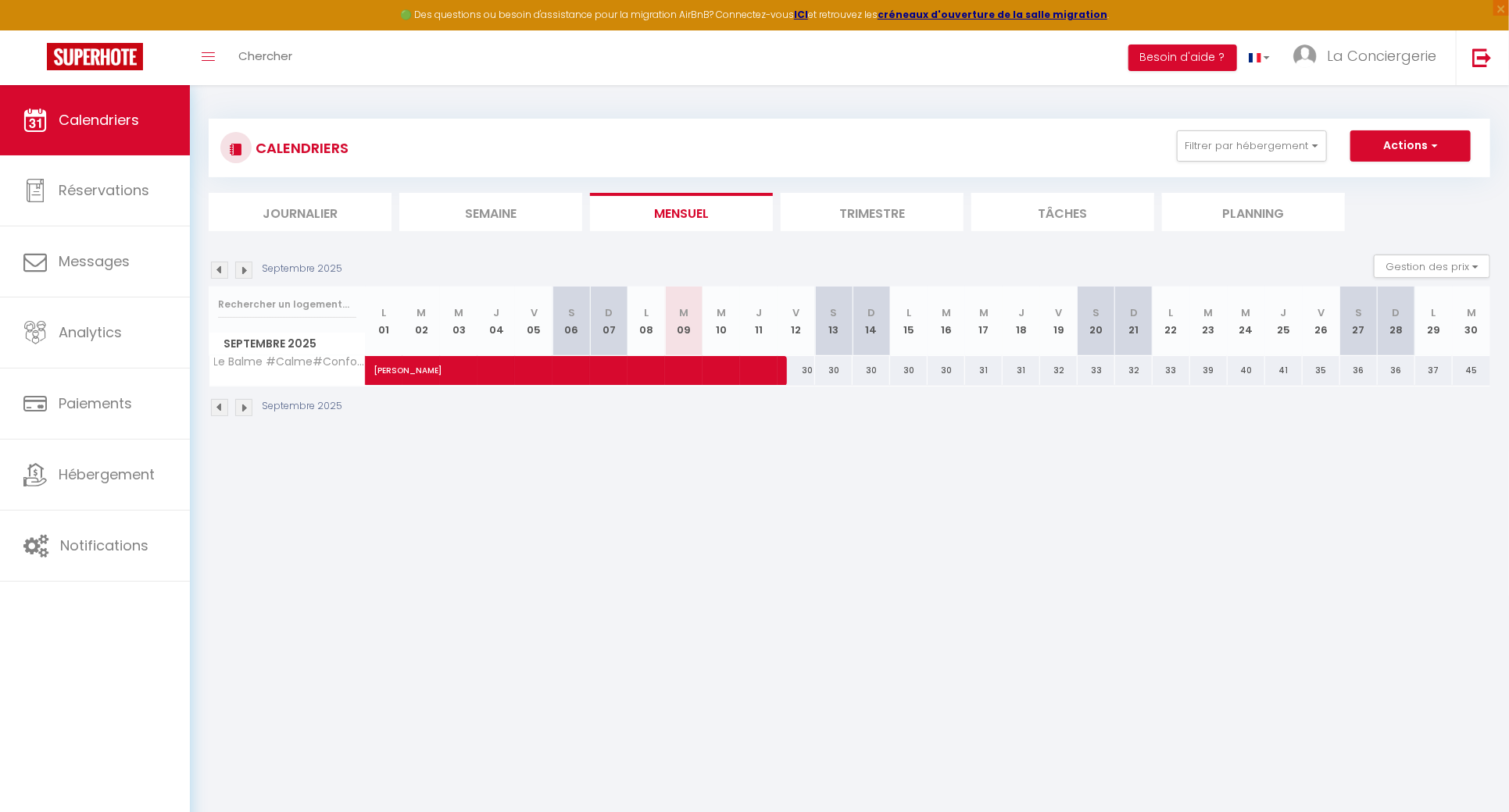
click at [228, 266] on img at bounding box center [219, 269] width 17 height 17
